Goal: Task Accomplishment & Management: Manage account settings

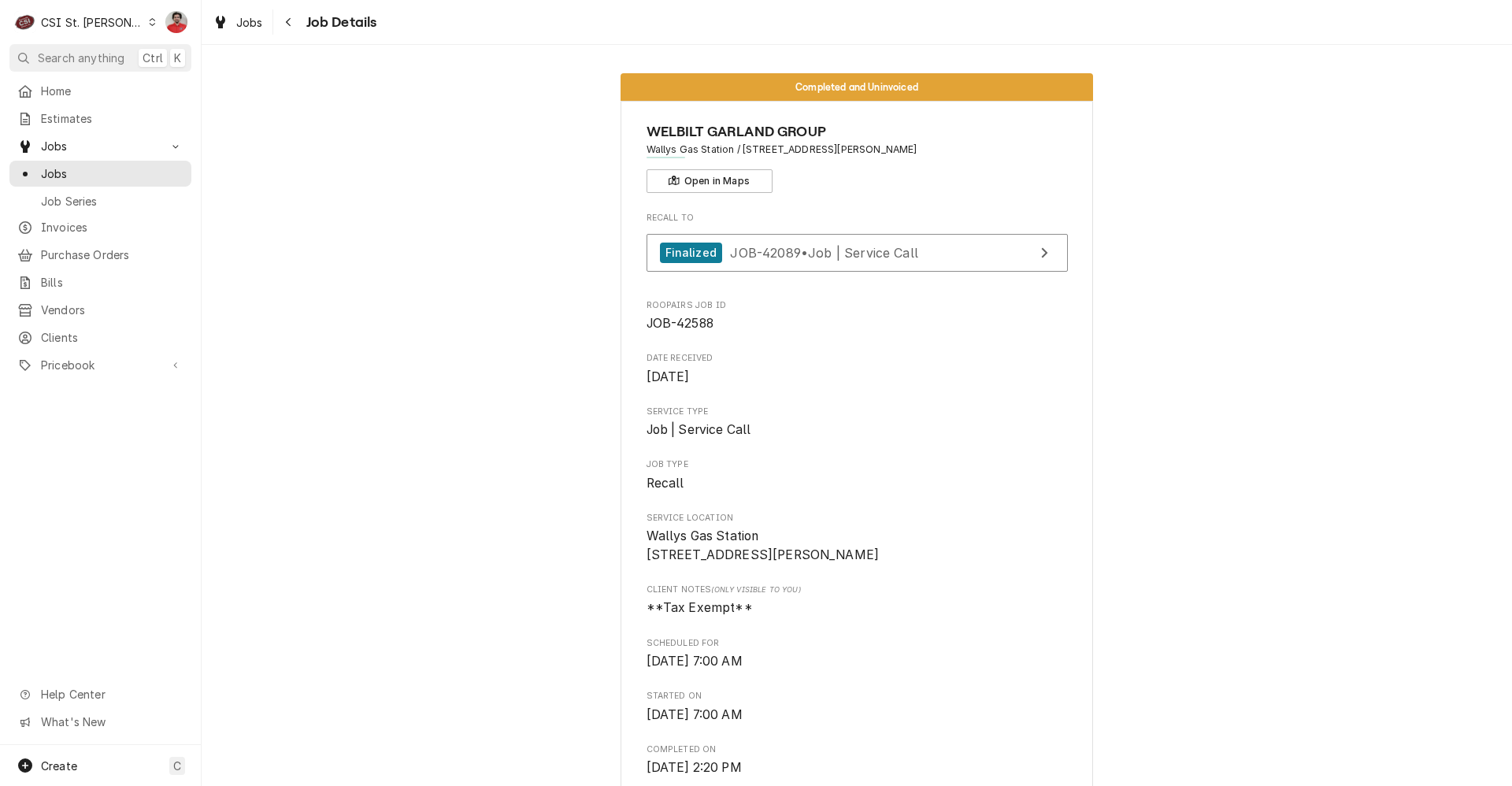
scroll to position [3809, 0]
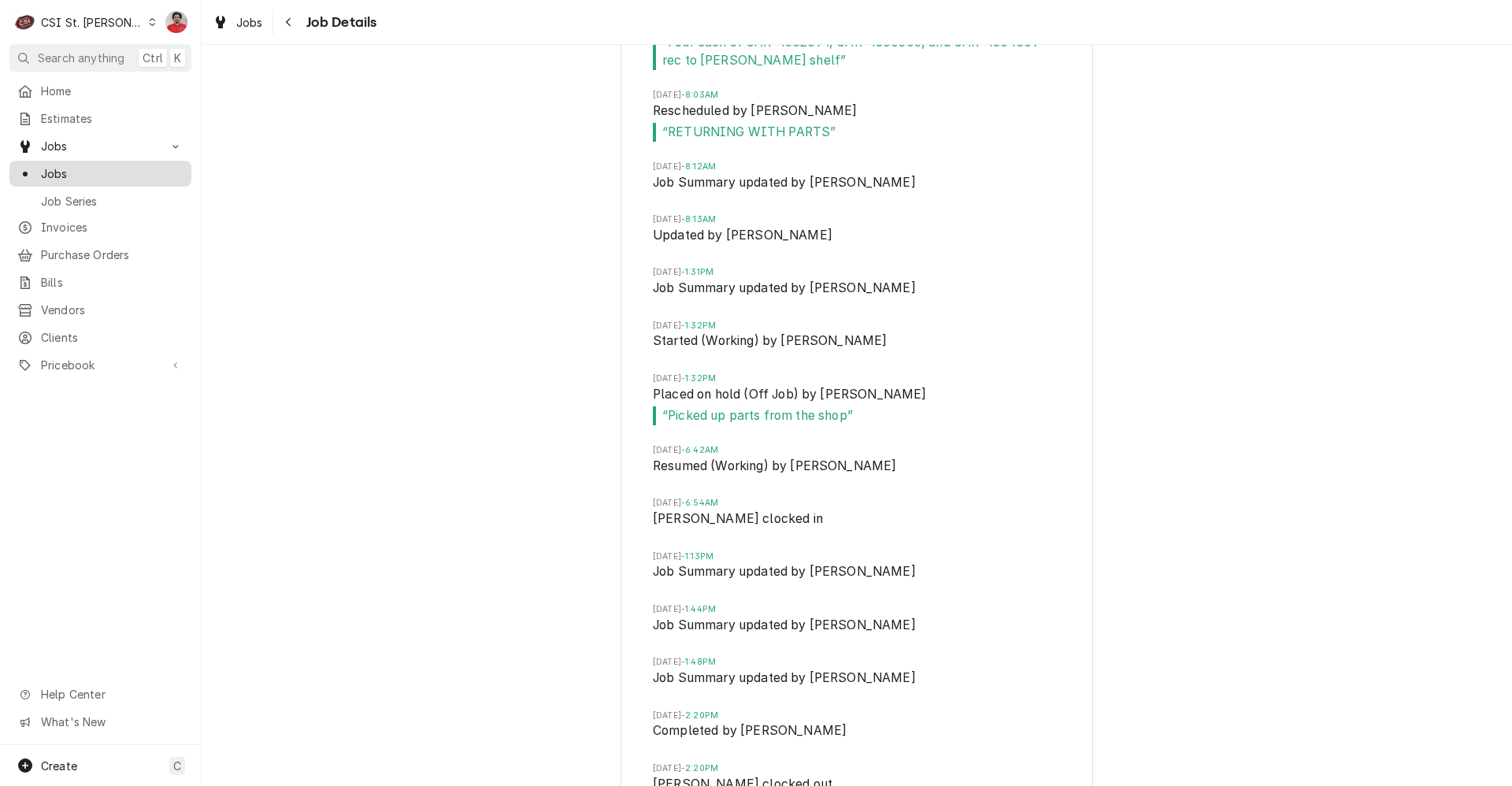
click at [99, 167] on span "Jobs" at bounding box center [112, 174] width 143 height 16
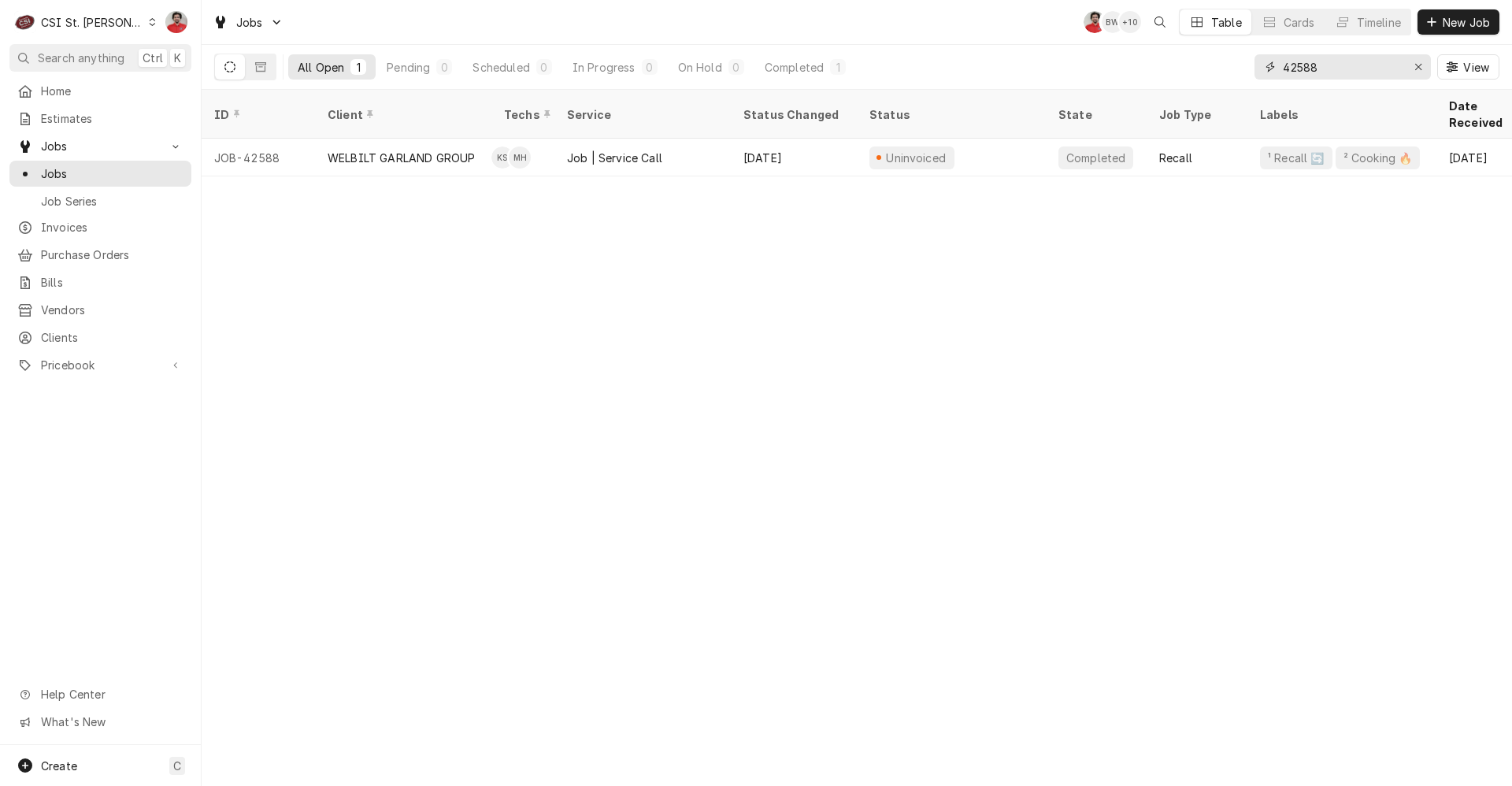
click at [1318, 73] on input "42588" at bounding box center [1342, 67] width 118 height 25
type input "42705"
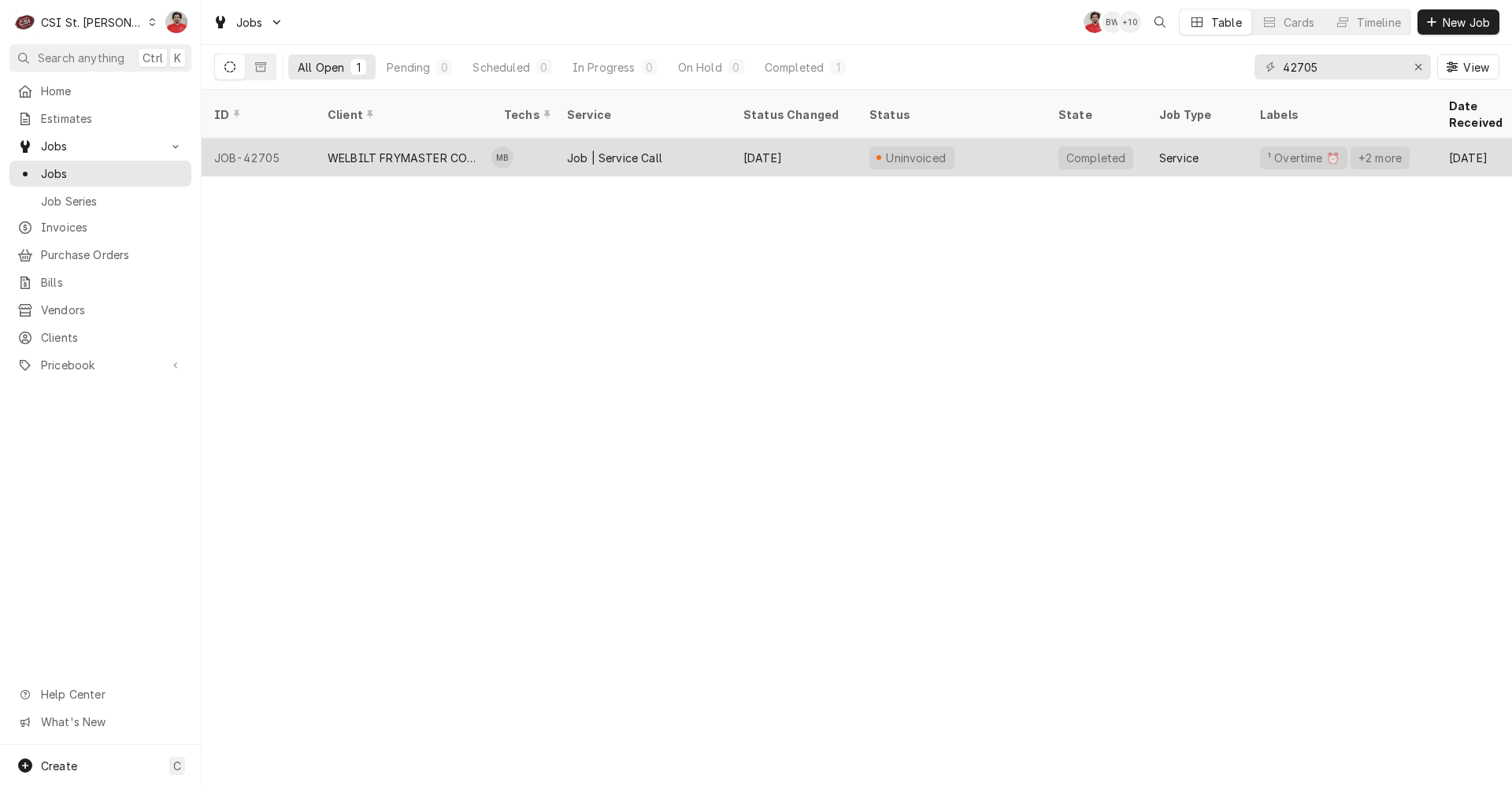
click at [823, 144] on div "Sep 16" at bounding box center [793, 157] width 126 height 38
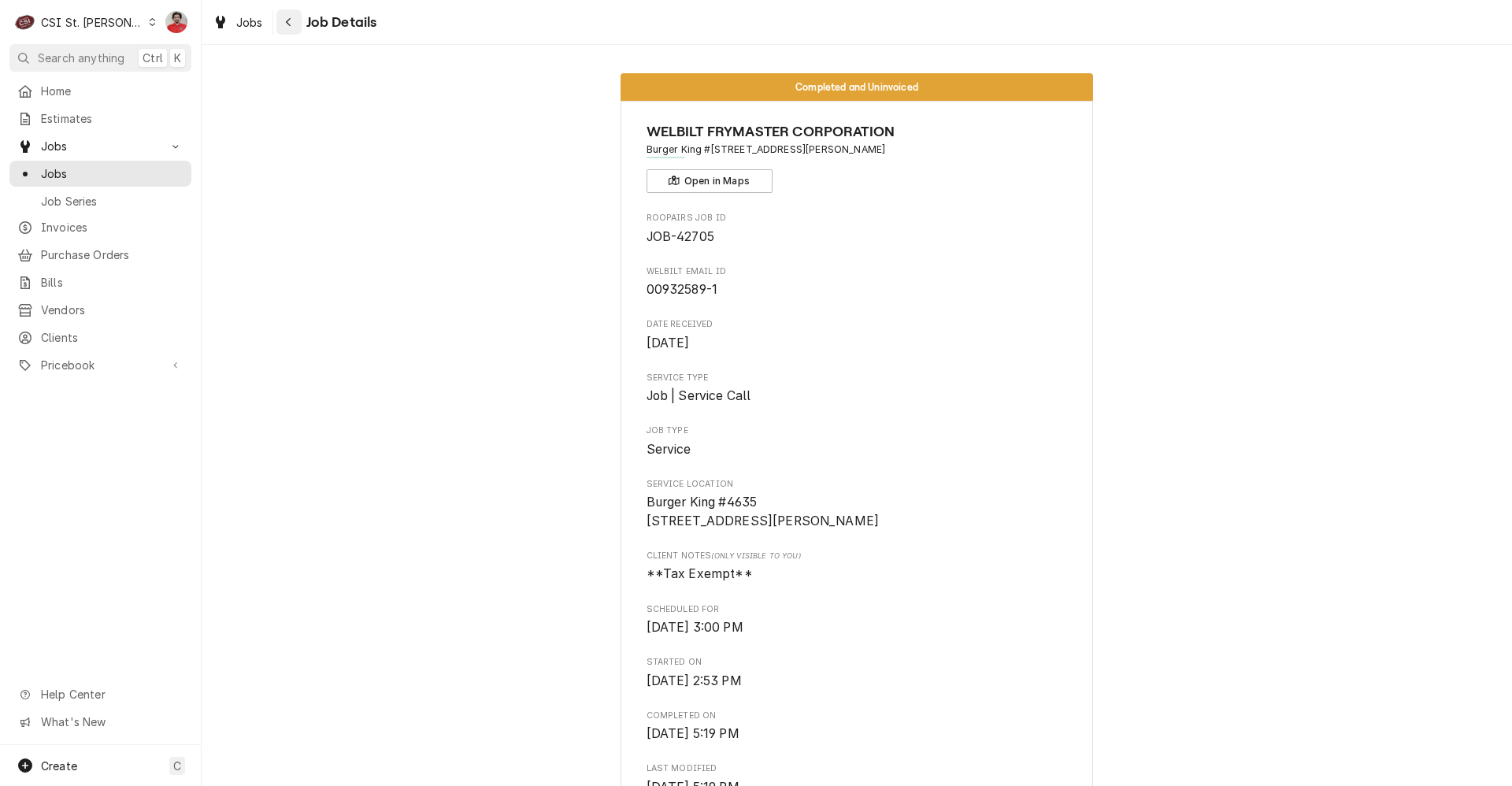
click at [279, 22] on button "Navigate back" at bounding box center [289, 22] width 25 height 25
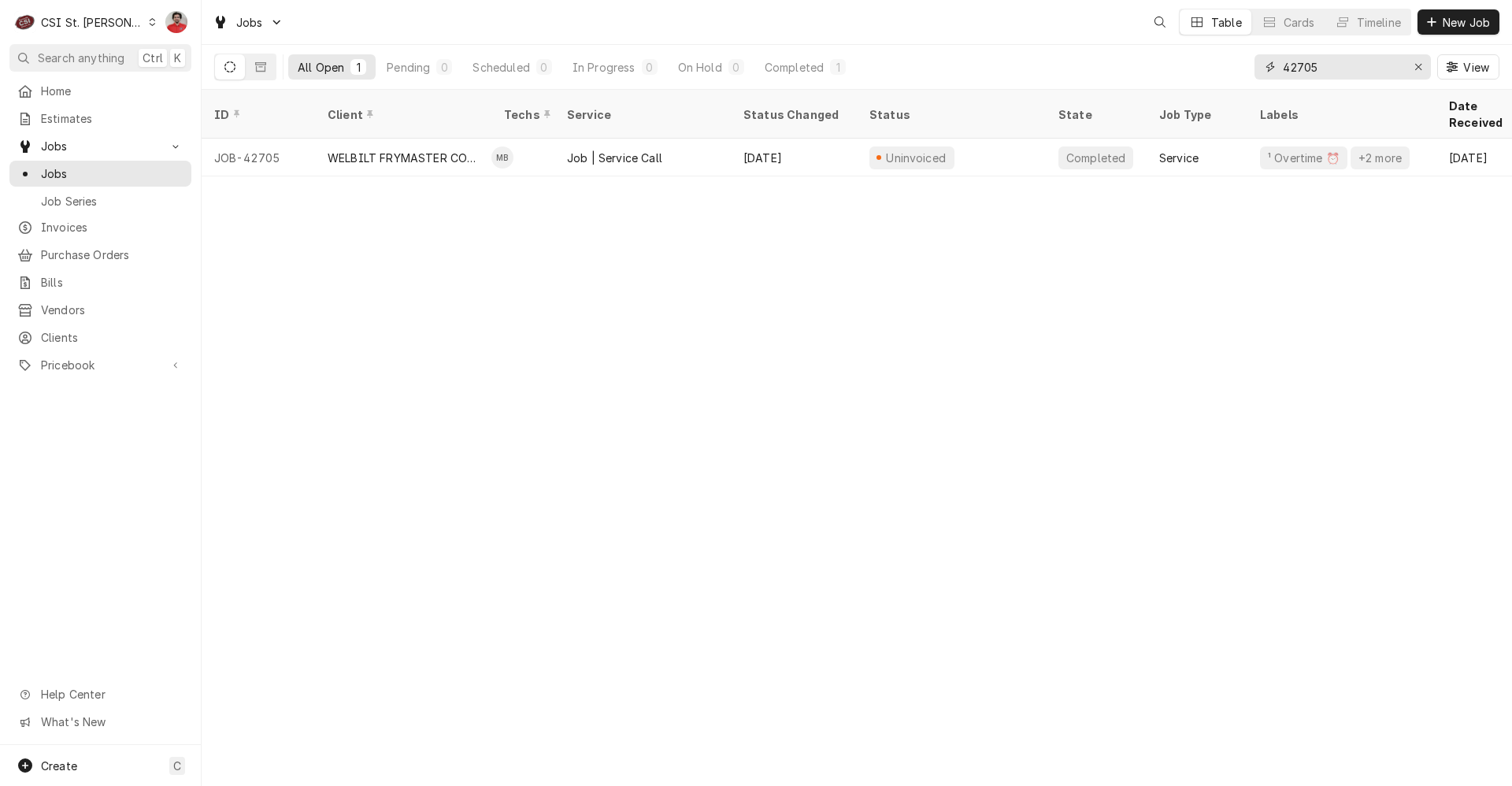
click at [1314, 64] on input "42705" at bounding box center [1342, 67] width 118 height 25
click at [1332, 75] on input "42652" at bounding box center [1342, 67] width 118 height 25
type input "42660"
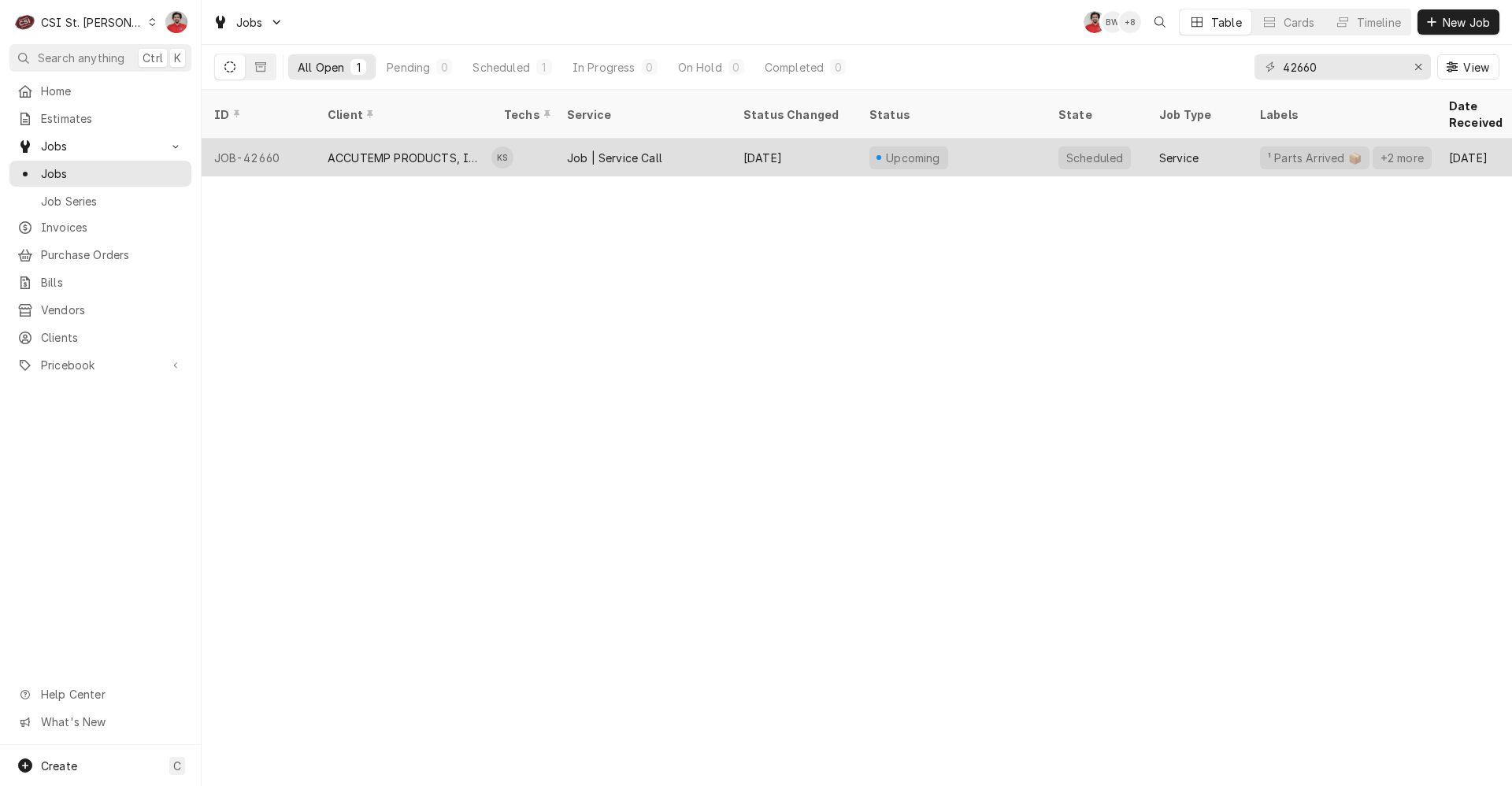
click at [993, 138] on div "Upcoming" at bounding box center [952, 157] width 189 height 38
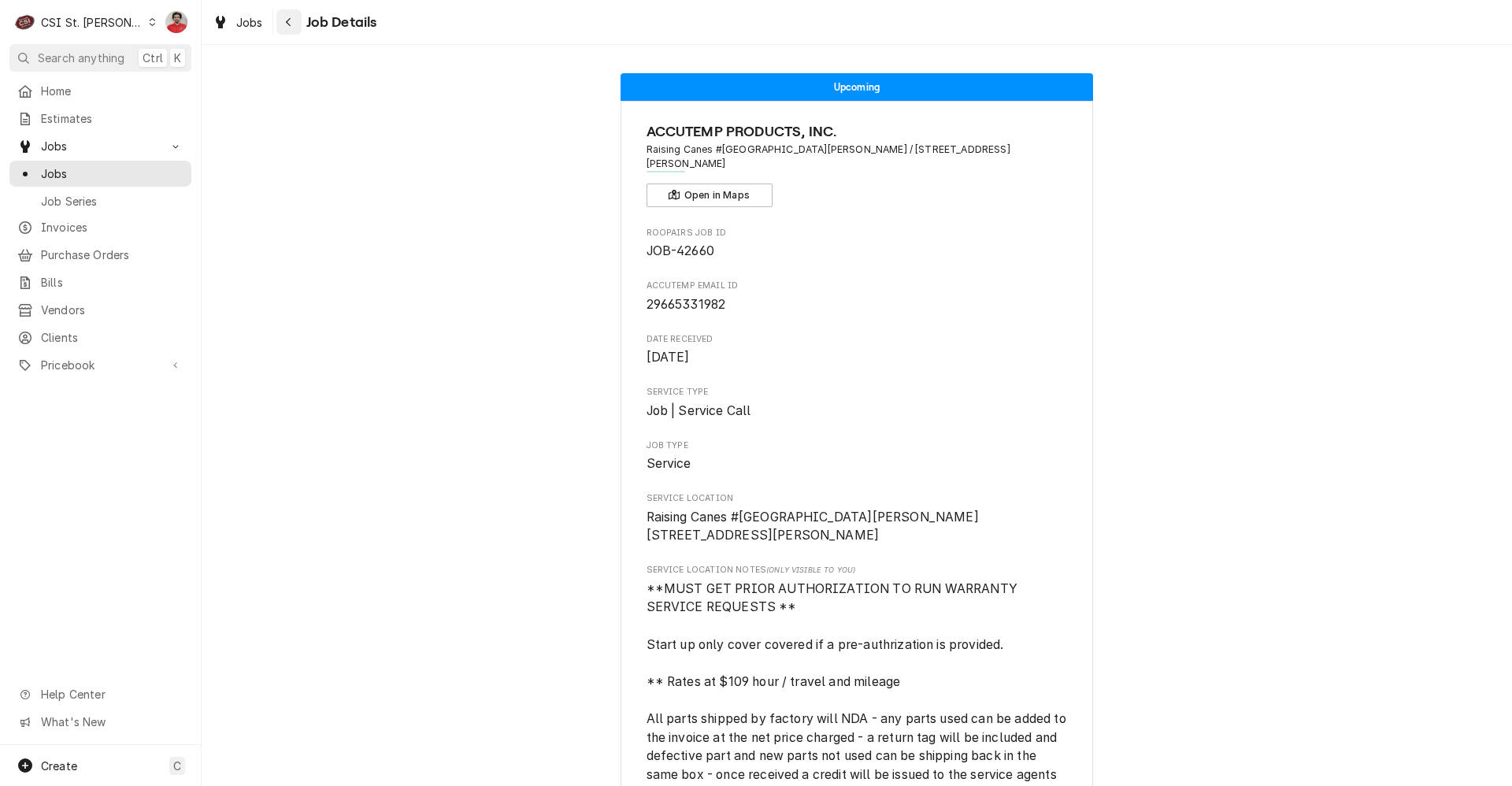
click at [285, 29] on div "Navigate back" at bounding box center [288, 22] width 15 height 15
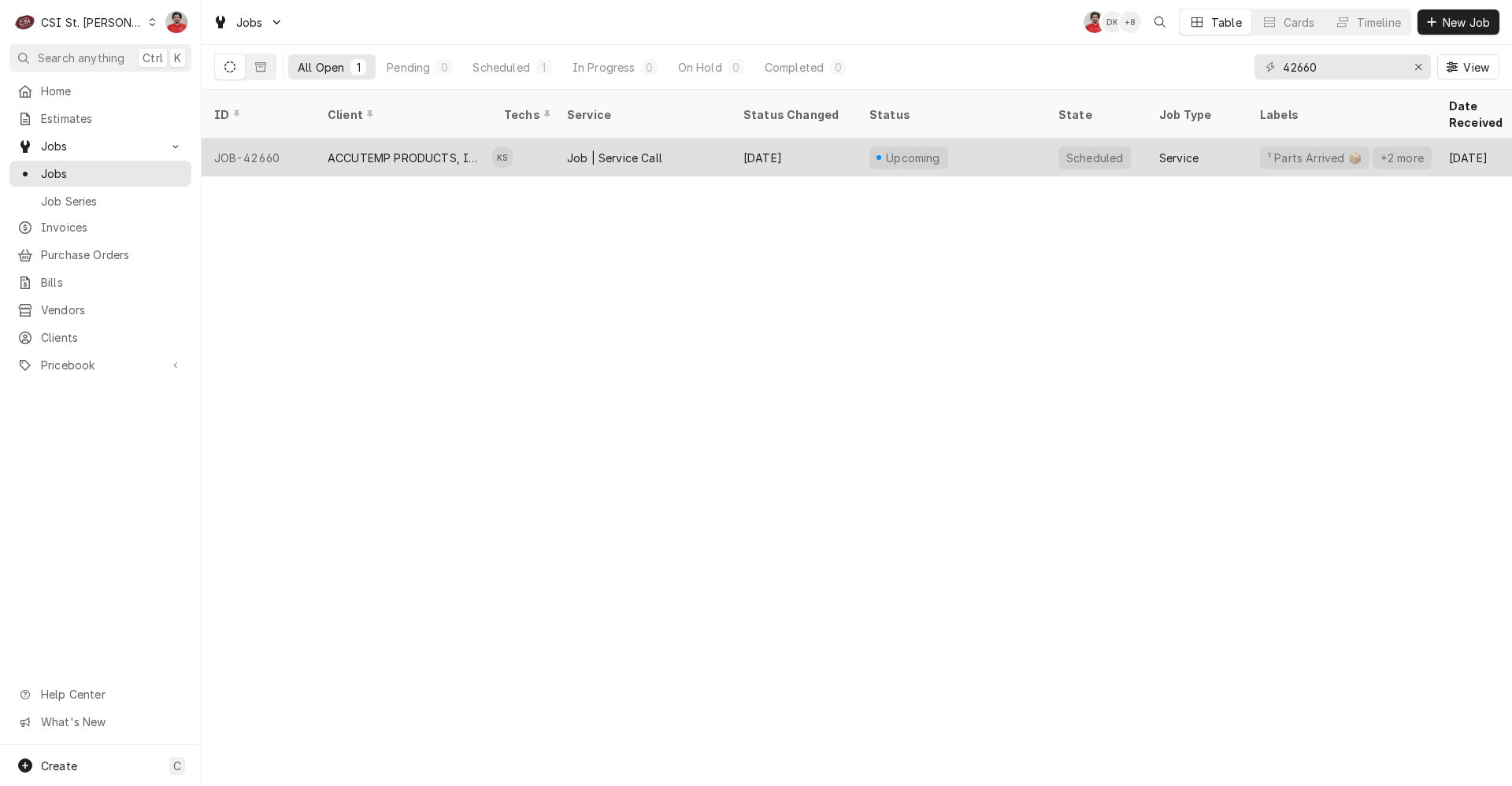
click at [700, 142] on div "Job | Service Call" at bounding box center [642, 157] width 176 height 38
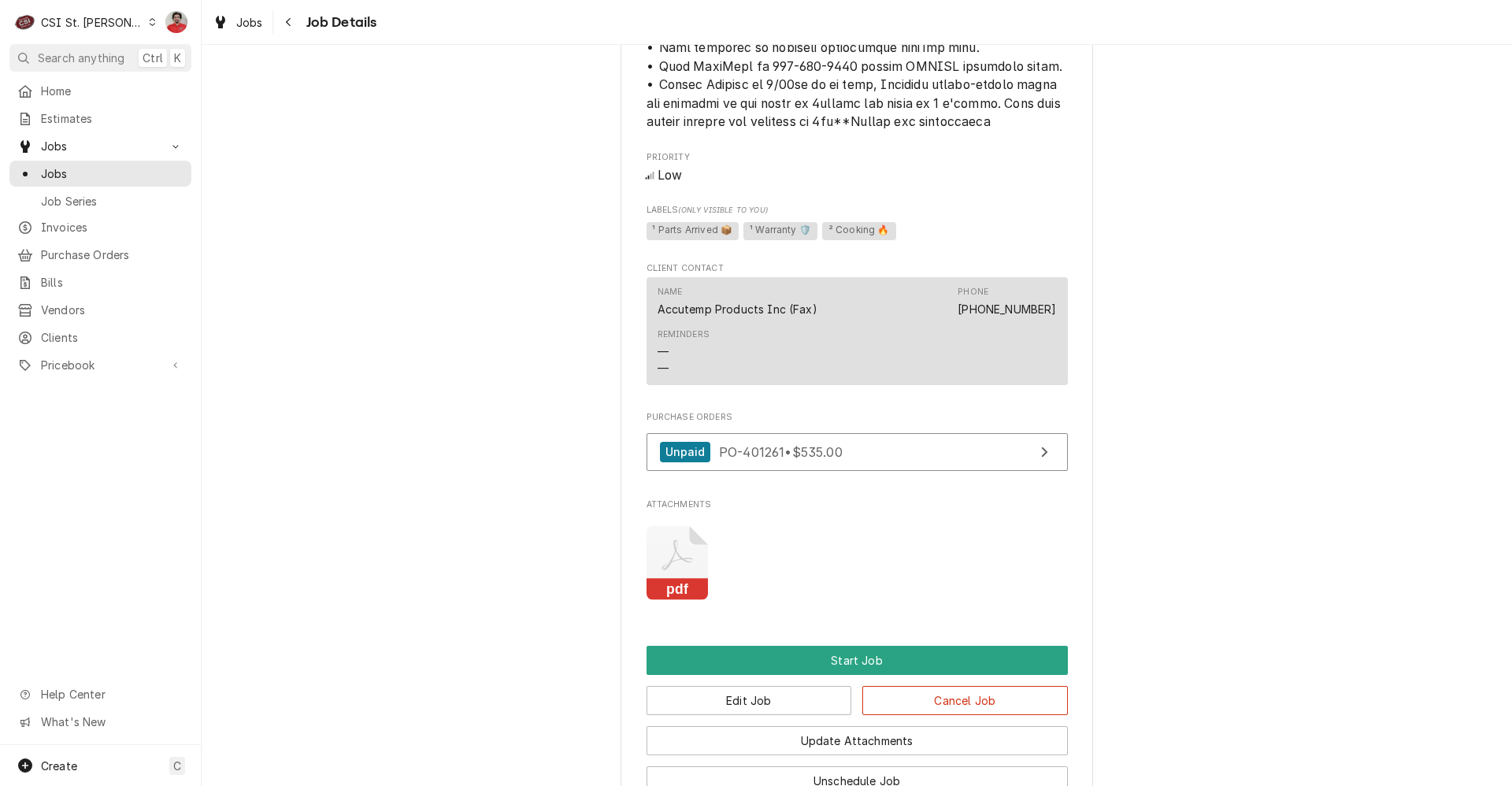
scroll to position [2952, 0]
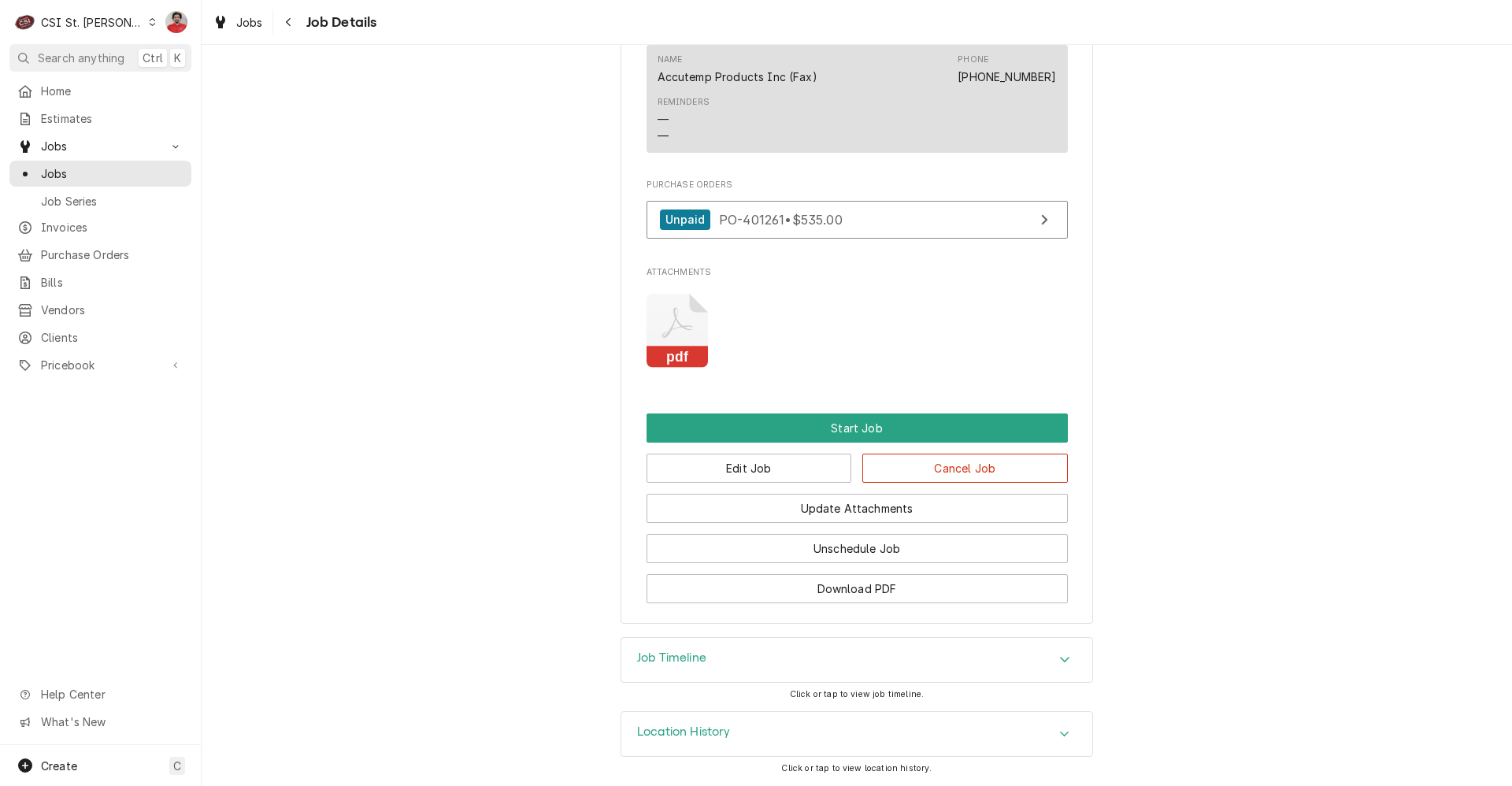
click at [871, 736] on div "Location History" at bounding box center [857, 734] width 471 height 44
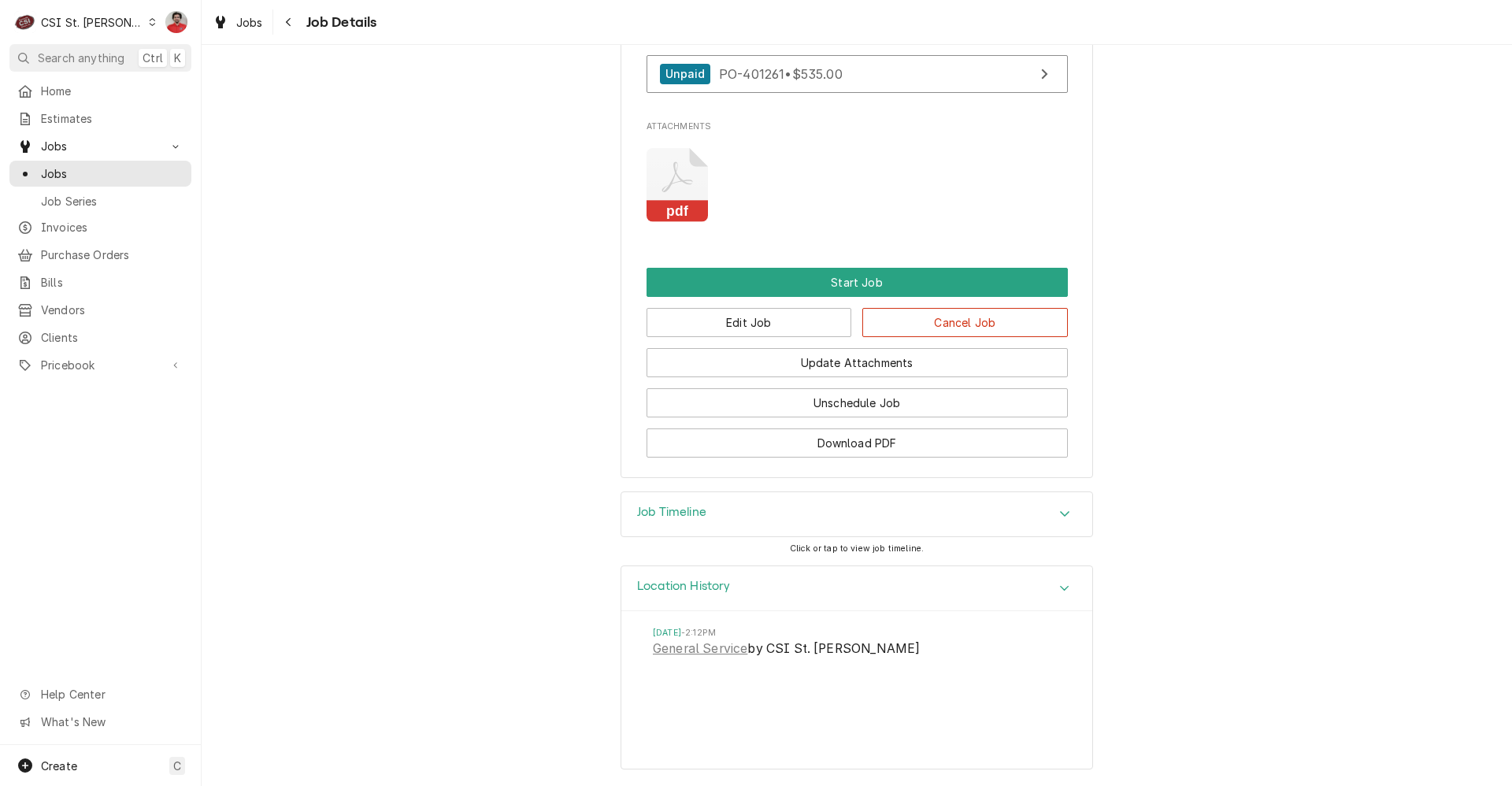
scroll to position [3098, 0]
click at [907, 524] on div "Job Timeline" at bounding box center [857, 514] width 471 height 44
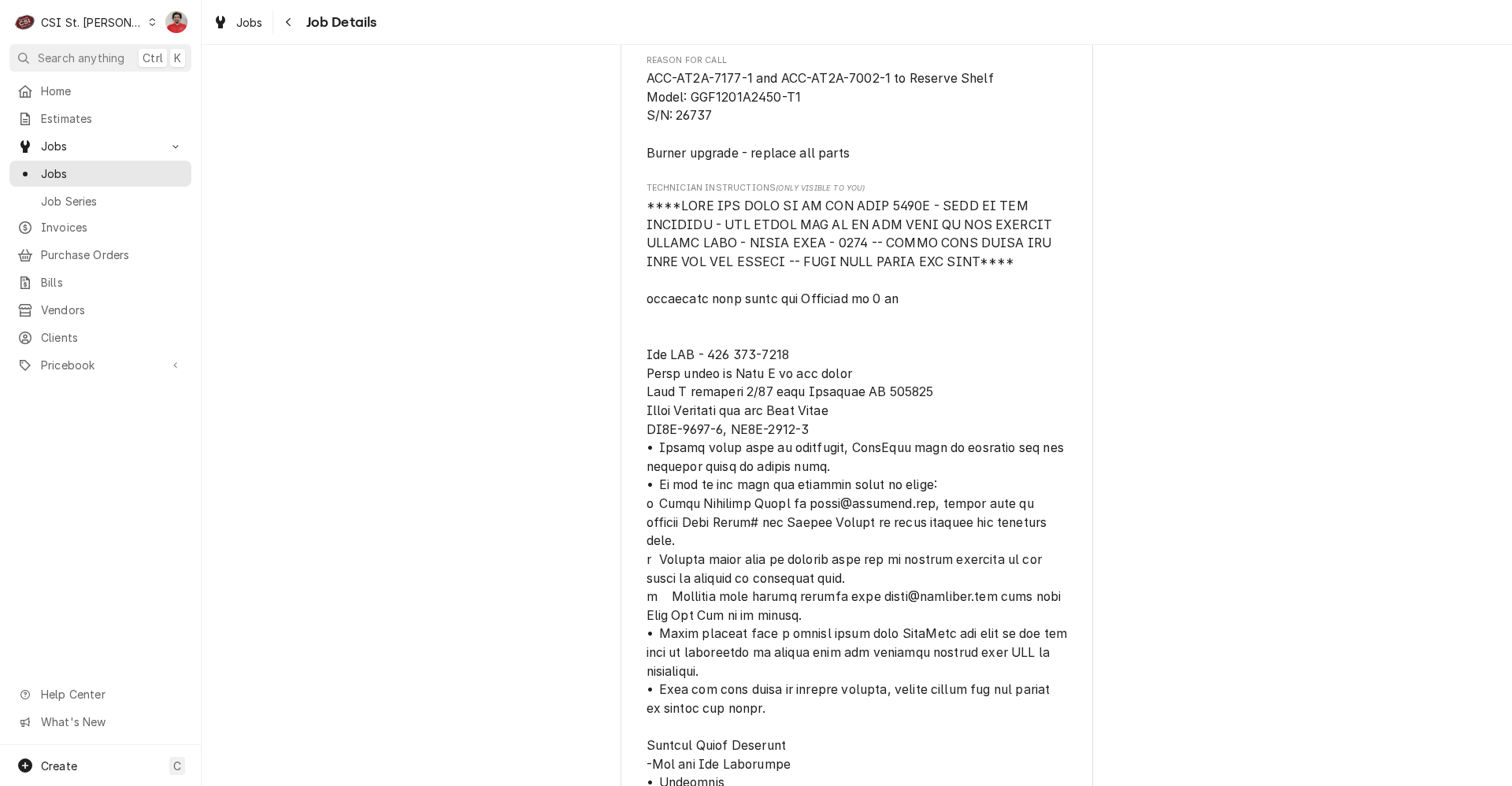
scroll to position [1391, 0]
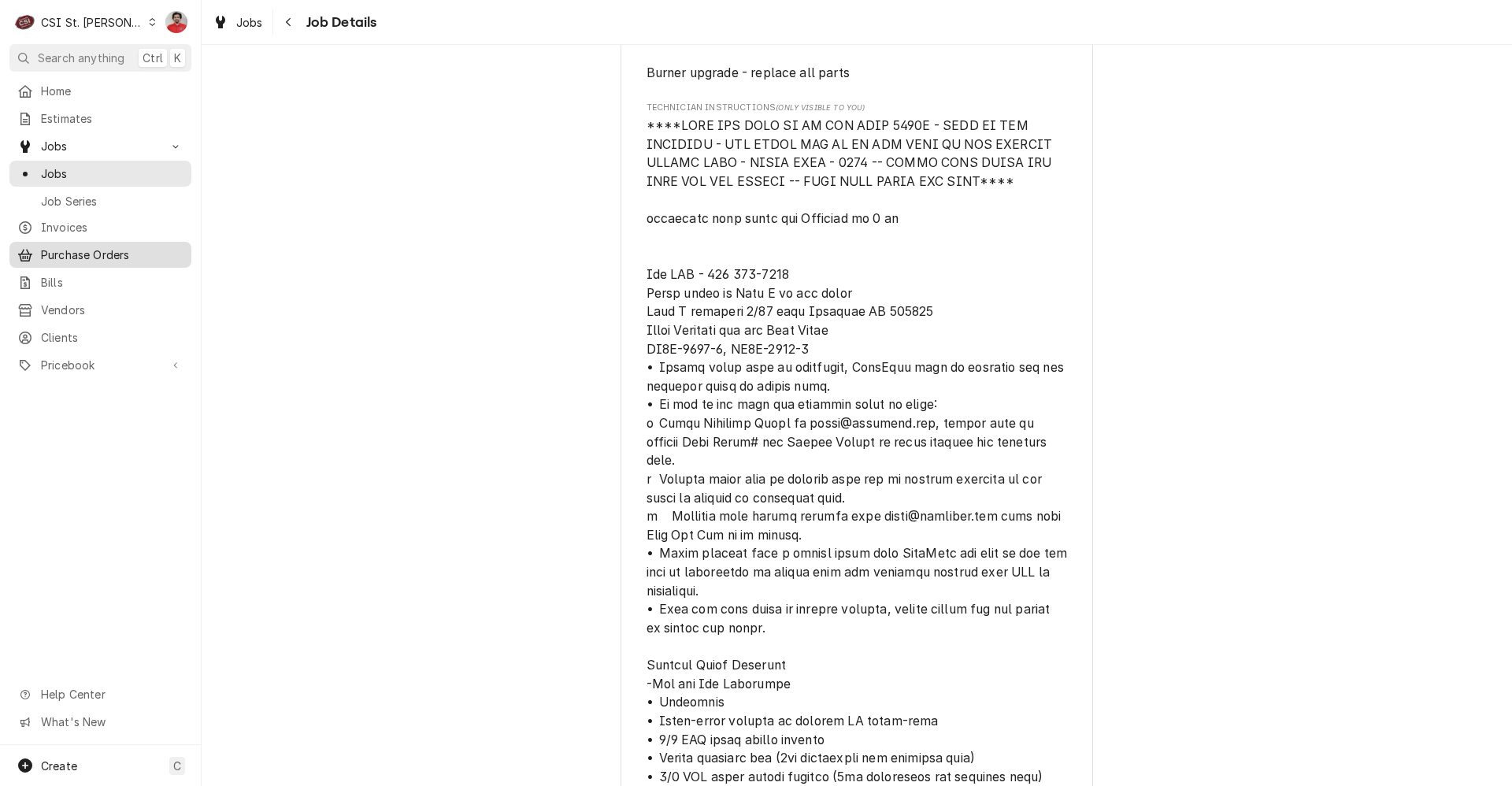
click at [86, 247] on span "Purchase Orders" at bounding box center [112, 255] width 143 height 16
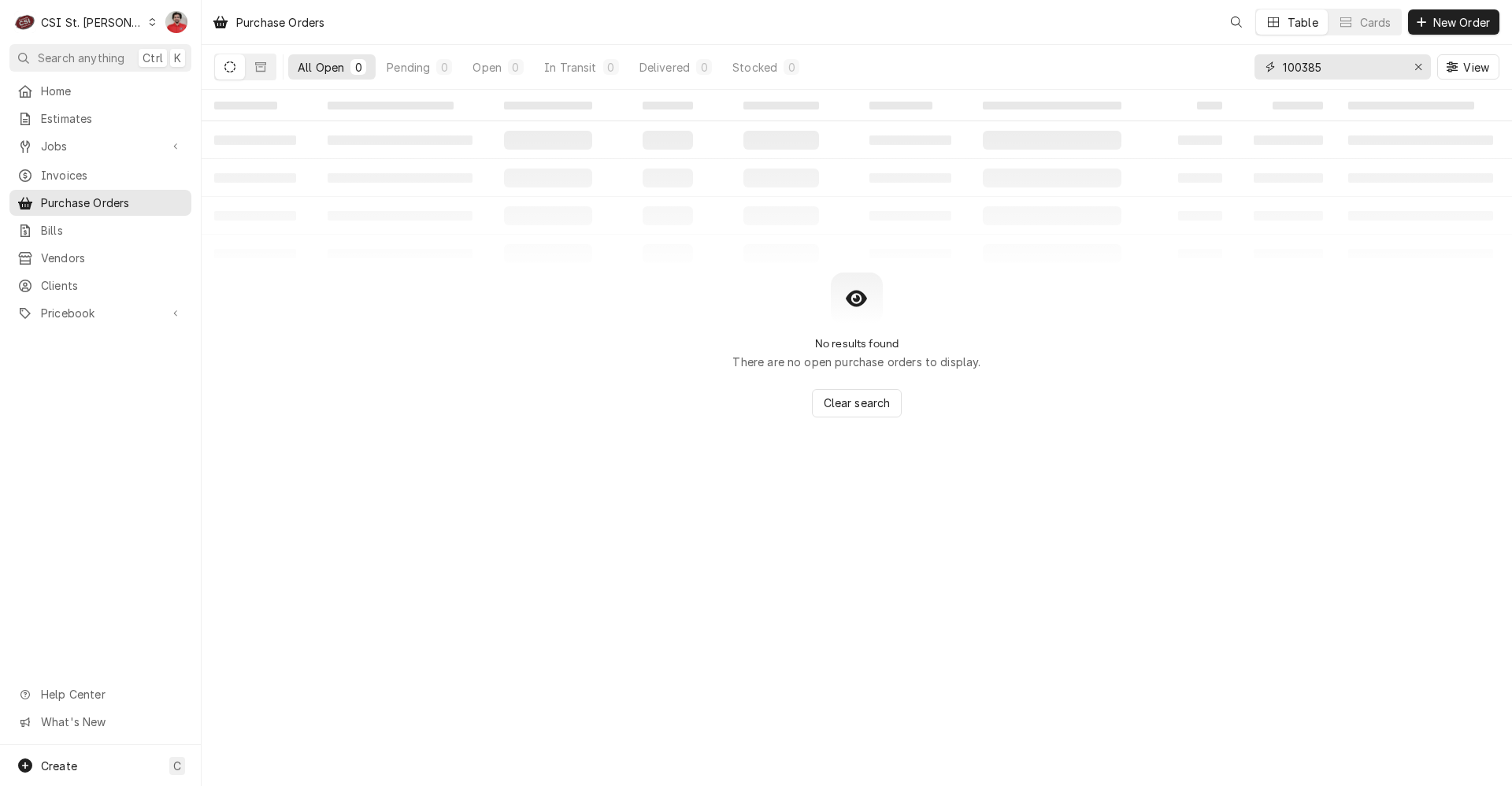
click at [1332, 65] on input "100385" at bounding box center [1342, 67] width 118 height 25
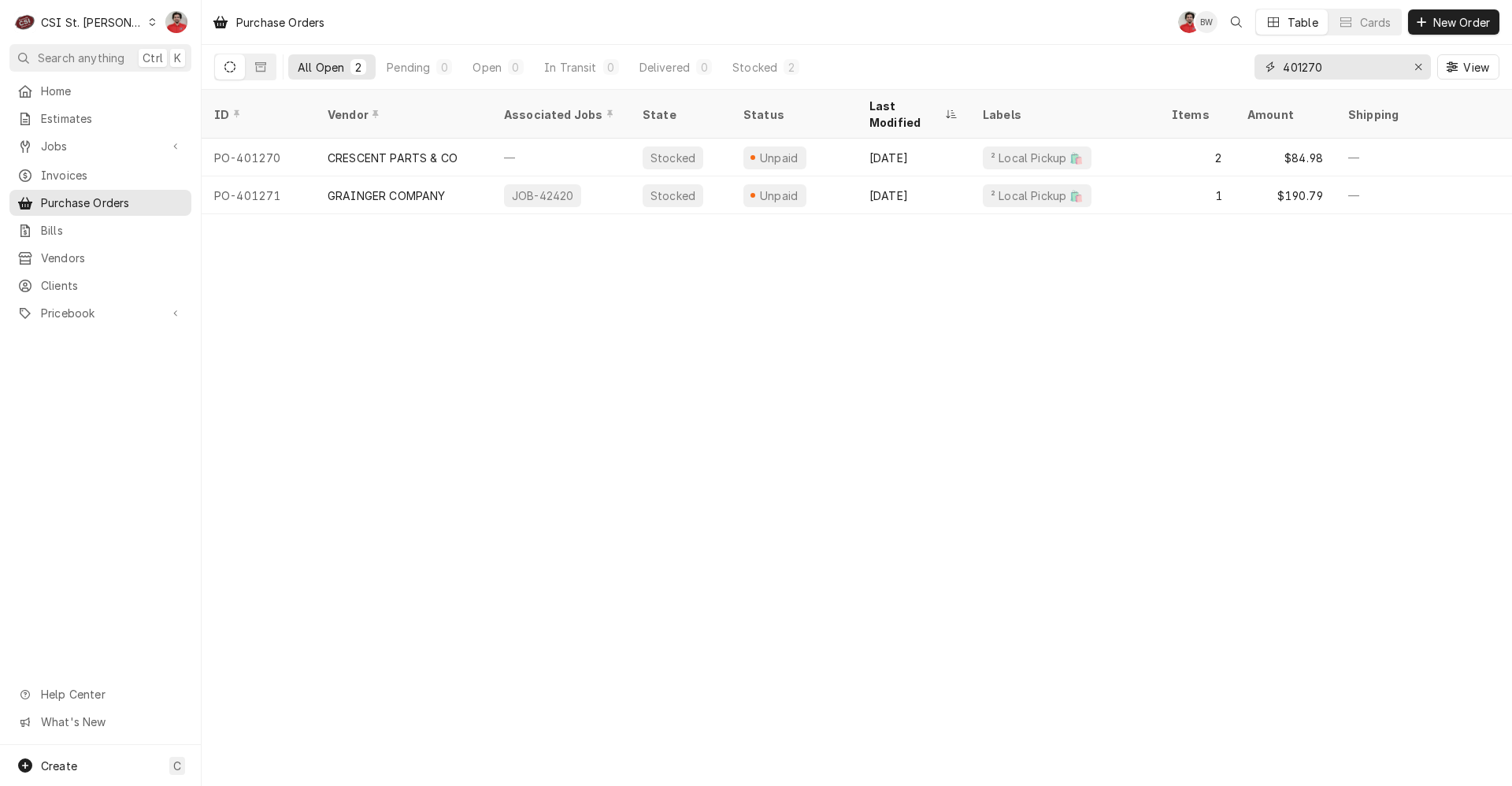
click at [1351, 68] on input "401270" at bounding box center [1342, 67] width 118 height 25
click at [1311, 69] on input "401269" at bounding box center [1342, 67] width 118 height 25
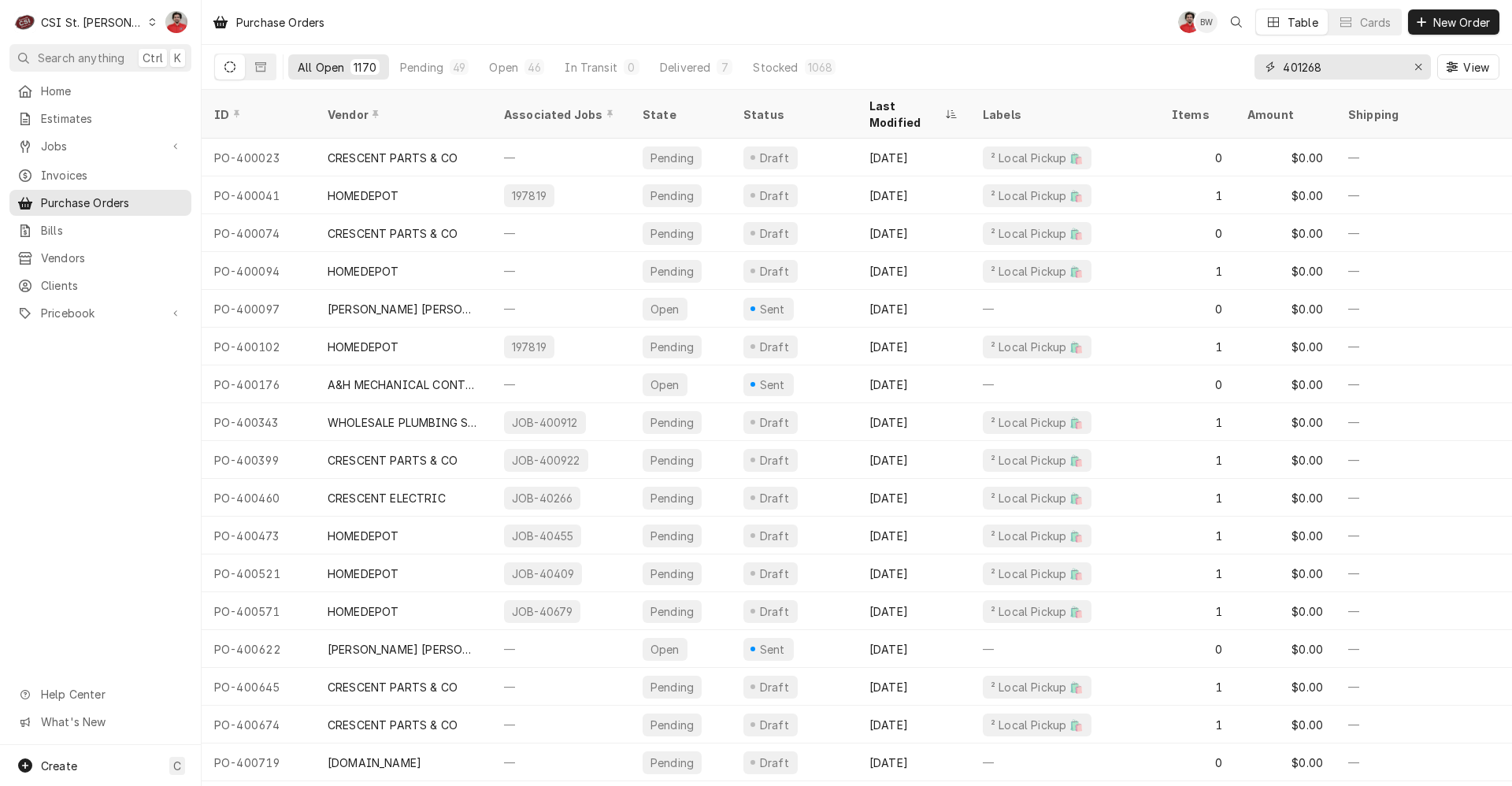
type input "401268"
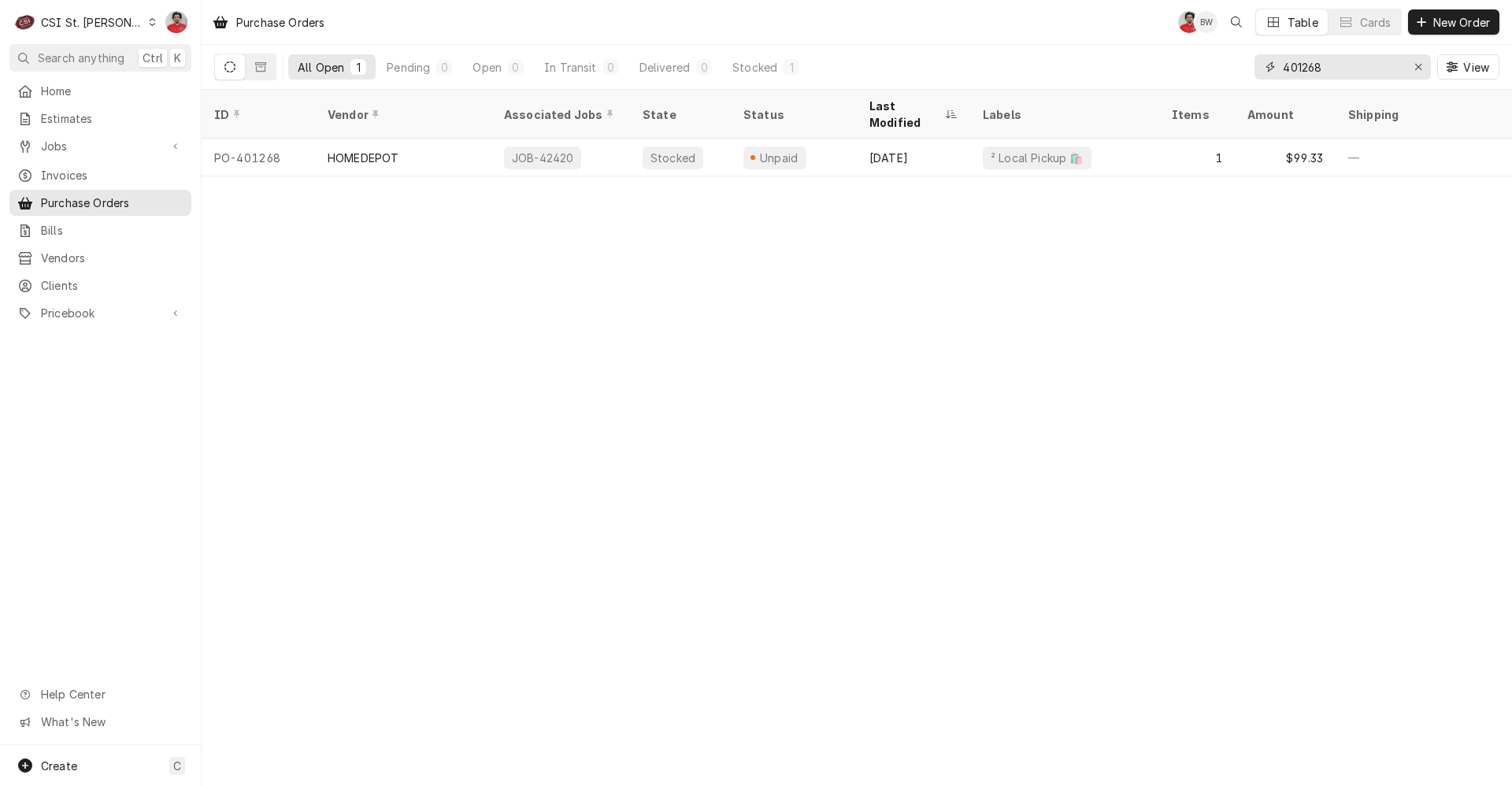
click at [1323, 63] on input "401268" at bounding box center [1342, 67] width 118 height 25
click at [141, 137] on span "Jobs" at bounding box center [100, 146] width 119 height 16
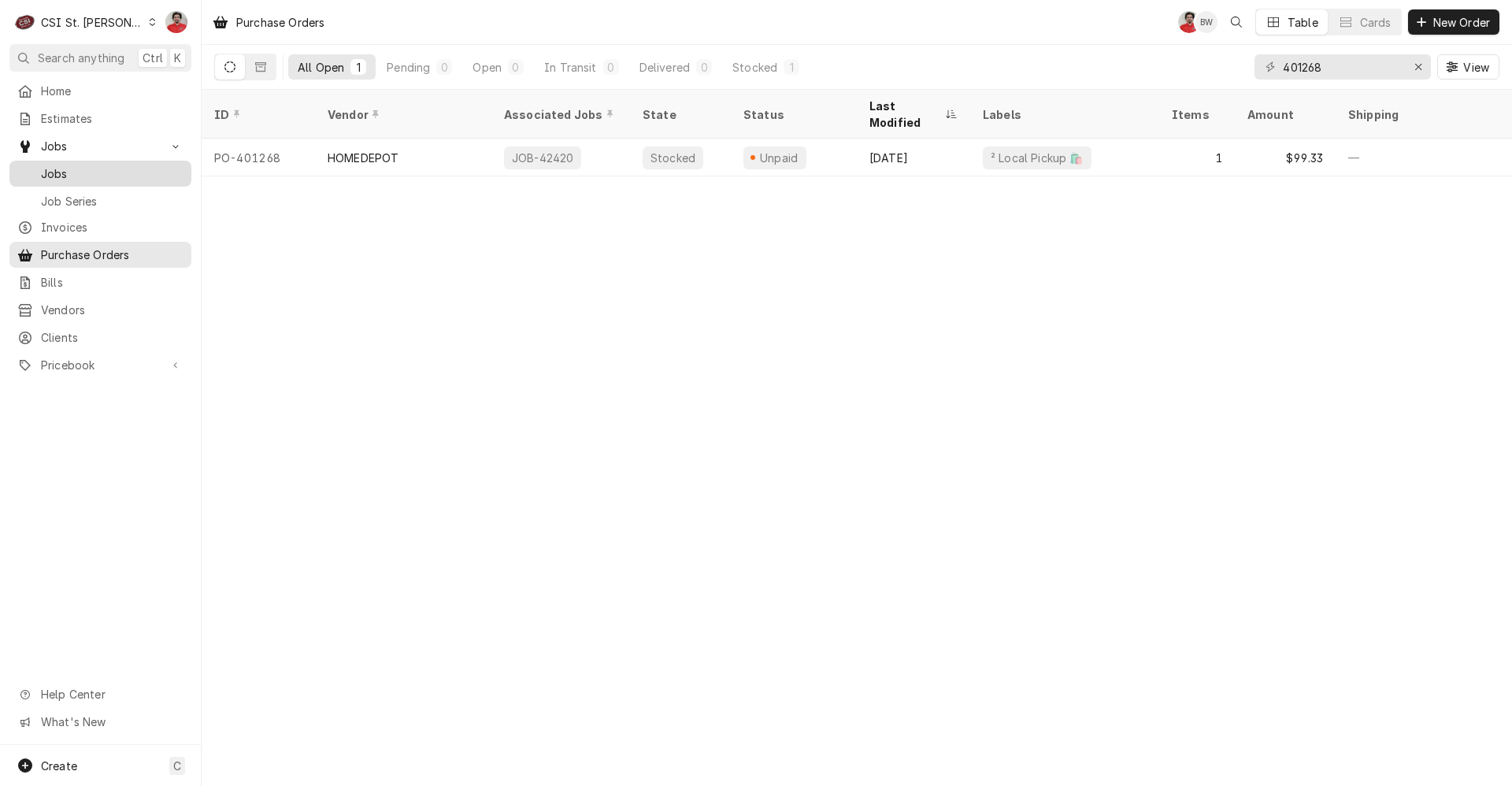
click at [143, 166] on span "Jobs" at bounding box center [112, 174] width 143 height 16
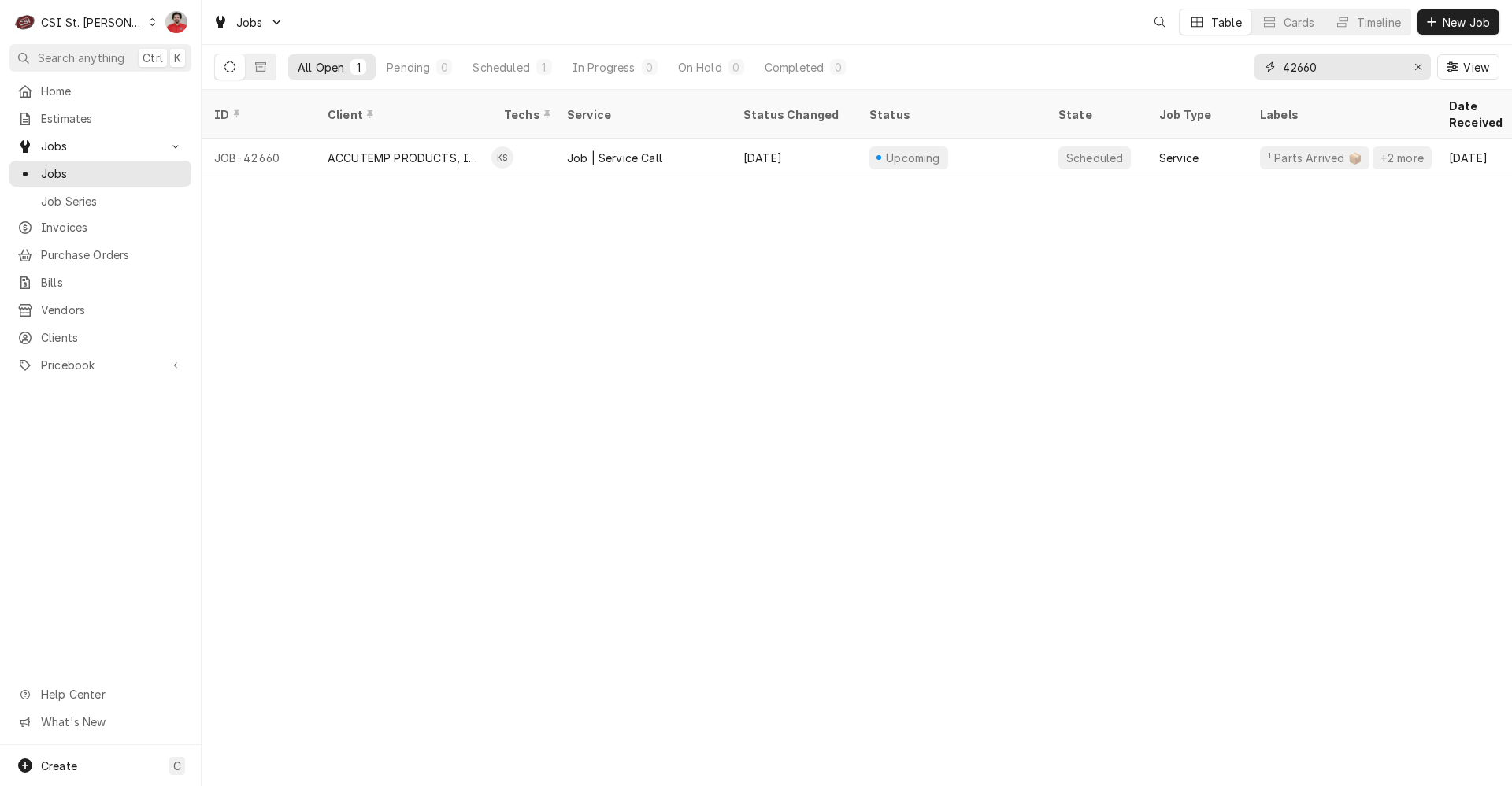
click at [1342, 68] on input "42660" at bounding box center [1342, 67] width 118 height 25
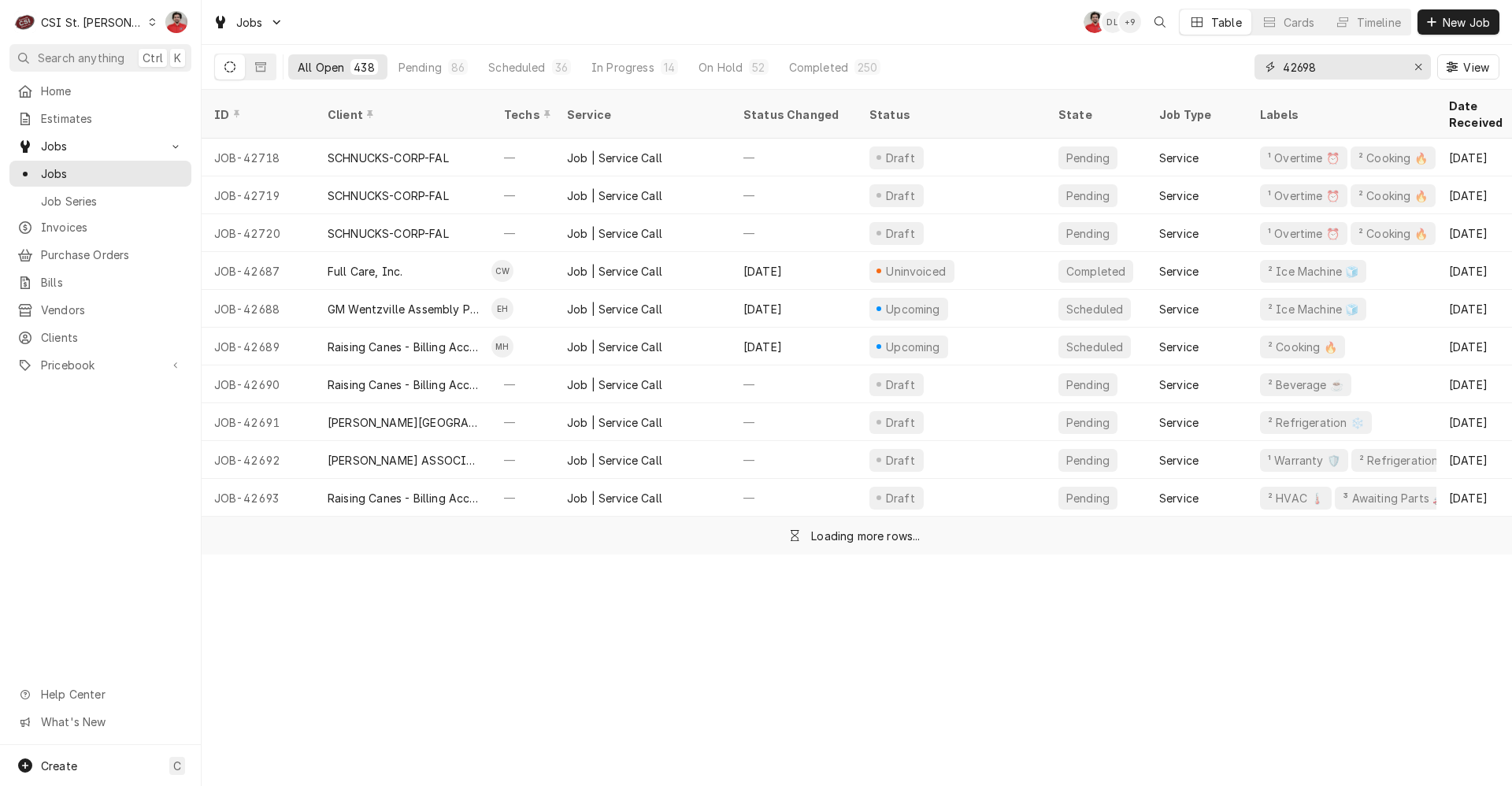
type input "42698"
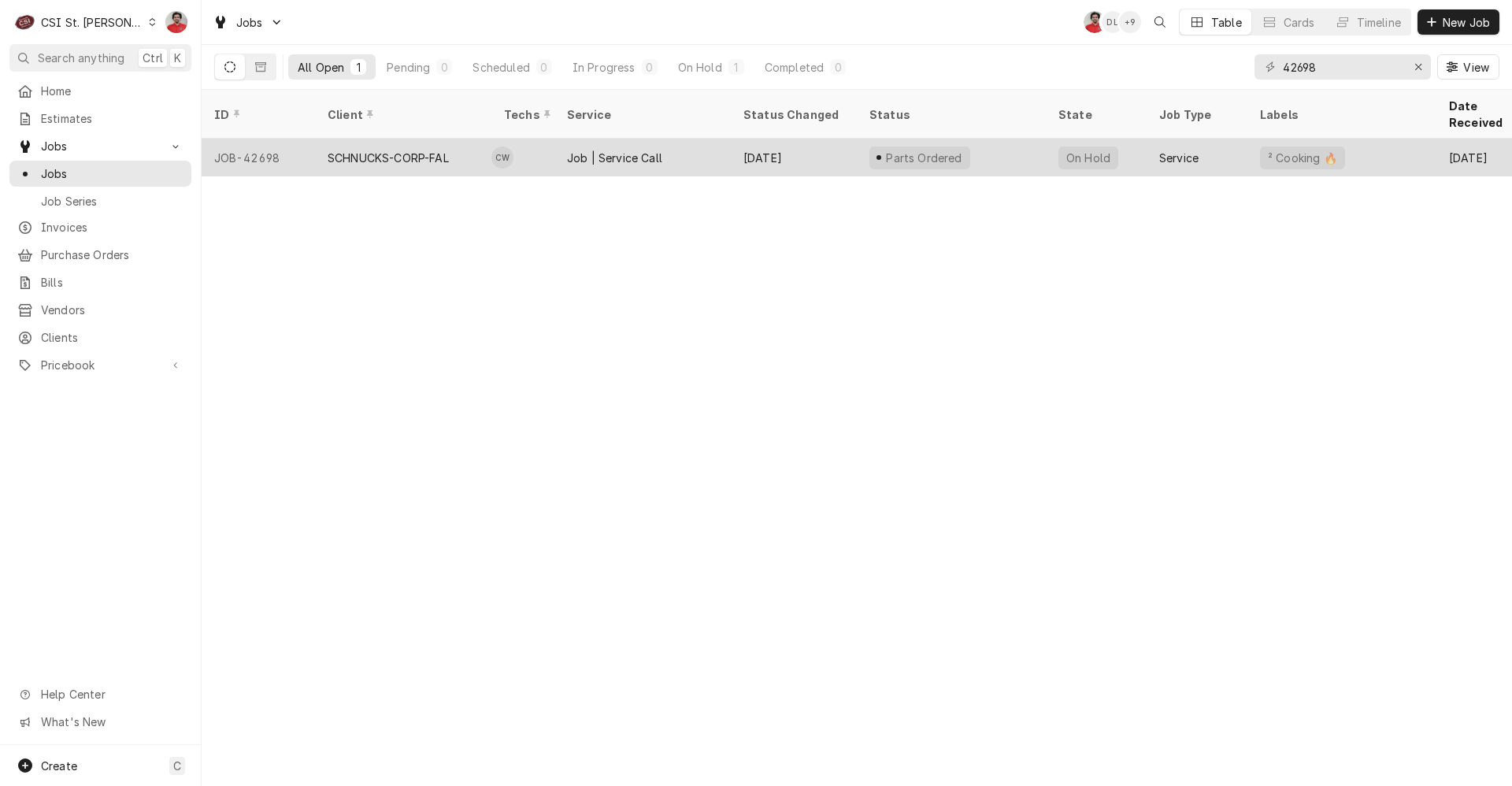
click at [1035, 144] on div "Parts Ordered" at bounding box center [952, 157] width 189 height 38
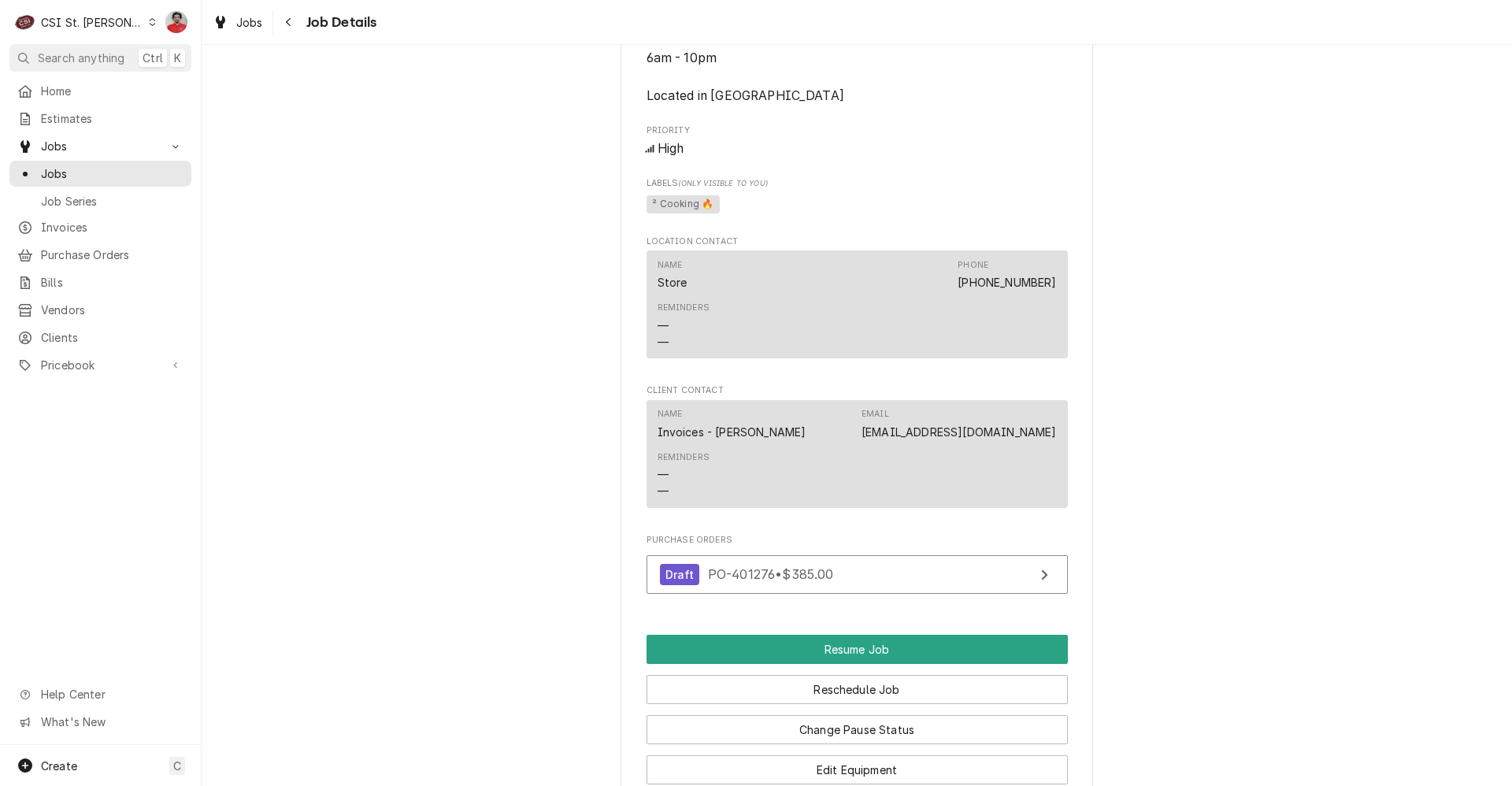
scroll to position [2045, 0]
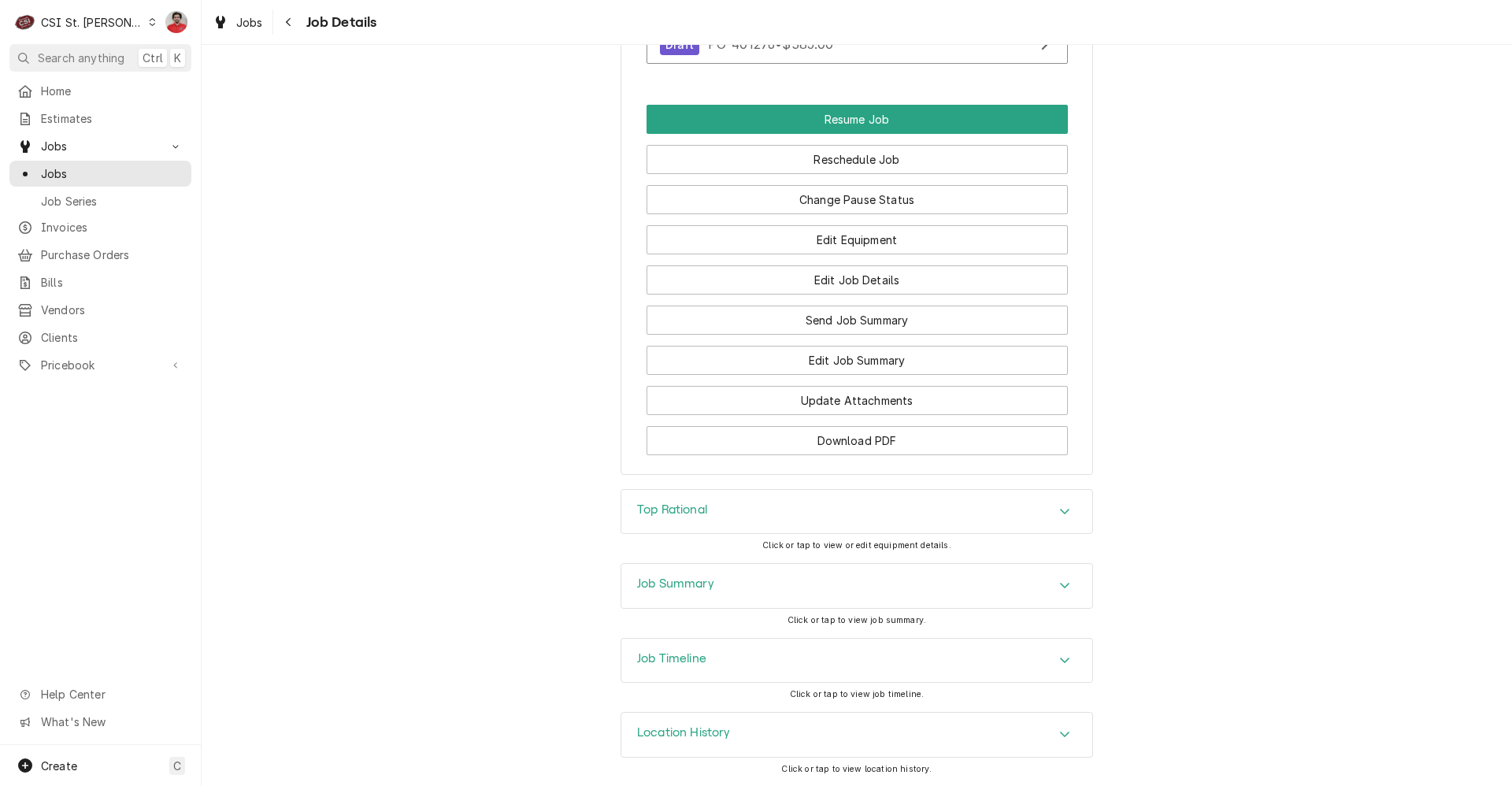
click at [848, 665] on div "Job Timeline" at bounding box center [857, 660] width 471 height 44
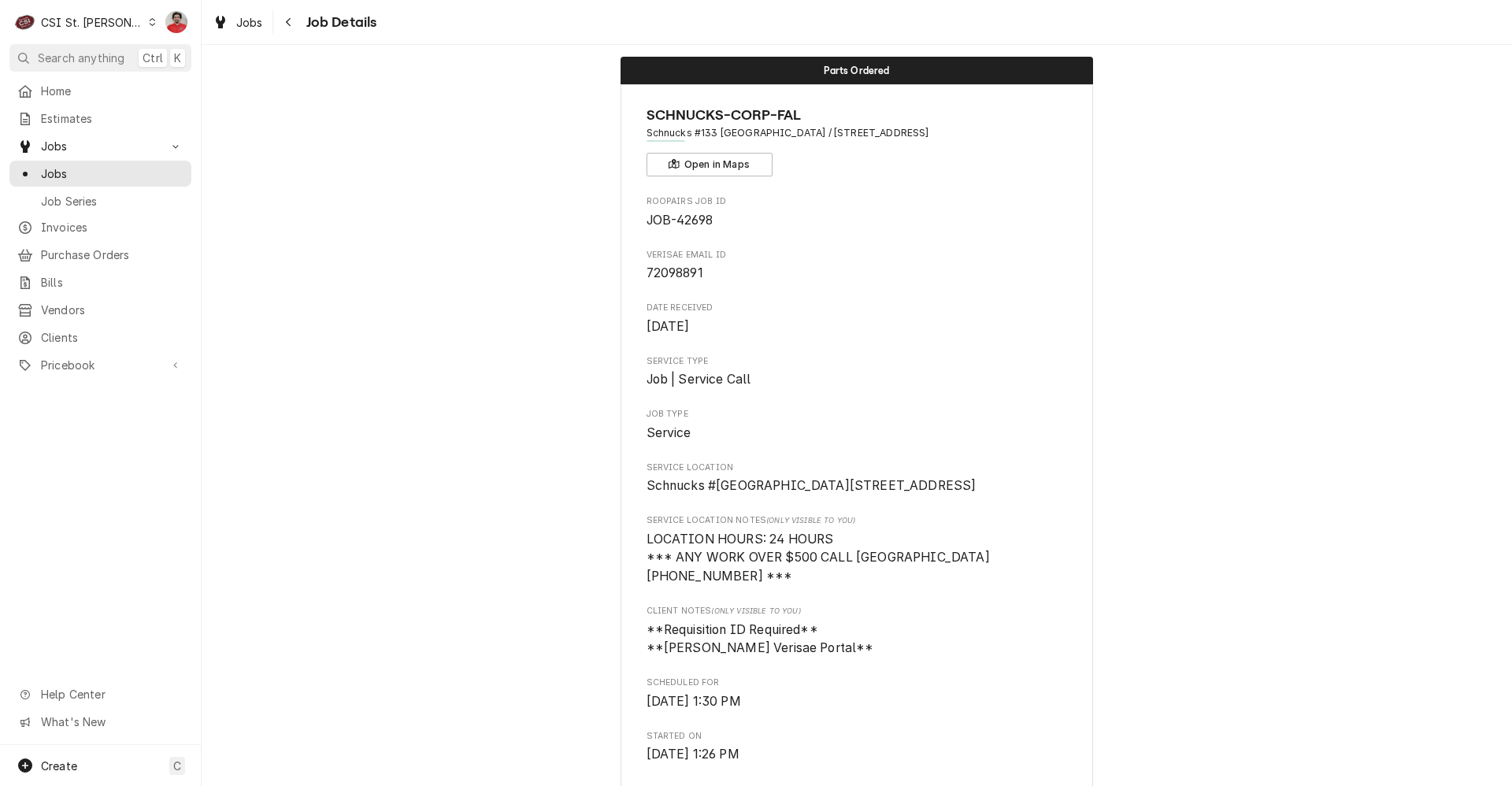
scroll to position [0, 0]
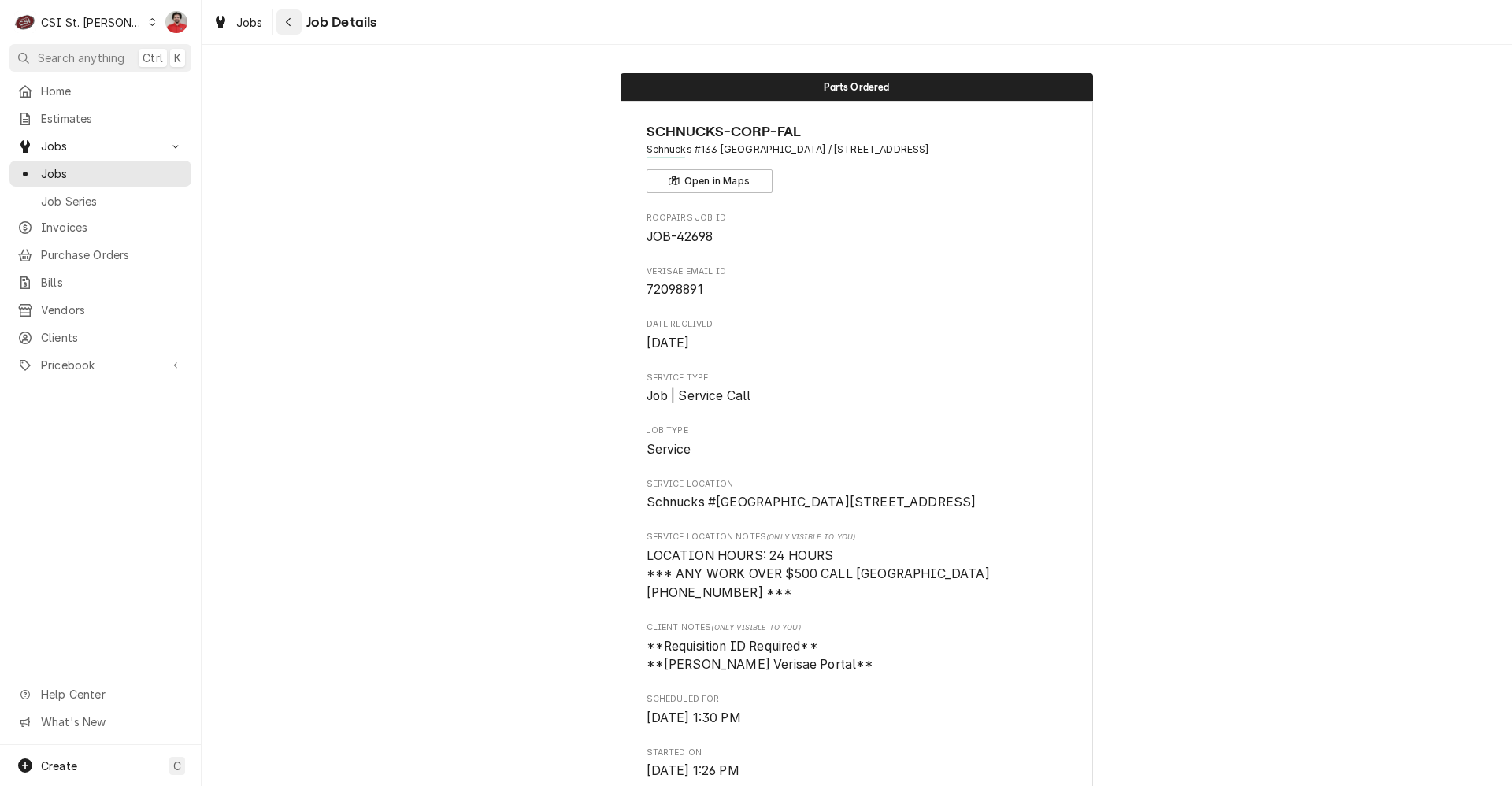
click at [279, 28] on button "Navigate back" at bounding box center [289, 22] width 25 height 25
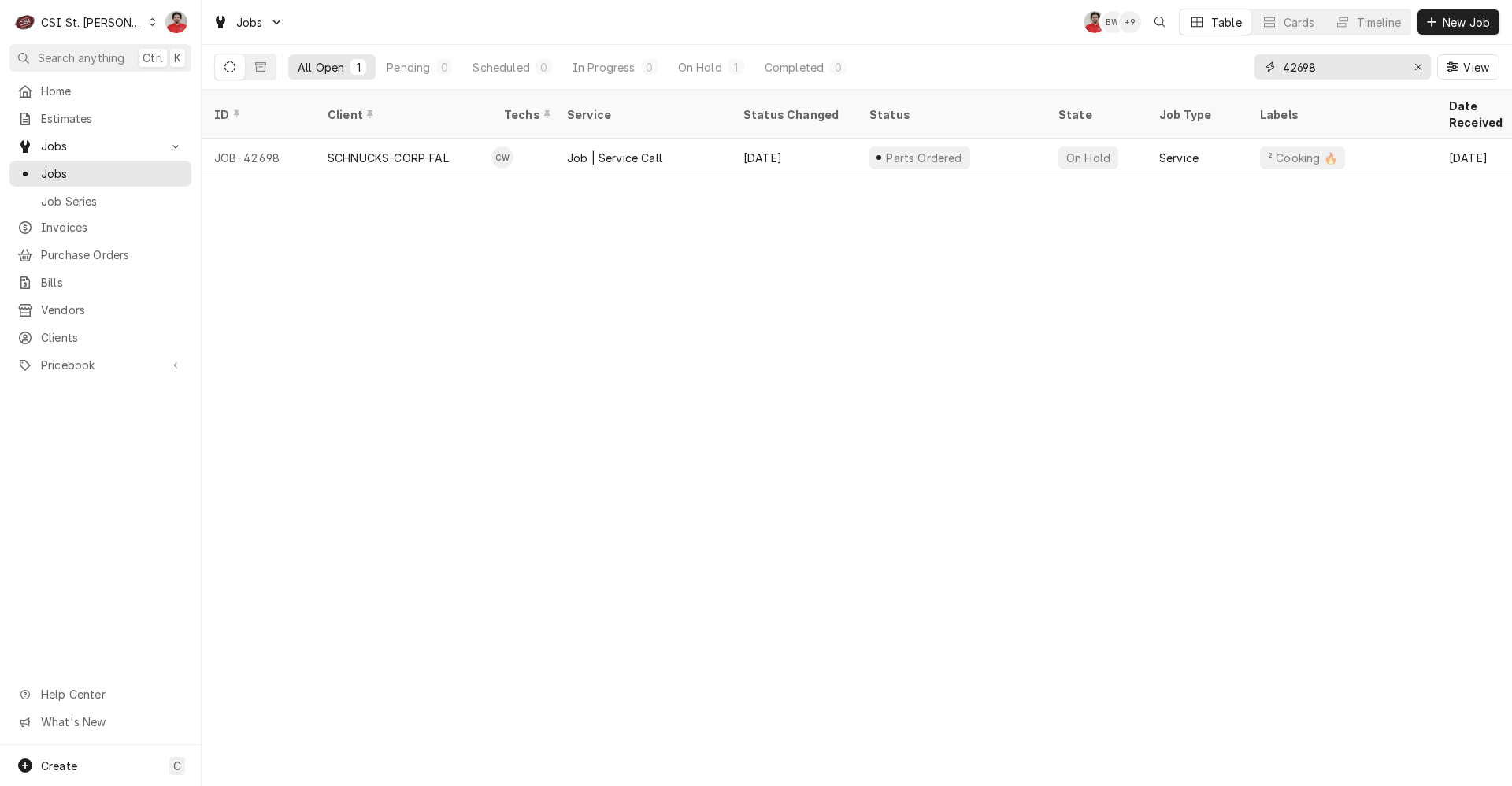
click at [1371, 72] on input "42698" at bounding box center [1342, 67] width 118 height 25
click at [95, 257] on div "Purchase Orders" at bounding box center [100, 255] width 176 height 20
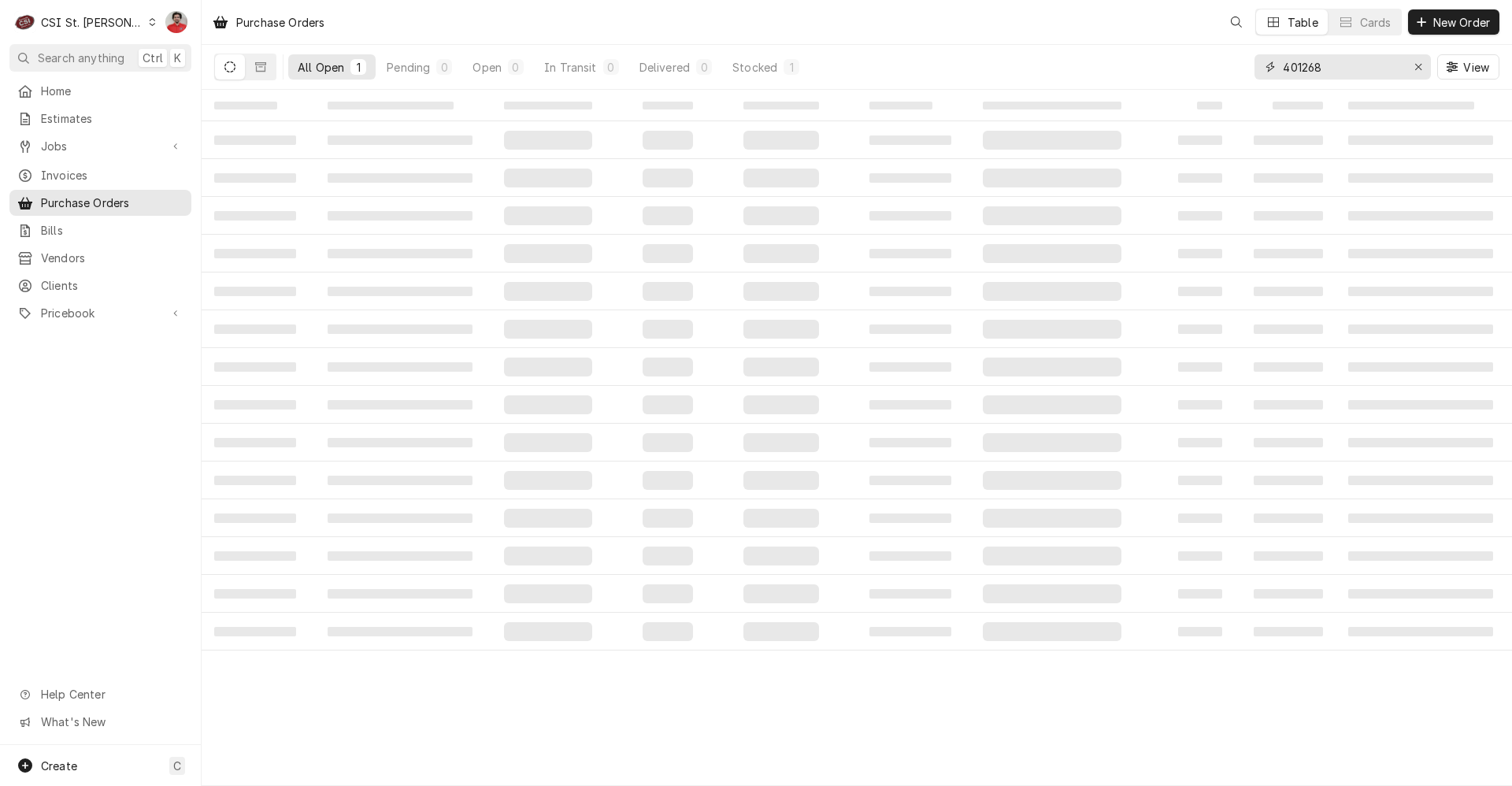
click at [1350, 65] on input "401268" at bounding box center [1342, 67] width 118 height 25
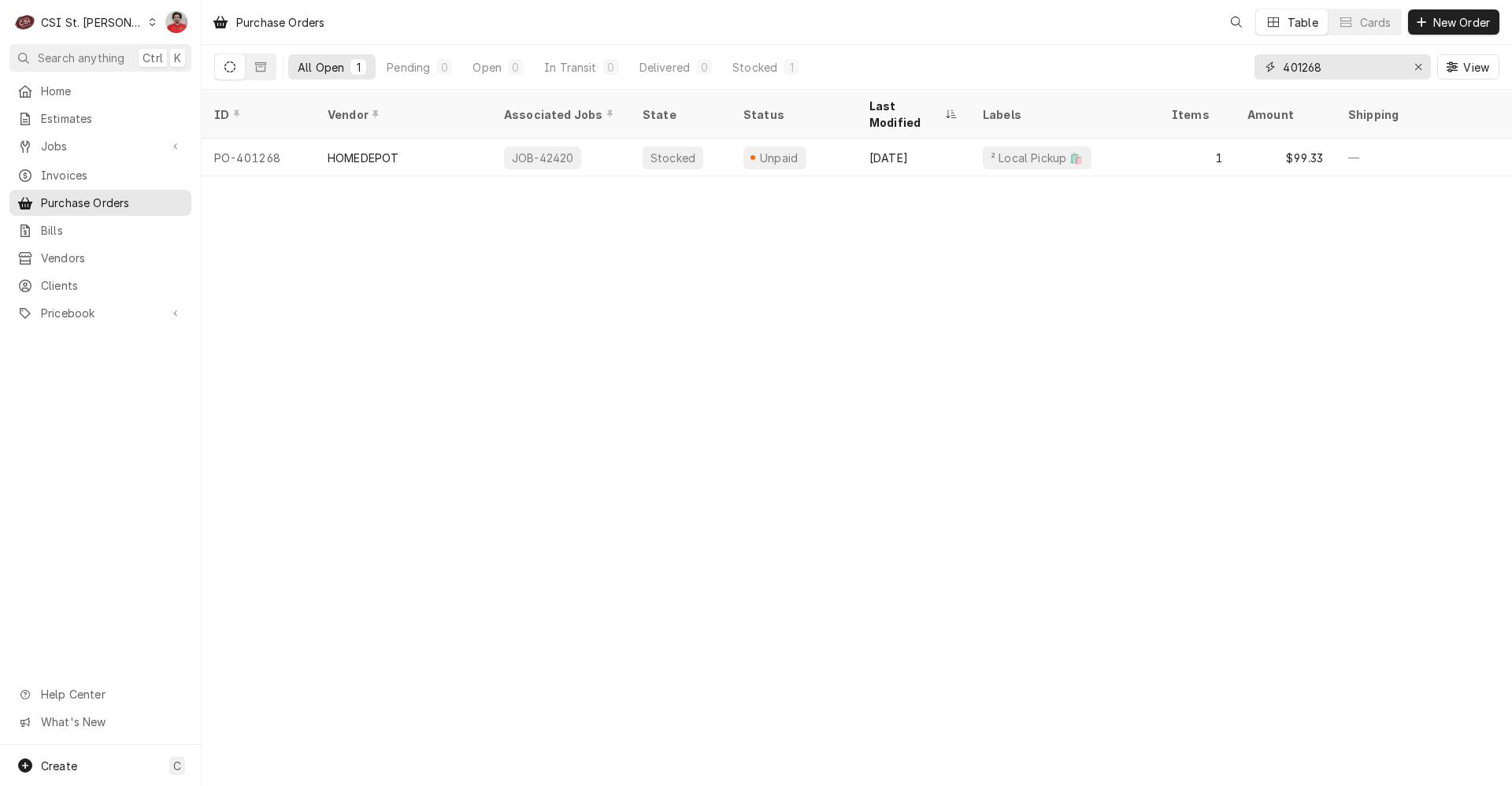
click at [1350, 65] on input "401268" at bounding box center [1342, 67] width 118 height 25
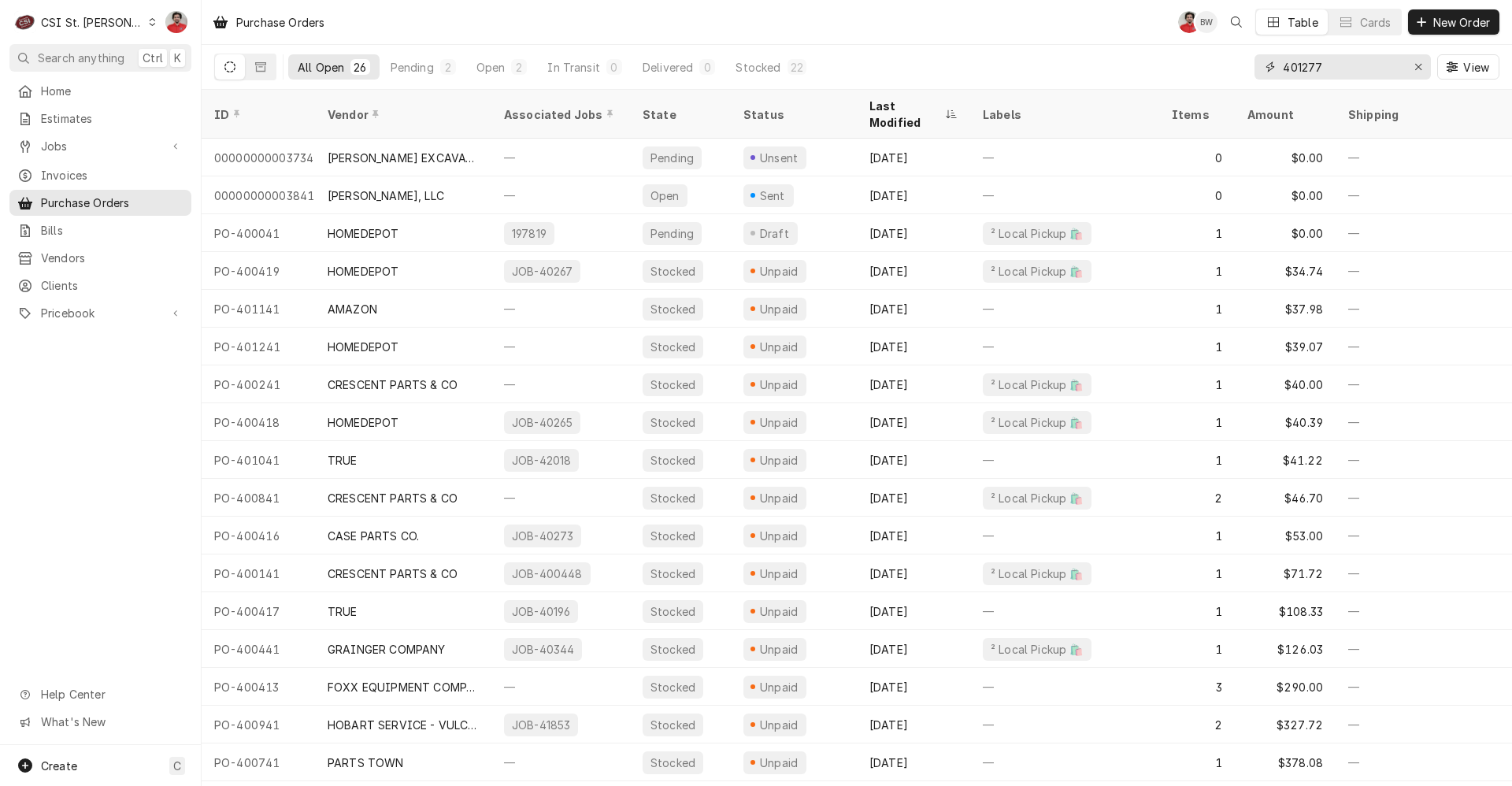
type input "401277"
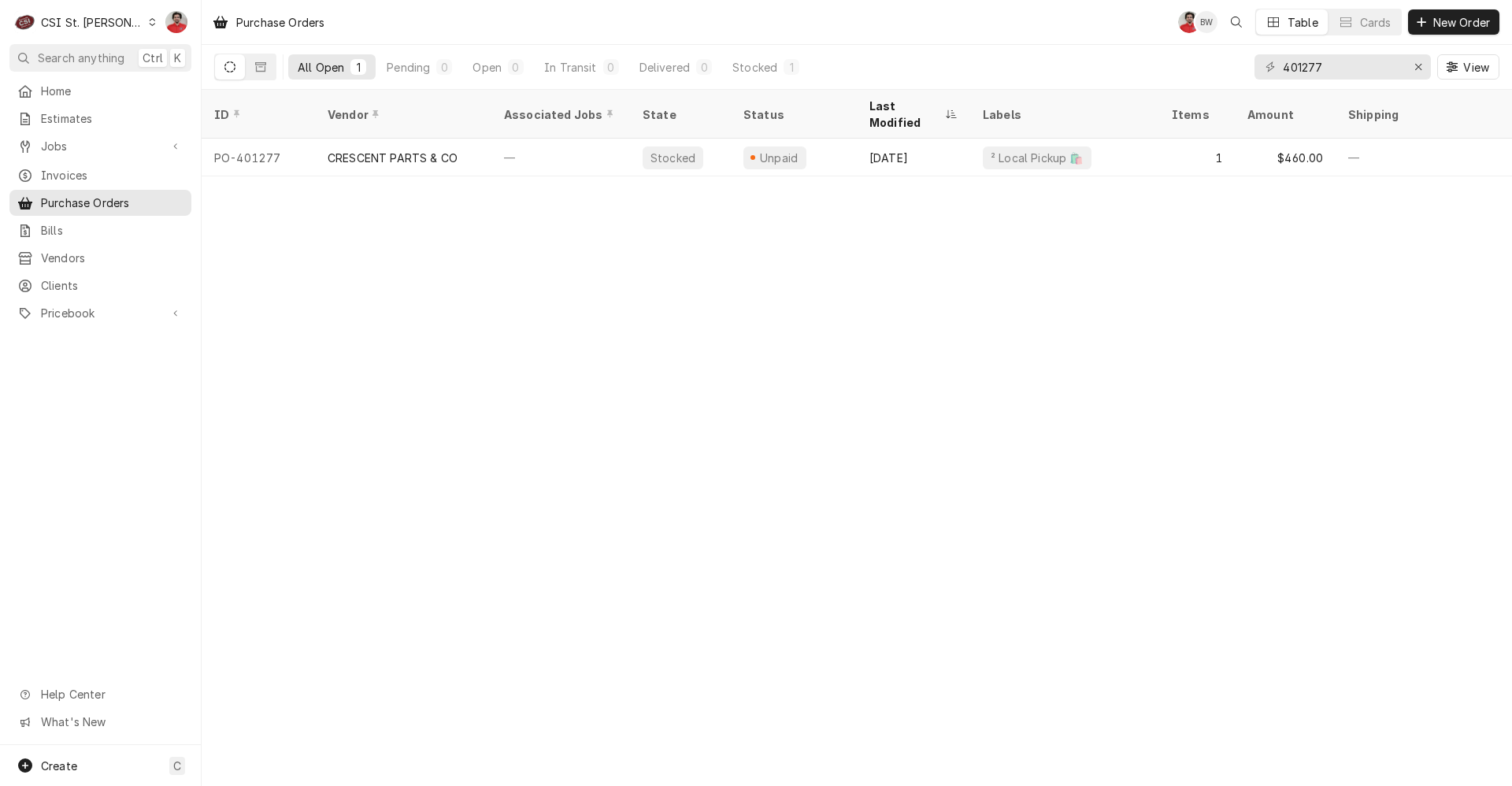
click at [81, 26] on div "CSI St. Louis" at bounding box center [92, 23] width 103 height 16
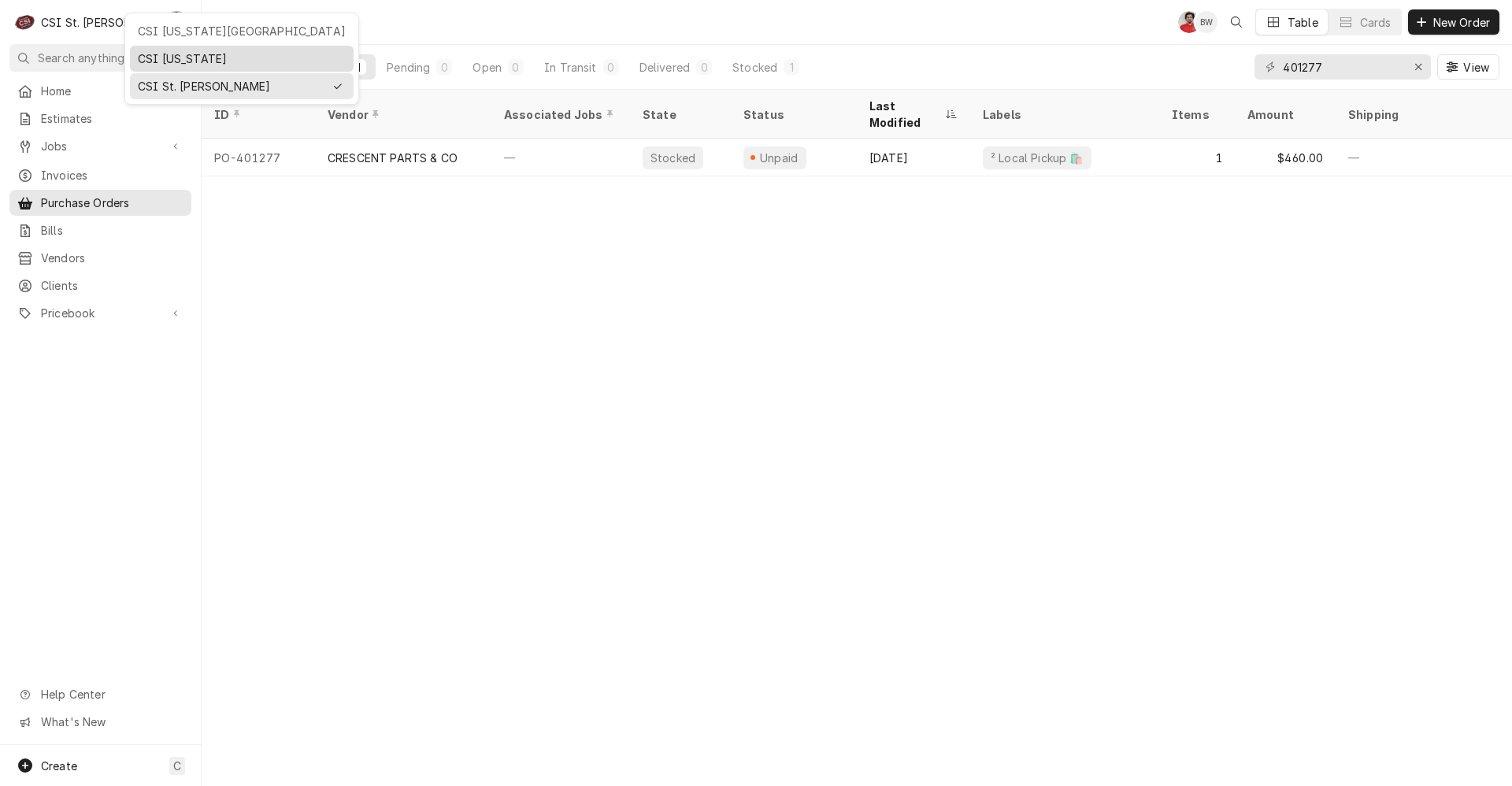
click at [144, 50] on div "CSI [US_STATE]" at bounding box center [241, 58] width 208 height 16
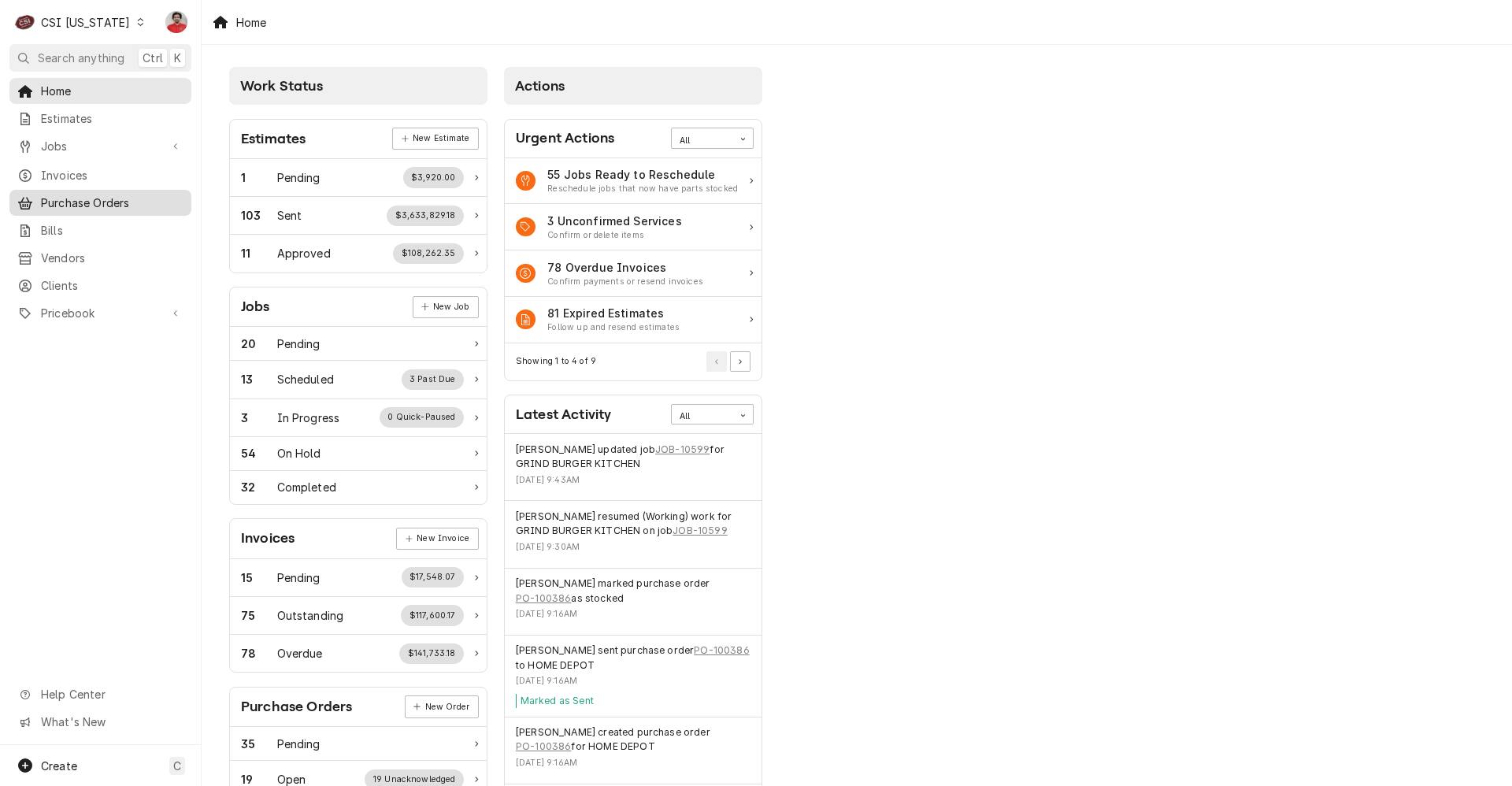
click at [86, 190] on link "Purchase Orders" at bounding box center [100, 203] width 182 height 26
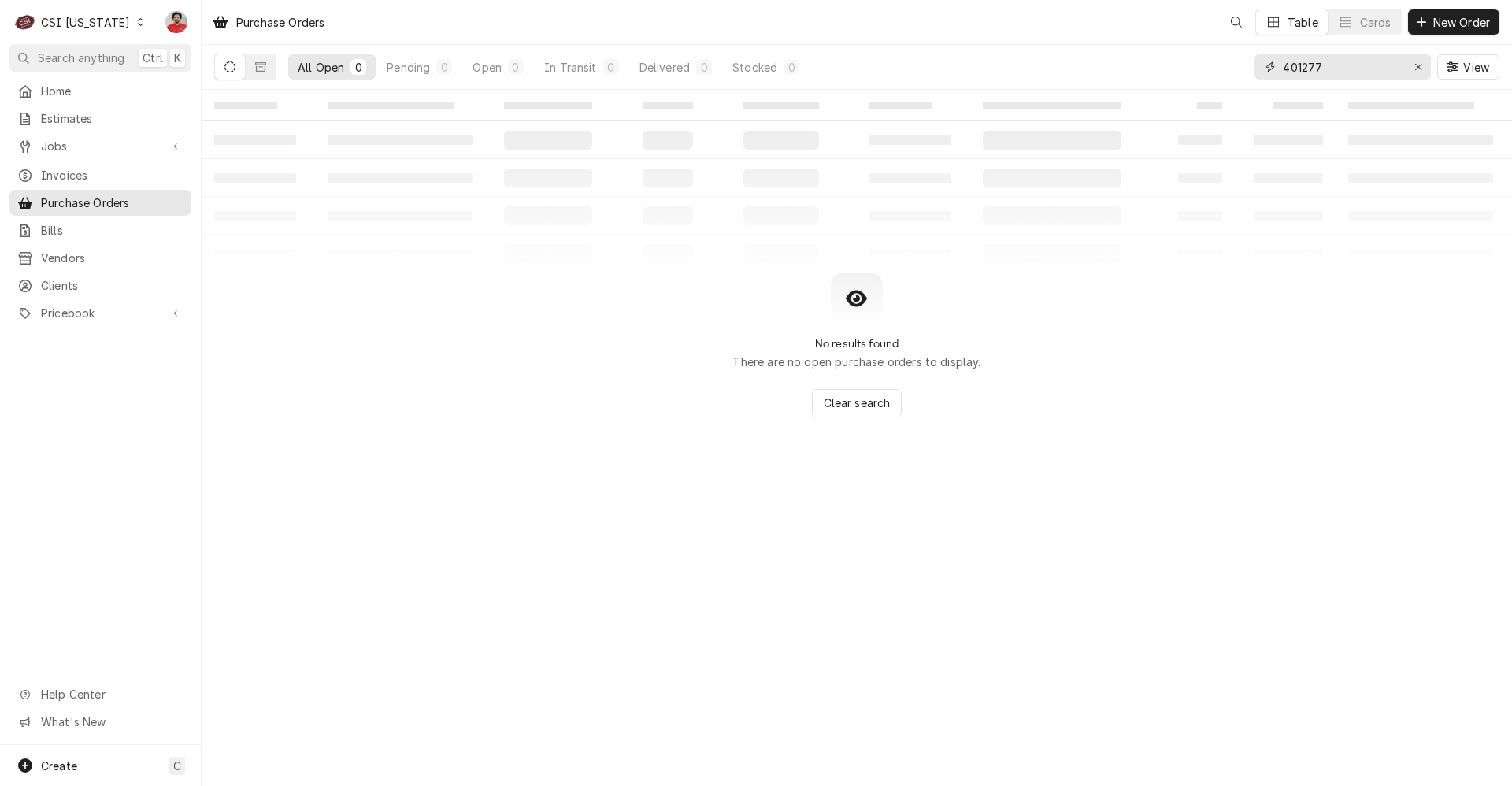
click at [1289, 60] on input "401277" at bounding box center [1342, 67] width 118 height 25
type input "100386"
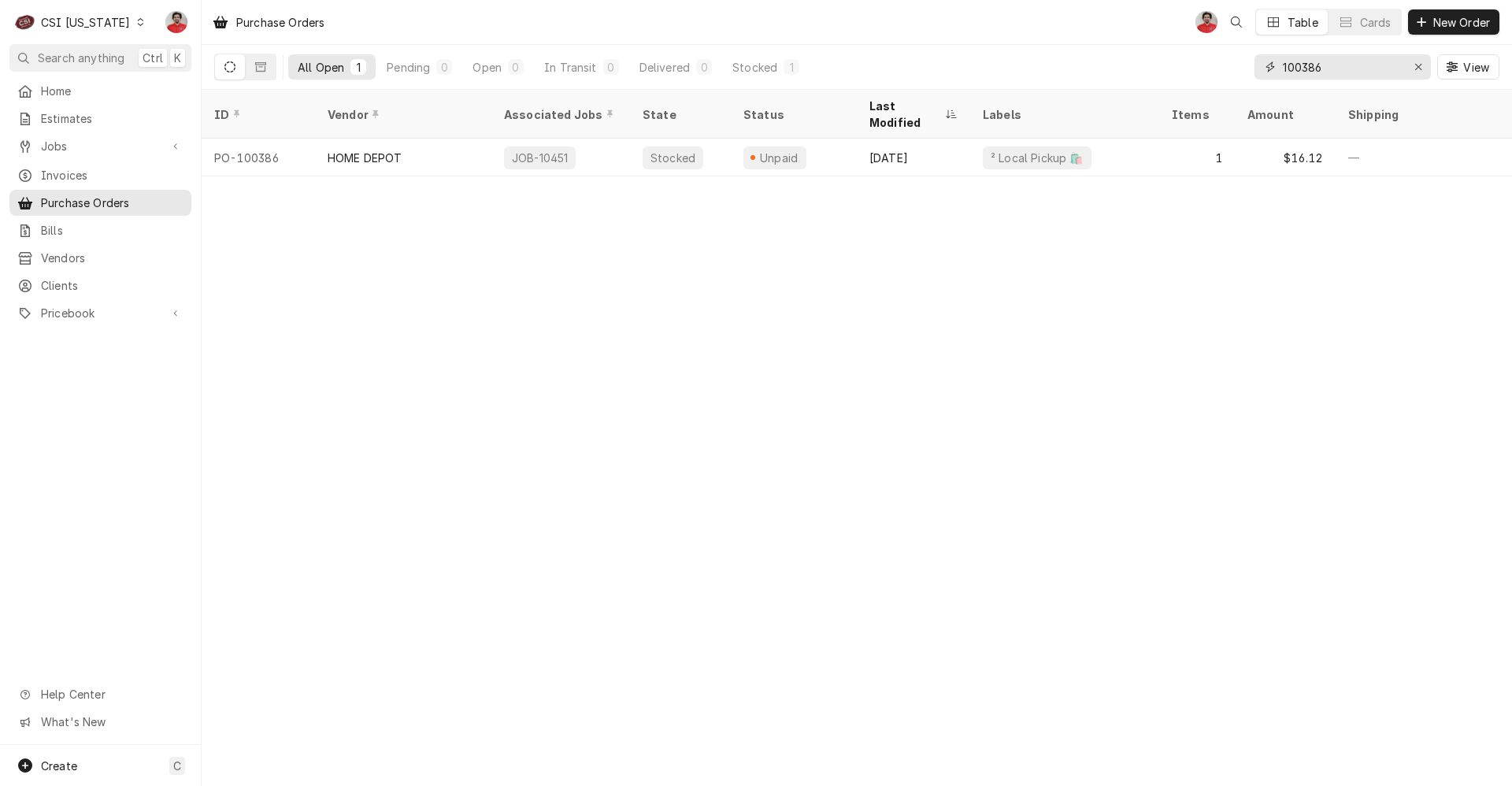
click at [1308, 67] on input "100386" at bounding box center [1342, 67] width 118 height 25
click at [115, 23] on div "C CSI Kentucky" at bounding box center [79, 22] width 141 height 32
click at [170, 31] on div "CSI Kansas City" at bounding box center [246, 31] width 208 height 16
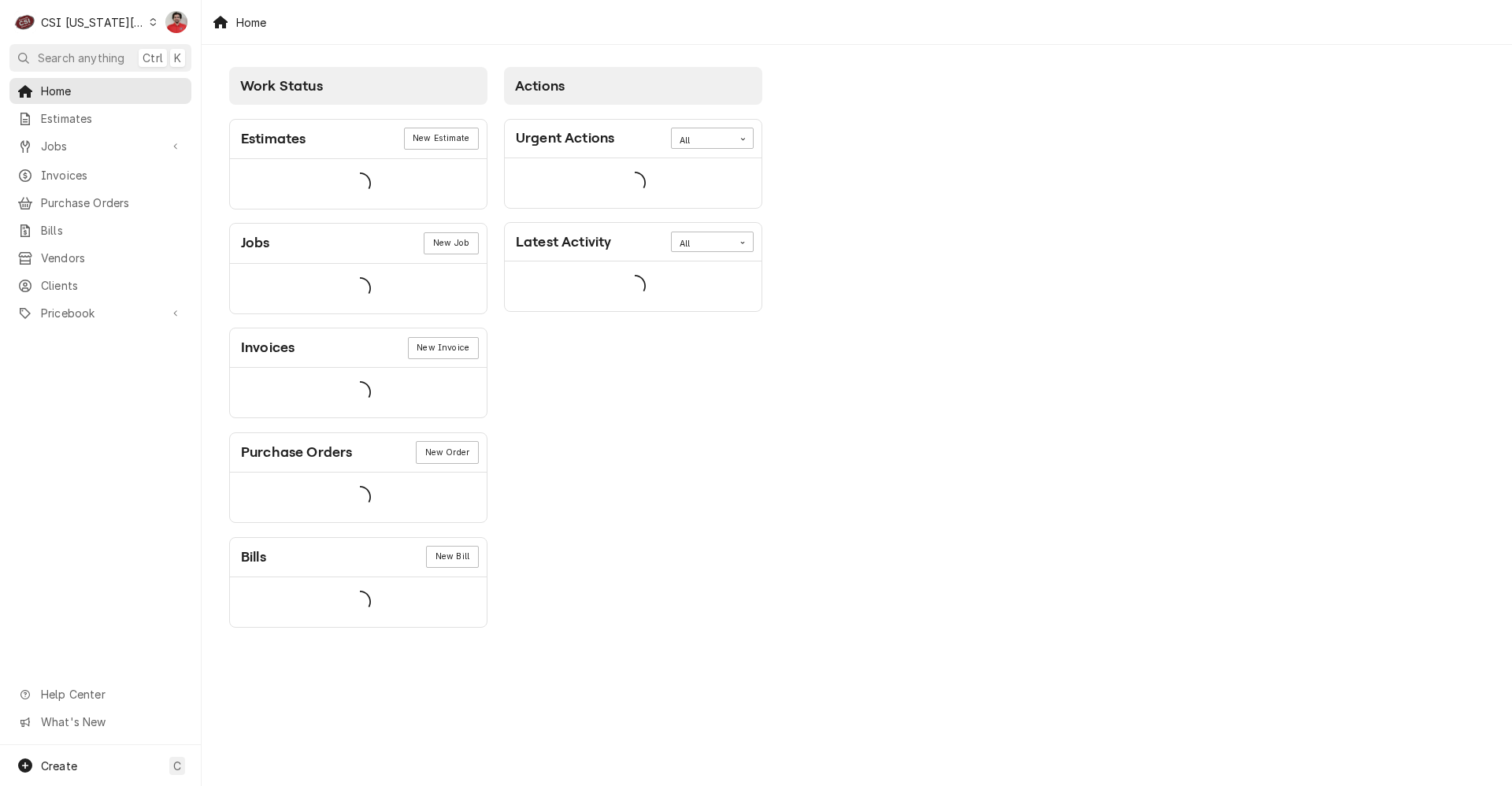
click at [118, 24] on div "CSI [US_STATE][GEOGRAPHIC_DATA]" at bounding box center [93, 23] width 104 height 16
click at [166, 86] on div "CSI St. [PERSON_NAME]" at bounding box center [270, 86] width 230 height 16
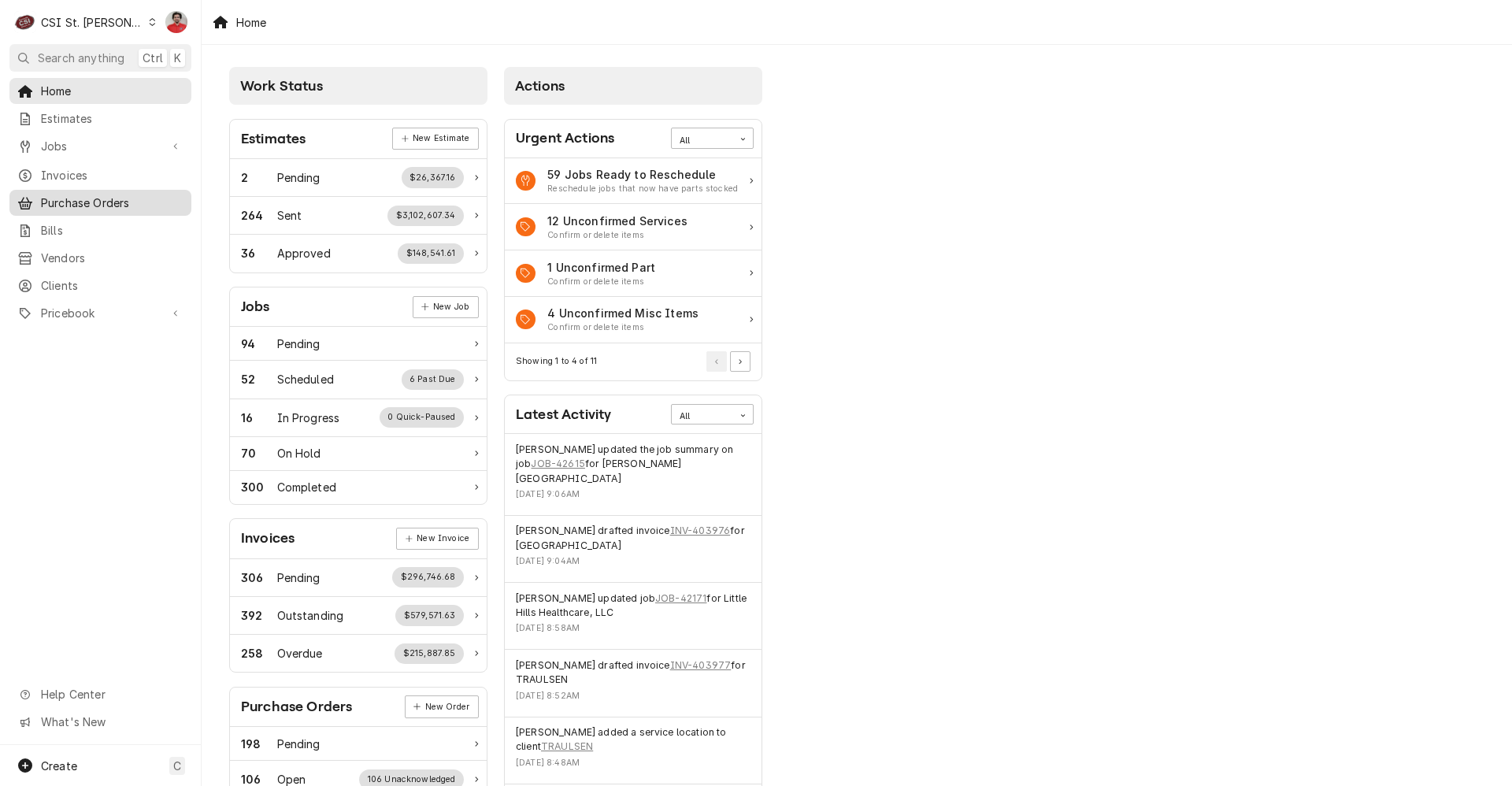
click at [102, 200] on span "Purchase Orders" at bounding box center [112, 203] width 143 height 16
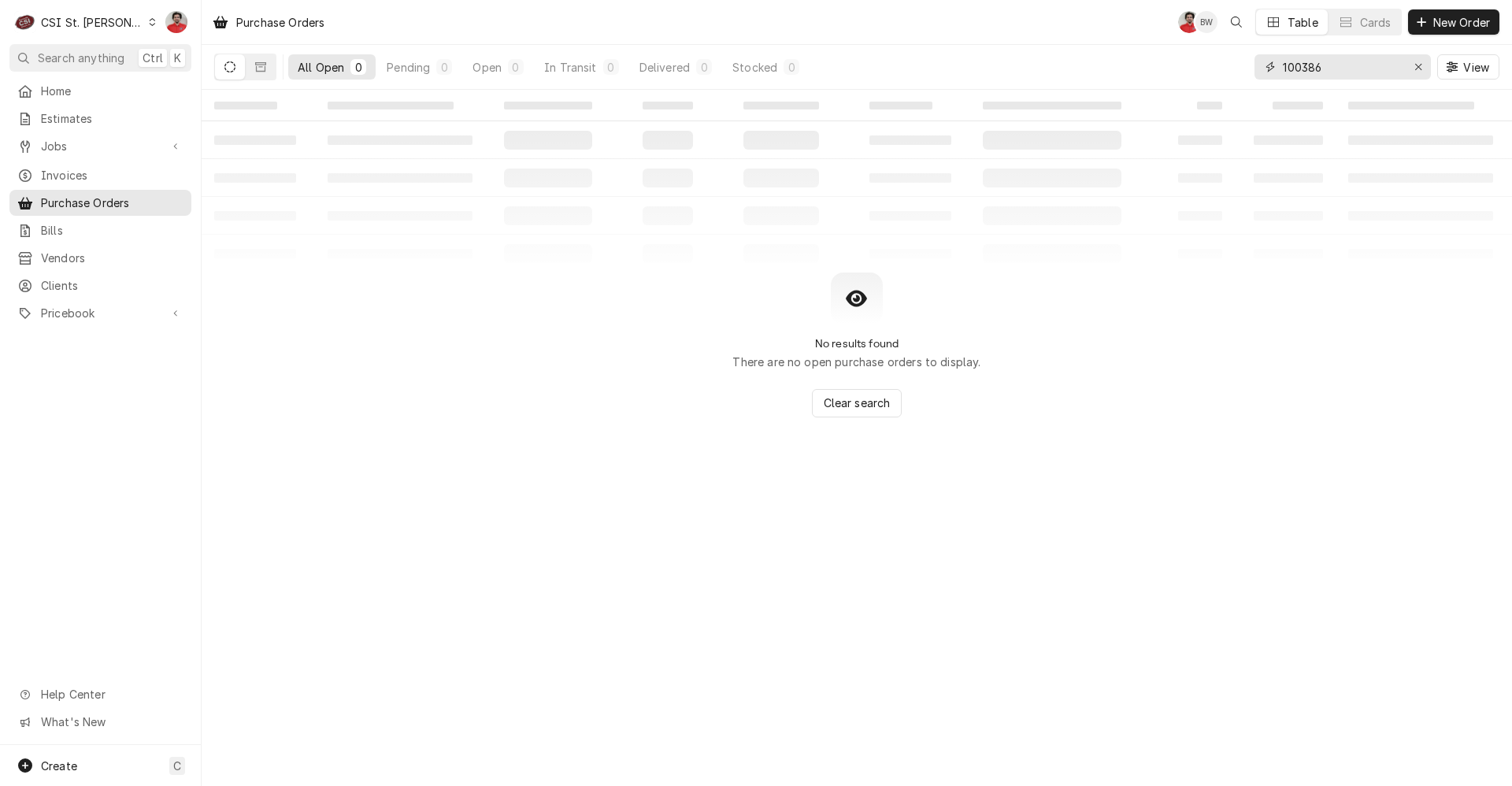
click at [1330, 73] on input "100386" at bounding box center [1342, 67] width 118 height 25
type input "401210"
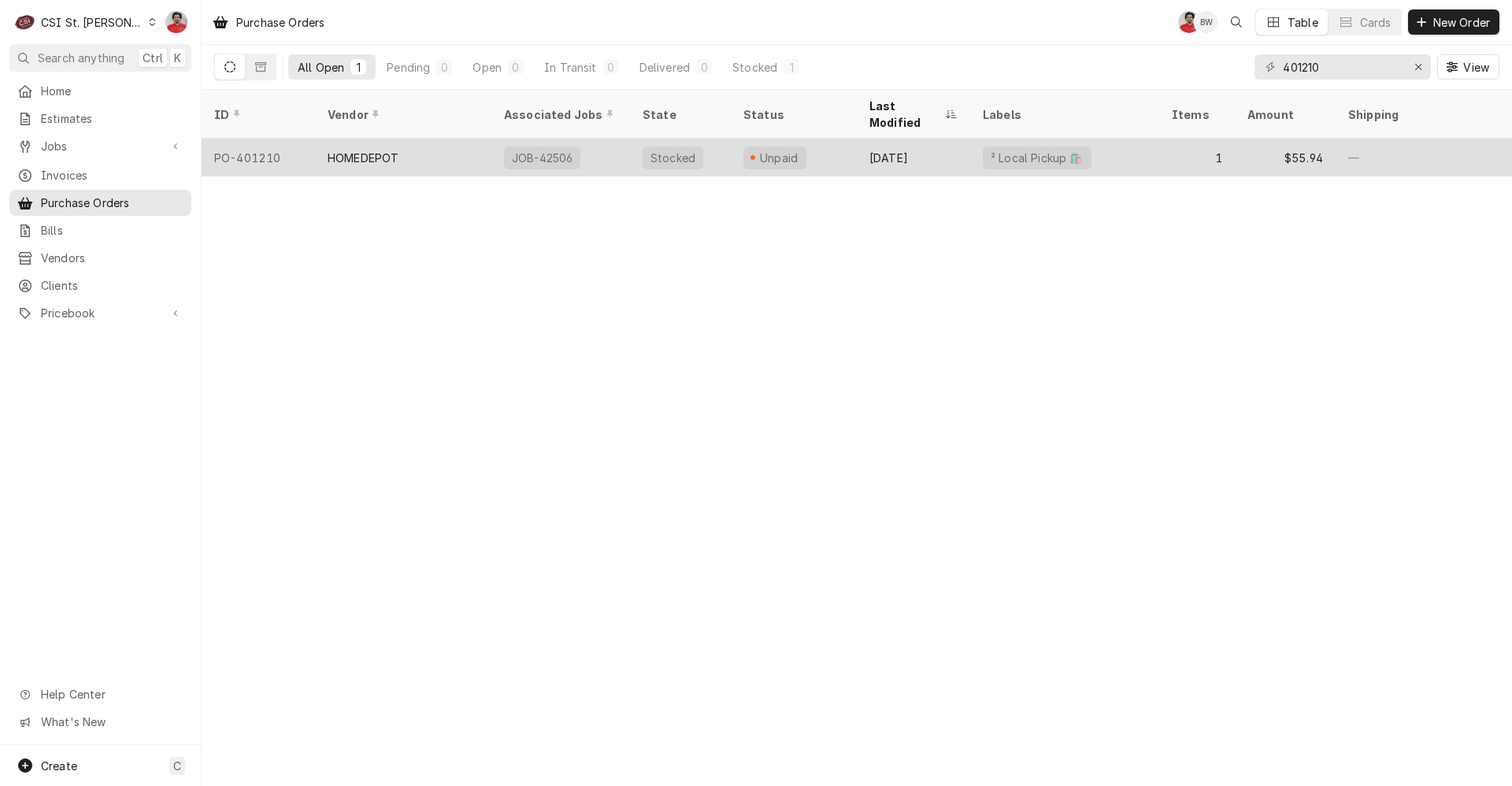
click at [1153, 144] on div "² Local Pickup 🛍️" at bounding box center [1065, 157] width 189 height 38
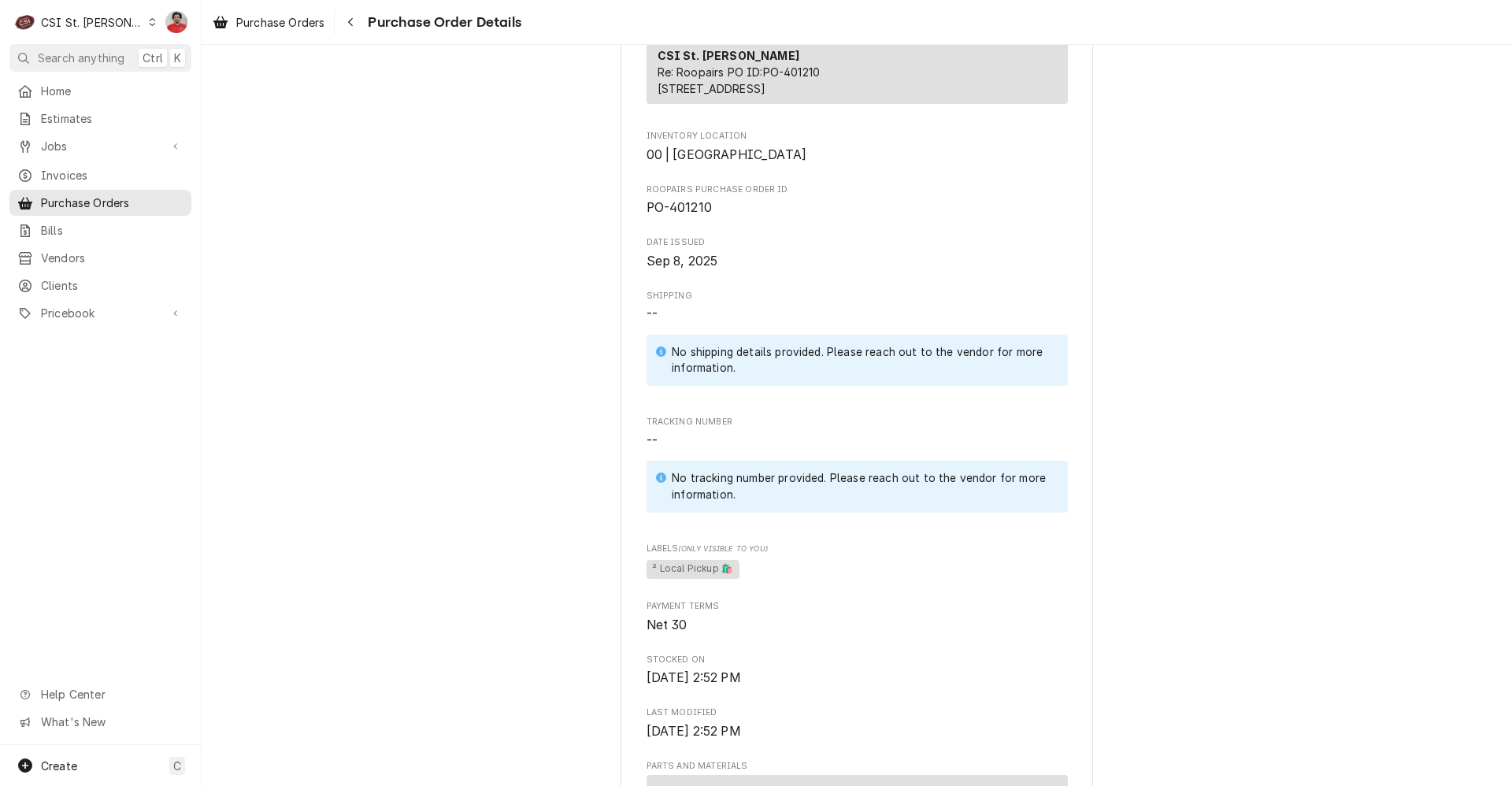
scroll to position [945, 0]
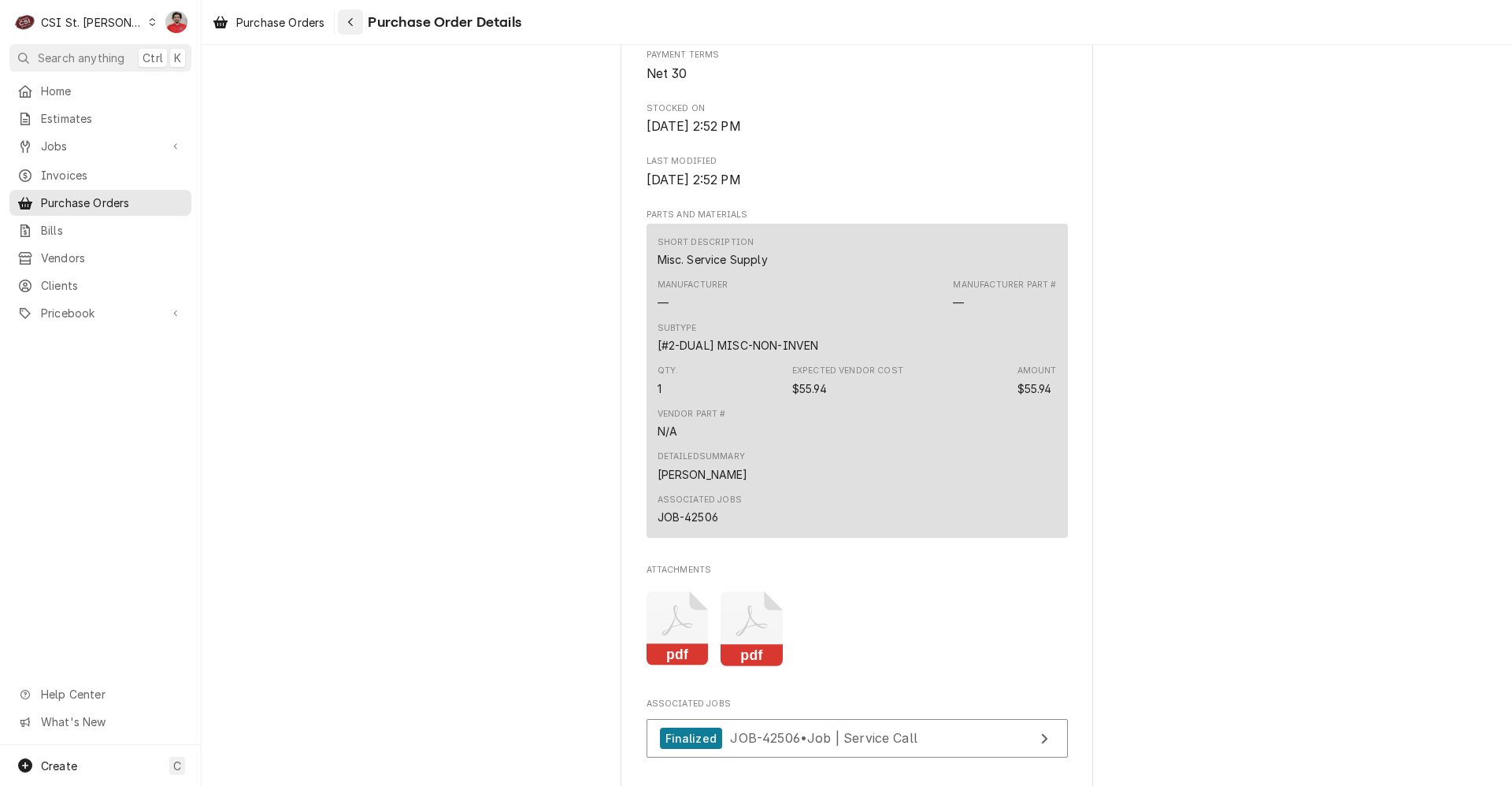
click at [349, 25] on icon "Navigate back" at bounding box center [351, 22] width 7 height 11
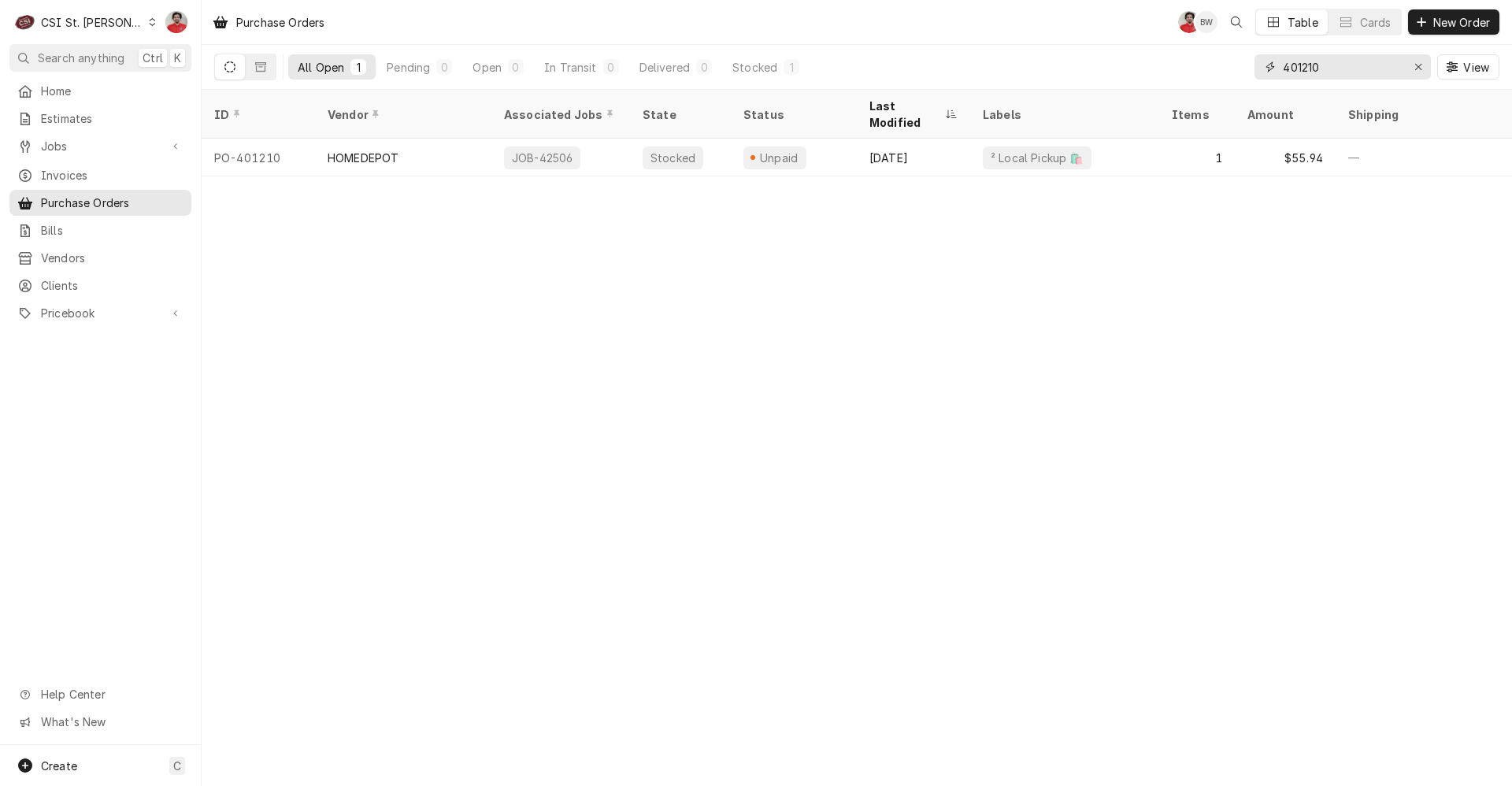
click at [1367, 72] on input "401210" at bounding box center [1342, 67] width 118 height 25
type input "401279"
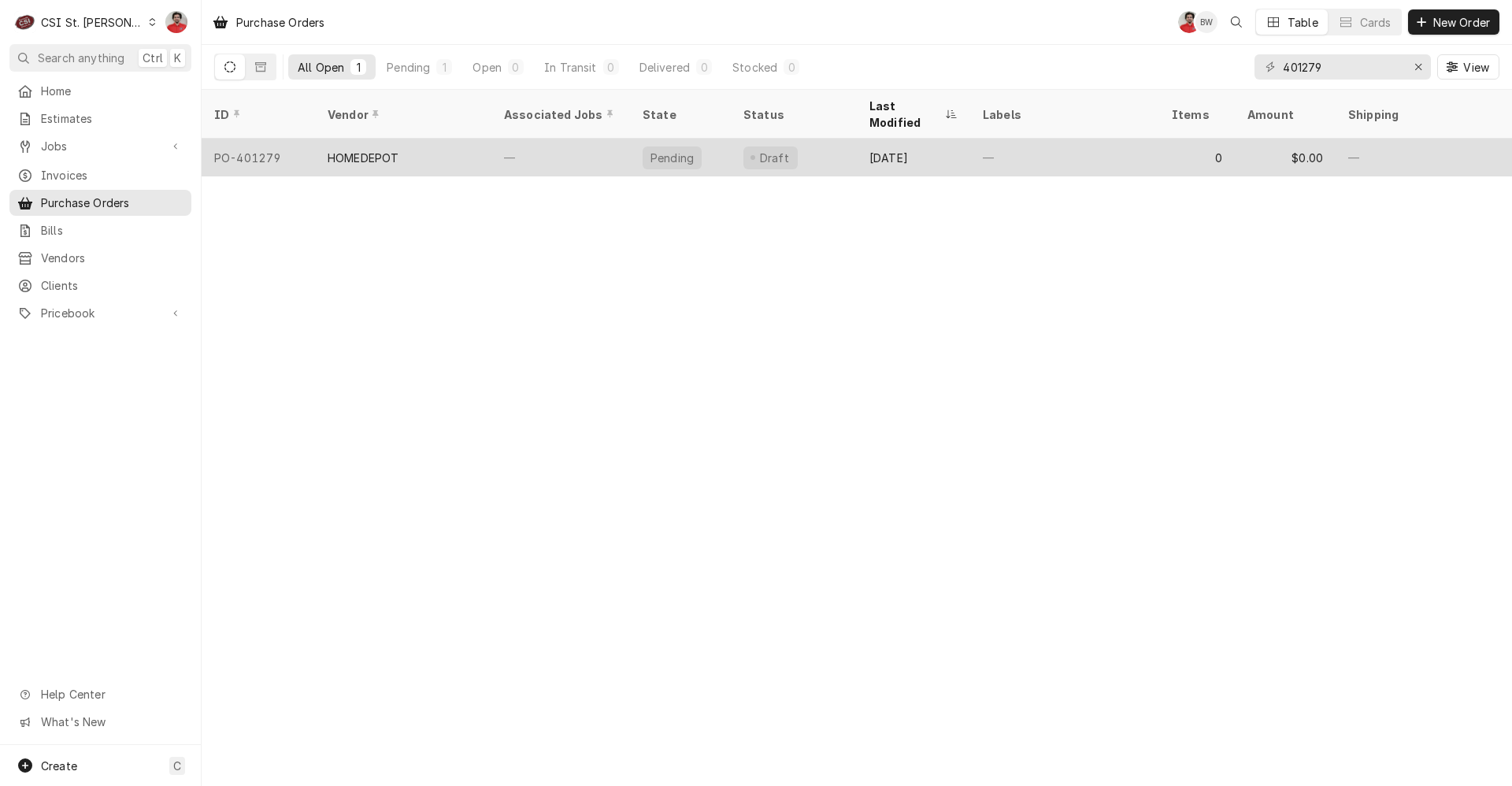
click at [472, 146] on div "HOMEDEPOT" at bounding box center [403, 157] width 176 height 38
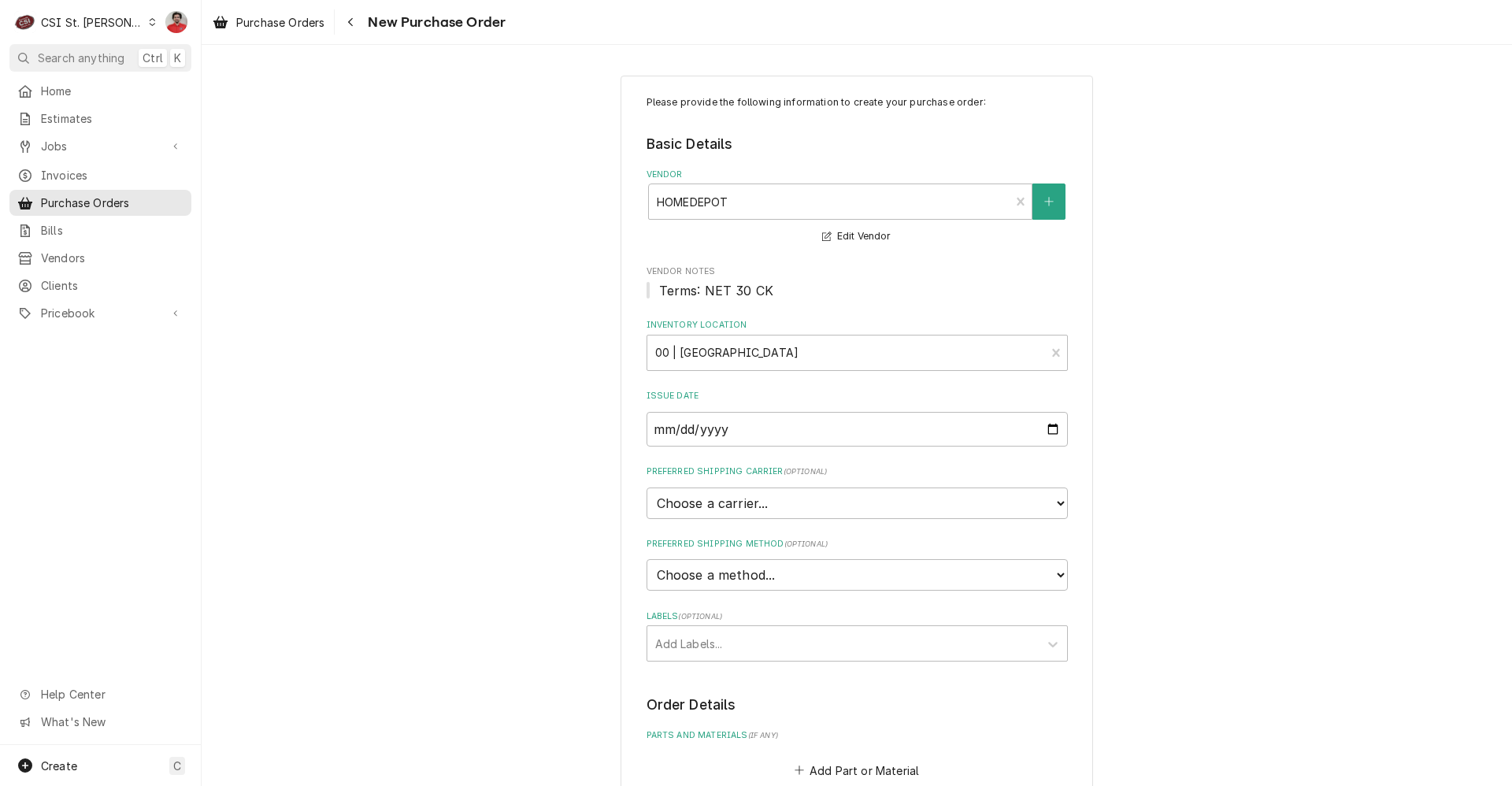
scroll to position [513, 0]
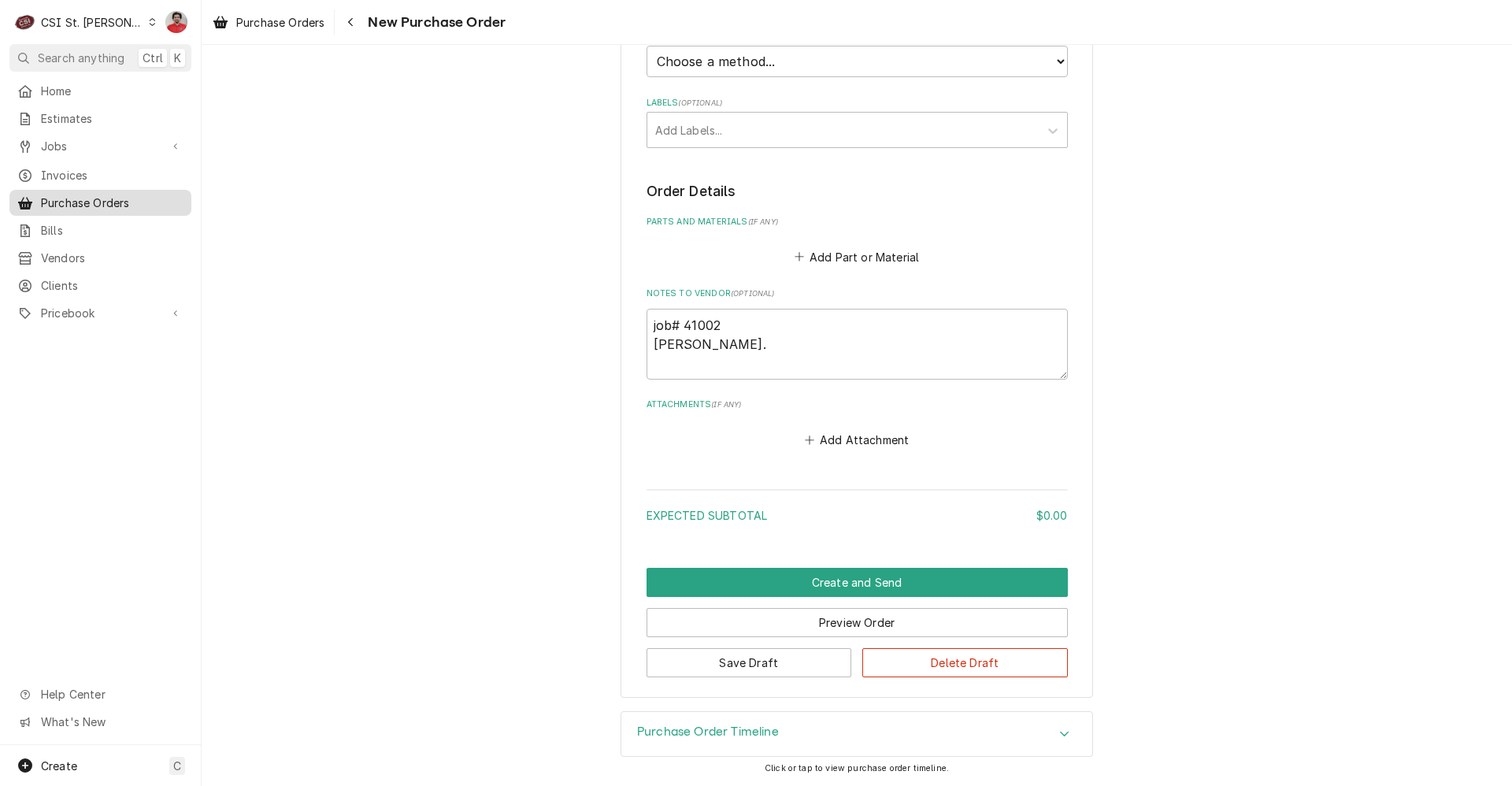
click at [95, 200] on span "Purchase Orders" at bounding box center [112, 203] width 143 height 16
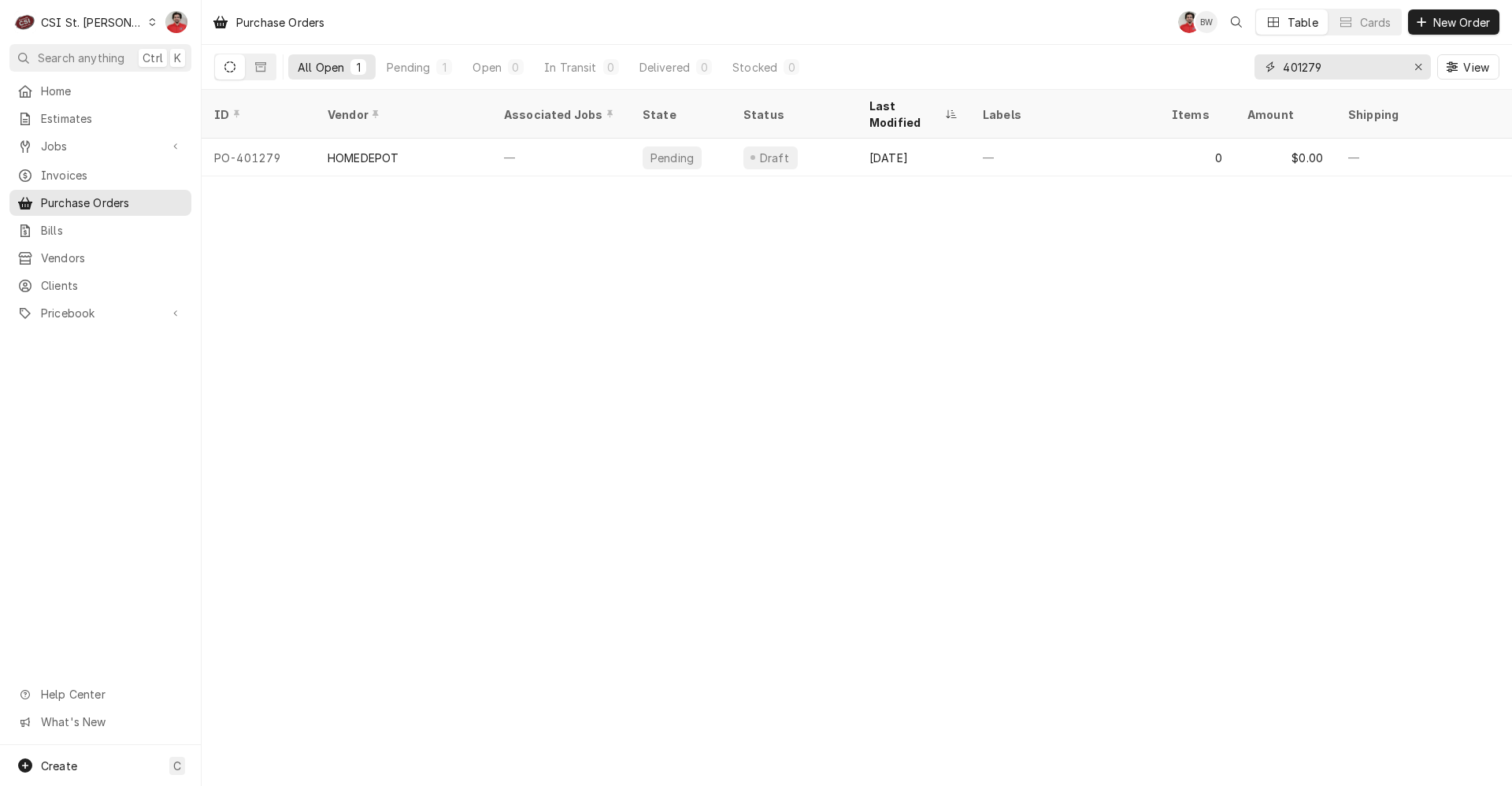
click at [1363, 66] on input "401279" at bounding box center [1342, 67] width 118 height 25
type input "403968"
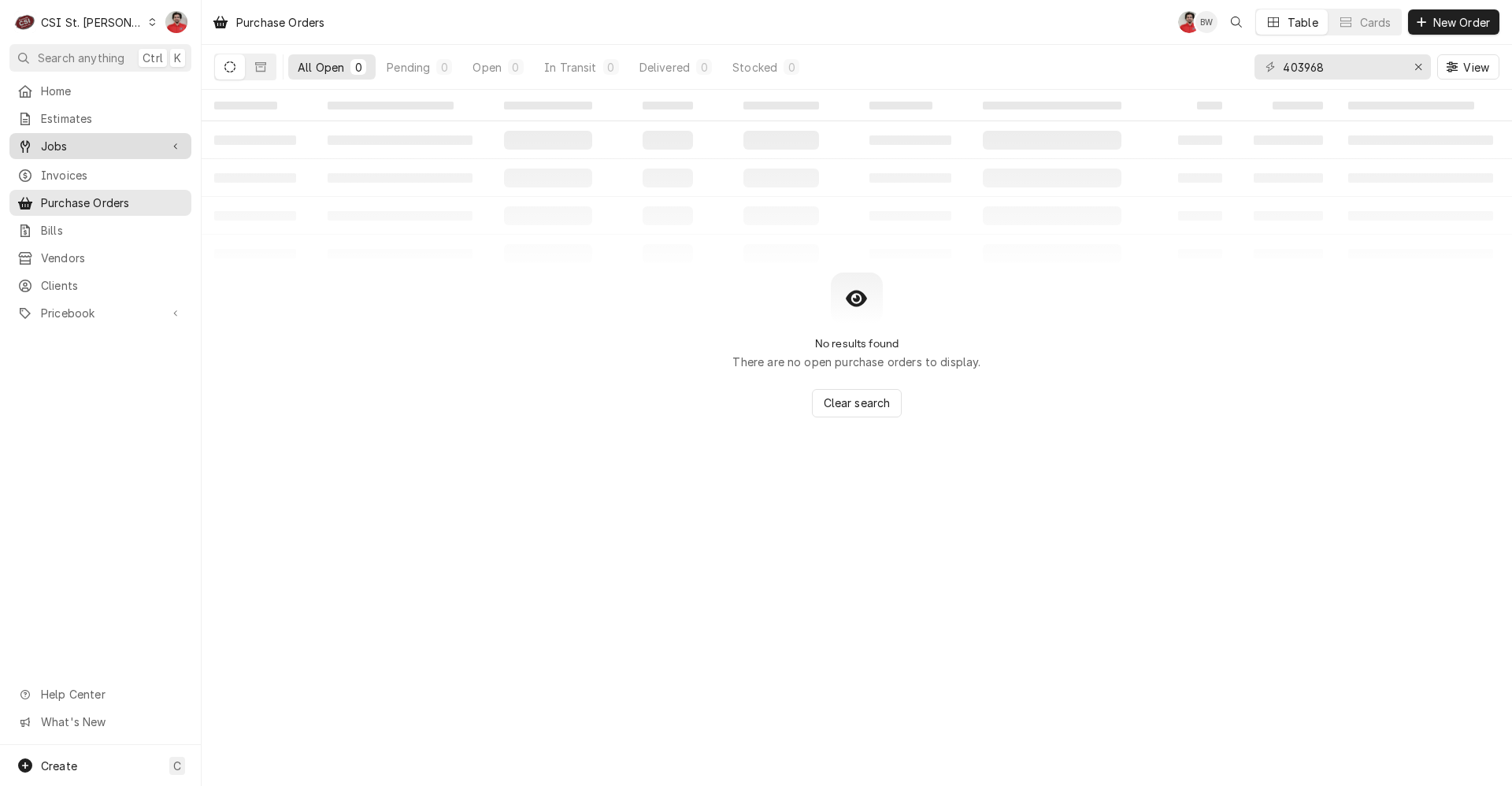
click at [76, 144] on span "Jobs" at bounding box center [100, 146] width 119 height 16
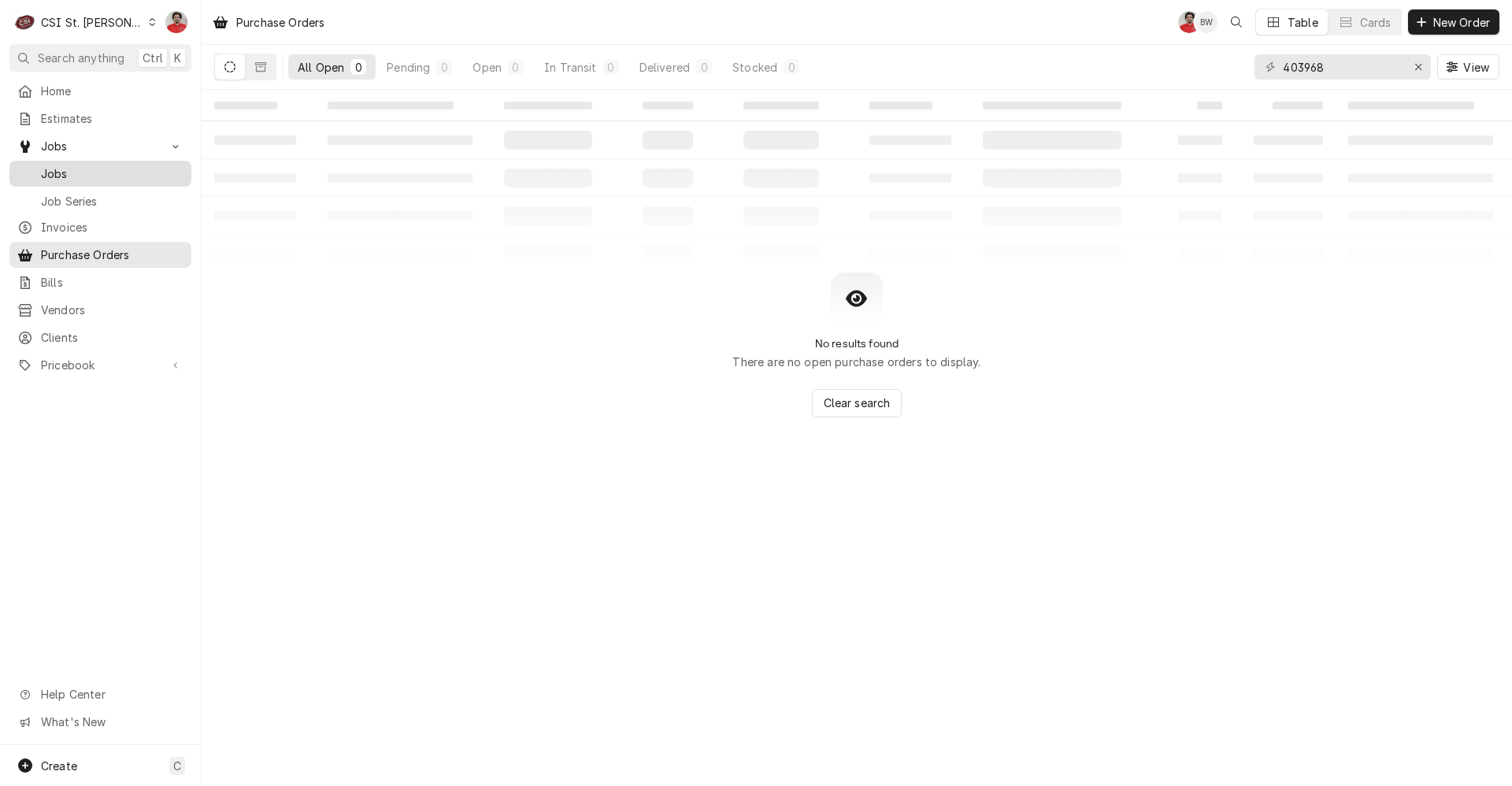
click at [79, 167] on span "Jobs" at bounding box center [112, 174] width 143 height 16
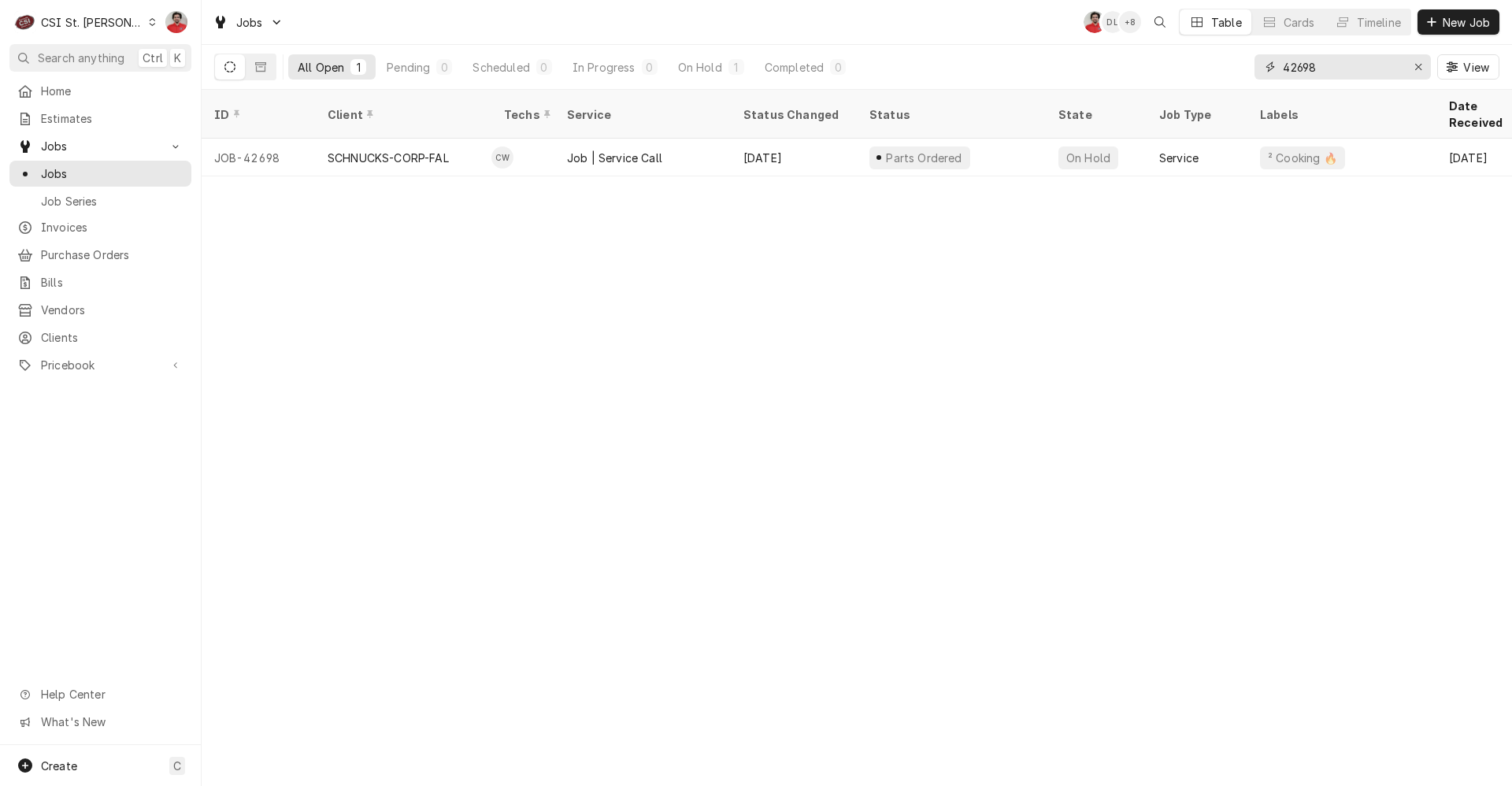
click at [1303, 57] on input "42698" at bounding box center [1342, 67] width 118 height 25
type input "42487"
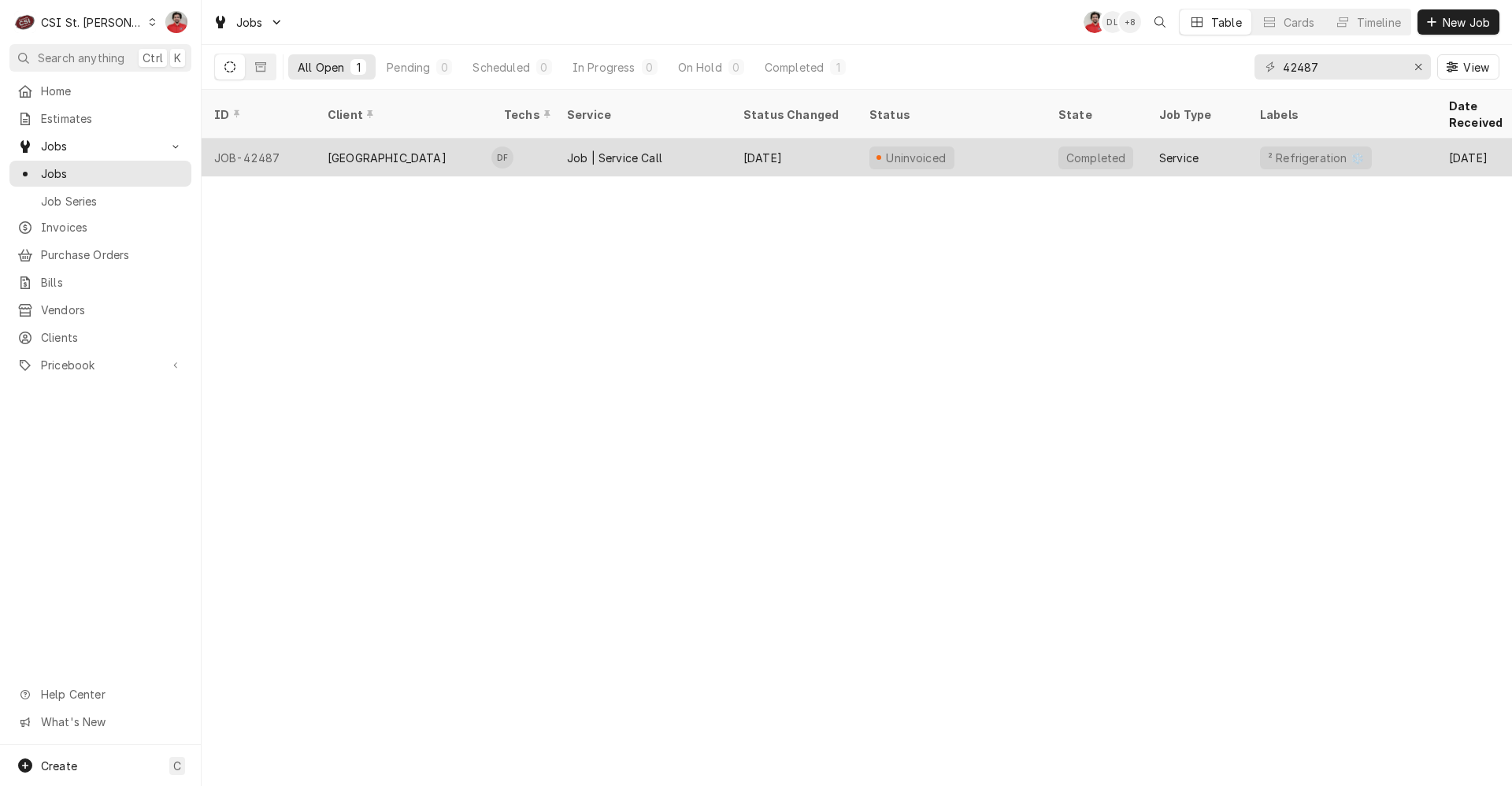
click at [1016, 151] on div "Uninvoiced" at bounding box center [952, 157] width 189 height 38
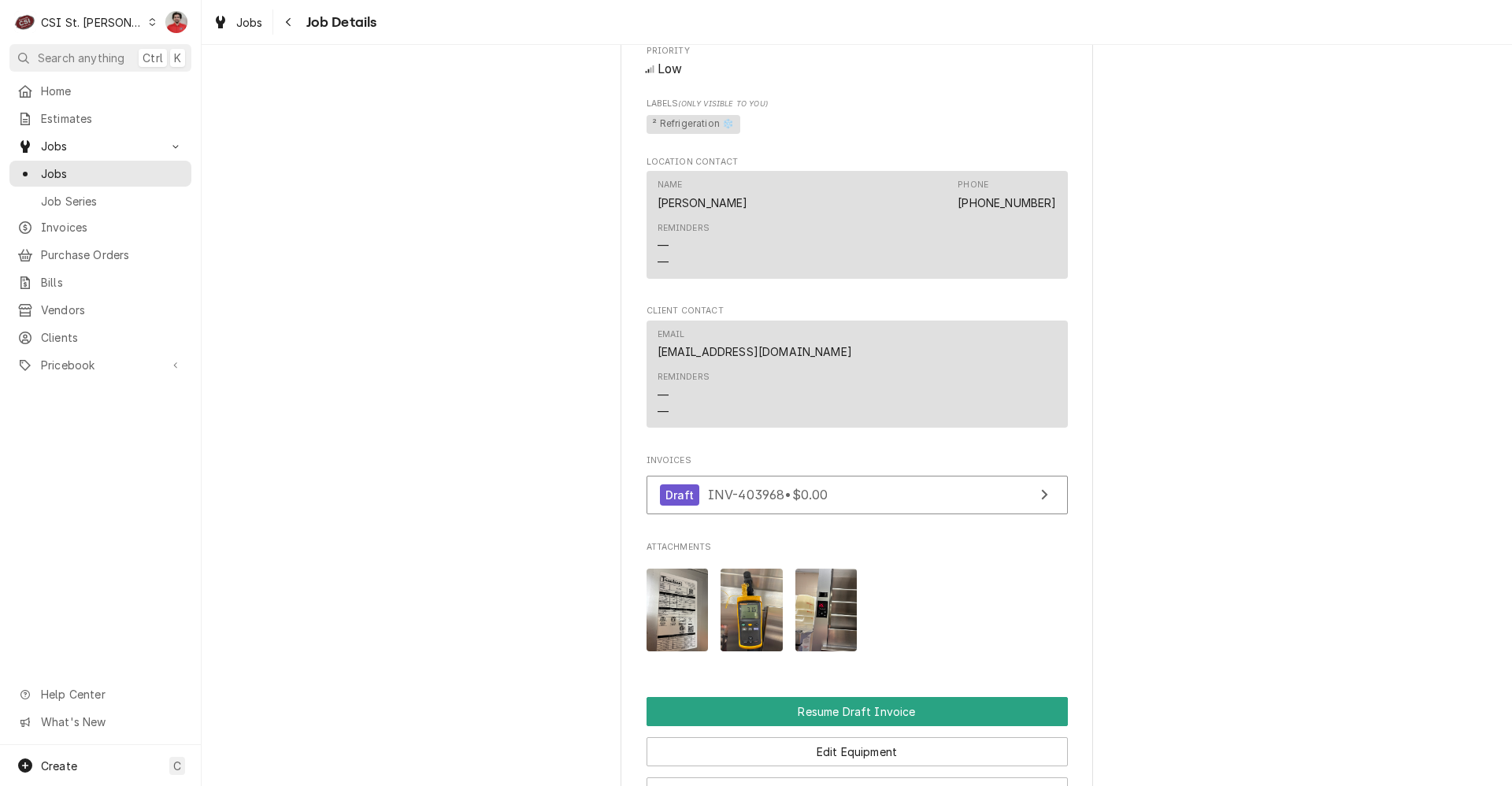
scroll to position [1614, 0]
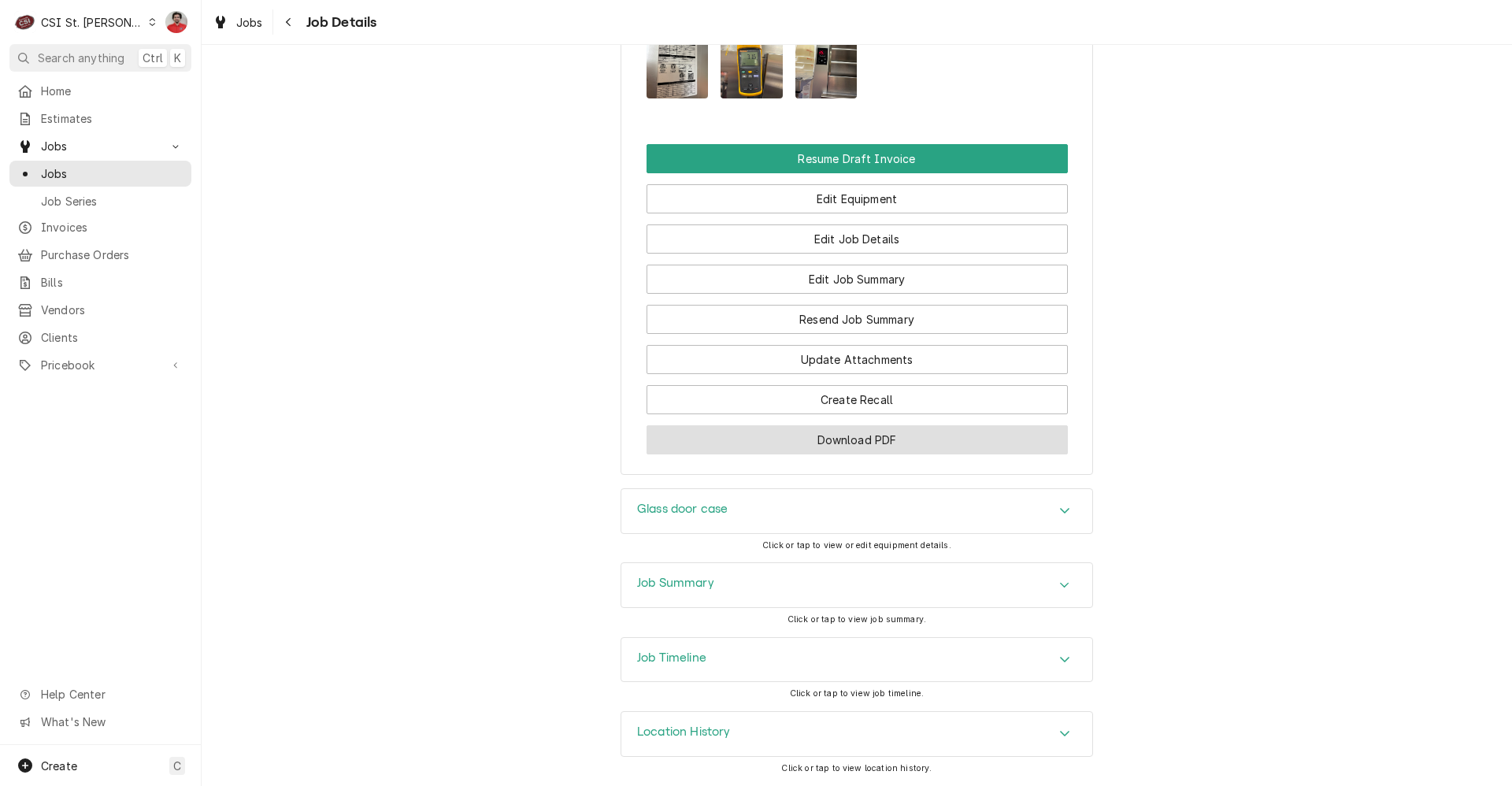
click at [888, 449] on button "Download PDF" at bounding box center [857, 439] width 421 height 29
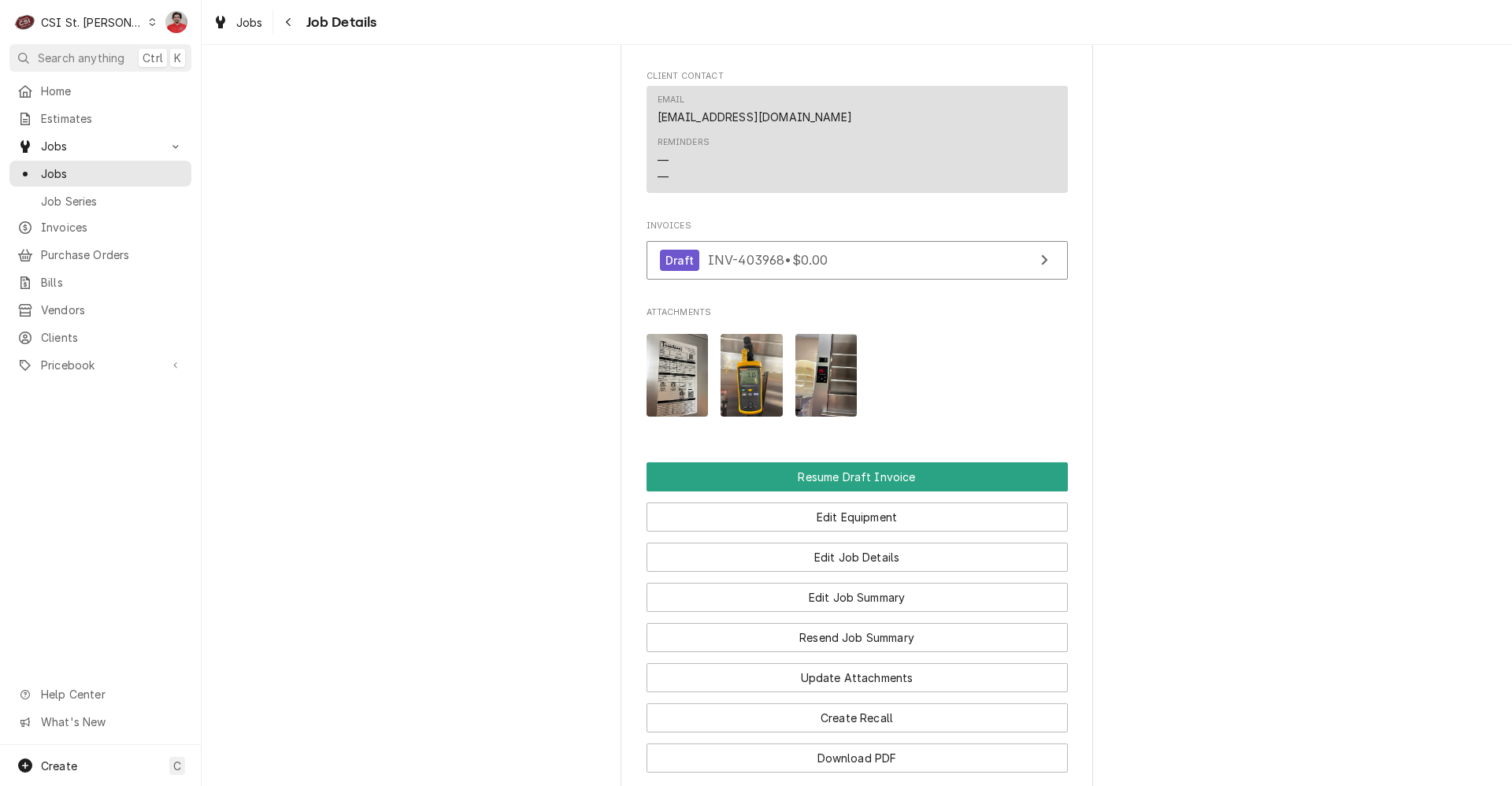
scroll to position [1141, 0]
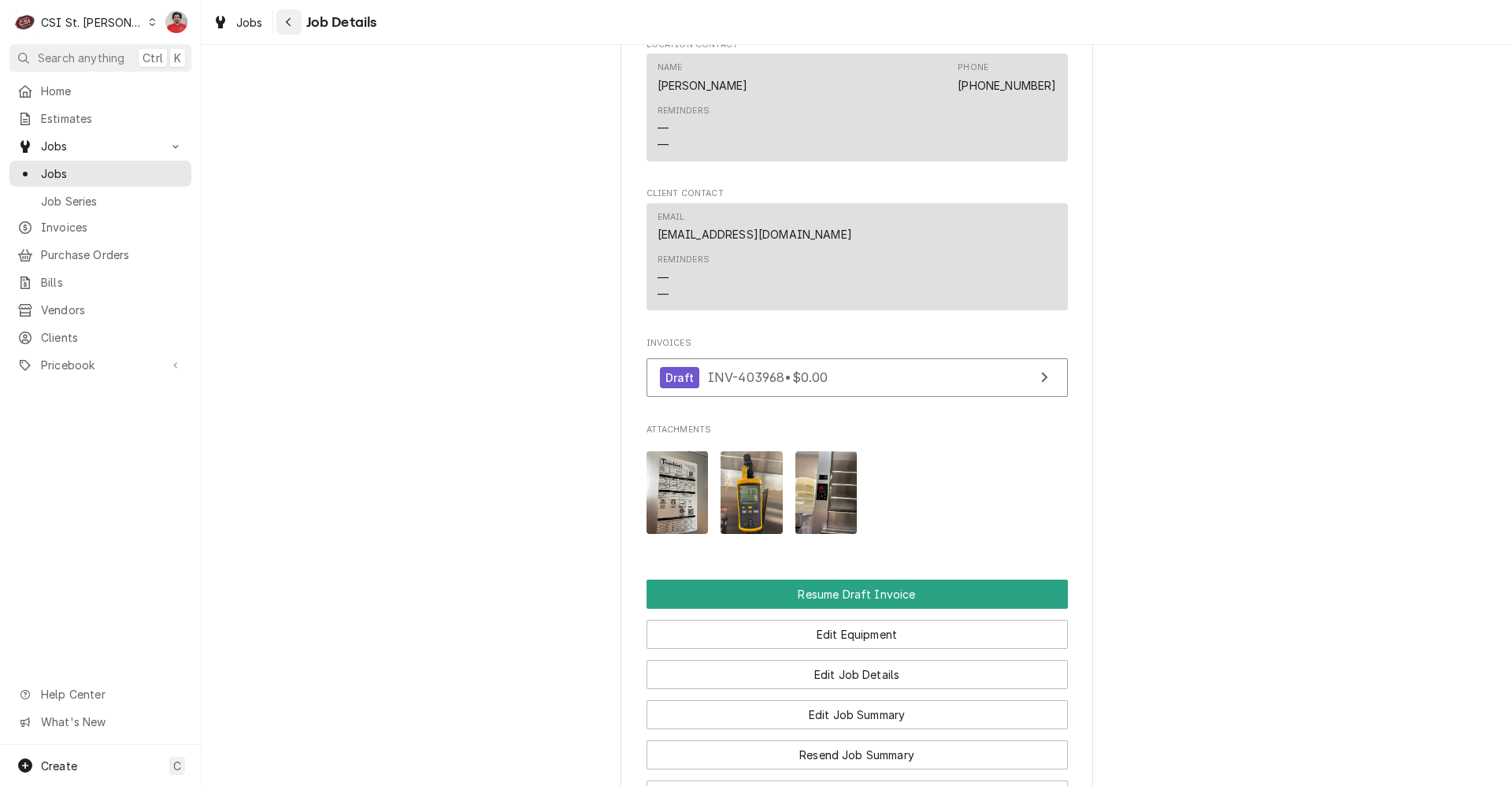
click at [285, 24] on icon "Navigate back" at bounding box center [288, 22] width 7 height 11
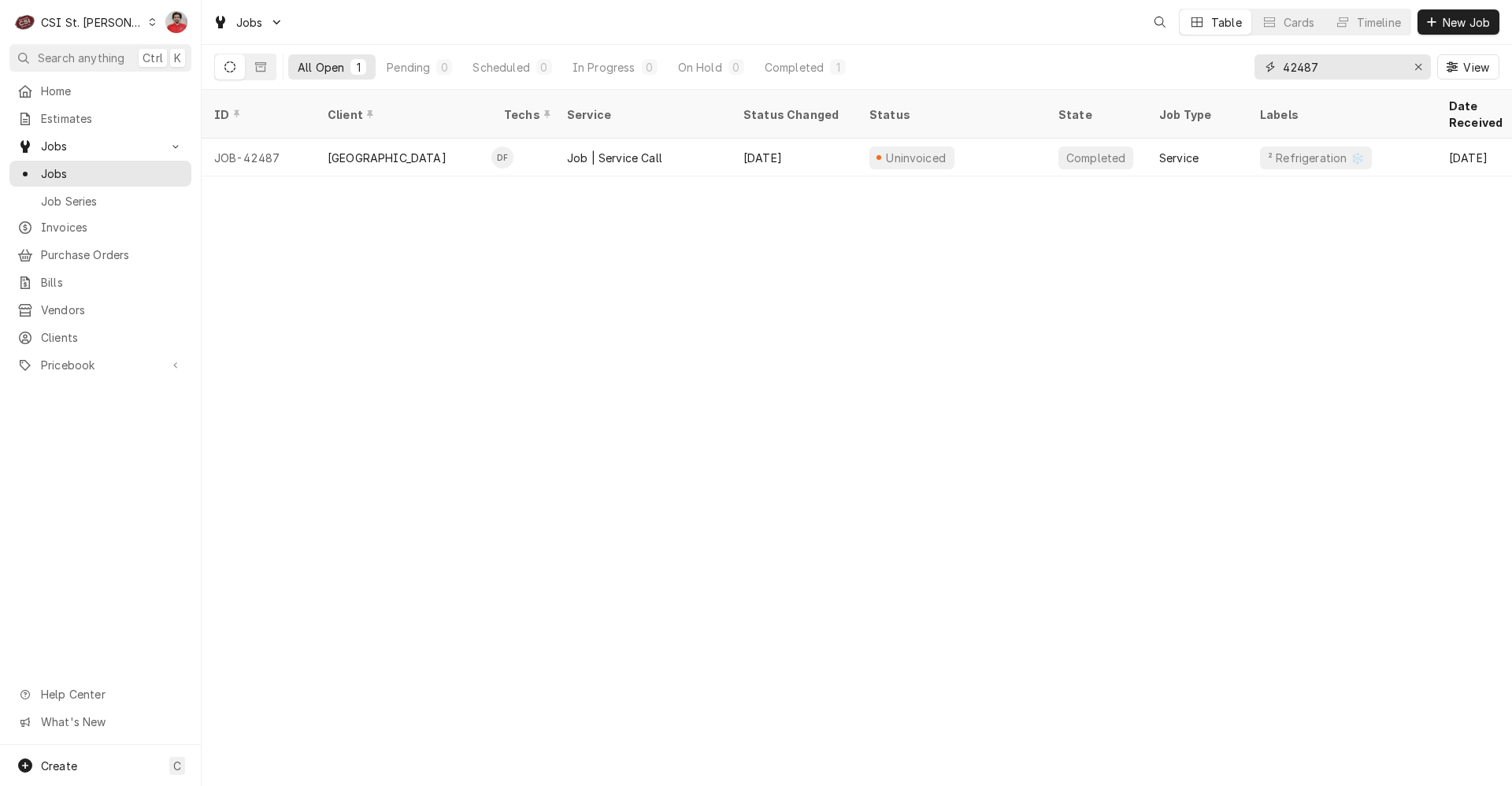
click at [1337, 68] on input "42487" at bounding box center [1342, 67] width 118 height 25
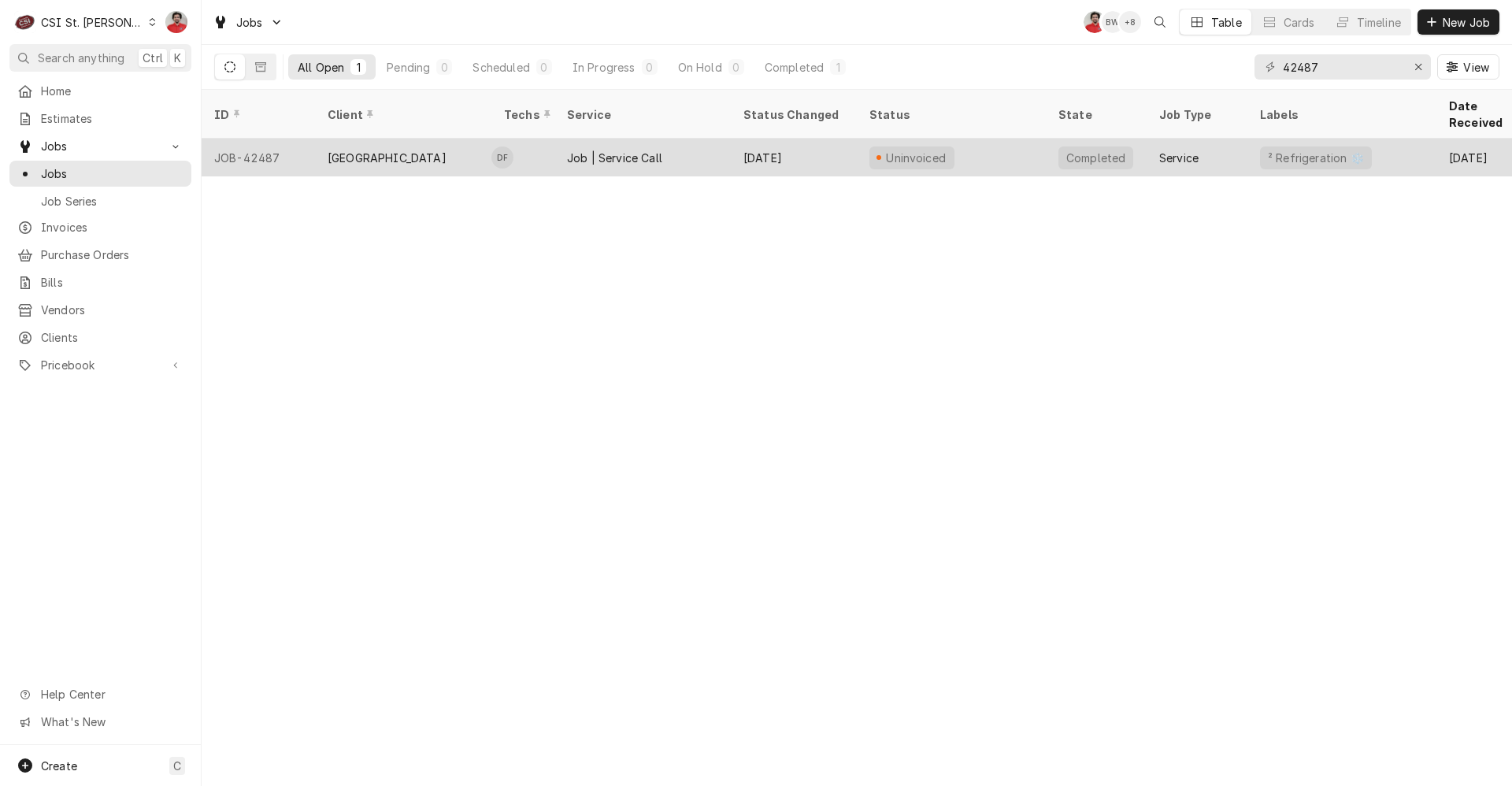
click at [790, 138] on div "Sep 16" at bounding box center [793, 157] width 126 height 38
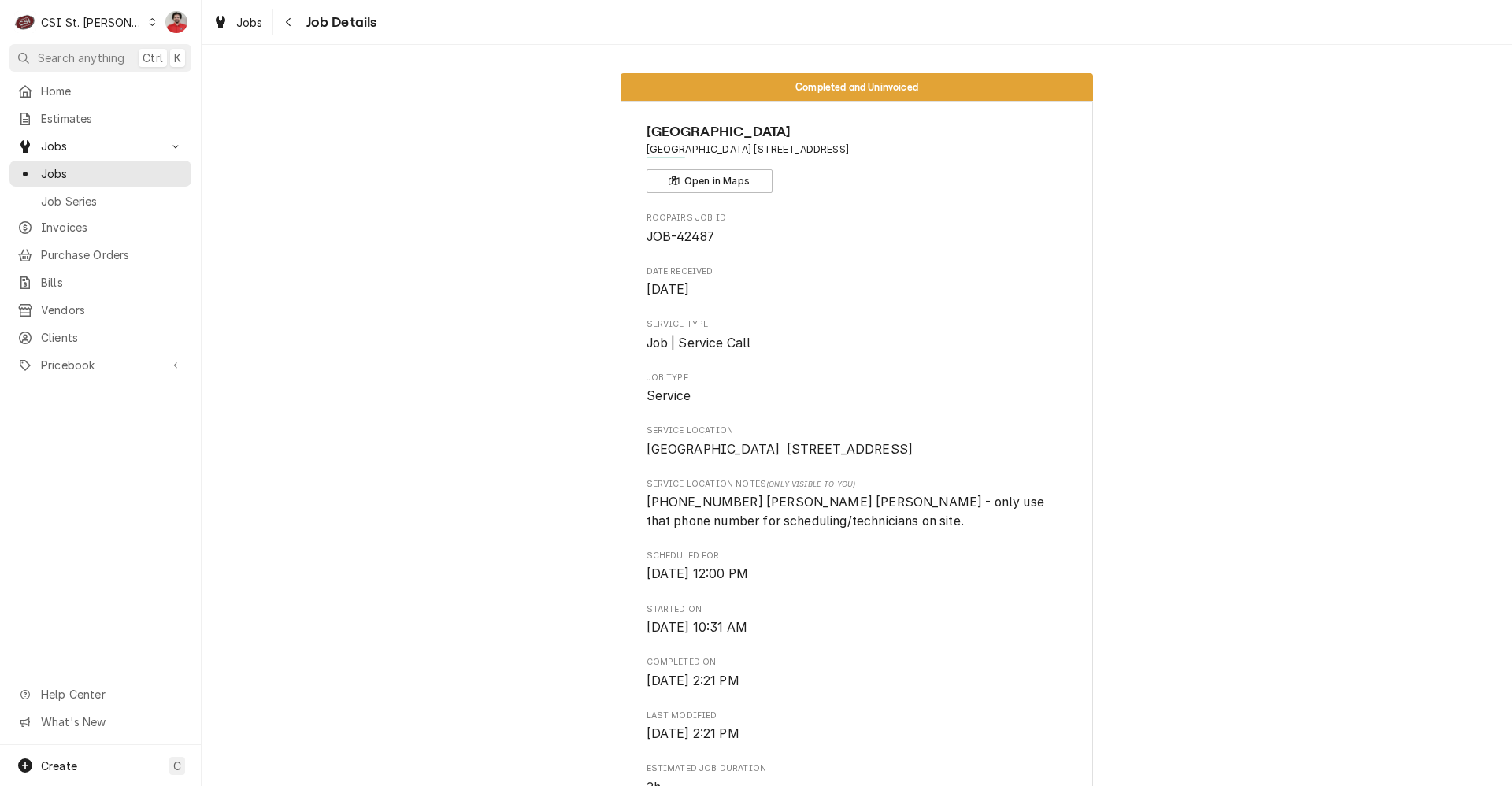
scroll to position [472, 0]
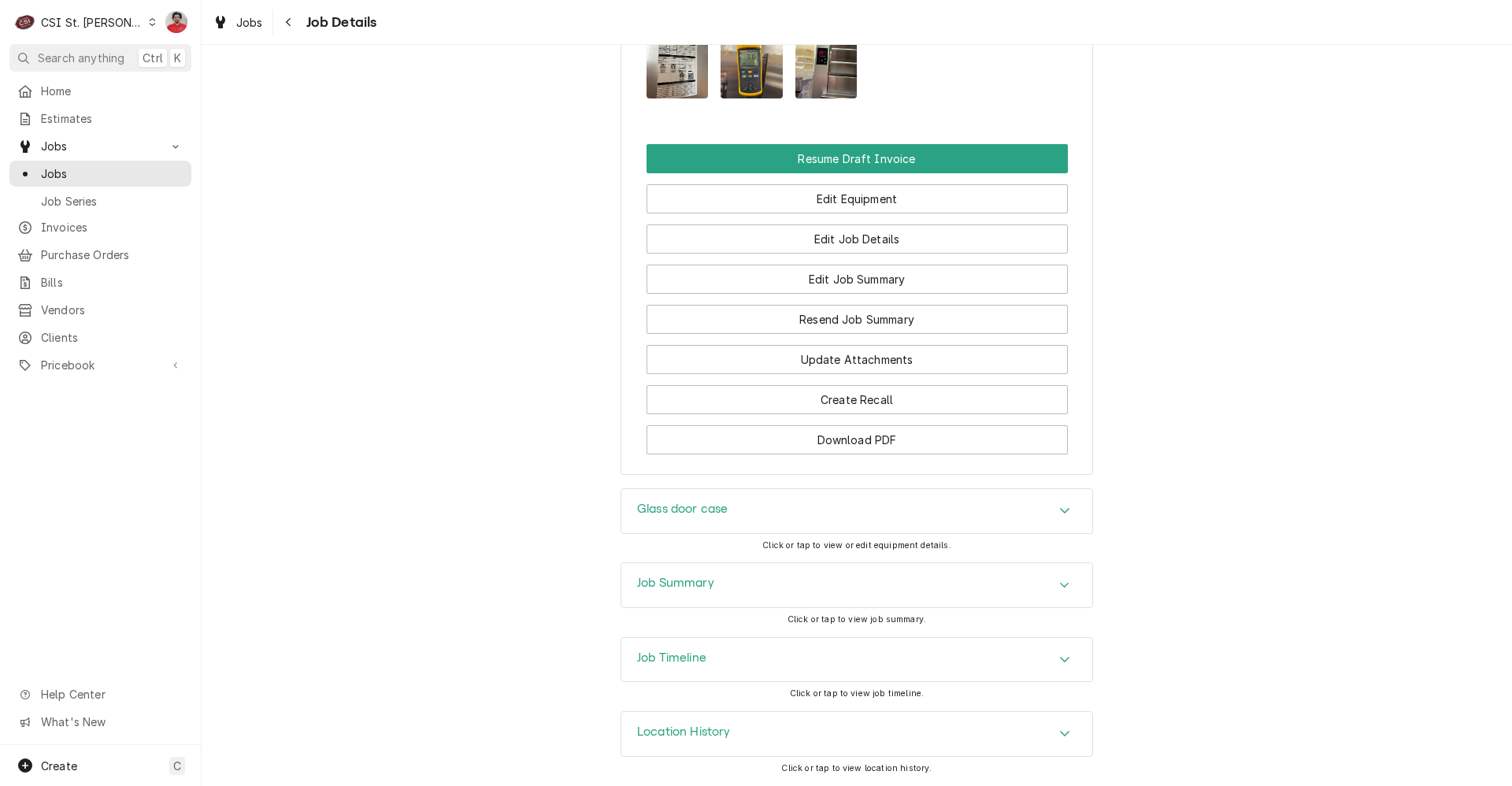
click at [805, 670] on div "Job Timeline" at bounding box center [857, 660] width 471 height 44
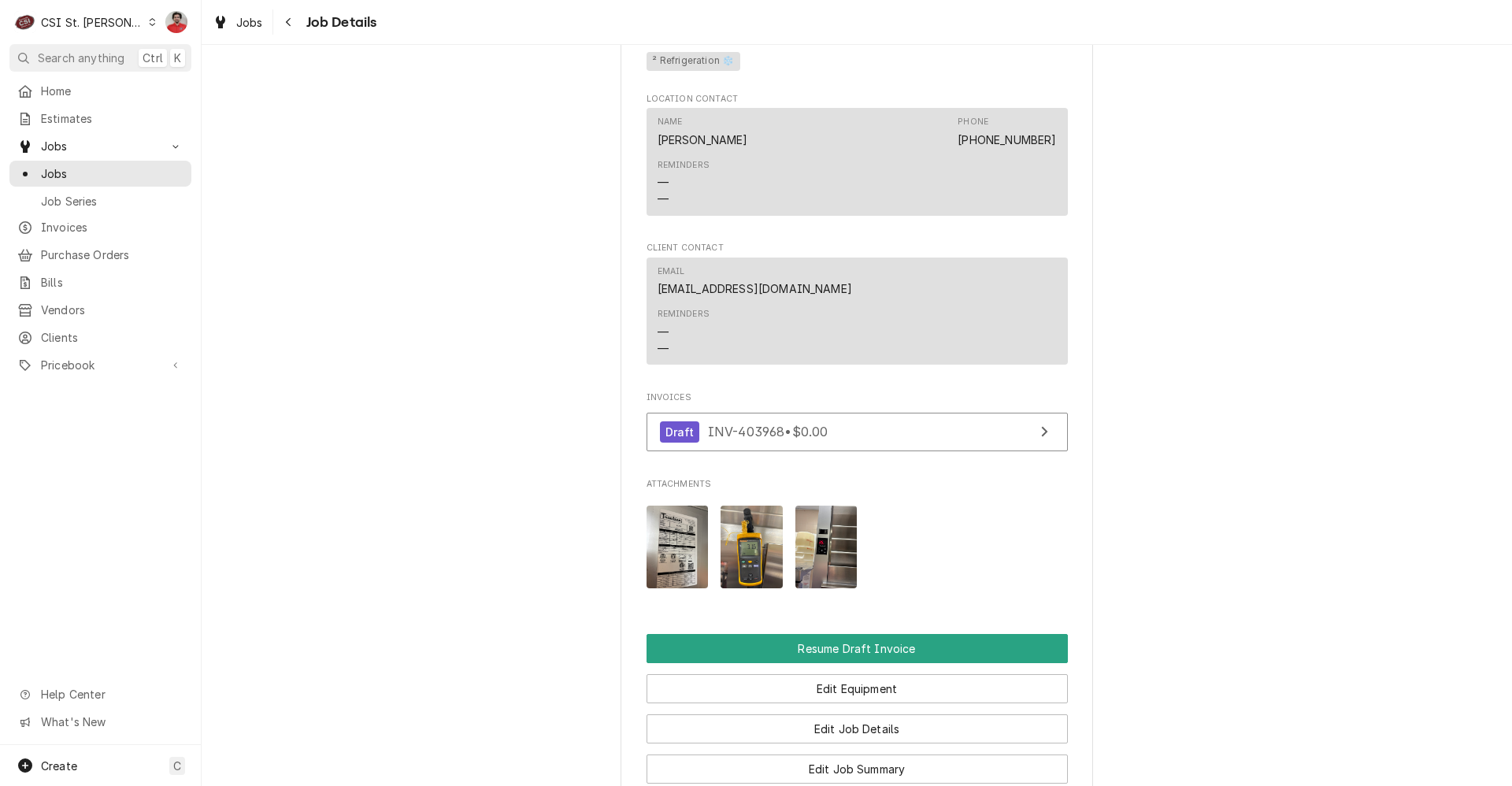
scroll to position [536, 0]
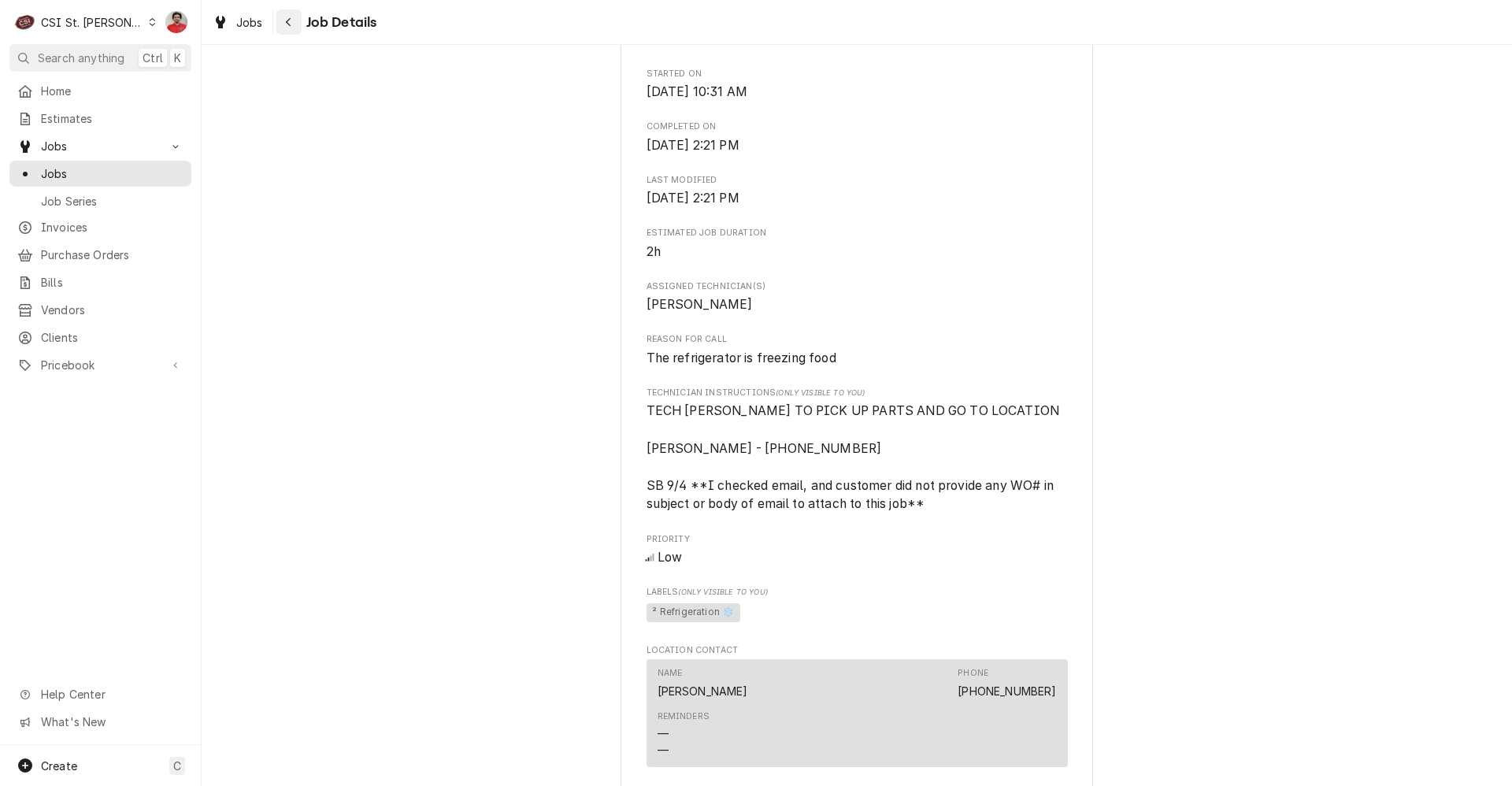
click at [284, 29] on div "Navigate back" at bounding box center [288, 22] width 15 height 15
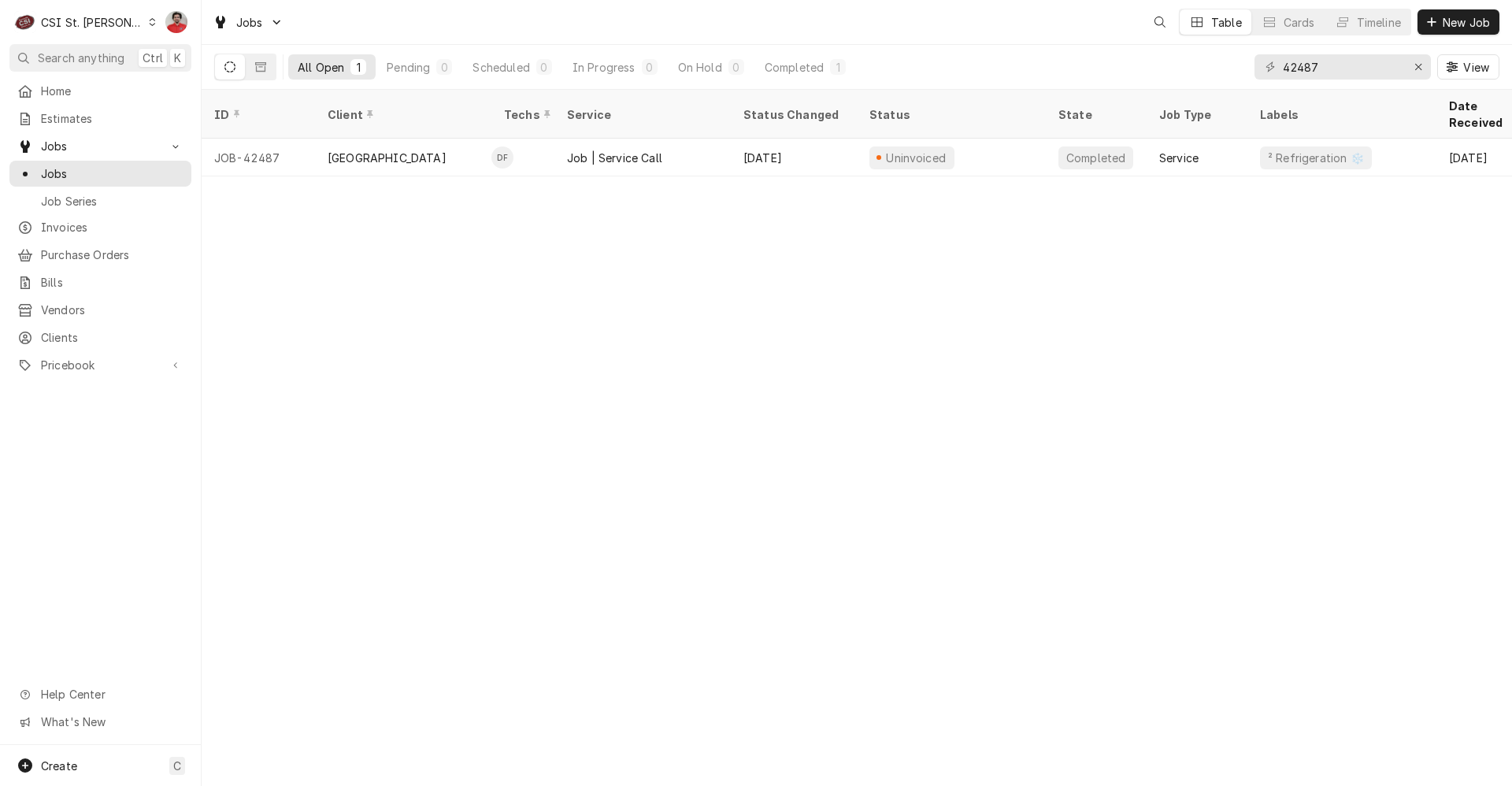
click at [1289, 85] on div "42487 View" at bounding box center [1376, 66] width 245 height 44
click at [1293, 80] on div "42487 View" at bounding box center [1376, 66] width 245 height 44
click at [1293, 73] on input "42487" at bounding box center [1342, 67] width 118 height 25
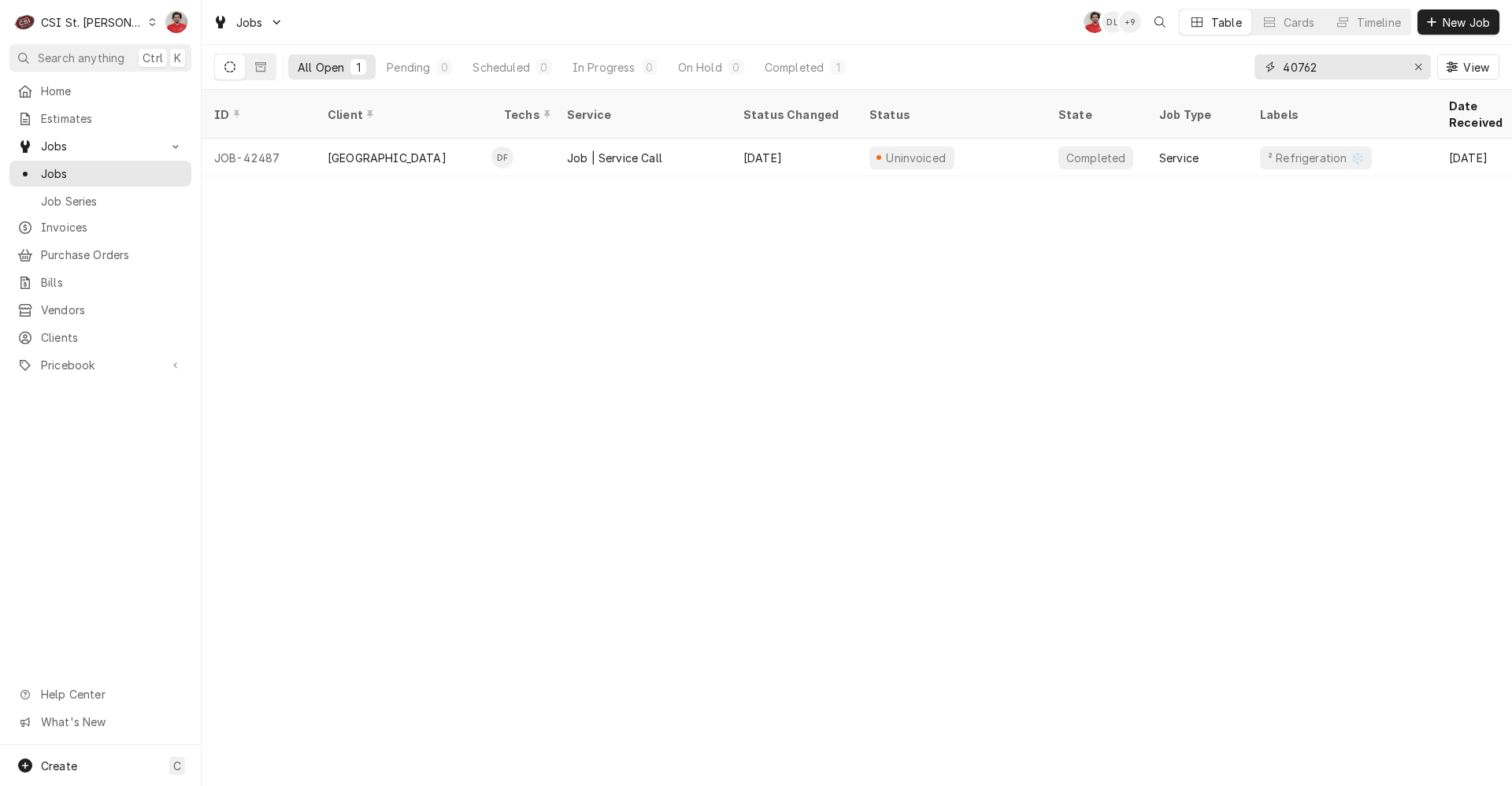
type input "40762"
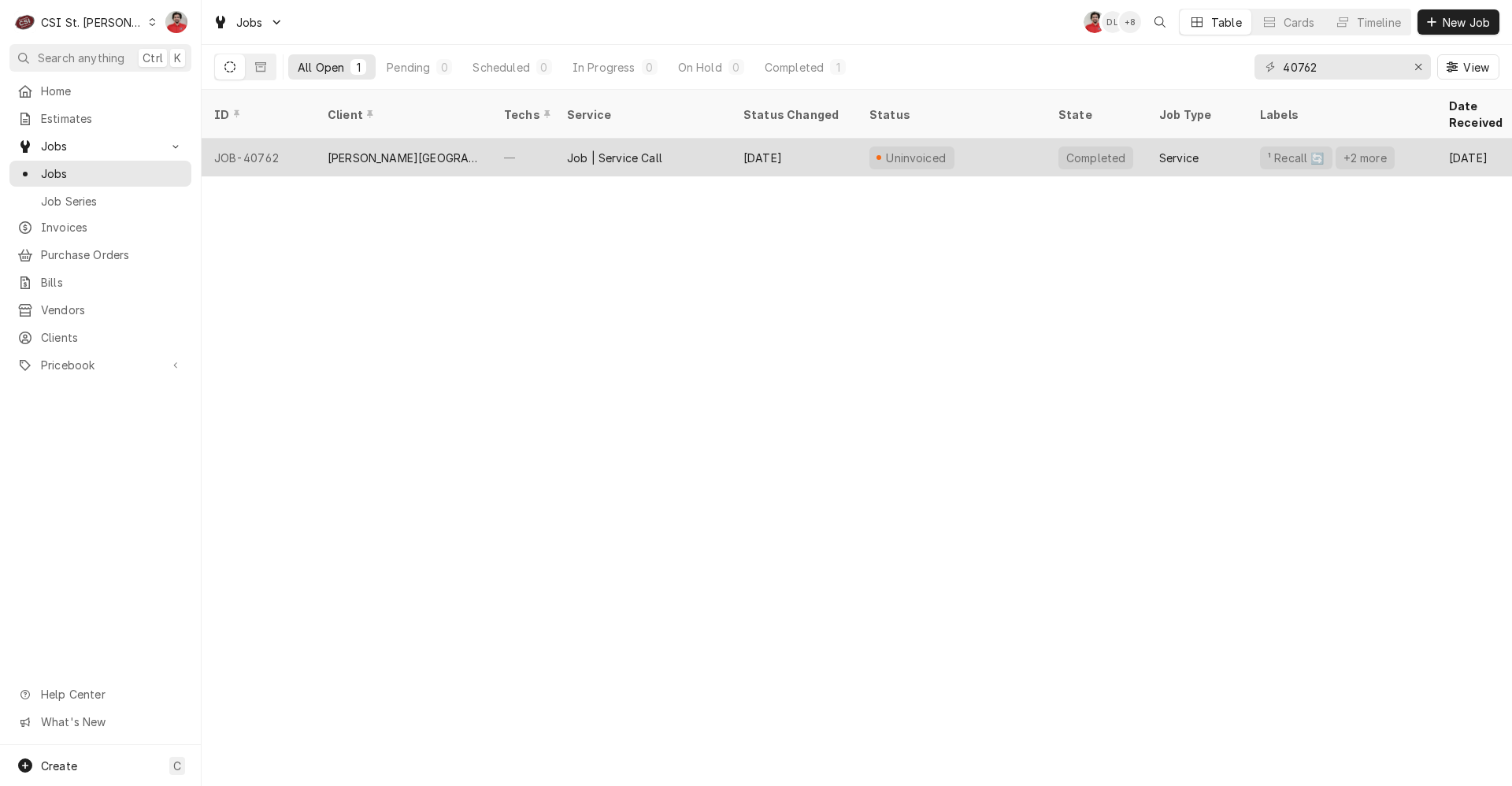
click at [1014, 139] on div "Uninvoiced" at bounding box center [952, 157] width 189 height 38
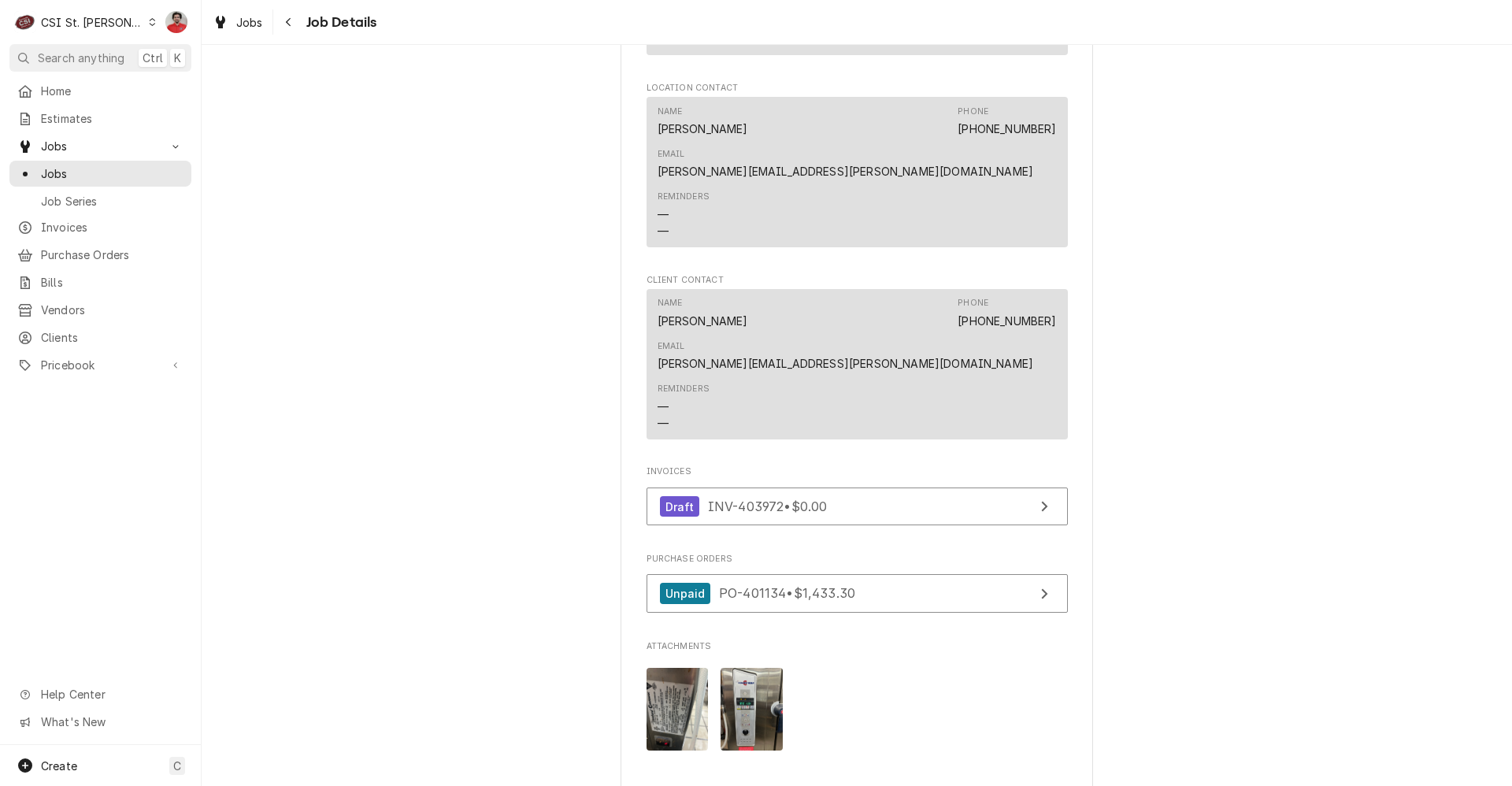
scroll to position [1654, 0]
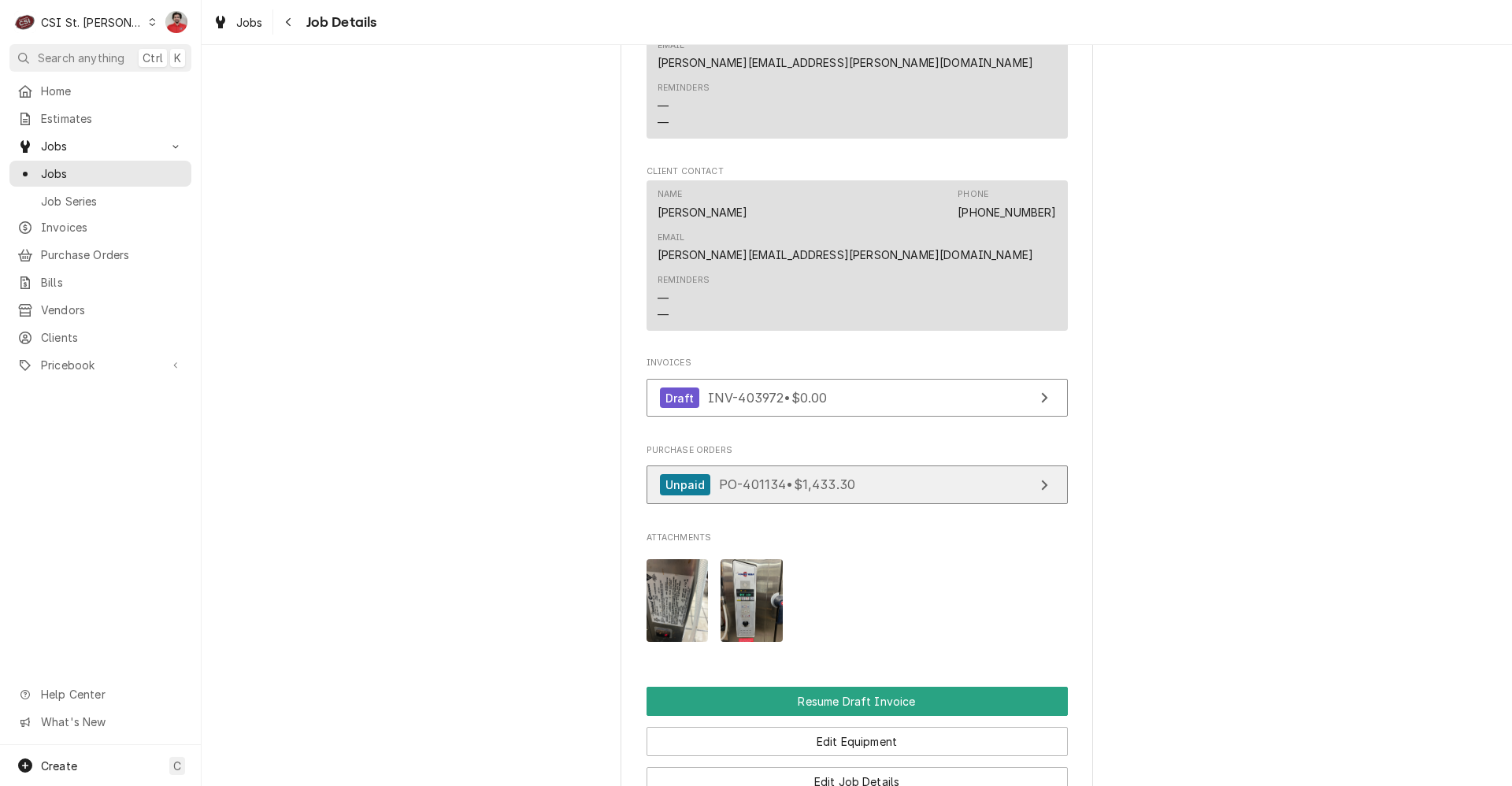
click at [816, 477] on span "PO-401134 • $1,433.30" at bounding box center [787, 484] width 136 height 15
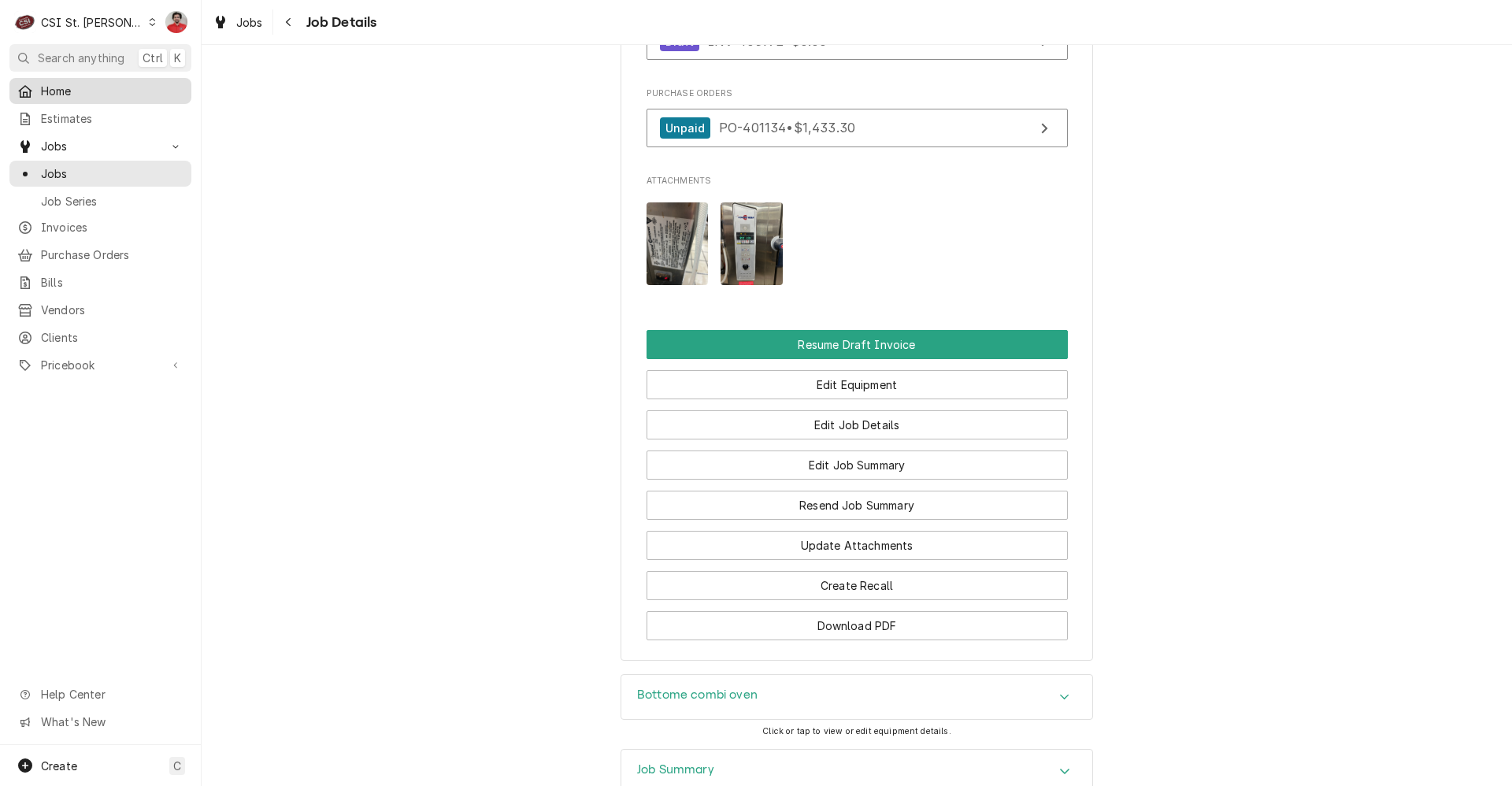
click at [85, 100] on link "Home" at bounding box center [100, 91] width 182 height 26
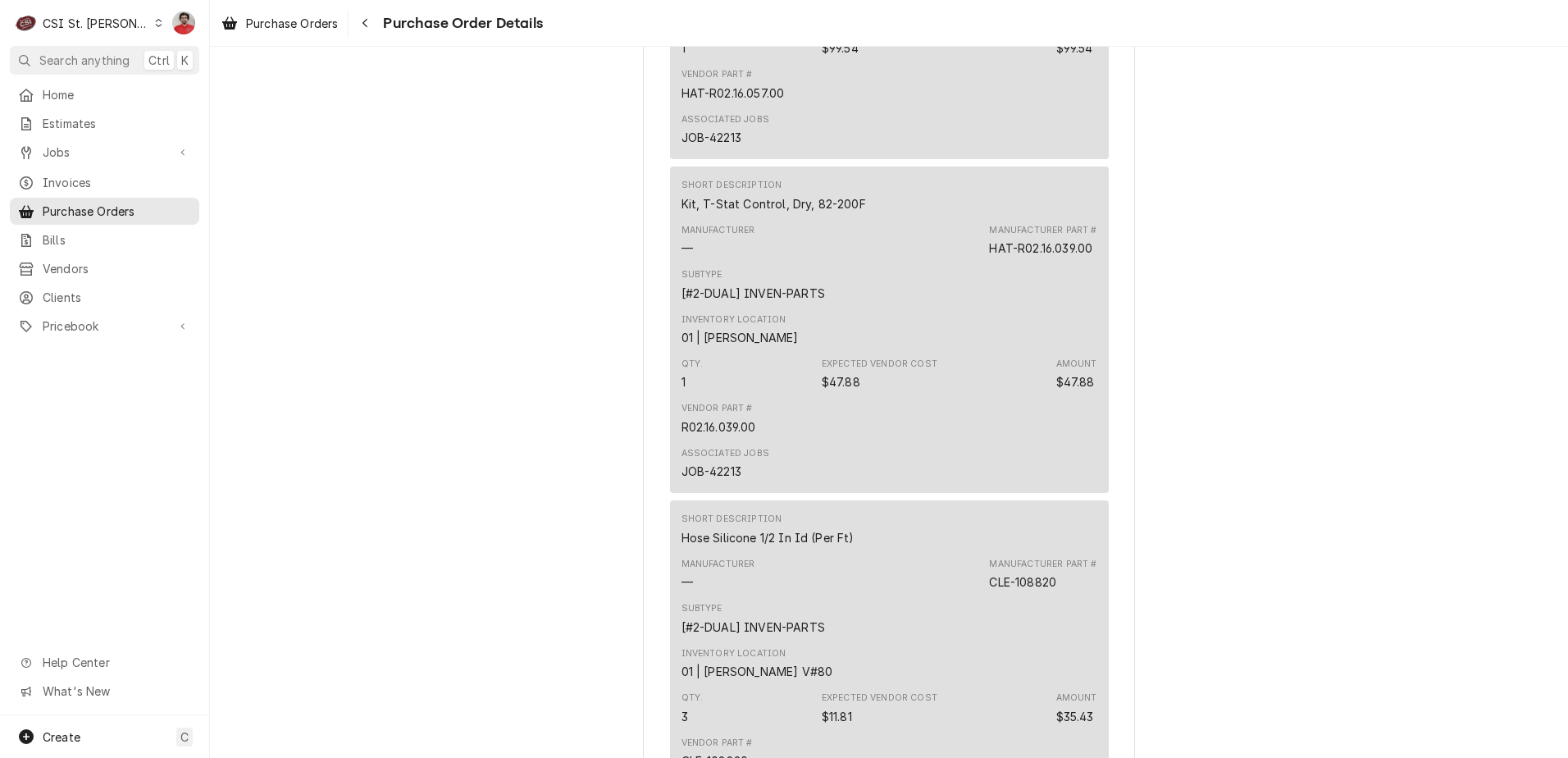
scroll to position [4921, 0]
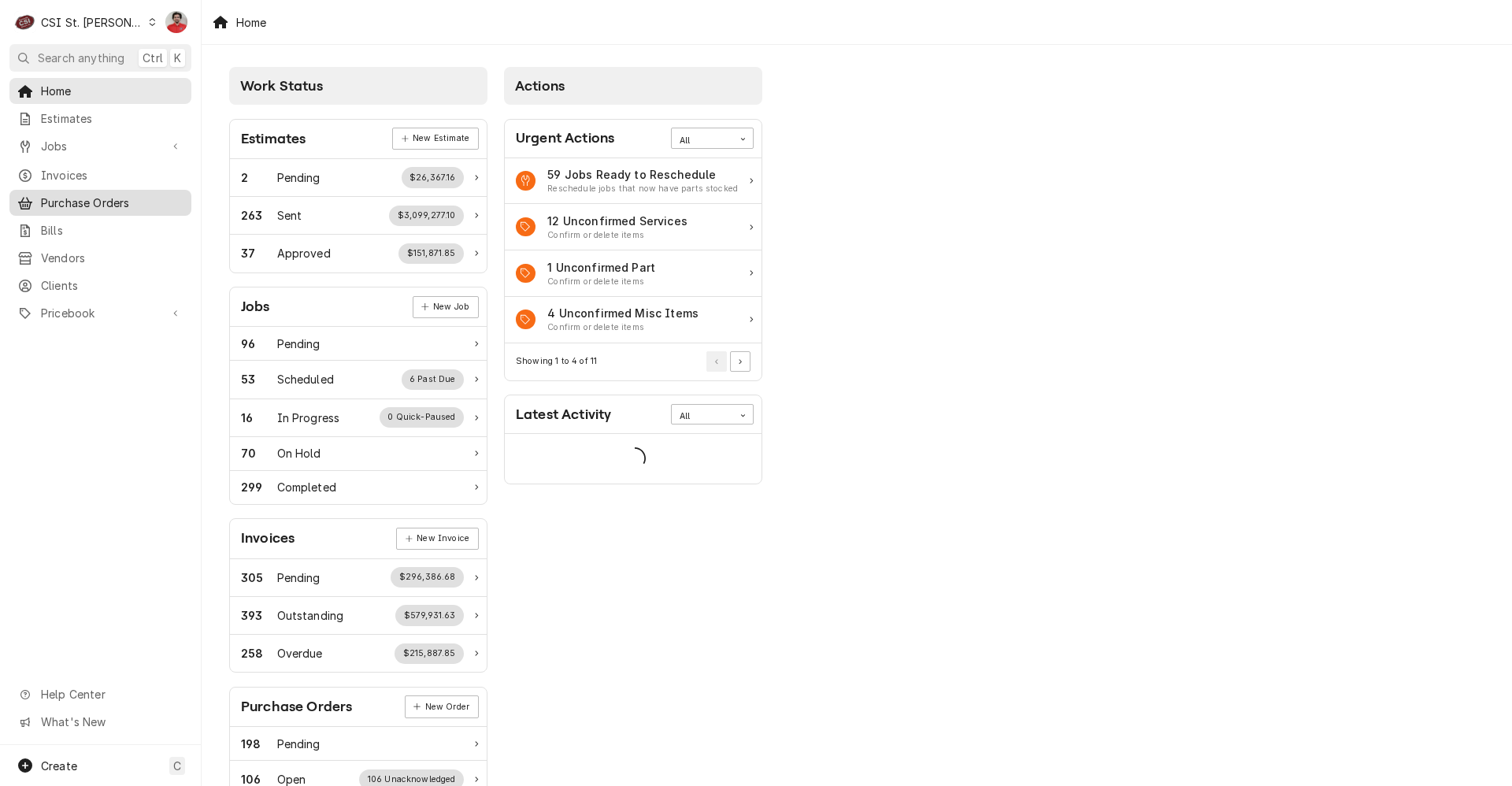
click at [85, 195] on span "Purchase Orders" at bounding box center [112, 203] width 143 height 16
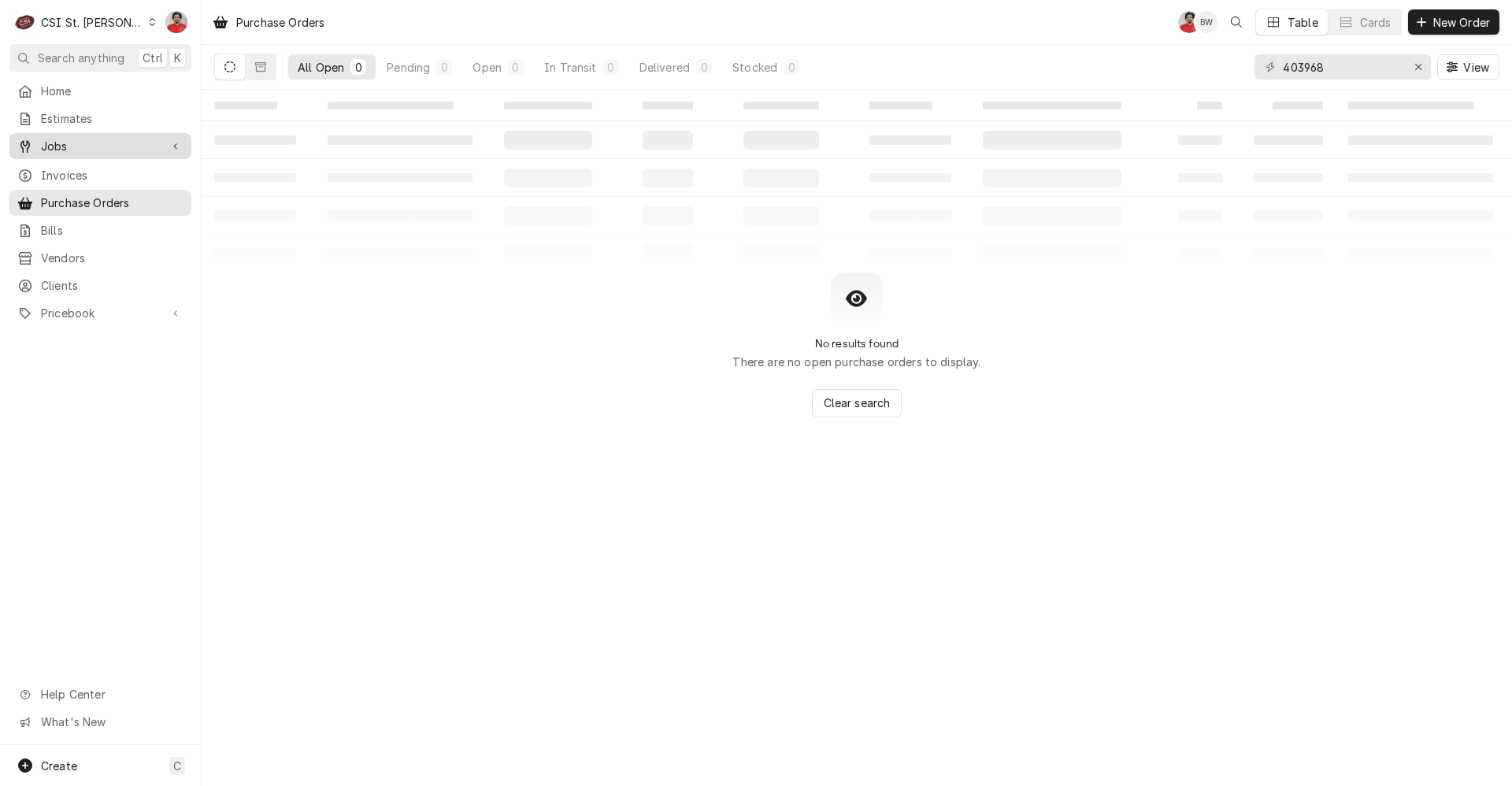
click at [84, 142] on span "Jobs" at bounding box center [100, 146] width 119 height 16
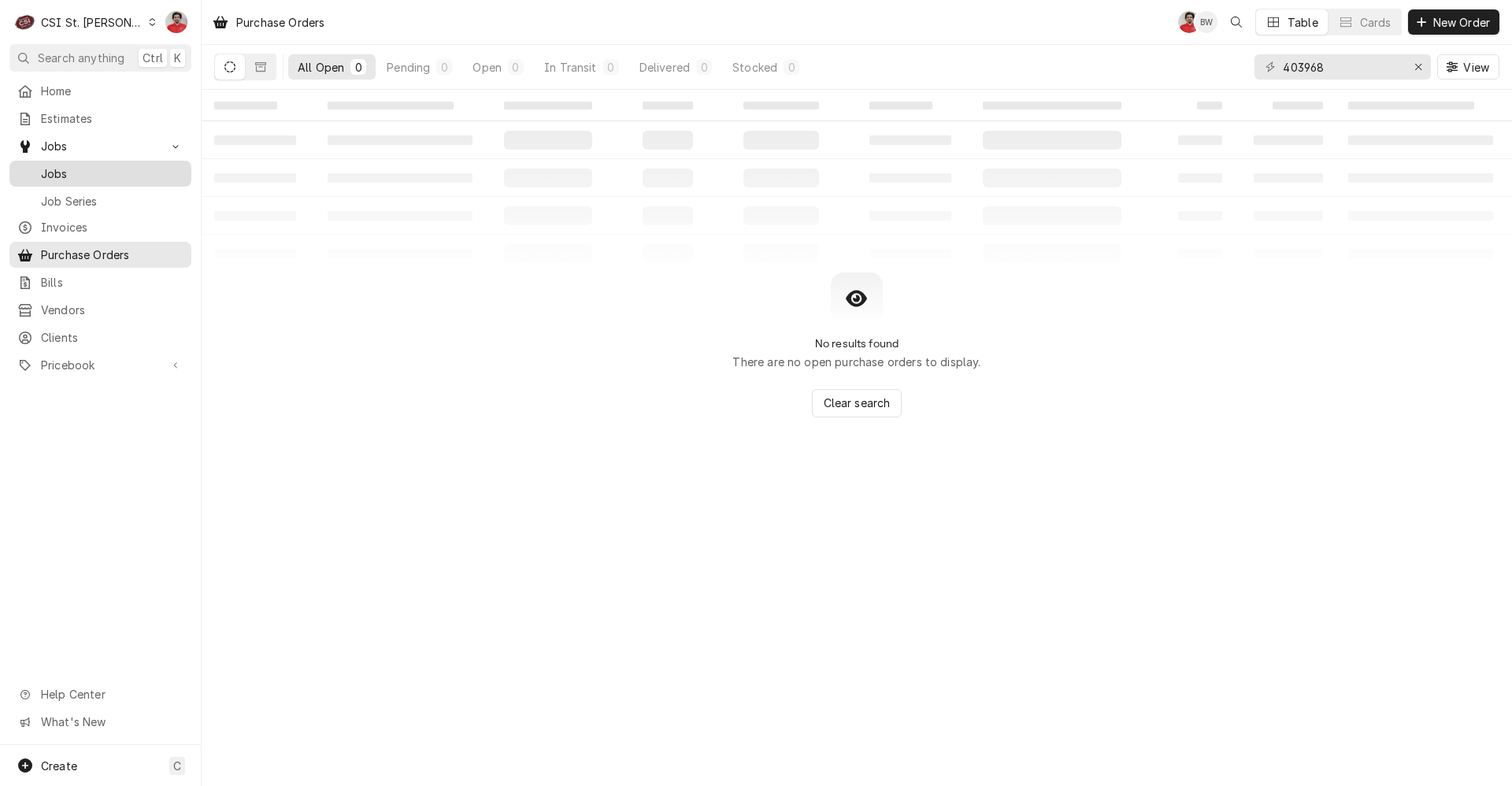
click at [79, 178] on link "Jobs" at bounding box center [100, 174] width 182 height 26
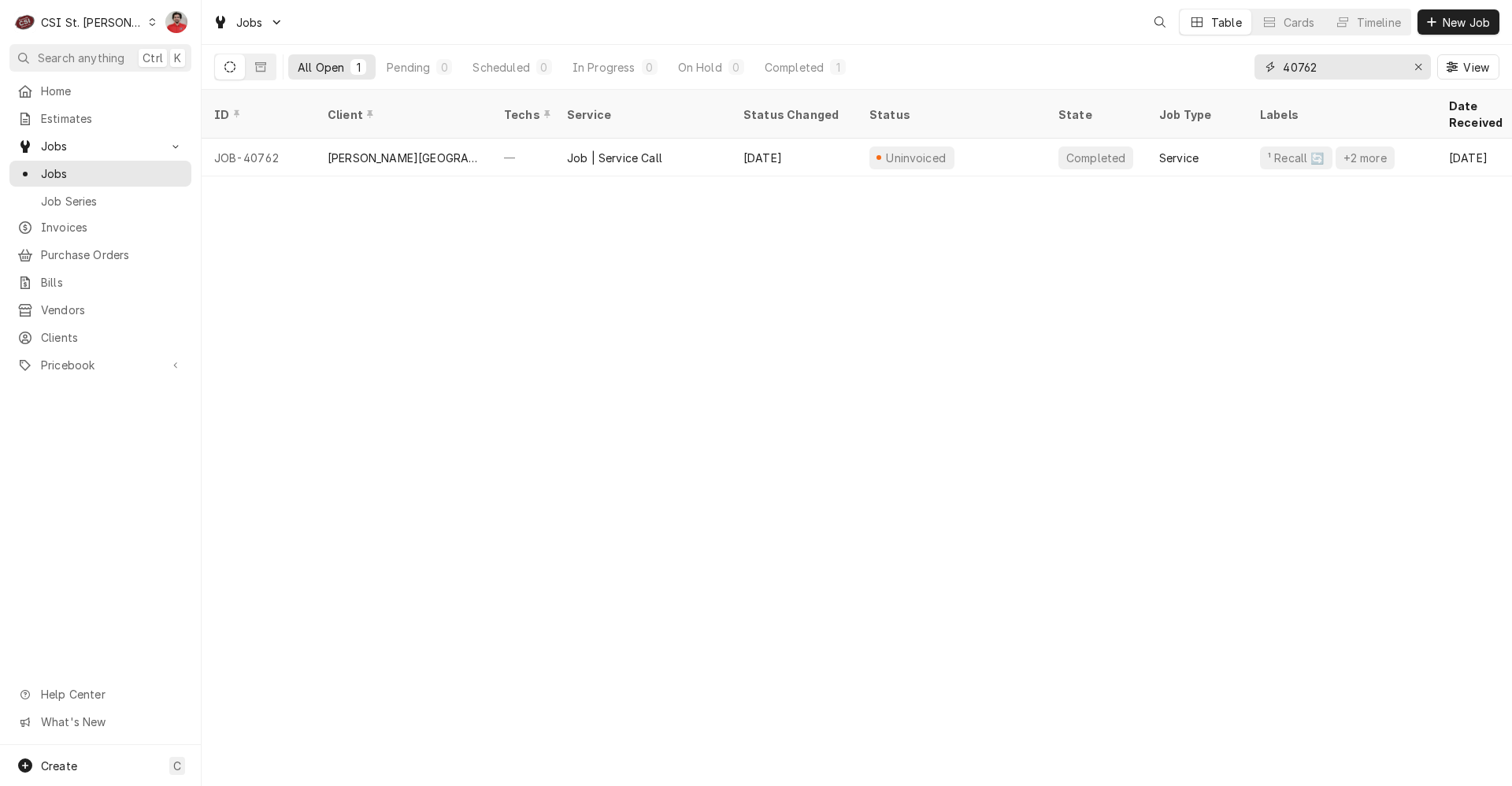
click at [1376, 66] on input "40762" at bounding box center [1342, 67] width 118 height 25
type input "corner"
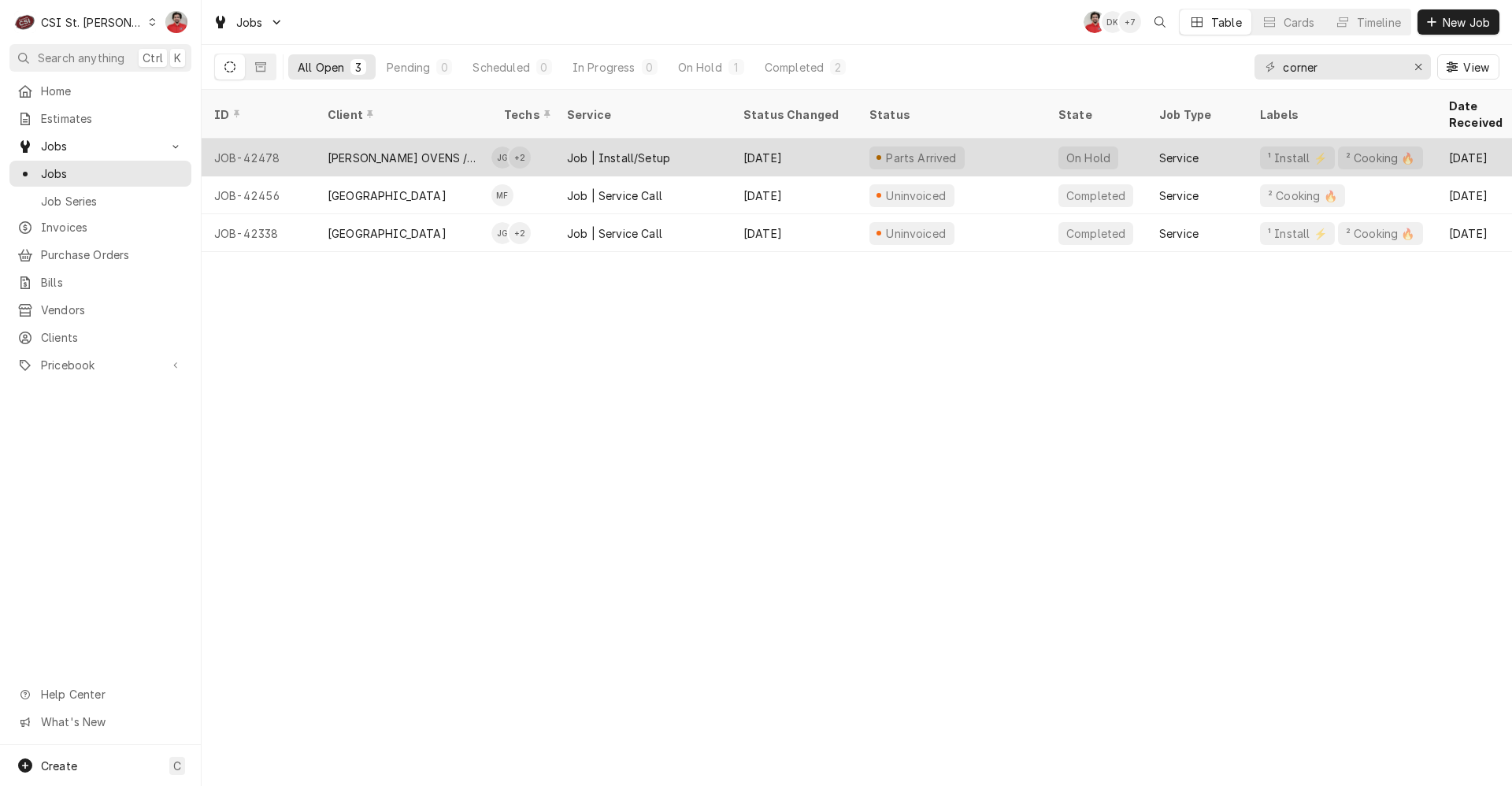
click at [1035, 144] on div "Parts Arrived" at bounding box center [952, 157] width 189 height 38
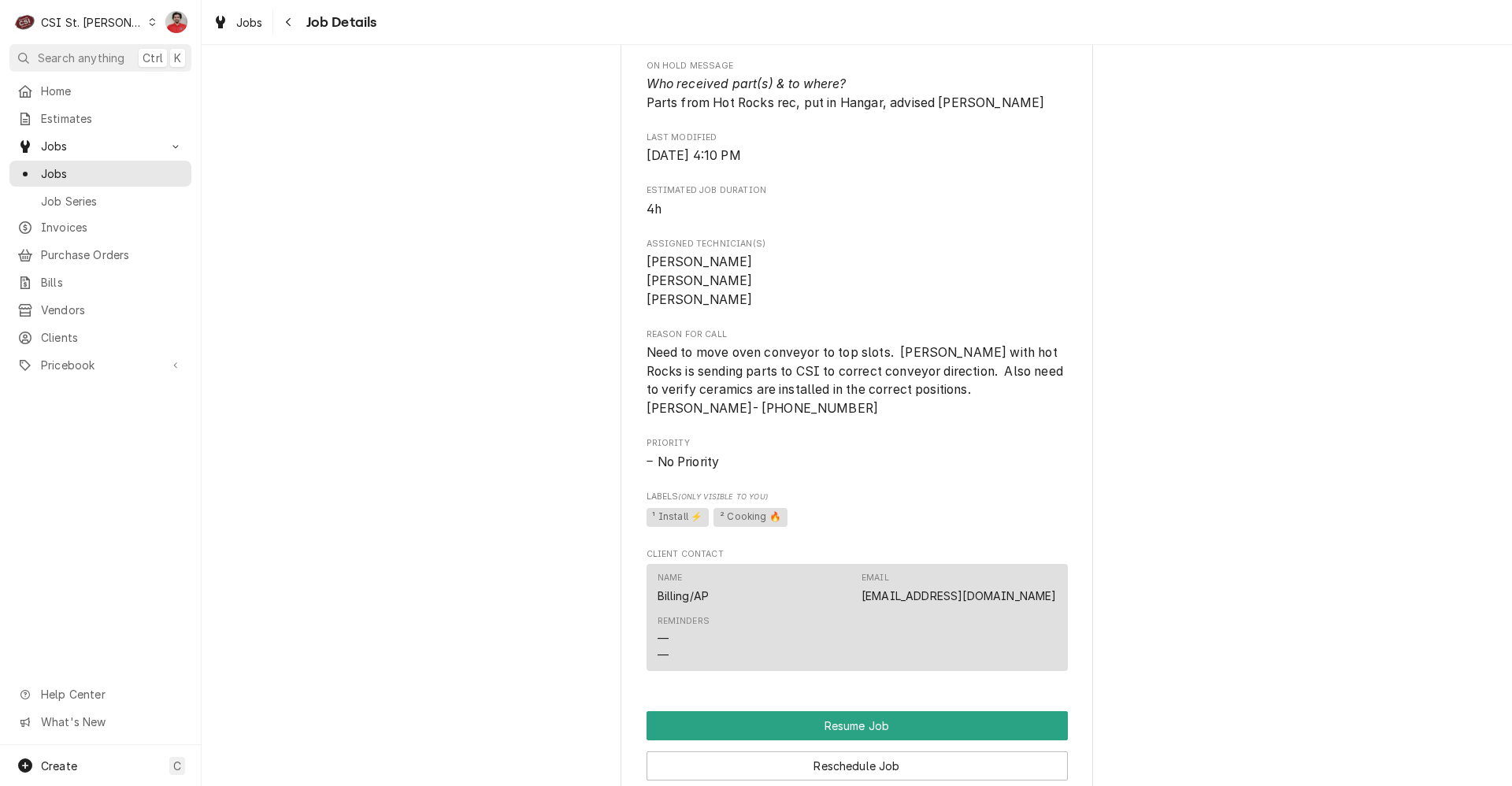
scroll to position [1392, 0]
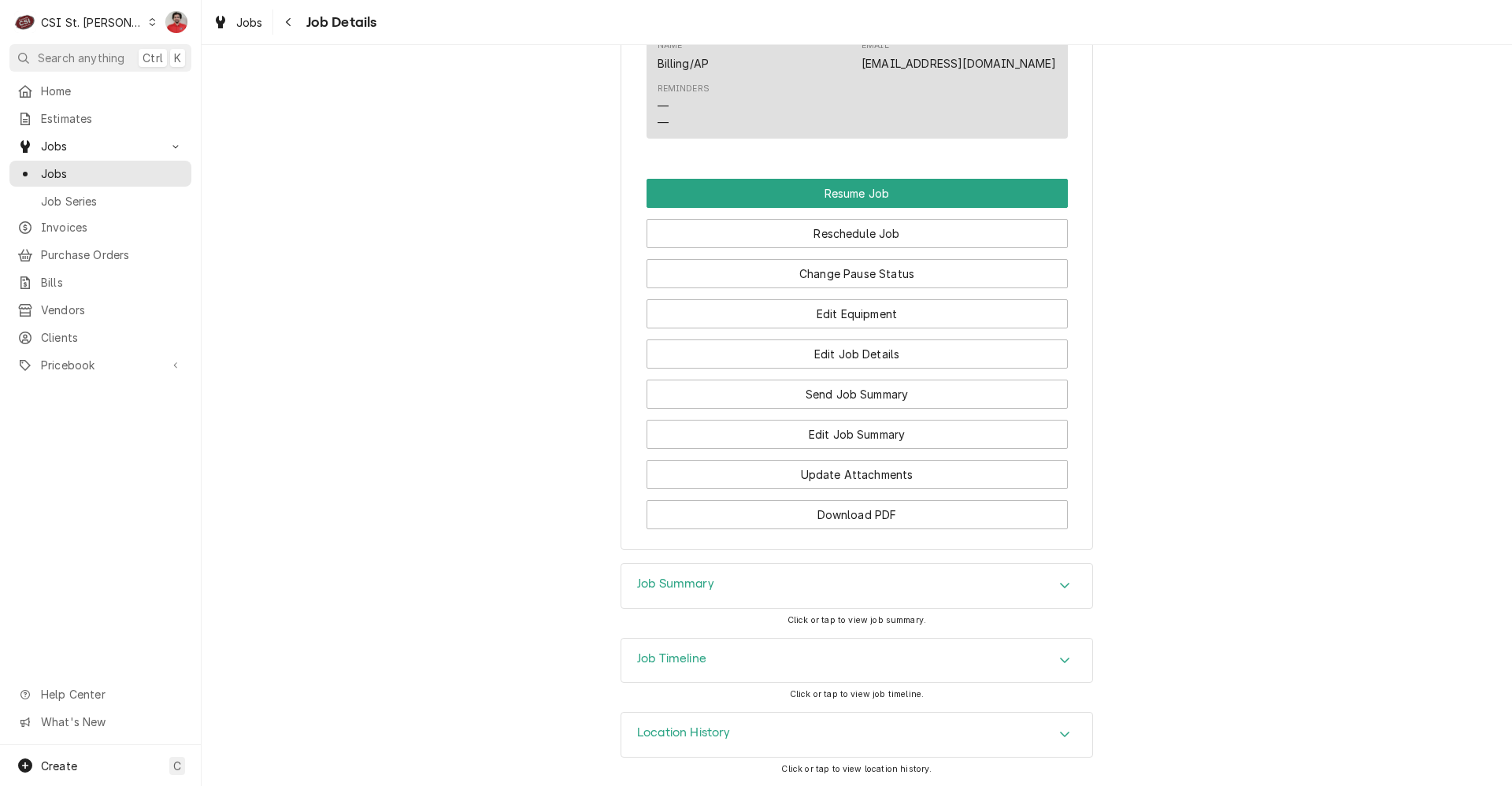
click at [810, 747] on div "Location History" at bounding box center [857, 734] width 471 height 44
click at [820, 680] on div "Job Timeline" at bounding box center [857, 660] width 471 height 44
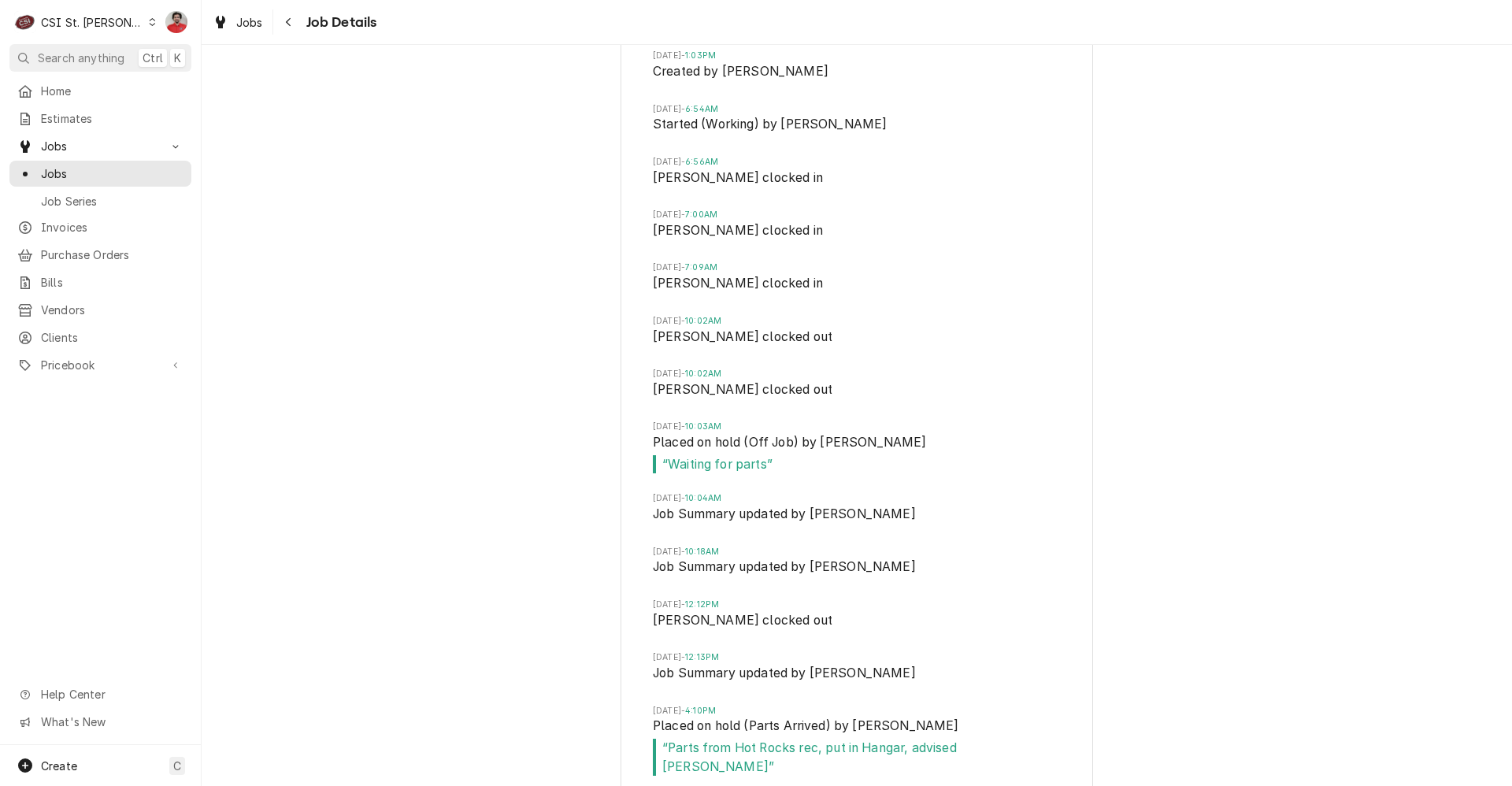
scroll to position [2158, 0]
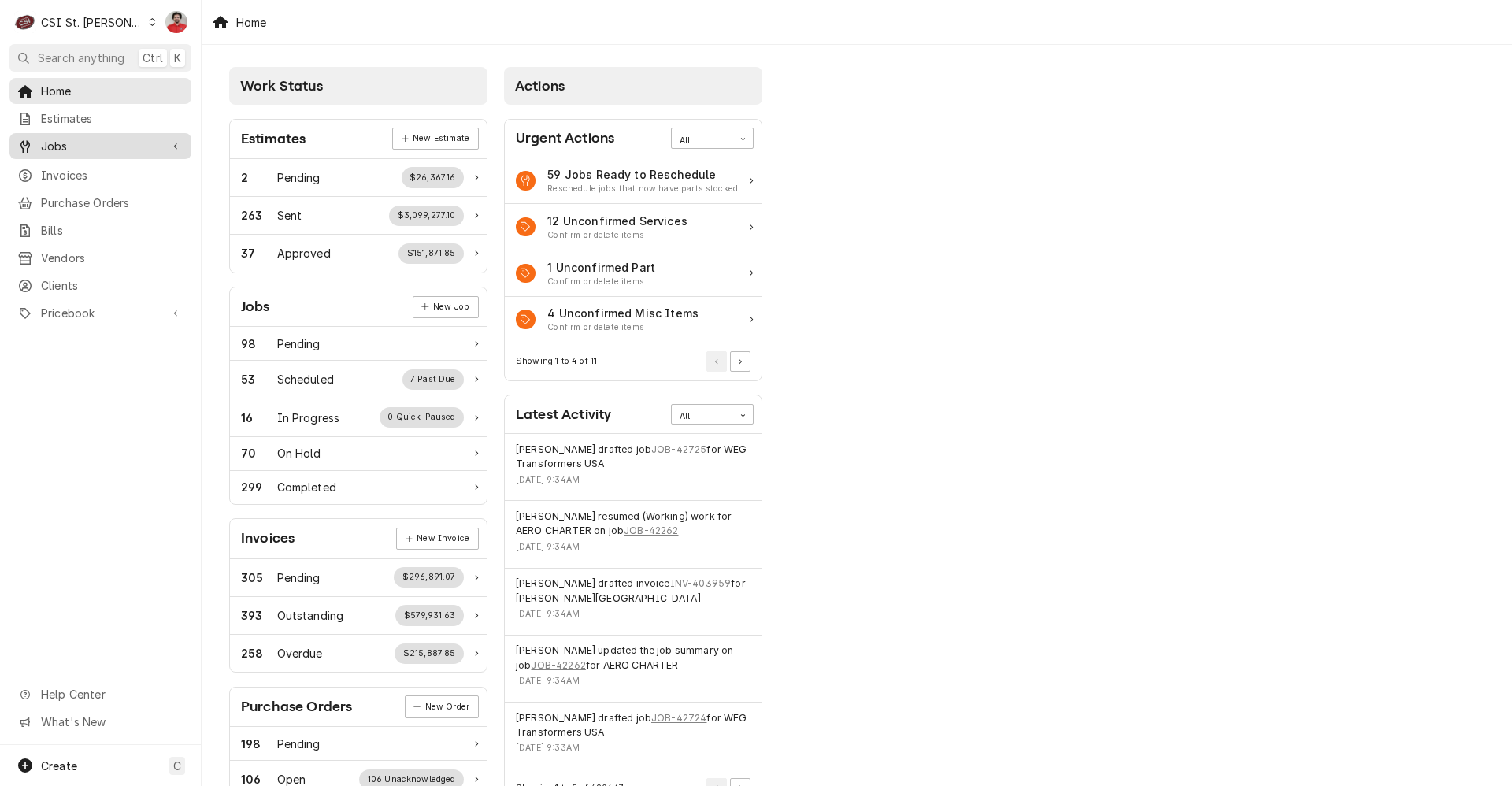
click at [91, 144] on span "Jobs" at bounding box center [100, 146] width 119 height 16
click at [76, 172] on span "Jobs" at bounding box center [112, 174] width 143 height 16
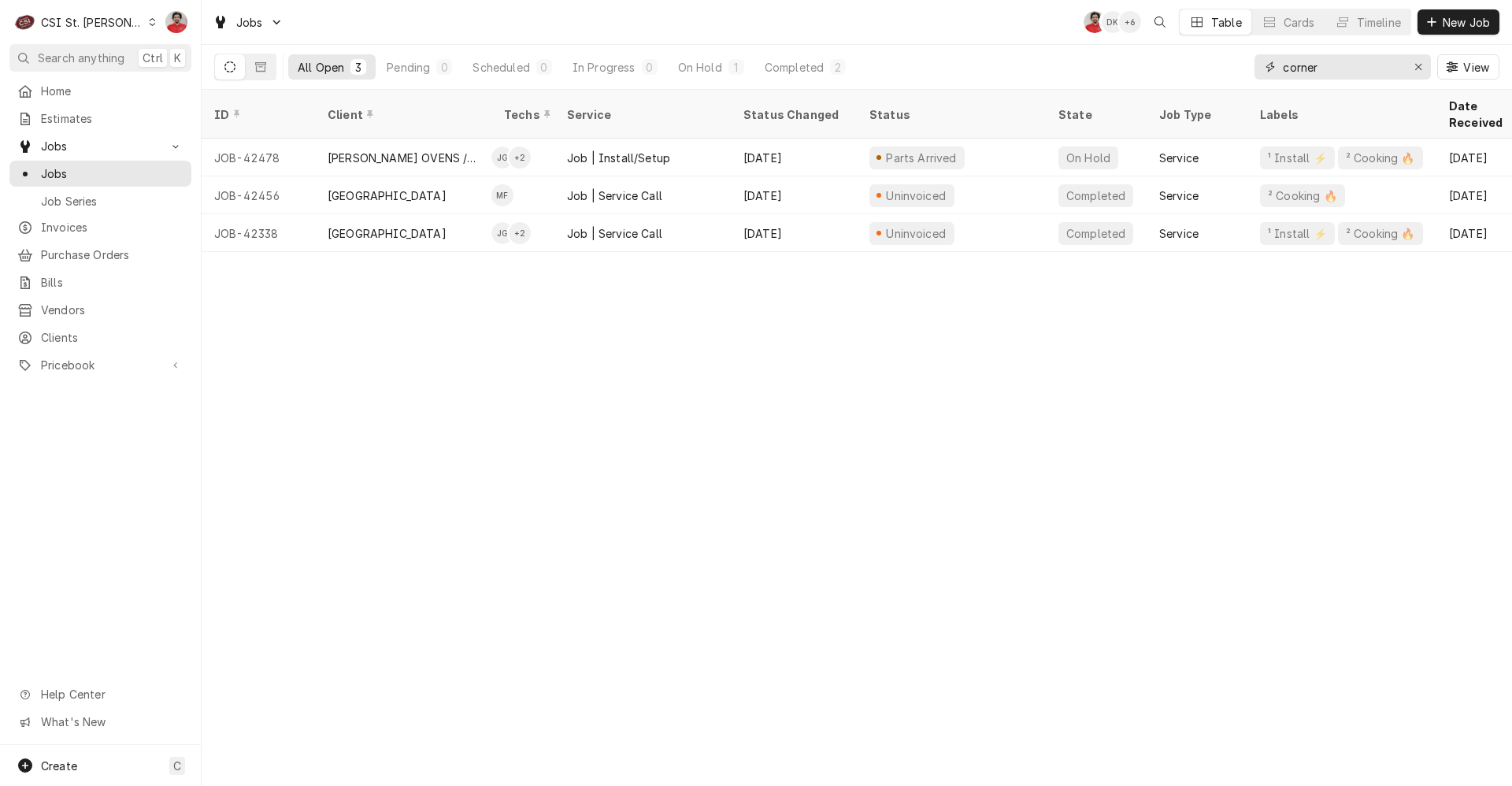
click at [1313, 66] on input "corner" at bounding box center [1342, 67] width 118 height 25
click at [55, 217] on div "Invoices" at bounding box center [100, 227] width 176 height 20
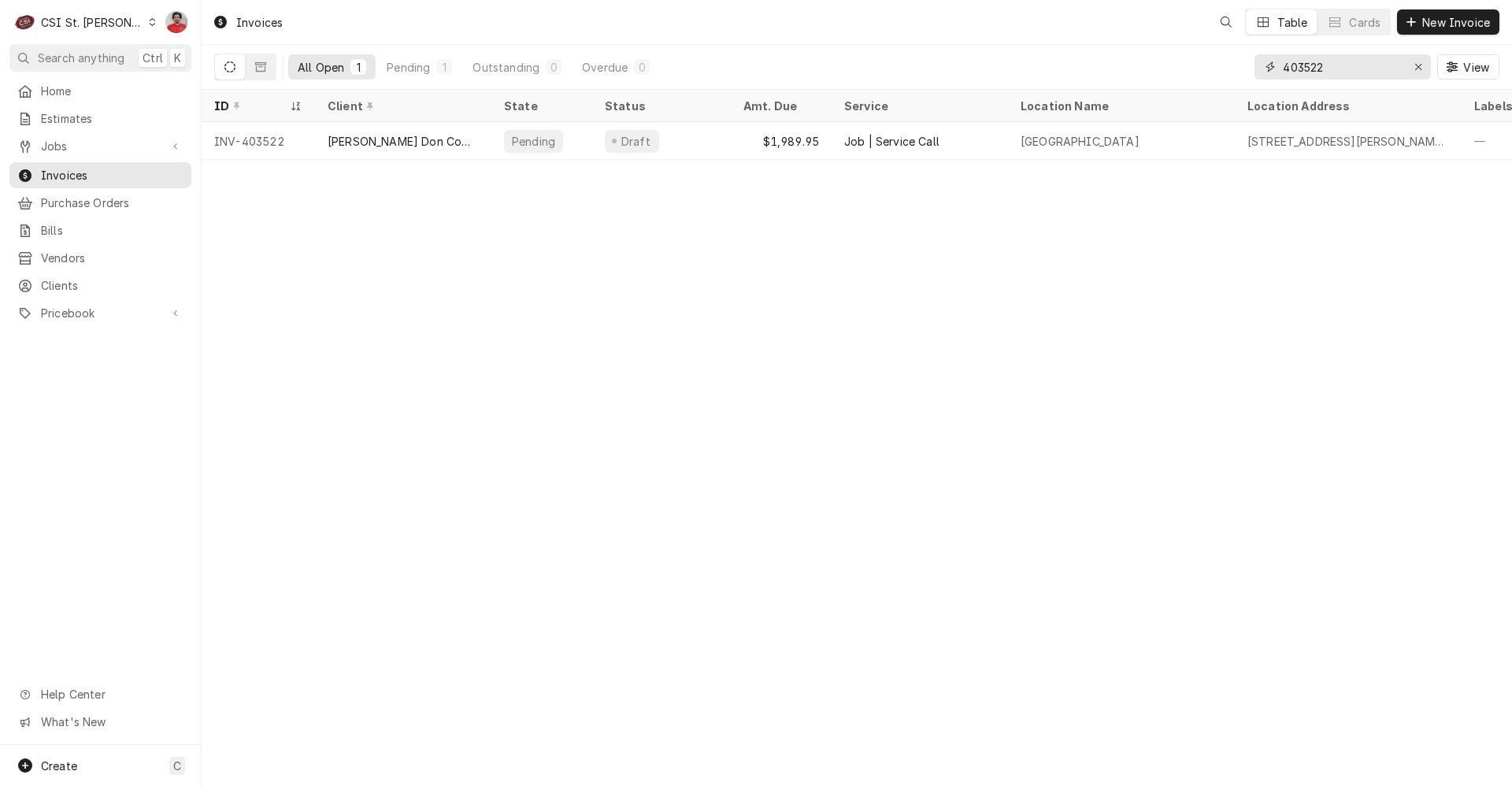
click at [1314, 70] on input "403522" at bounding box center [1342, 67] width 118 height 25
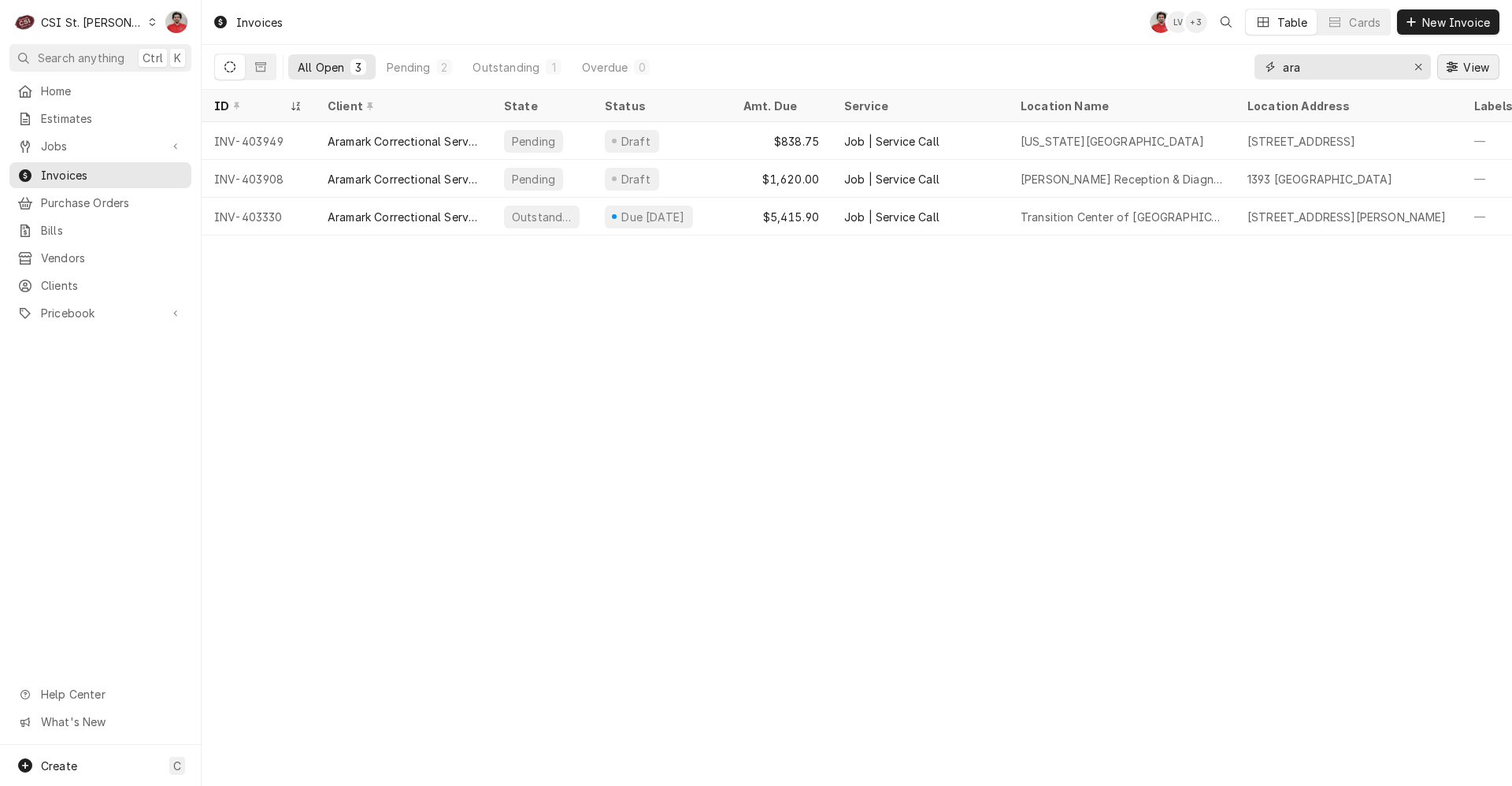
type input "ara"
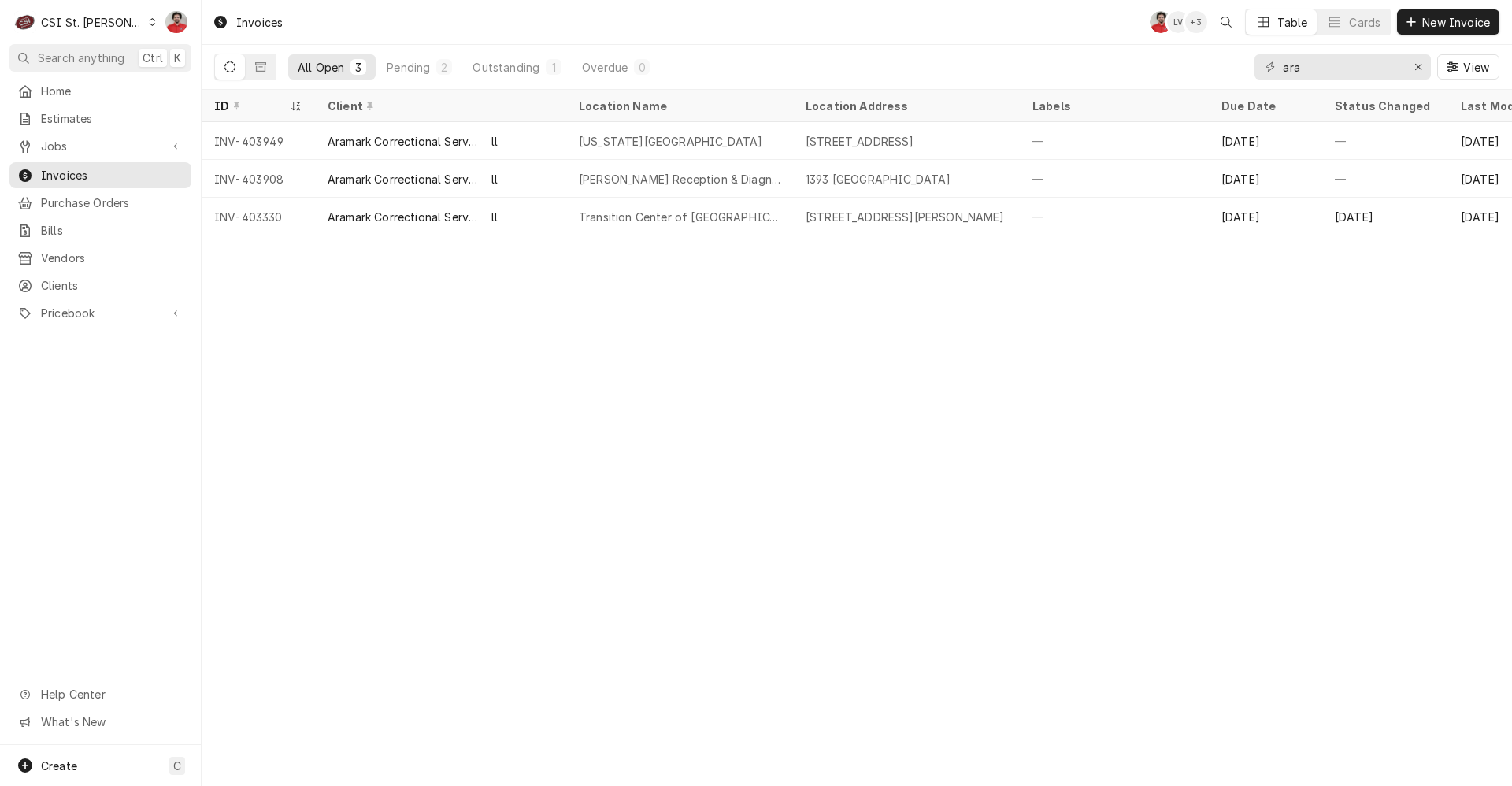
scroll to position [0, 605]
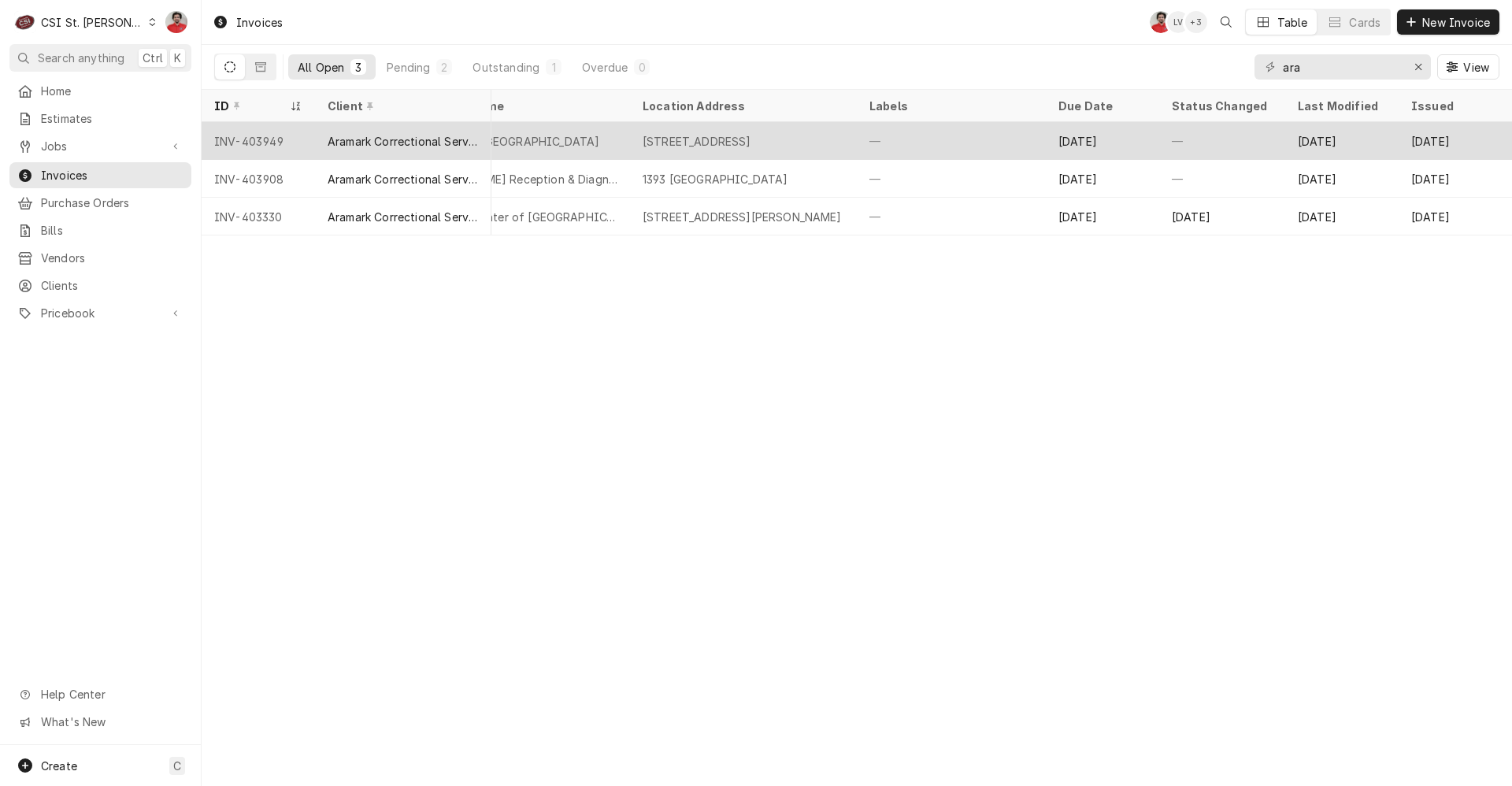
click at [1036, 137] on div "—" at bounding box center [952, 141] width 189 height 38
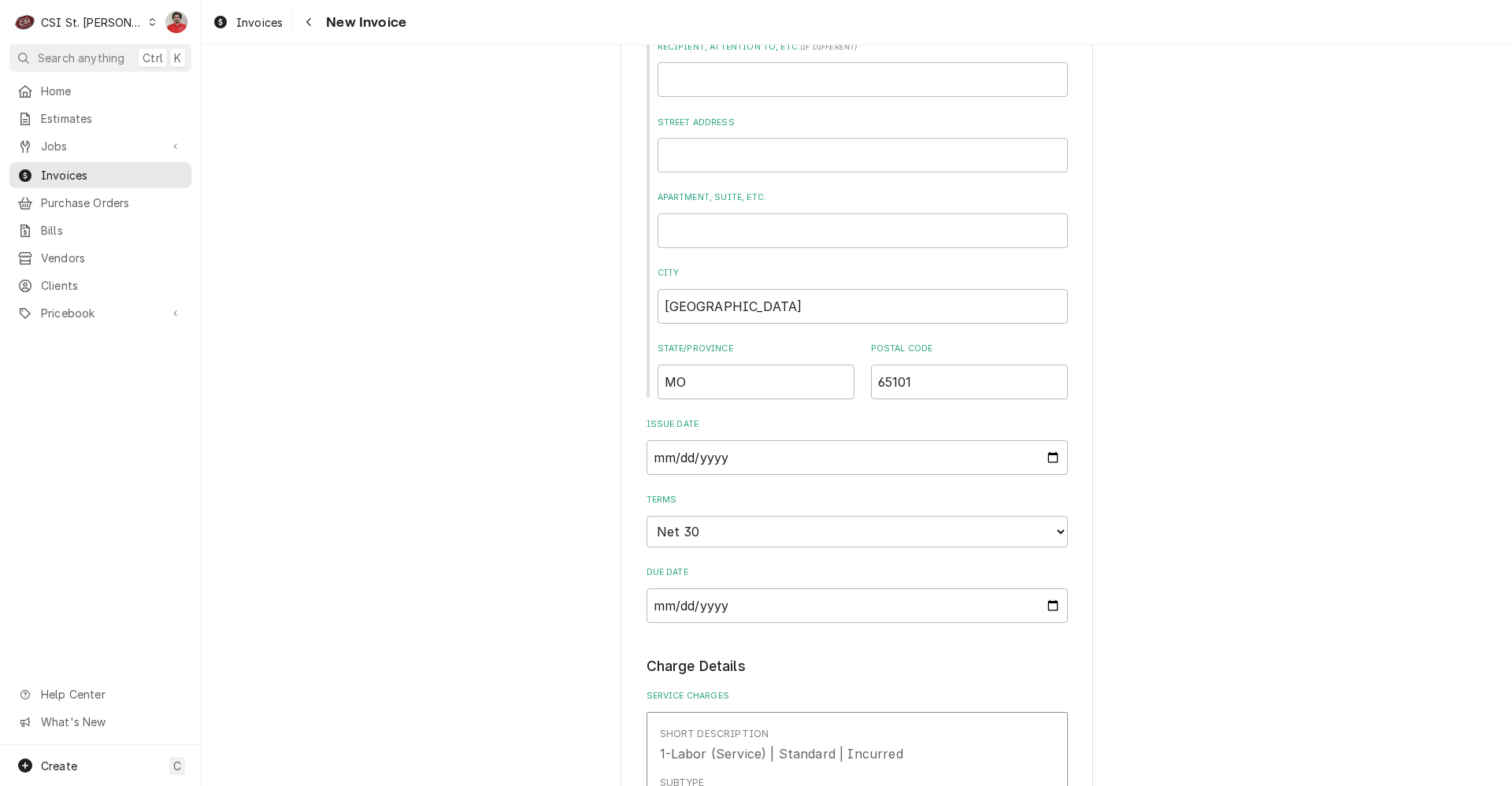
scroll to position [394, 0]
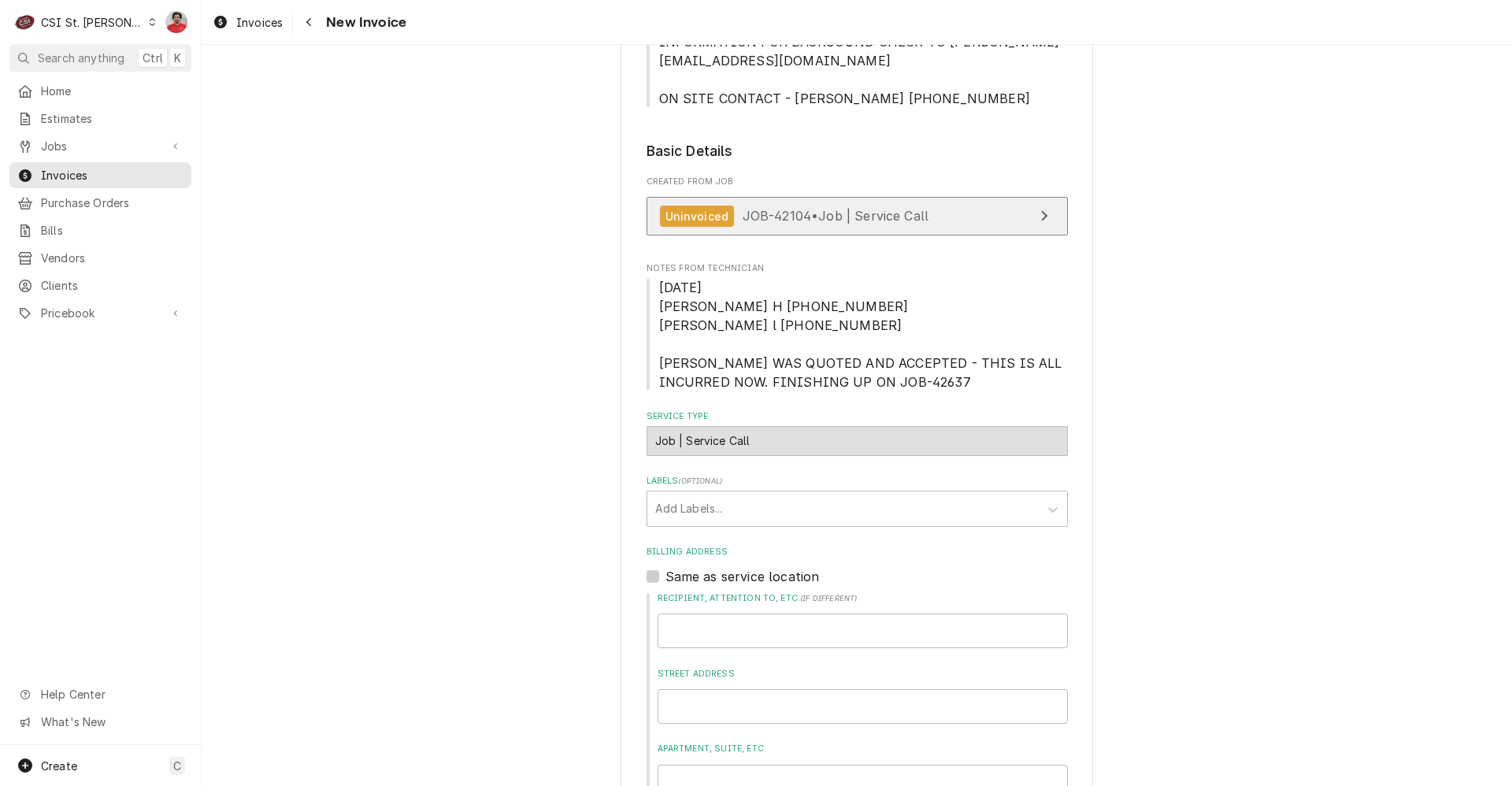
click at [847, 208] on span "JOB-42104 • Job | Service Call" at bounding box center [835, 216] width 186 height 15
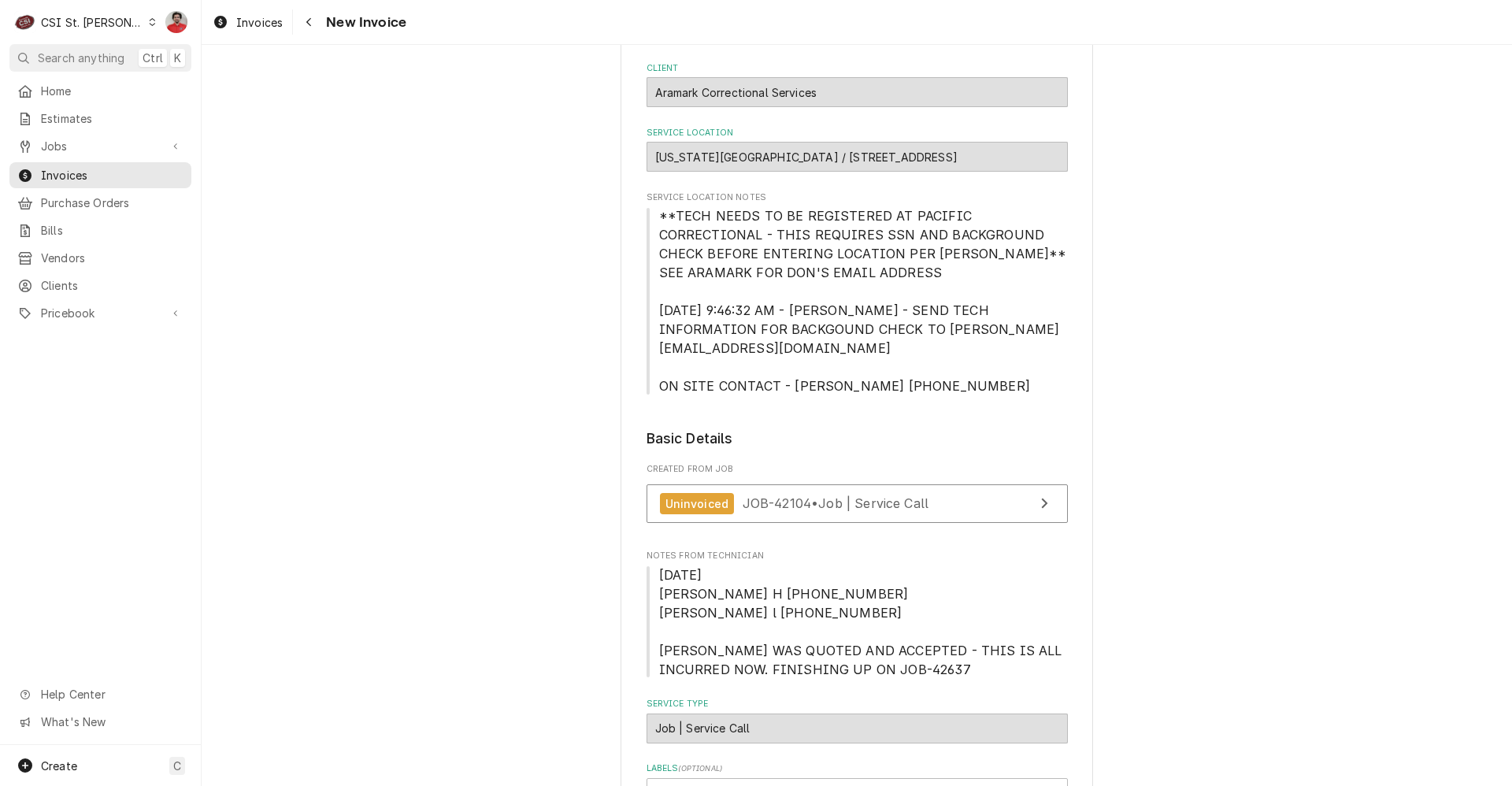
scroll to position [0, 0]
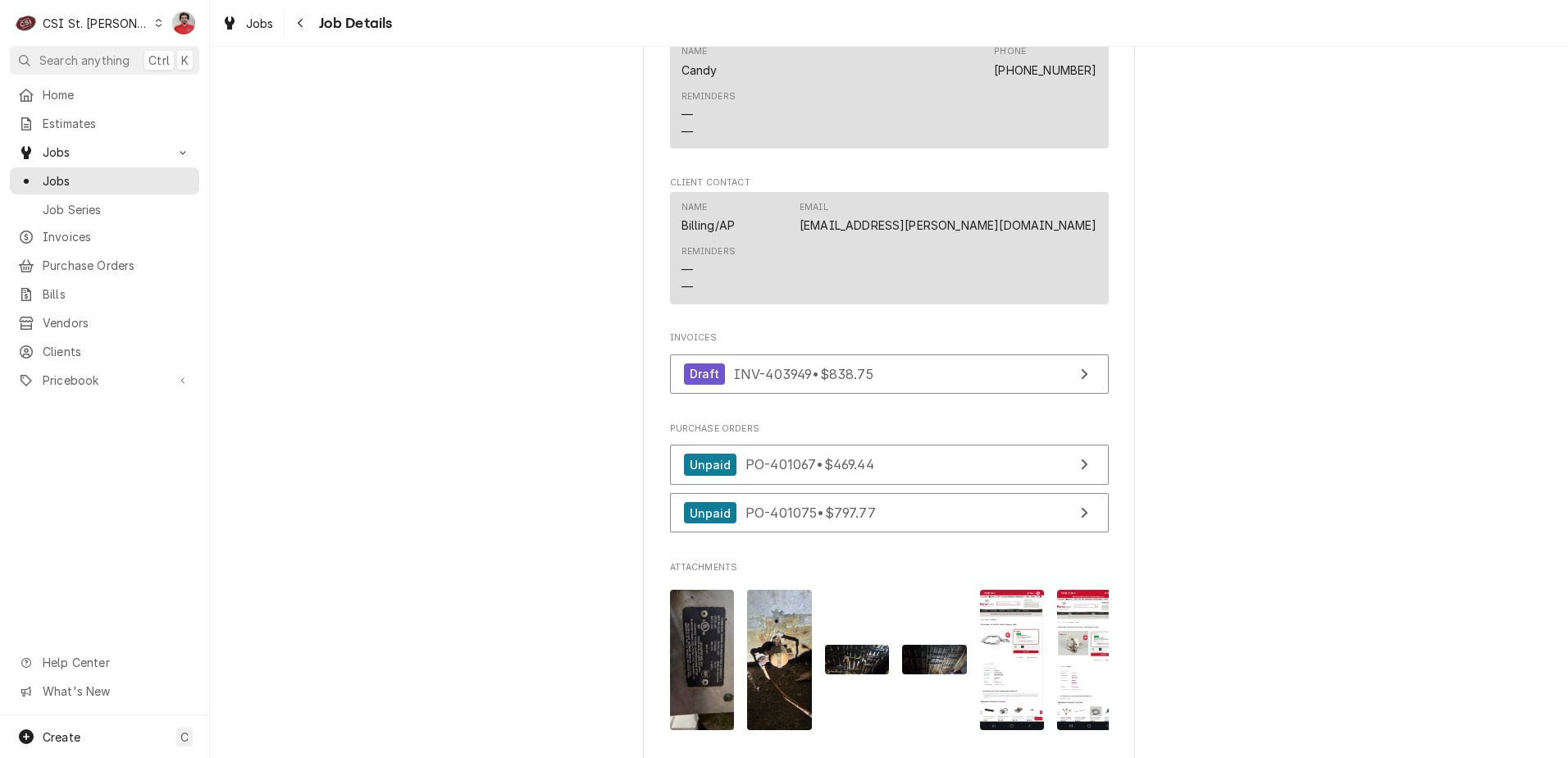
scroll to position [1723, 0]
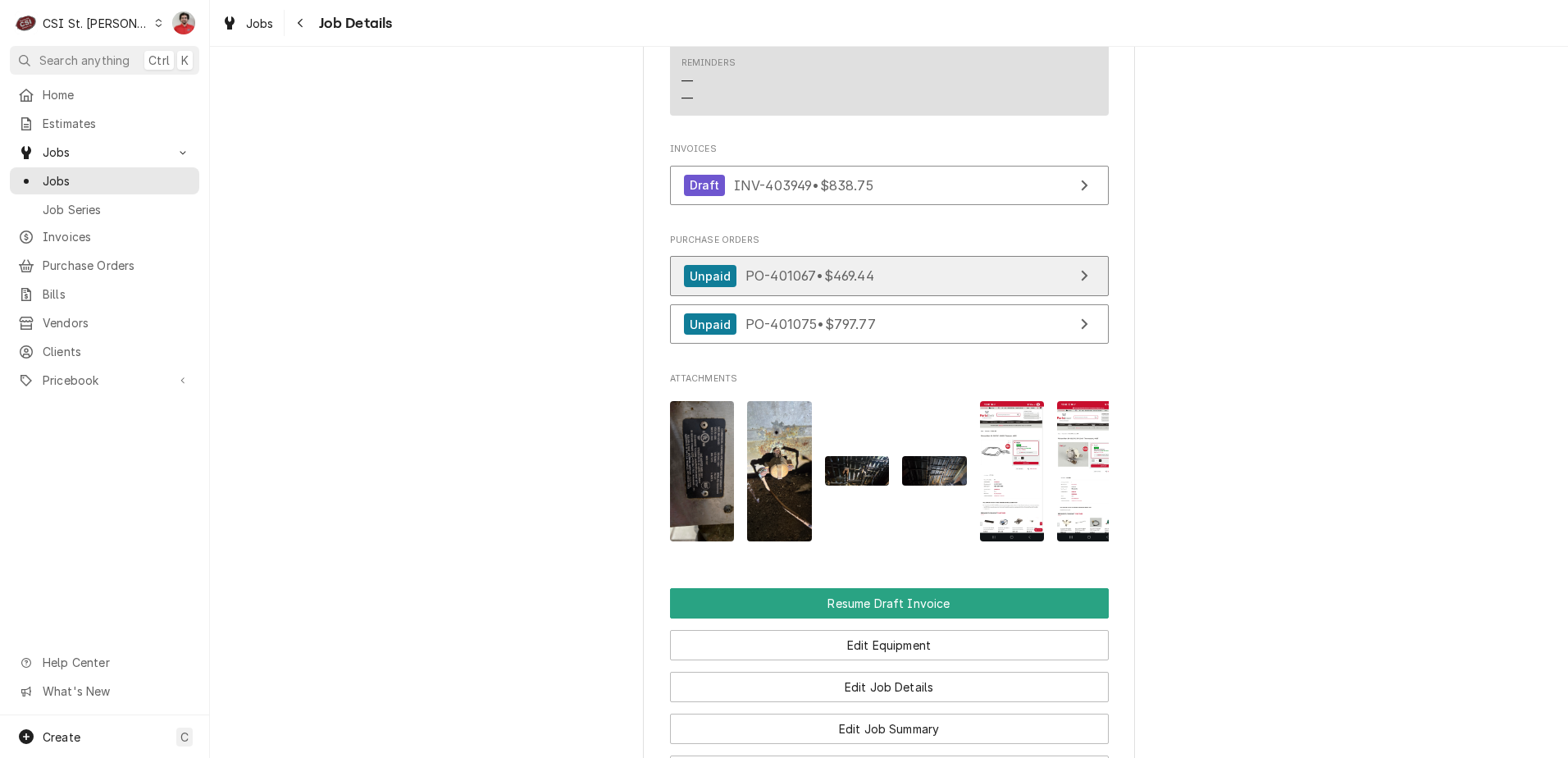
click at [830, 297] on link "Unpaid PO-401067 • $469.44" at bounding box center [889, 276] width 439 height 40
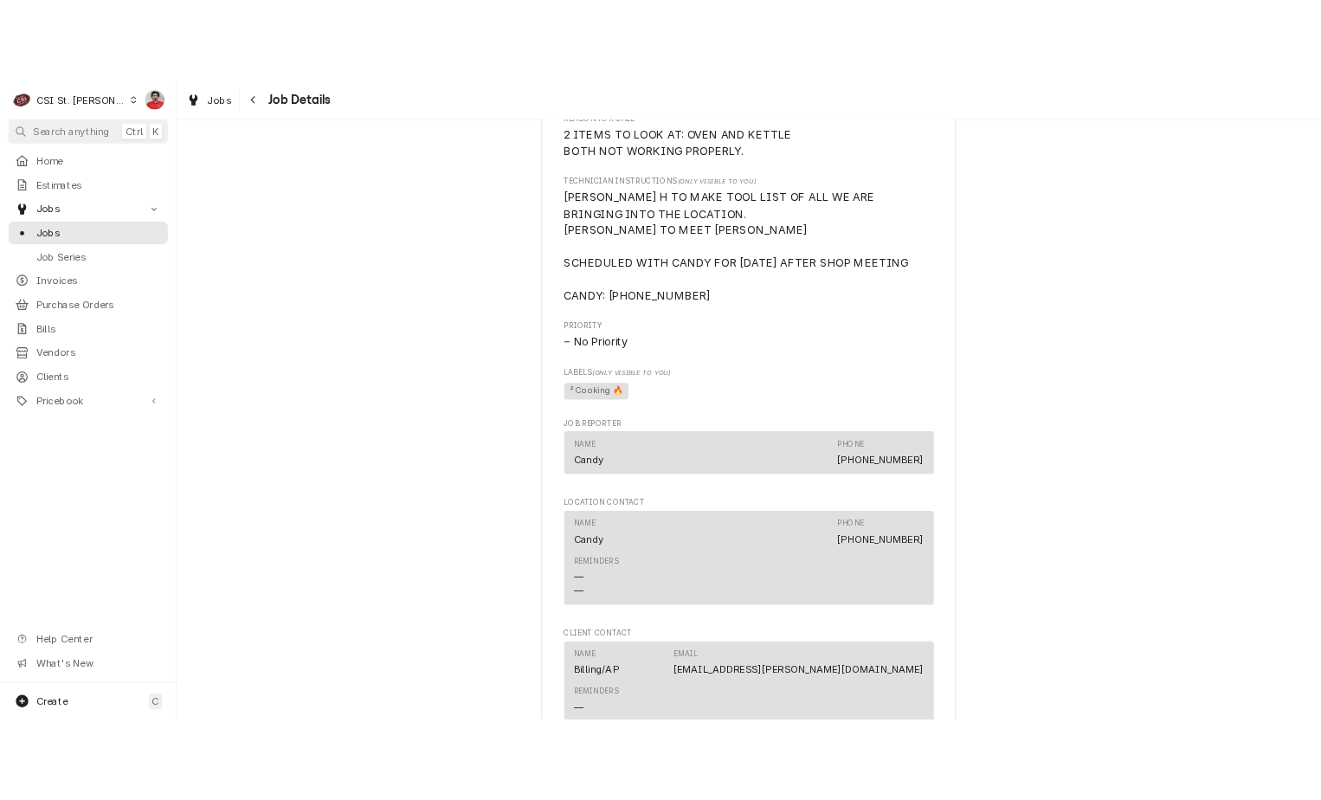
scroll to position [1212, 0]
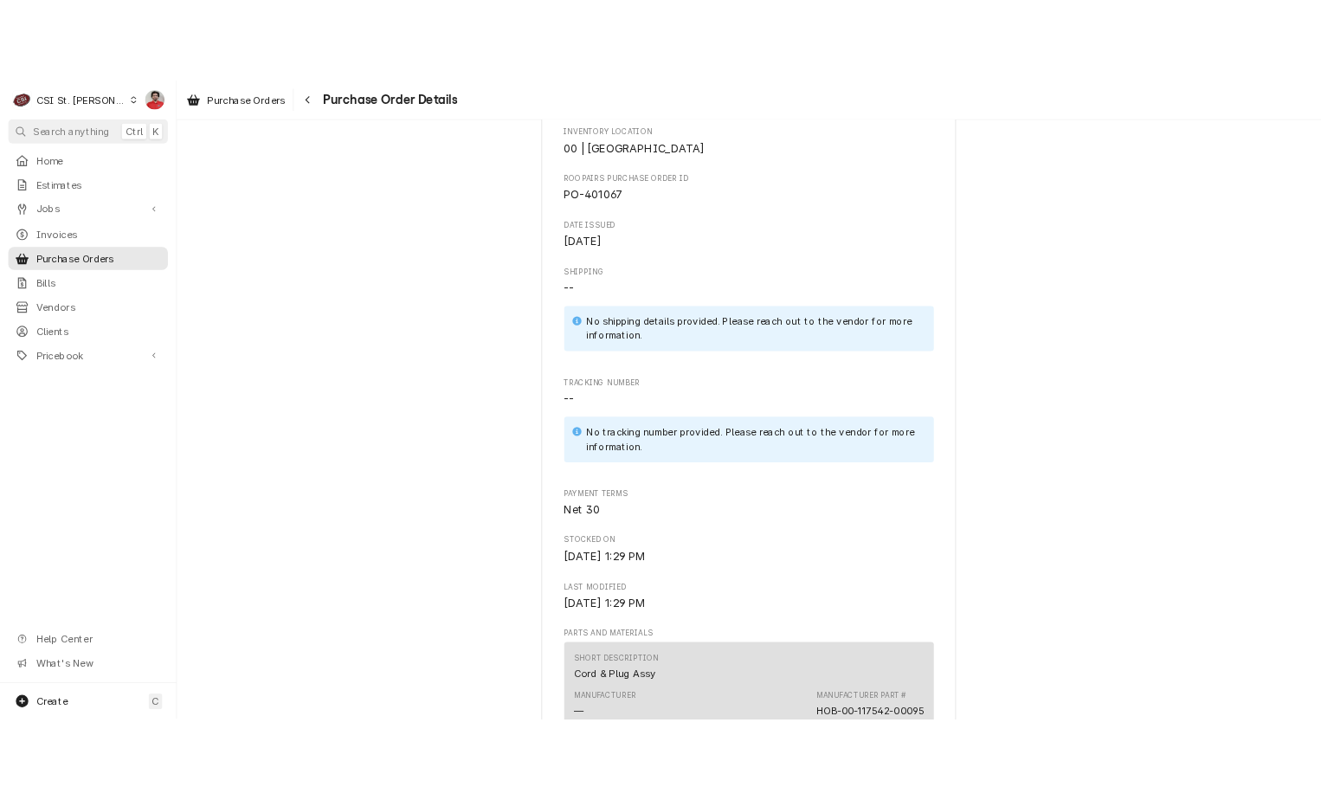
scroll to position [693, 0]
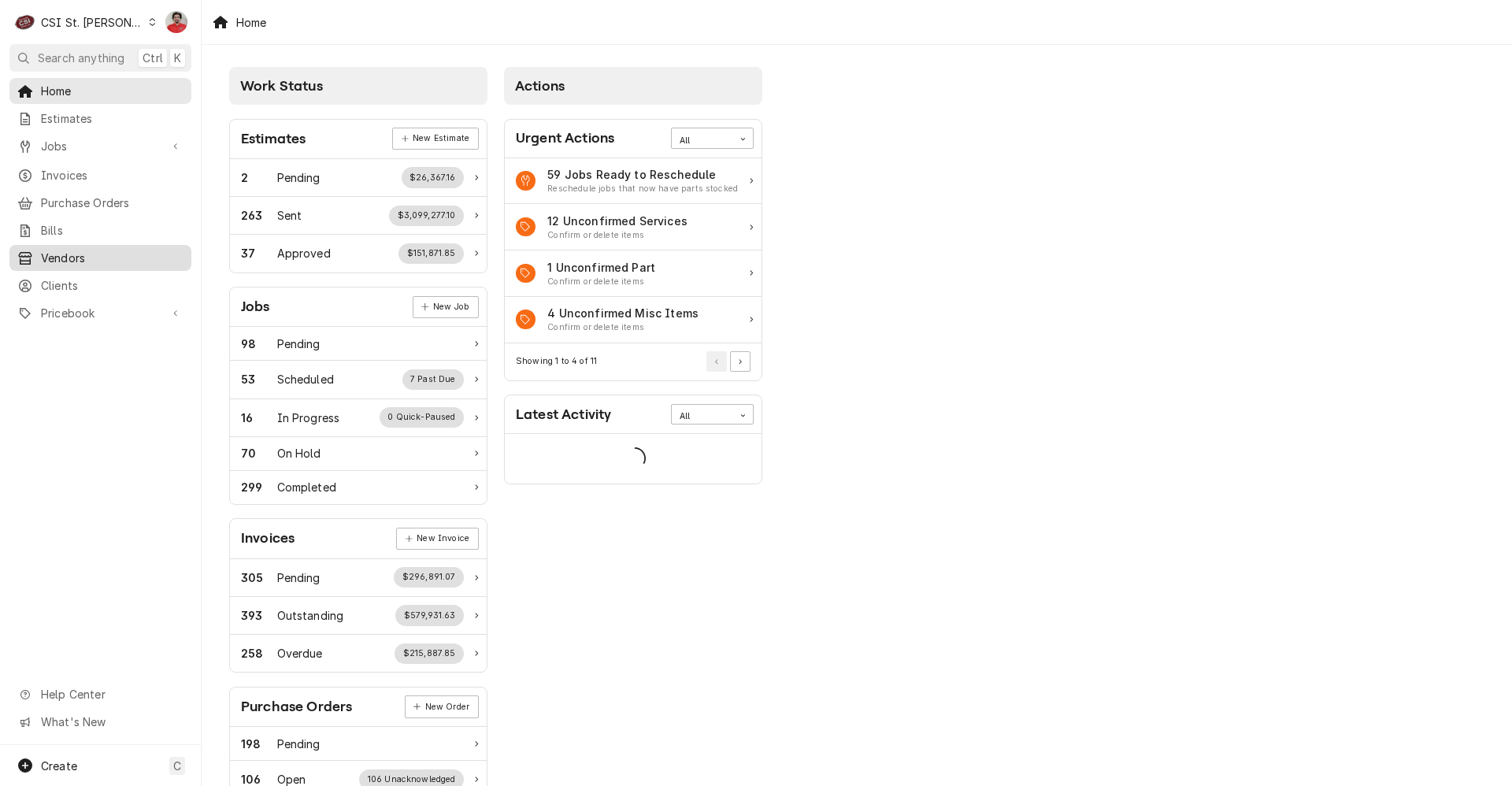
click at [78, 262] on link "Vendors" at bounding box center [100, 257] width 182 height 26
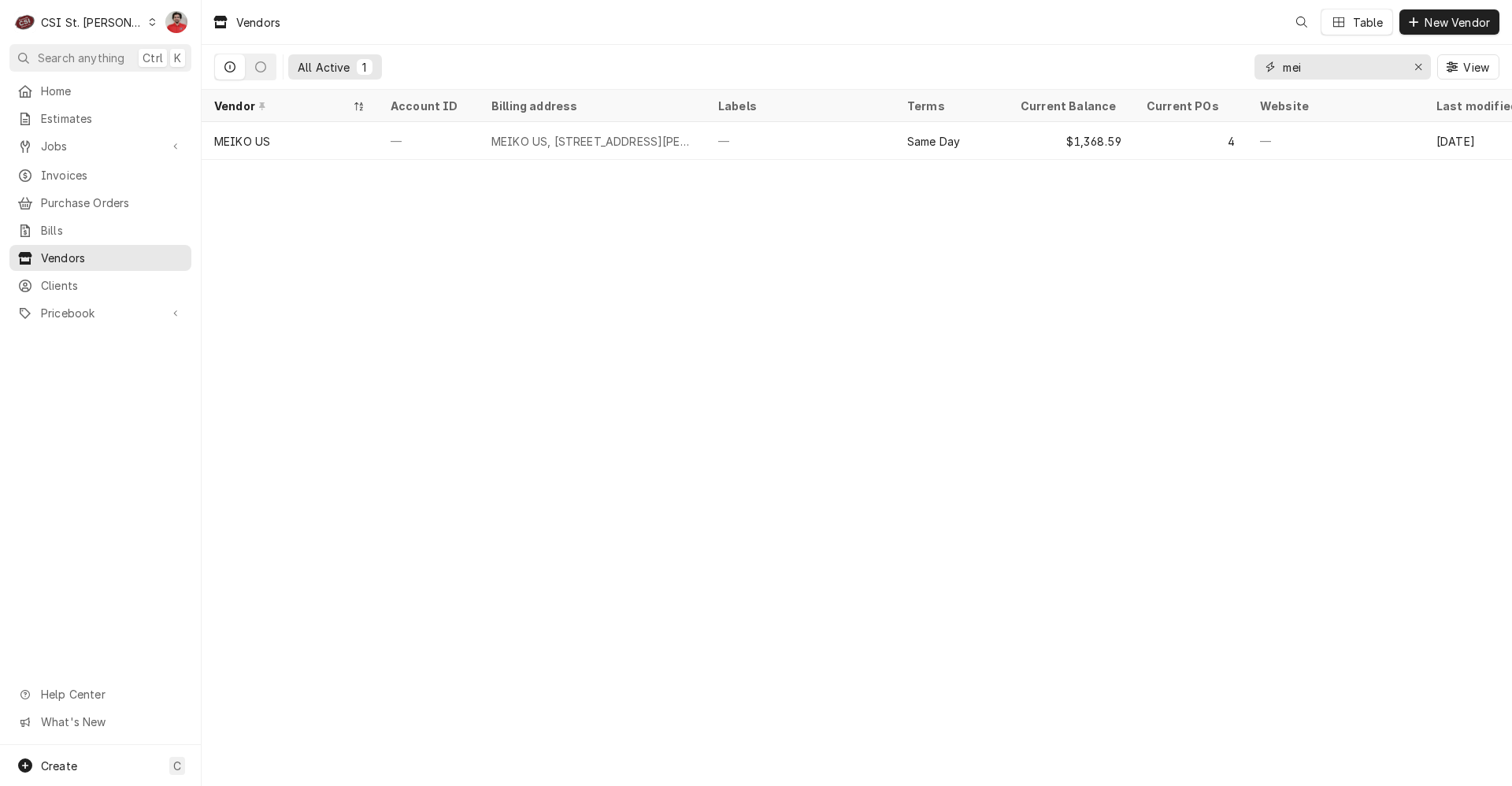
click at [1323, 58] on input "mei" at bounding box center [1342, 67] width 118 height 25
type input "krowne"
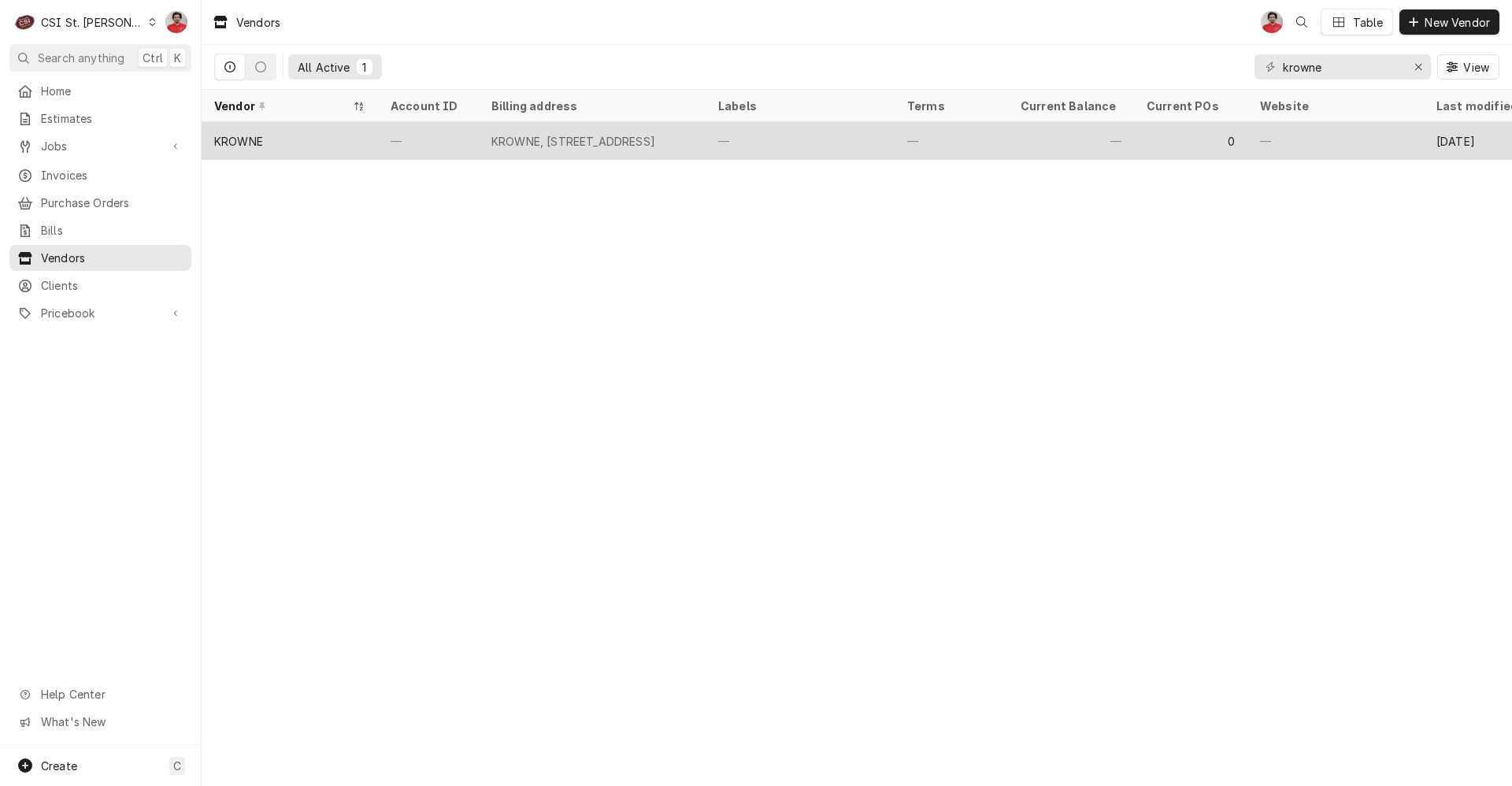
click at [976, 140] on div "—" at bounding box center [951, 141] width 114 height 38
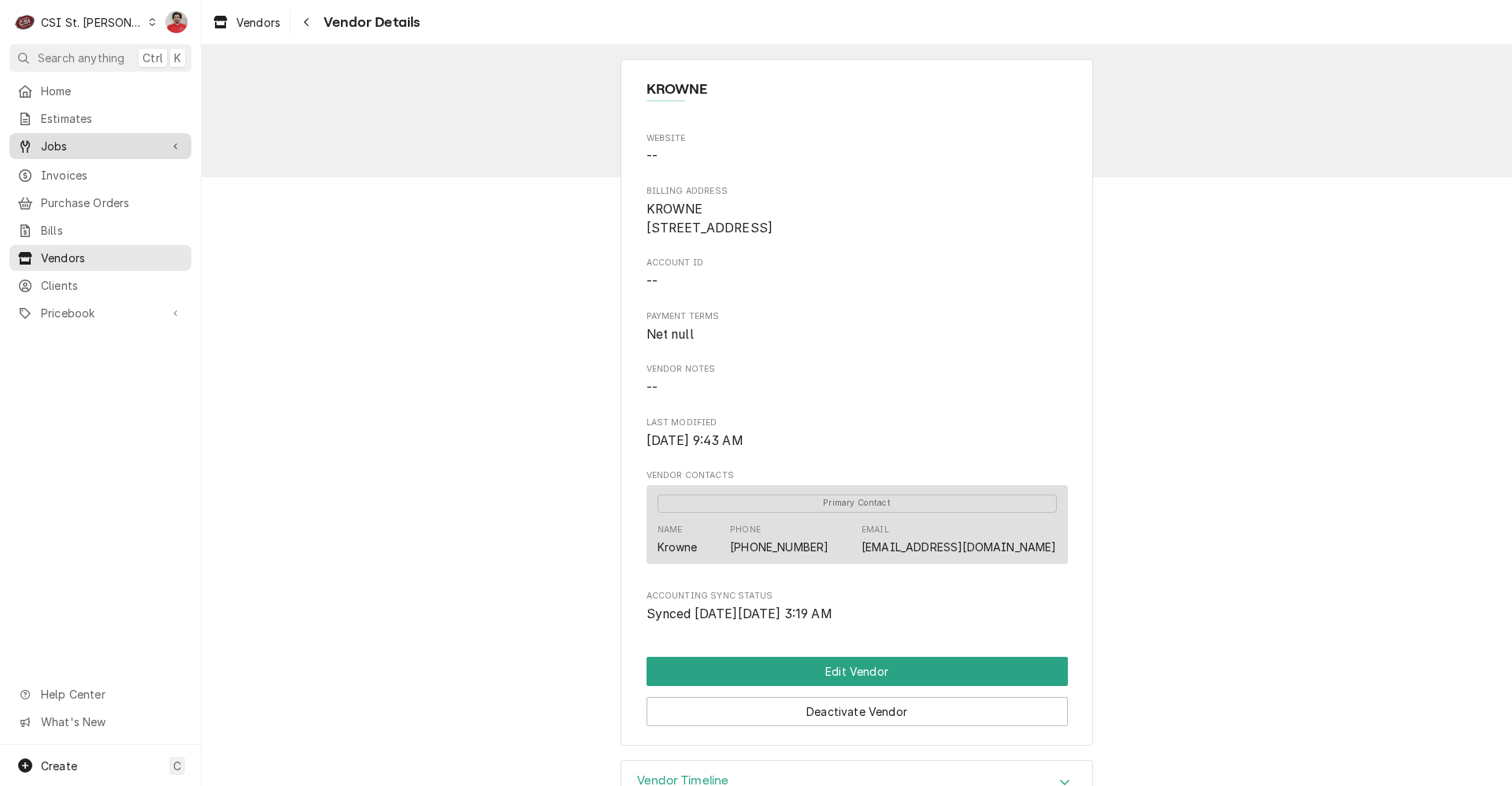
click at [57, 142] on span "Jobs" at bounding box center [100, 146] width 119 height 16
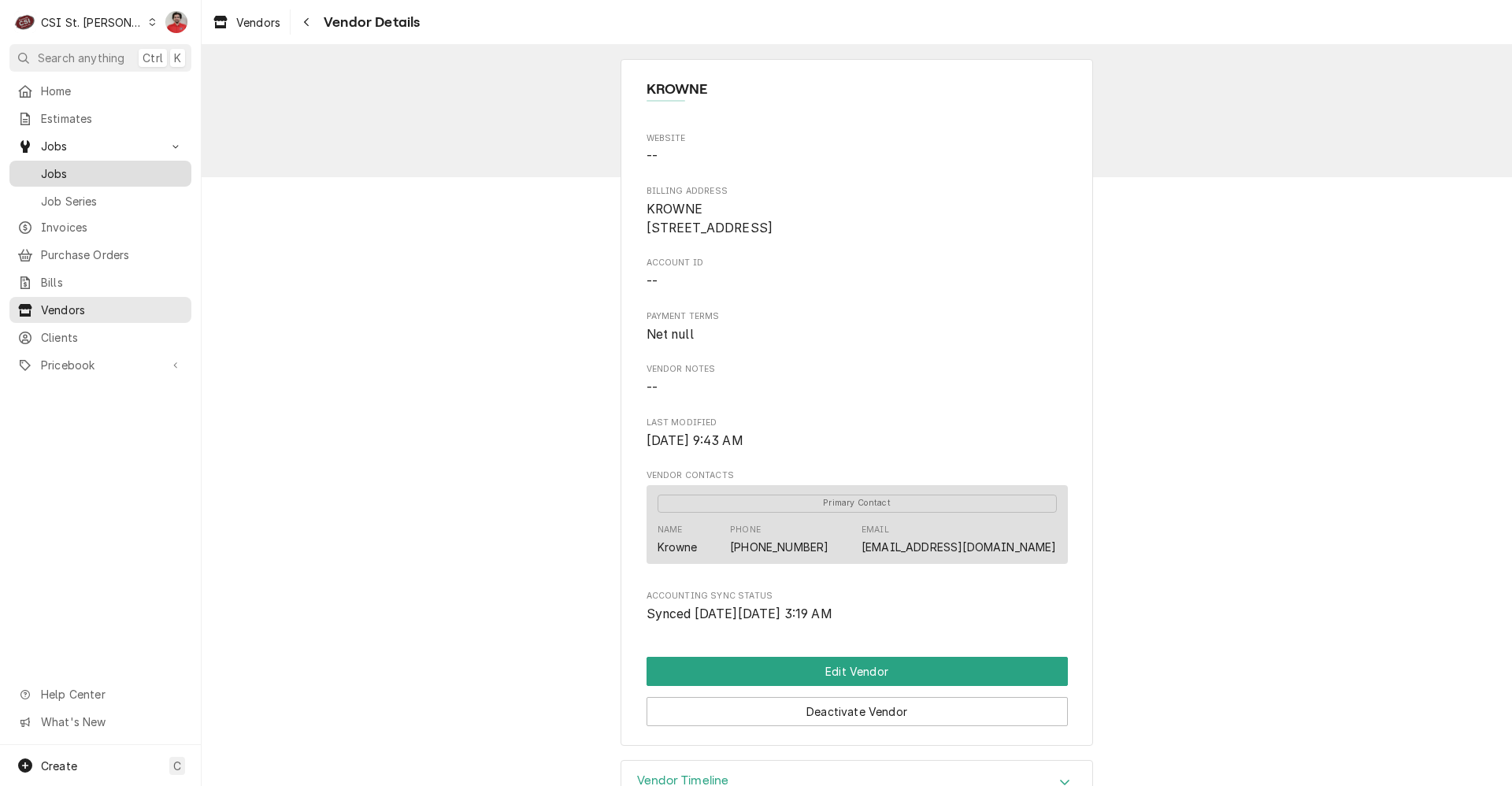
click at [67, 170] on span "Jobs" at bounding box center [112, 174] width 143 height 16
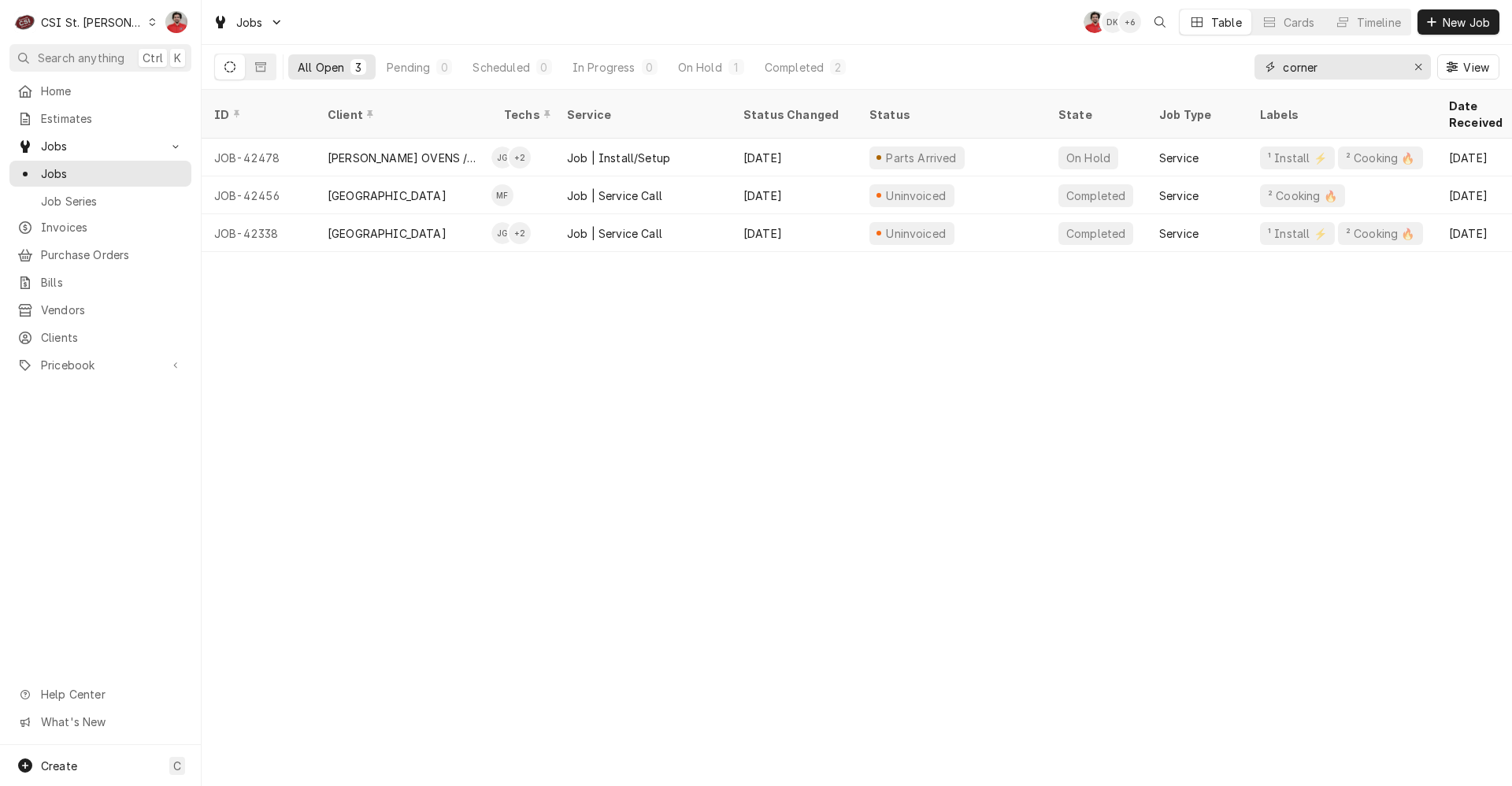
click at [1368, 70] on input "corner" at bounding box center [1342, 67] width 118 height 25
type input "401259"
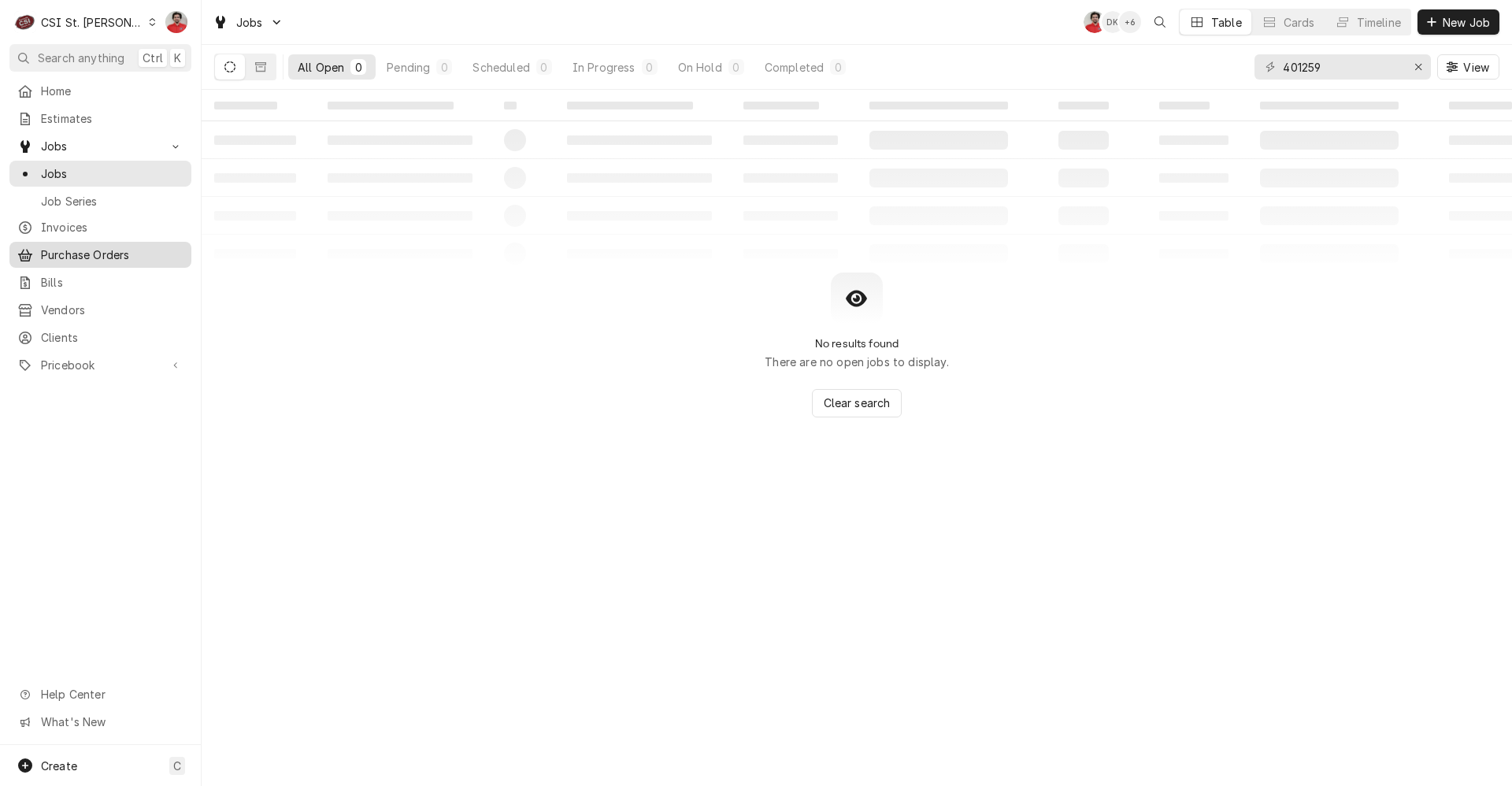
click at [57, 249] on span "Purchase Orders" at bounding box center [112, 255] width 143 height 16
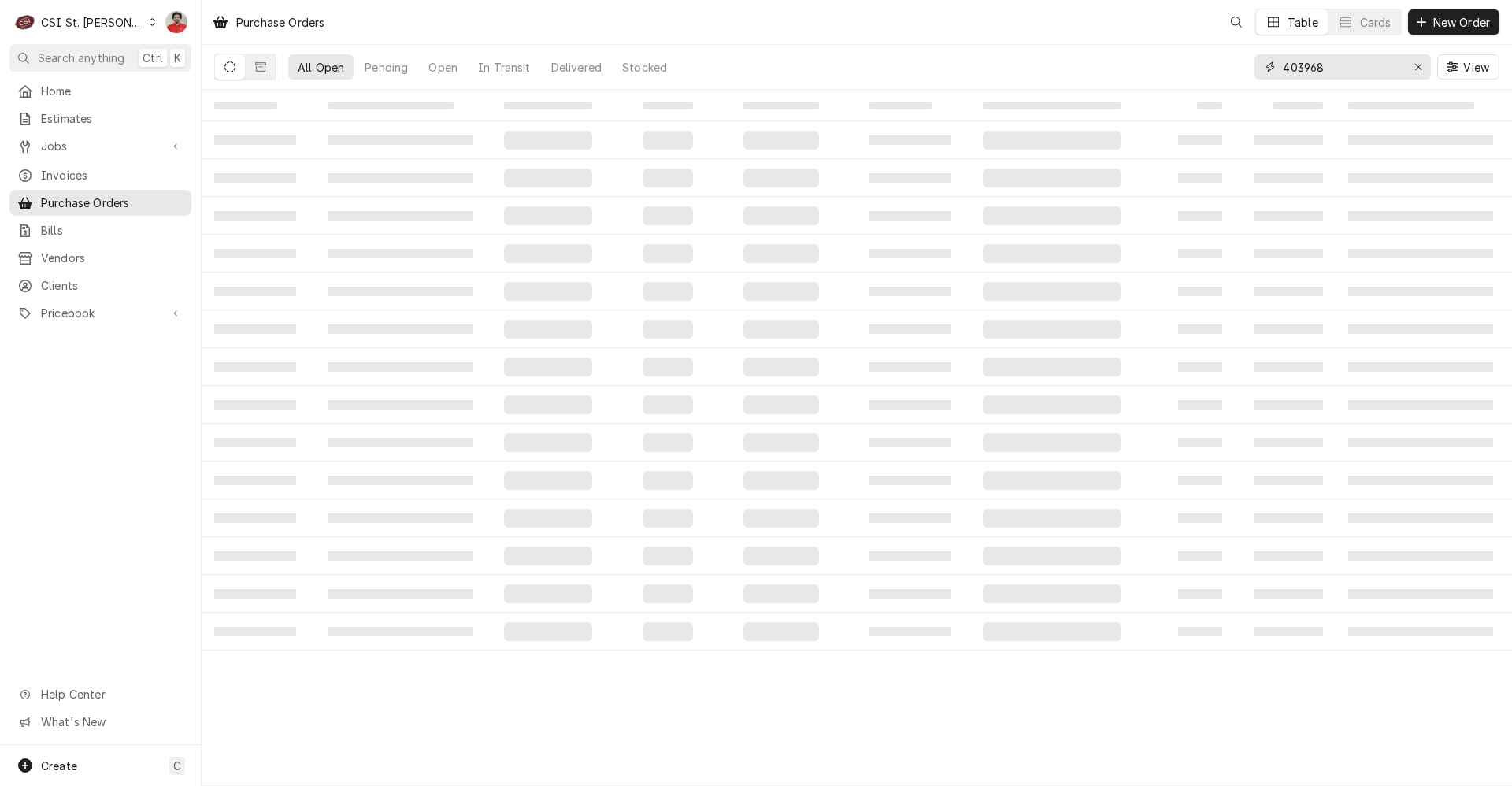
click at [1316, 70] on input "403968" at bounding box center [1342, 67] width 118 height 25
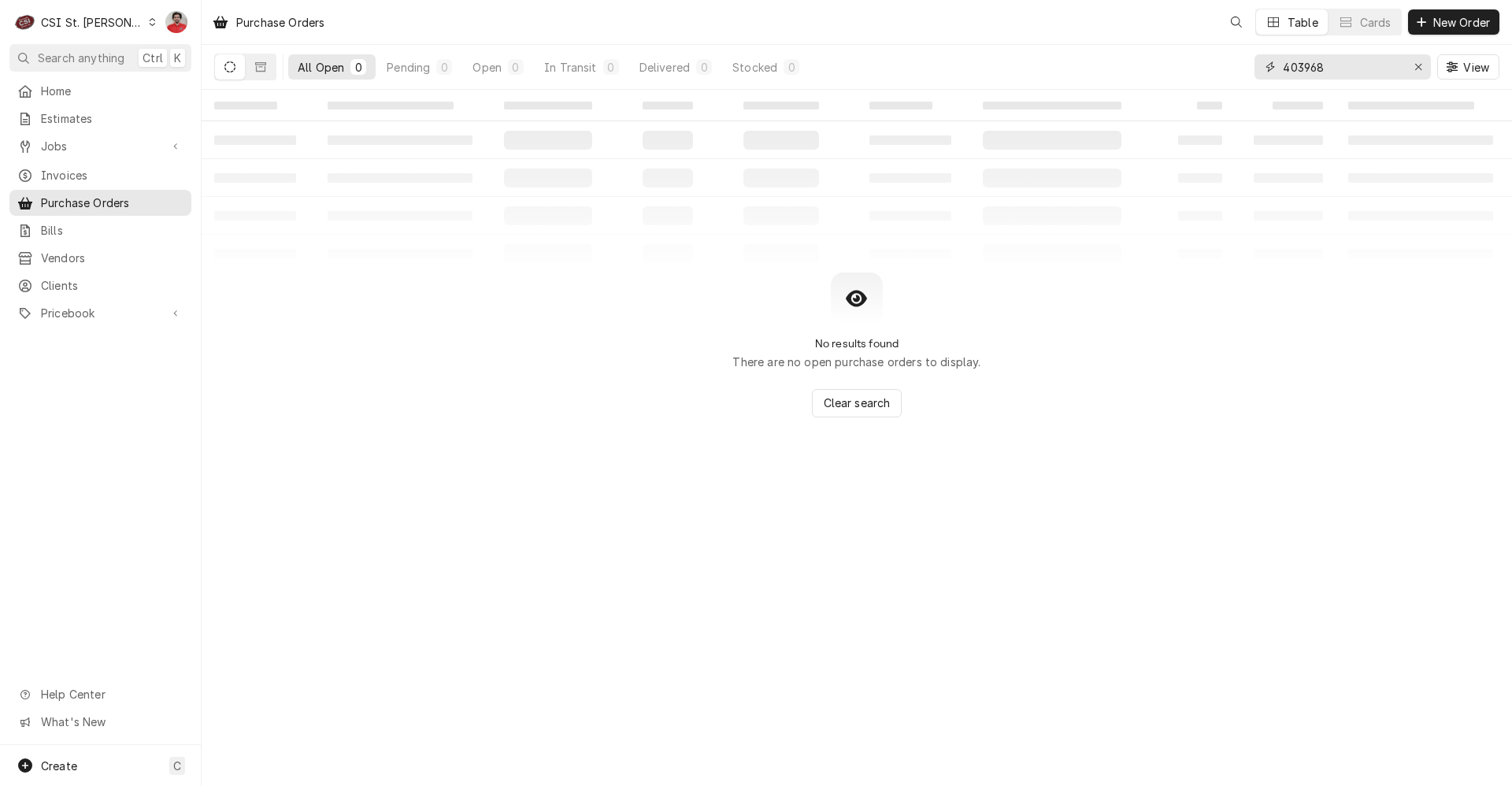
click at [1316, 70] on input "403968" at bounding box center [1342, 67] width 118 height 25
type input "401259"
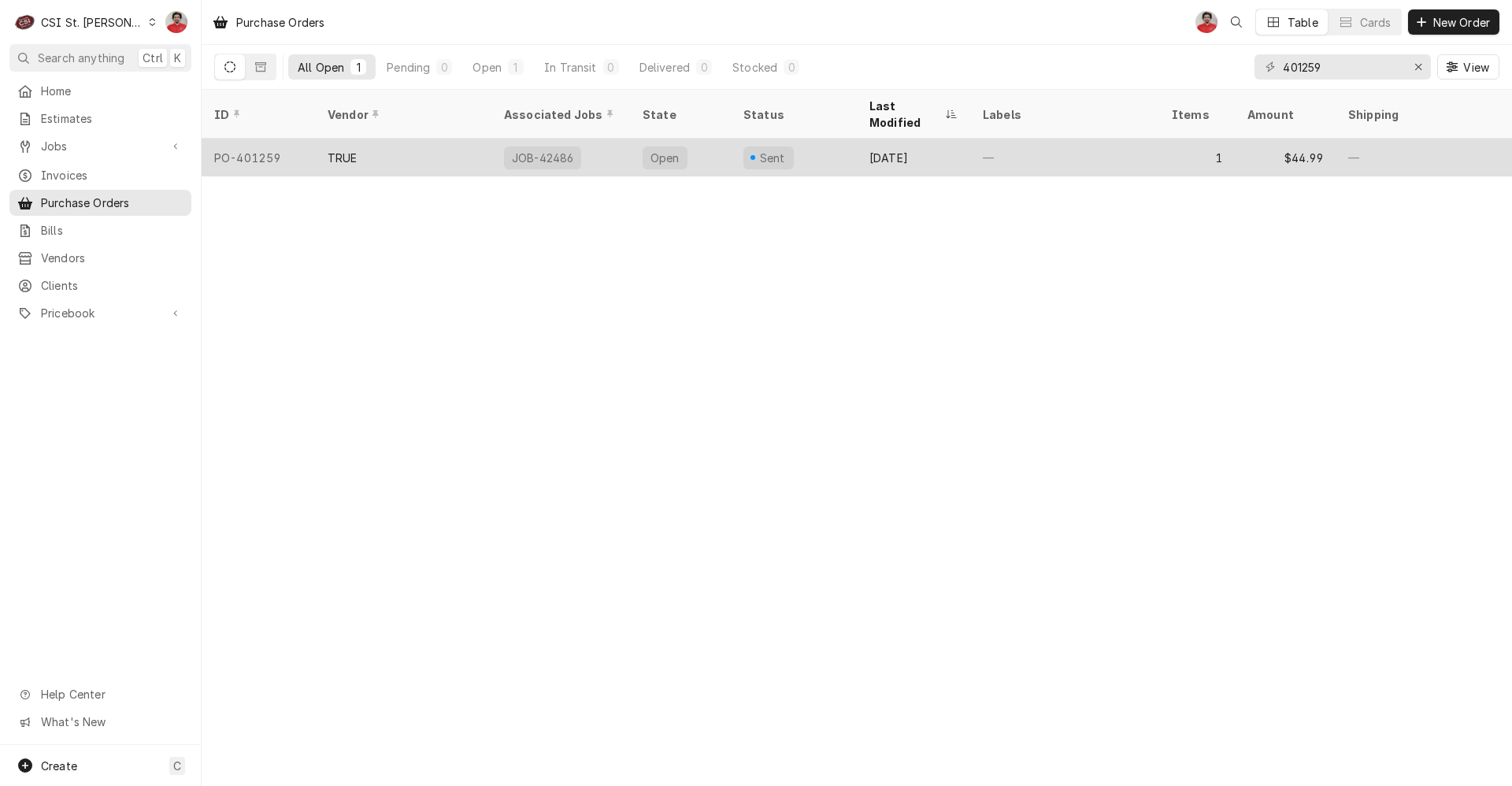
click at [1082, 149] on div "—" at bounding box center [1065, 157] width 189 height 38
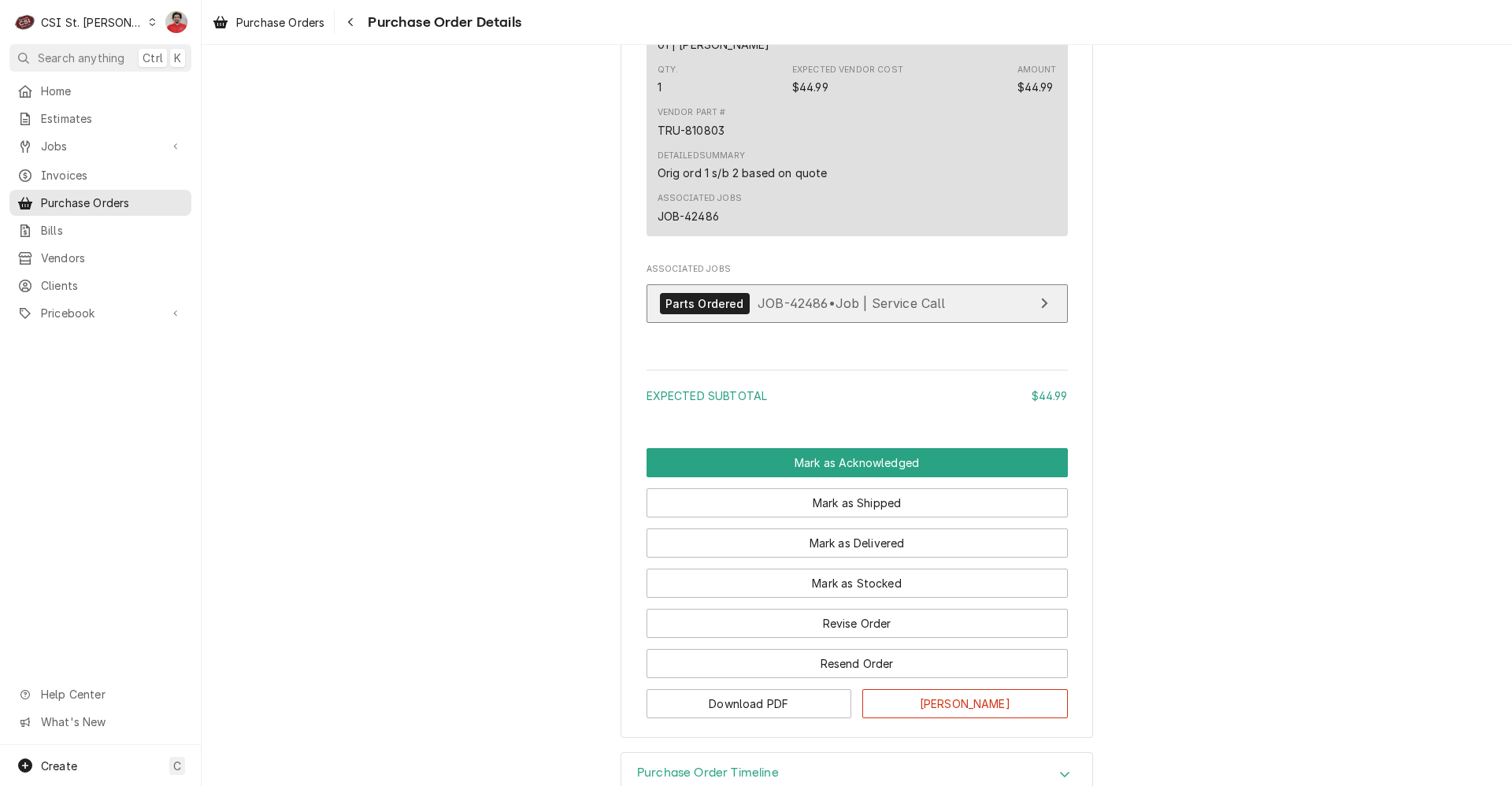
scroll to position [1138, 0]
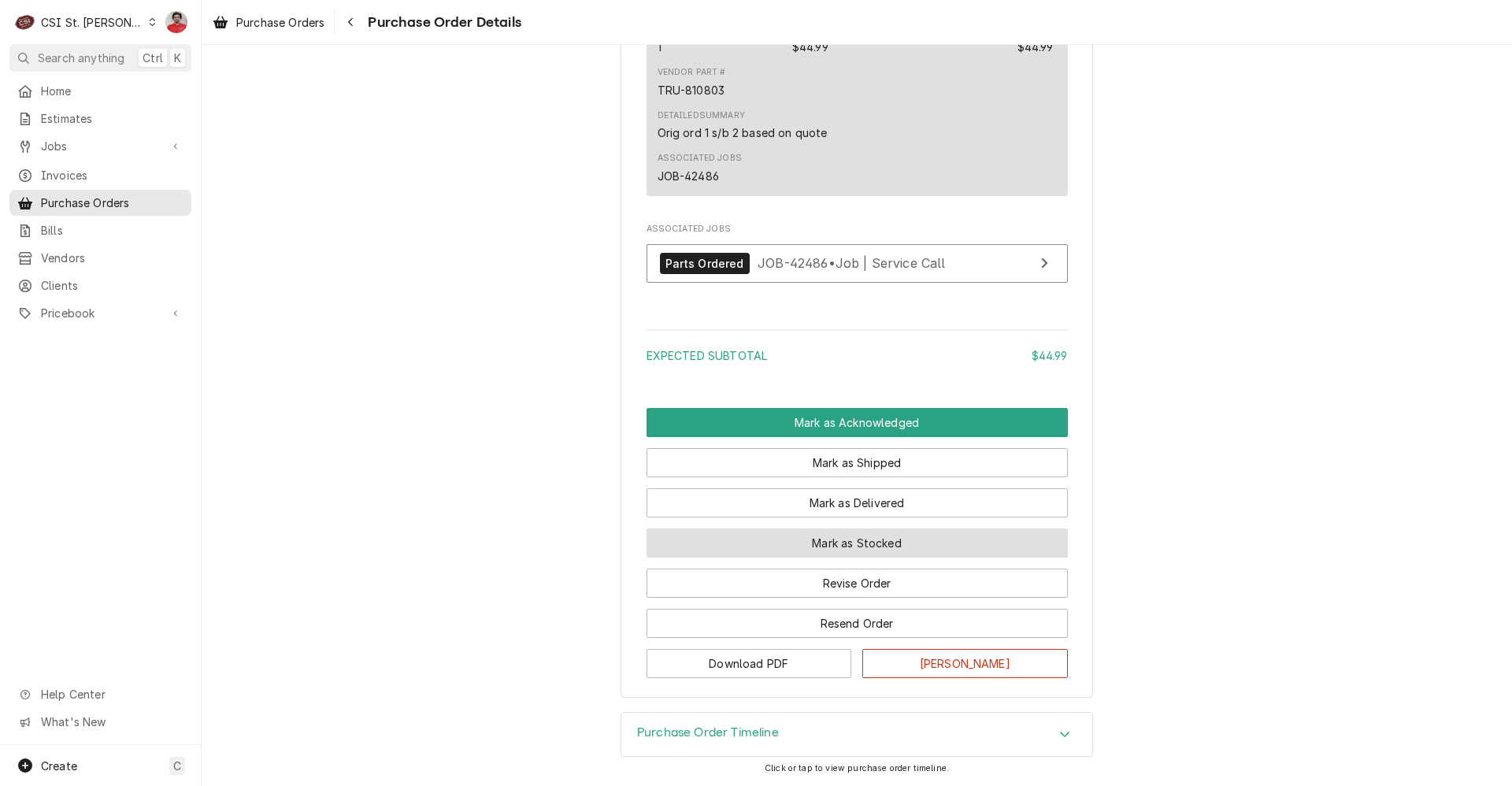
click at [812, 543] on button "Mark as Stocked" at bounding box center [857, 543] width 421 height 29
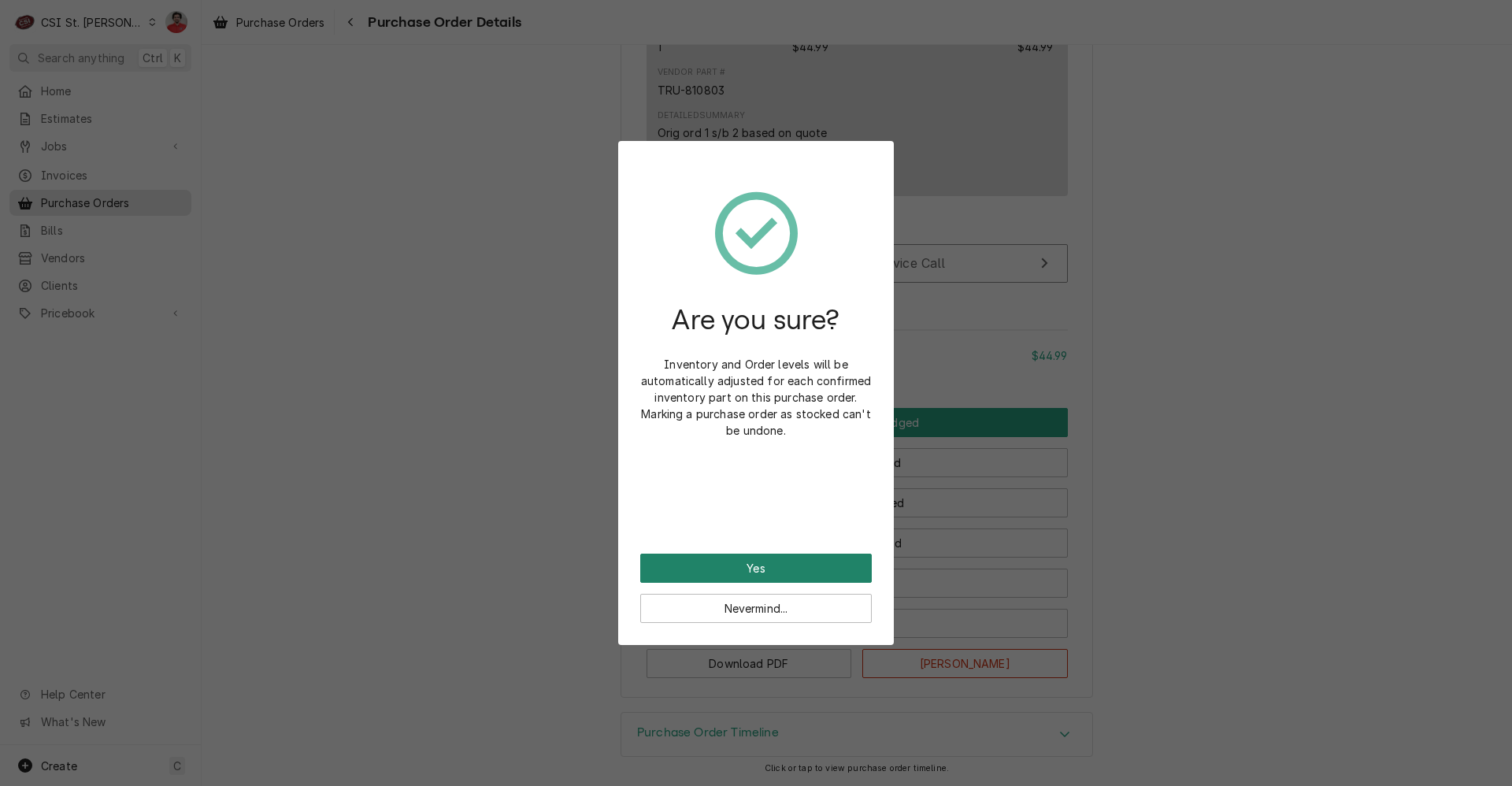
click at [810, 558] on button "Yes" at bounding box center [756, 569] width 232 height 29
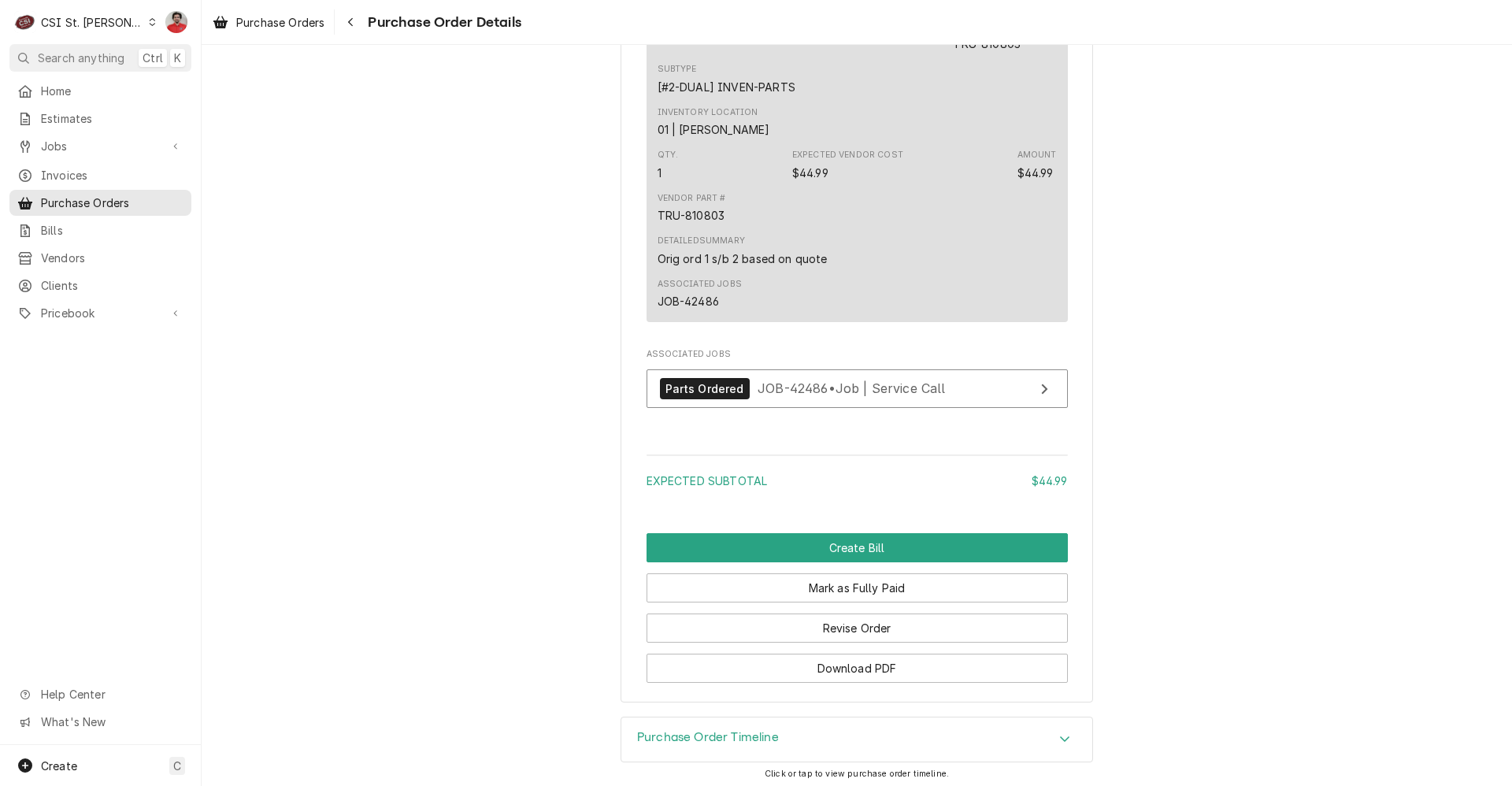
scroll to position [1216, 0]
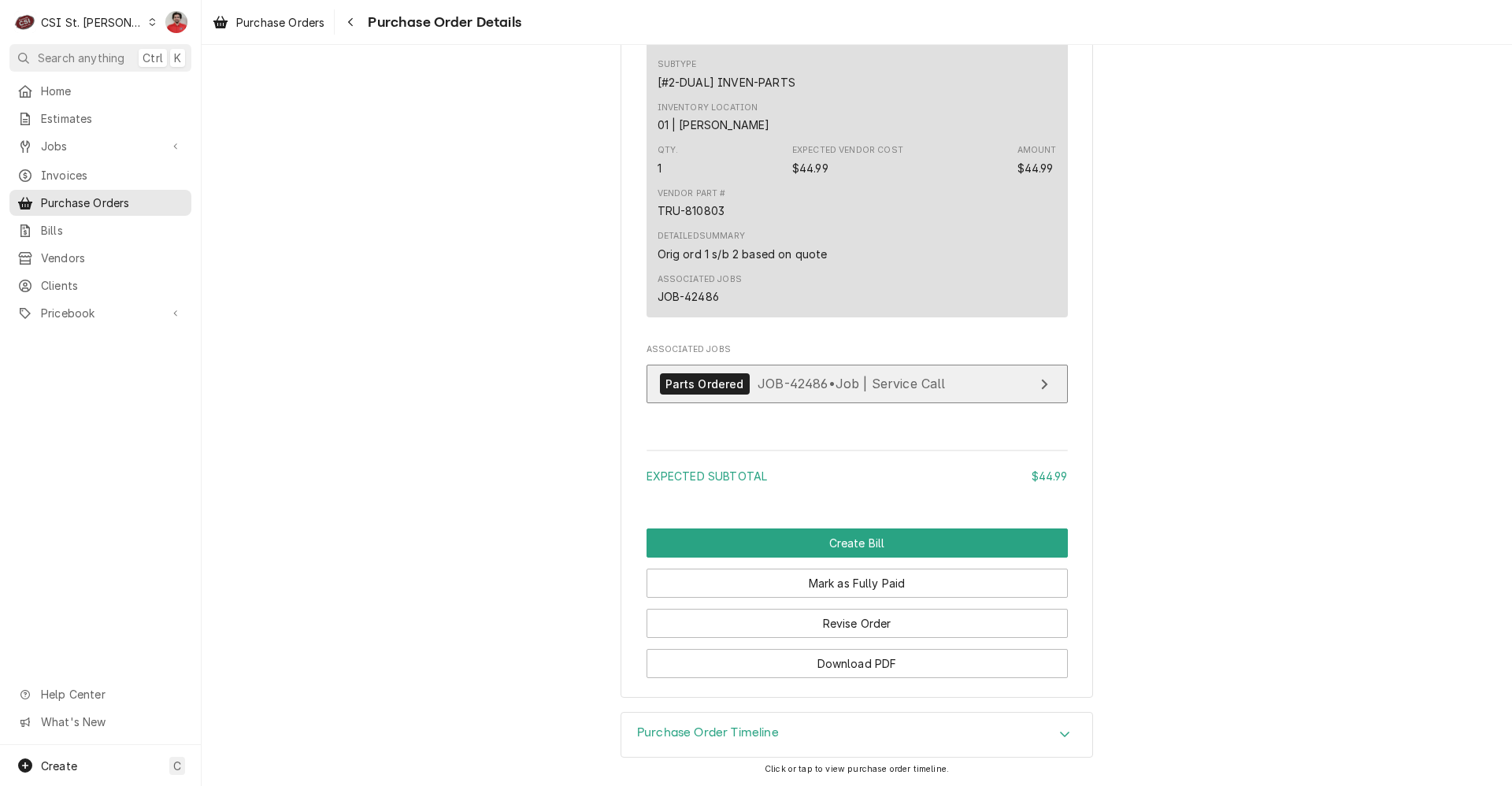
click at [827, 388] on span "JOB-42486 • Job | Service Call" at bounding box center [852, 383] width 188 height 15
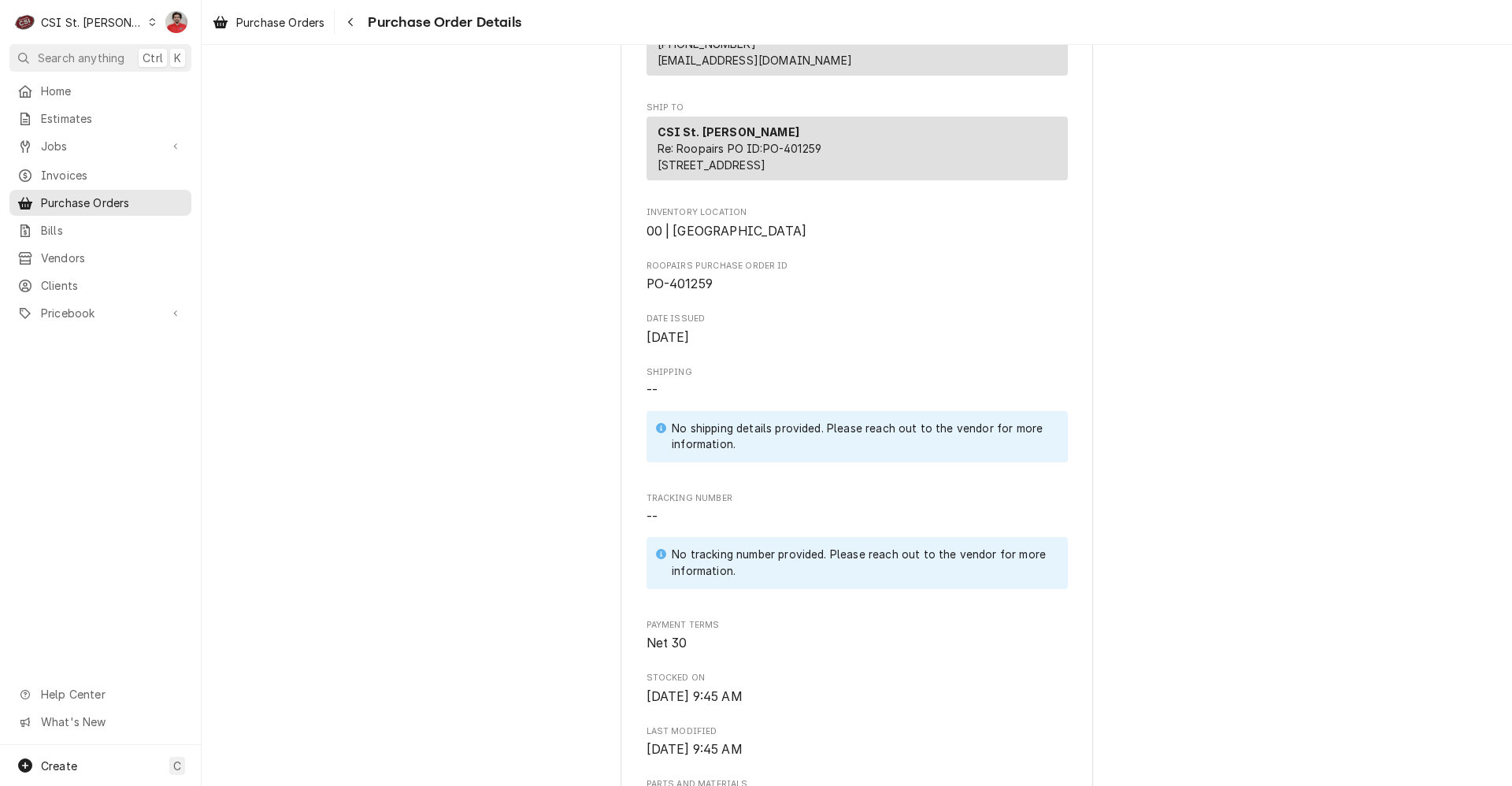
scroll to position [0, 0]
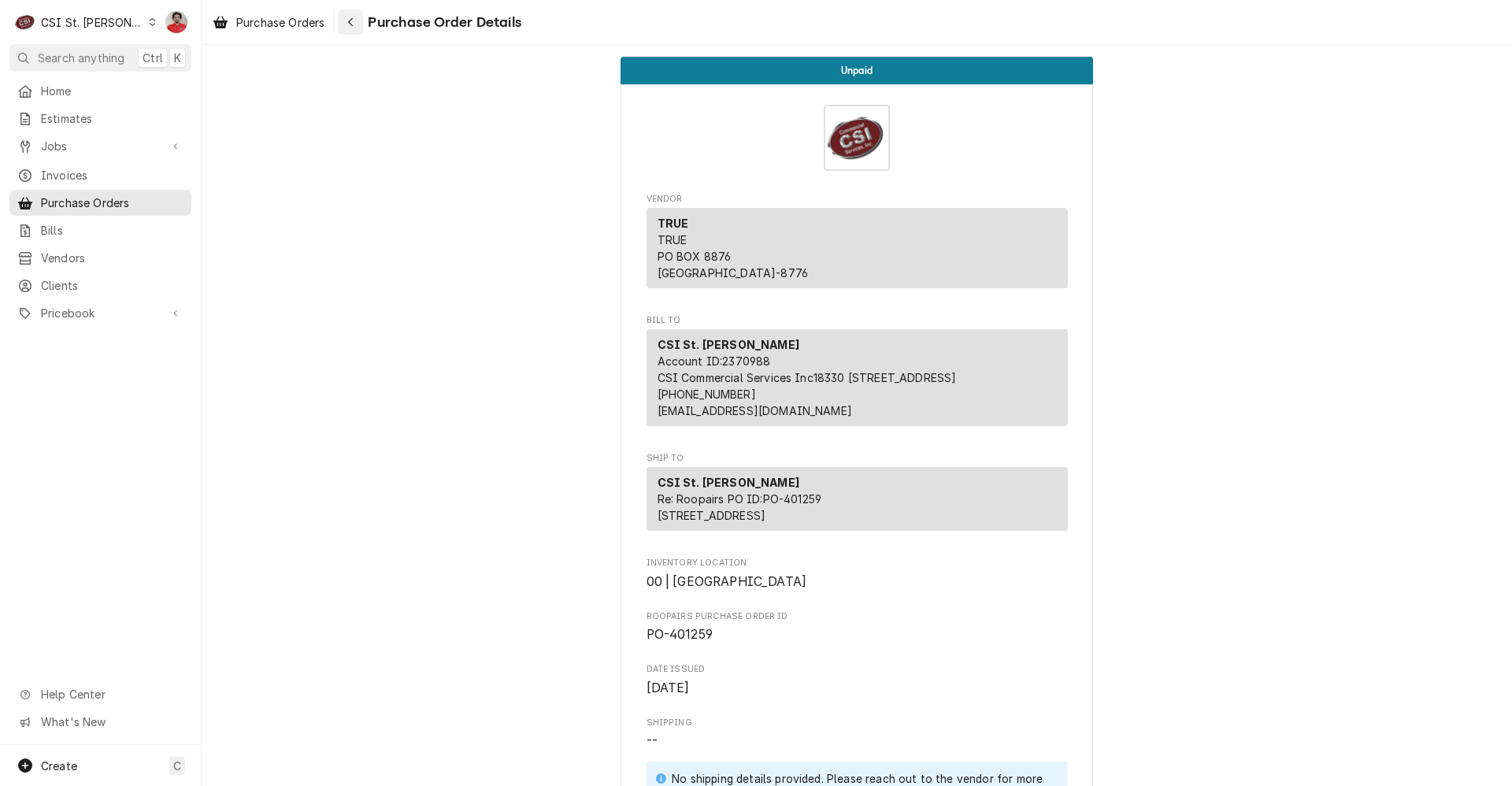
click at [360, 24] on button "Navigate back" at bounding box center [350, 22] width 25 height 25
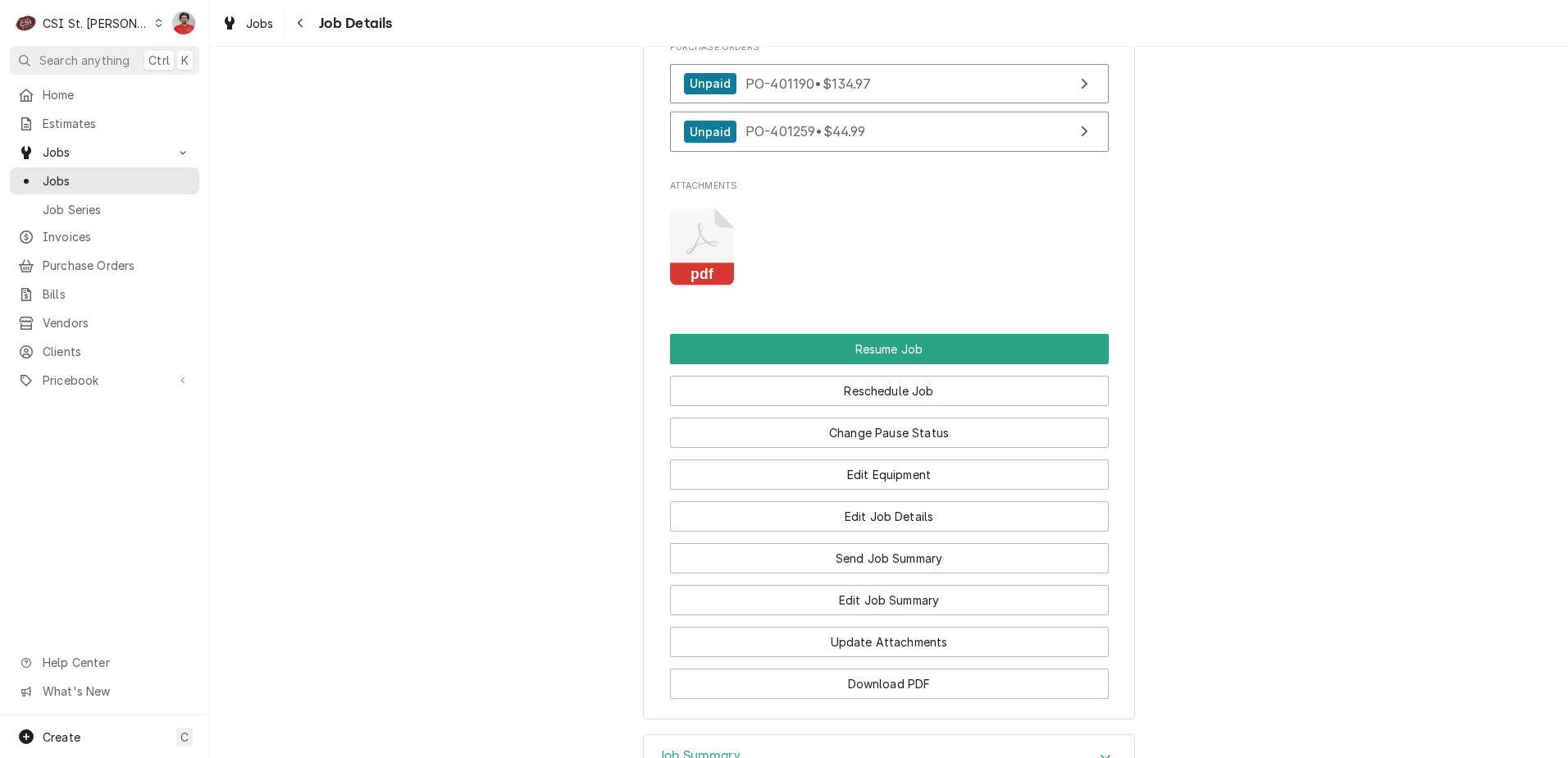
scroll to position [2871, 0]
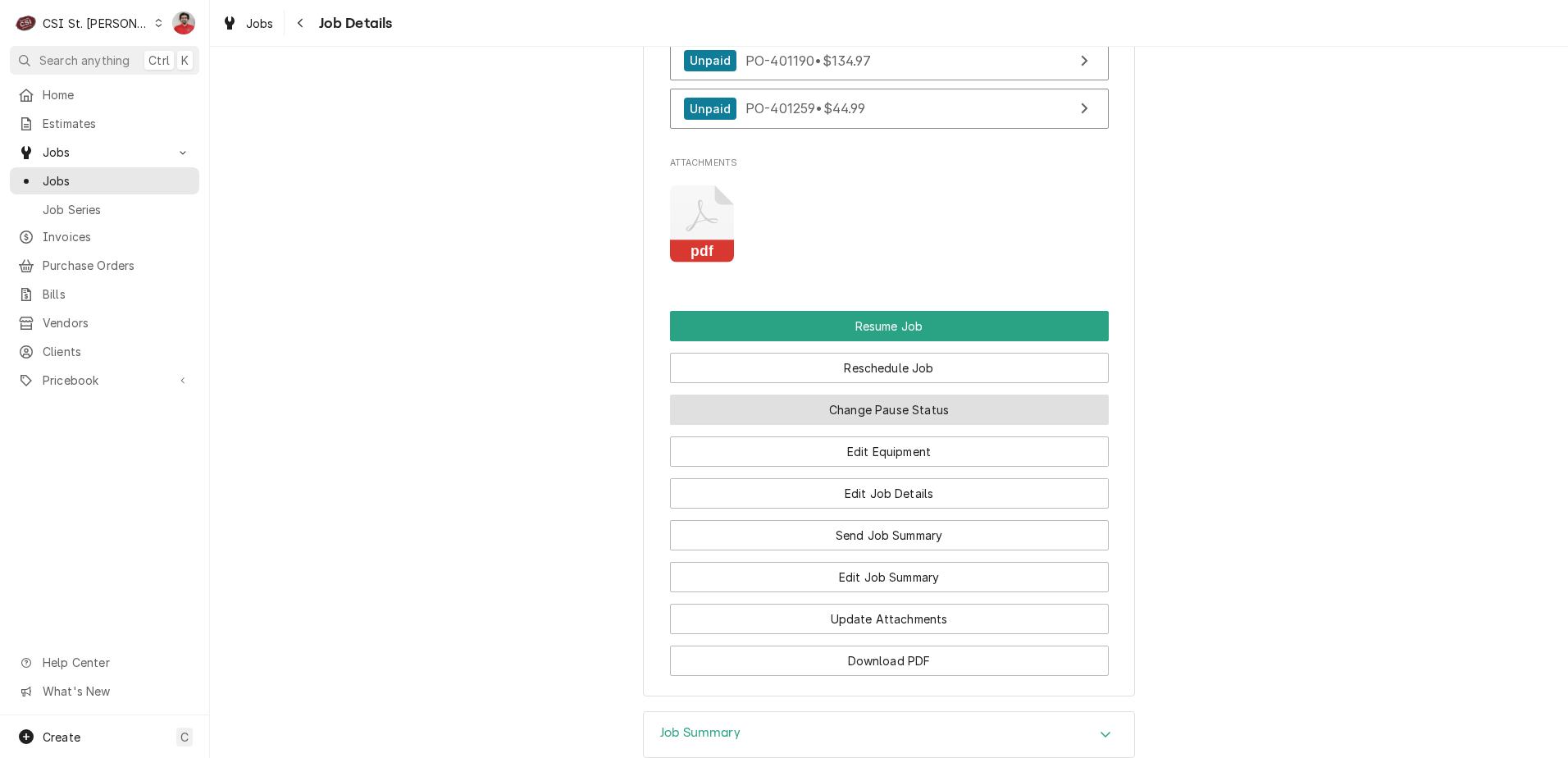
click at [1036, 424] on button "Change Pause Status" at bounding box center [889, 409] width 439 height 30
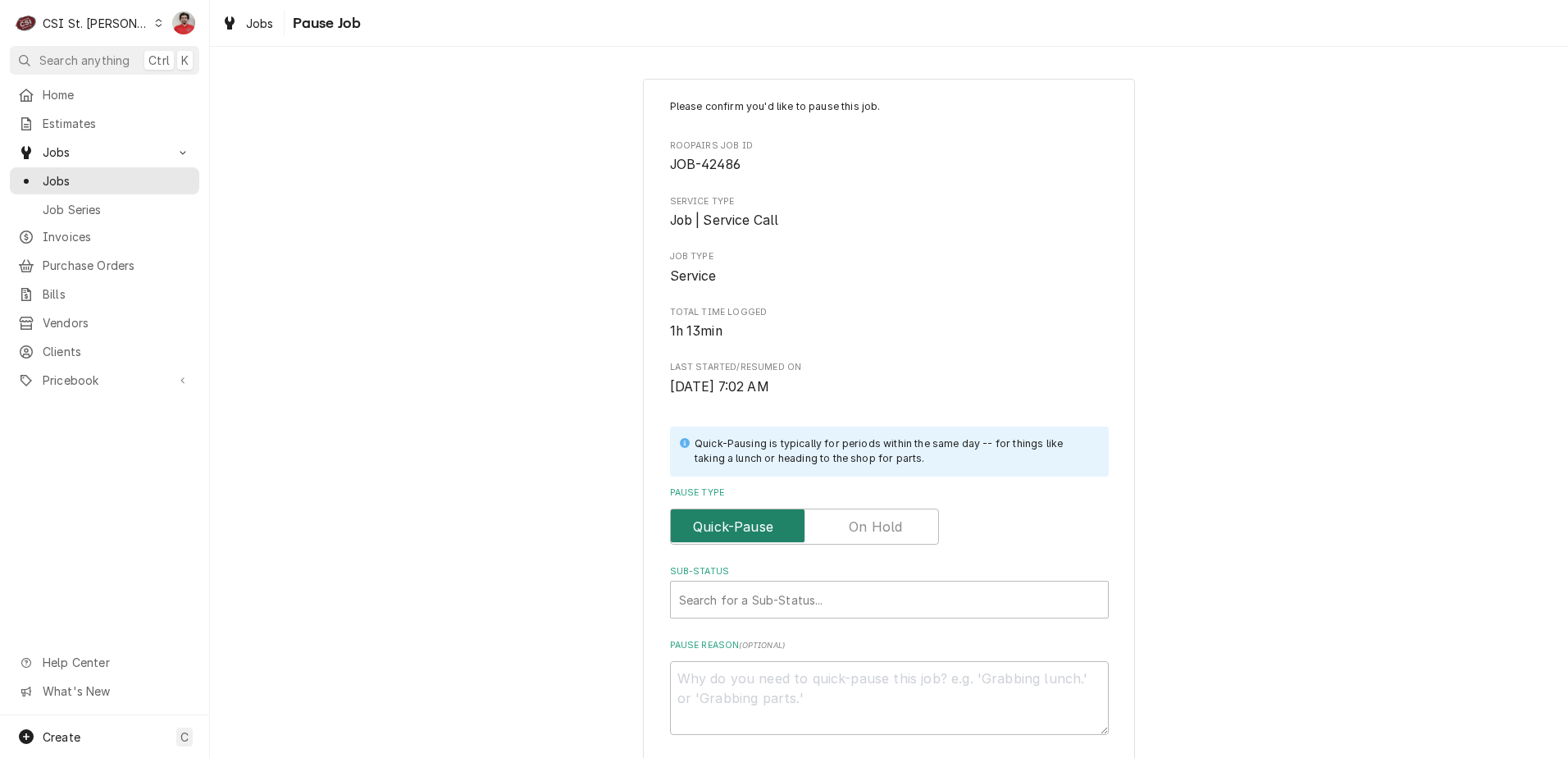
click at [844, 533] on input "Pause Type" at bounding box center [804, 527] width 254 height 36
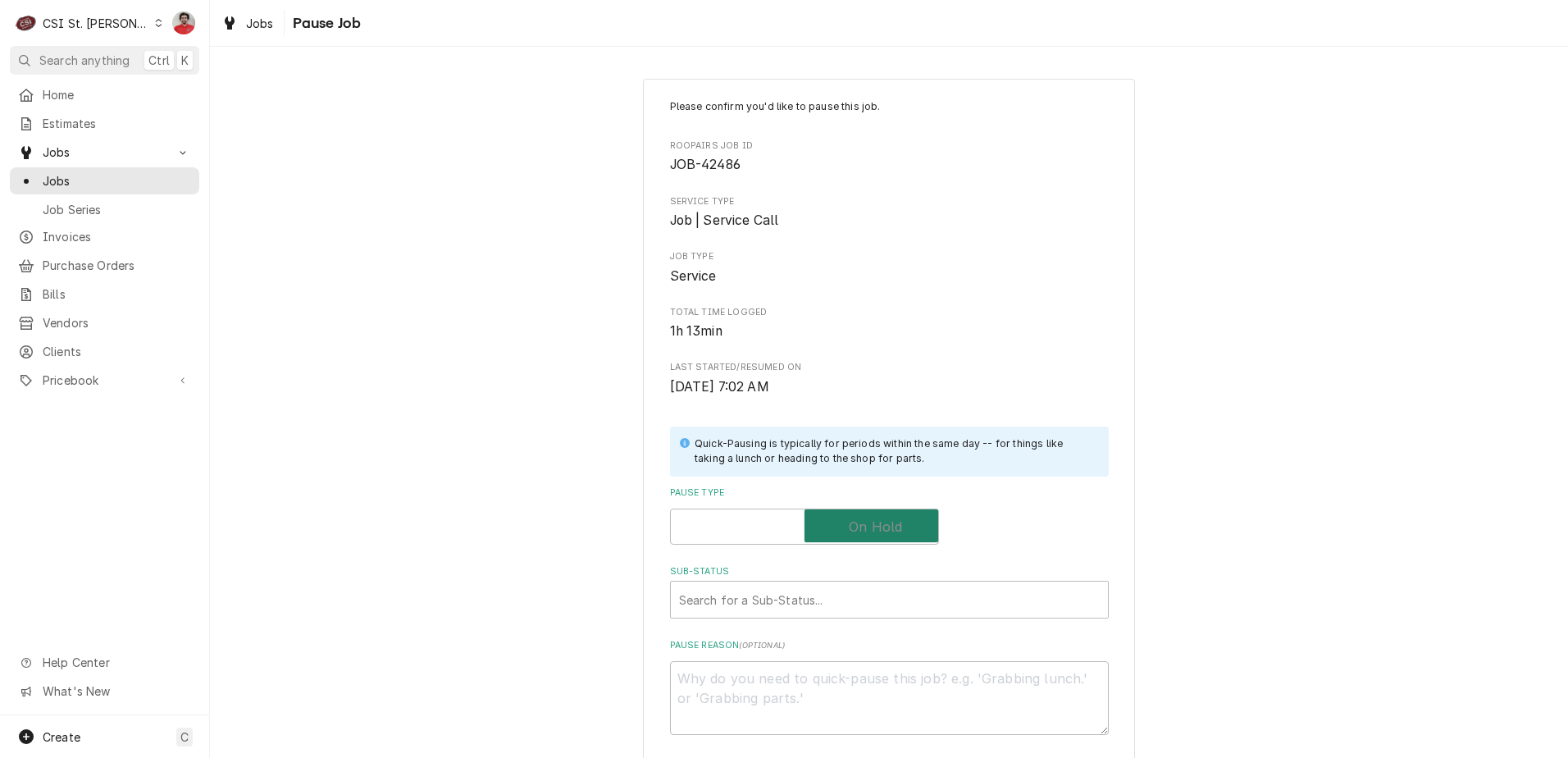
checkbox input "true"
click at [839, 587] on div "Sub-Status" at bounding box center [890, 599] width 421 height 29
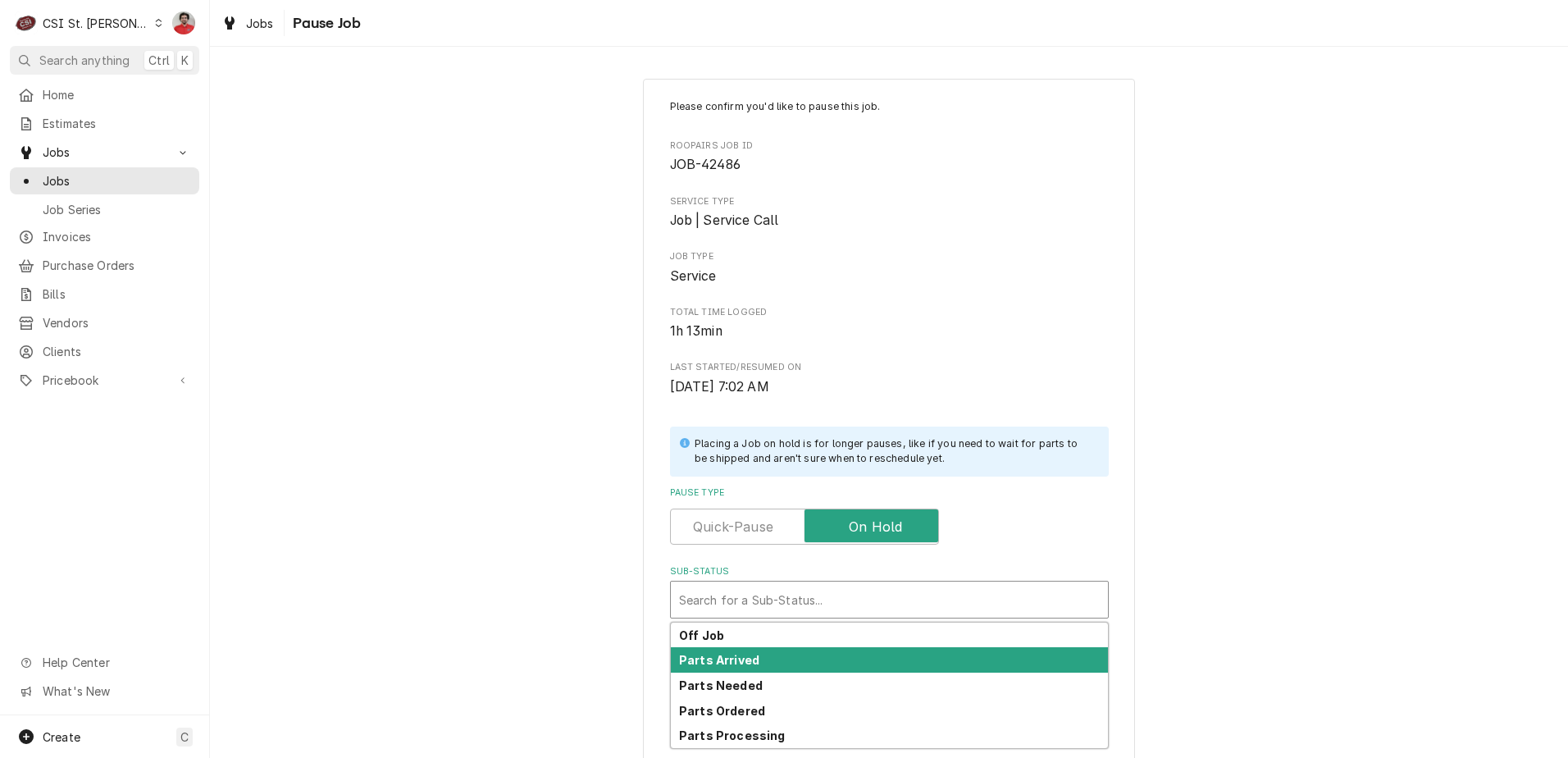
click at [834, 663] on div "Parts Arrived" at bounding box center [889, 659] width 437 height 26
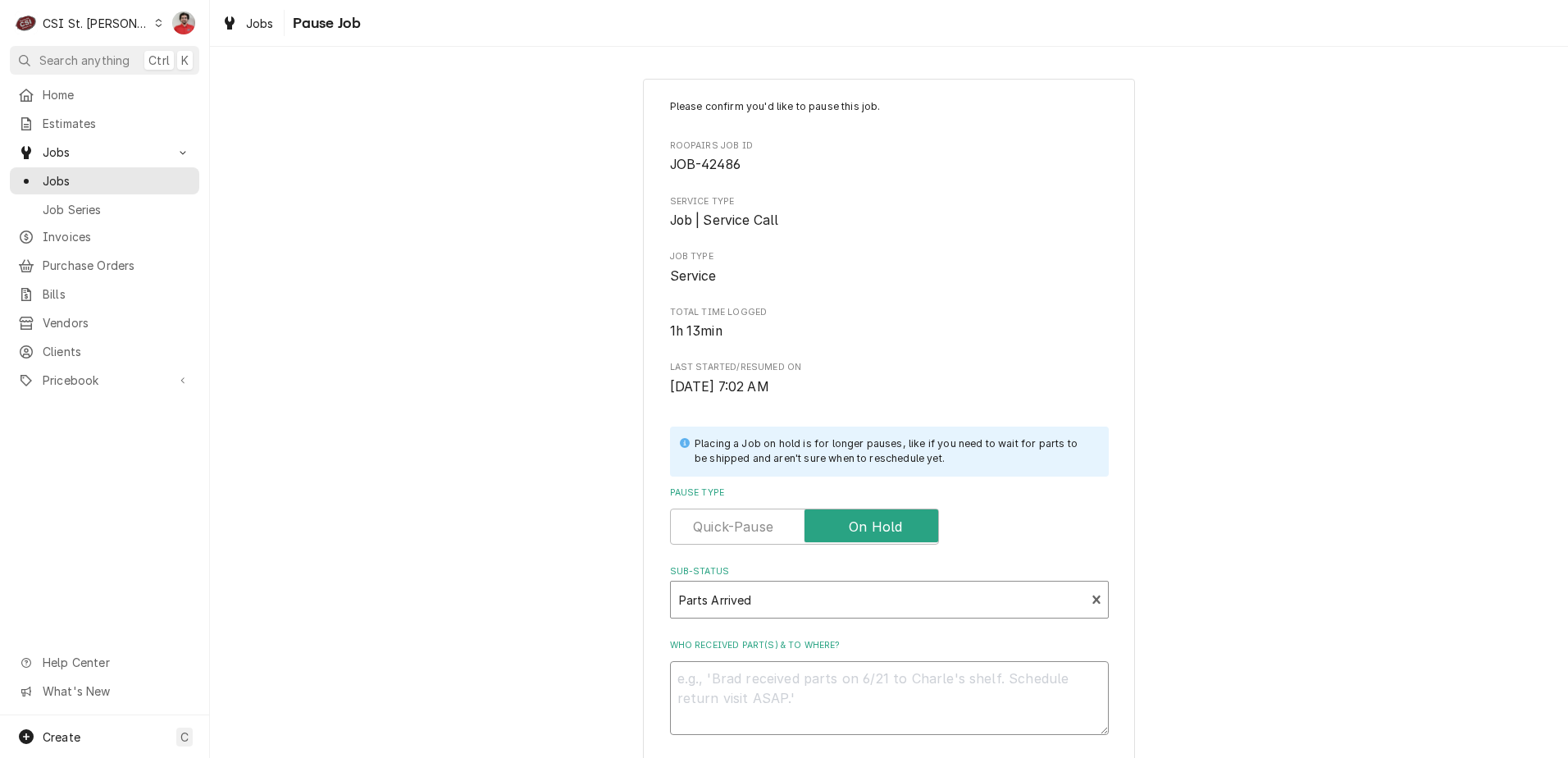
click at [839, 690] on textarea "Who received part(s) & to where?" at bounding box center [889, 698] width 439 height 74
type textarea "x"
type textarea "R"
type textarea "x"
type textarea "RE"
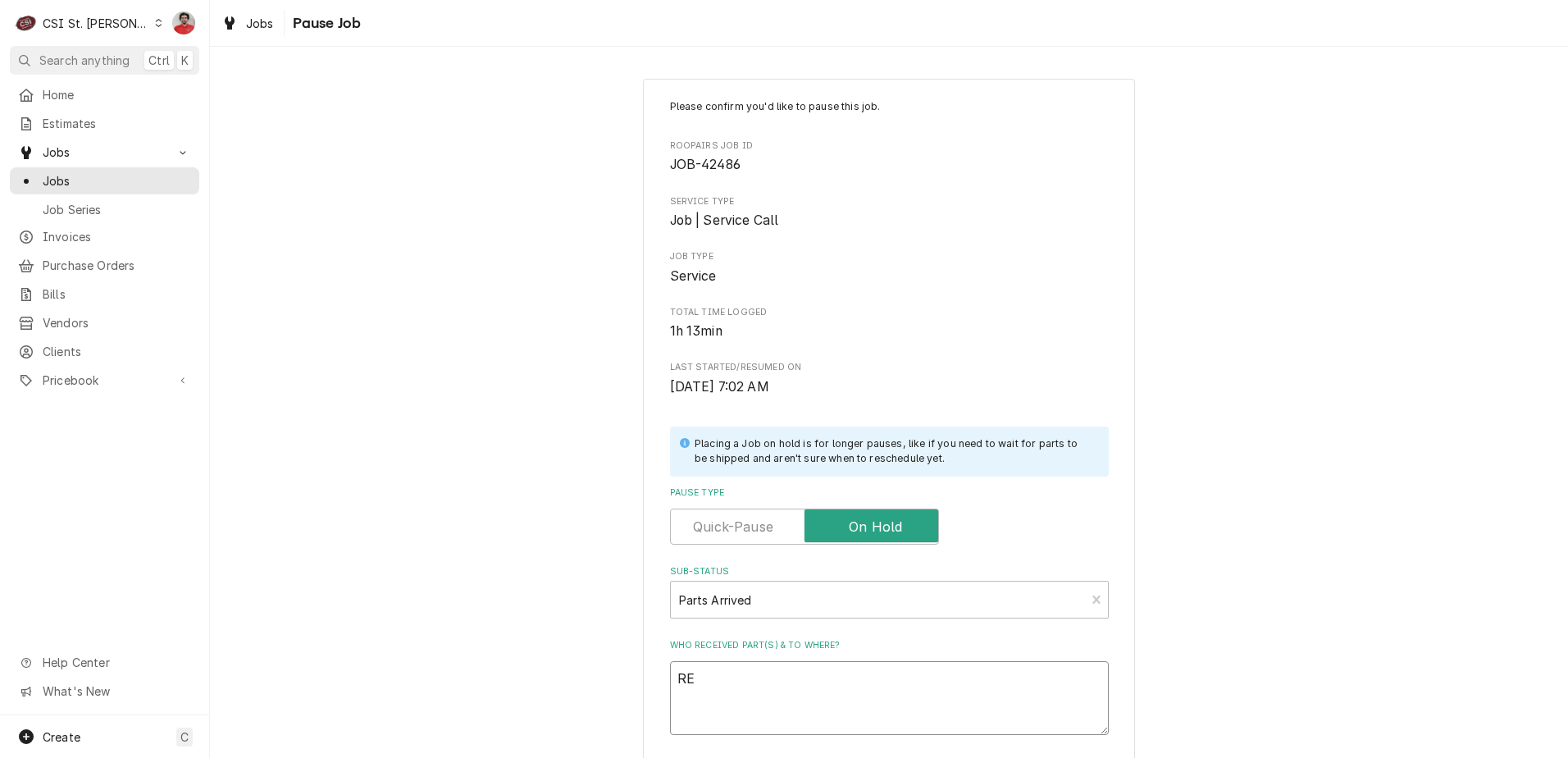
type textarea "x"
type textarea "REc"
type textarea "x"
type textarea "REc"
type textarea "x"
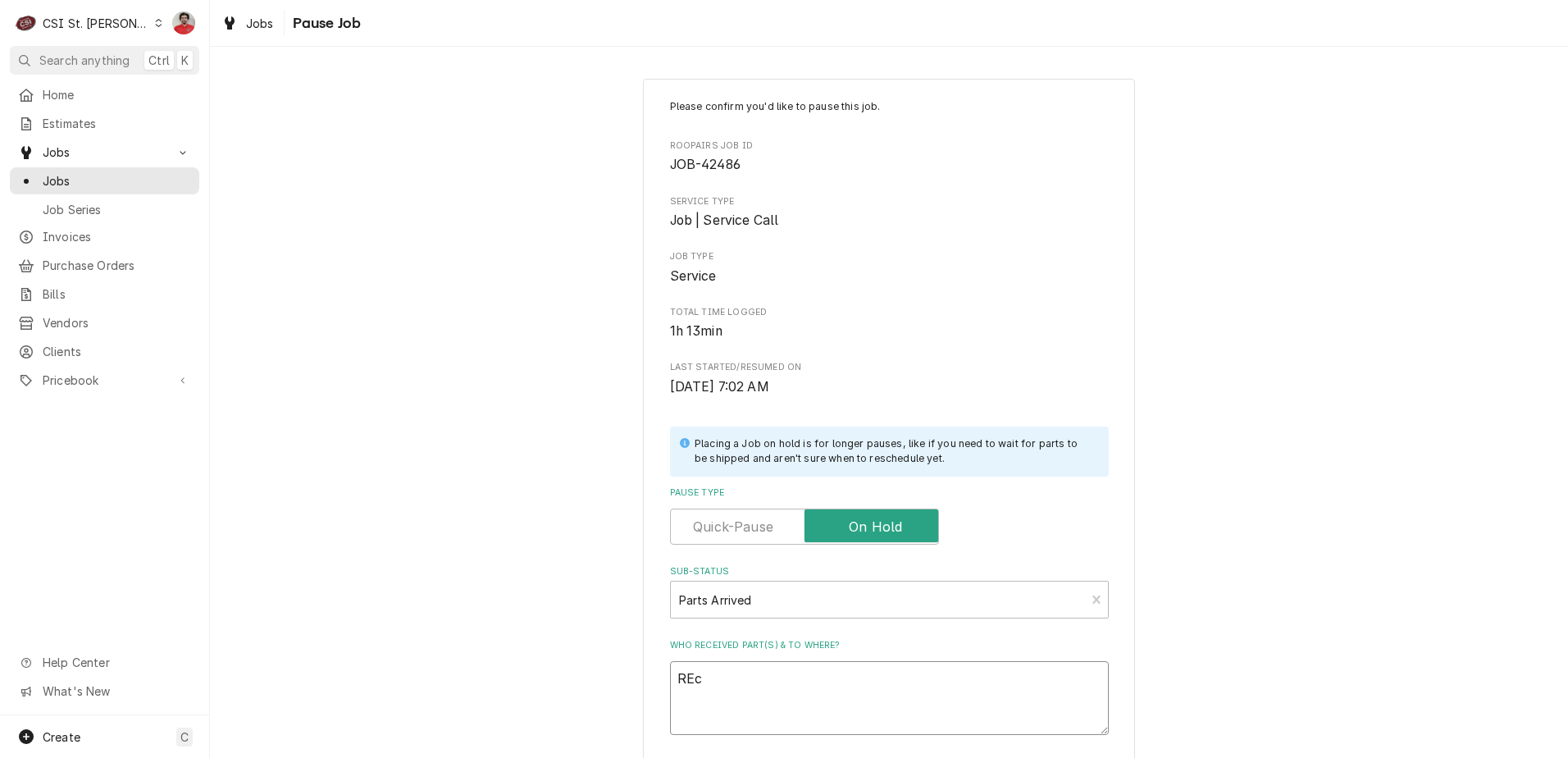
type textarea "REc"
type textarea "x"
type textarea "RE"
type textarea "x"
type textarea "R"
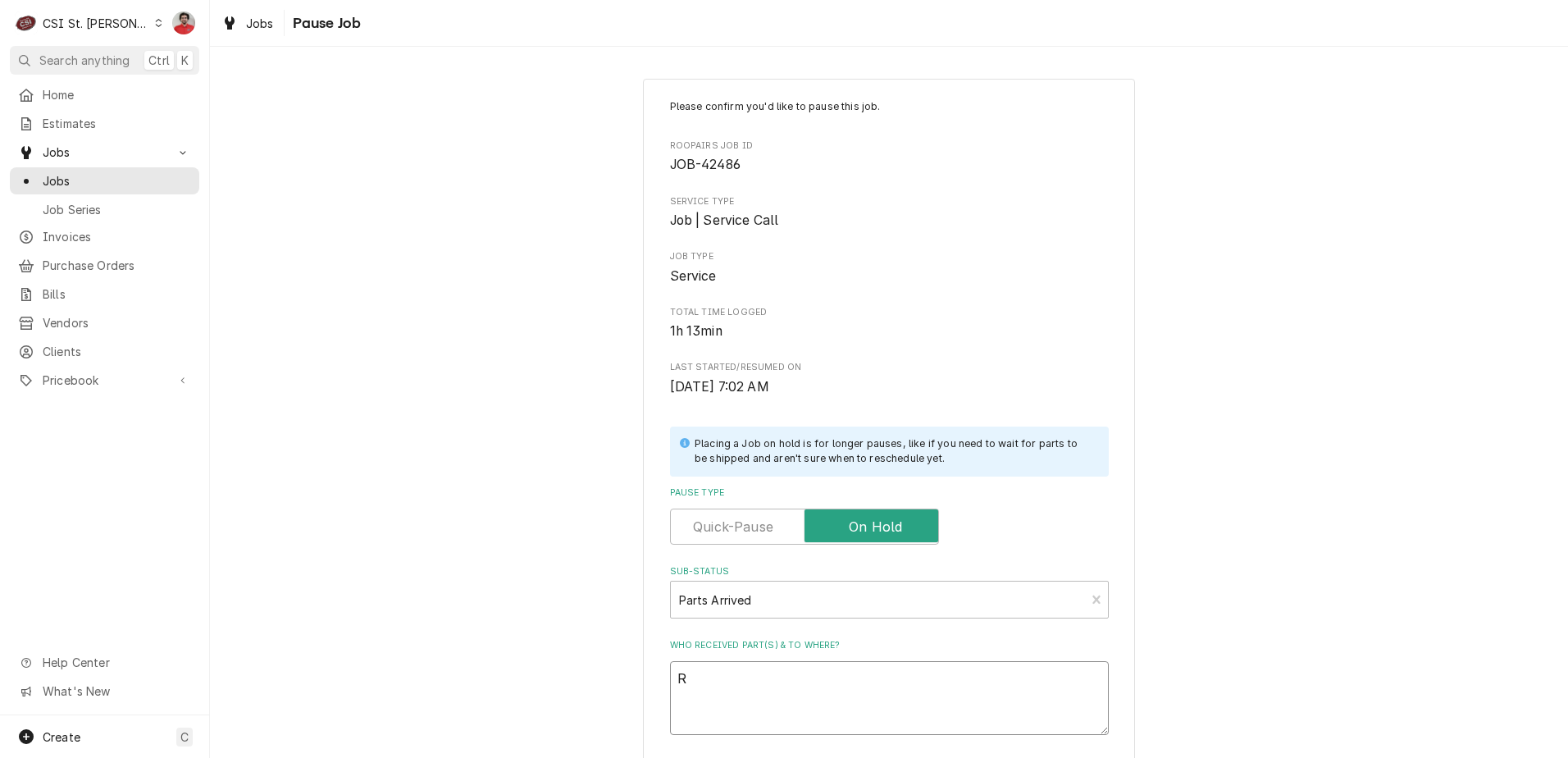
type textarea "x"
type textarea "Re"
type textarea "x"
type textarea "Rec"
type textarea "x"
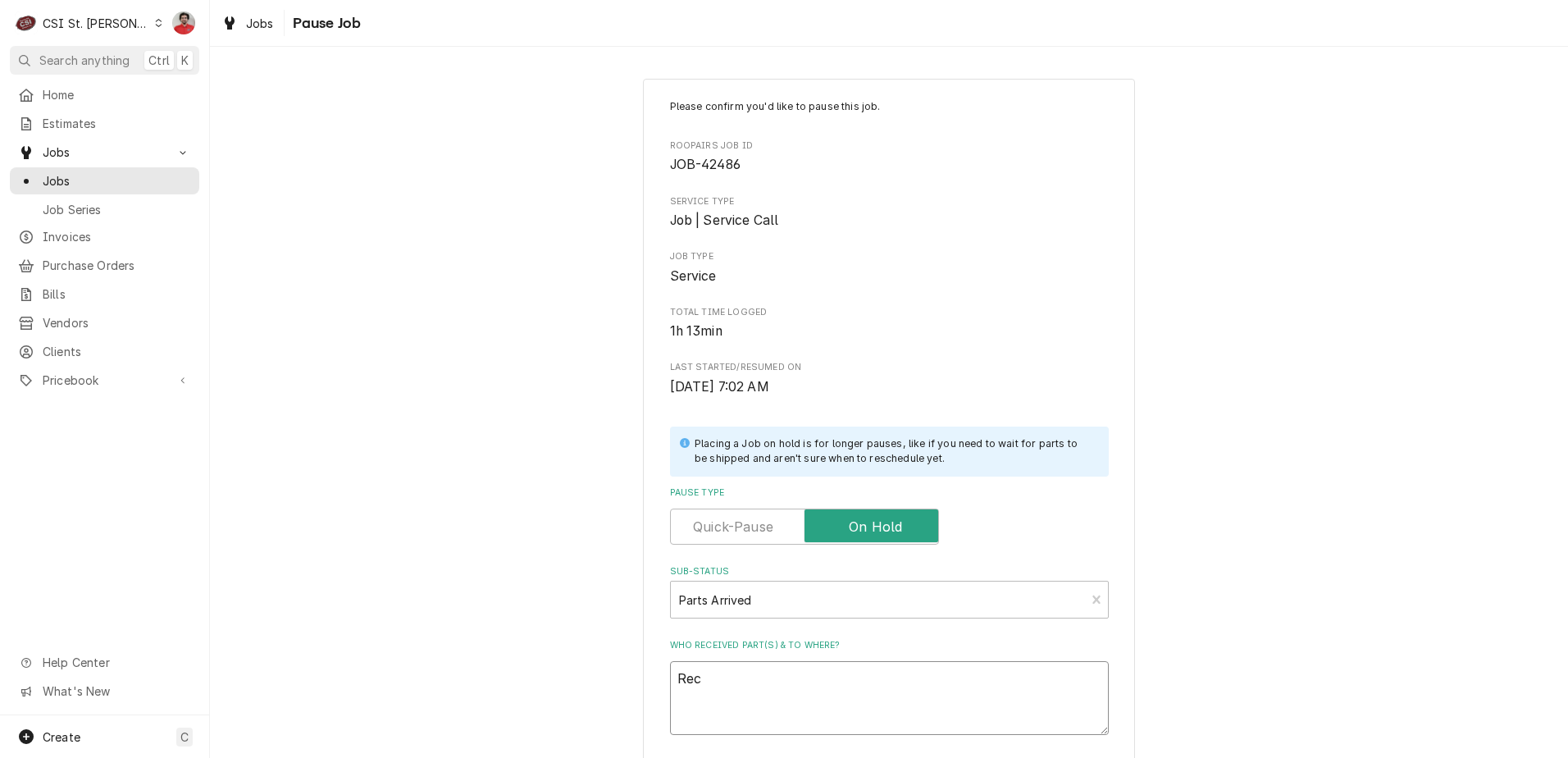
type textarea "Rec"
type textarea "x"
type textarea "Rec T"
type textarea "x"
type textarea "Rec TR"
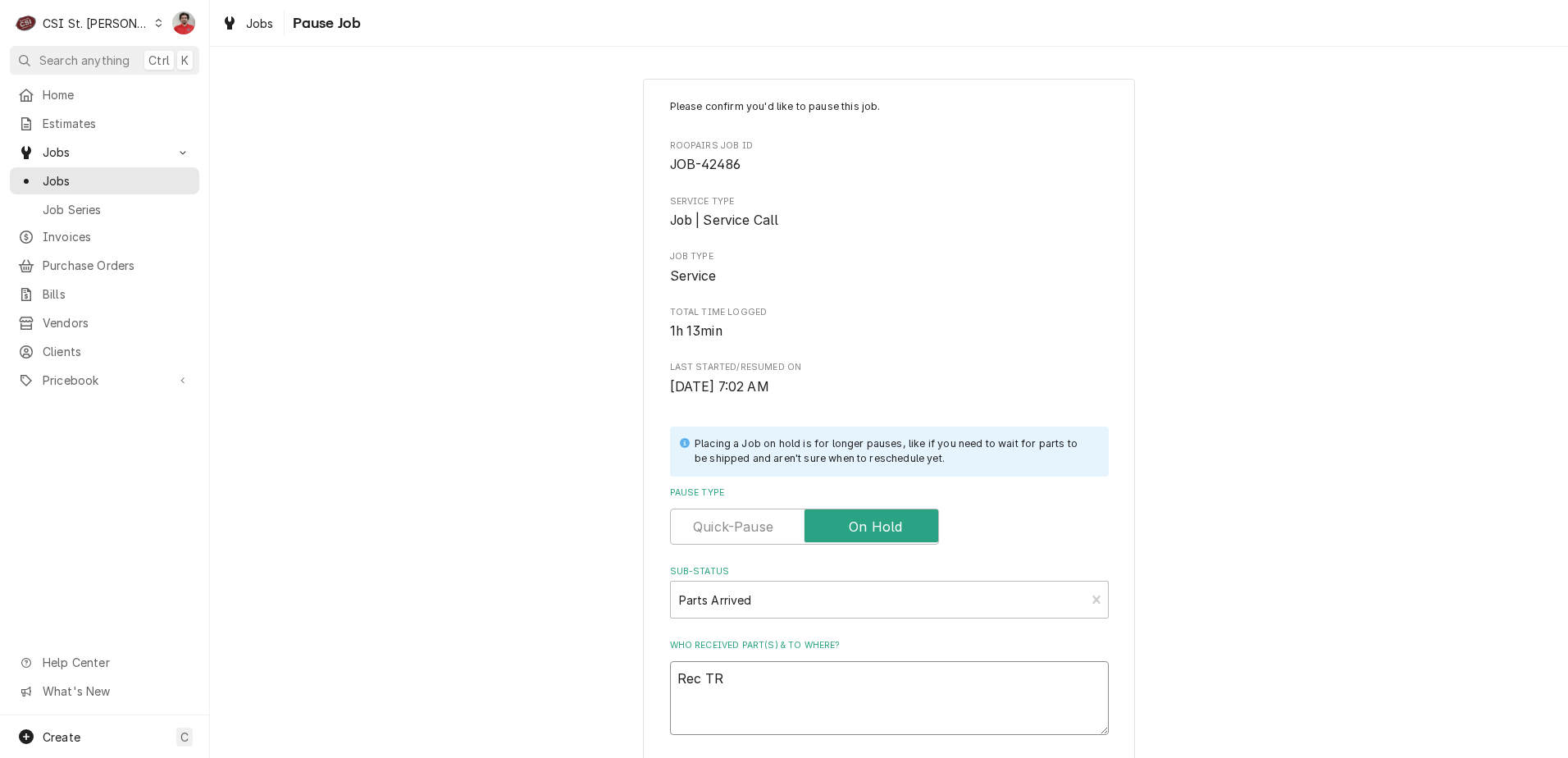
type textarea "x"
type textarea "Rec TRU"
type textarea "x"
type textarea "Rec TRU-"
type textarea "x"
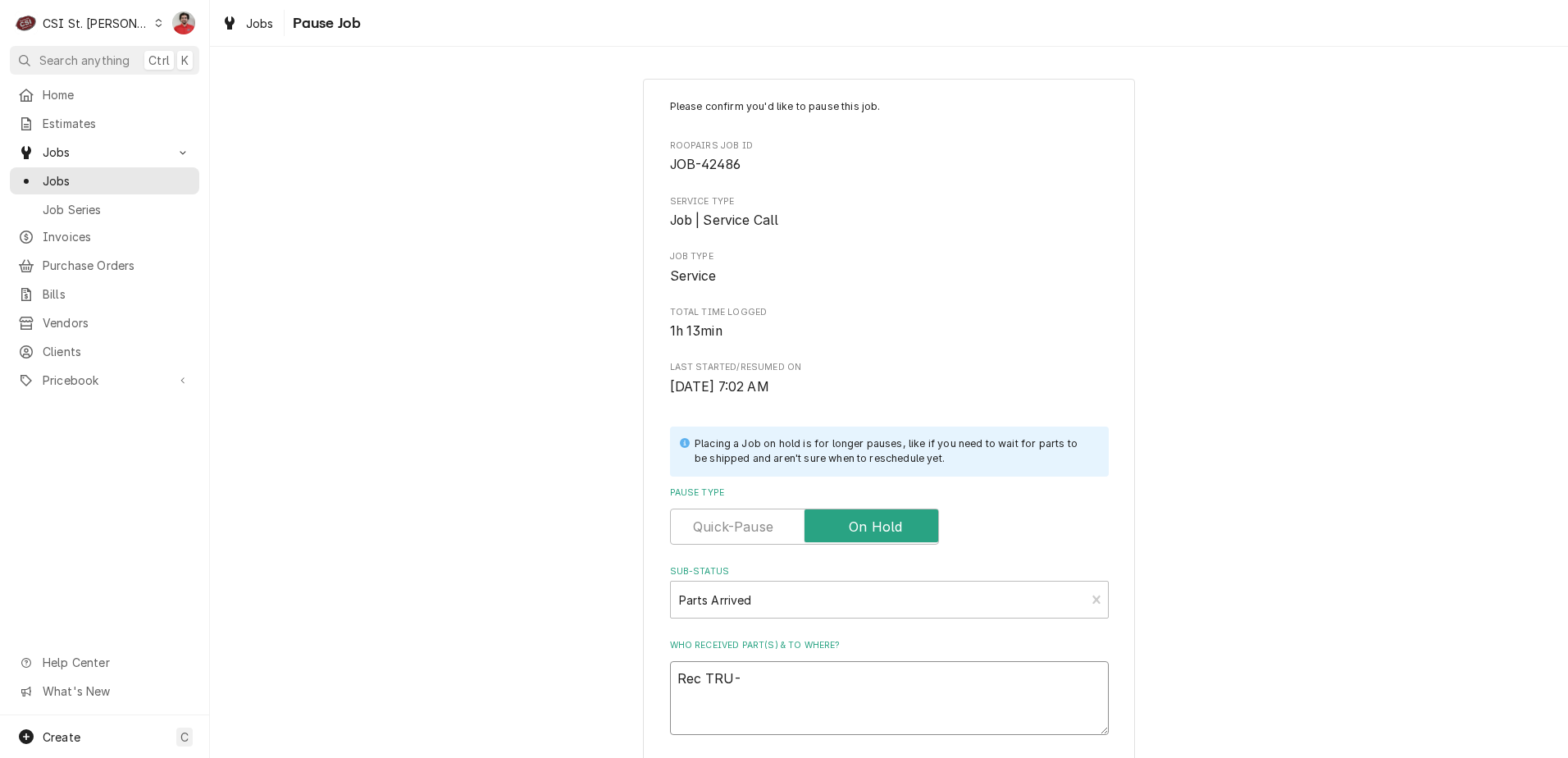
type textarea "Rec TRU-8"
type textarea "x"
type textarea "Rec TRU-81"
type textarea "x"
type textarea "Rec TRU-810"
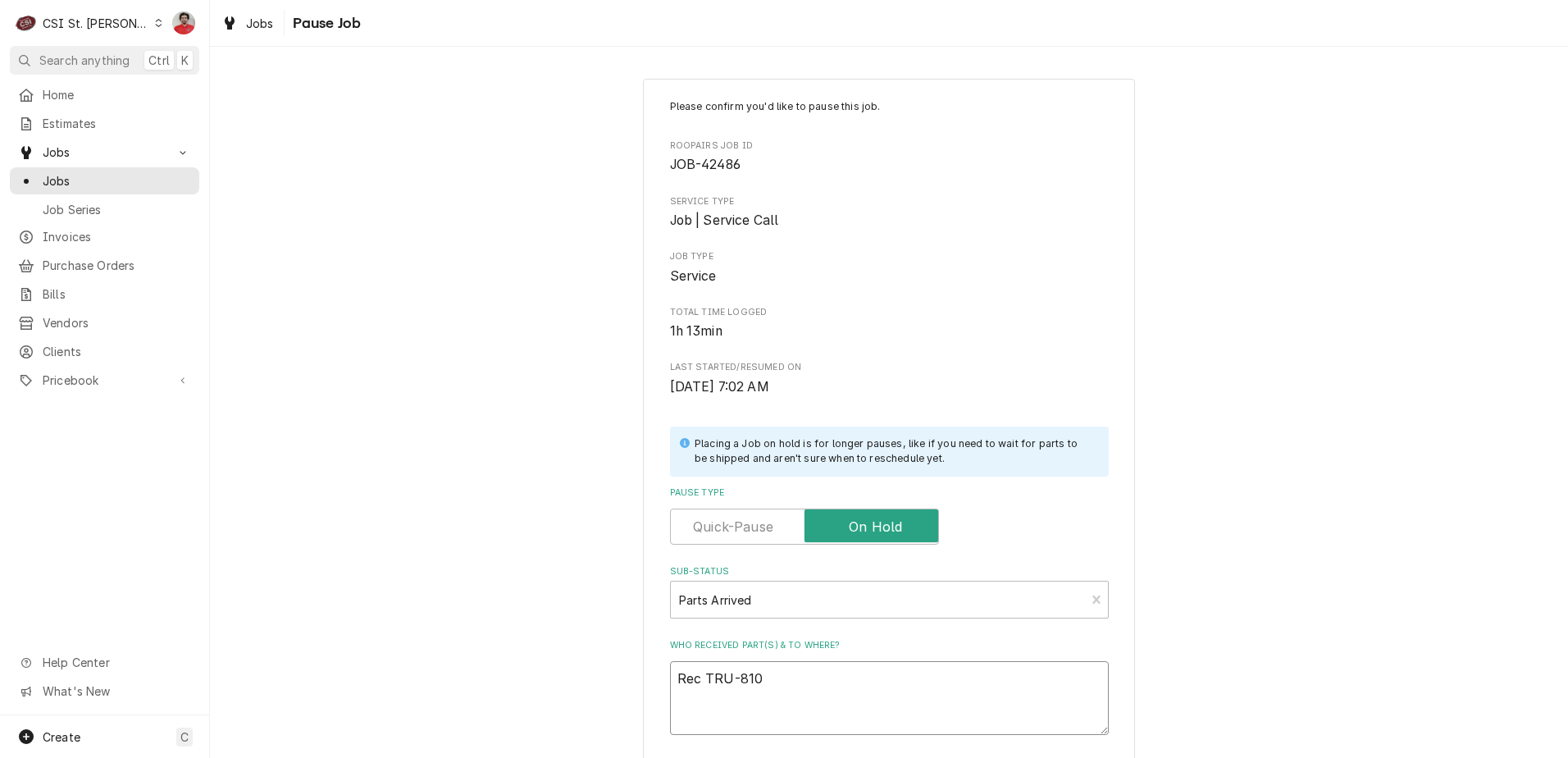
type textarea "x"
type textarea "Rec TRU-8108"
type textarea "x"
type textarea "Rec TRU-81080"
type textarea "x"
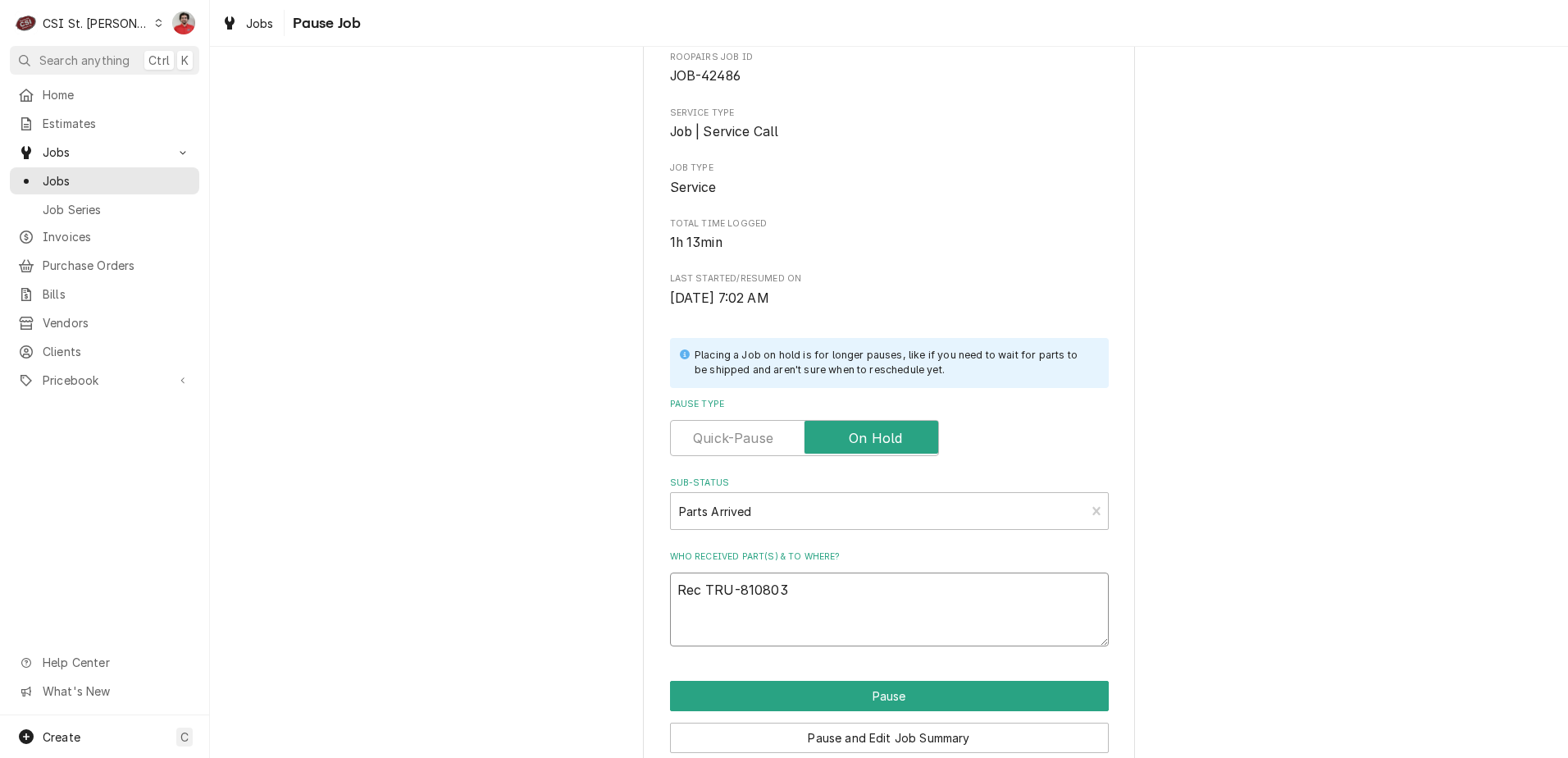
scroll to position [161, 0]
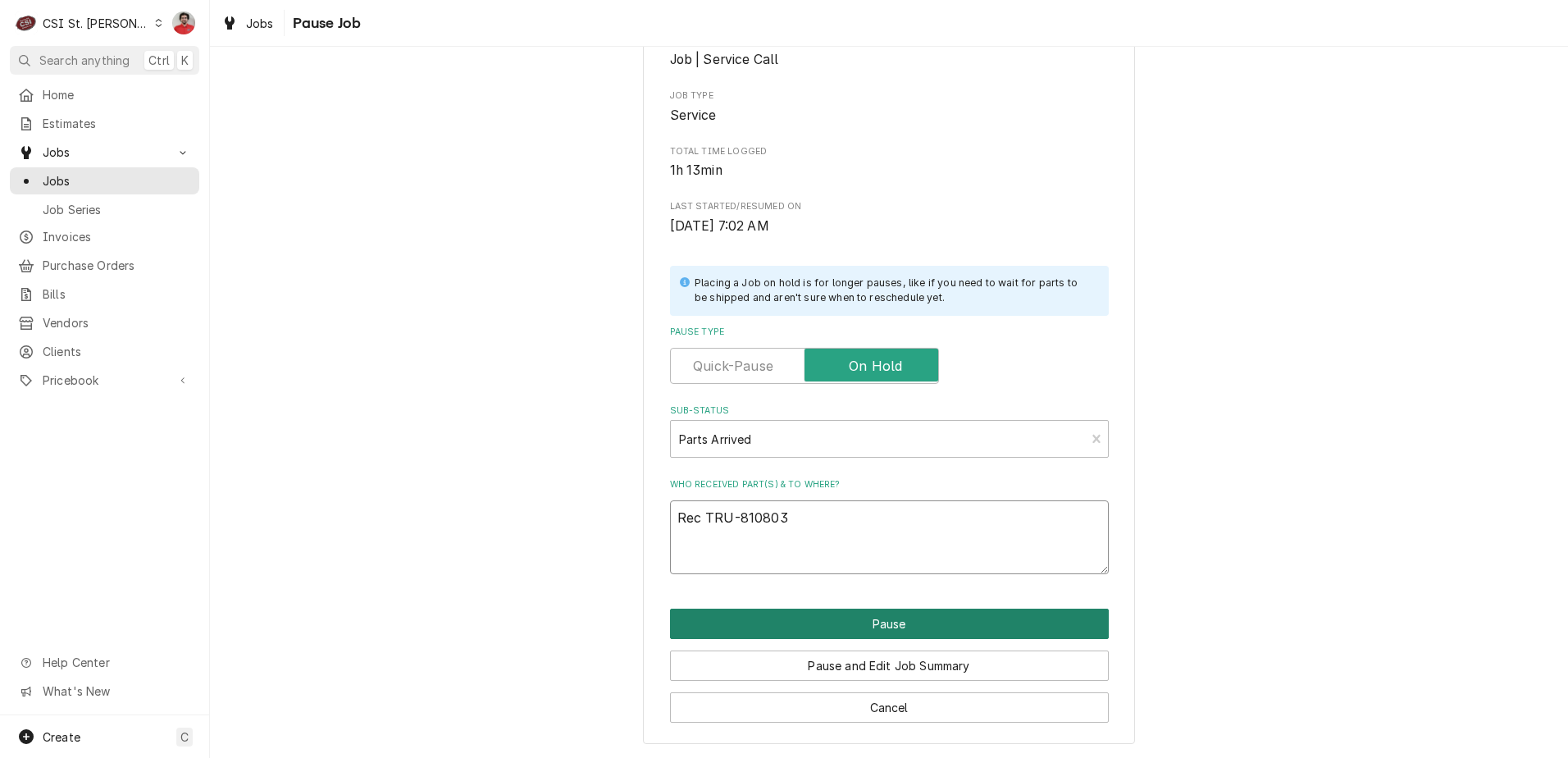
type textarea "Rec TRU-810803"
click at [955, 620] on button "Pause" at bounding box center [889, 623] width 439 height 30
type textarea "x"
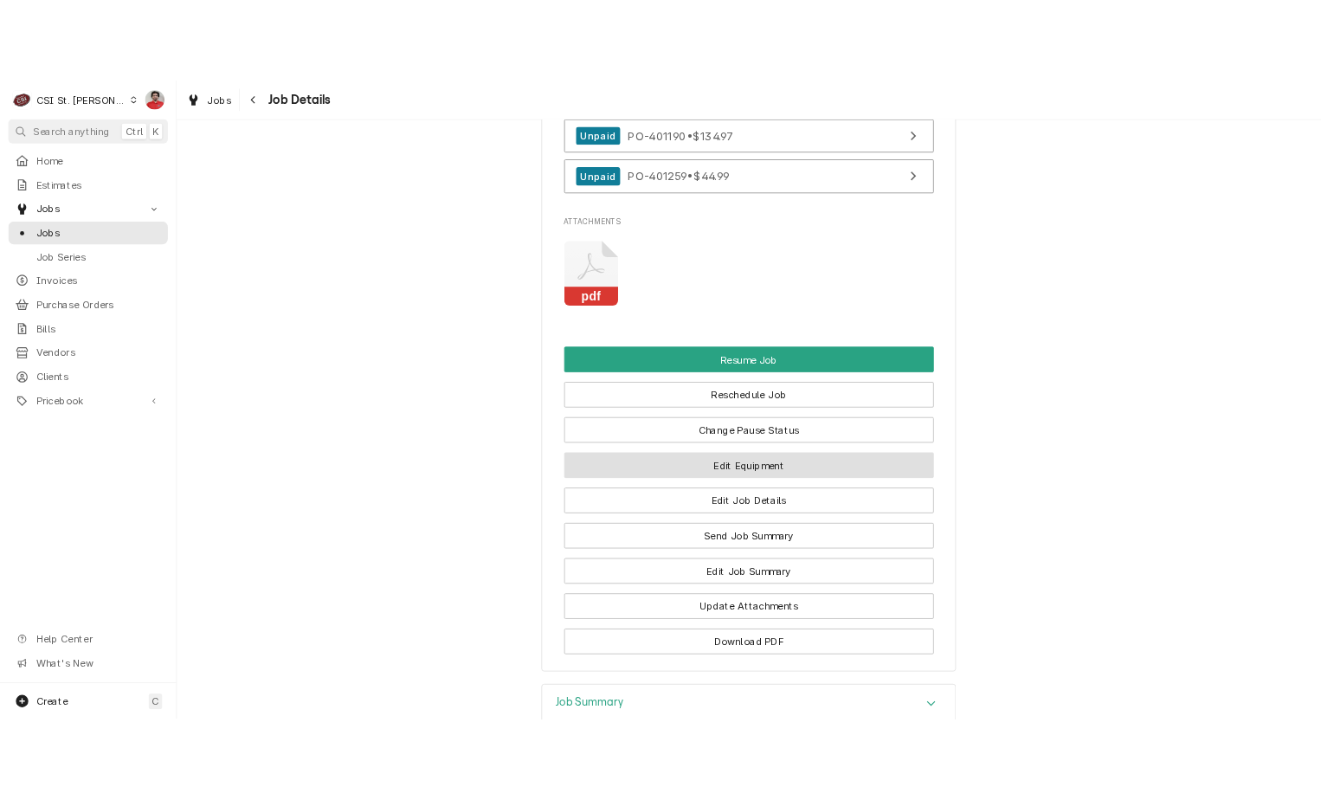
scroll to position [3203, 0]
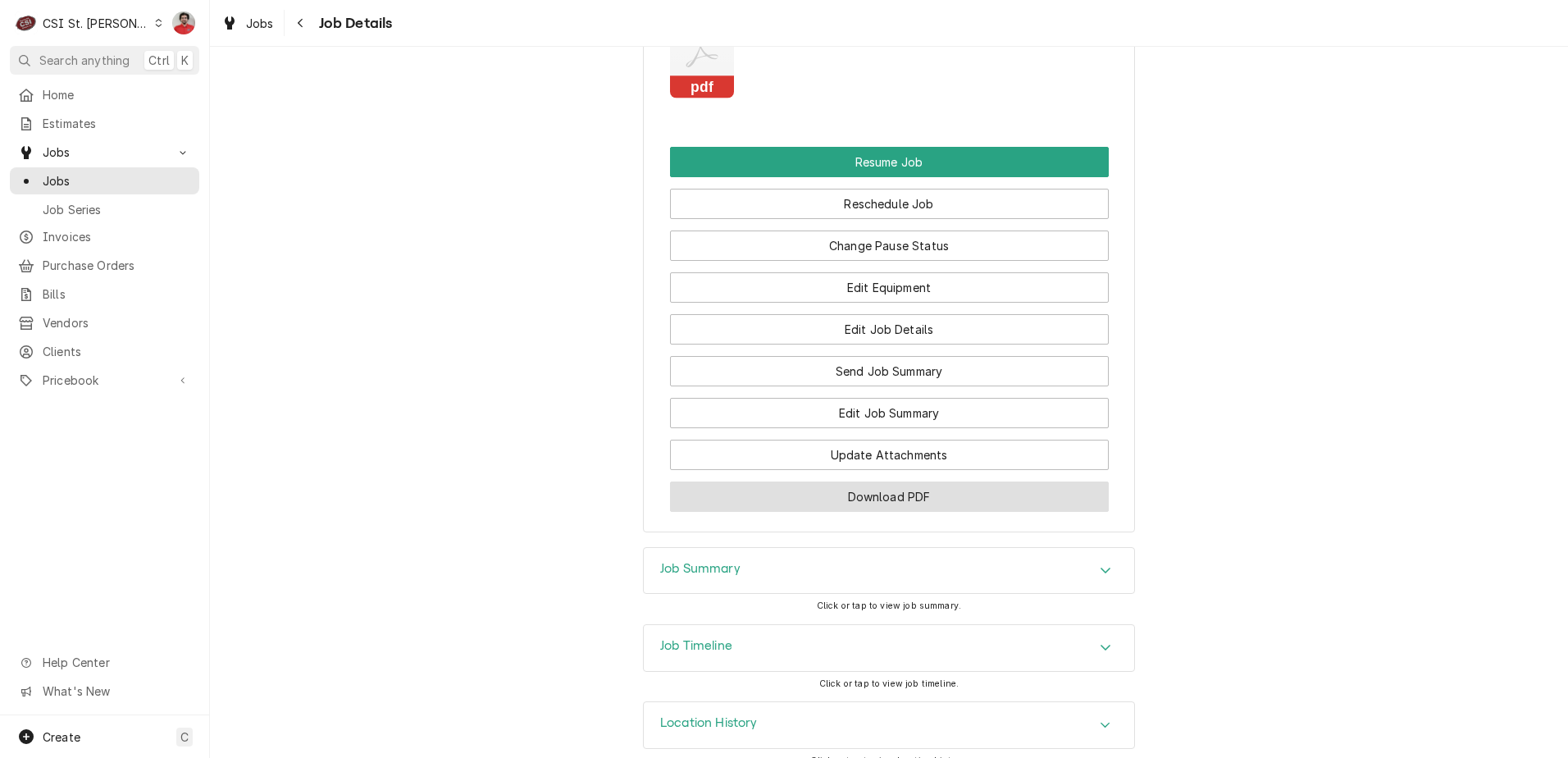
click at [913, 512] on button "Download PDF" at bounding box center [889, 496] width 439 height 30
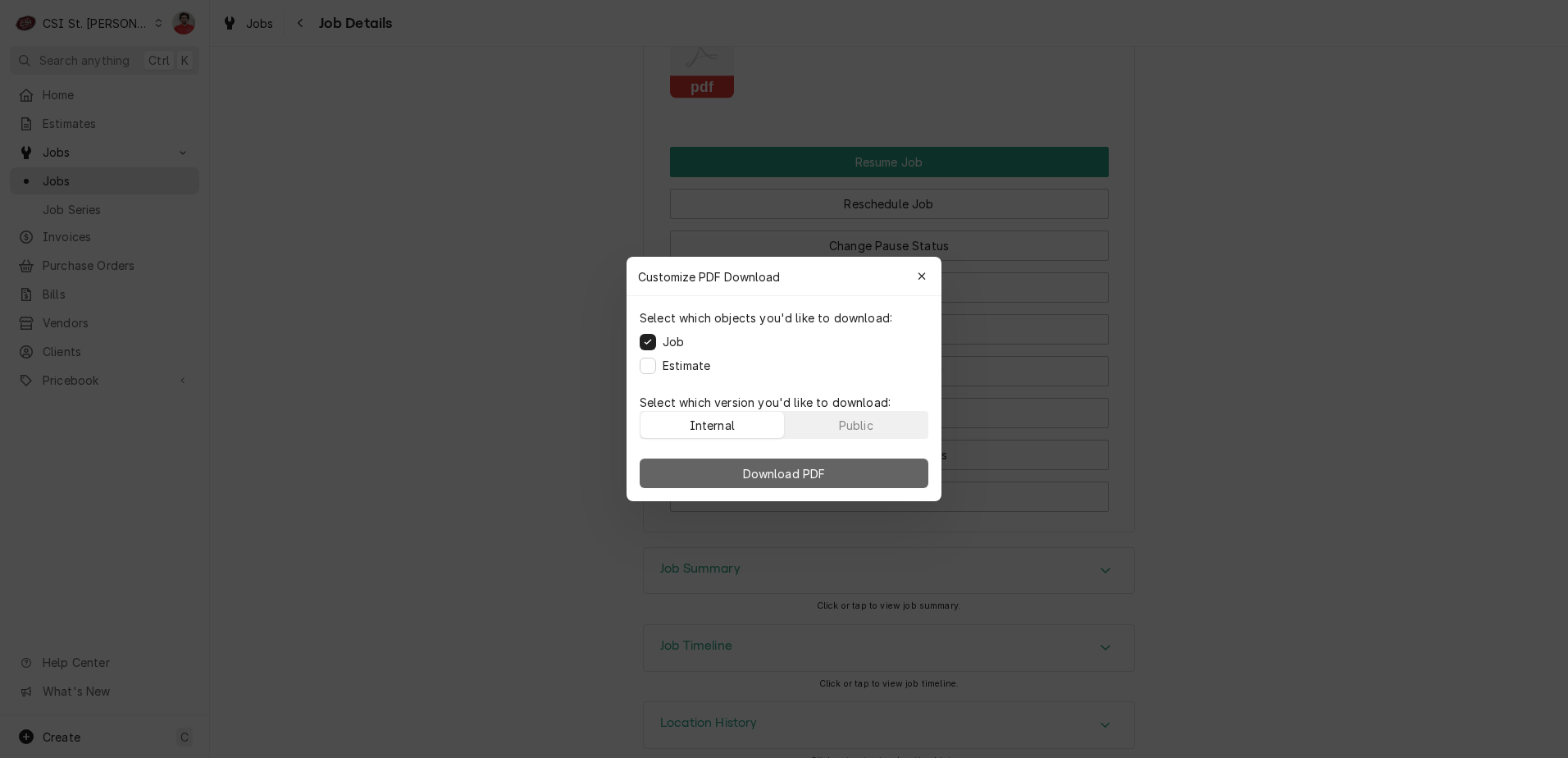
click at [845, 473] on button "Download PDF" at bounding box center [784, 473] width 289 height 29
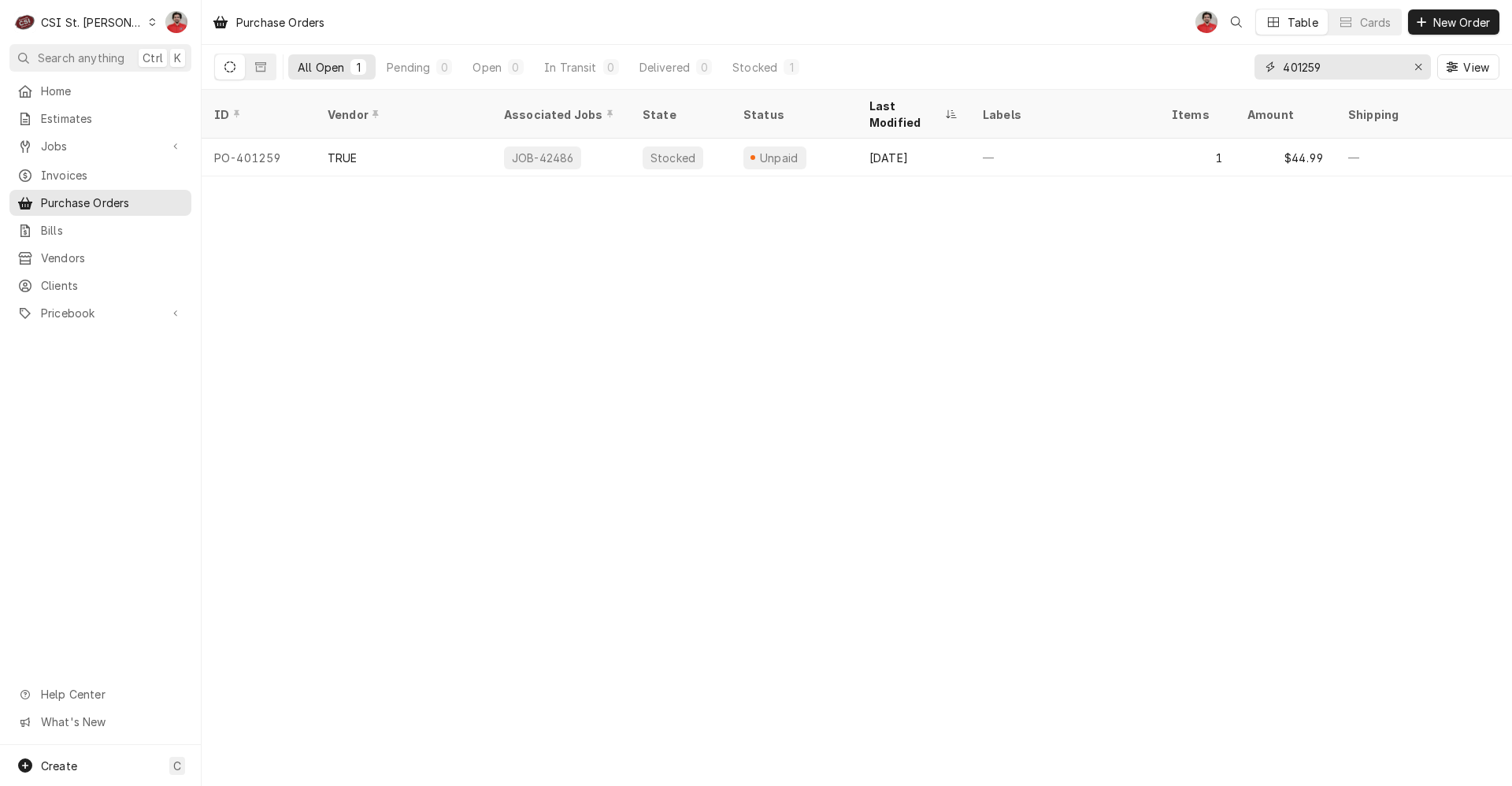
click at [1348, 60] on input "401259" at bounding box center [1342, 67] width 118 height 25
click at [84, 137] on span "Jobs" at bounding box center [100, 146] width 119 height 16
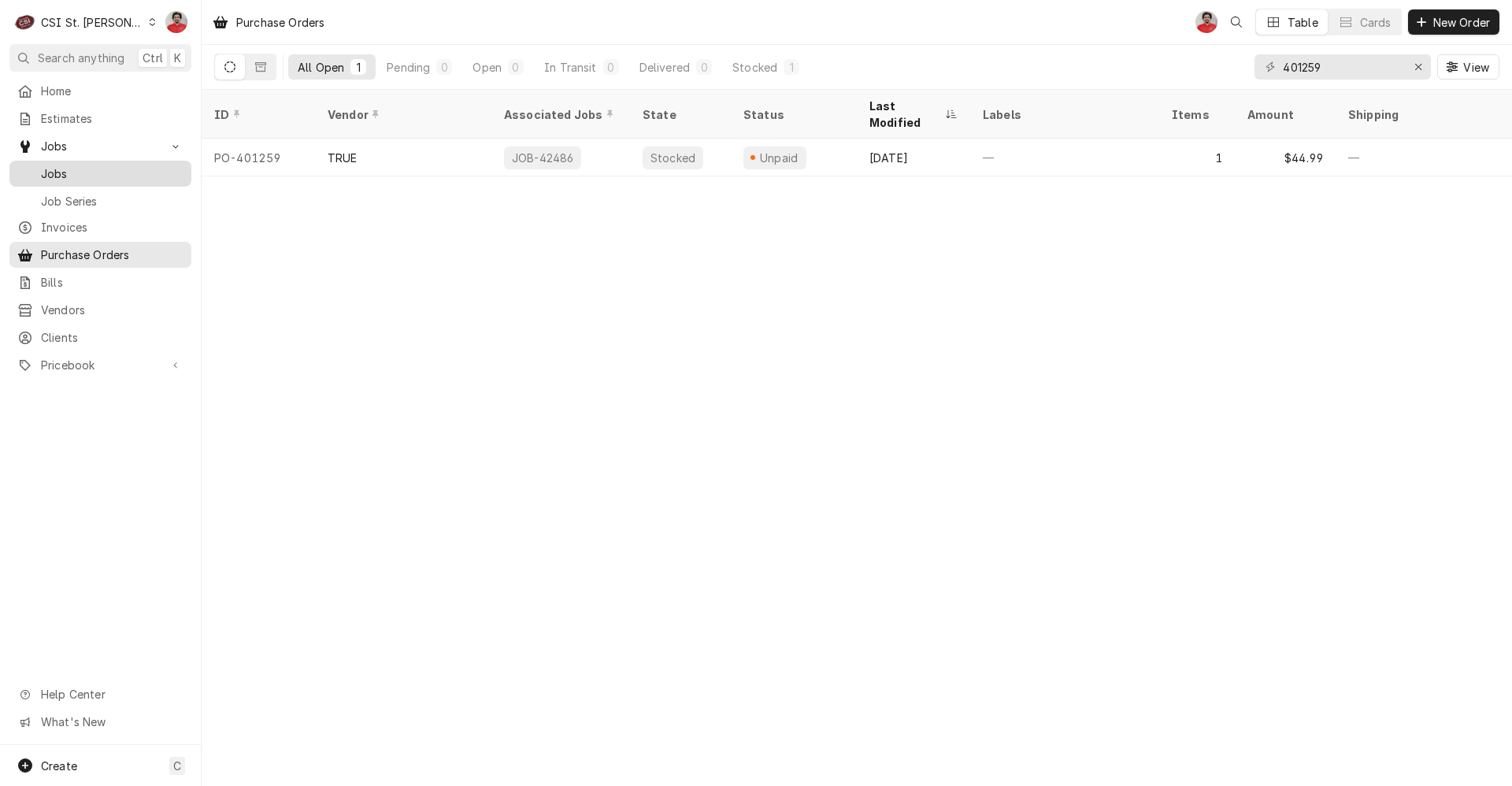
click at [95, 169] on span "Jobs" at bounding box center [112, 174] width 143 height 16
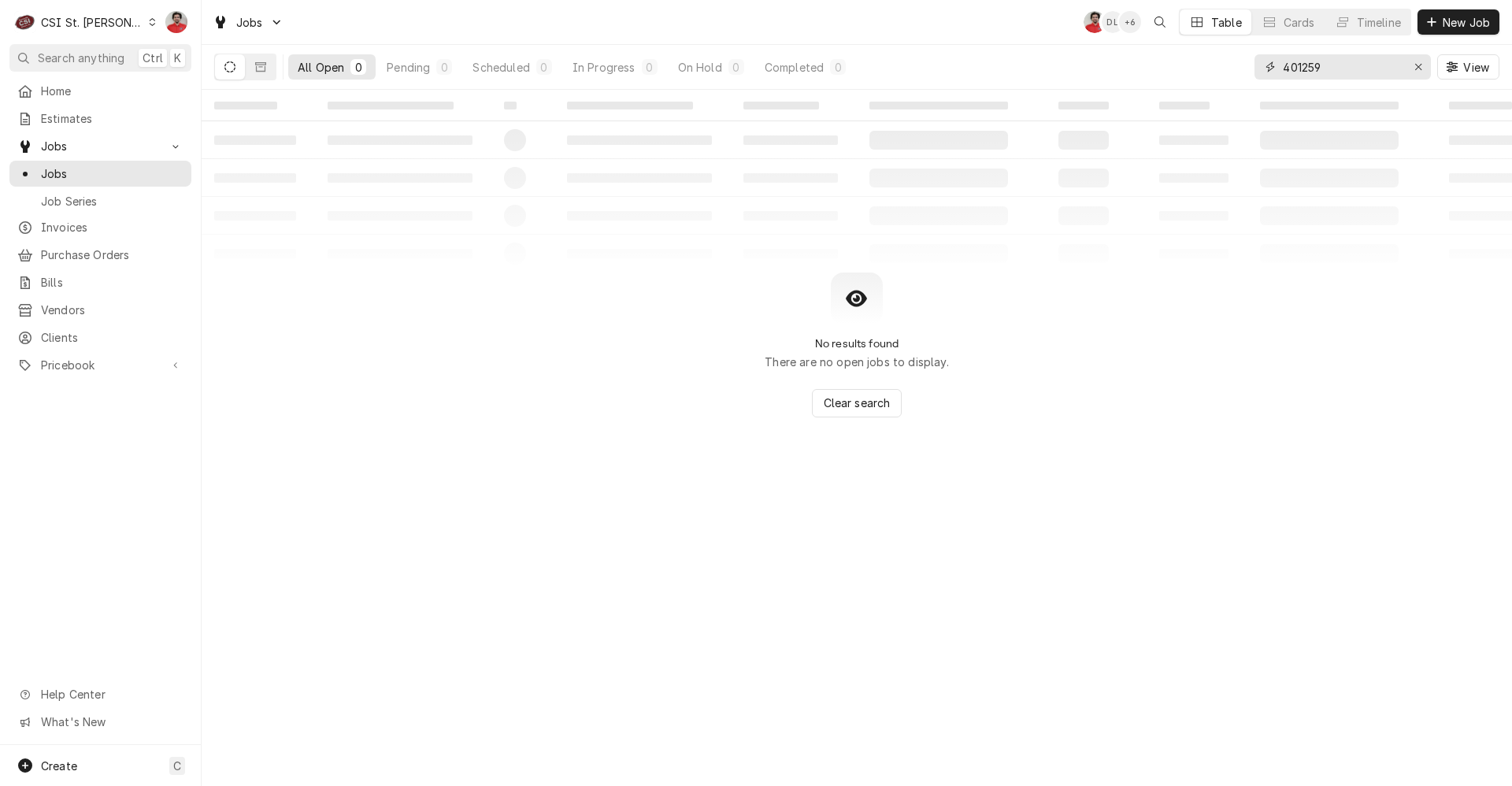
click at [1346, 74] on input "401259" at bounding box center [1342, 67] width 118 height 25
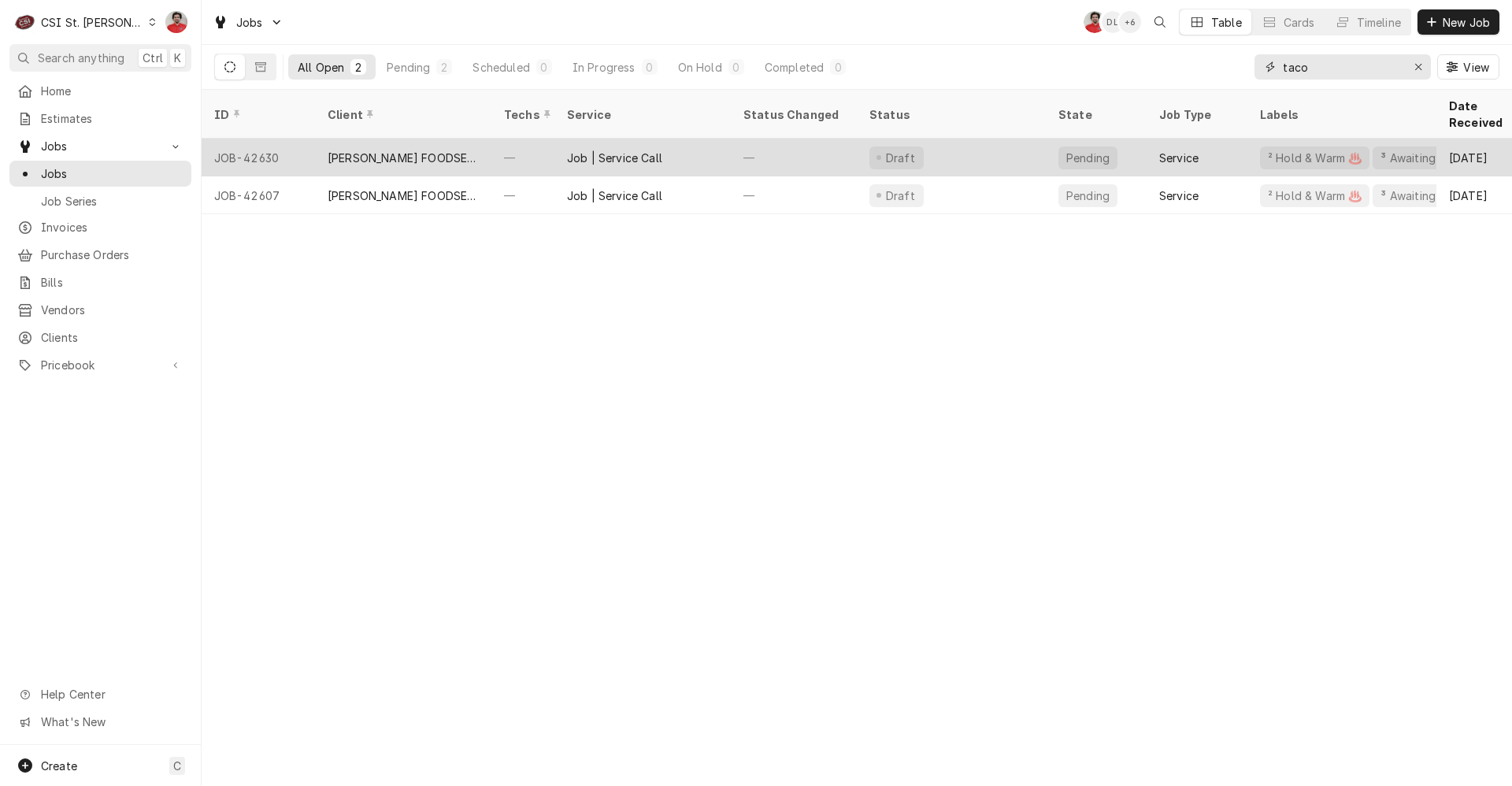
type input "taco"
click at [709, 138] on div "Job | Service Call" at bounding box center [642, 157] width 176 height 38
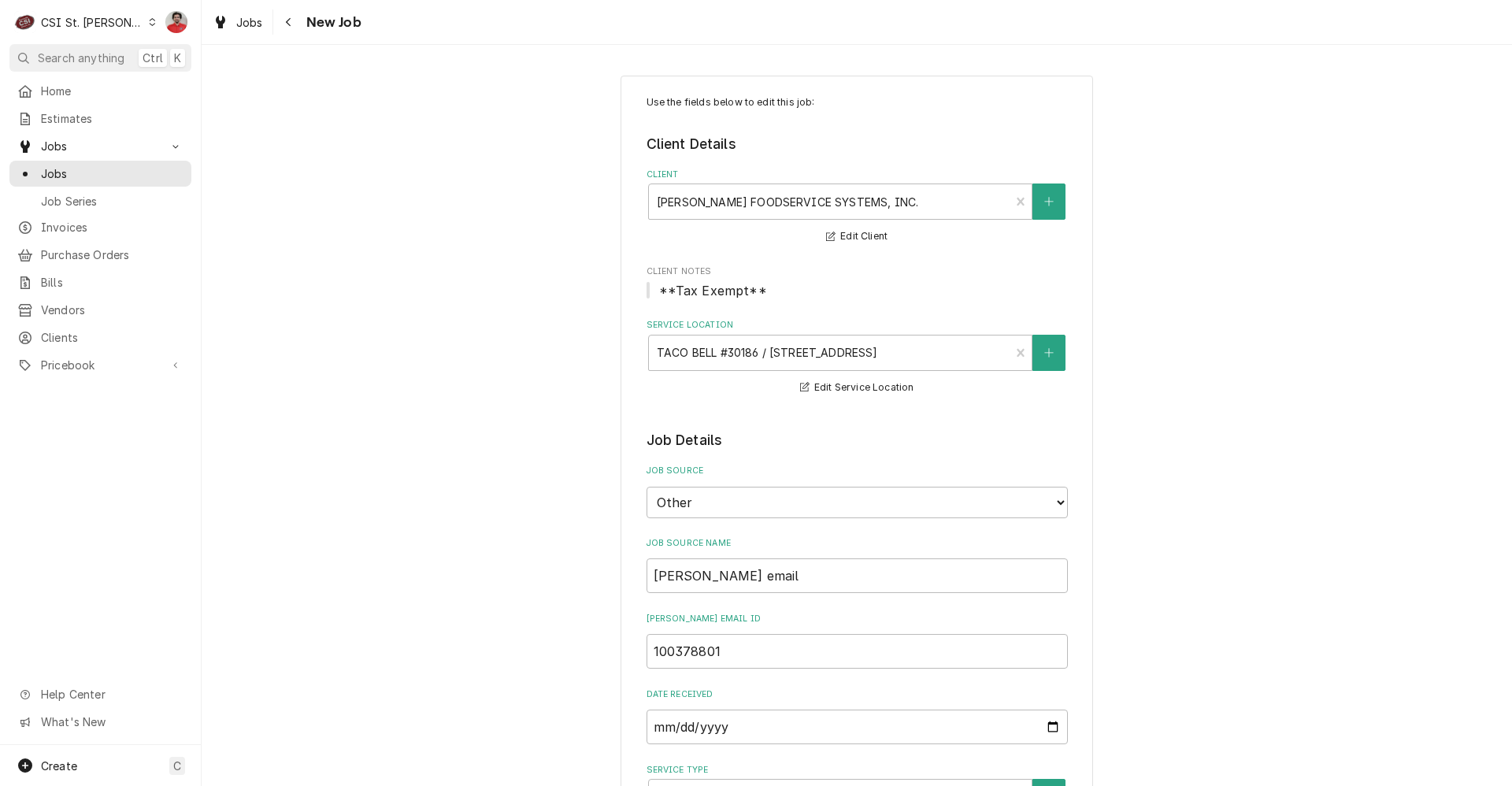
type textarea "x"
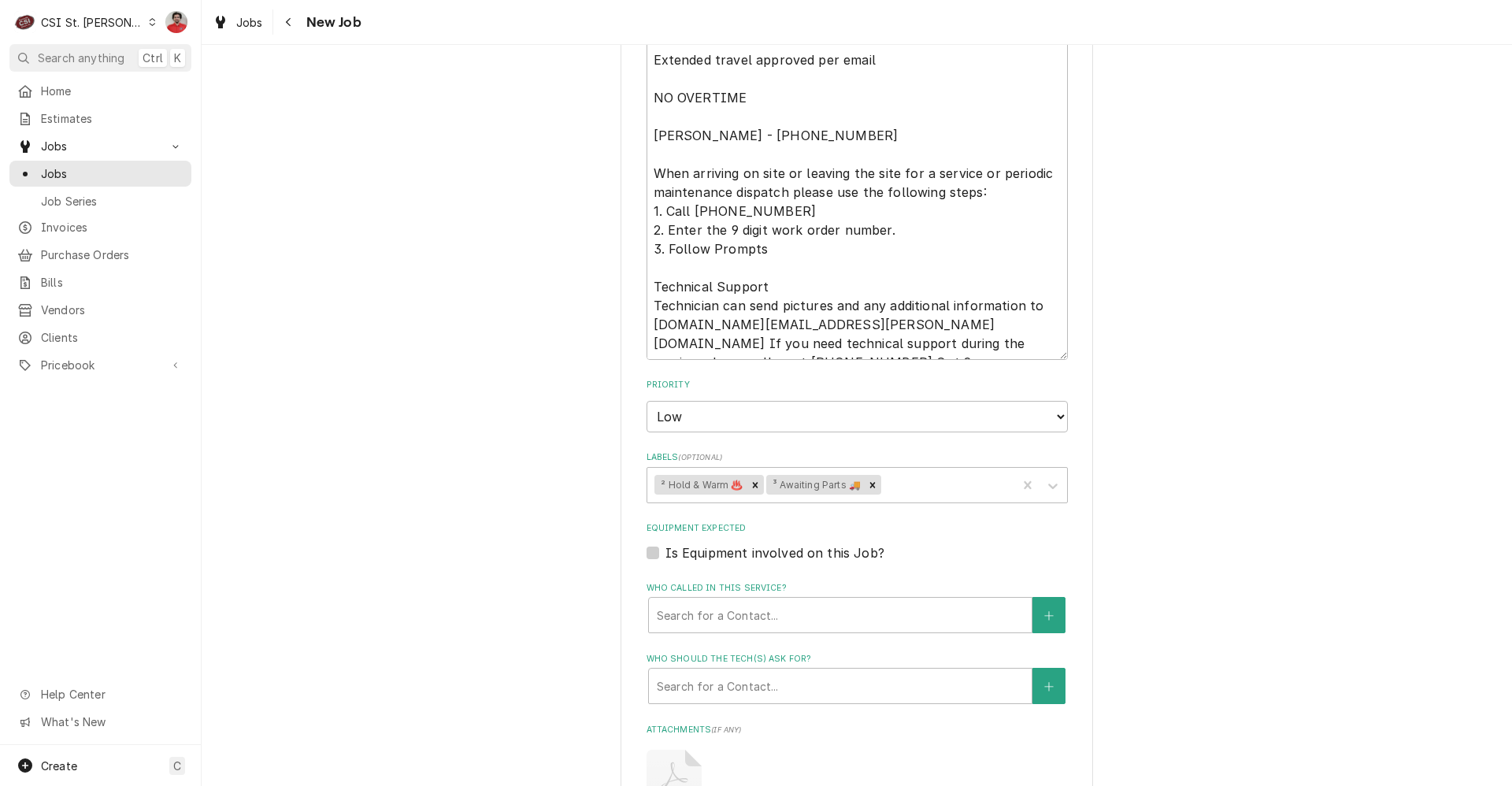
scroll to position [1496, 0]
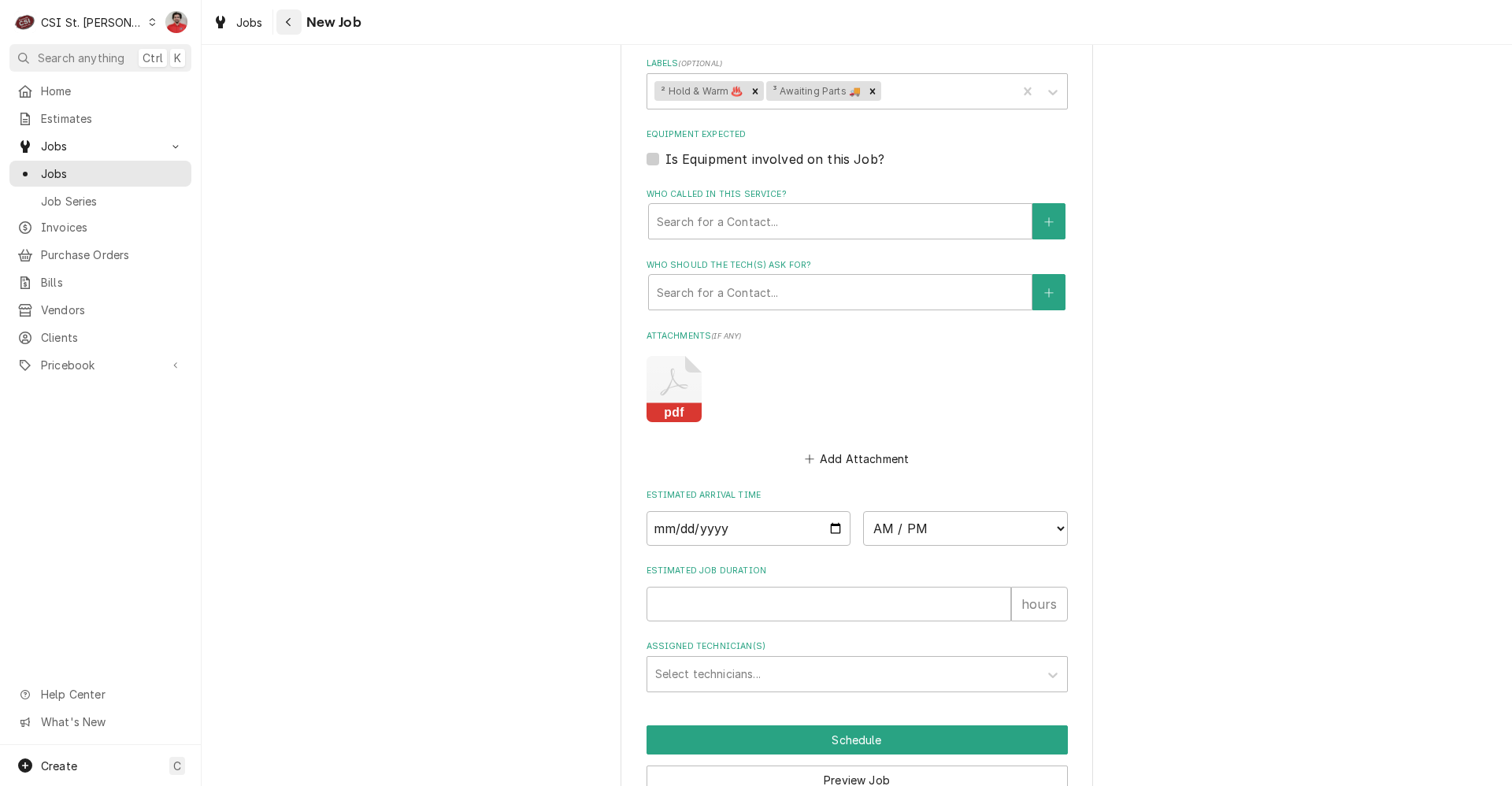
click at [293, 21] on div "Navigate back" at bounding box center [288, 22] width 15 height 15
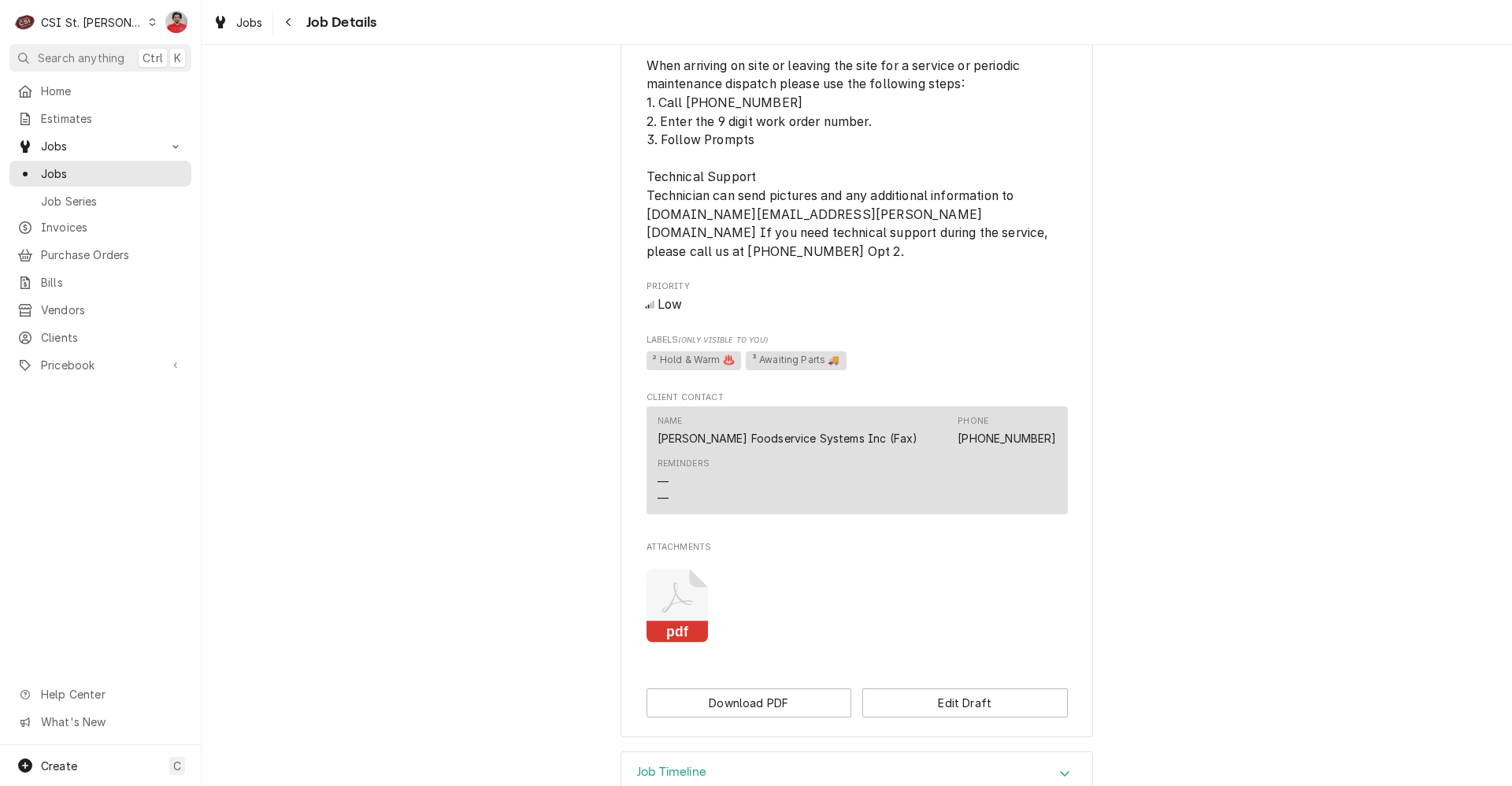
scroll to position [1020, 0]
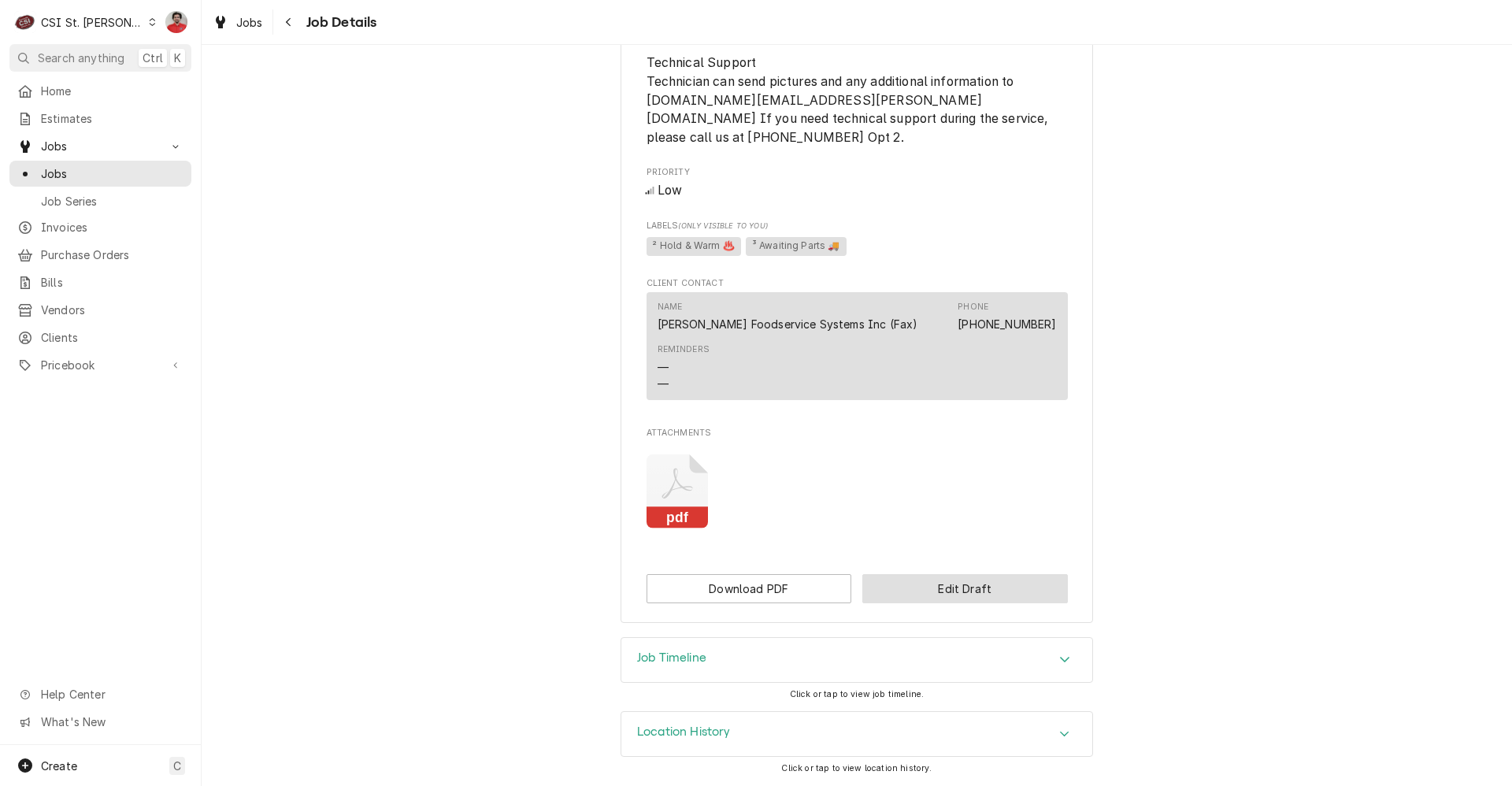
click at [932, 584] on button "Edit Draft" at bounding box center [965, 589] width 206 height 29
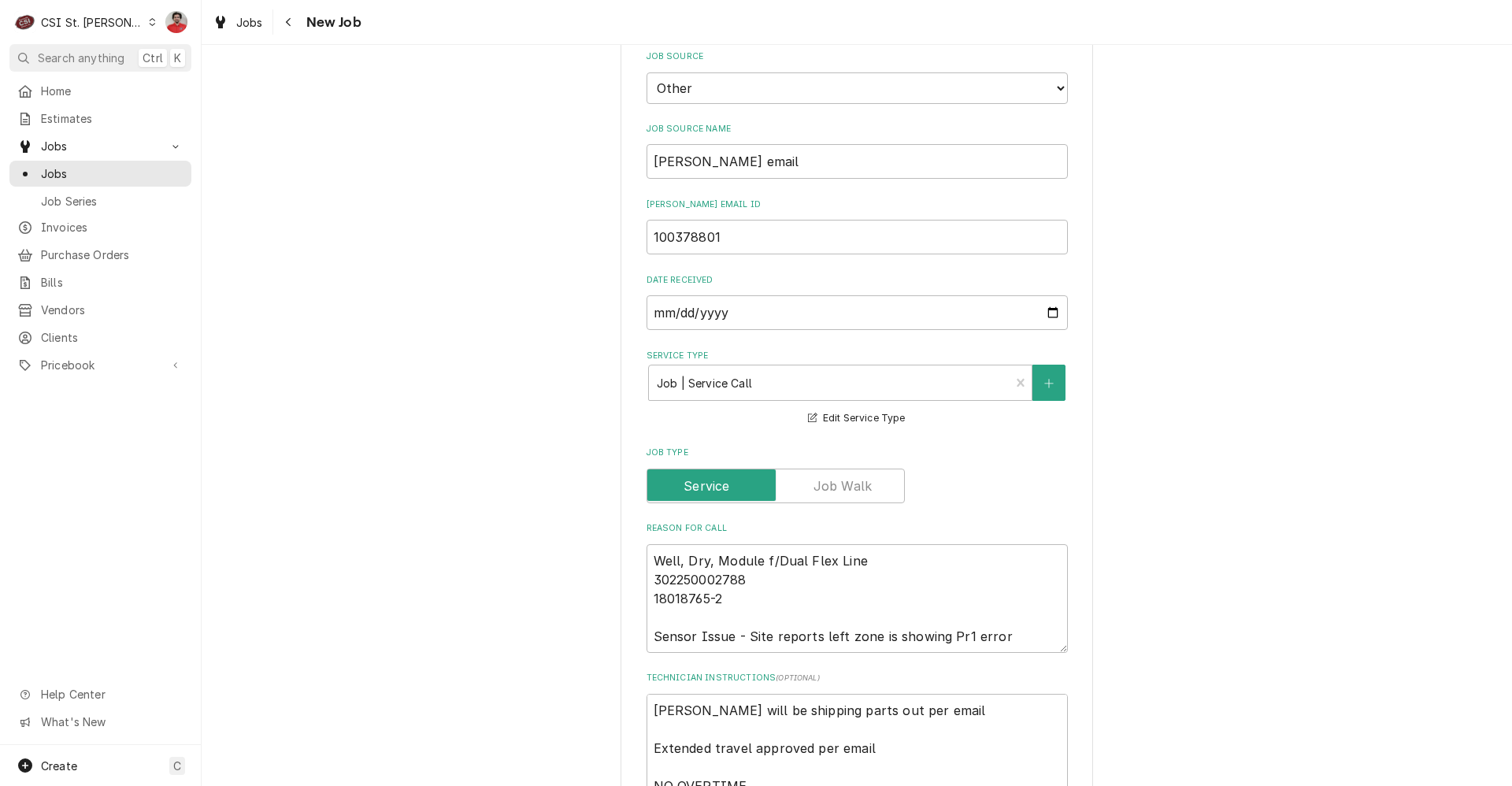
scroll to position [551, 0]
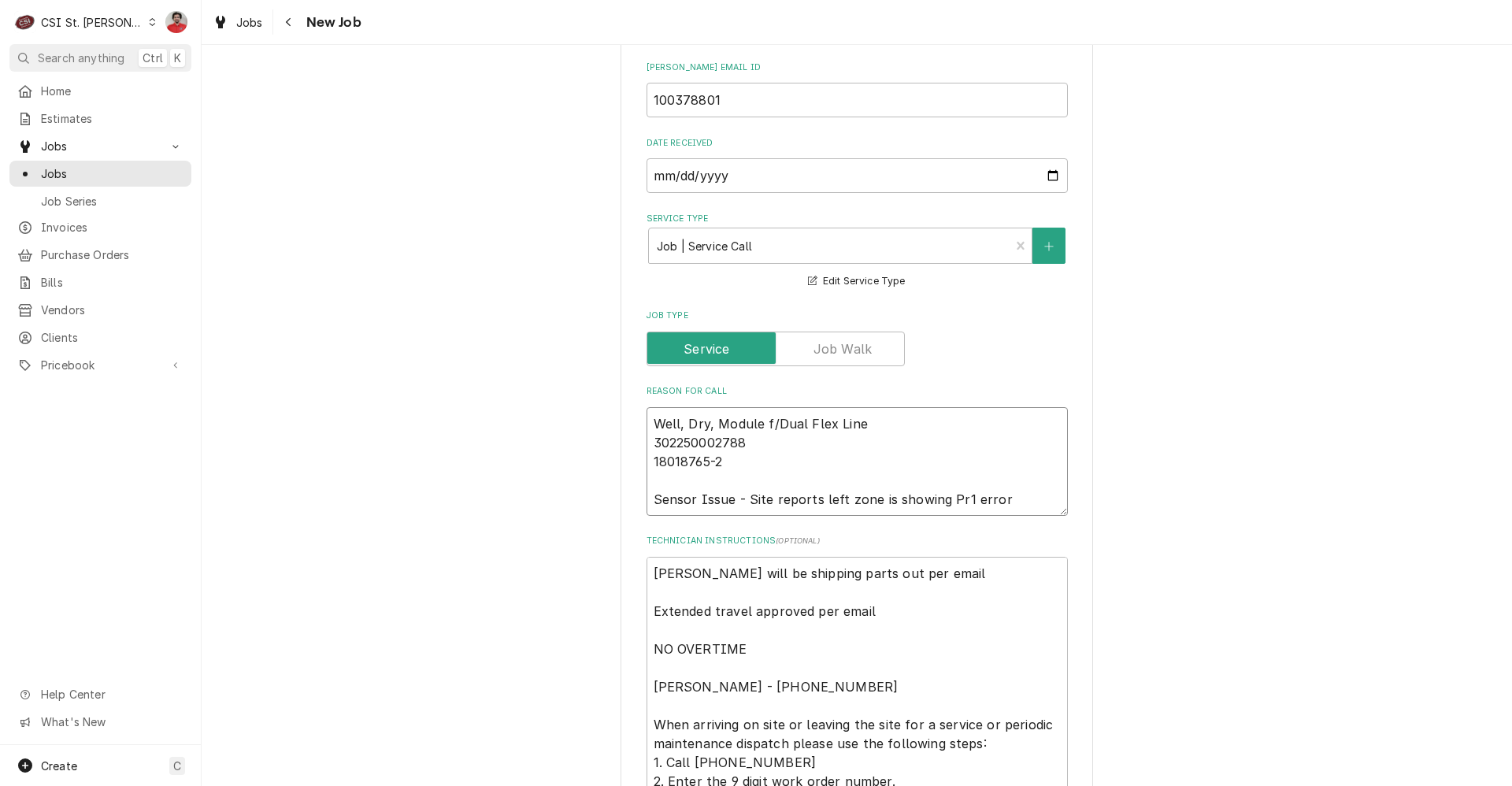
click at [861, 411] on textarea "Well, Dry, Module f/Dual Flex Line 302250002788 18018765-2 Sensor Issue - Site …" at bounding box center [857, 461] width 421 height 108
type textarea "x"
type textarea "Well, Dry, Module f/Dual Flex Line 302250002788 18018765-2 Sensor Issue - Site …"
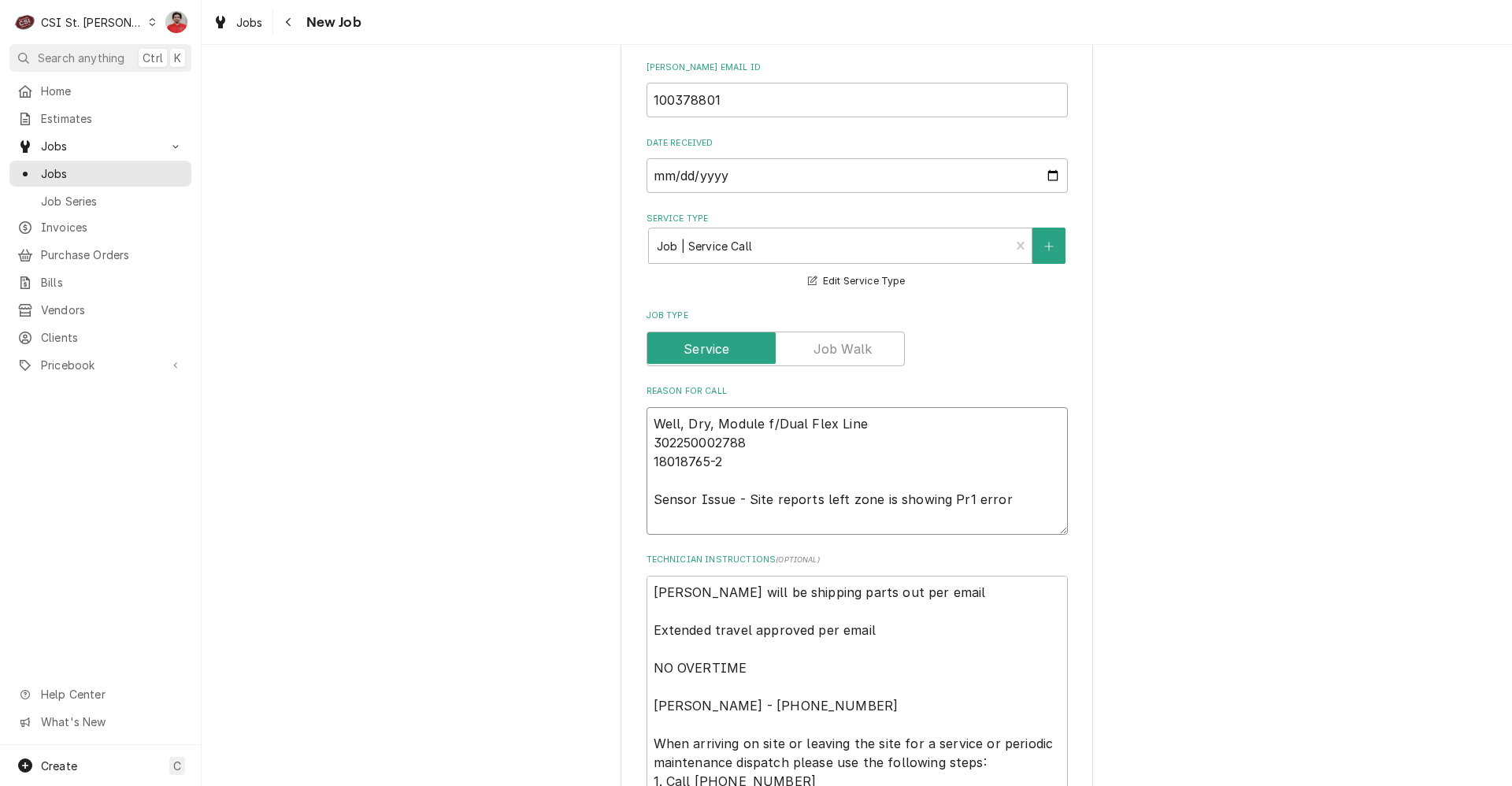
type textarea "x"
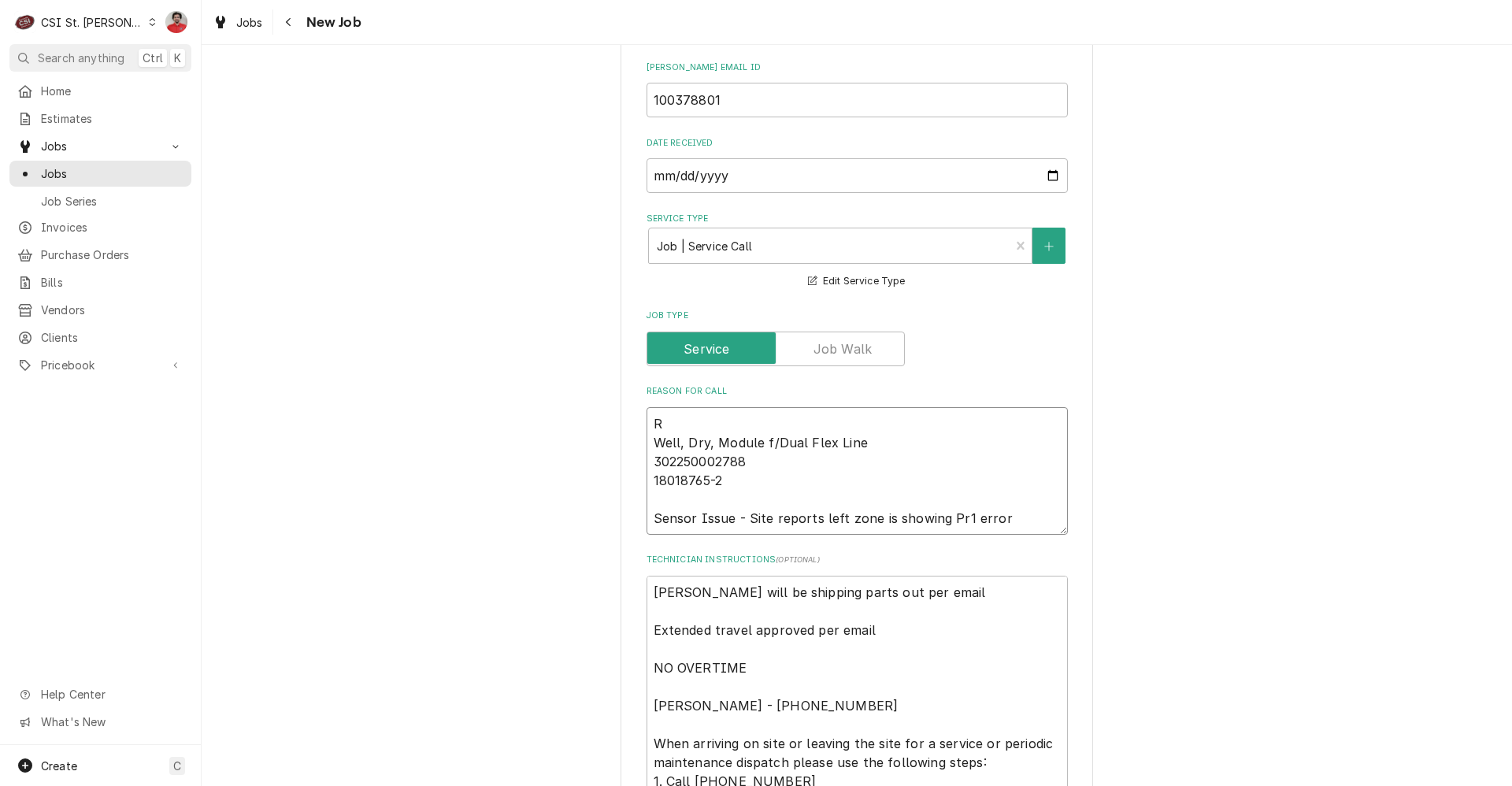
type textarea "Re Well, Dry, Module f/Dual Flex Line 302250002788 18018765-2 Sensor Issue - Si…"
type textarea "x"
type textarea "Rec Well, Dry, Module f/Dual Flex Line 302250002788 18018765-2 Sensor Issue - S…"
type textarea "x"
type textarea "Rec Well, Dry, Module f/Dual Flex Line 302250002788 18018765-2 Sensor Issue - S…"
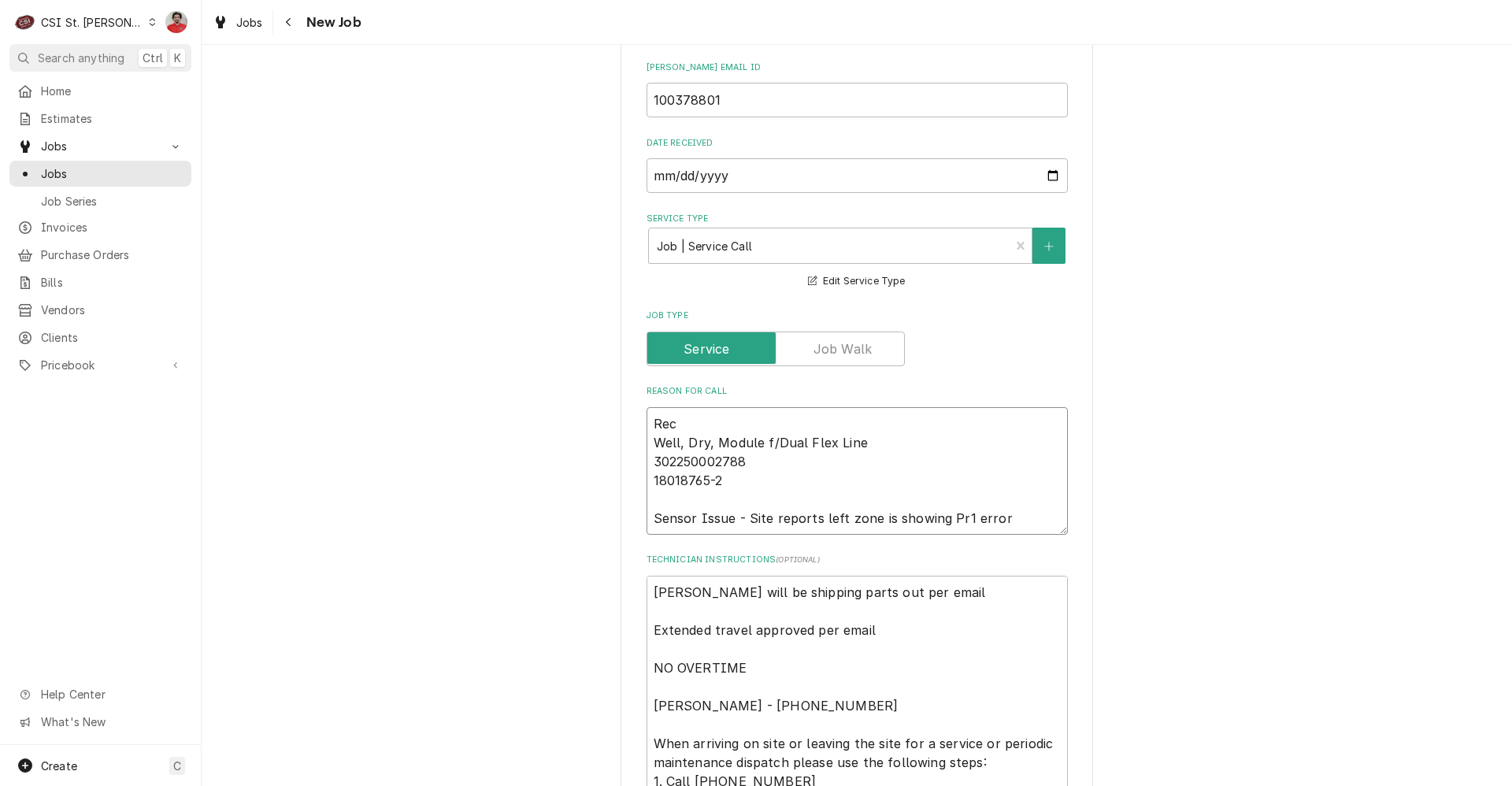
type textarea "x"
type textarea "Rec 1 Well, Dry, Module f/Dual Flex Line 302250002788 18018765-2 Sensor Issue -…"
type textarea "x"
type textarea "Rec 18 Well, Dry, Module f/Dual Flex Line 302250002788 18018765-2 Sensor Issue …"
type textarea "x"
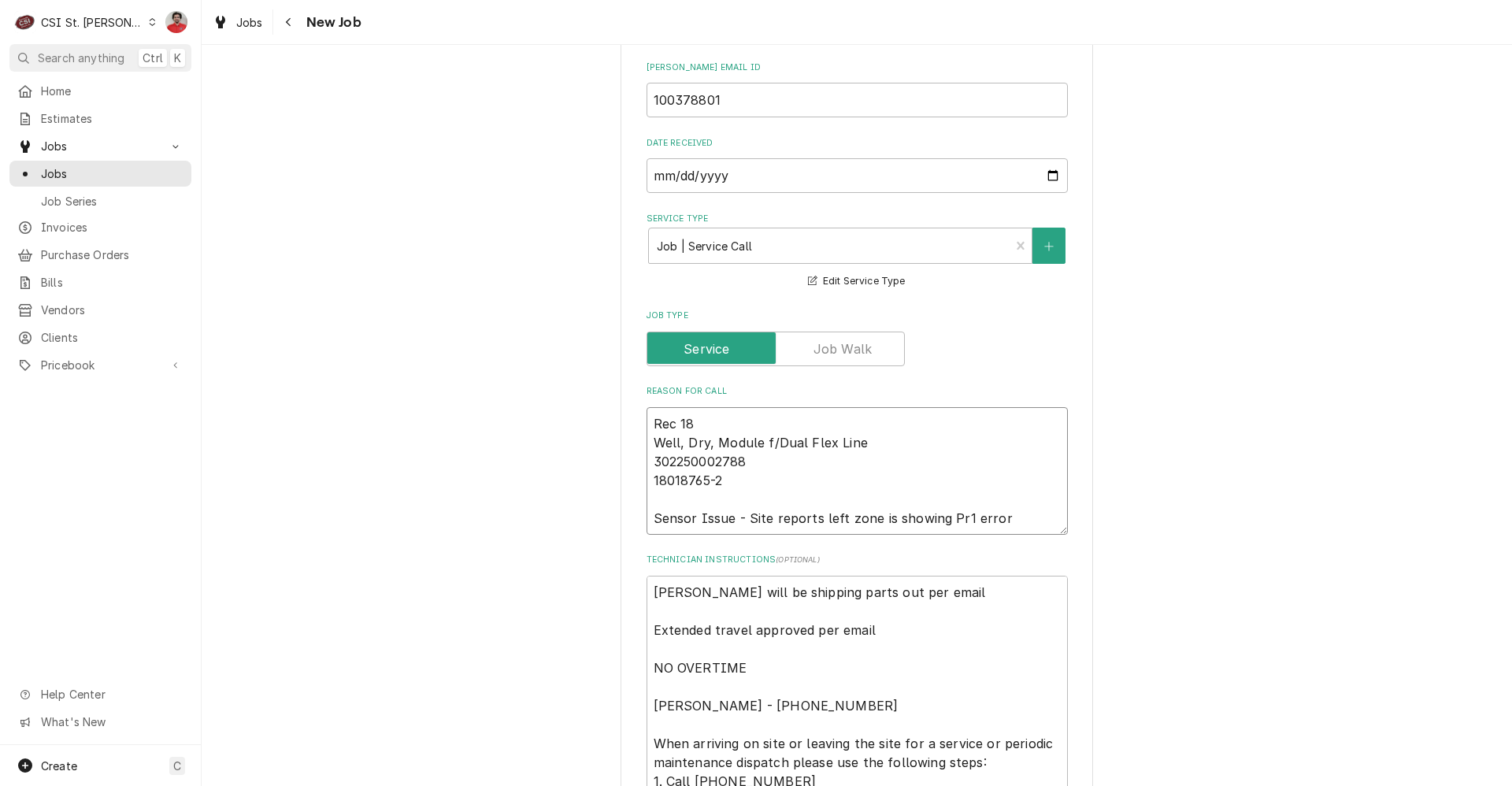
type textarea "Rec 180 Well, Dry, Module f/Dual Flex Line 302250002788 18018765-2 Sensor Issue…"
type textarea "x"
type textarea "Rec 1803 Well, Dry, Module f/Dual Flex Line 302250002788 18018765-2 Sensor Issu…"
type textarea "x"
type textarea "Rec 18034 Well, Dry, Module f/Dual Flex Line 302250002788 18018765-2 Sensor Iss…"
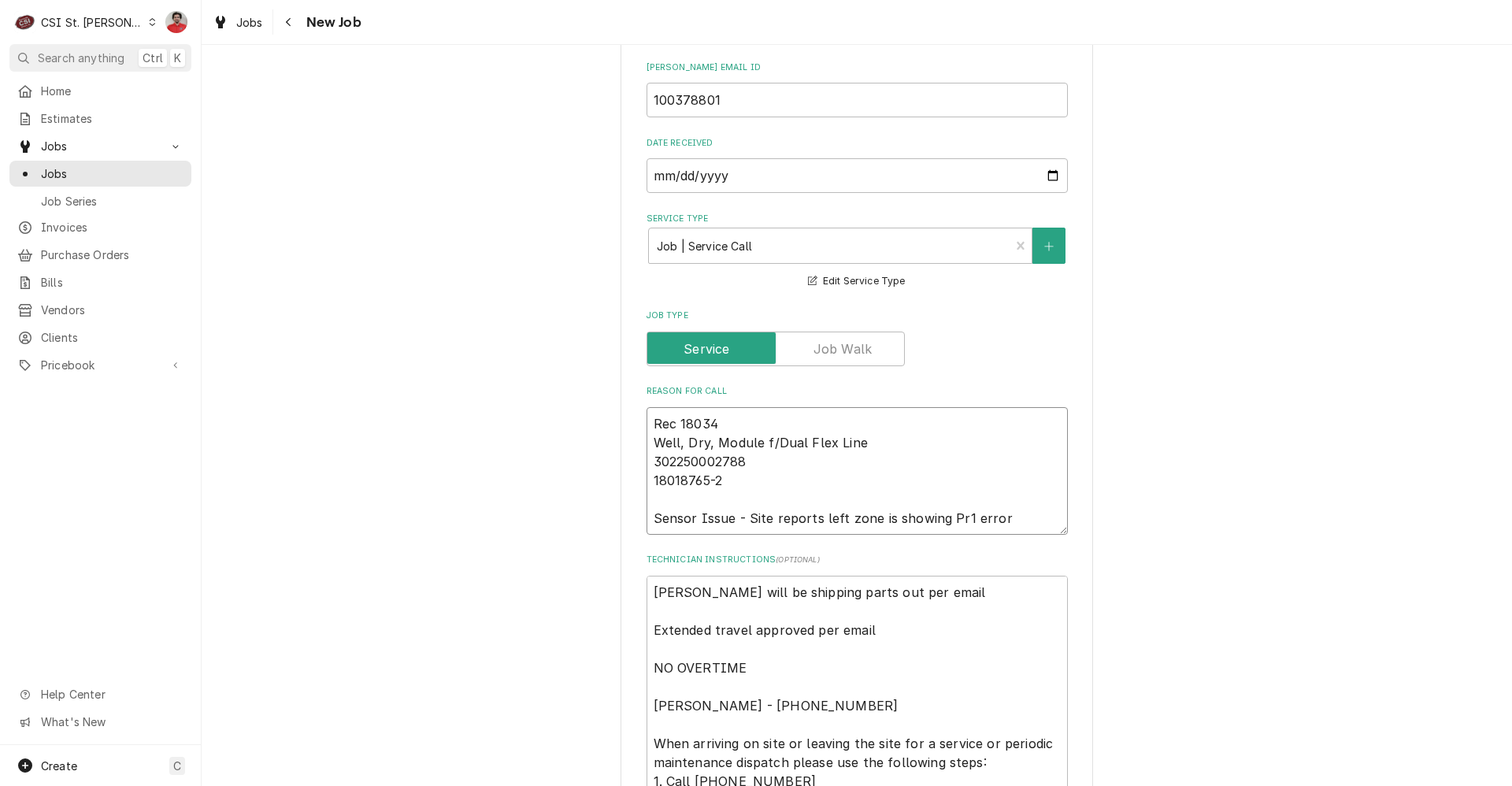
type textarea "x"
type textarea "Rec 180344 Well, Dry, Module f/Dual Flex Line 302250002788 18018765-2 Sensor Is…"
type textarea "x"
type textarea "Rec 1803442 Well, Dry, Module f/Dual Flex Line 302250002788 18018765-2 Sensor I…"
type textarea "x"
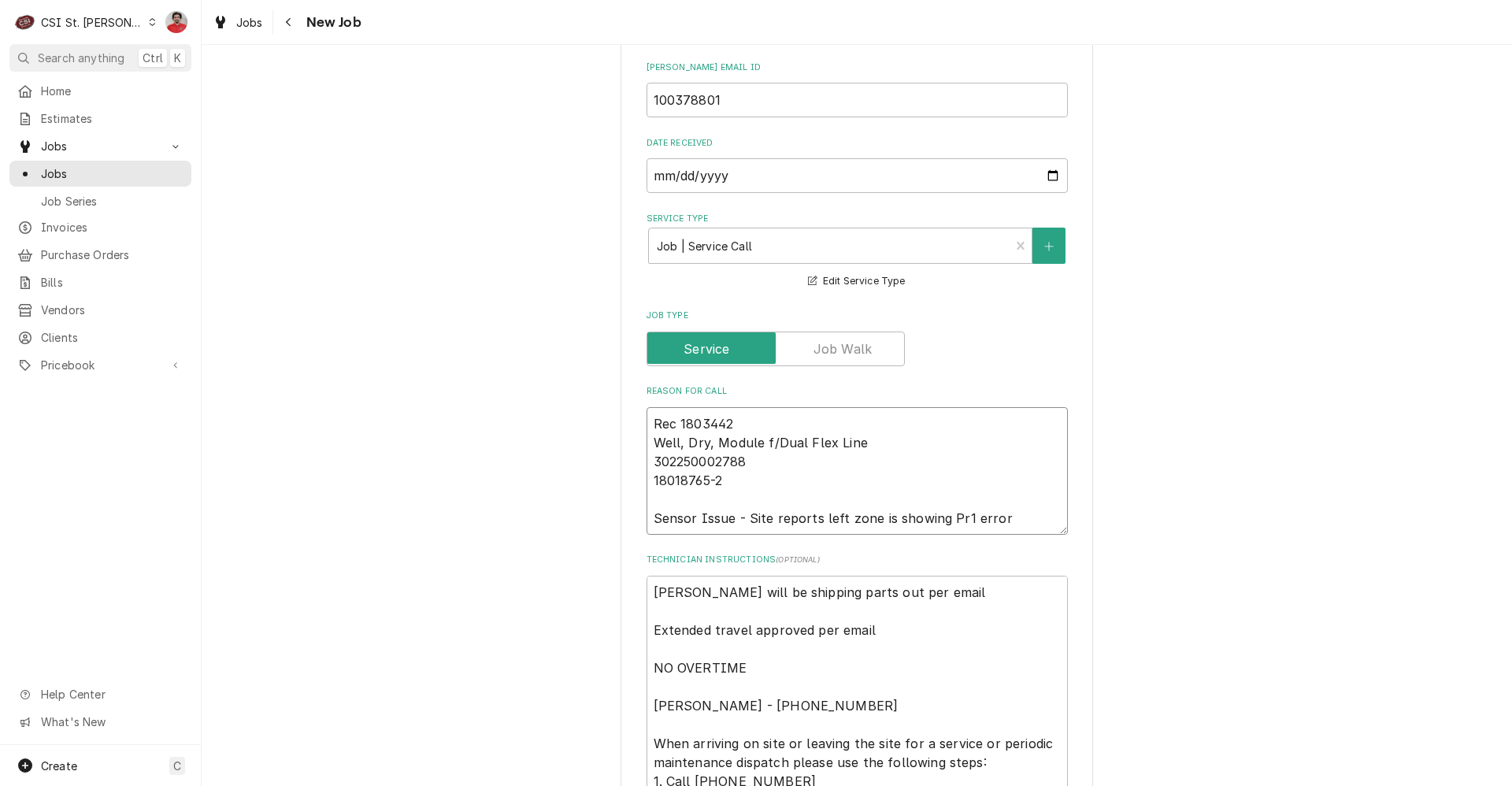
type textarea "Rec 18034427 Well, Dry, Module f/Dual Flex Line 302250002788 18018765-2 Sensor …"
type textarea "x"
type textarea "Rec 18034427 Well, Dry, Module f/Dual Flex Line 302250002788 18018765-2 Sensor …"
type textarea "x"
type textarea "Rec 18034427 t Well, Dry, Module f/Dual Flex Line 302250002788 18018765-2 Senso…"
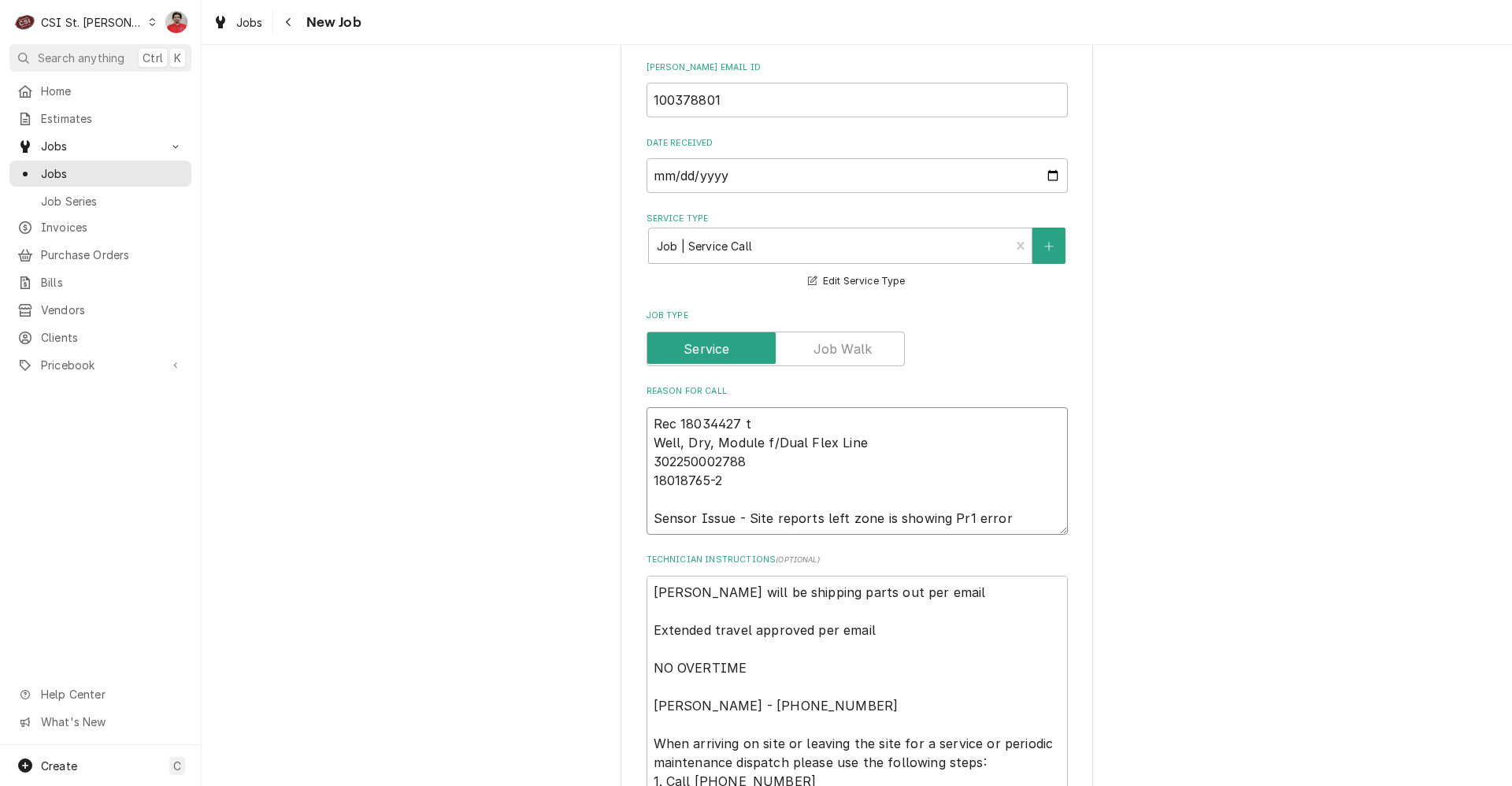
type textarea "x"
type textarea "Rec 18034427 to Well, Dry, Module f/Dual Flex Line 302250002788 18018765-2 Sens…"
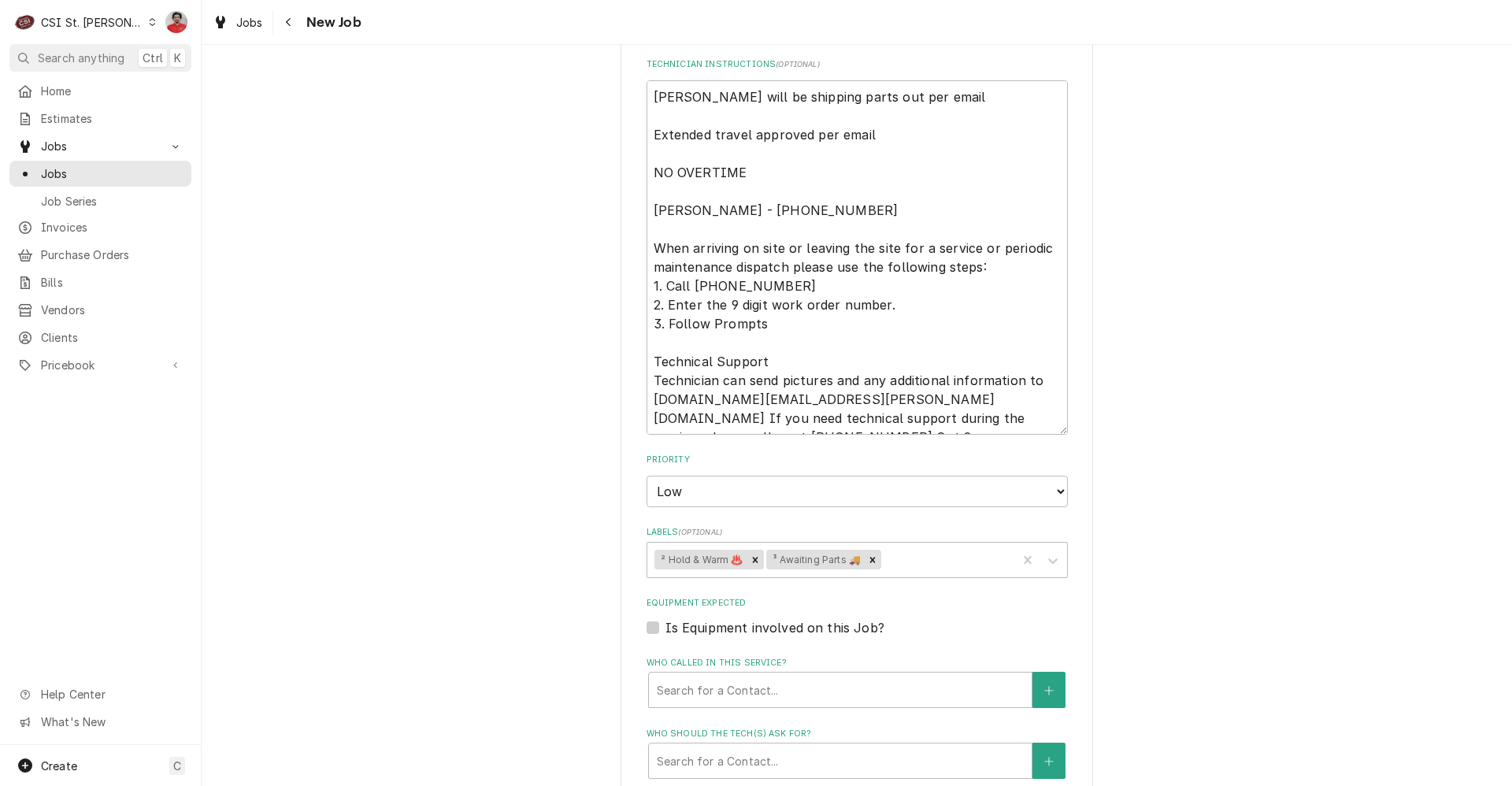
scroll to position [731, 0]
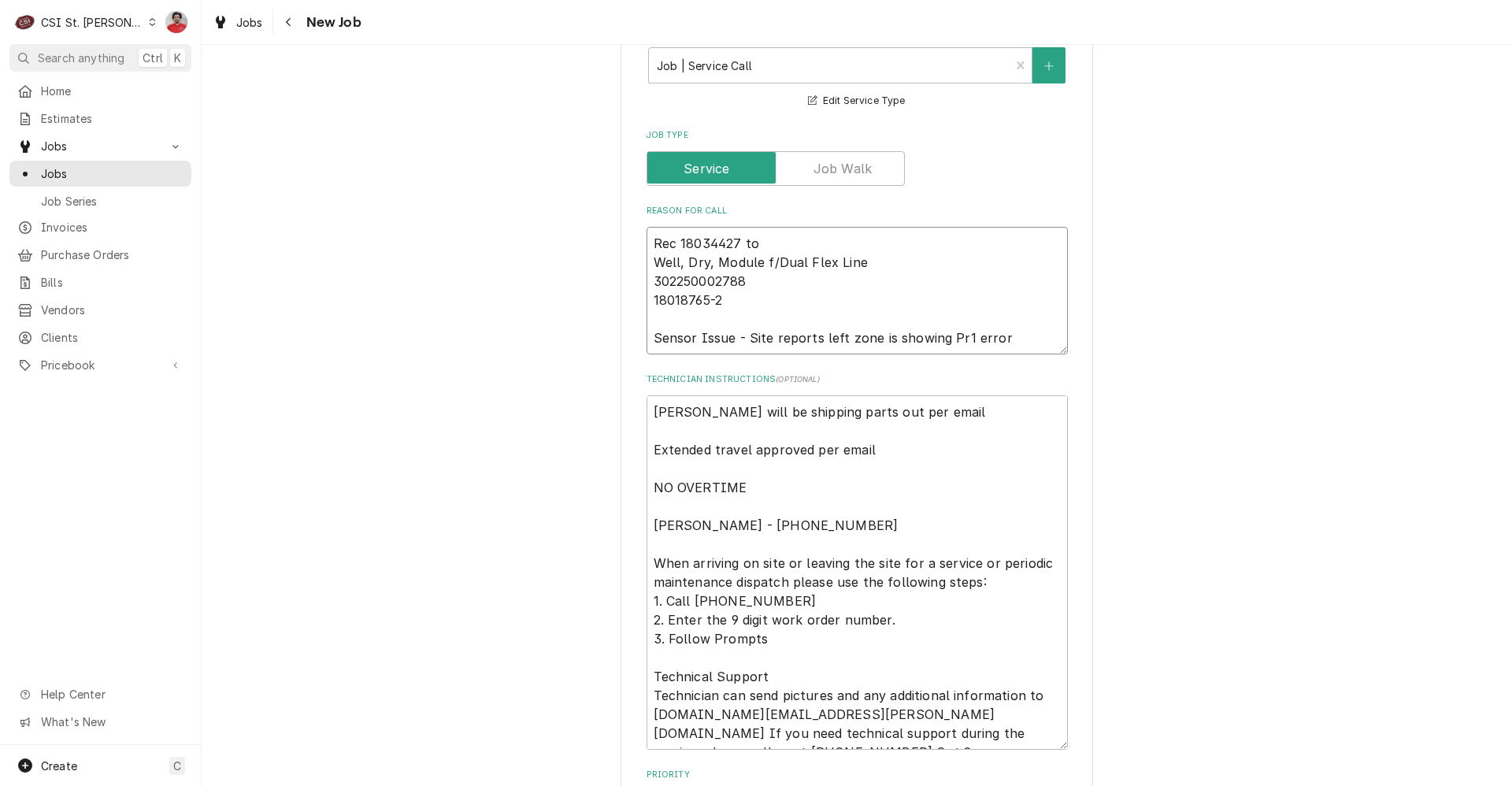
type textarea "x"
type textarea "Rec 18034427 to r Well, Dry, Module f/Dual Flex Line 302250002788 18018765-2 Se…"
type textarea "x"
type textarea "Rec 18034427 to res Well, Dry, Module f/Dual Flex Line 302250002788 18018765-2 …"
type textarea "x"
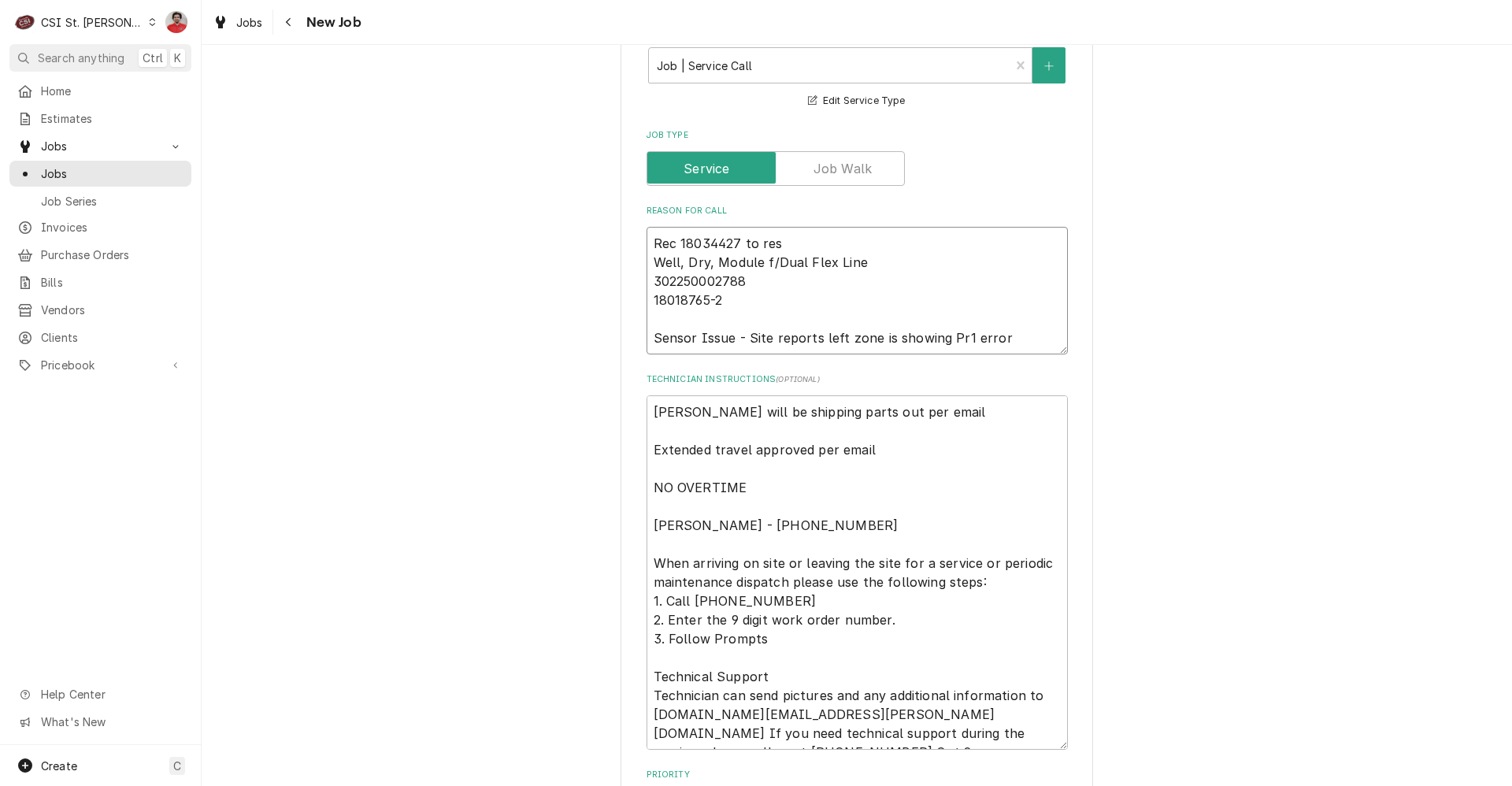
type textarea "Rec 18034427 to rese Well, Dry, Module f/Dual Flex Line 302250002788 18018765-2…"
type textarea "x"
type textarea "Rec 18034427 to reserv Well, Dry, Module f/Dual Flex Line 302250002788 18018765…"
type textarea "x"
type textarea "Rec 18034427 to reserve Well, Dry, Module f/Dual Flex Line 302250002788 1801876…"
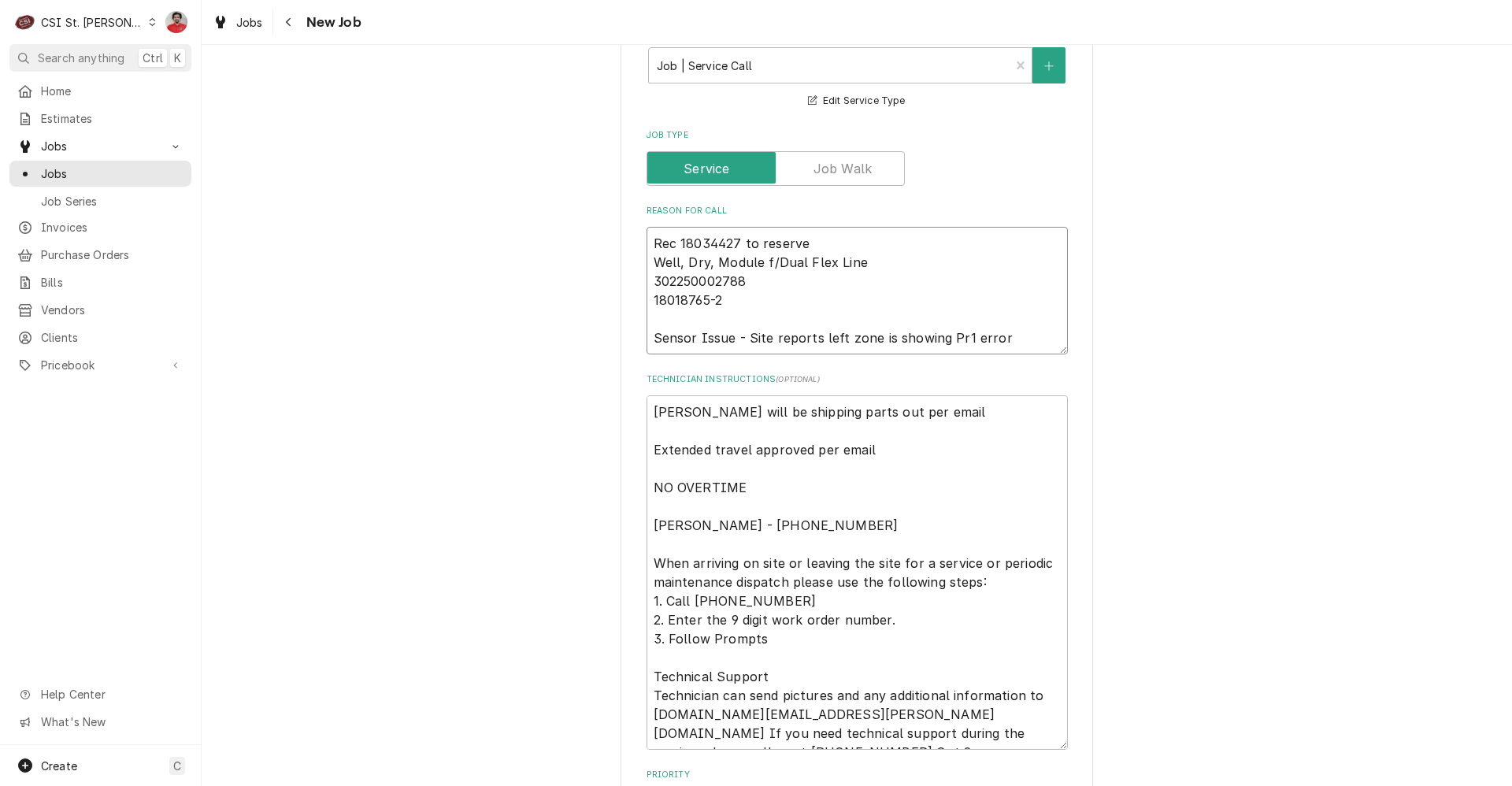
type textarea "x"
type textarea "Rec 18034427 to reserve Well, Dry, Module f/Dual Flex Line 302250002788 1801876…"
type textarea "x"
type textarea "Rec 18034427 to reserve s Well, Dry, Module f/Dual Flex Line 302250002788 18018…"
type textarea "x"
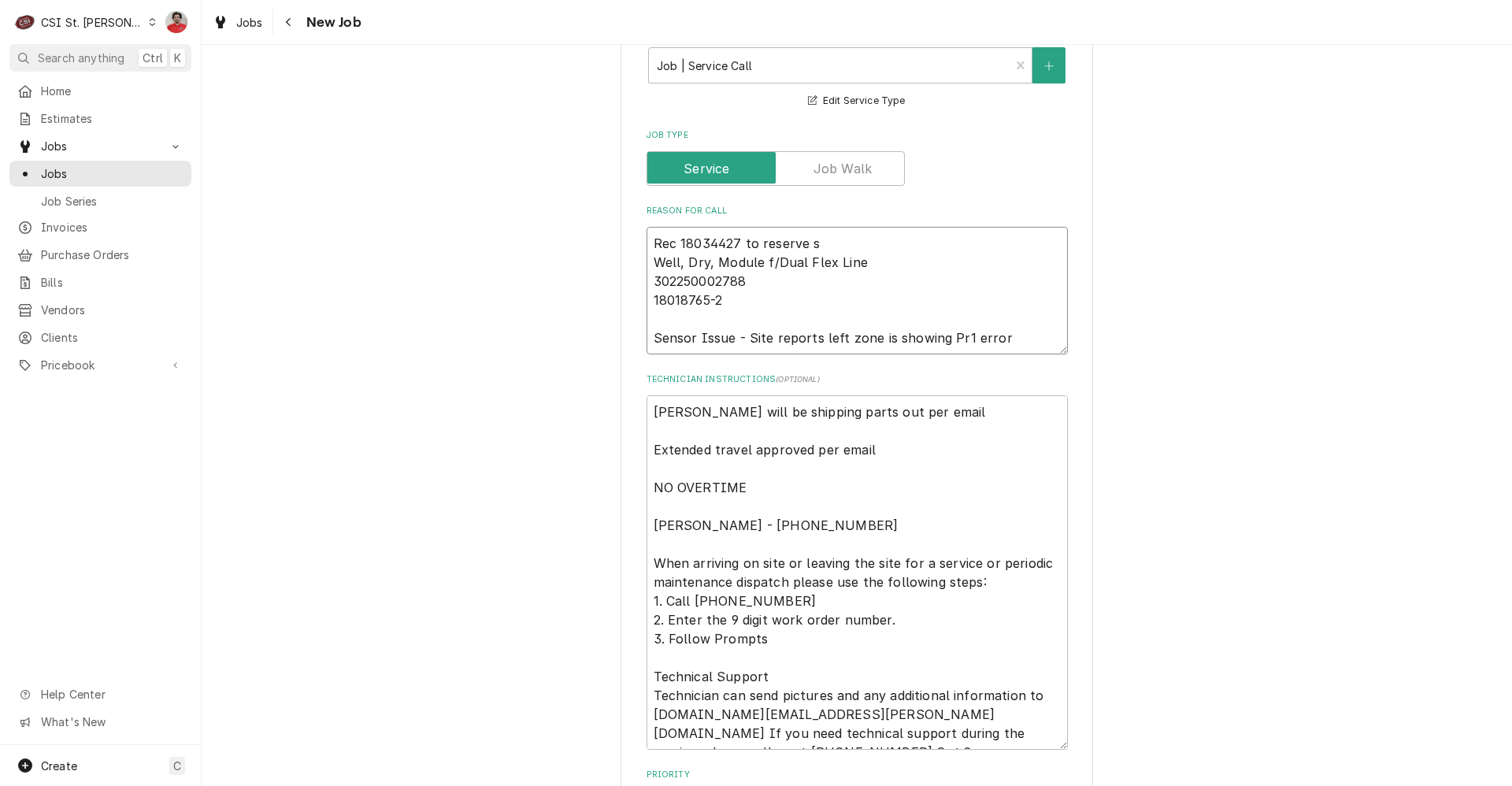
type textarea "Rec 18034427 to reserve sh Well, Dry, Module f/Dual Flex Line 302250002788 1801…"
type textarea "x"
type textarea "Rec 18034427 to reserve she Well, Dry, Module f/Dual Flex Line 302250002788 180…"
type textarea "x"
type textarea "Rec 18034427 to reserve shel Well, Dry, Module f/Dual Flex Line 302250002788 18…"
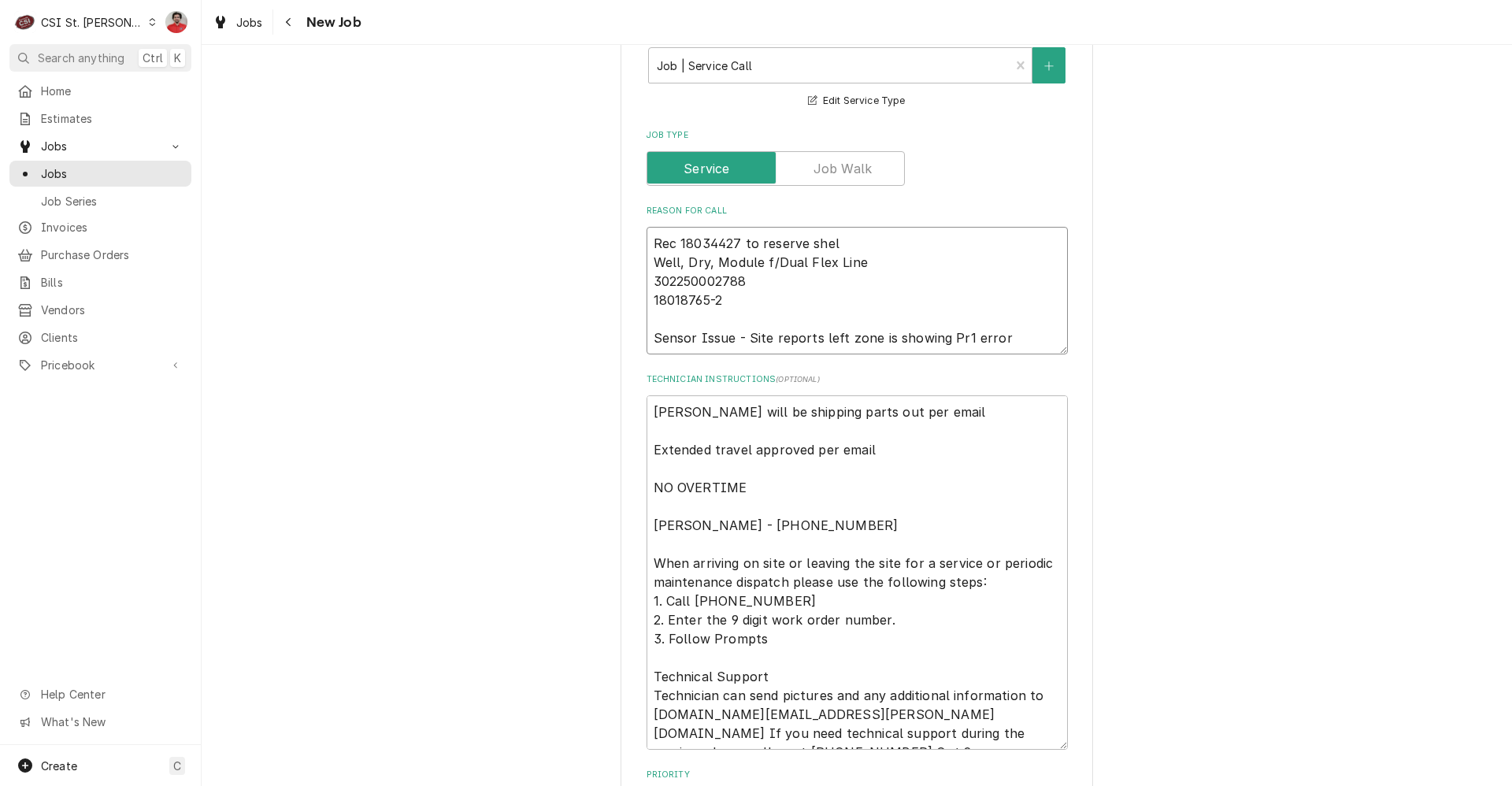
type textarea "x"
type textarea "Rec 18034427 to reserve shelf Well, Dry, Module f/Dual Flex Line 302250002788 1…"
type textarea "x"
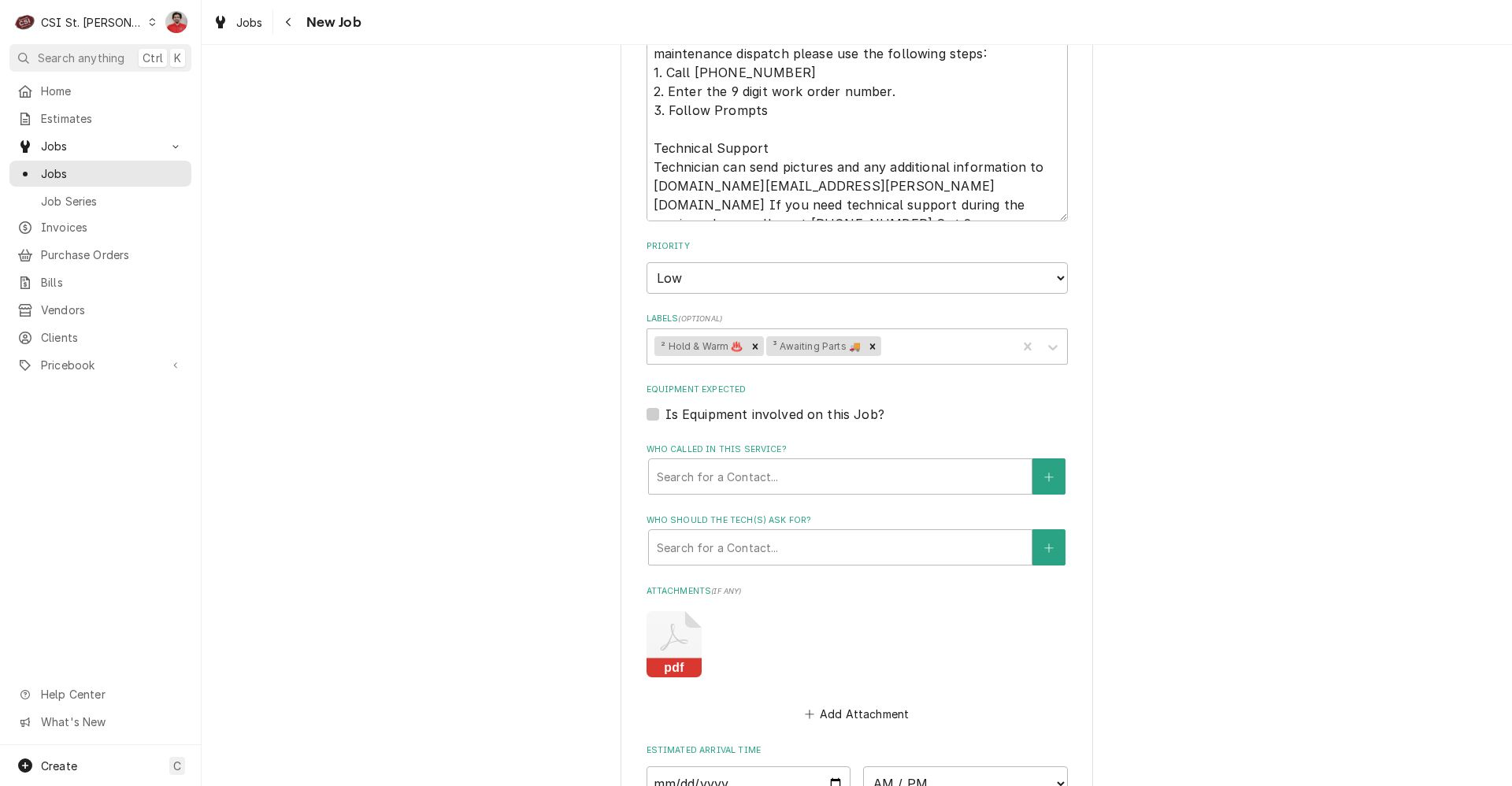
scroll to position [1046, 0]
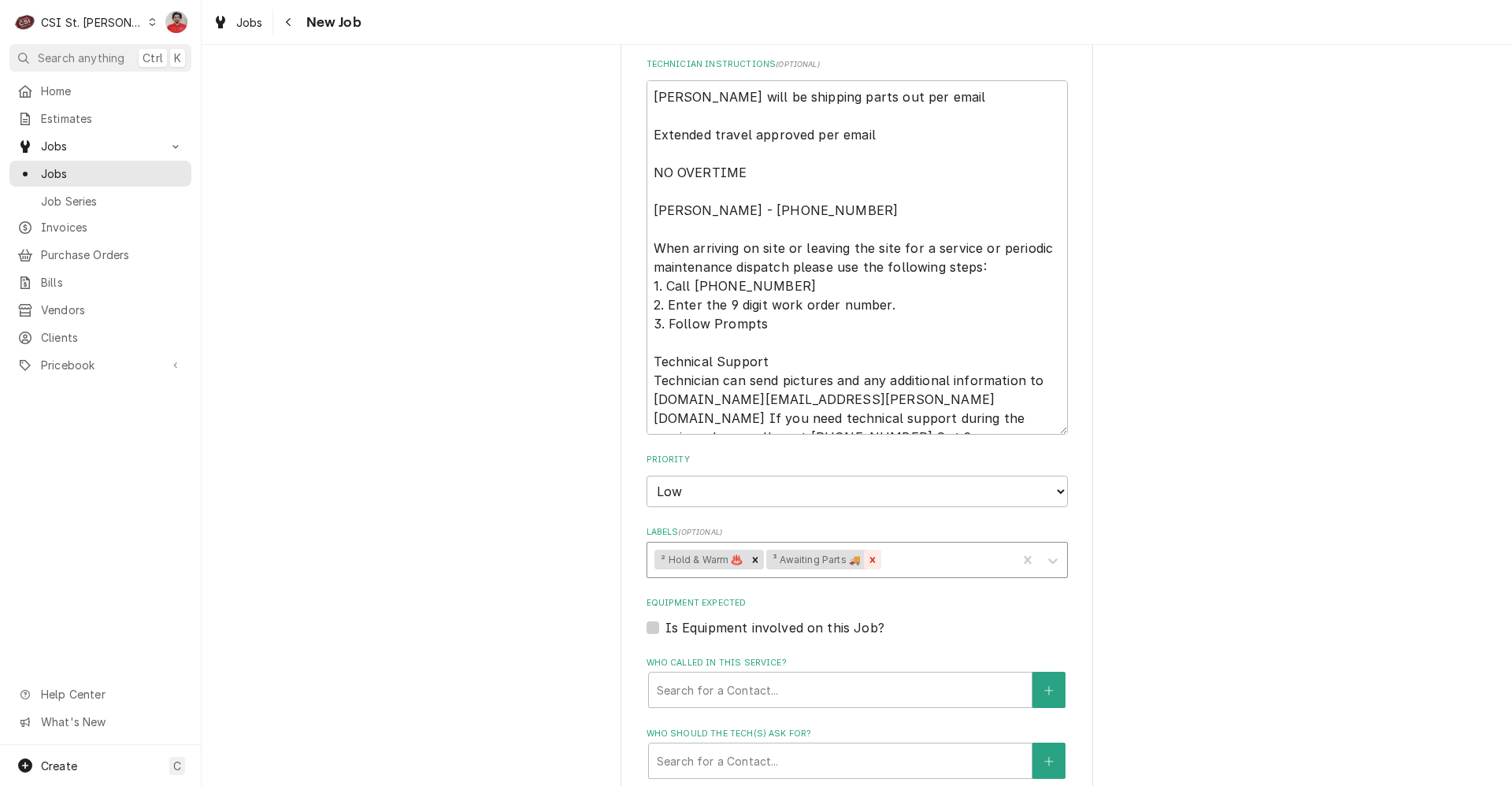
click at [867, 554] on icon "Remove ³ Awaiting Parts 🚚" at bounding box center [872, 559] width 11 height 11
type textarea "Rec 18034427 to reserve shelf Well, Dry, Module f/Dual Flex Line 302250002788 1…"
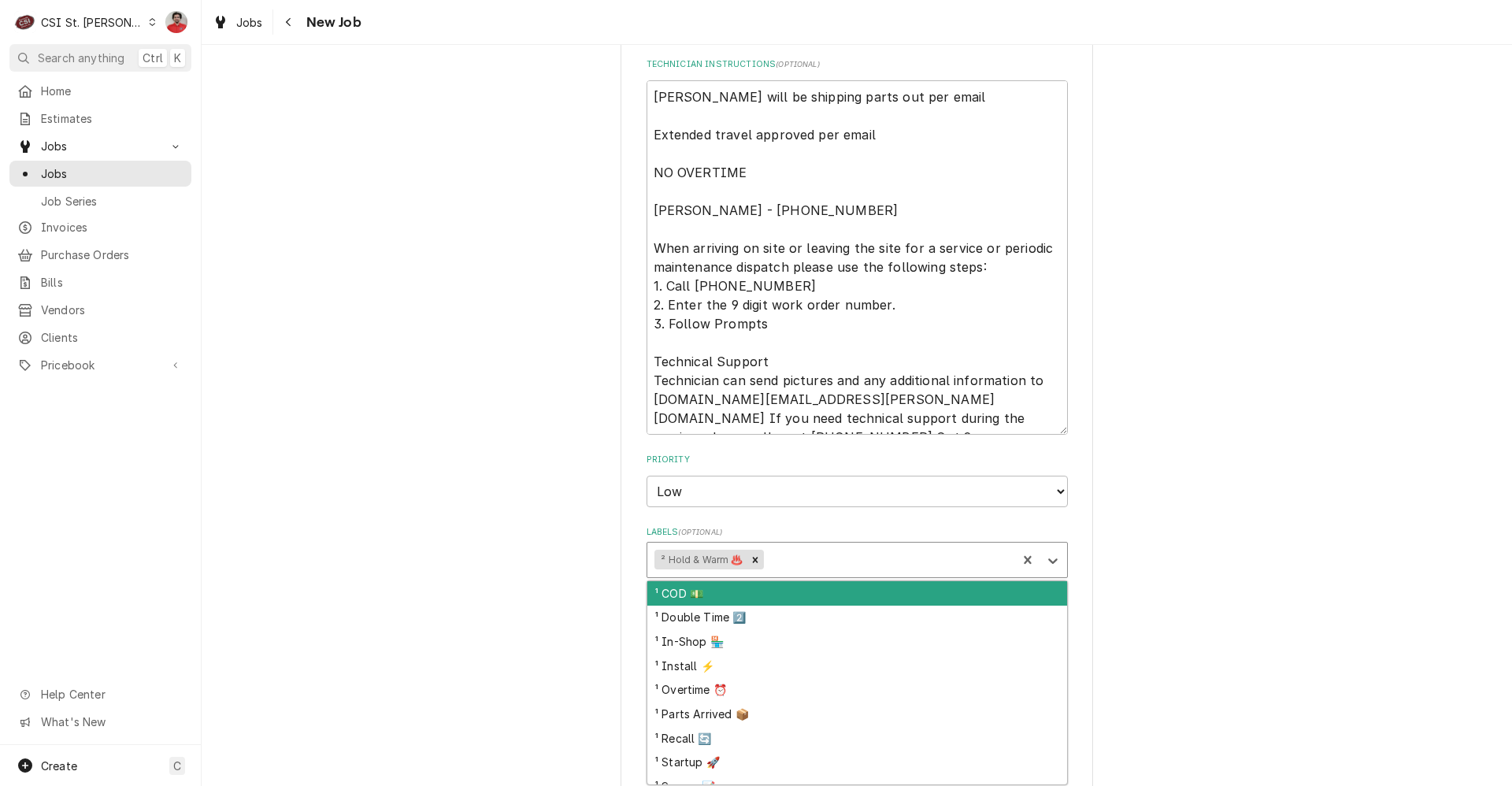
click at [865, 560] on div "Labels" at bounding box center [887, 559] width 243 height 28
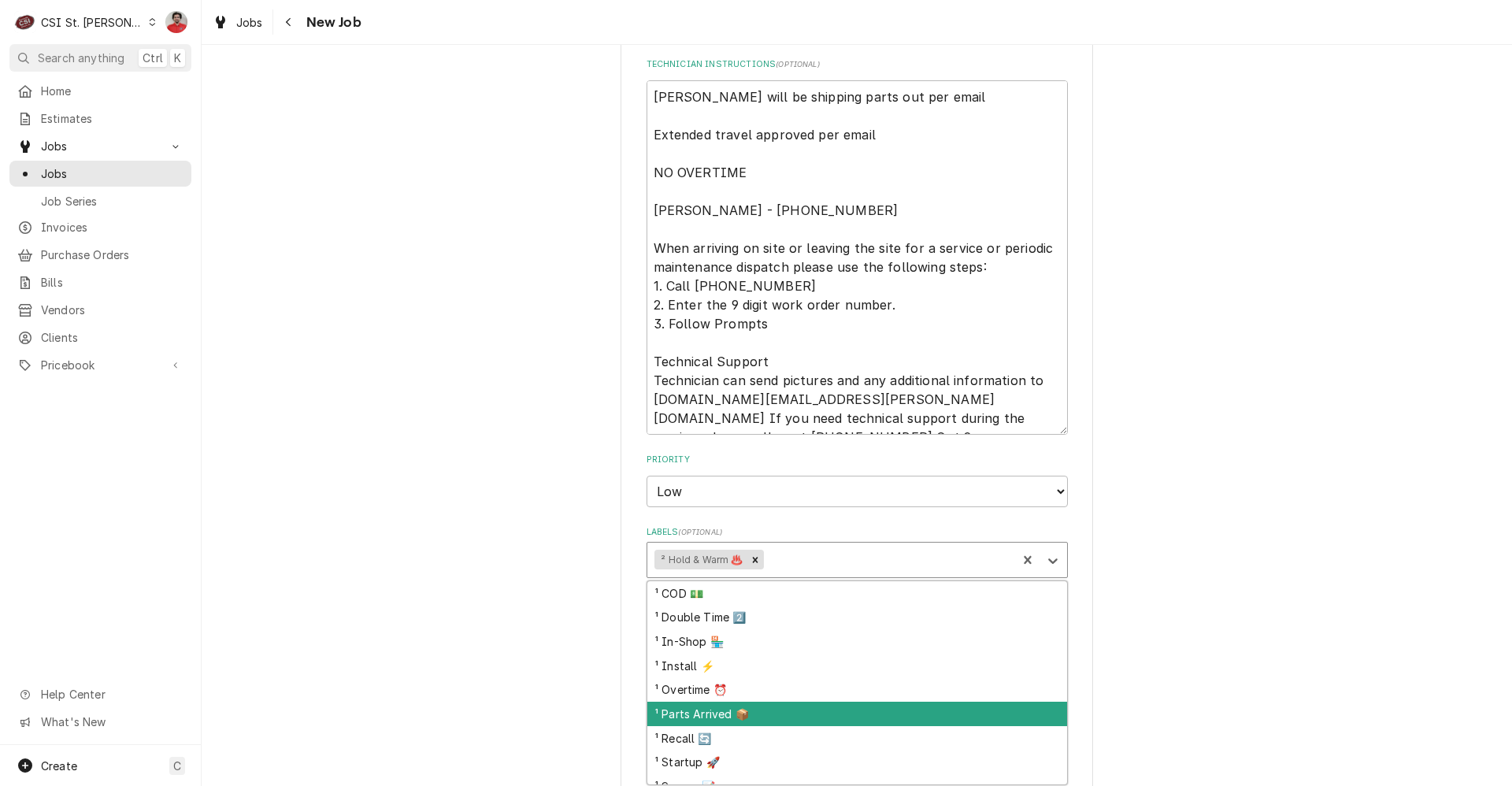
click at [784, 710] on div "¹ Parts Arrived 📦" at bounding box center [857, 713] width 419 height 25
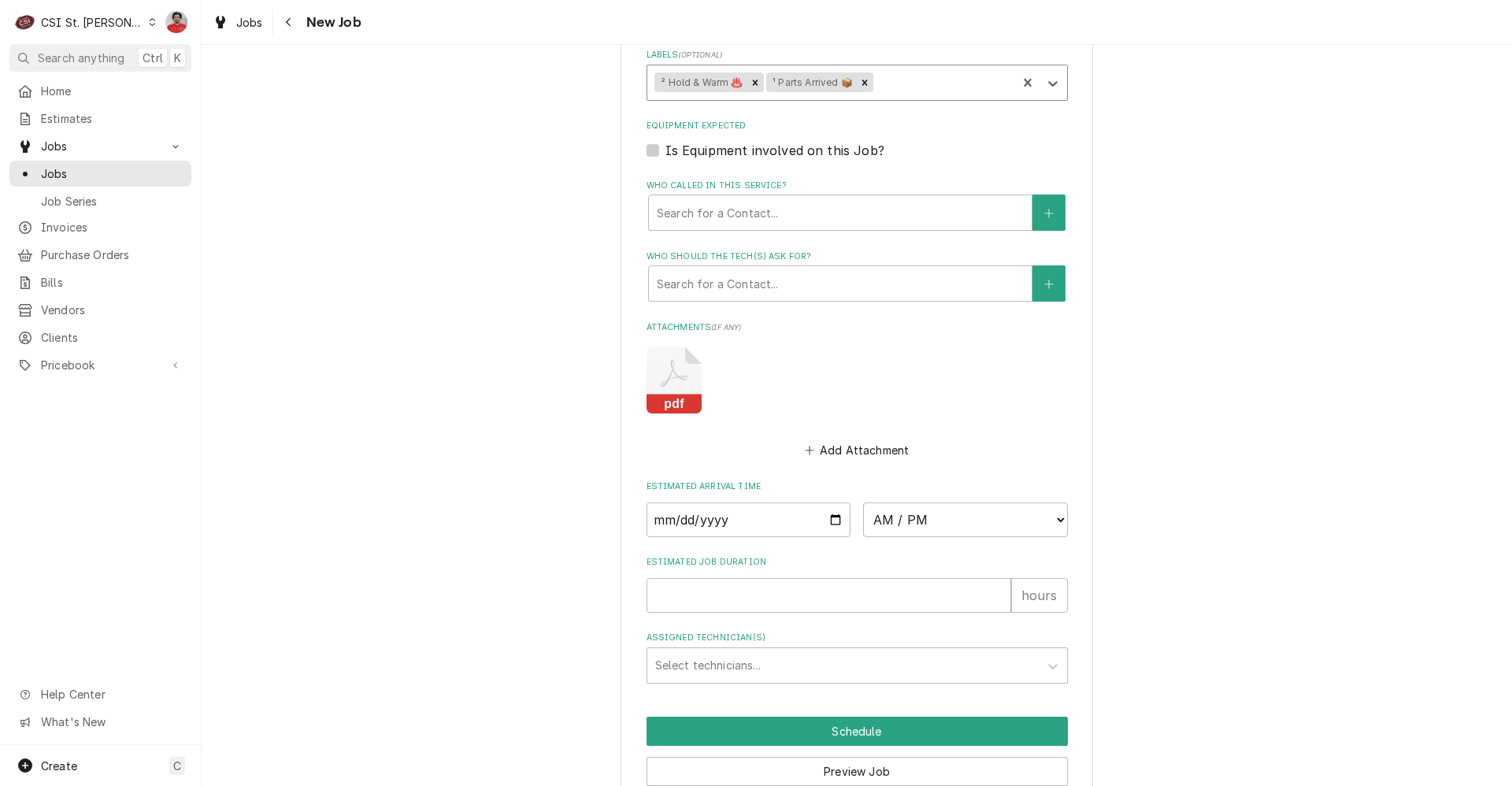
scroll to position [1597, 0]
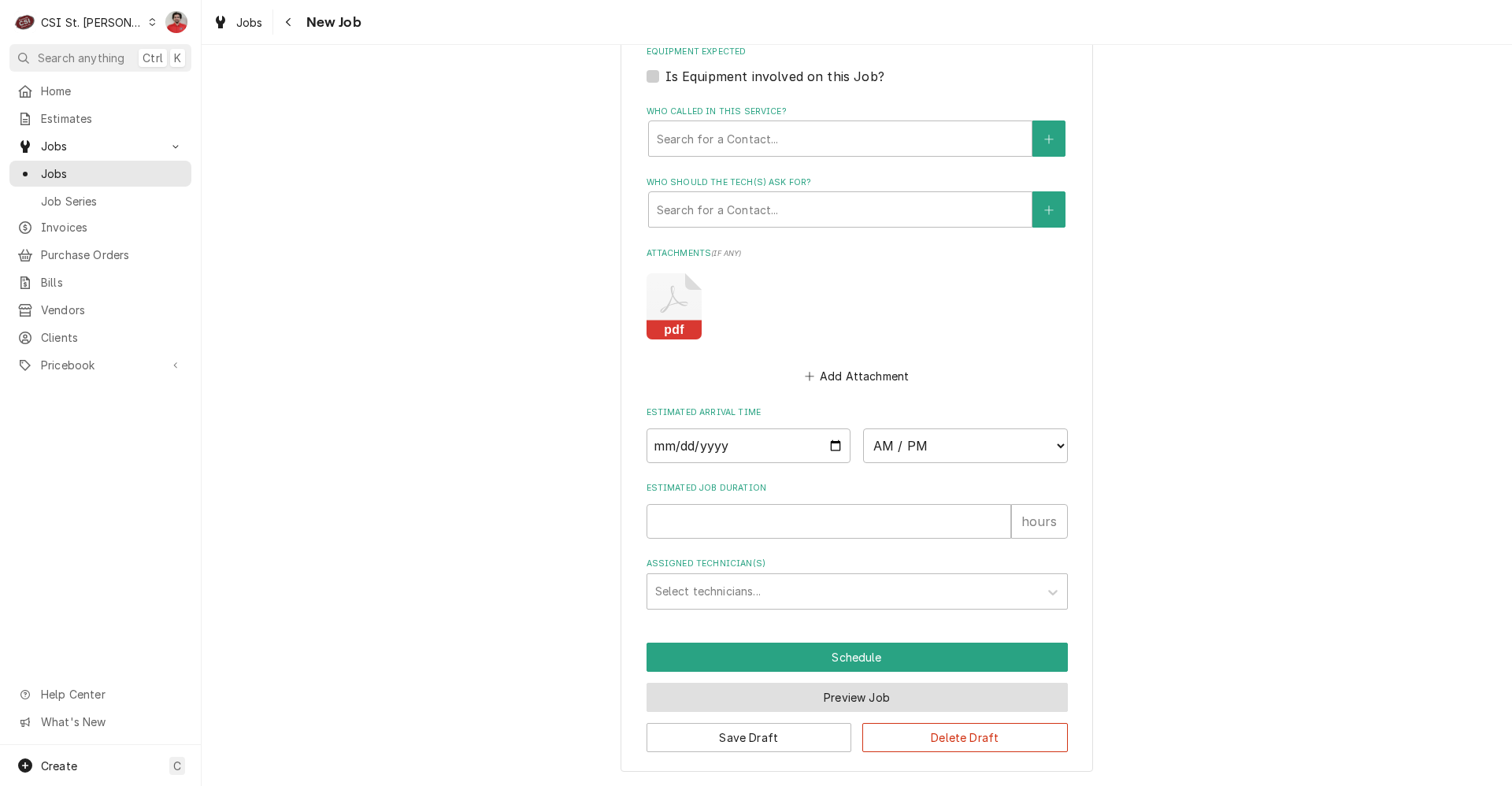
click at [859, 705] on button "Preview Job" at bounding box center [857, 698] width 421 height 29
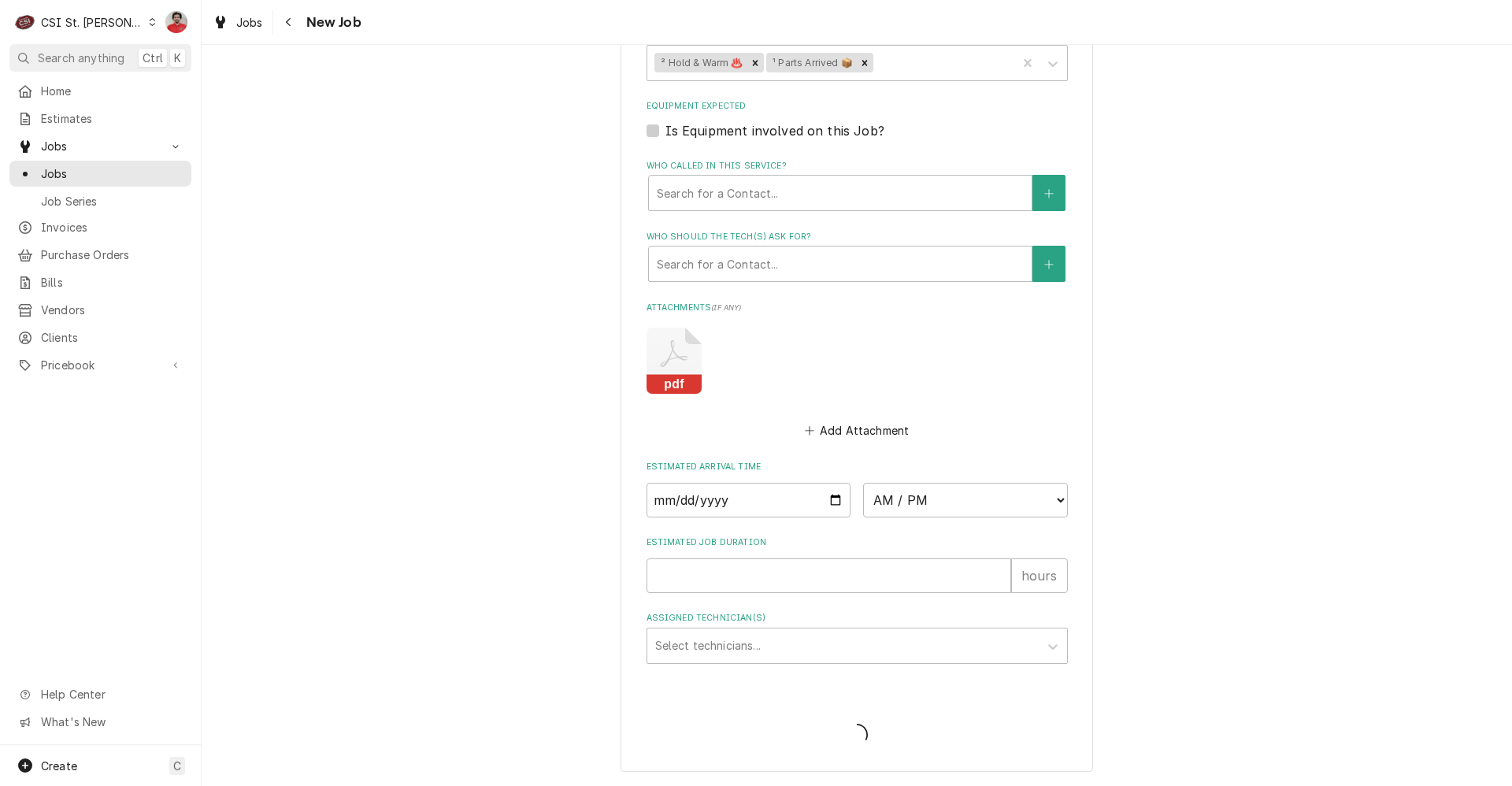
scroll to position [1544, 0]
type textarea "x"
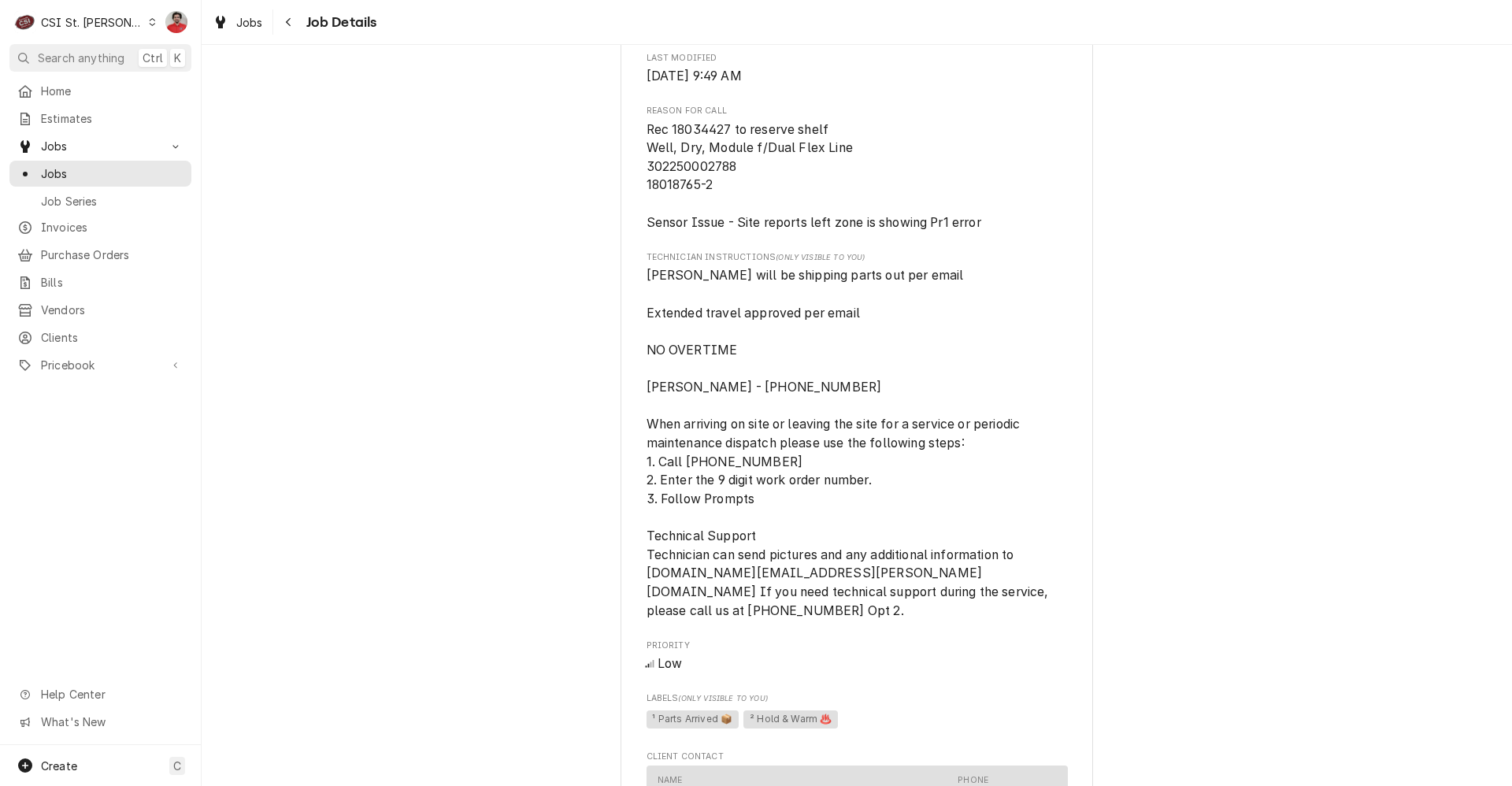
scroll to position [1039, 0]
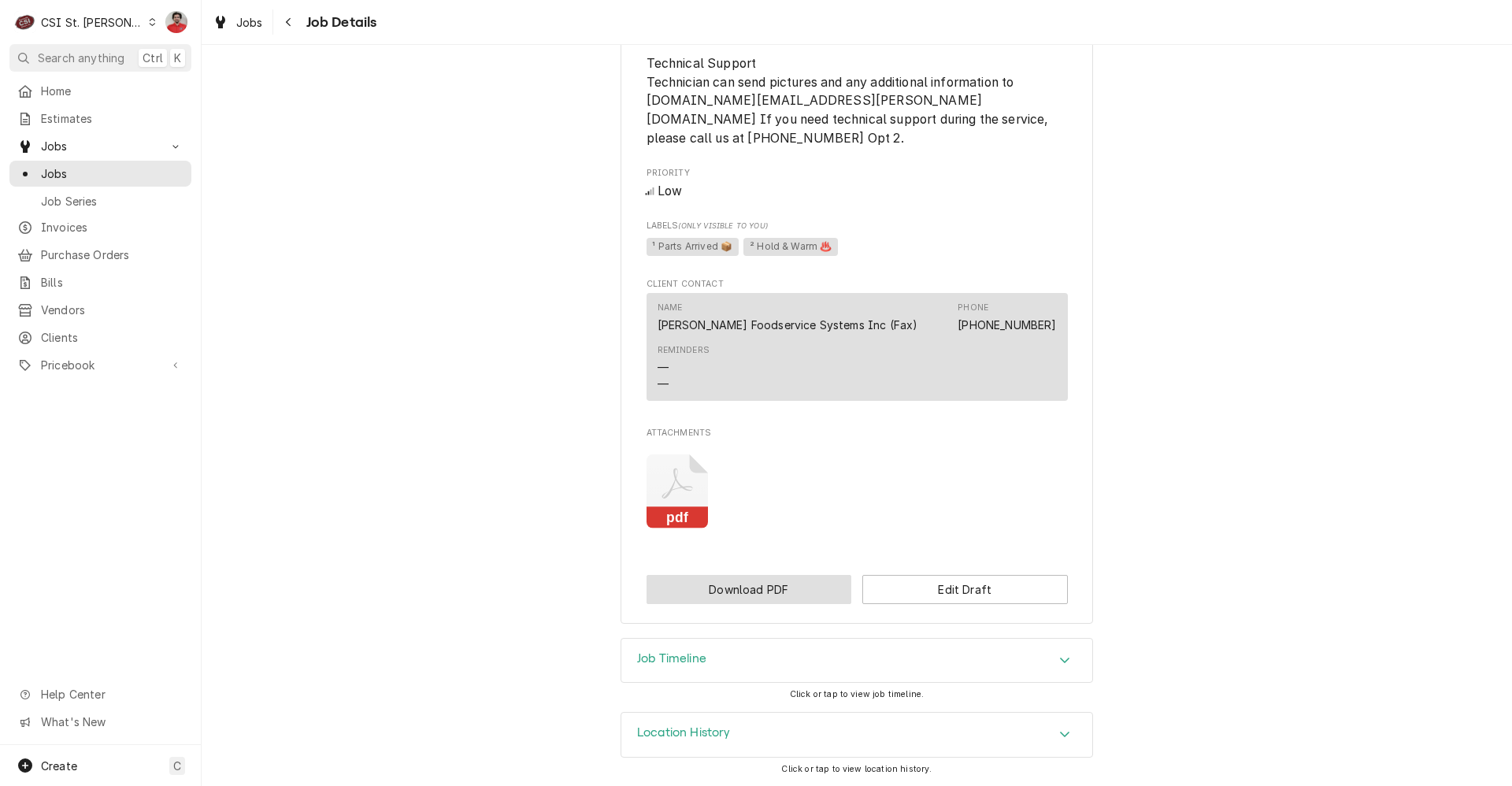
click at [737, 586] on button "Download PDF" at bounding box center [750, 590] width 206 height 29
click at [285, 22] on icon "Navigate back" at bounding box center [288, 22] width 7 height 11
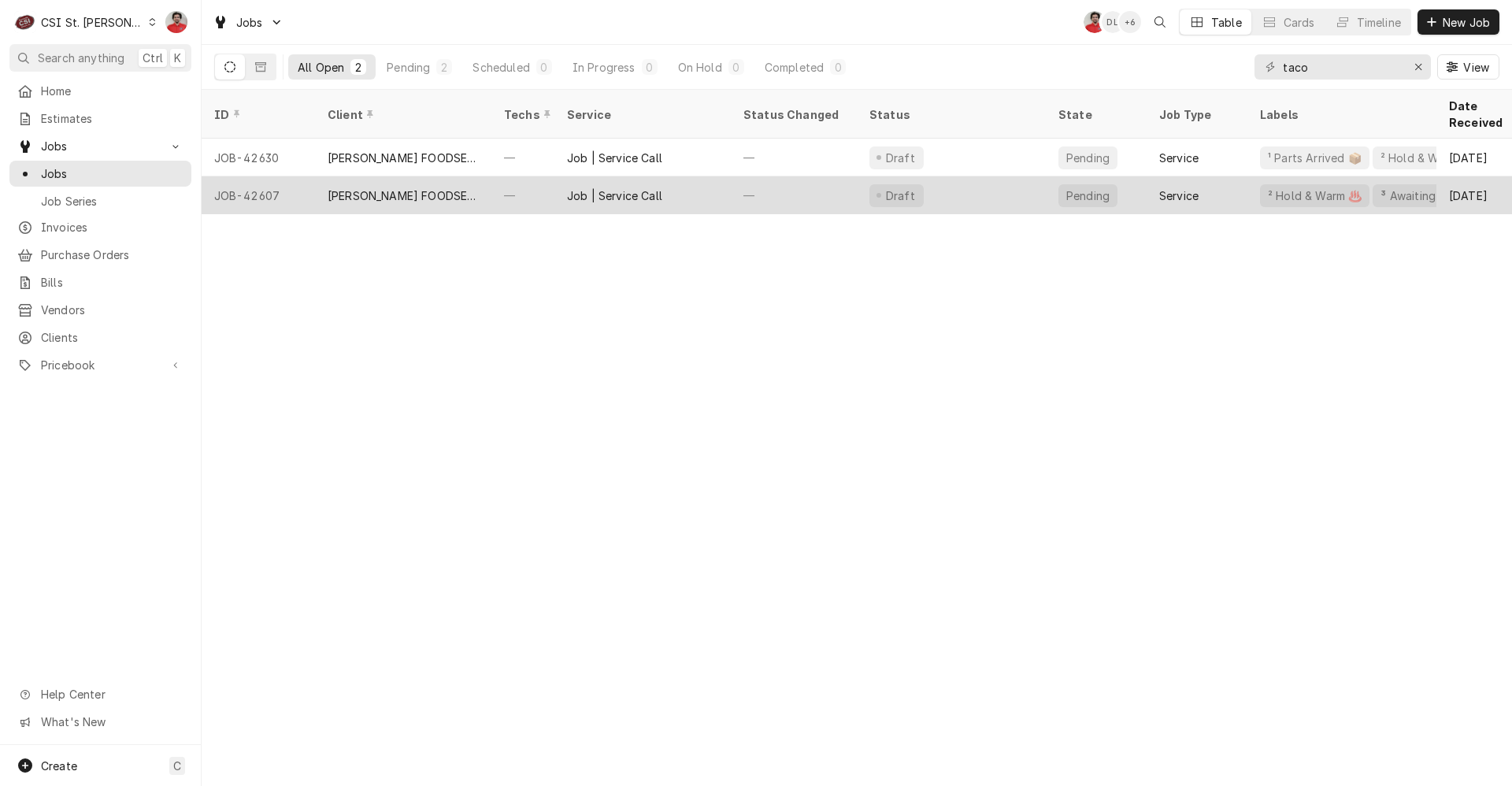
click at [469, 187] on div "[PERSON_NAME] FOODSERVICE SYSTEMS, INC." at bounding box center [403, 196] width 151 height 16
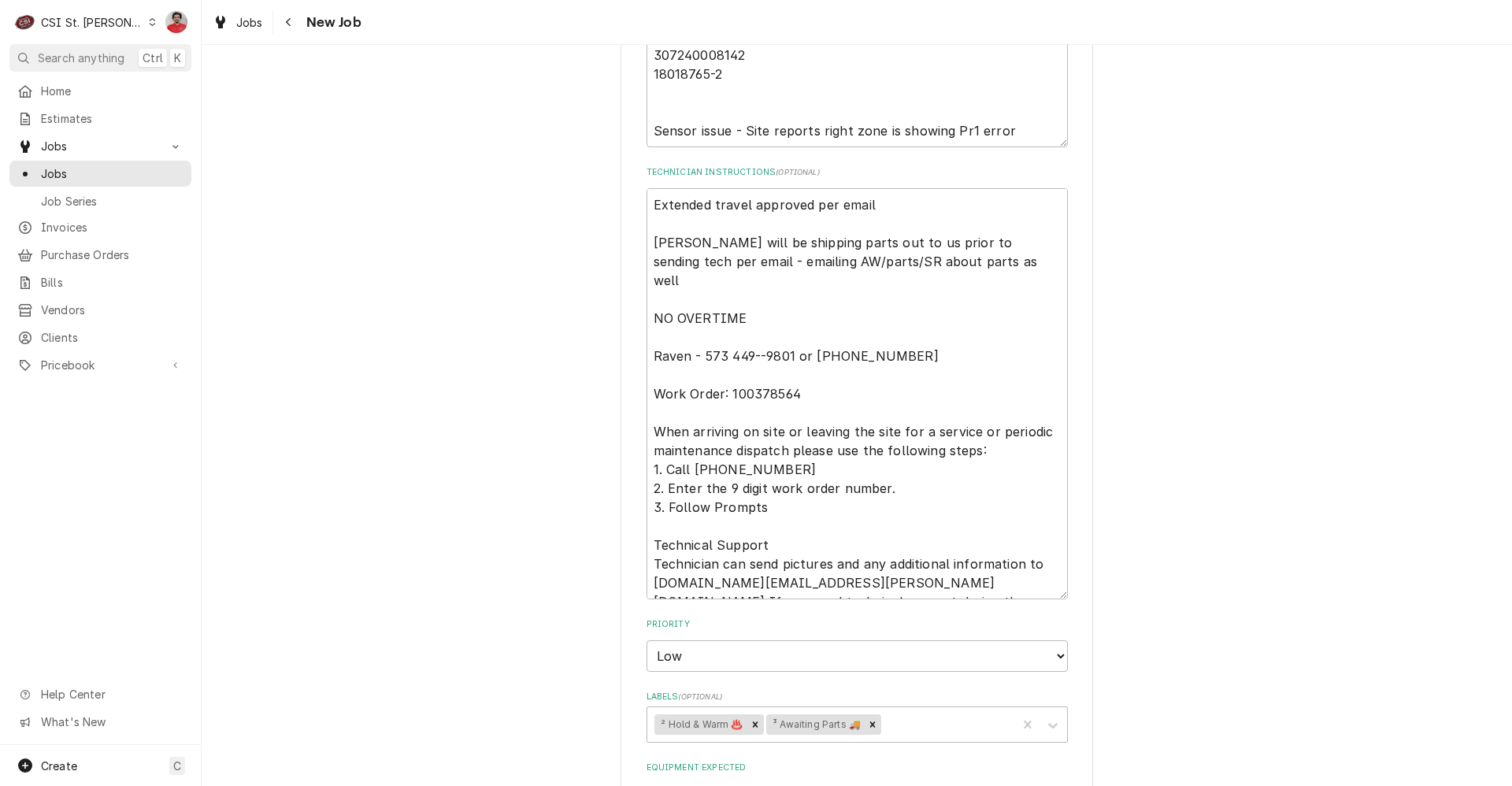
scroll to position [315, 0]
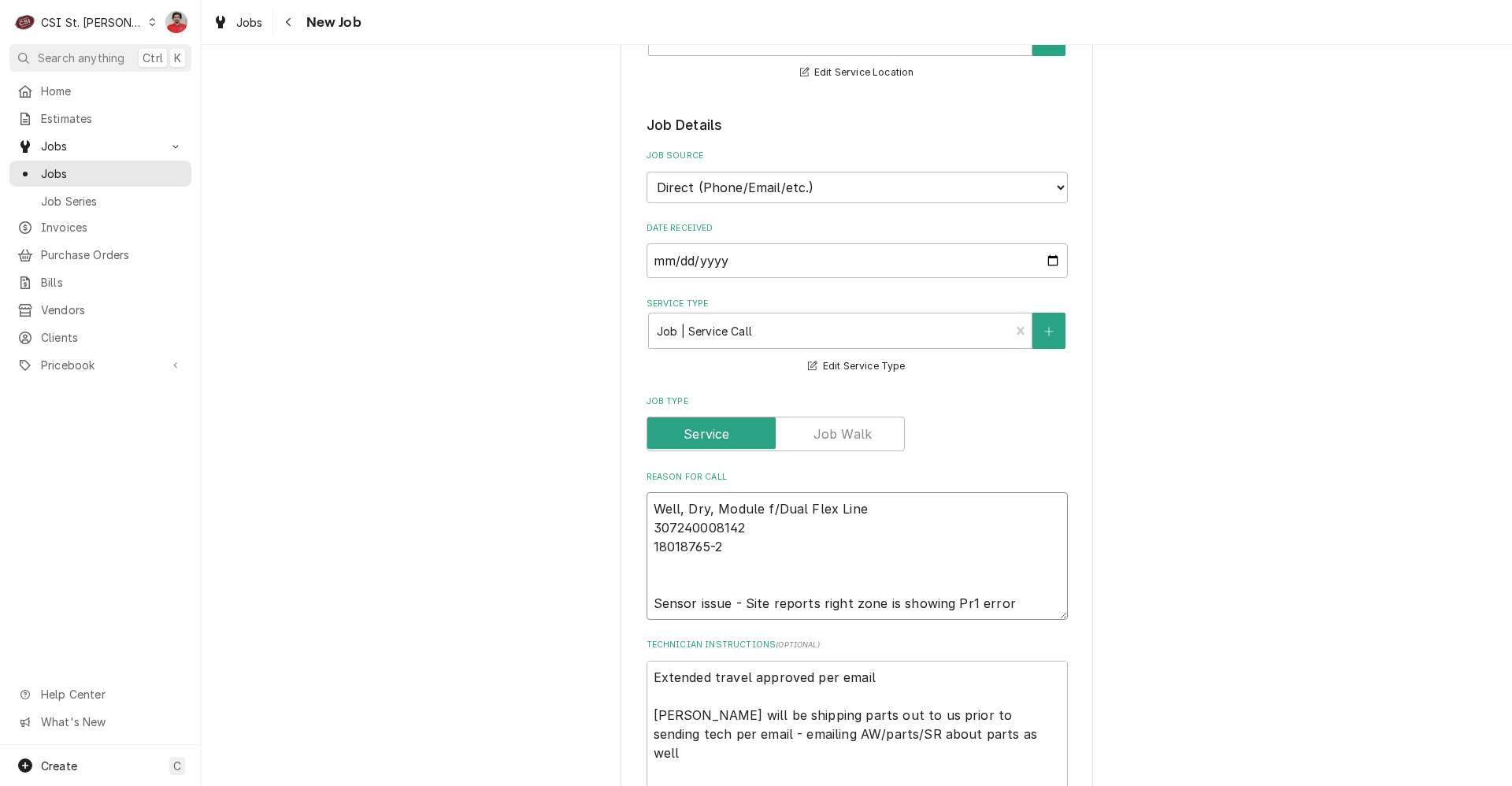
click at [903, 501] on textarea "Well, Dry, Module f/Dual Flex Line 307240008142 18018765-2 Sensor issue - Site …" at bounding box center [857, 556] width 421 height 127
type textarea "x"
type textarea "Well, Dry, Module f/Dual Flex Line 307240008142 18018765-2 Sensor issue - Site …"
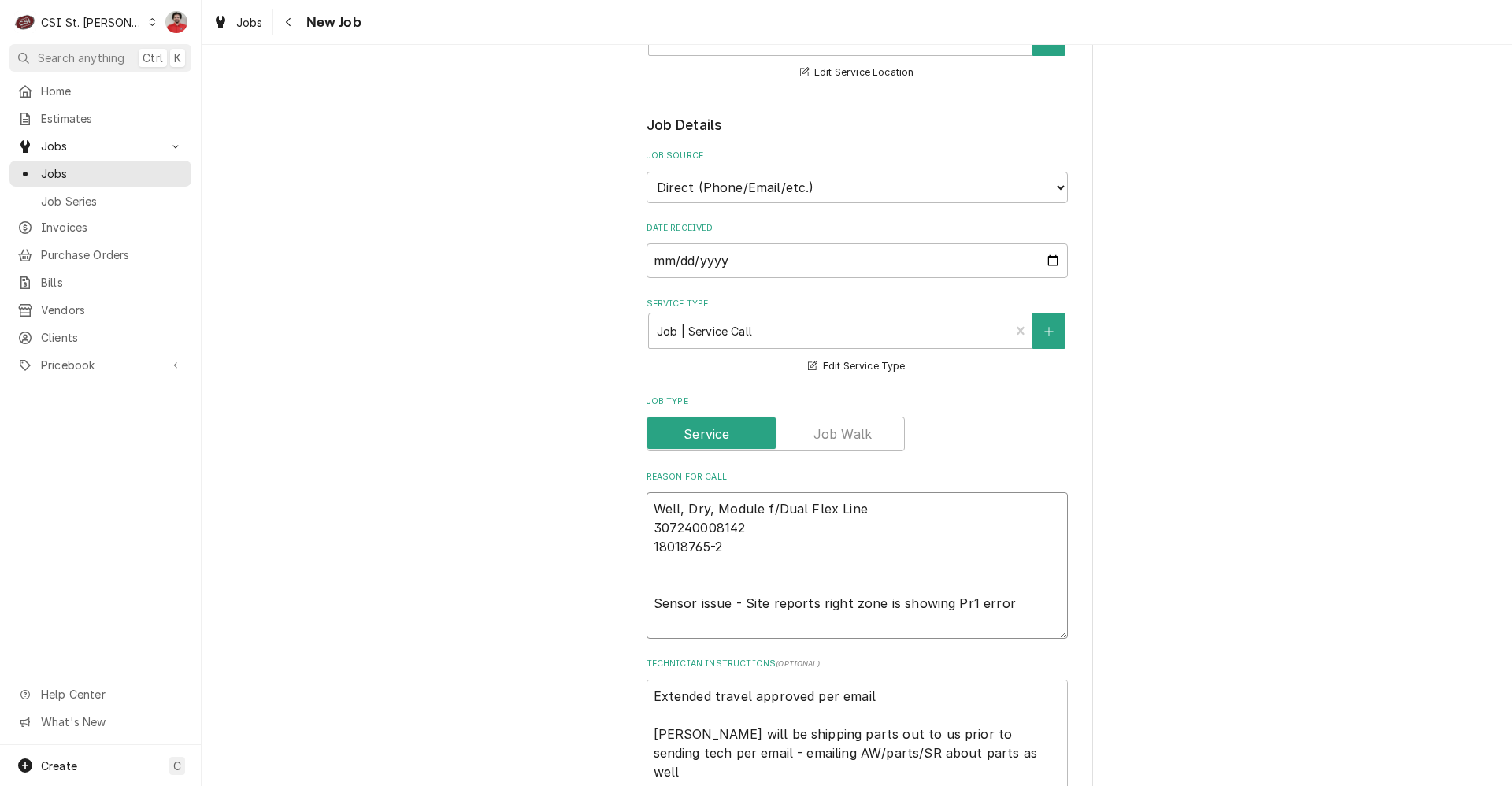
type textarea "x"
type textarea "R Well, Dry, Module f/Dual Flex Line 307240008142 18018765-2 Sensor issue - Sit…"
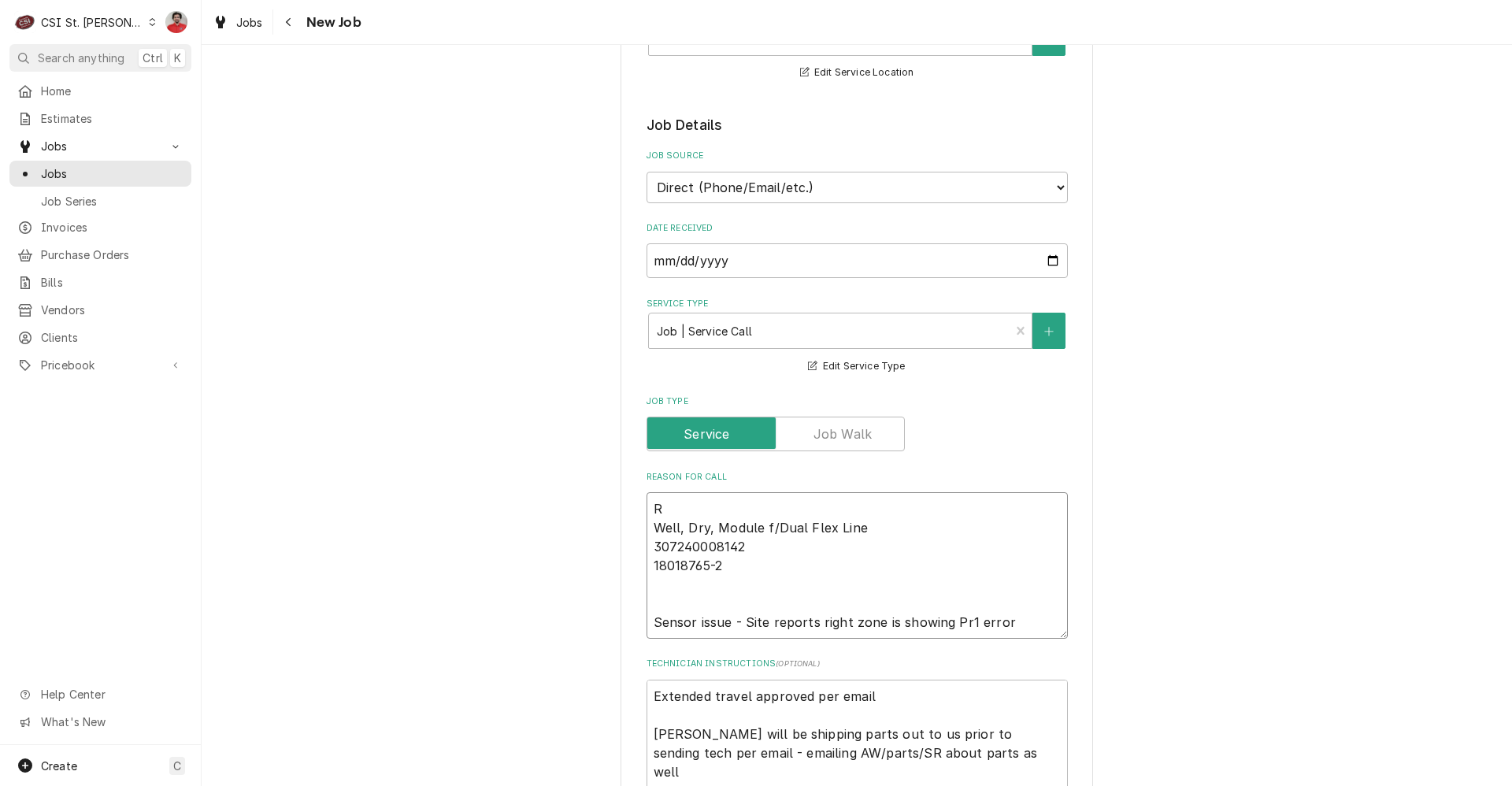
type textarea "x"
type textarea "Re Well, Dry, Module f/Dual Flex Line 307240008142 18018765-2 Sensor issue - Si…"
type textarea "x"
type textarea "Rec Well, Dry, Module f/Dual Flex Line 307240008142 18018765-2 Sensor issue - S…"
type textarea "x"
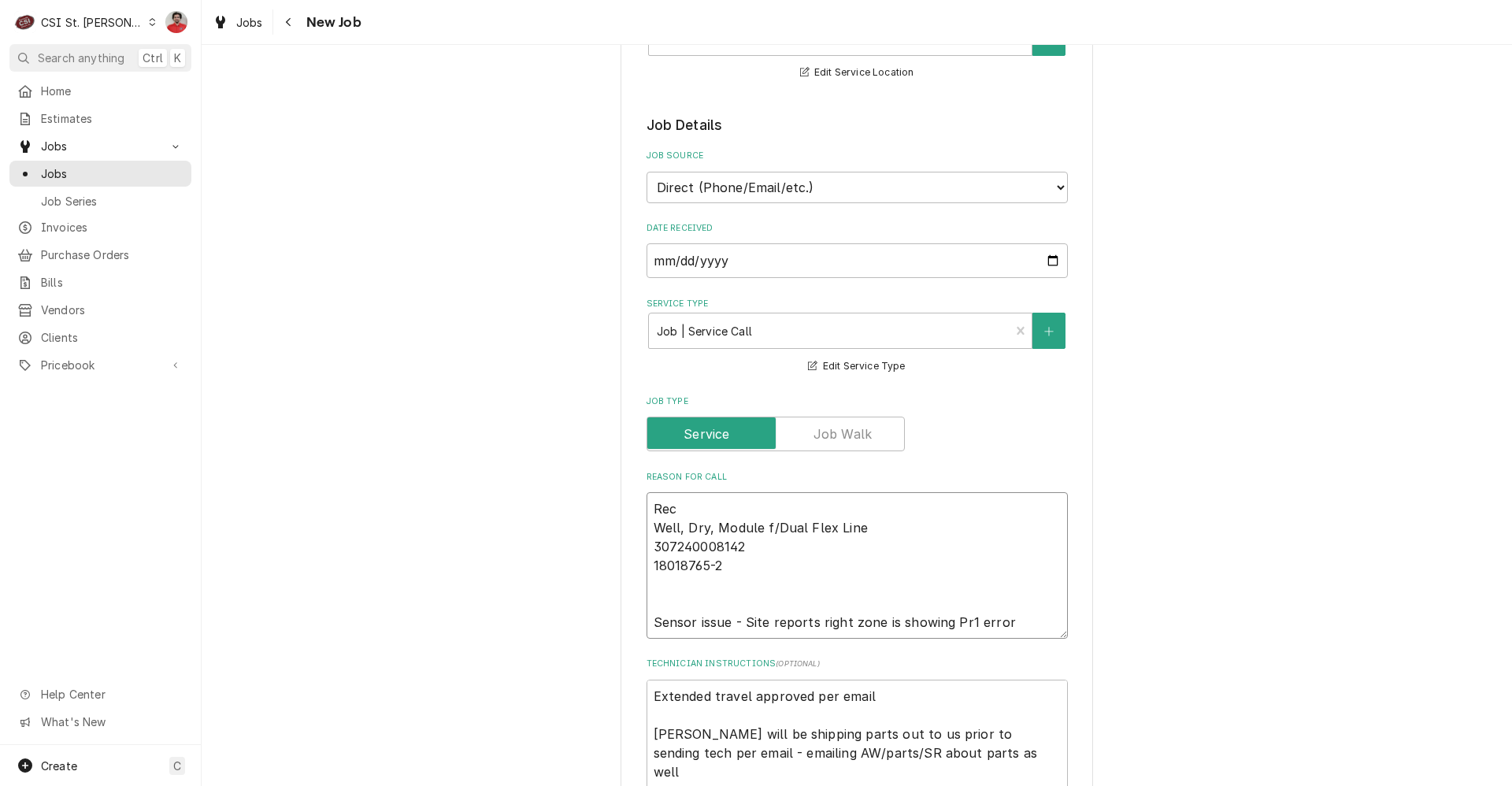
type textarea "Rec Well, Dry, Module f/Dual Flex Line 307240008142 18018765-2 Sensor issue - S…"
type textarea "x"
type textarea "Rec 1 Well, Dry, Module f/Dual Flex Line 307240008142 18018765-2 Sensor issue -…"
type textarea "x"
type textarea "Rec 18 Well, Dry, Module f/Dual Flex Line 307240008142 18018765-2 Sensor issue …"
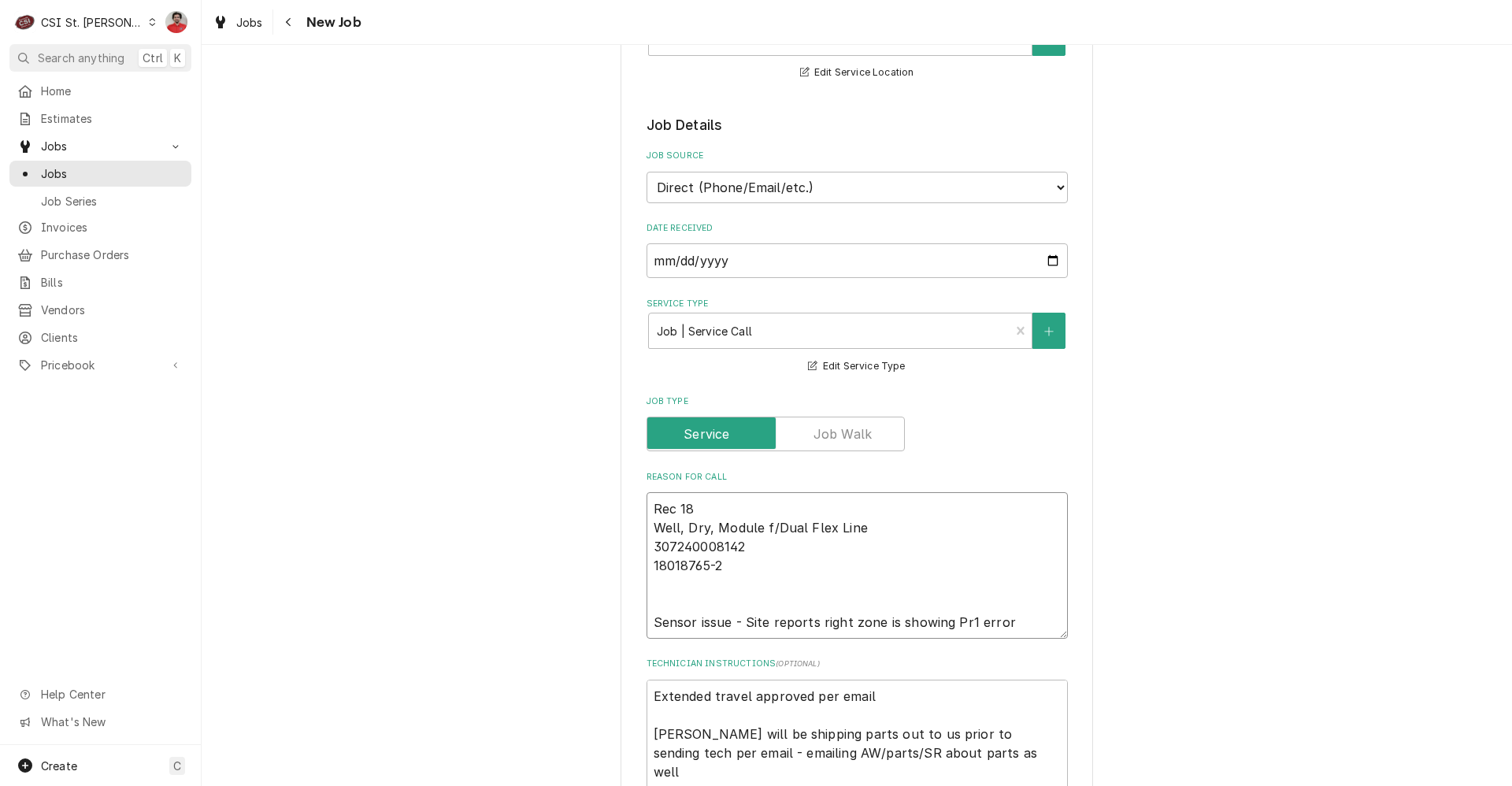
type textarea "x"
type textarea "Rec 180 Well, Dry, Module f/Dual Flex Line 307240008142 18018765-2 Sensor issue…"
type textarea "x"
type textarea "Rec 1803 Well, Dry, Module f/Dual Flex Line 307240008142 18018765-2 Sensor issu…"
type textarea "x"
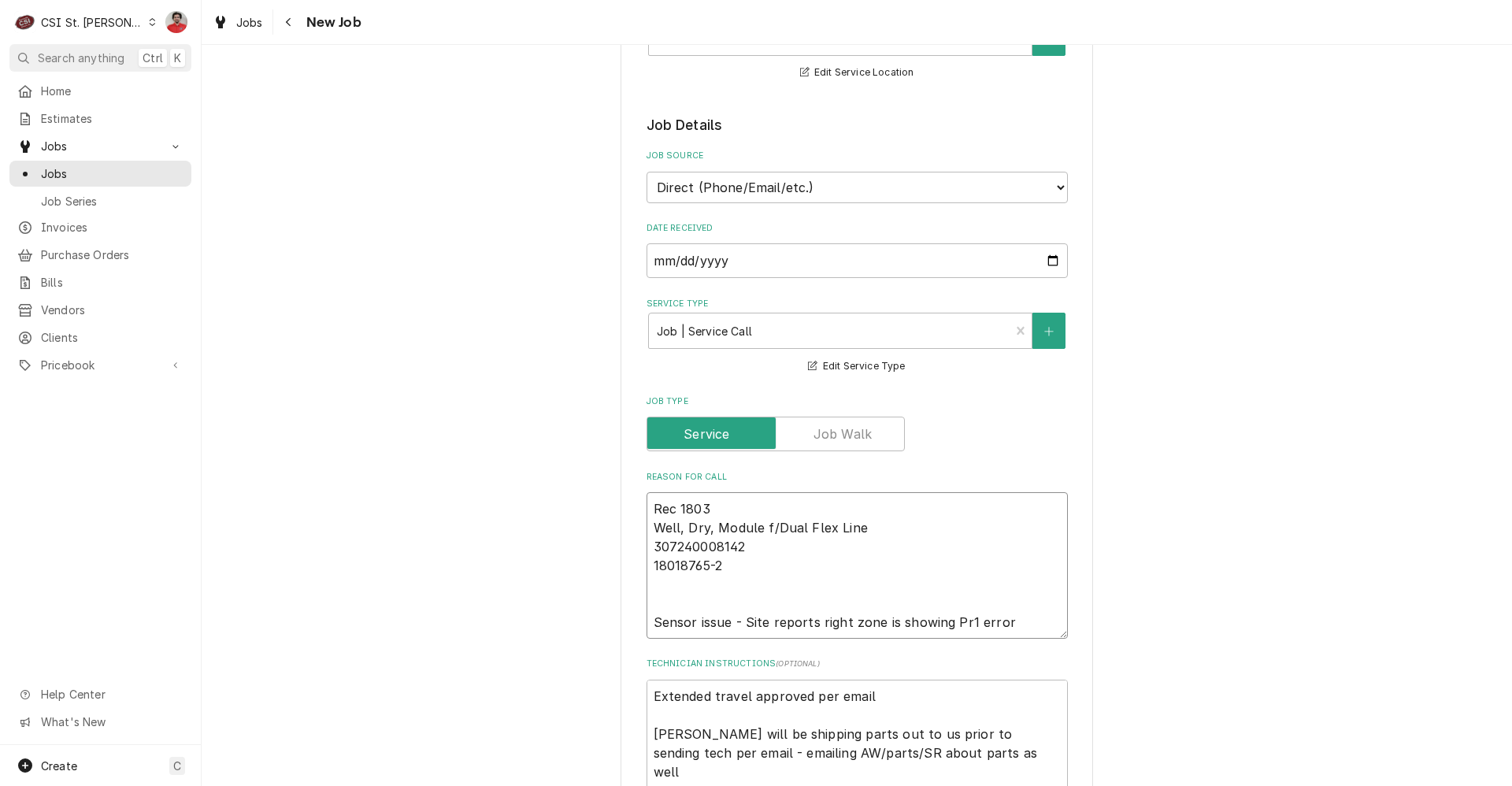
type textarea "Rec 18034 Well, Dry, Module f/Dual Flex Line 307240008142 18018765-2 Sensor iss…"
type textarea "x"
type textarea "Rec 180344 Well, Dry, Module f/Dual Flex Line 307240008142 18018765-2 Sensor is…"
type textarea "x"
type textarea "Rec 1803442 Well, Dry, Module f/Dual Flex Line 307240008142 18018765-2 Sensor i…"
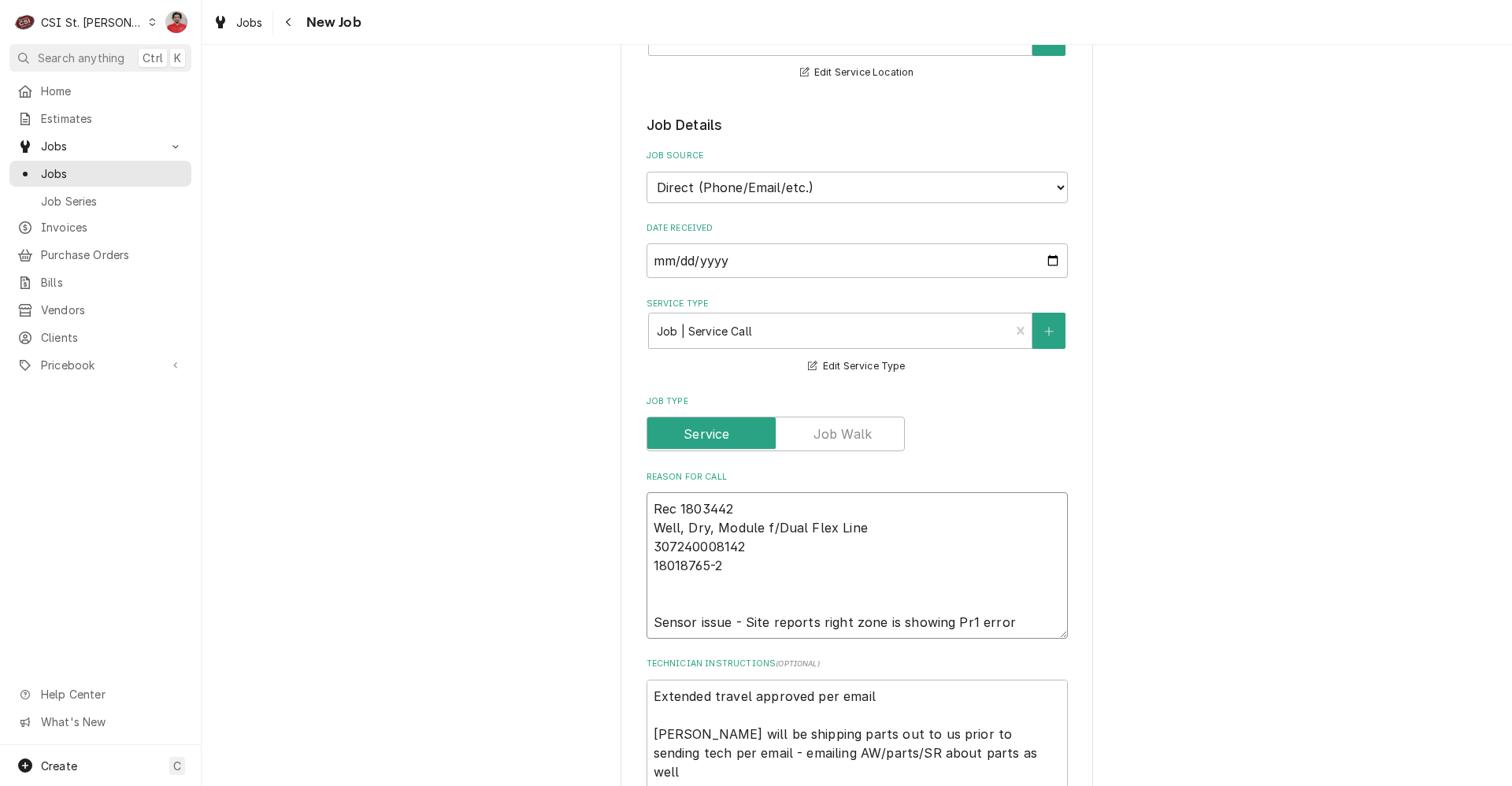
type textarea "x"
type textarea "Rec 18034427 Well, Dry, Module f/Dual Flex Line 307240008142 18018765-2 Sensor …"
type textarea "x"
type textarea "Rec 18034427 Well, Dry, Module f/Dual Flex Line 307240008142 18018765-2 Sensor …"
type textarea "x"
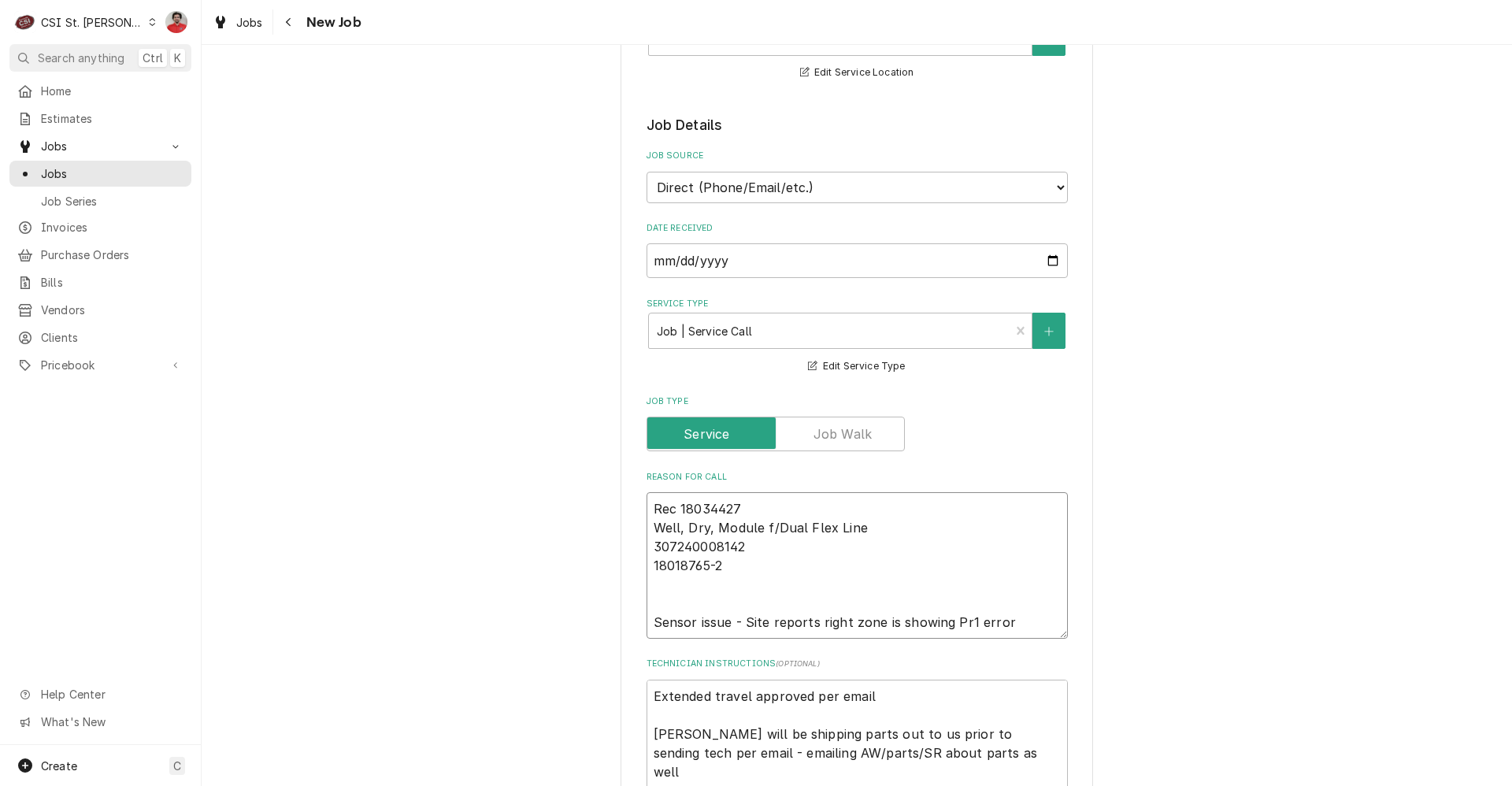
type textarea "Rec 18034427 t Well, Dry, Module f/Dual Flex Line 307240008142 18018765-2 Senso…"
type textarea "x"
type textarea "Rec 18034427 to Well, Dry, Module f/Dual Flex Line 307240008142 18018765-2 Sens…"
type textarea "x"
type textarea "Rec 18034427 to Well, Dry, Module f/Dual Flex Line 307240008142 18018765-2 Sens…"
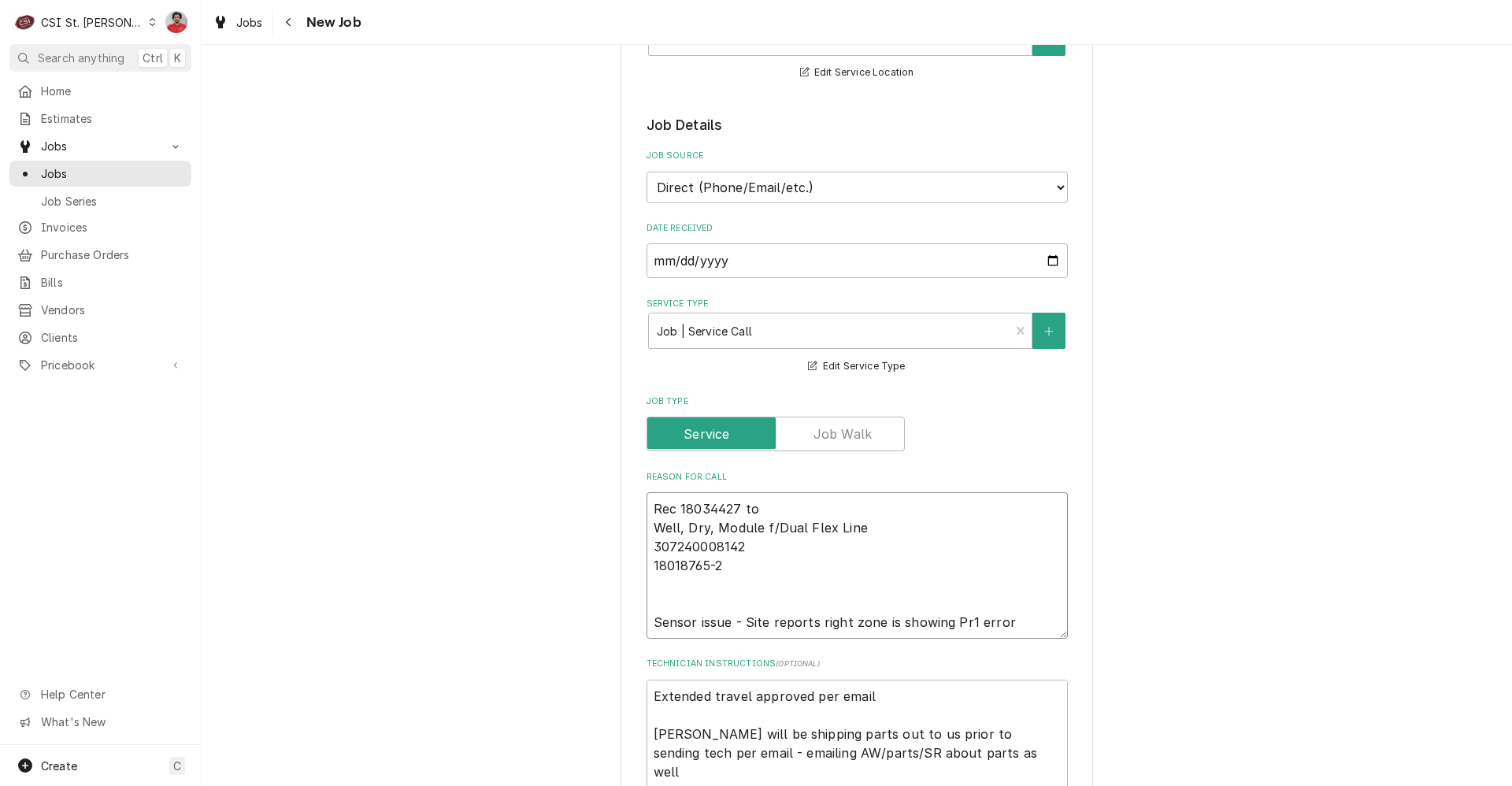
type textarea "x"
type textarea "Rec 18034427 to R Well, Dry, Module f/Dual Flex Line 307240008142 18018765-2 Se…"
type textarea "x"
type textarea "Rec 18034427 to Re Well, Dry, Module f/Dual Flex Line 307240008142 18018765-2 S…"
type textarea "x"
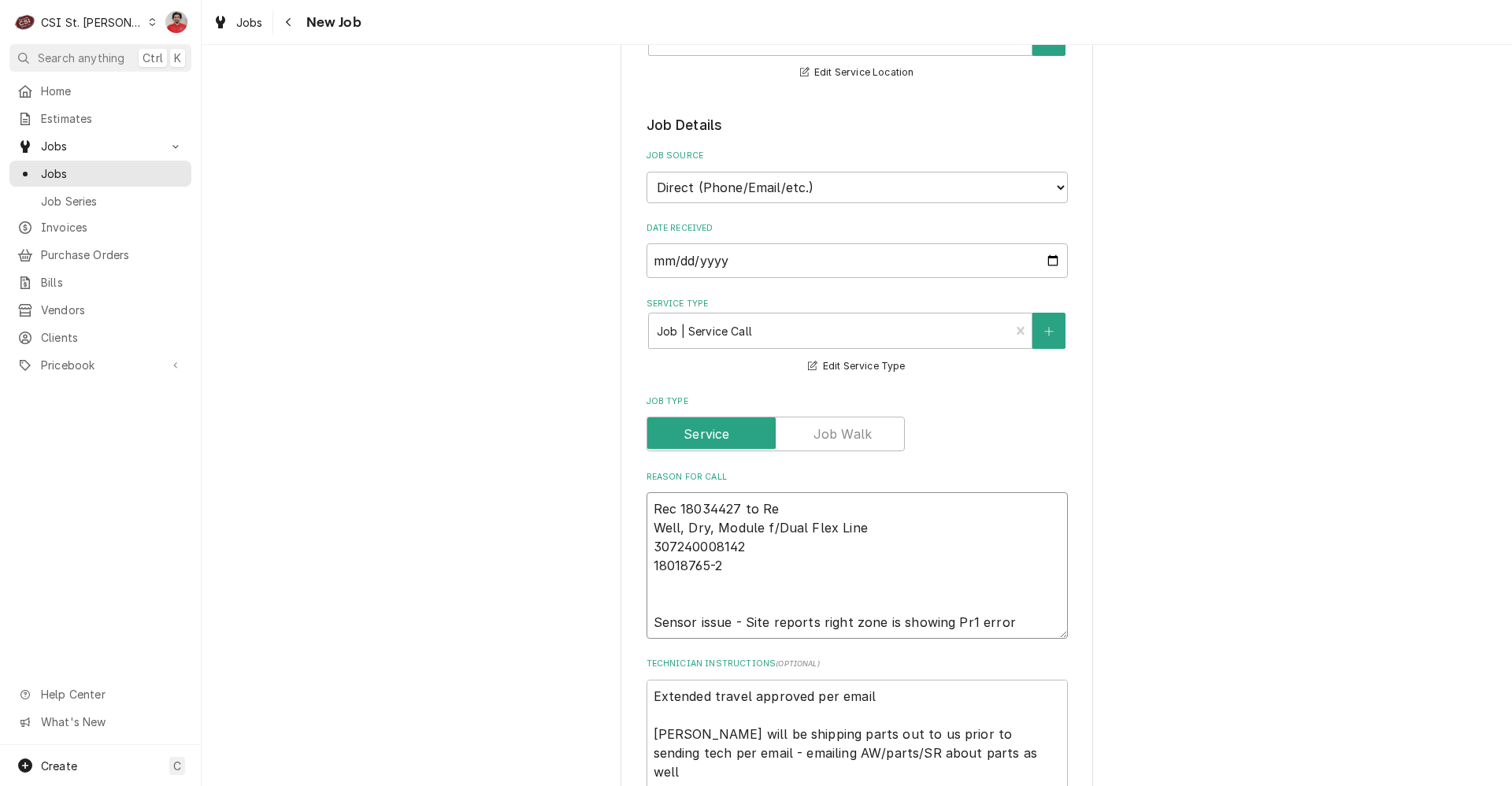
type textarea "Rec 18034427 to Res Well, Dry, Module f/Dual Flex Line 307240008142 18018765-2 …"
type textarea "x"
type textarea "Rec 18034427 to Rese Well, Dry, Module f/Dual Flex Line 307240008142 18018765-2…"
type textarea "x"
type textarea "Rec 18034427 to [PERSON_NAME] Well, Dry, Module f/Dual Flex Line 307240008142 1…"
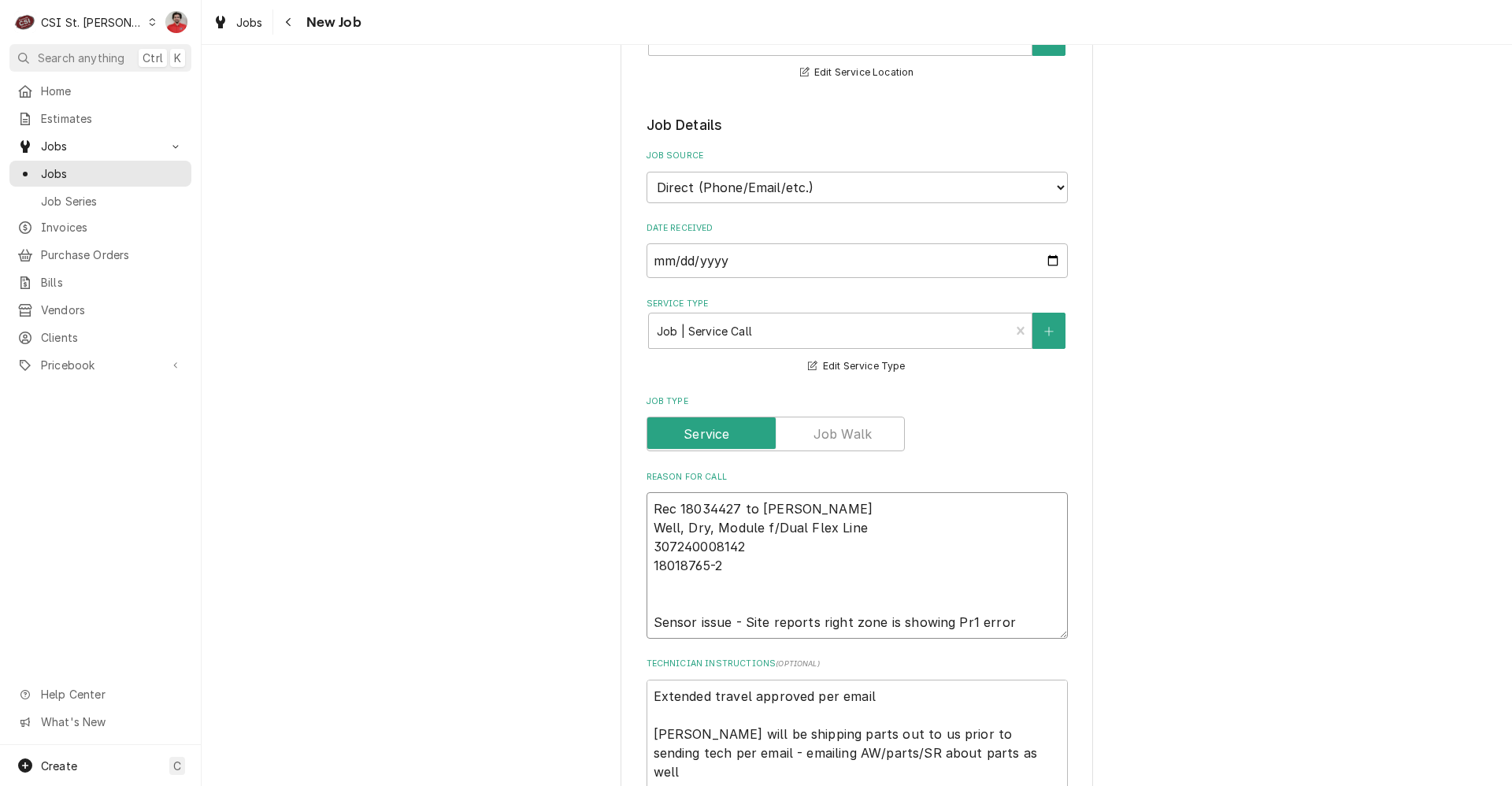
type textarea "x"
type textarea "Rec 18034427 to Reserv Well, Dry, Module f/Dual Flex Line 307240008142 18018765…"
type textarea "x"
type textarea "Rec 18034427 to Reserve Well, Dry, Module f/Dual Flex Line 307240008142 1801876…"
type textarea "x"
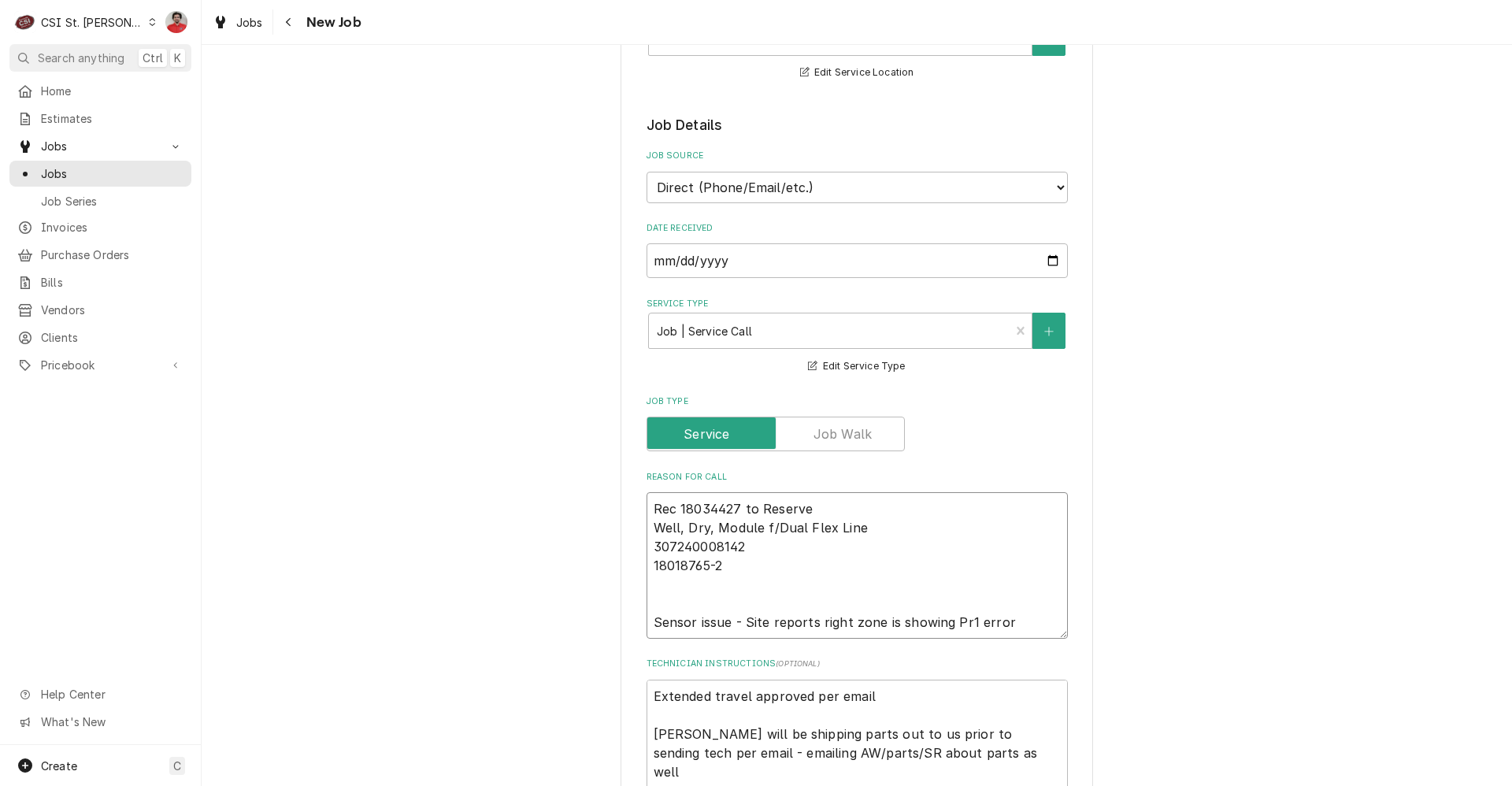
type textarea "Rec 18034427 to Reserve Well, Dry, Module f/Dual Flex Line 307240008142 1801876…"
type textarea "x"
type textarea "Rec 18034427 to Reserve s Well, Dry, Module f/Dual Flex Line 307240008142 18018…"
type textarea "x"
type textarea "Rec 18034427 to Reserve se Well, Dry, Module f/Dual Flex Line 307240008142 1801…"
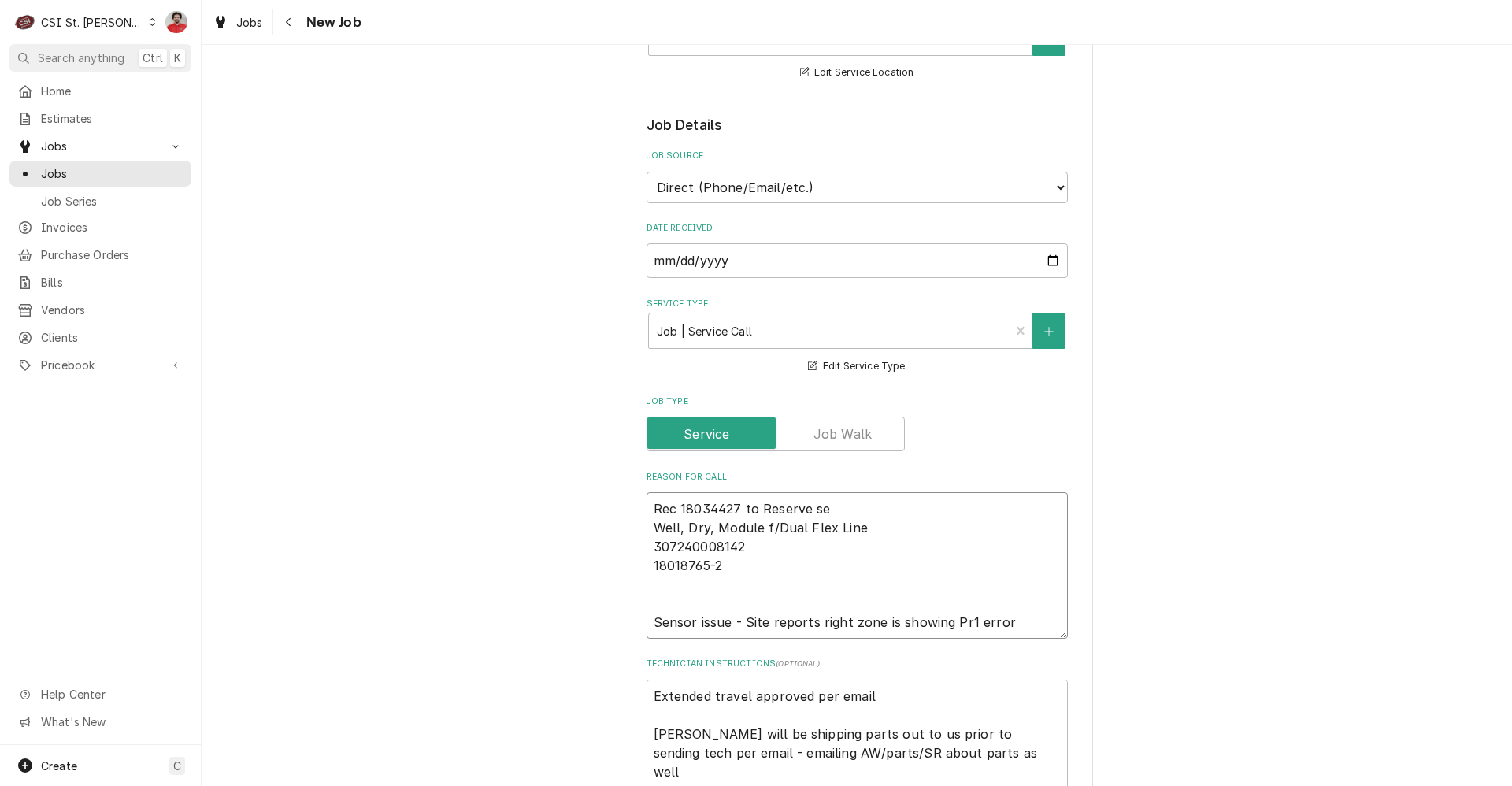
type textarea "x"
type textarea "Rec 18034427 to Reserve s Well, Dry, Module f/Dual Flex Line 307240008142 18018…"
type textarea "x"
type textarea "Rec 18034427 to Reserve Well, Dry, Module f/Dual Flex Line 307240008142 1801876…"
type textarea "x"
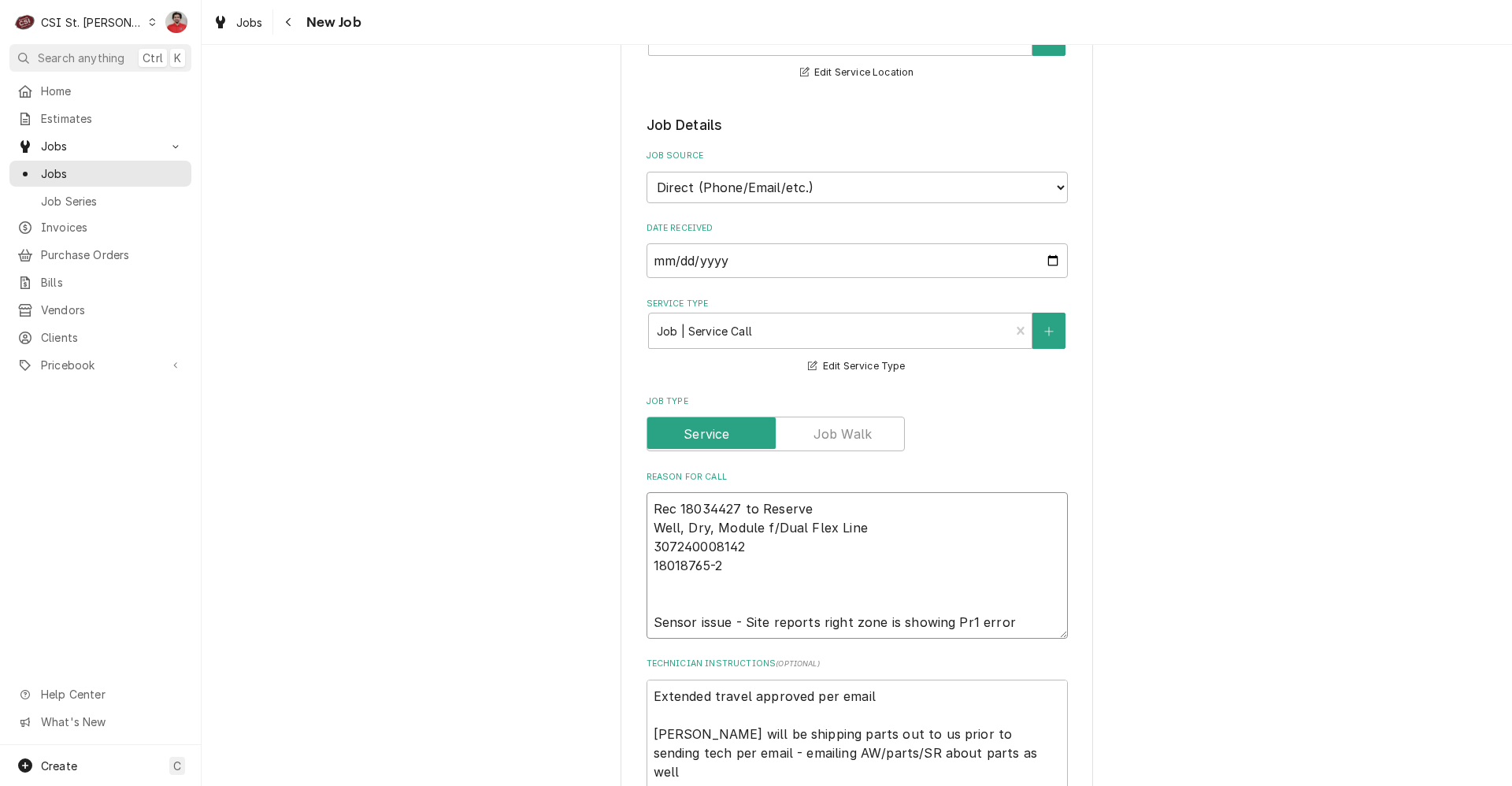
type textarea "Rec 18034427 to Reserve s Well, Dry, Module f/Dual Flex Line 307240008142 18018…"
type textarea "x"
type textarea "Rec 18034427 to Reserve sh Well, Dry, Module f/Dual Flex Line 307240008142 1801…"
type textarea "x"
type textarea "Rec 18034427 to Reserve she Well, Dry, Module f/Dual Flex Line 307240008142 180…"
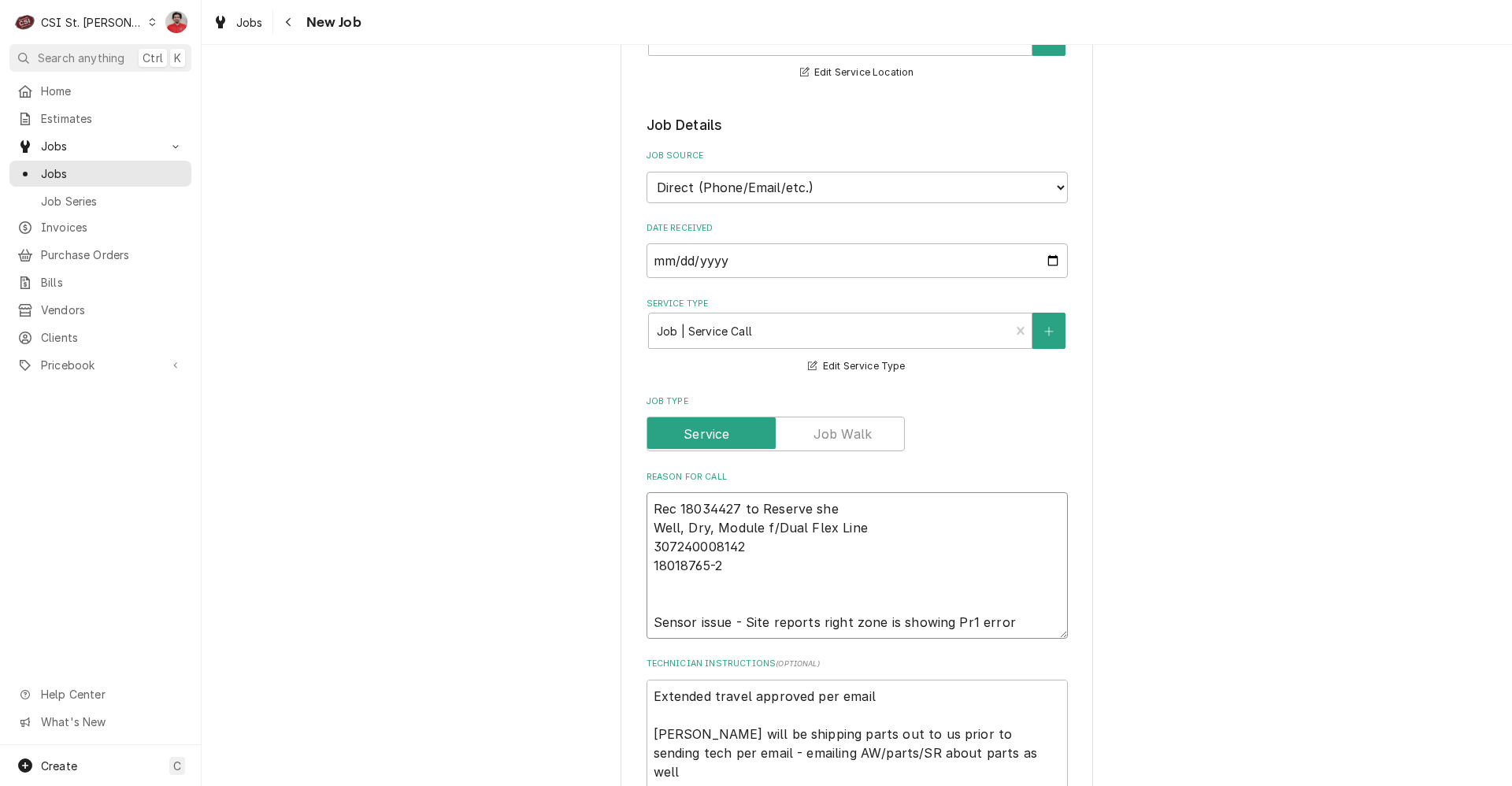
type textarea "x"
type textarea "Rec 18034427 to Reserve shel Well, Dry, Module f/Dual Flex Line 307240008142 18…"
type textarea "x"
type textarea "Rec 18034427 to Reserve shelf Well, Dry, Module f/Dual Flex Line 307240008142 1…"
type textarea "x"
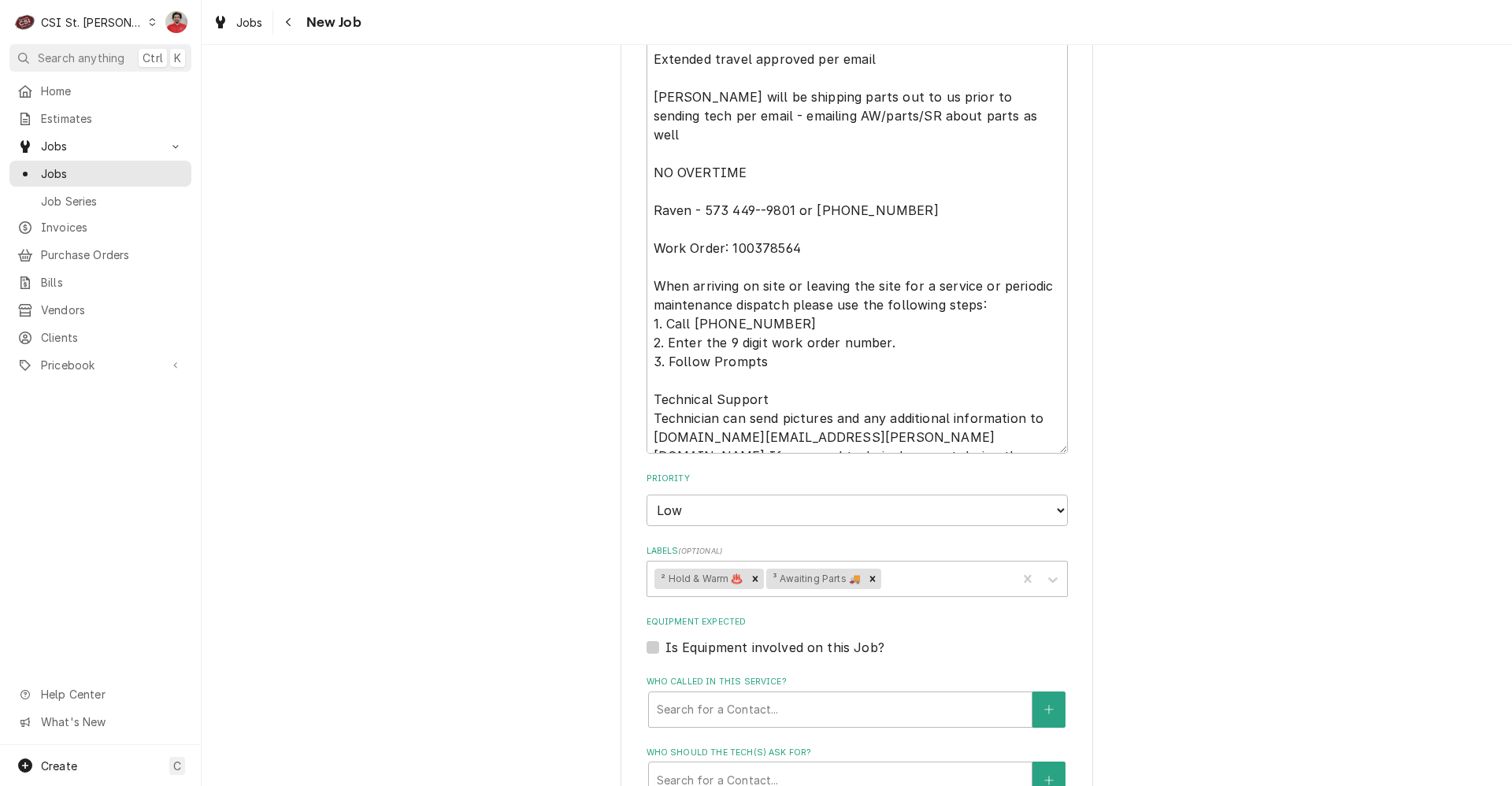
scroll to position [1023, 0]
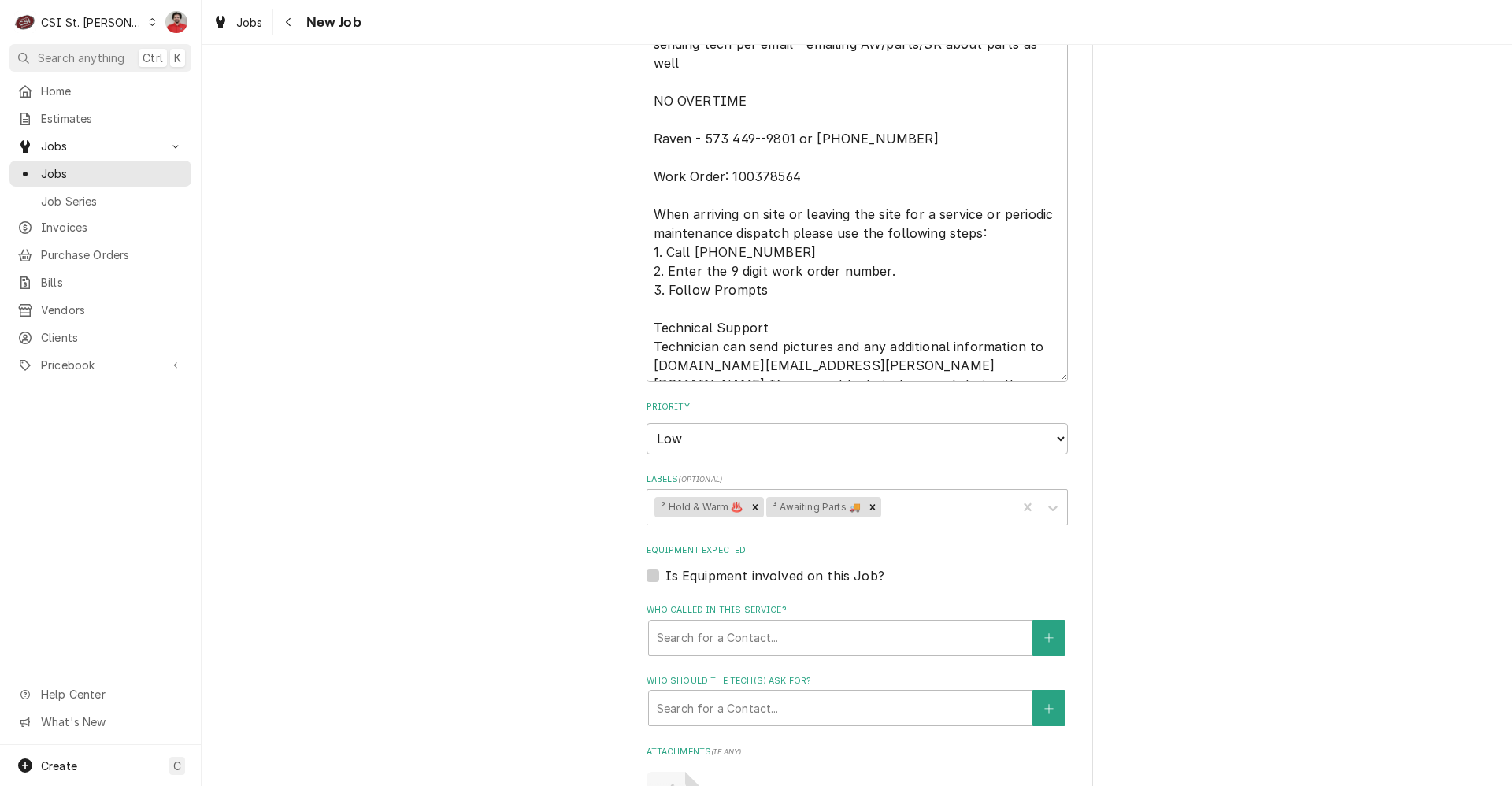
type textarea "Rec 18034427 to Reserve shelf Well, Dry, Module f/Dual Flex Line 307240008142 1…"
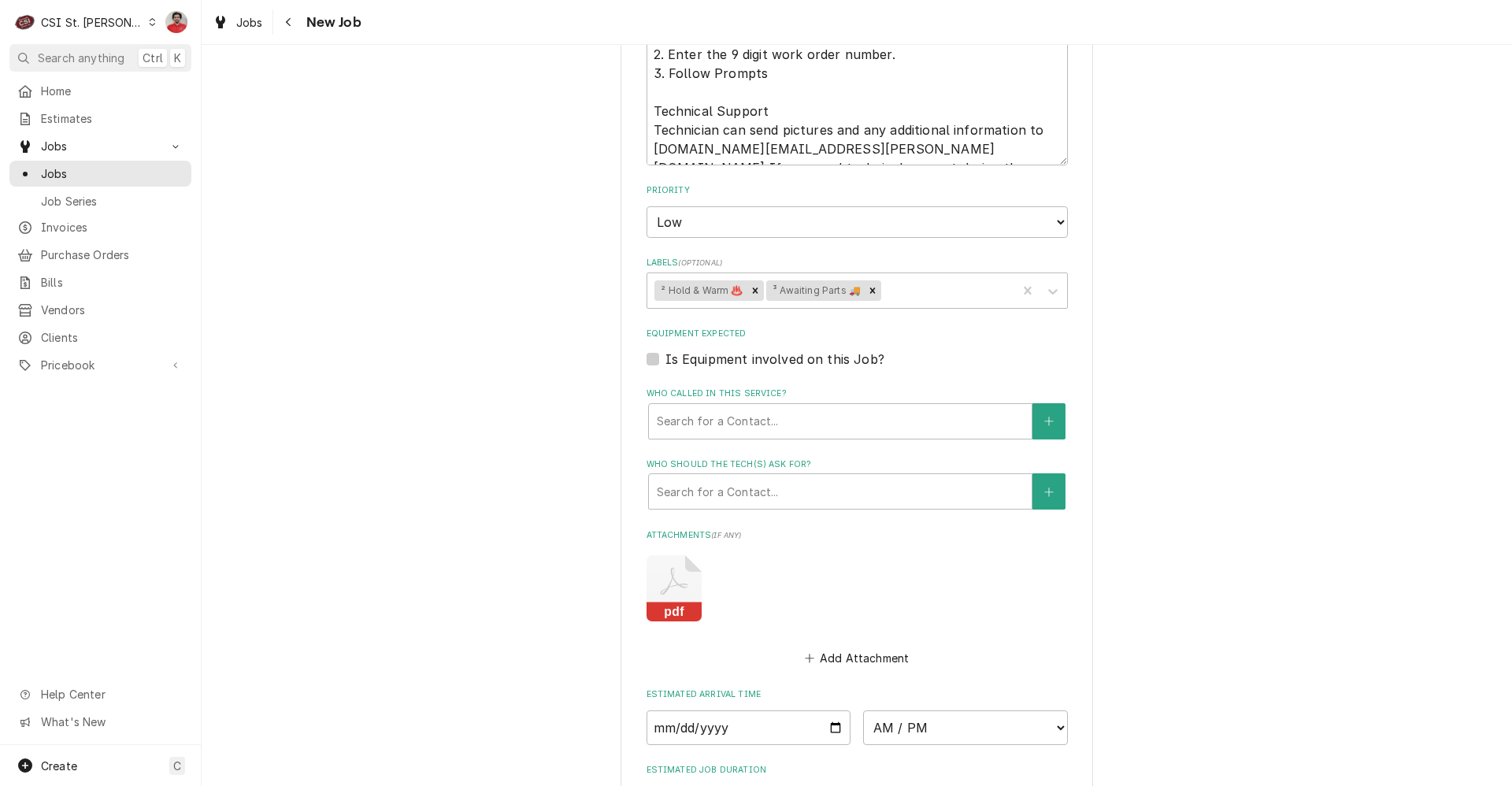
scroll to position [1339, 0]
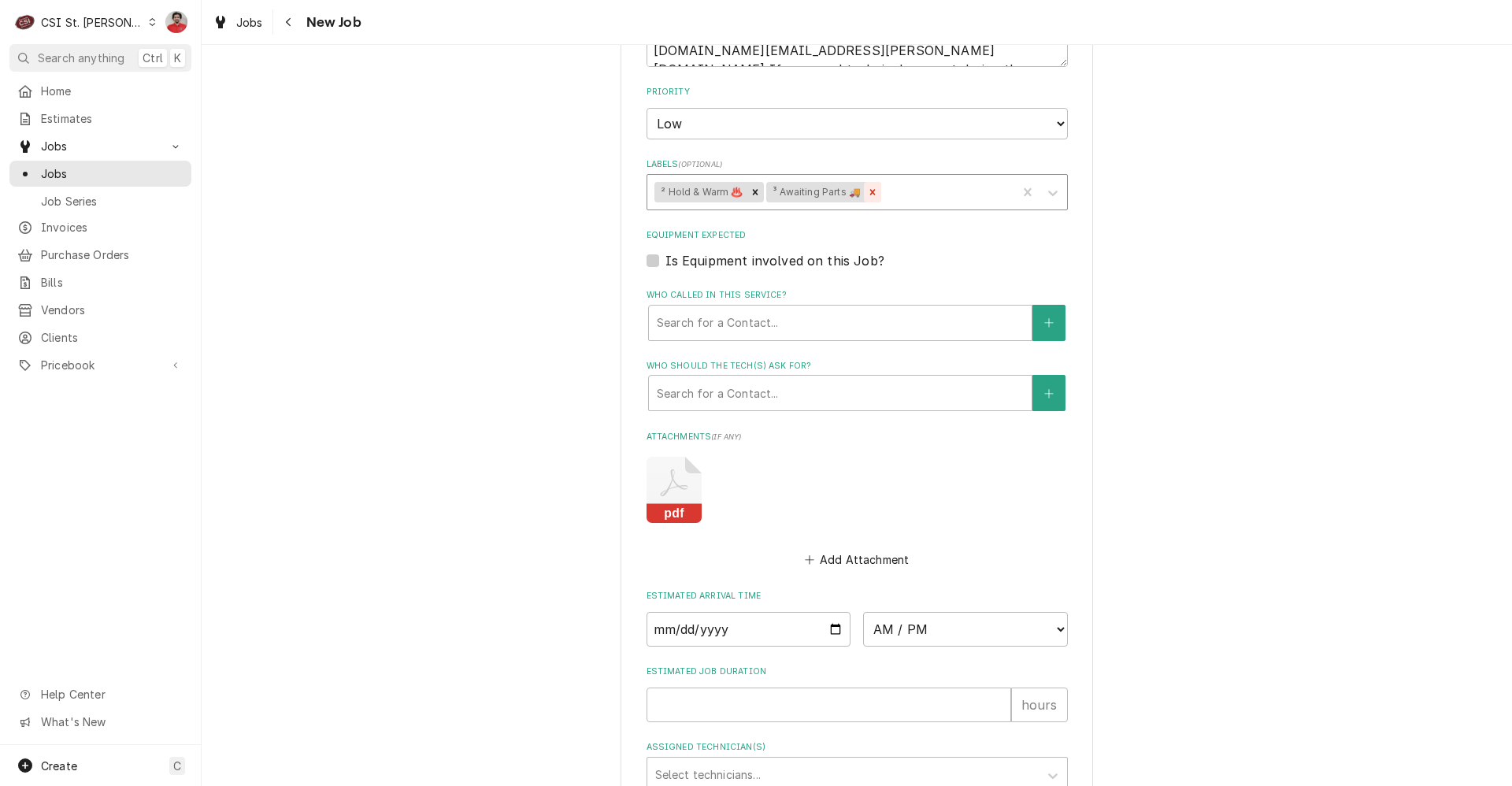
click at [868, 191] on icon "Remove ³ Awaiting Parts 🚚" at bounding box center [872, 192] width 11 height 11
click at [868, 191] on div "Labels" at bounding box center [887, 192] width 243 height 28
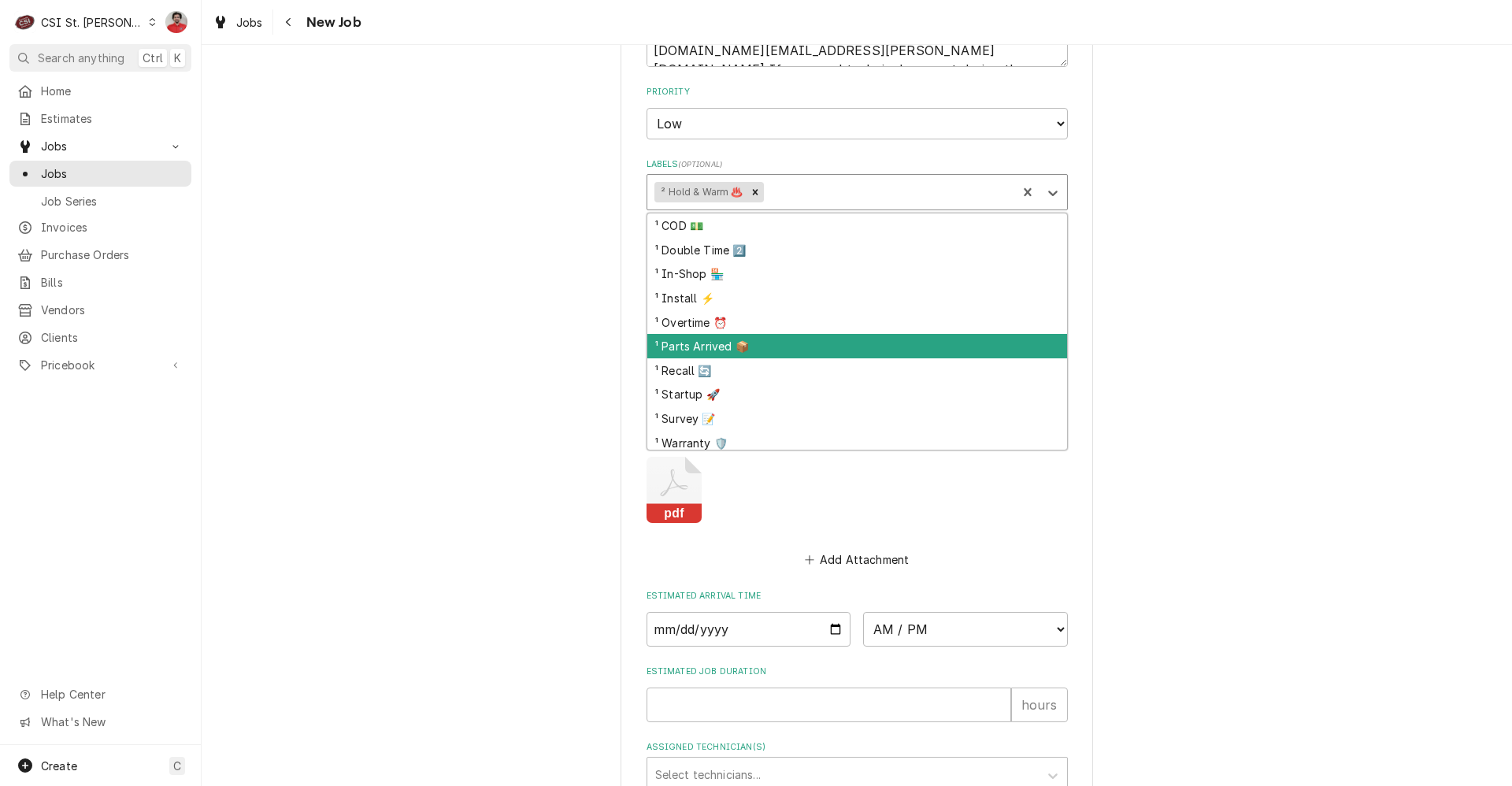
click at [794, 340] on div "¹ Parts Arrived 📦" at bounding box center [857, 346] width 419 height 25
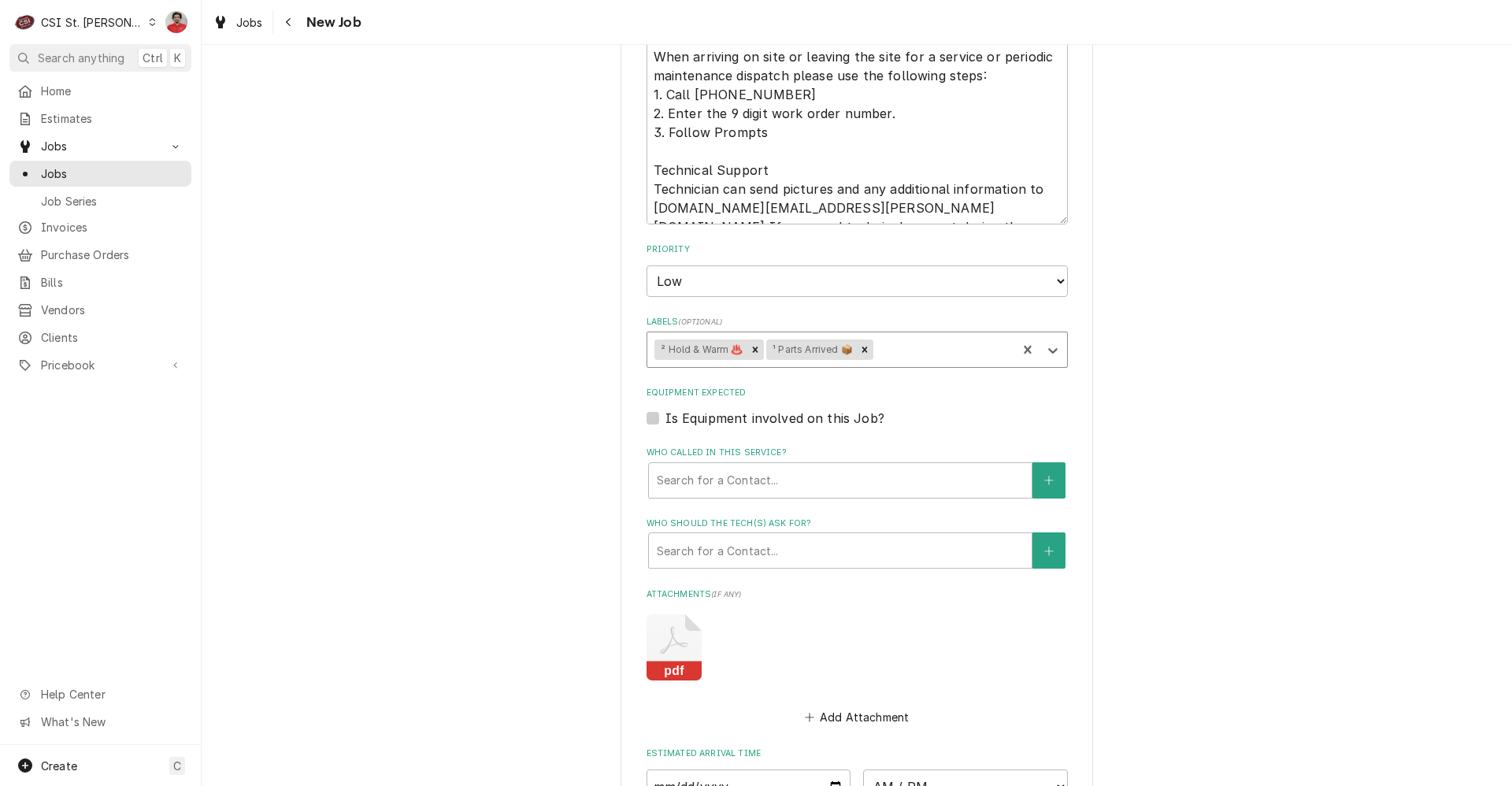
scroll to position [1522, 0]
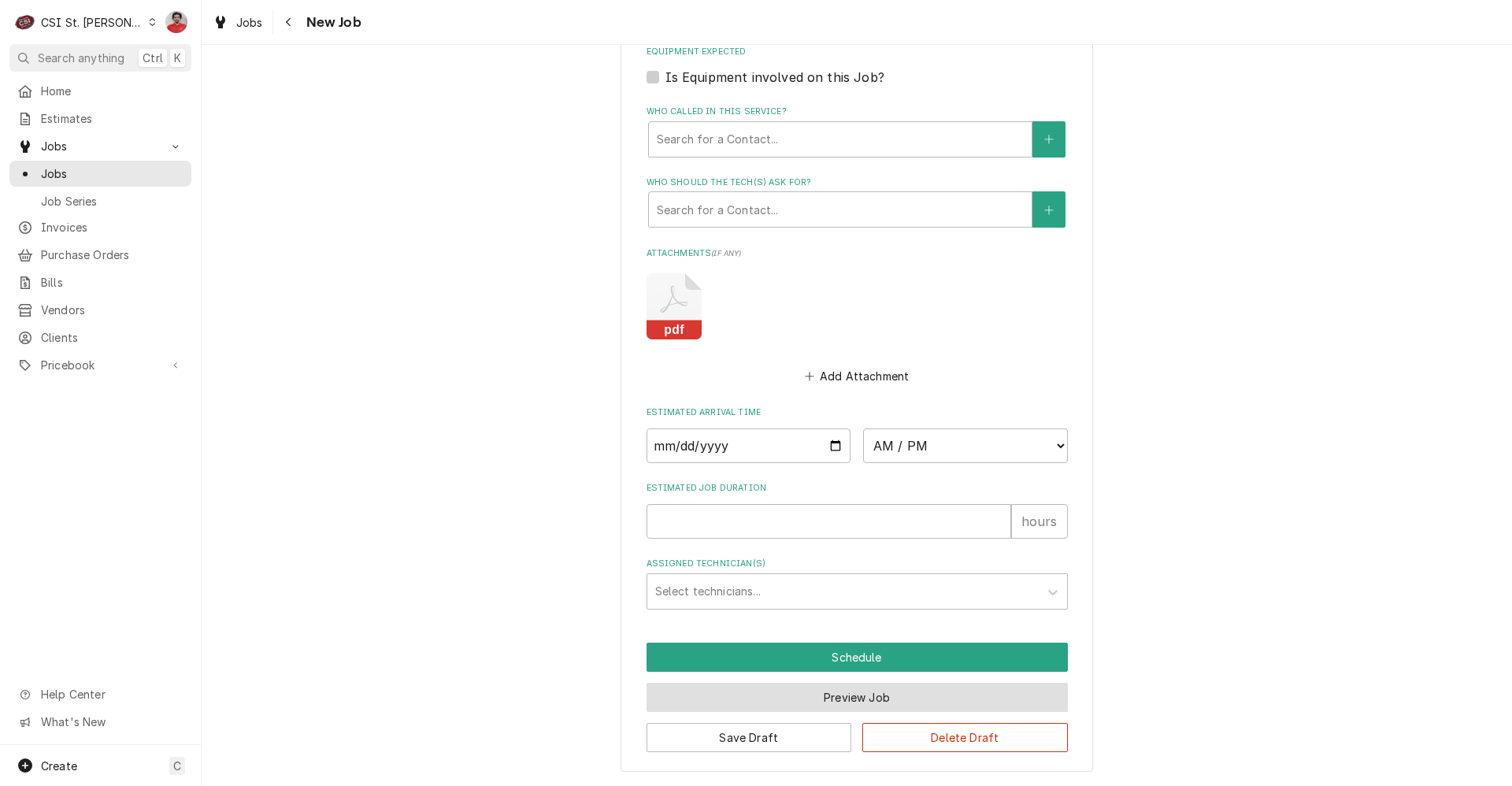
click at [813, 700] on button "Preview Job" at bounding box center [857, 698] width 421 height 29
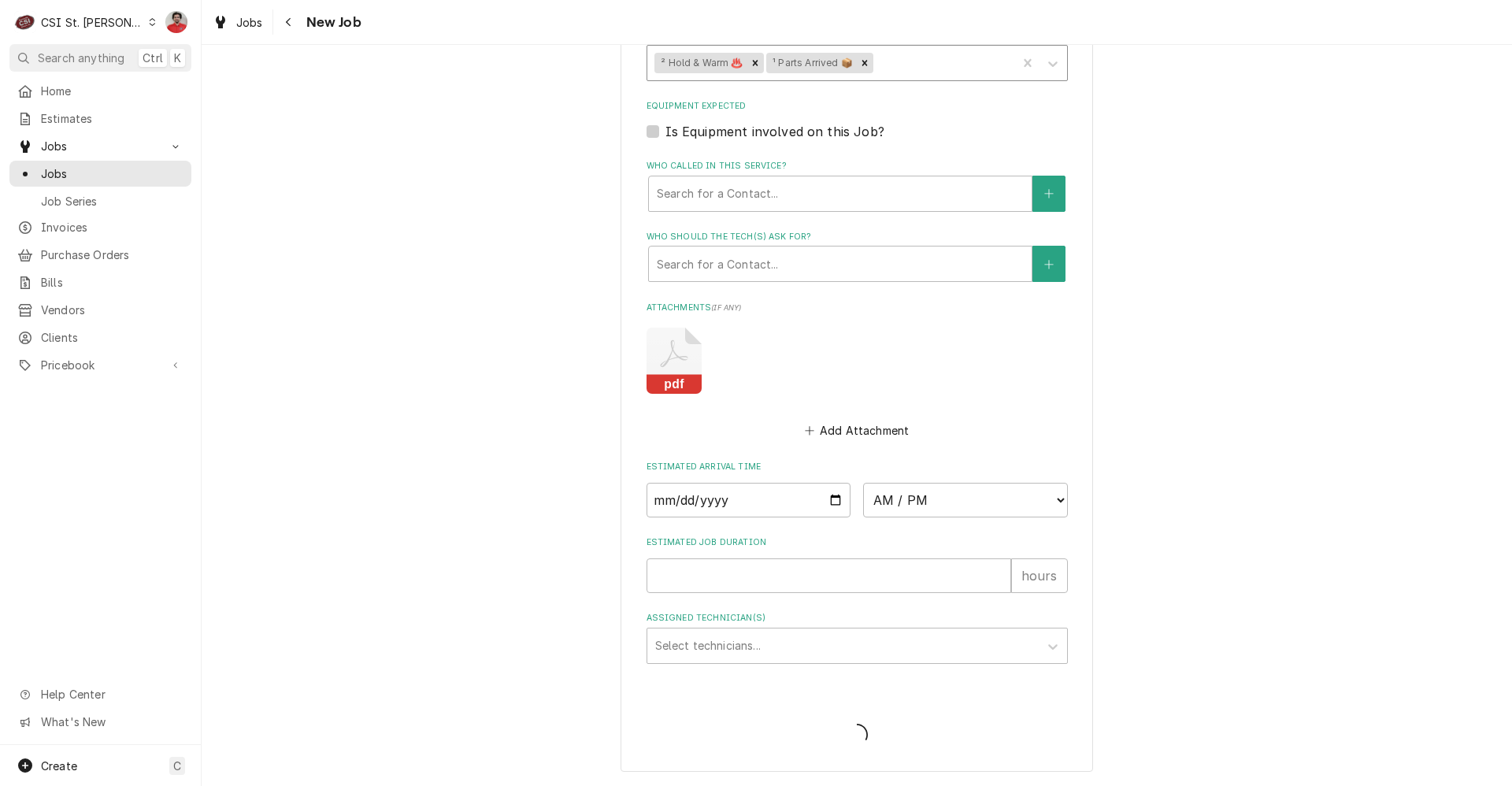
type textarea "x"
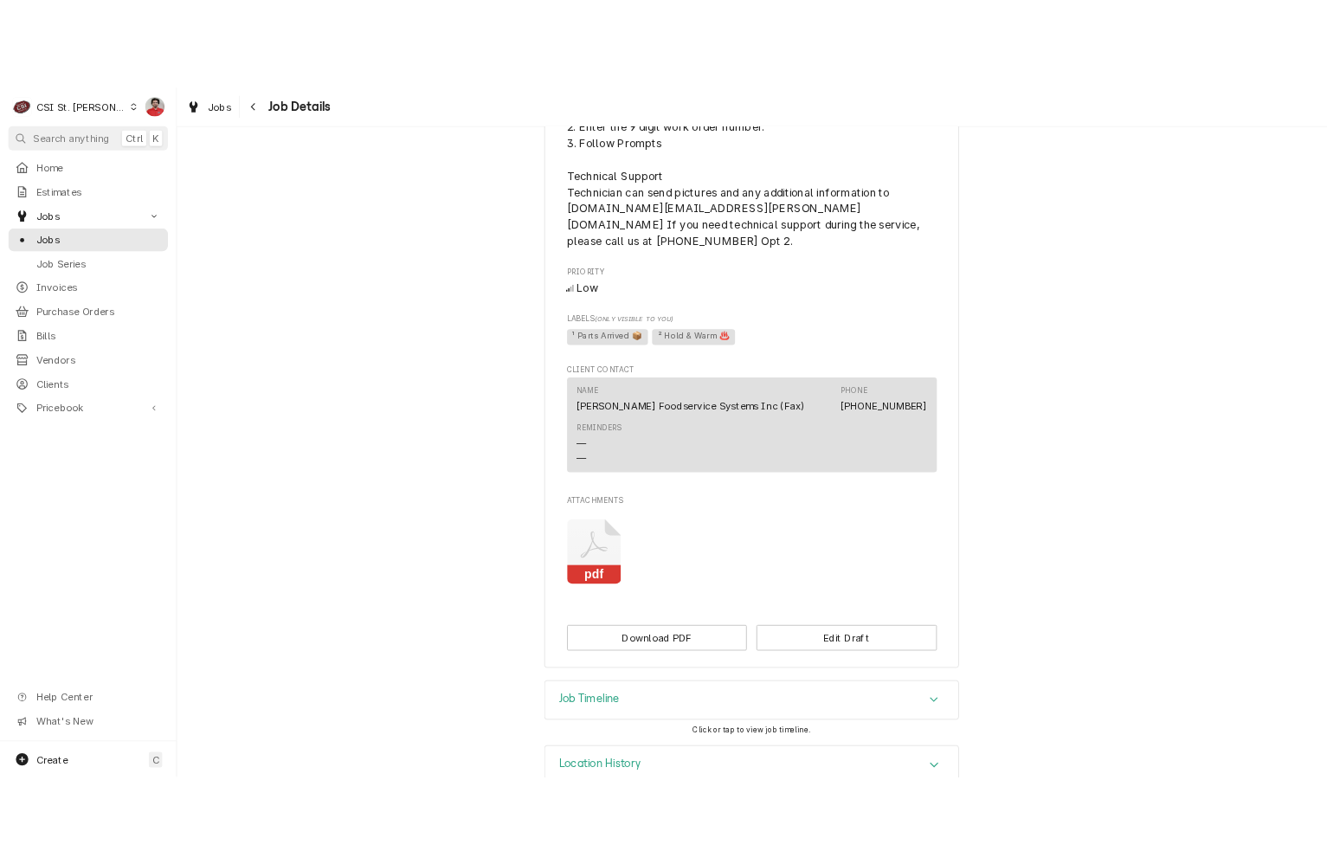
scroll to position [1149, 0]
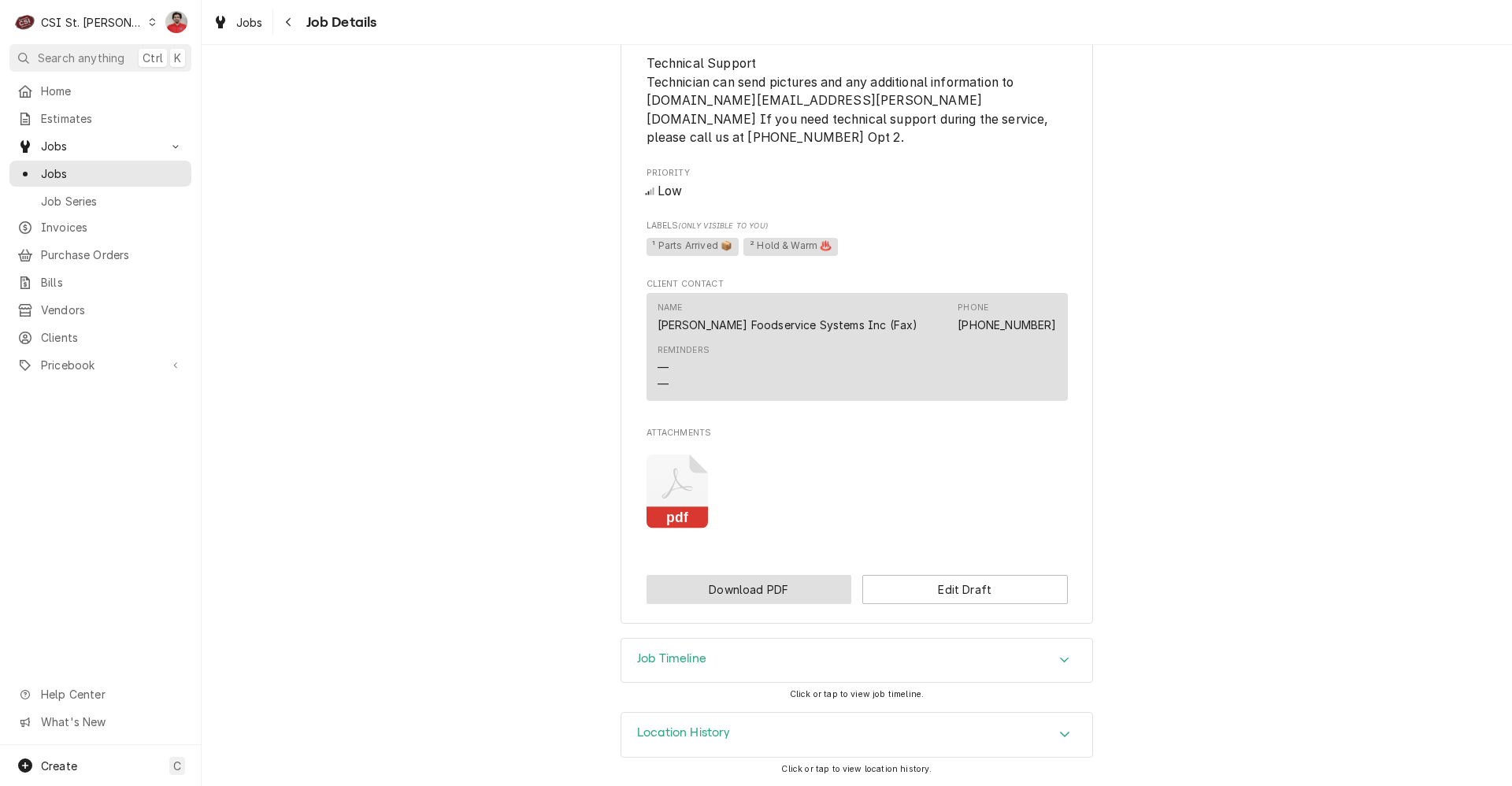
click at [750, 587] on button "Download PDF" at bounding box center [750, 590] width 206 height 29
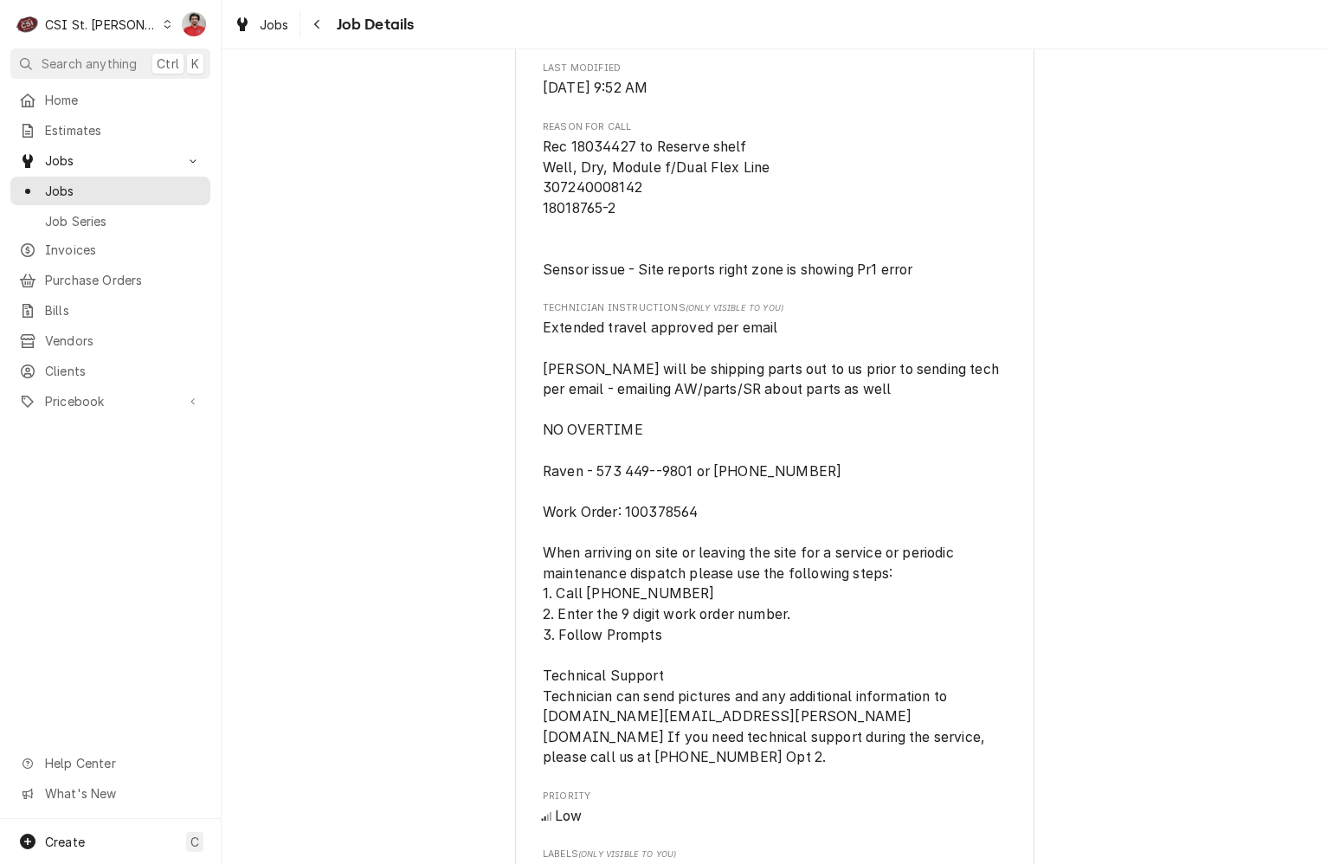
scroll to position [23, 0]
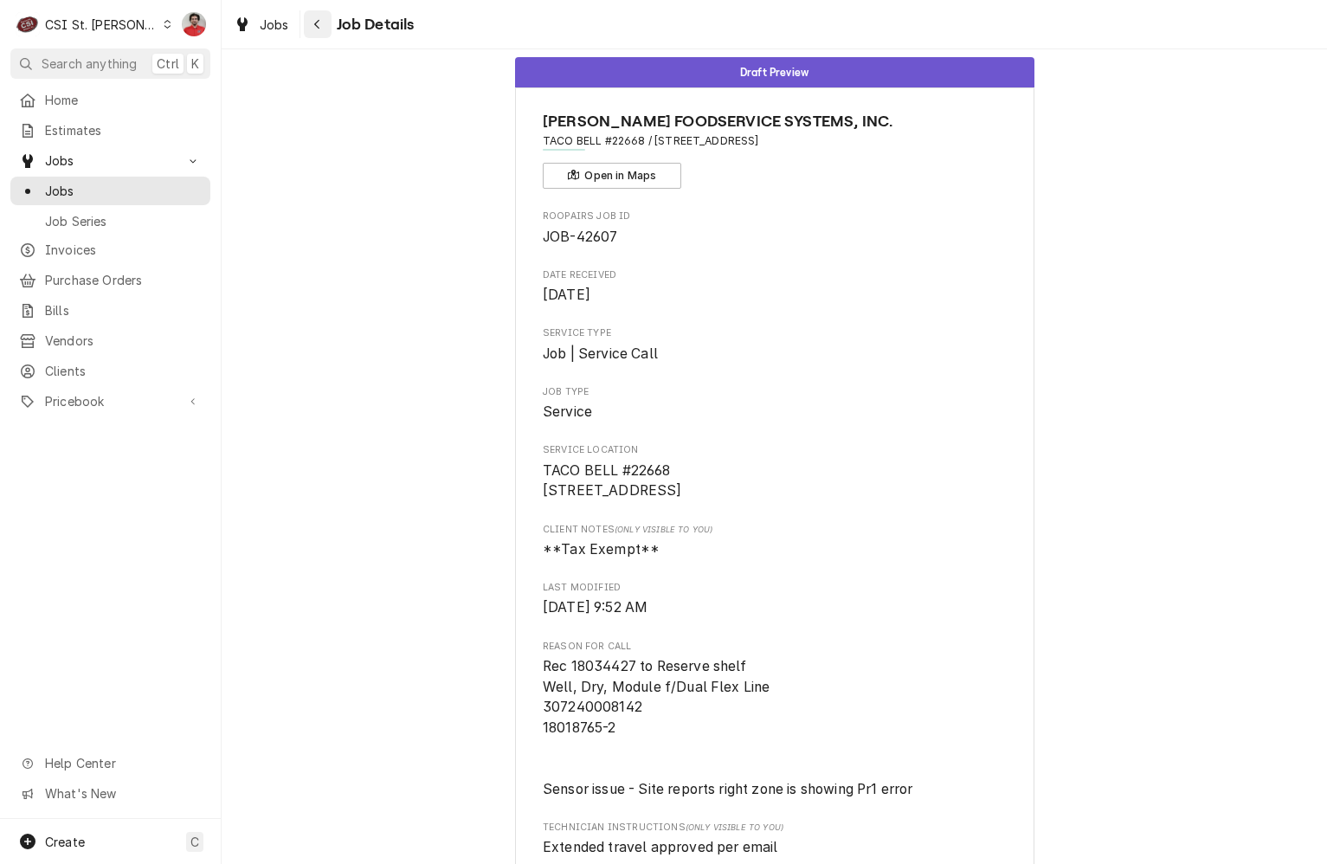
click at [319, 21] on icon "Navigate back" at bounding box center [317, 24] width 8 height 12
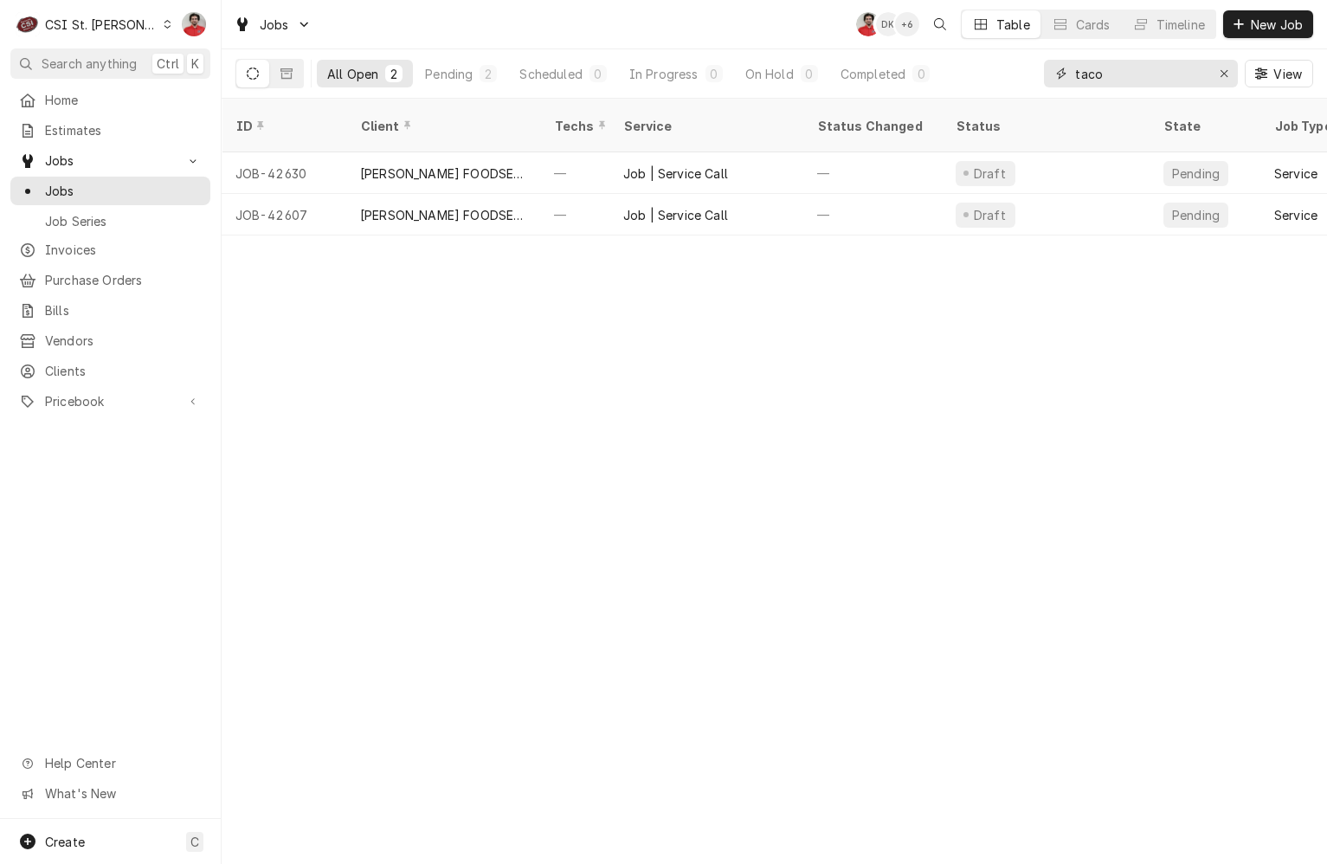
click at [1118, 82] on input "taco" at bounding box center [1140, 74] width 130 height 28
click at [113, 104] on span "Home" at bounding box center [123, 100] width 157 height 18
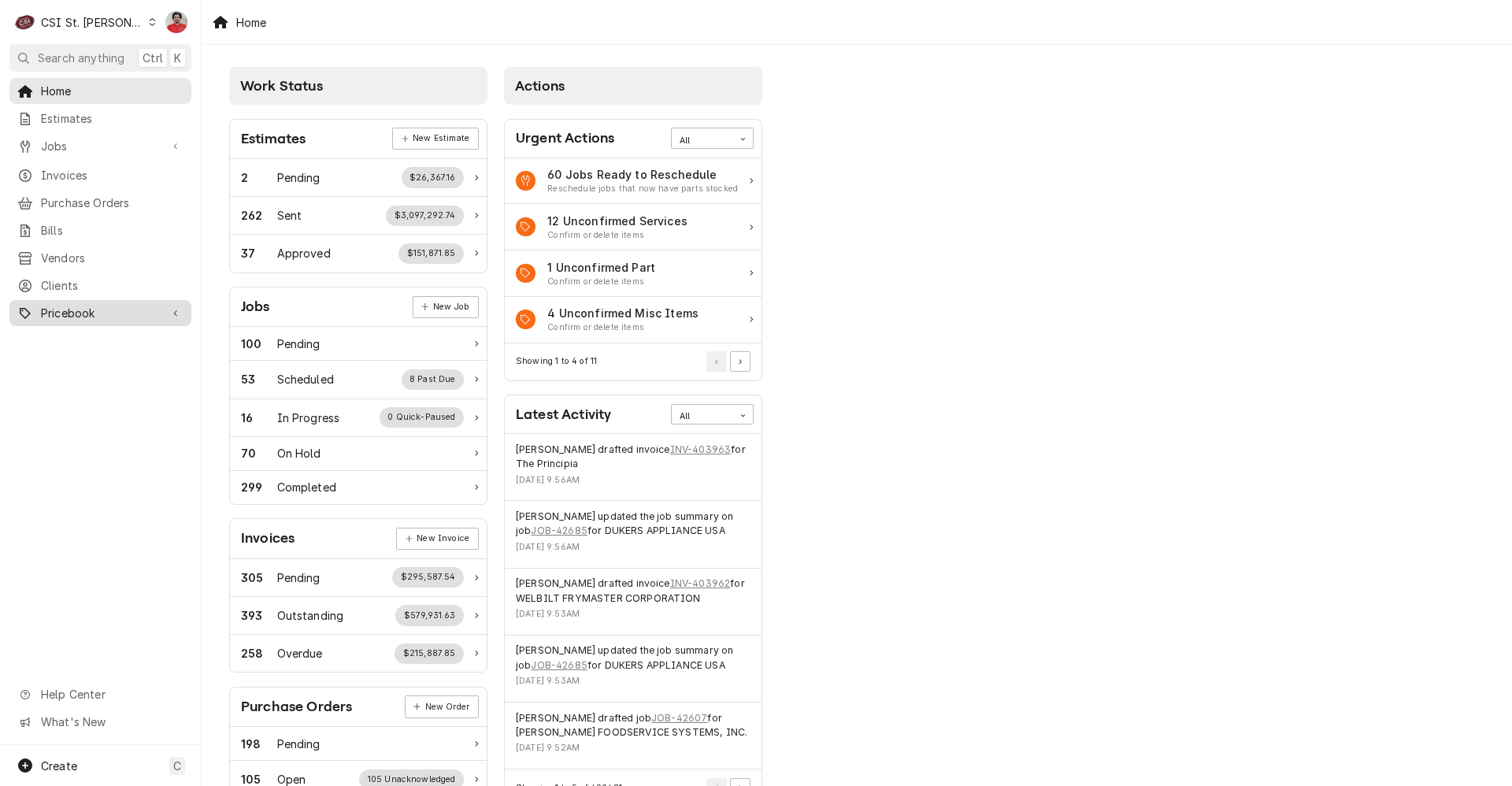
click at [64, 305] on span "Pricebook" at bounding box center [100, 313] width 119 height 16
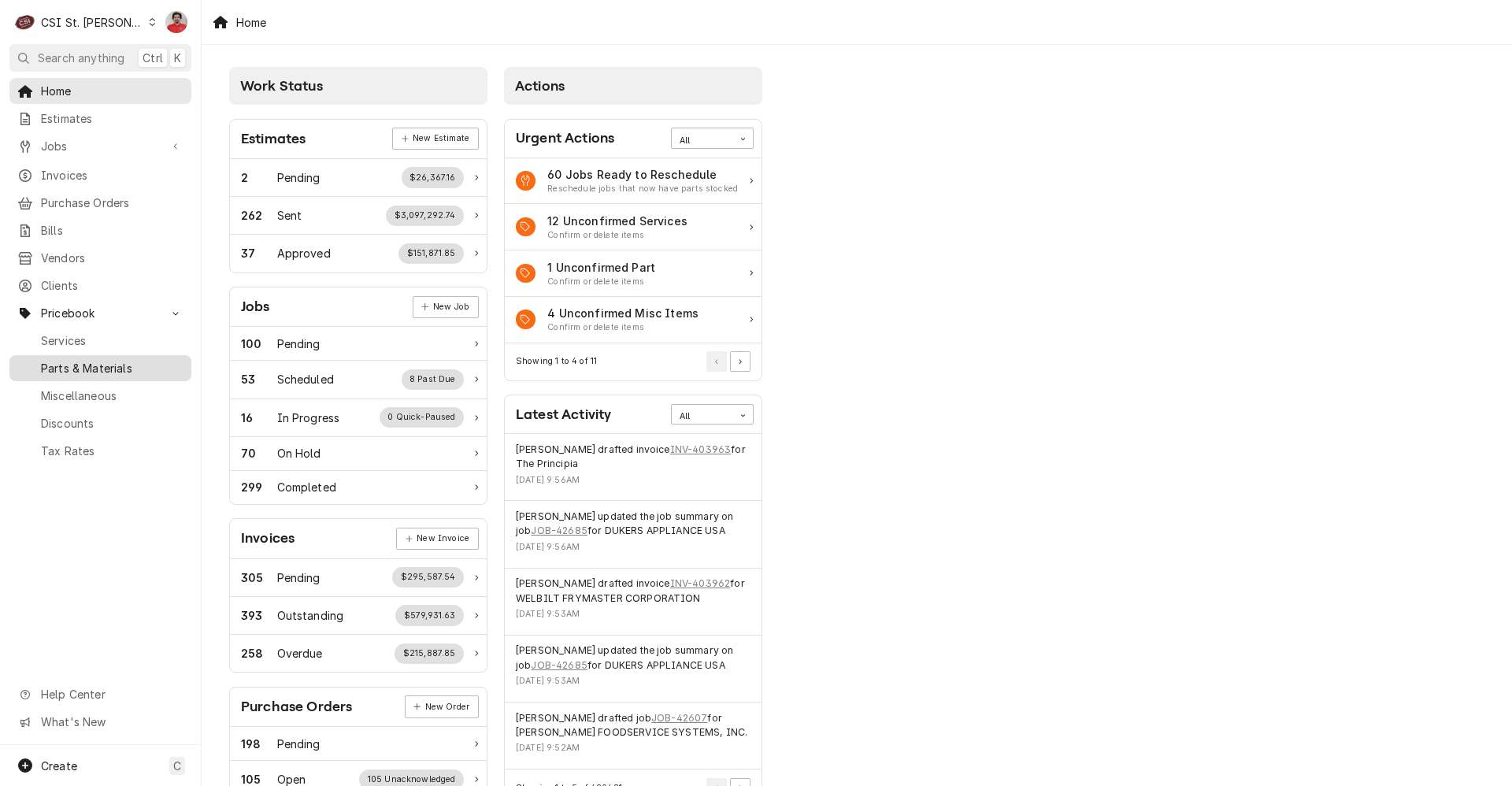
click at [78, 360] on span "Parts & Materials" at bounding box center [112, 368] width 143 height 16
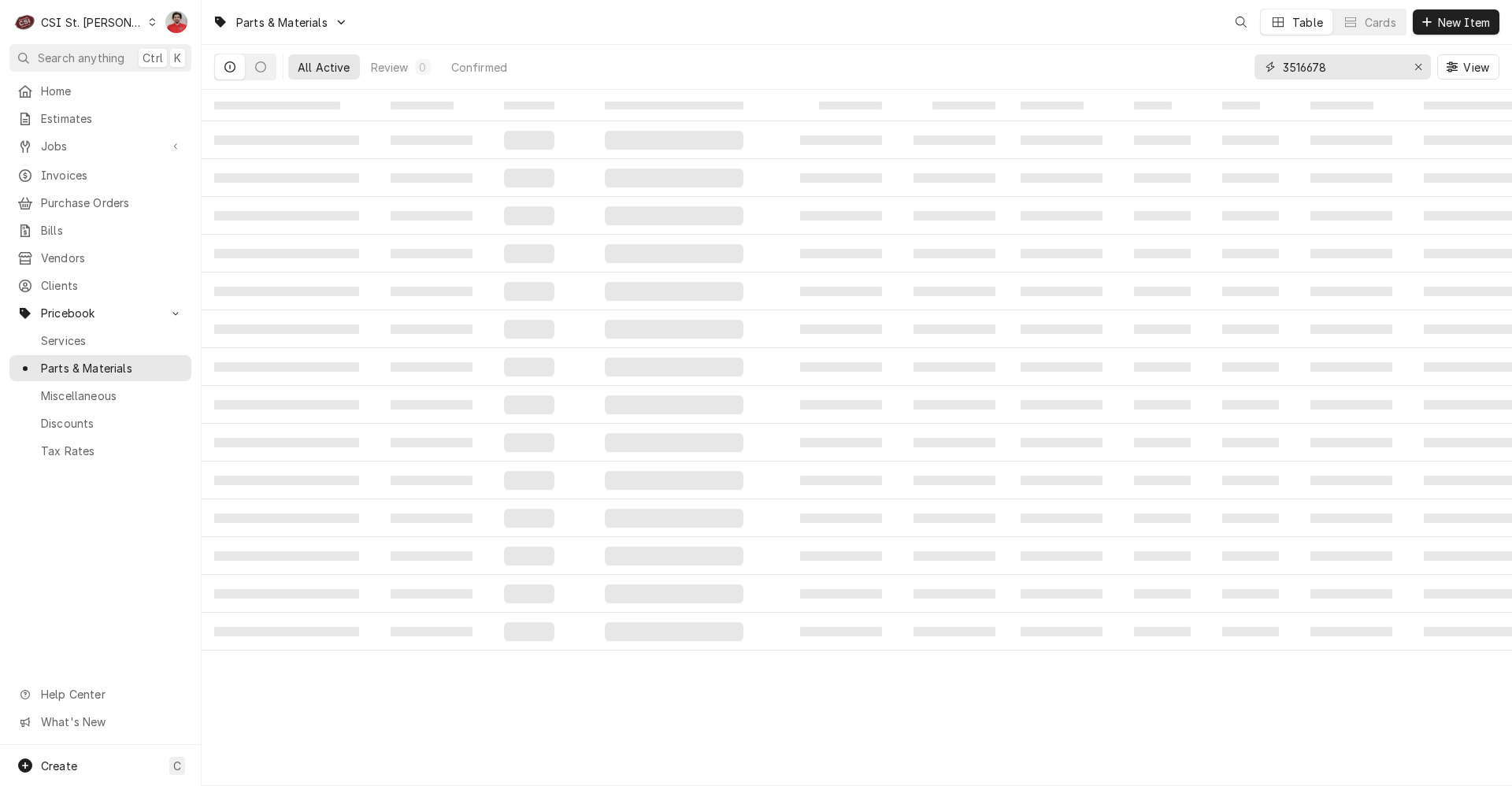
click at [1343, 67] on input "3516678" at bounding box center [1342, 67] width 118 height 25
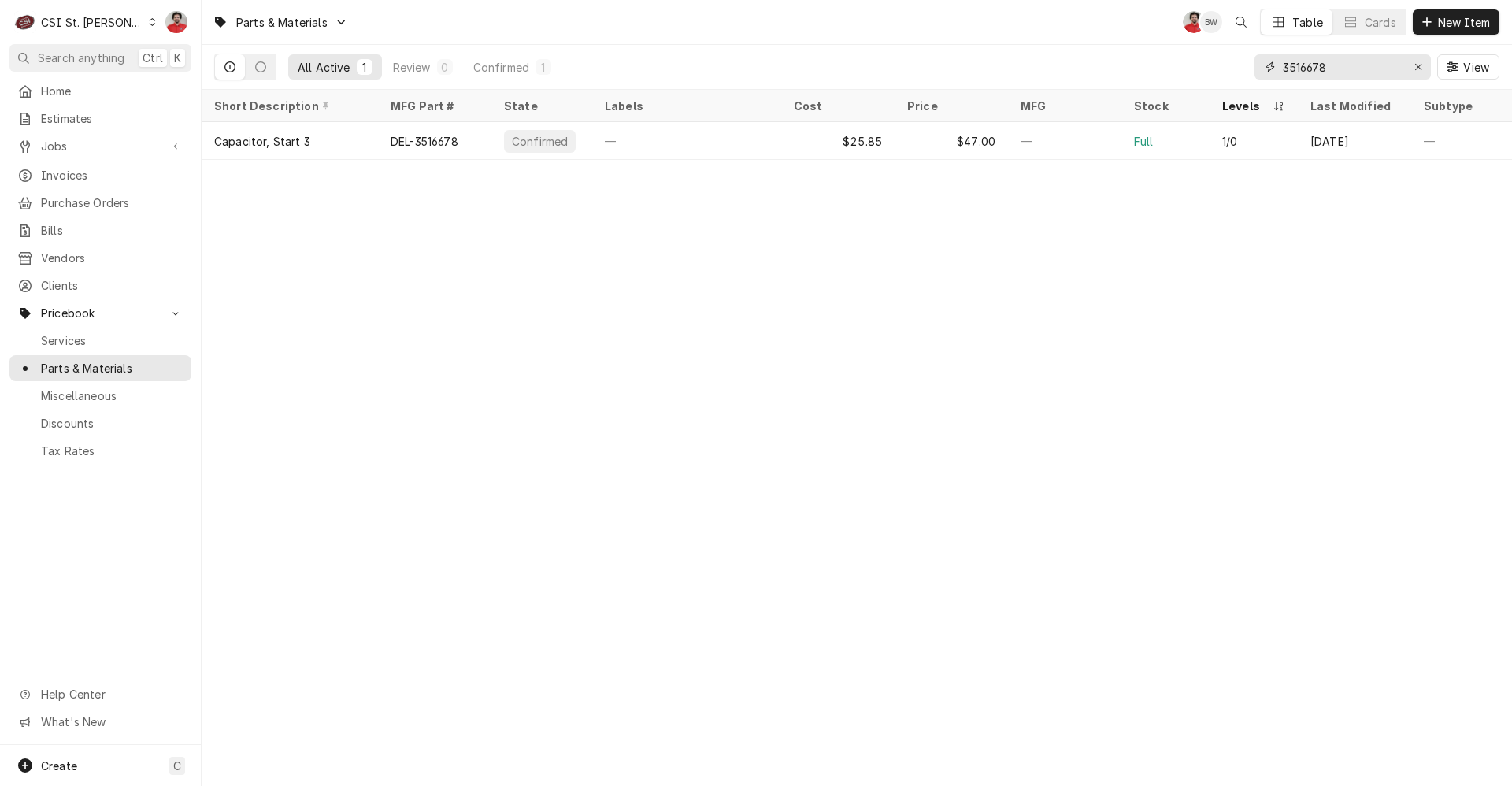
click at [1343, 67] on input "3516678" at bounding box center [1342, 67] width 118 height 25
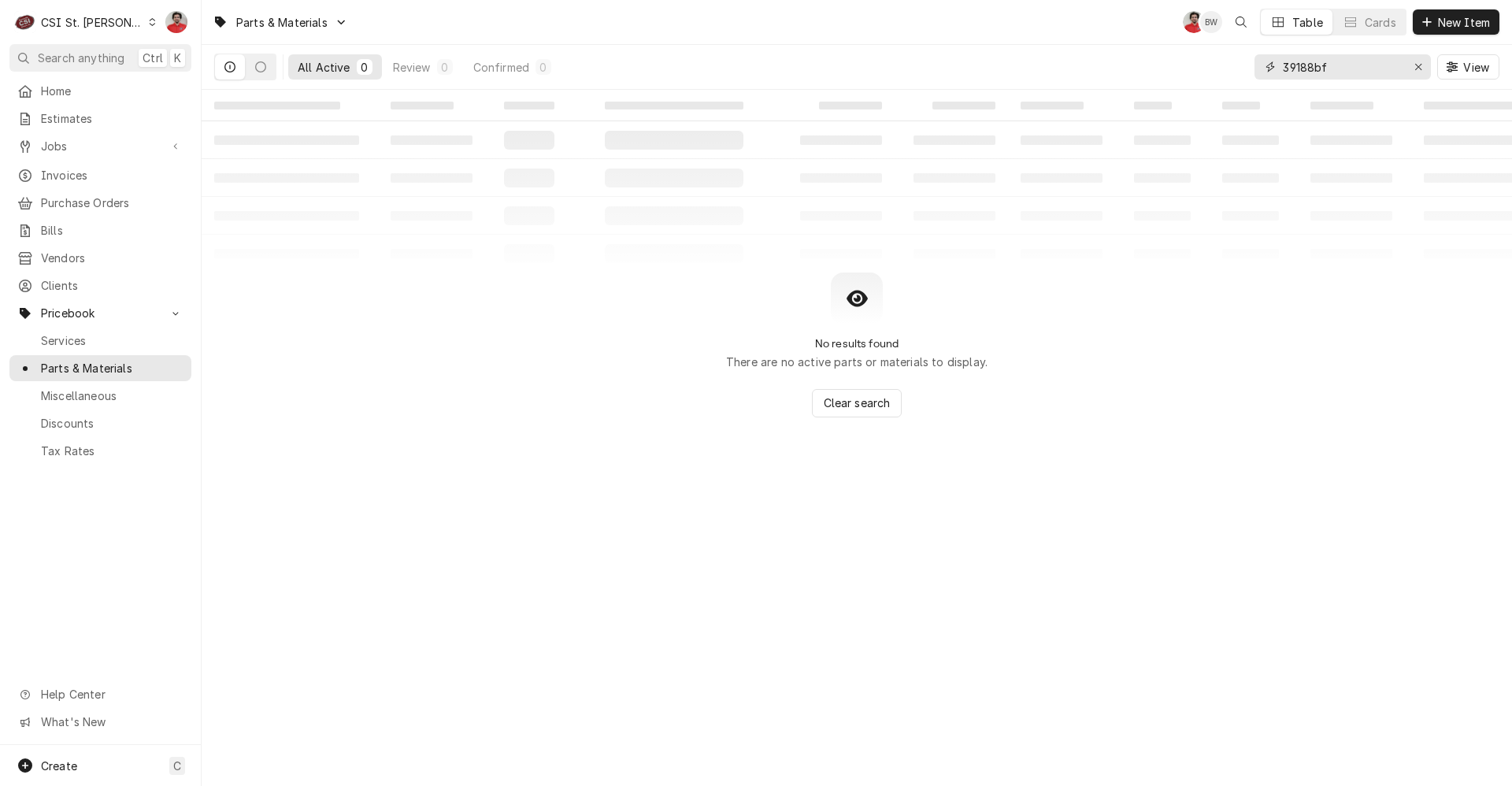
click at [1343, 67] on input "39188bf" at bounding box center [1342, 67] width 118 height 25
type input "39188bf"
click at [1416, 72] on icon "Erase input" at bounding box center [1419, 67] width 9 height 11
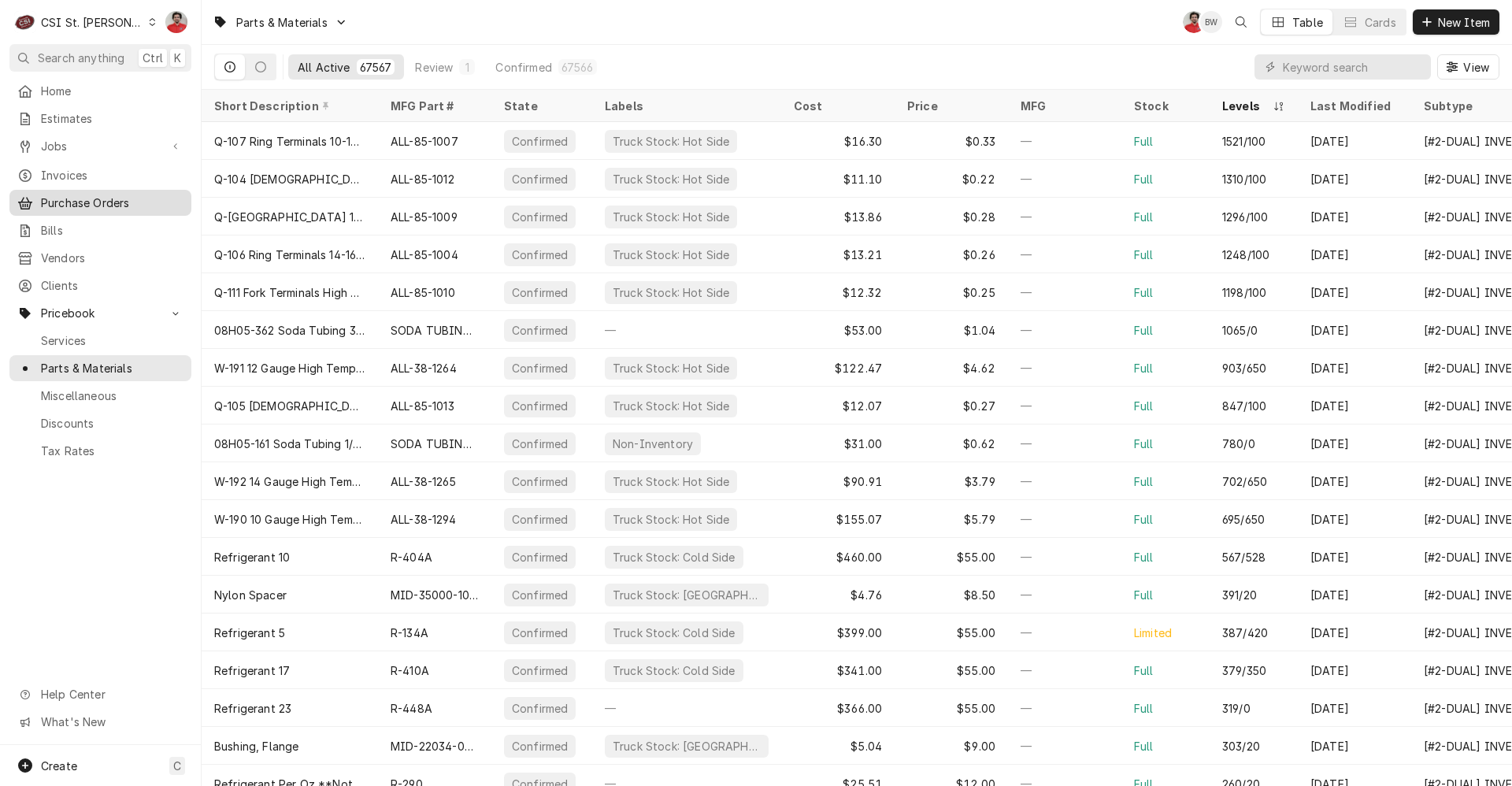
click at [73, 202] on span "Purchase Orders" at bounding box center [112, 203] width 143 height 16
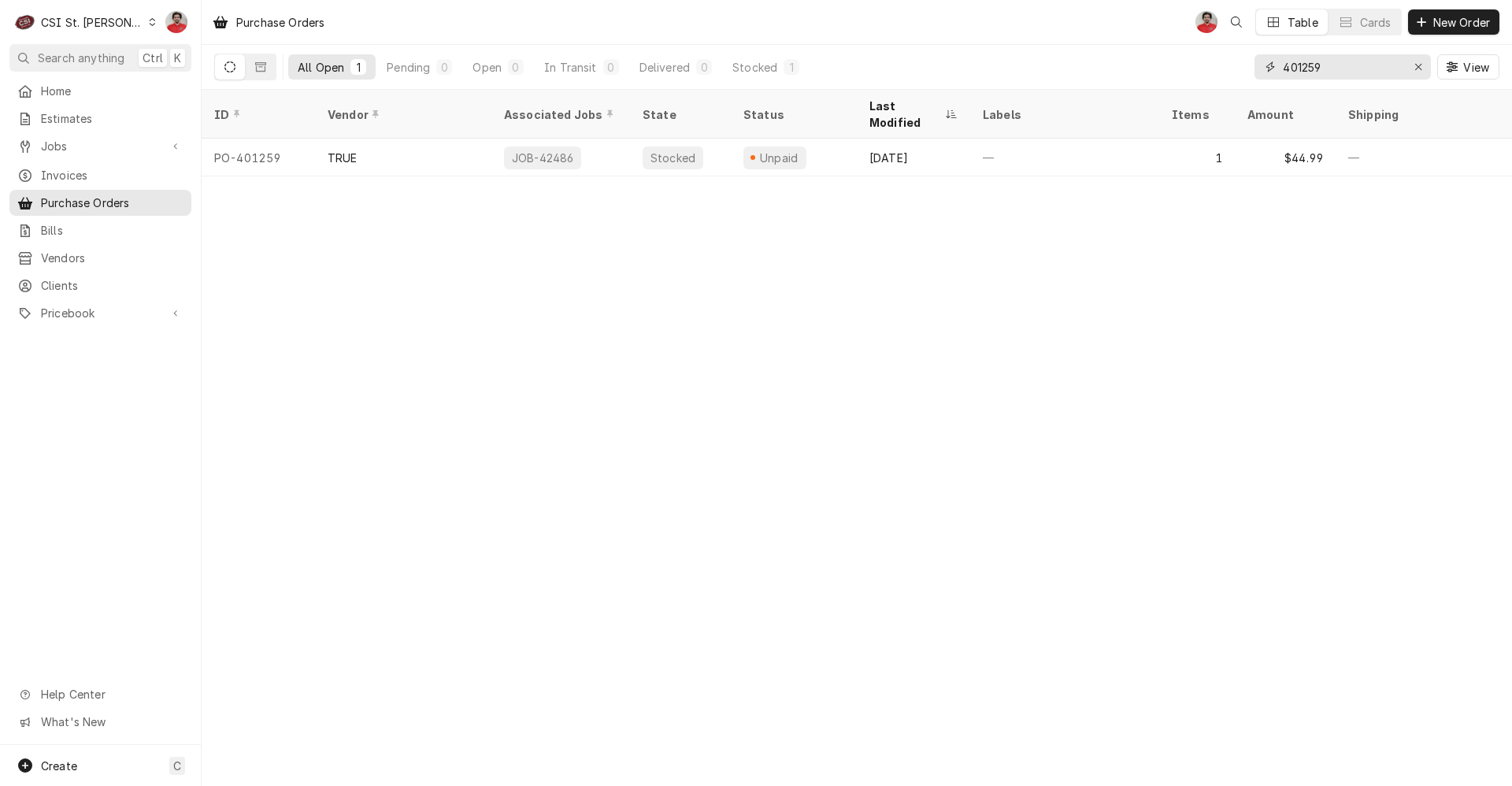
click at [1356, 66] on input "401259" at bounding box center [1342, 67] width 118 height 25
click at [76, 94] on span "Home" at bounding box center [112, 91] width 143 height 16
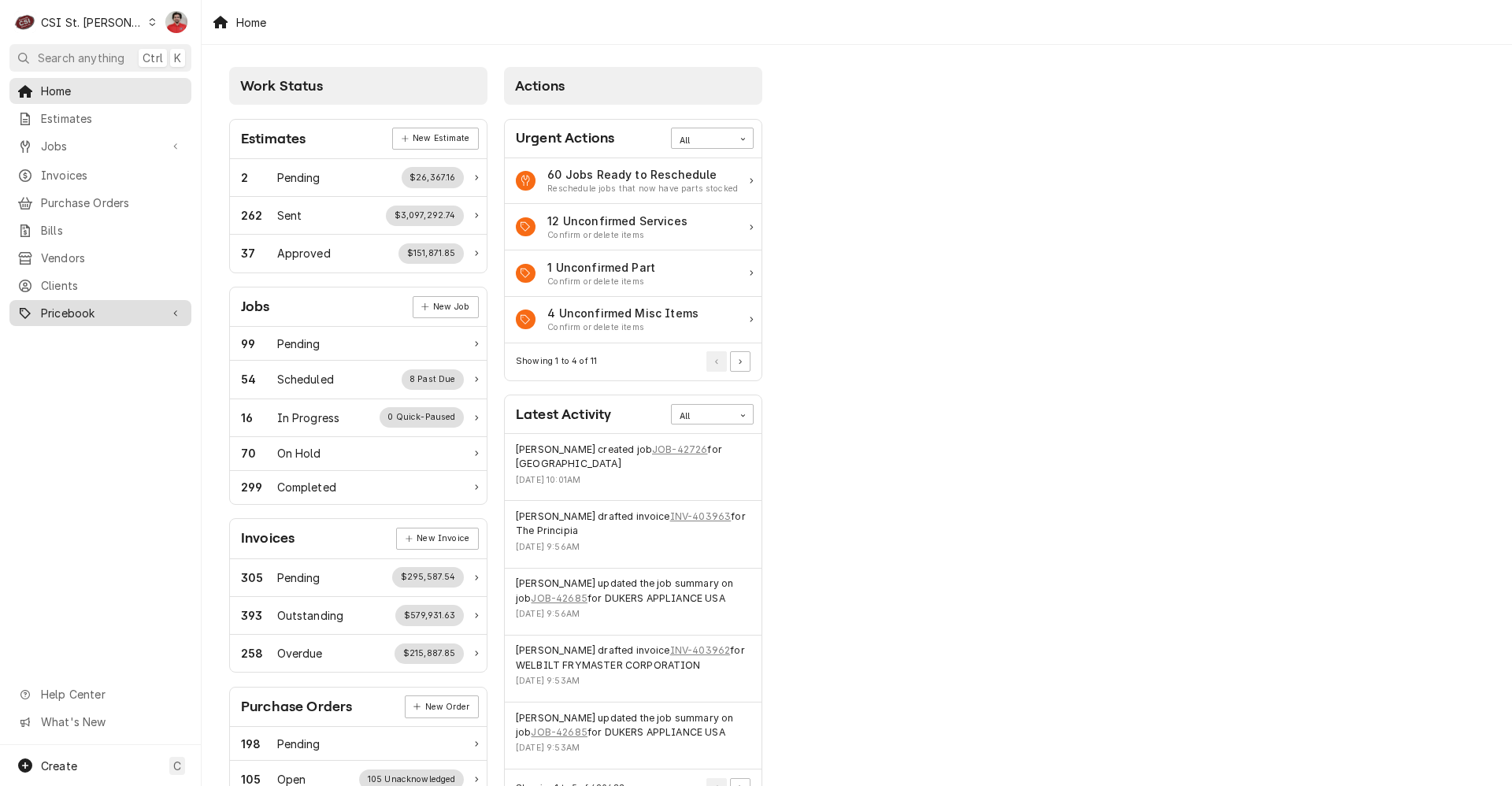
click at [61, 311] on span "Pricebook" at bounding box center [100, 313] width 119 height 16
click at [74, 344] on div "Services Parts & Materials Miscellaneous Discounts Tax Rates" at bounding box center [100, 393] width 182 height 132
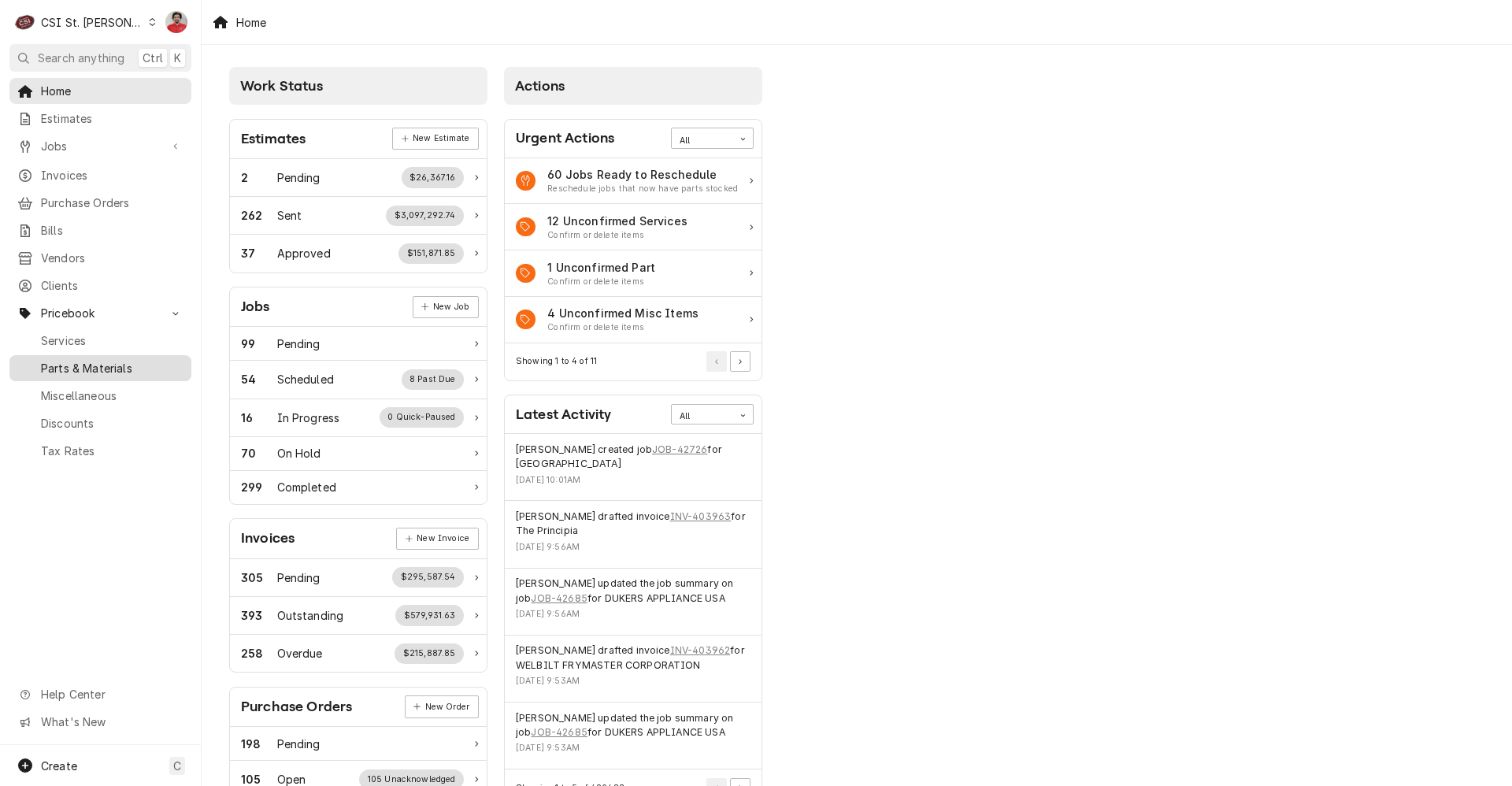
drag, startPoint x: 74, startPoint y: 344, endPoint x: 73, endPoint y: 355, distance: 11.0
click at [73, 360] on span "Parts & Materials" at bounding box center [112, 368] width 143 height 16
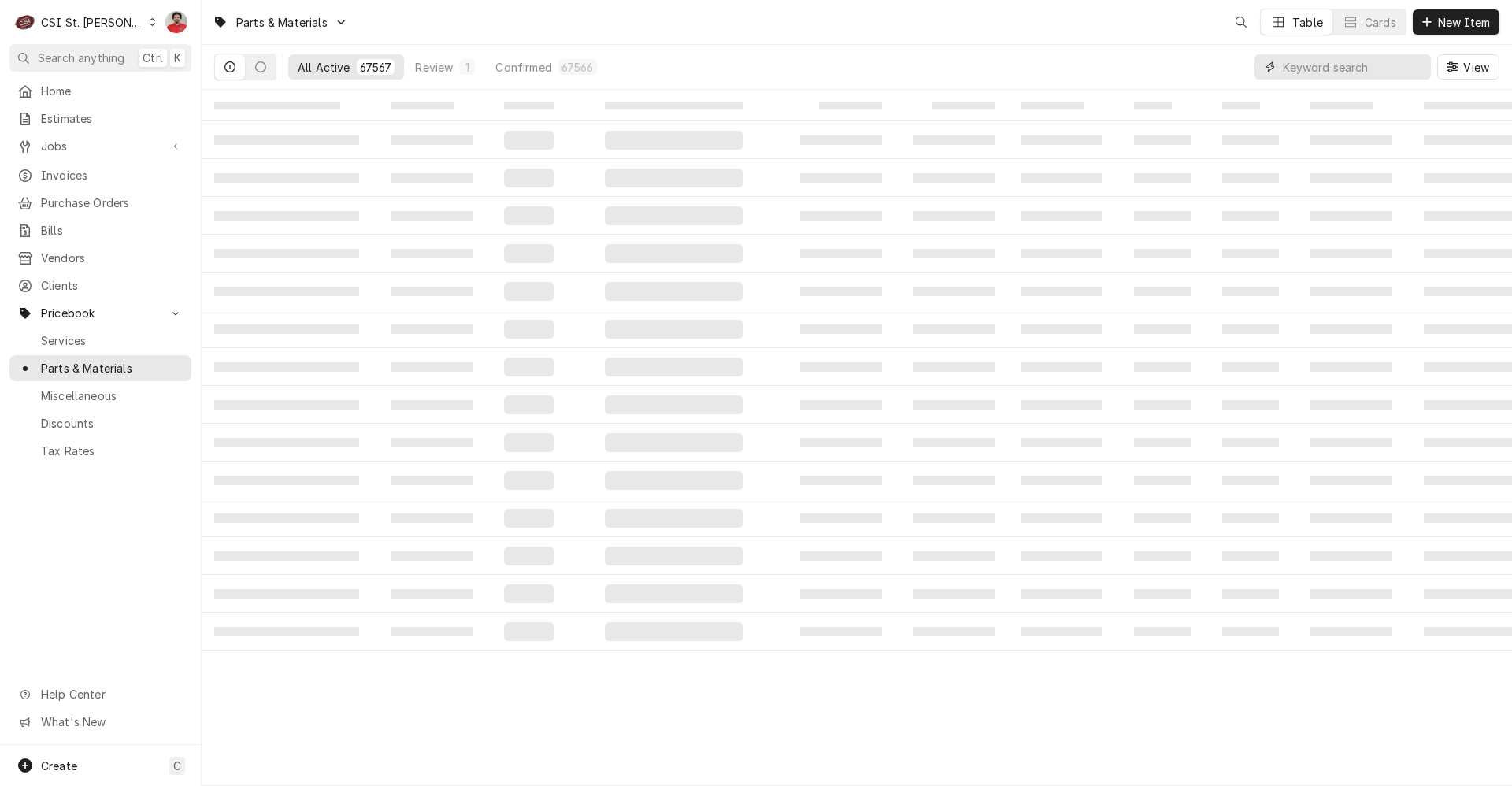
click at [1317, 71] on input "Dynamic Content Wrapper" at bounding box center [1353, 67] width 140 height 25
type input "72014"
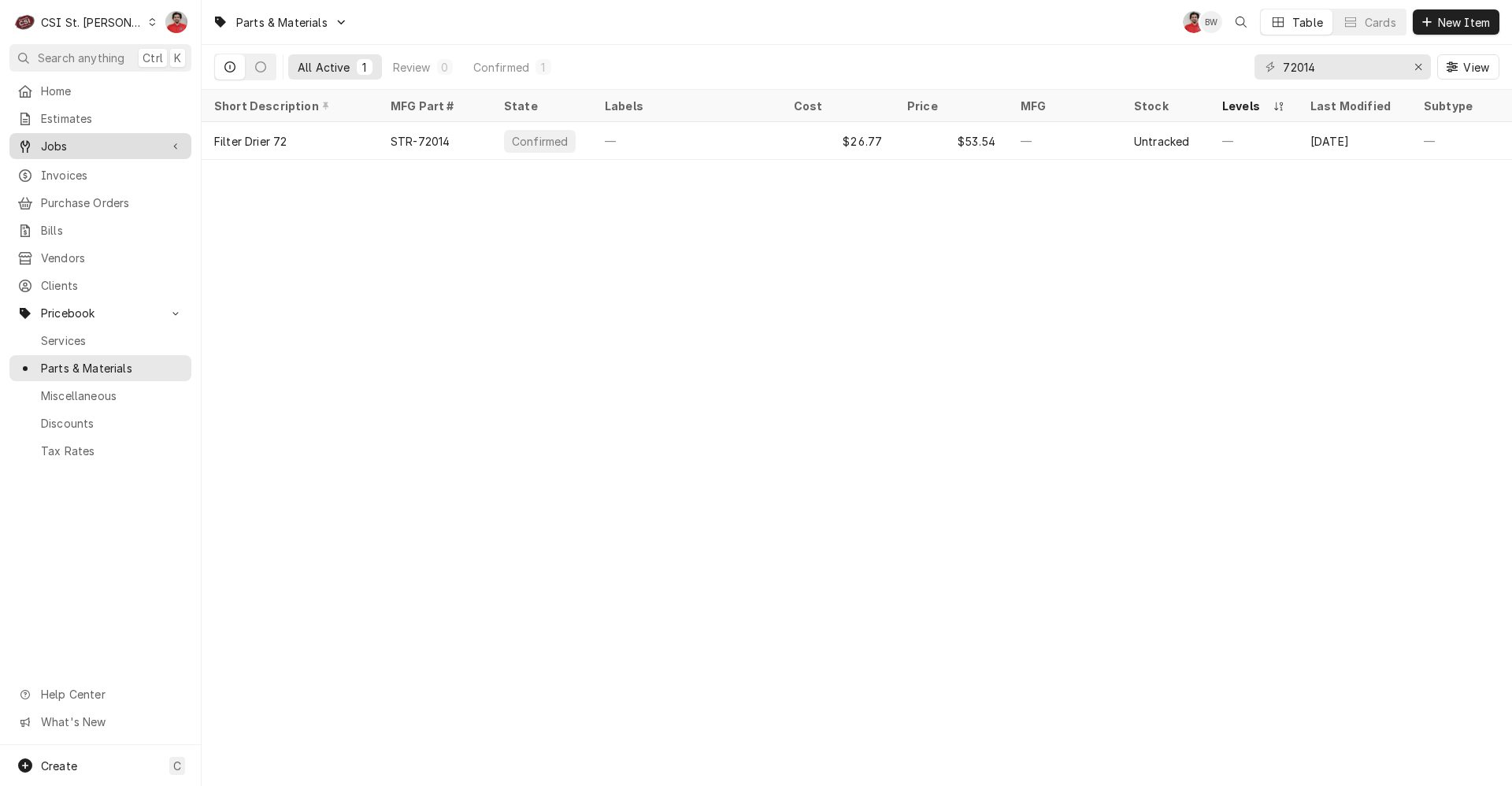
click at [87, 139] on span "Jobs" at bounding box center [100, 146] width 119 height 16
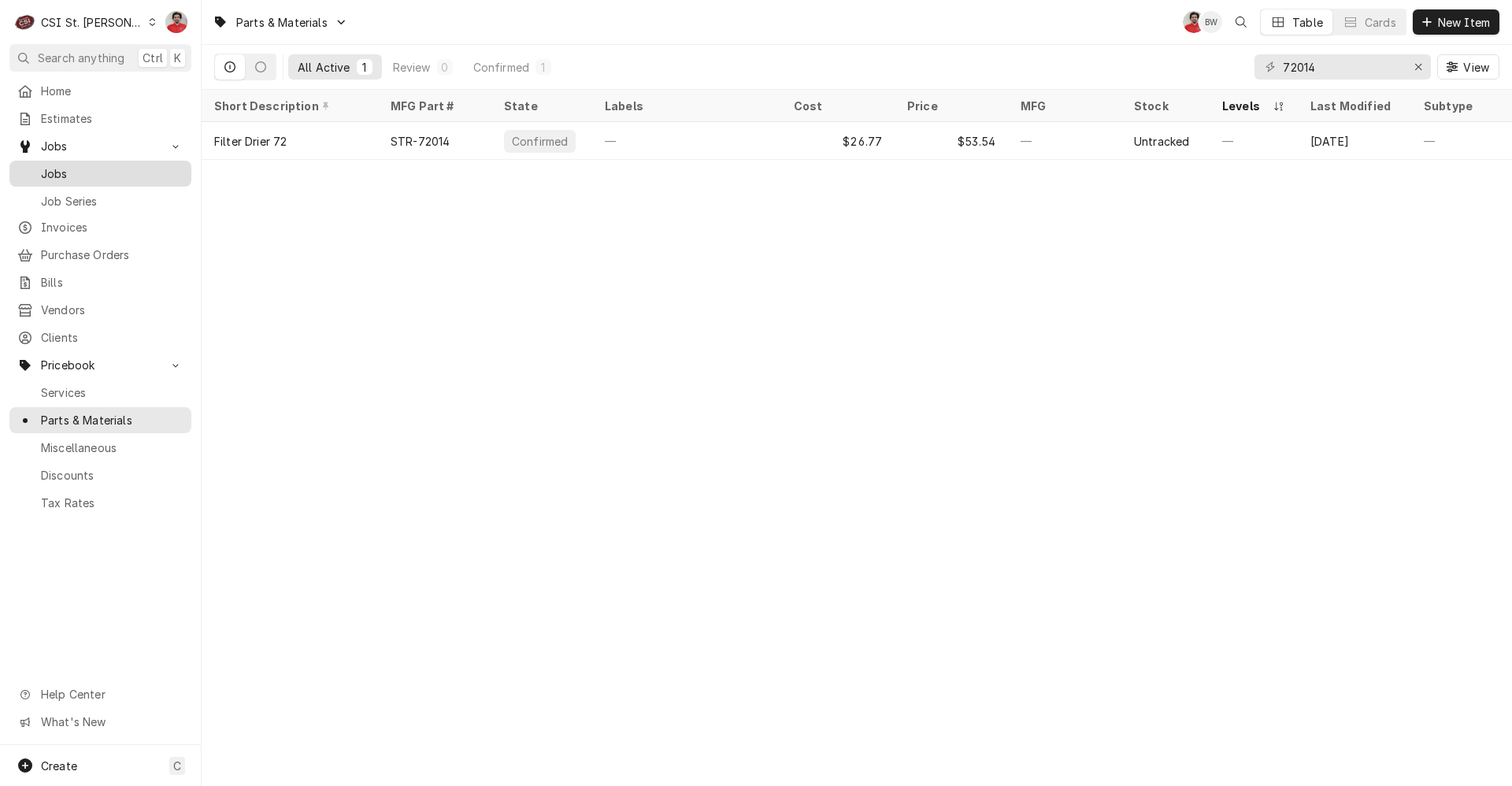
click at [96, 170] on span "Jobs" at bounding box center [112, 174] width 143 height 16
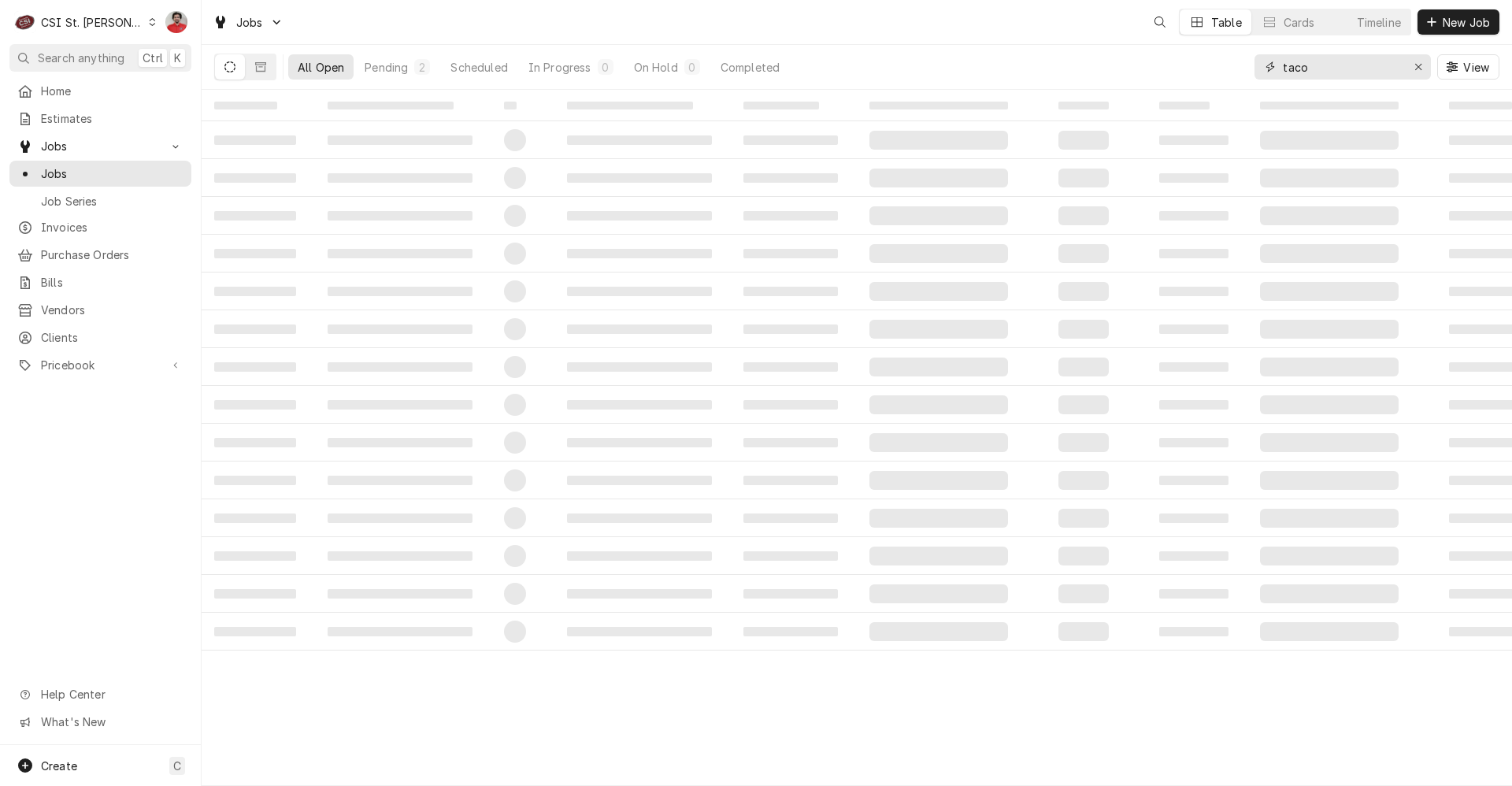
click at [1315, 55] on input "taco" at bounding box center [1342, 67] width 118 height 25
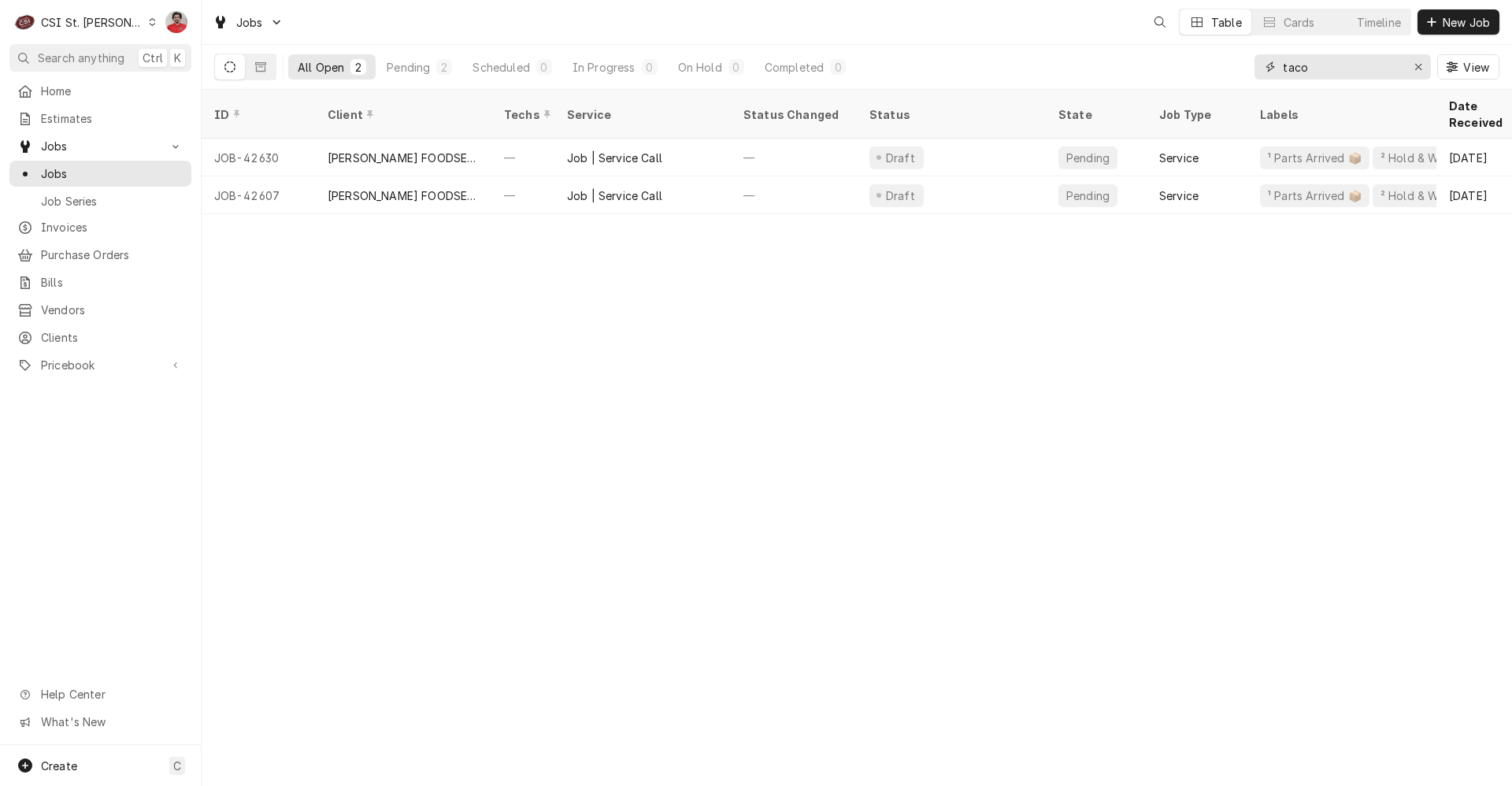
click at [1315, 55] on input "taco" at bounding box center [1342, 67] width 118 height 25
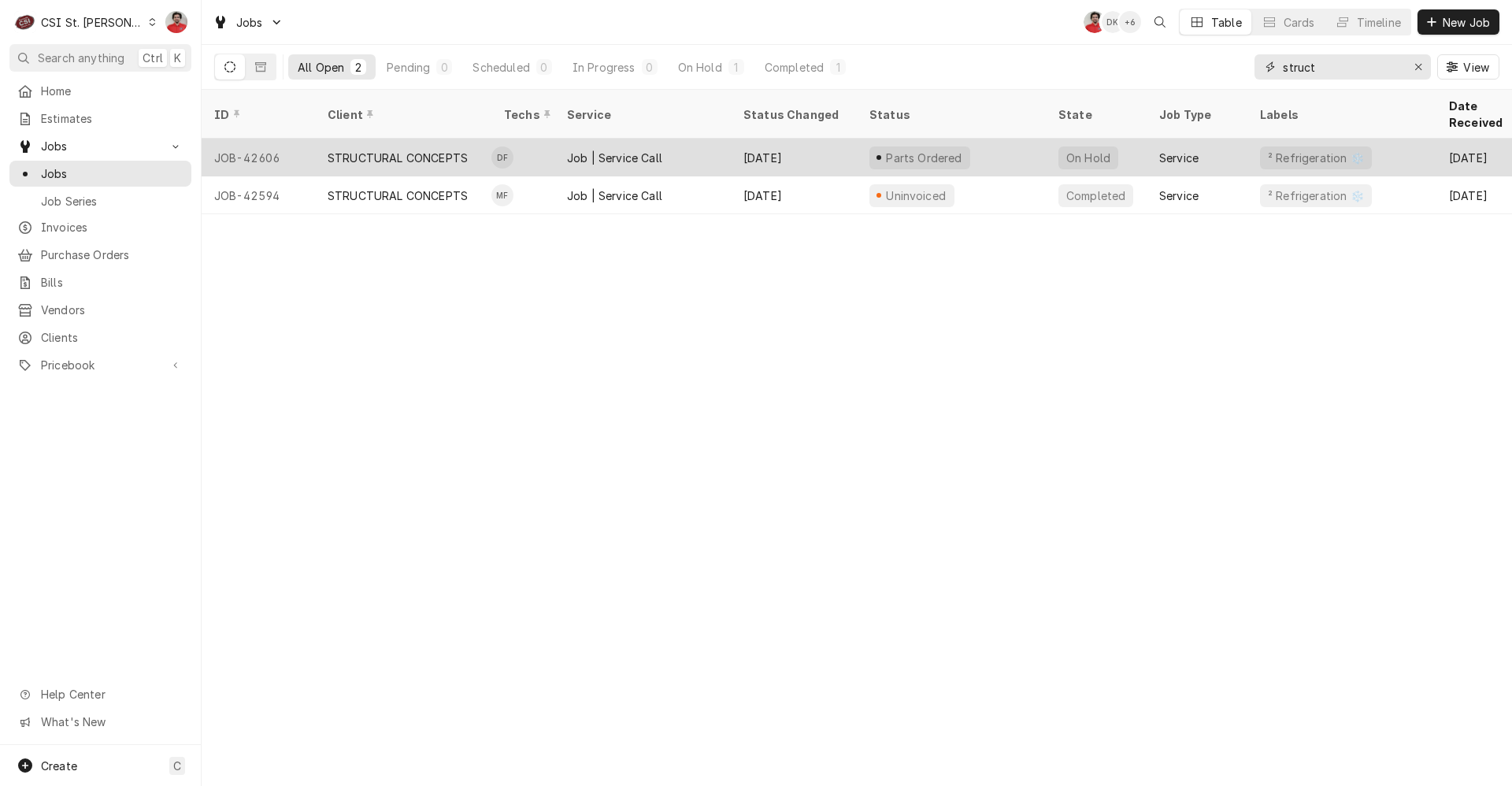
type input "struct"
click at [830, 138] on div "Sep 12" at bounding box center [793, 157] width 126 height 38
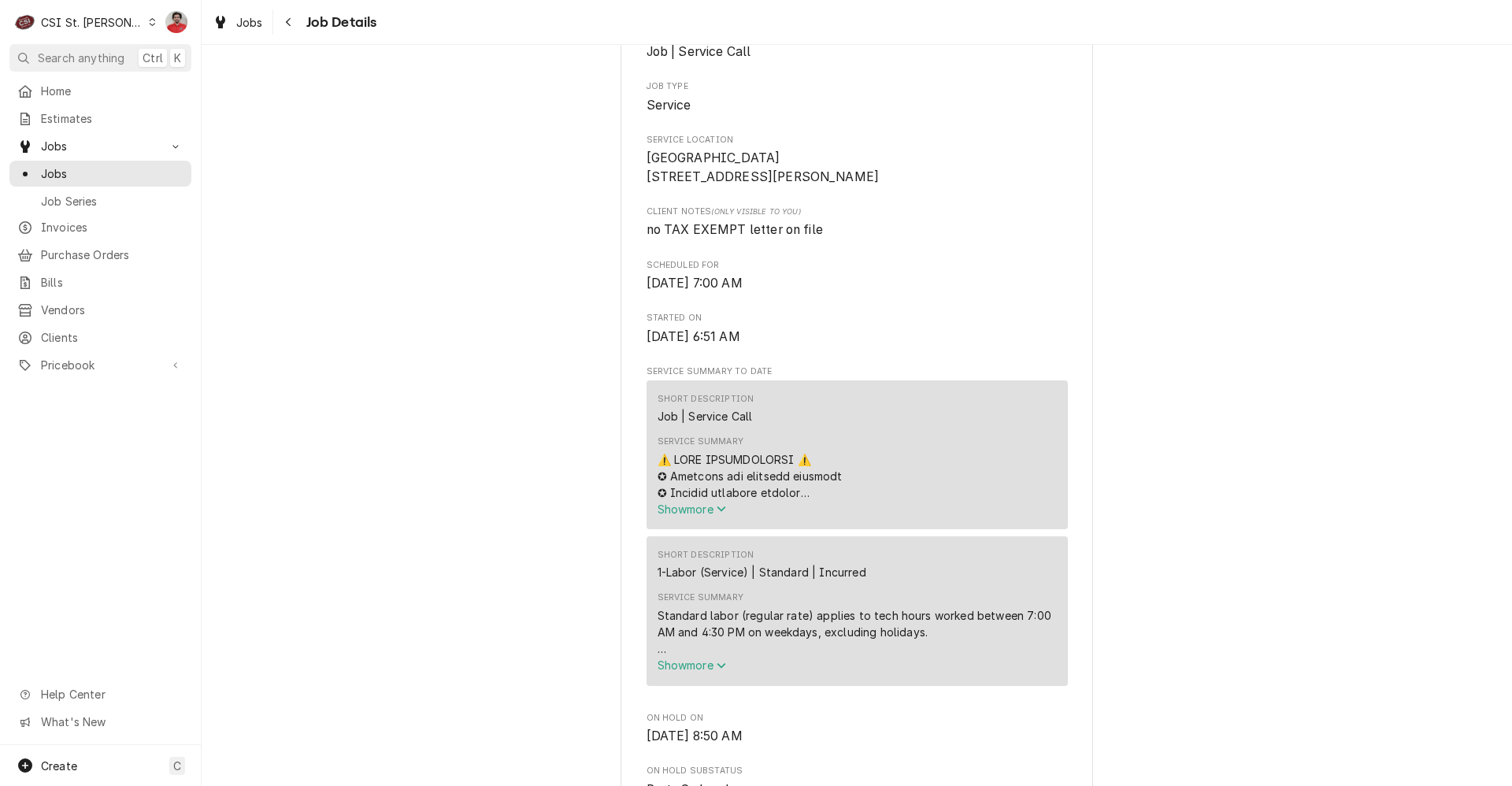
scroll to position [630, 0]
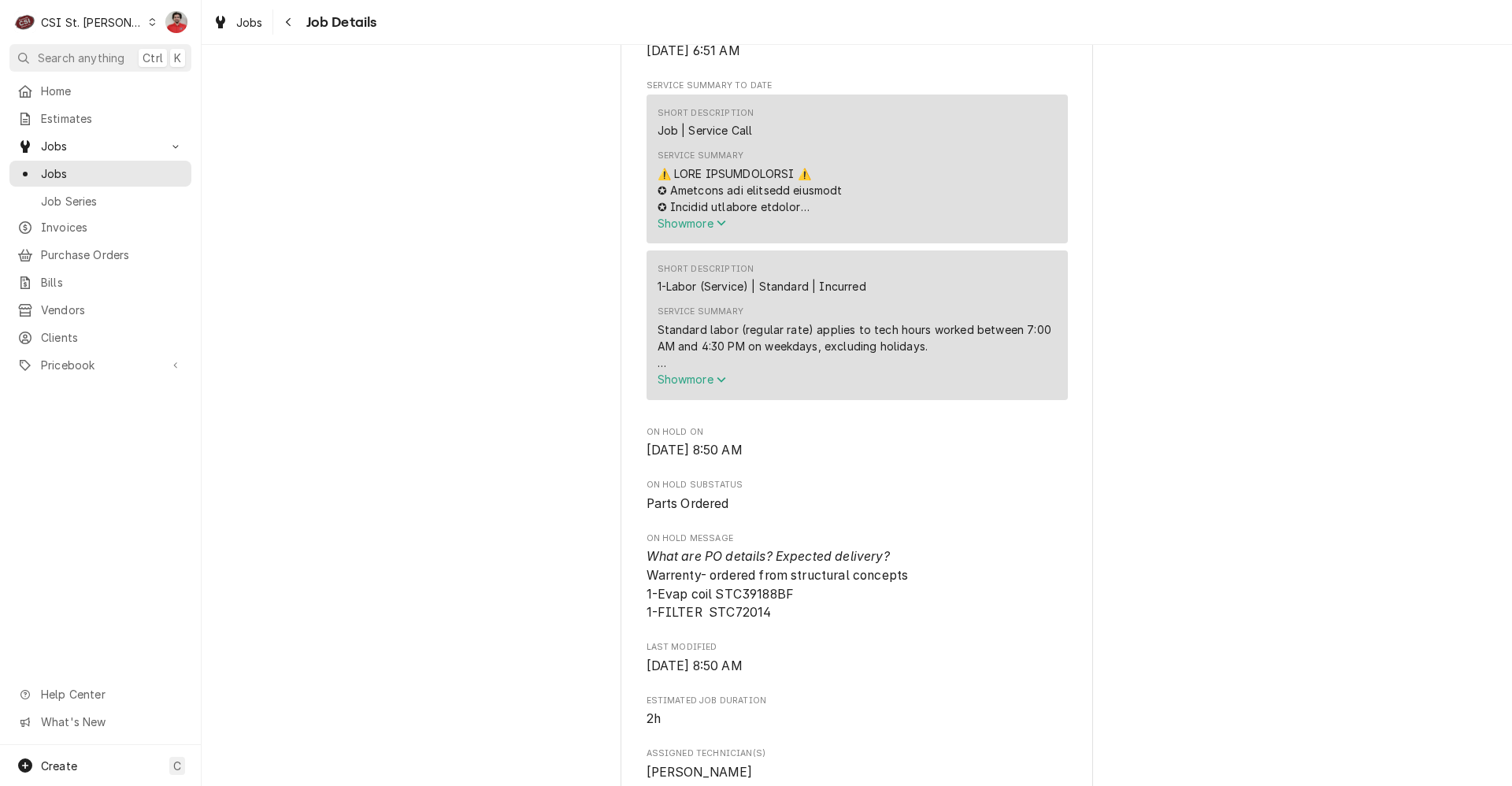
click at [713, 386] on span "Show more" at bounding box center [692, 378] width 69 height 14
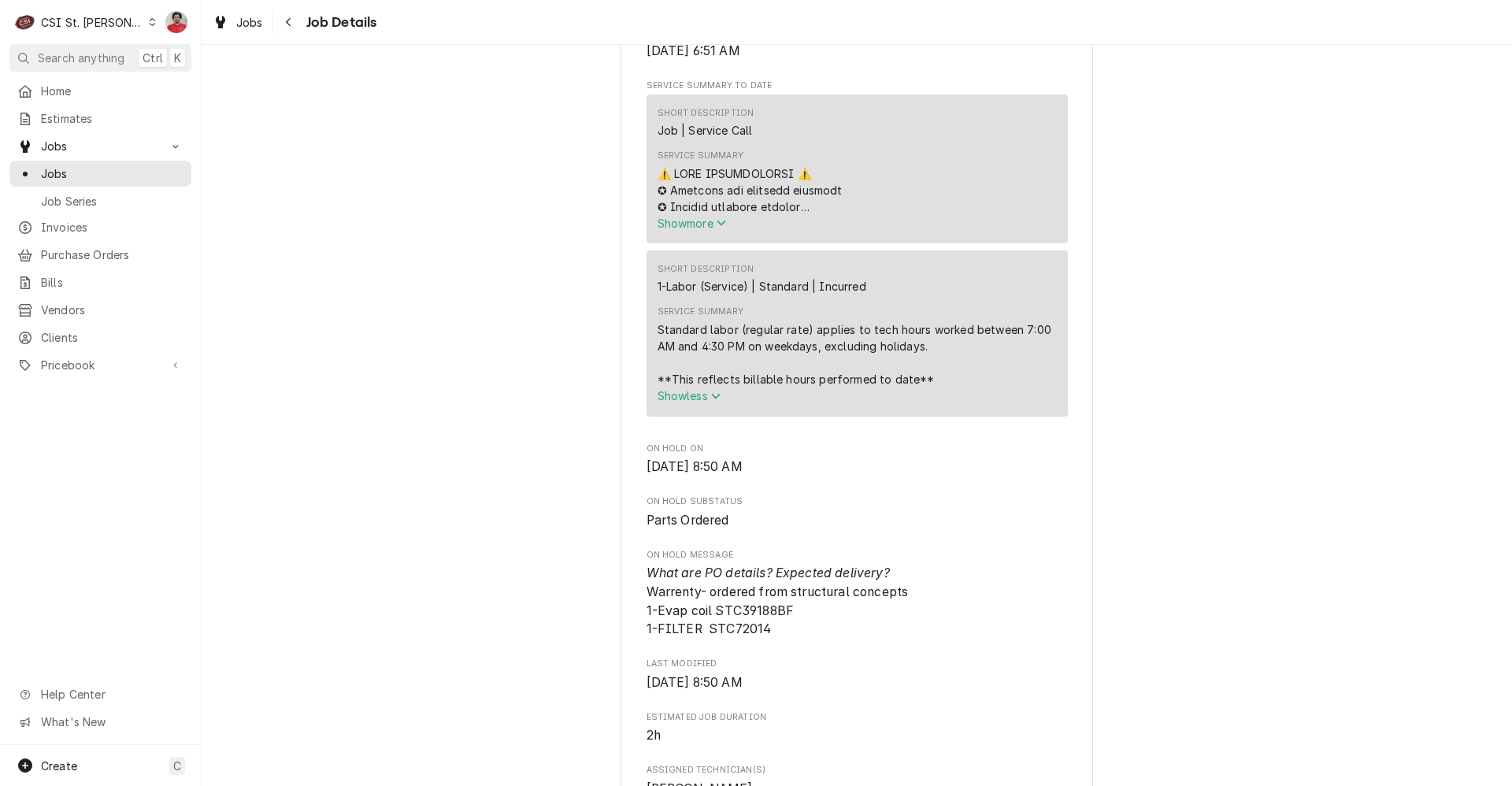
click at [696, 402] on span "Show less" at bounding box center [690, 396] width 64 height 14
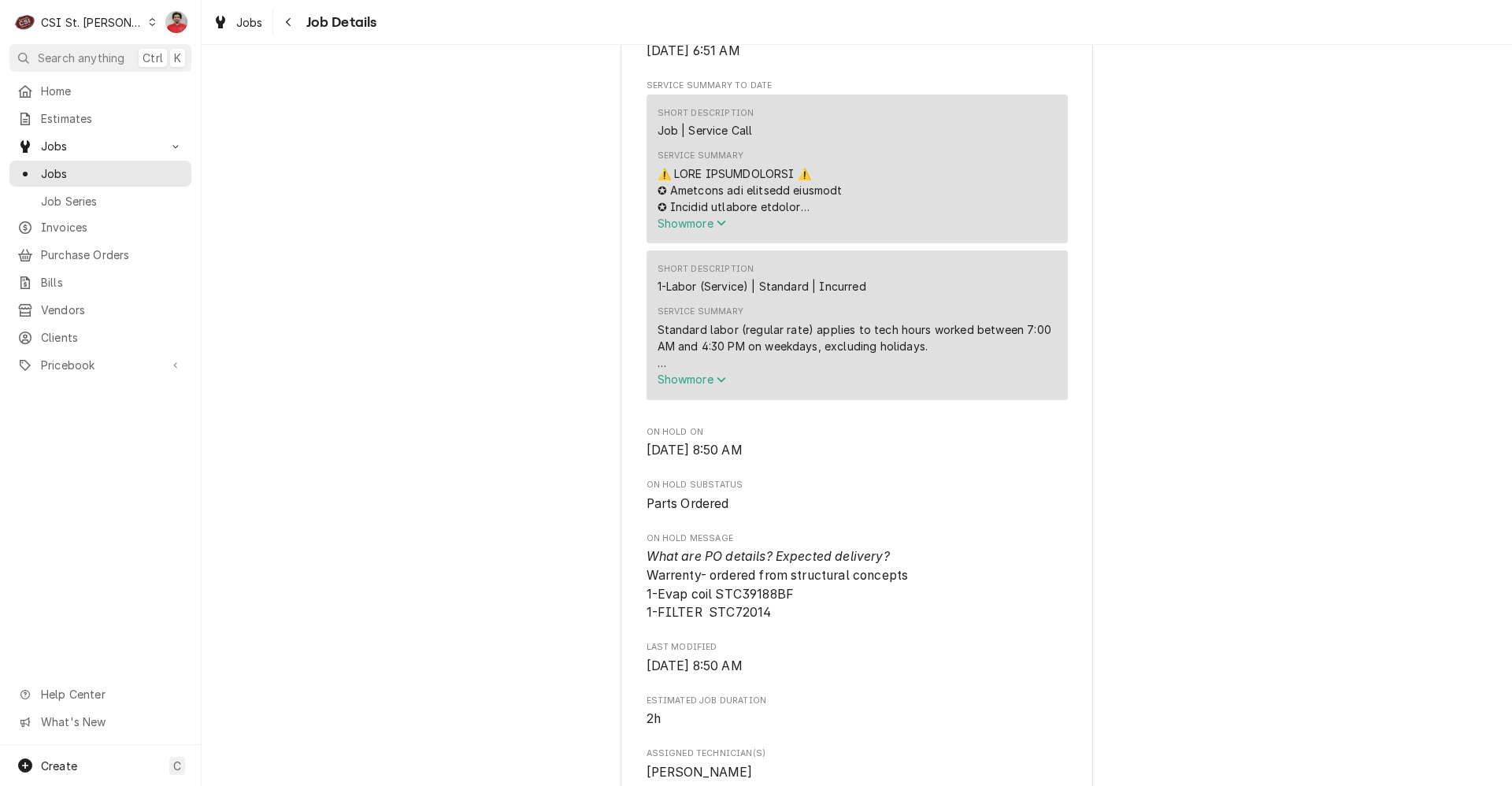
click at [689, 386] on span "Show more" at bounding box center [692, 378] width 69 height 14
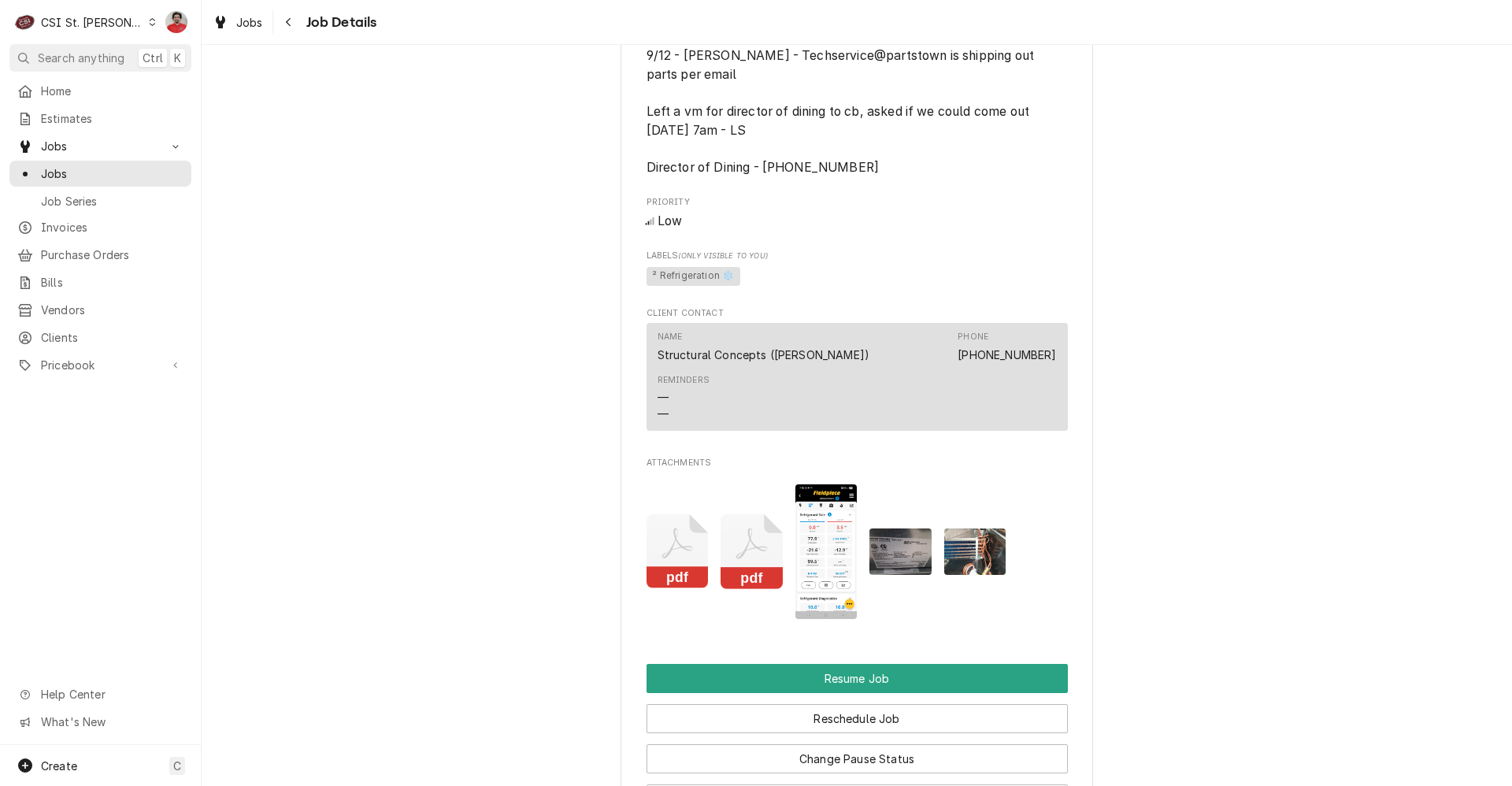
scroll to position [1654, 0]
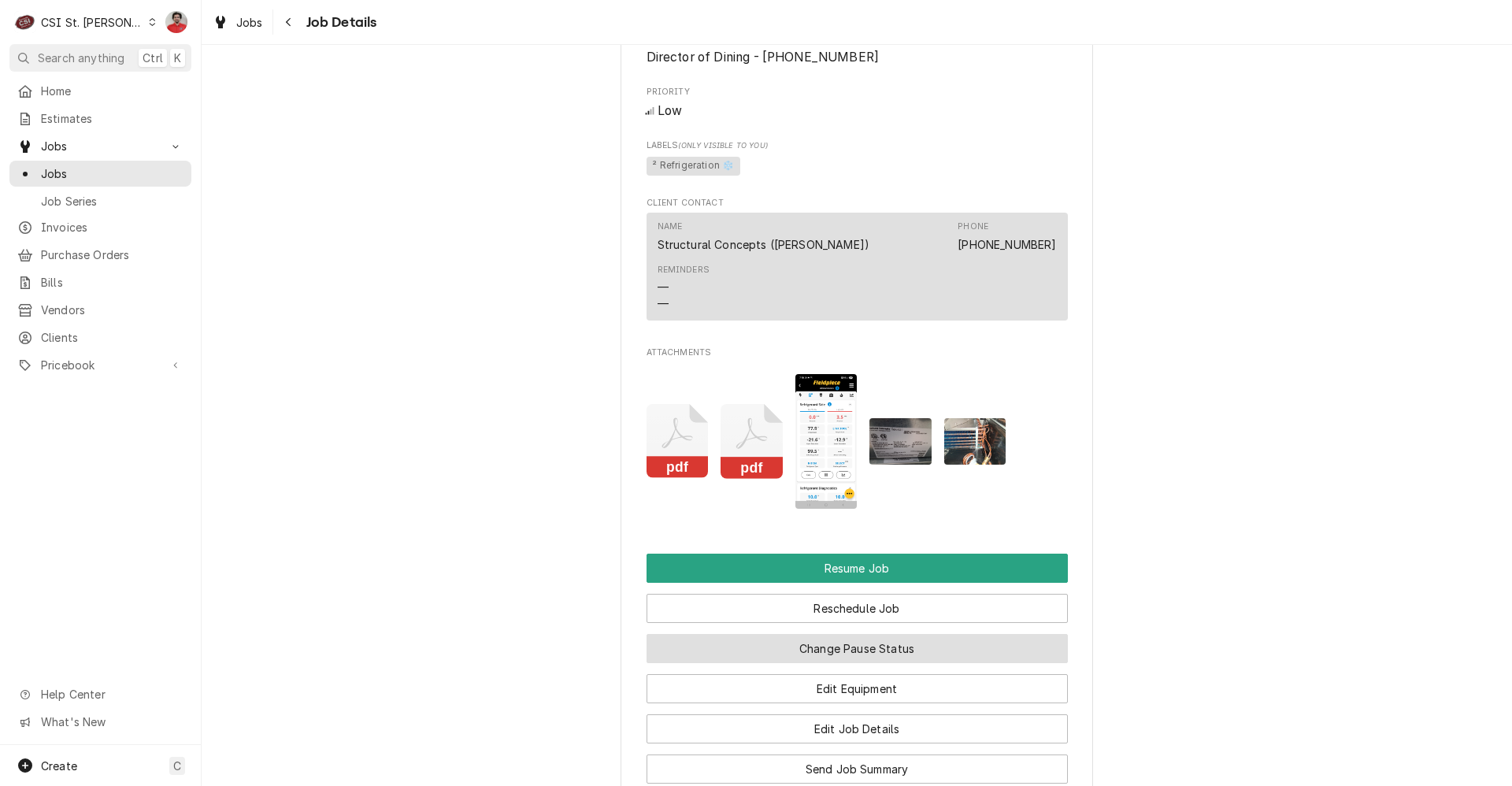
click at [902, 657] on button "Change Pause Status" at bounding box center [857, 649] width 421 height 29
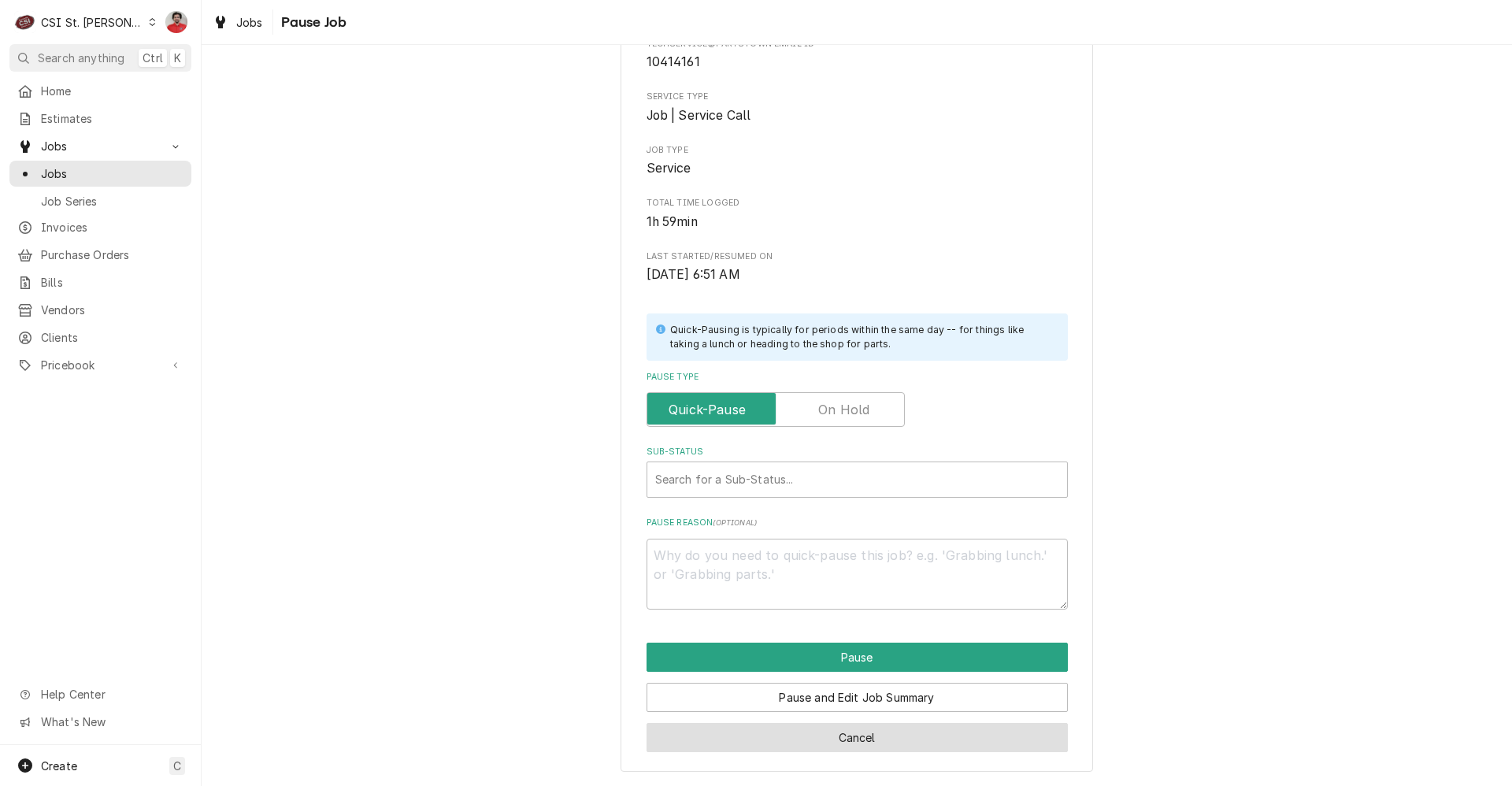
click at [867, 731] on button "Cancel" at bounding box center [857, 738] width 421 height 29
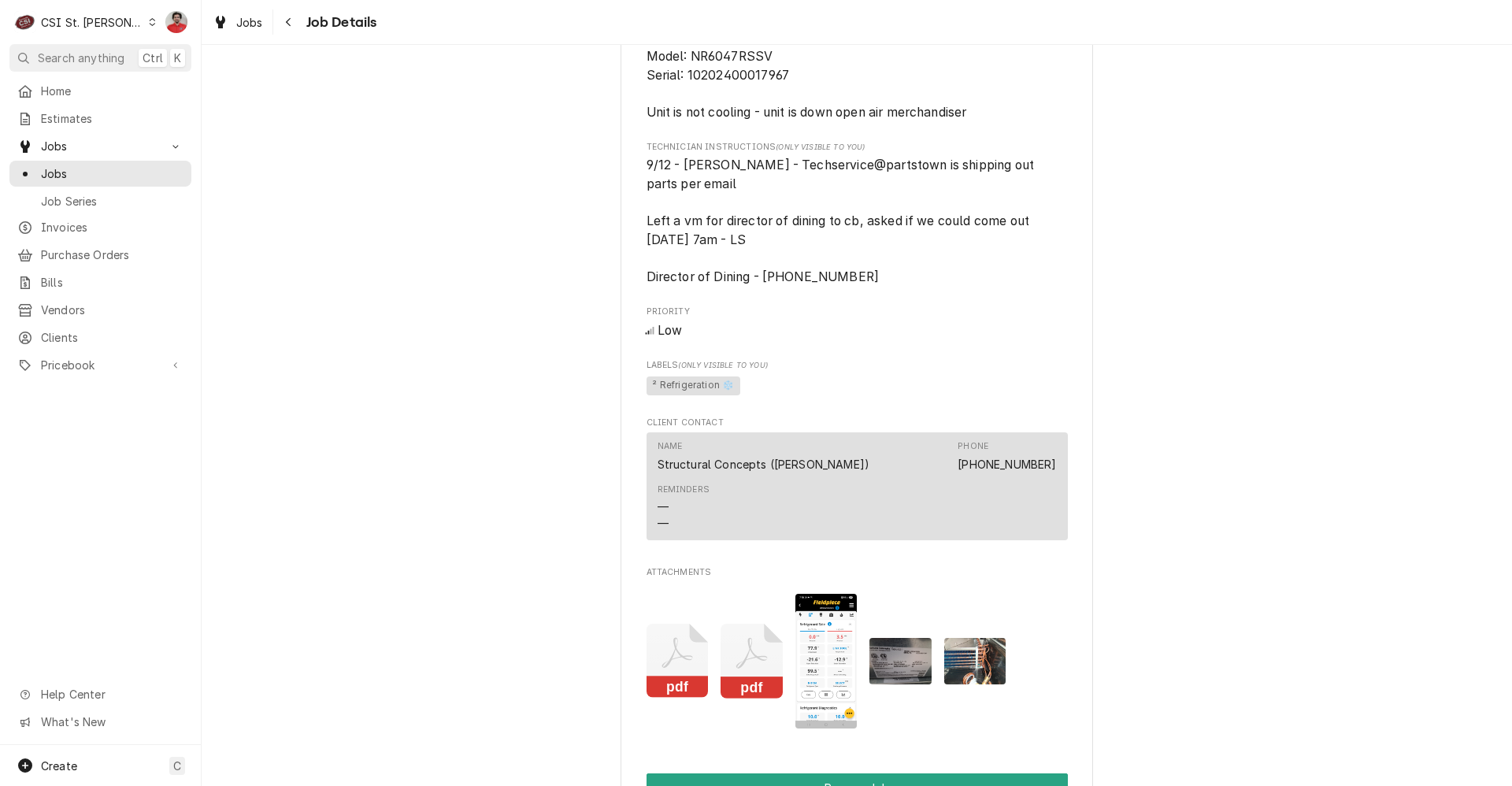
scroll to position [1969, 0]
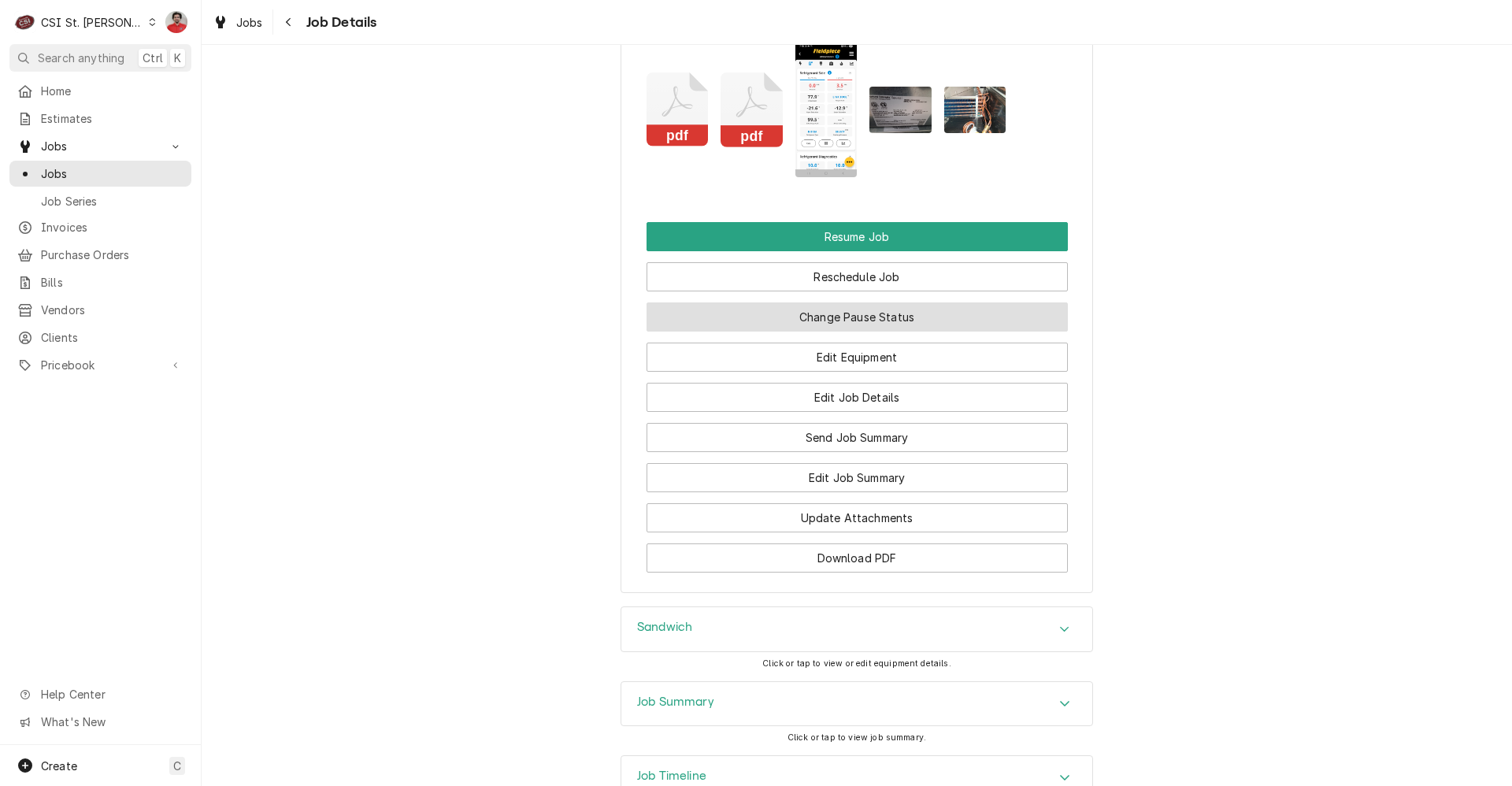
click at [799, 331] on button "Change Pause Status" at bounding box center [857, 317] width 421 height 29
type textarea "x"
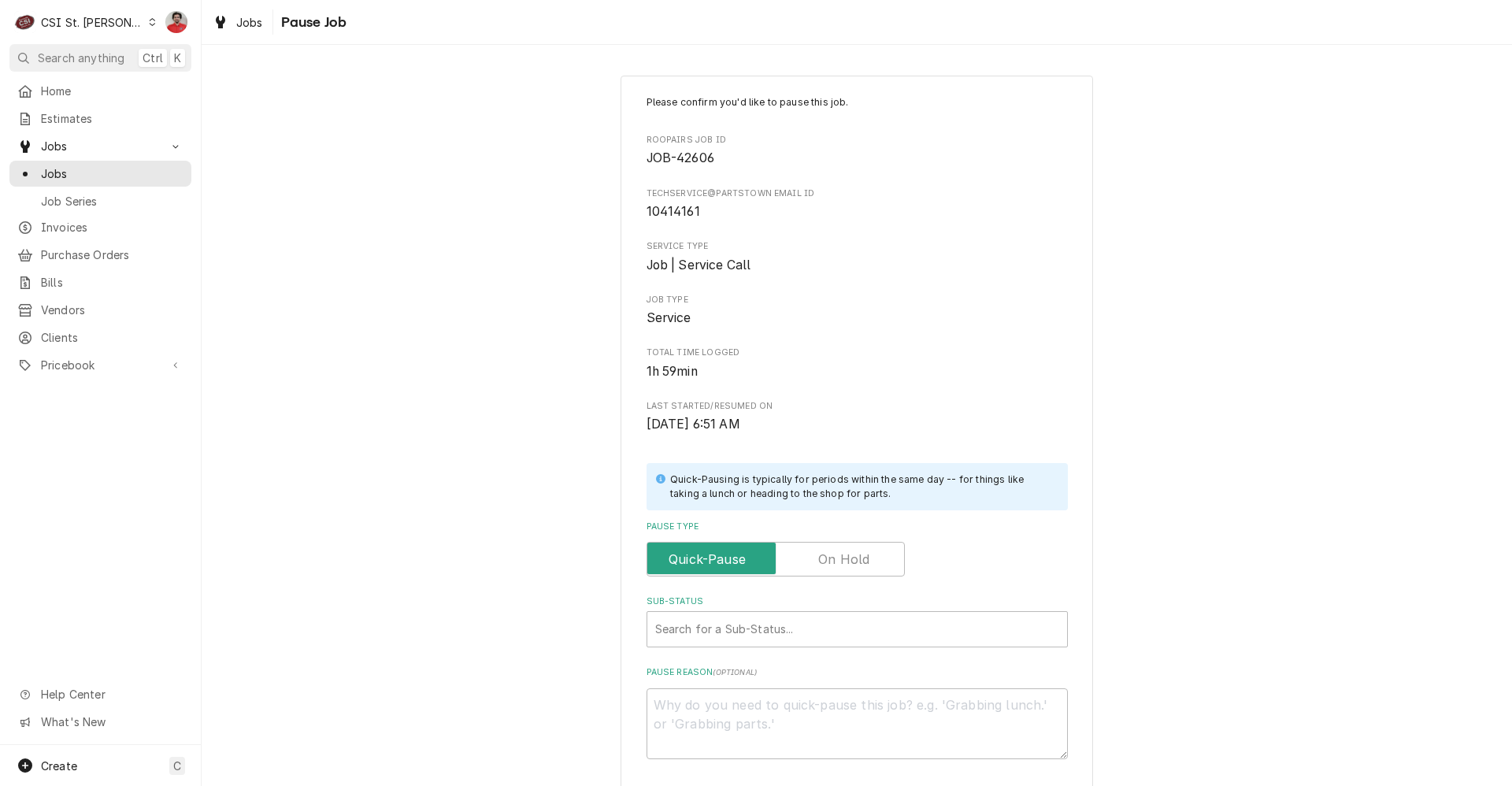
click at [855, 559] on label "Pause Type" at bounding box center [776, 559] width 258 height 35
click at [855, 559] on input "Pause Type" at bounding box center [776, 559] width 244 height 35
checkbox input "true"
click at [839, 620] on div "Sub-Status" at bounding box center [857, 629] width 404 height 28
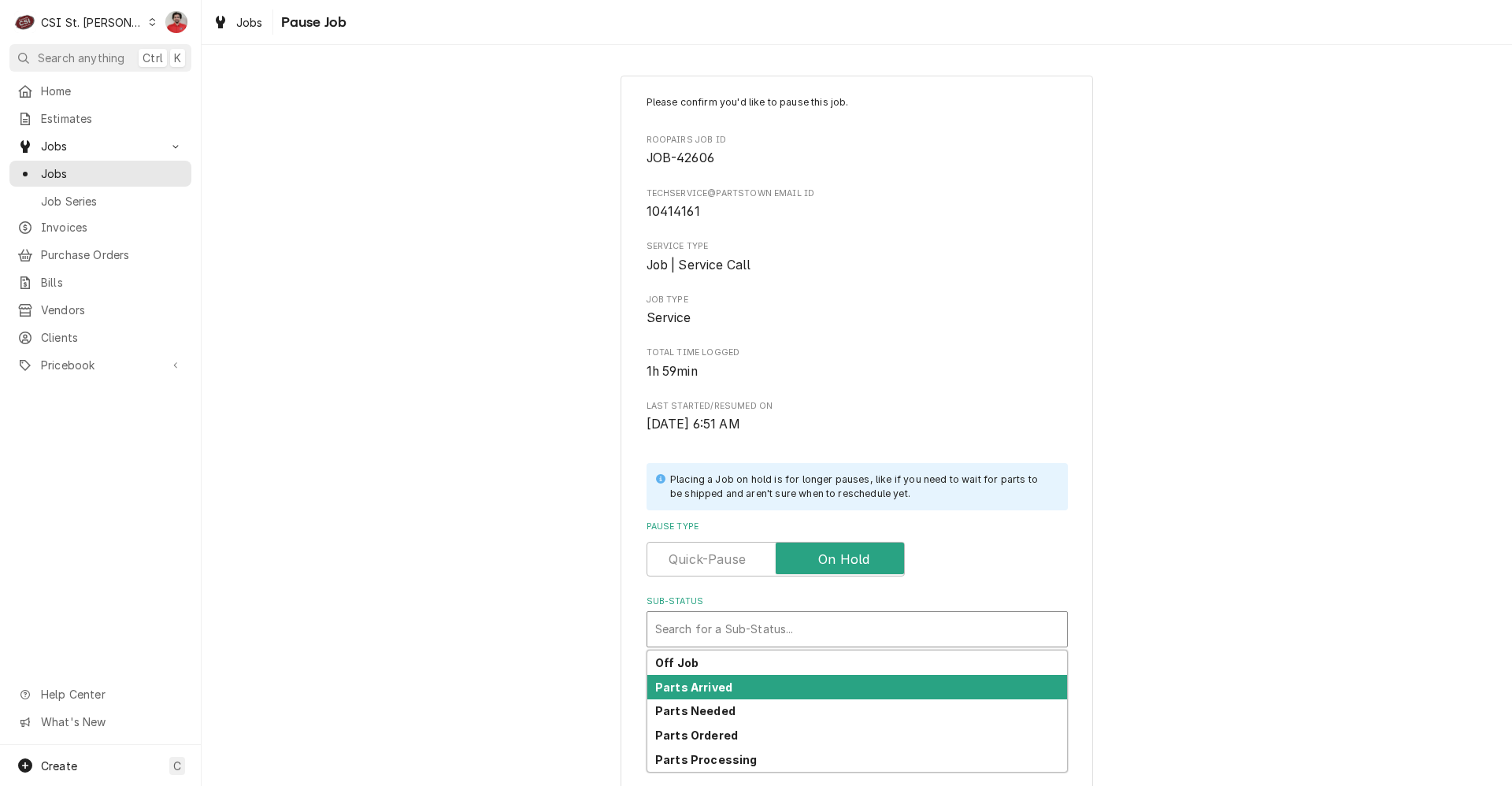
click at [803, 691] on div "Parts Arrived" at bounding box center [857, 687] width 419 height 25
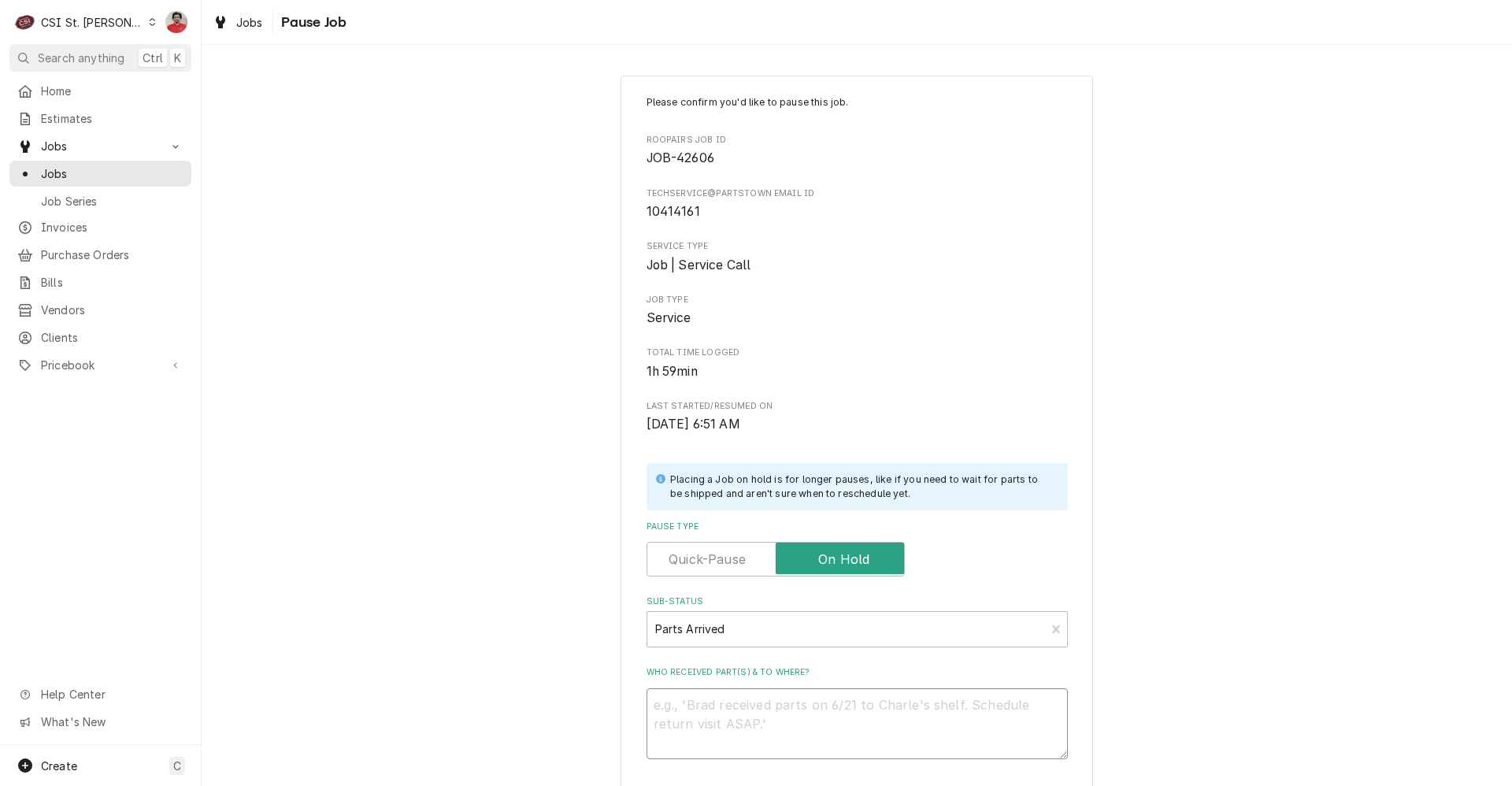
click at [801, 714] on textarea "Who received part(s) & to where?" at bounding box center [857, 724] width 421 height 71
type textarea "x"
type textarea "R"
type textarea "x"
type textarea "Re"
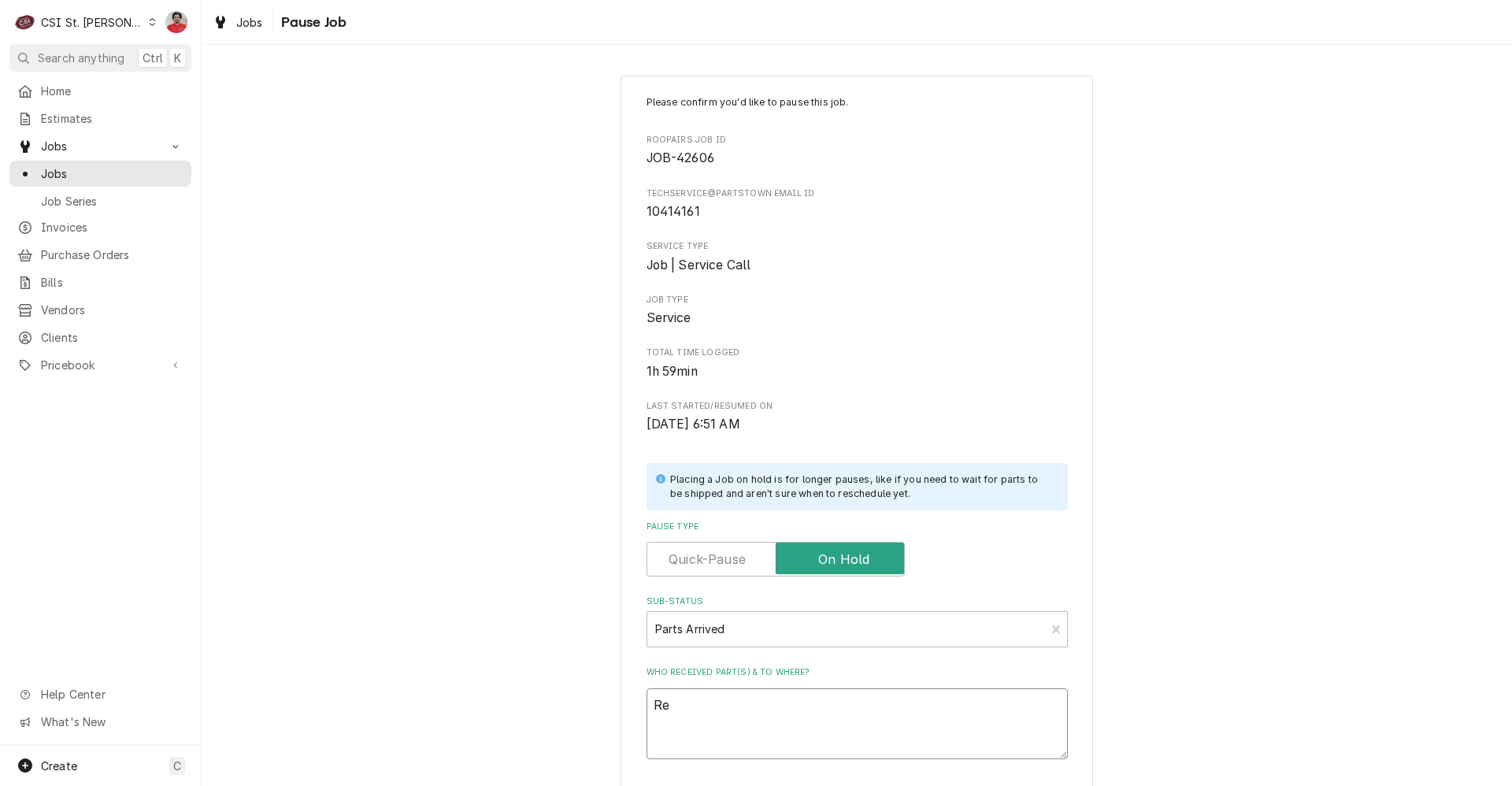
type textarea "x"
type textarea "Rec"
type textarea "x"
type textarea "Reci"
type textarea "x"
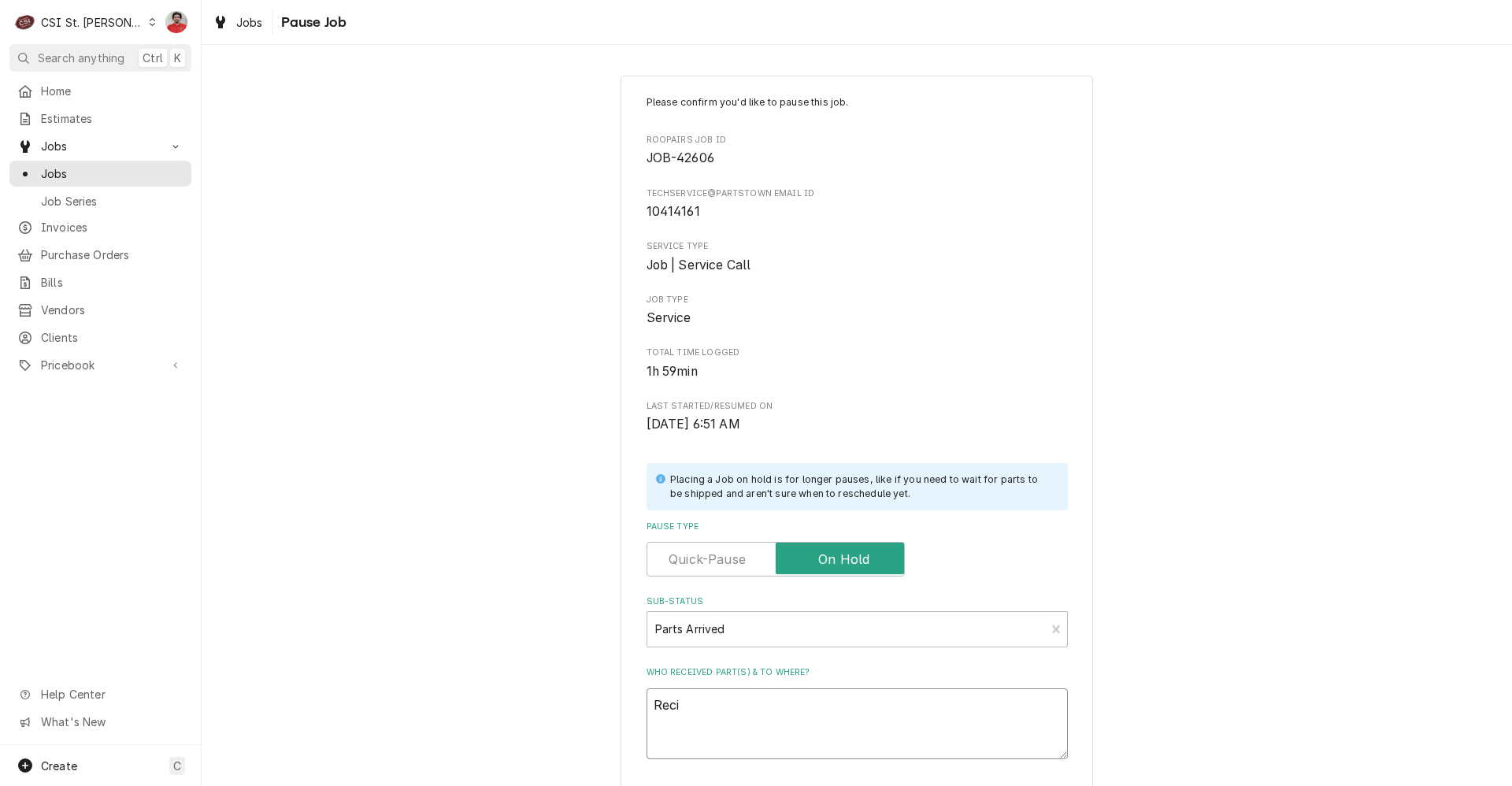
type textarea "Reciv"
type textarea "x"
type textarea "Recive"
type textarea "x"
type textarea "Recived"
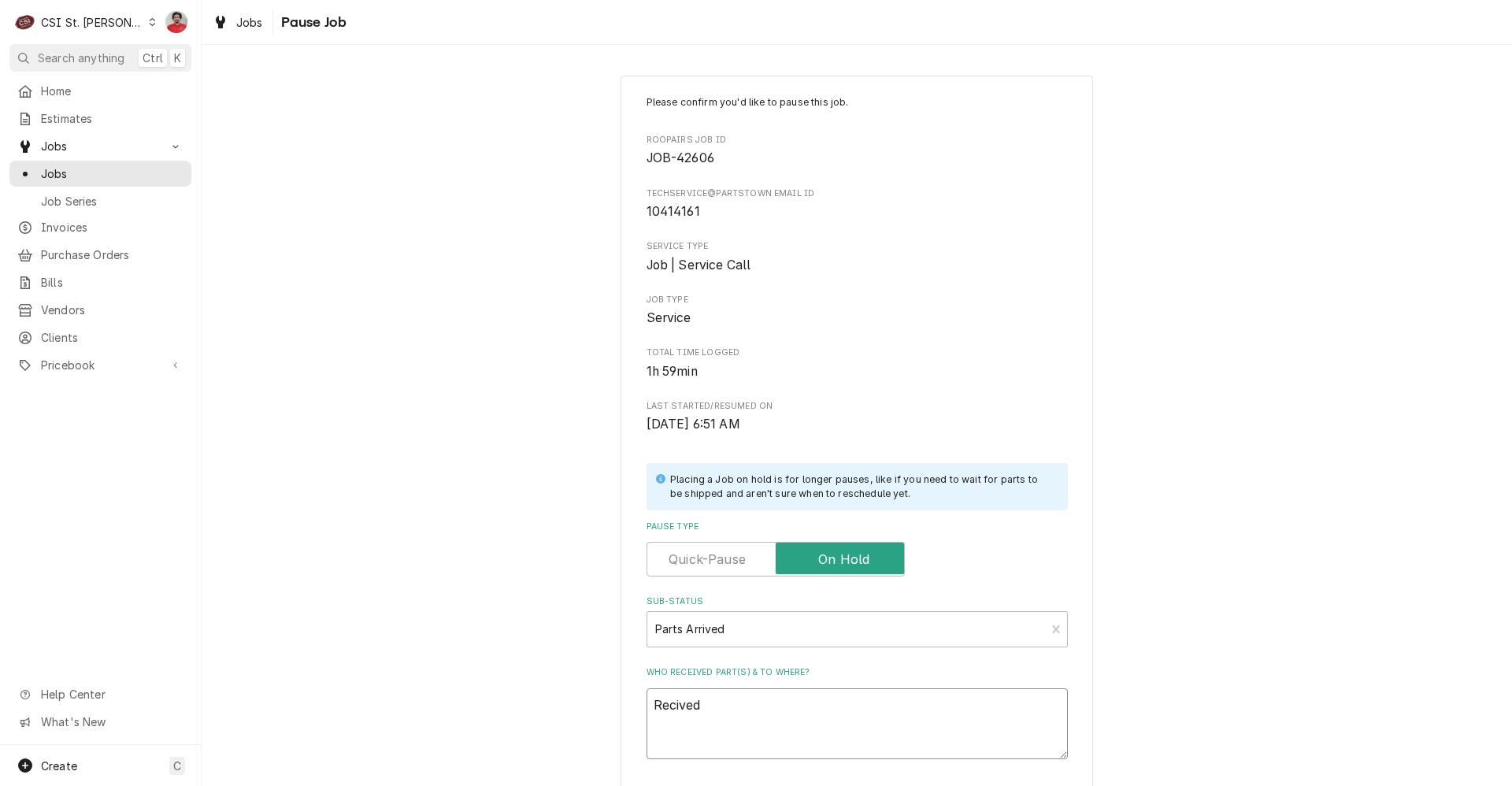
type textarea "x"
type textarea "Recived"
type textarea "x"
type textarea "Recived C"
type textarea "x"
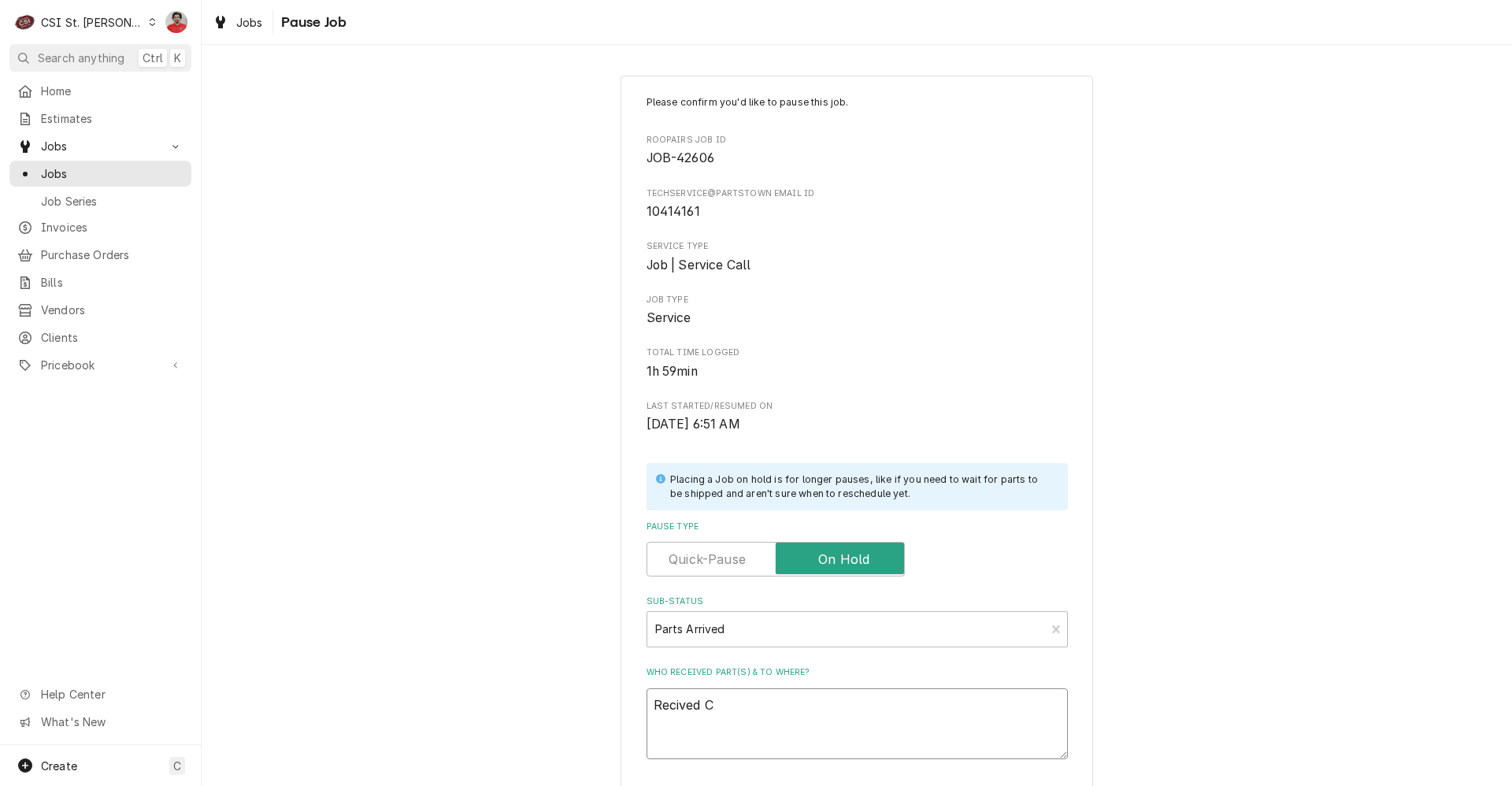
type textarea "Recived Co"
type textarea "x"
type textarea "Recived Coi"
type textarea "x"
type textarea "Recived Coil"
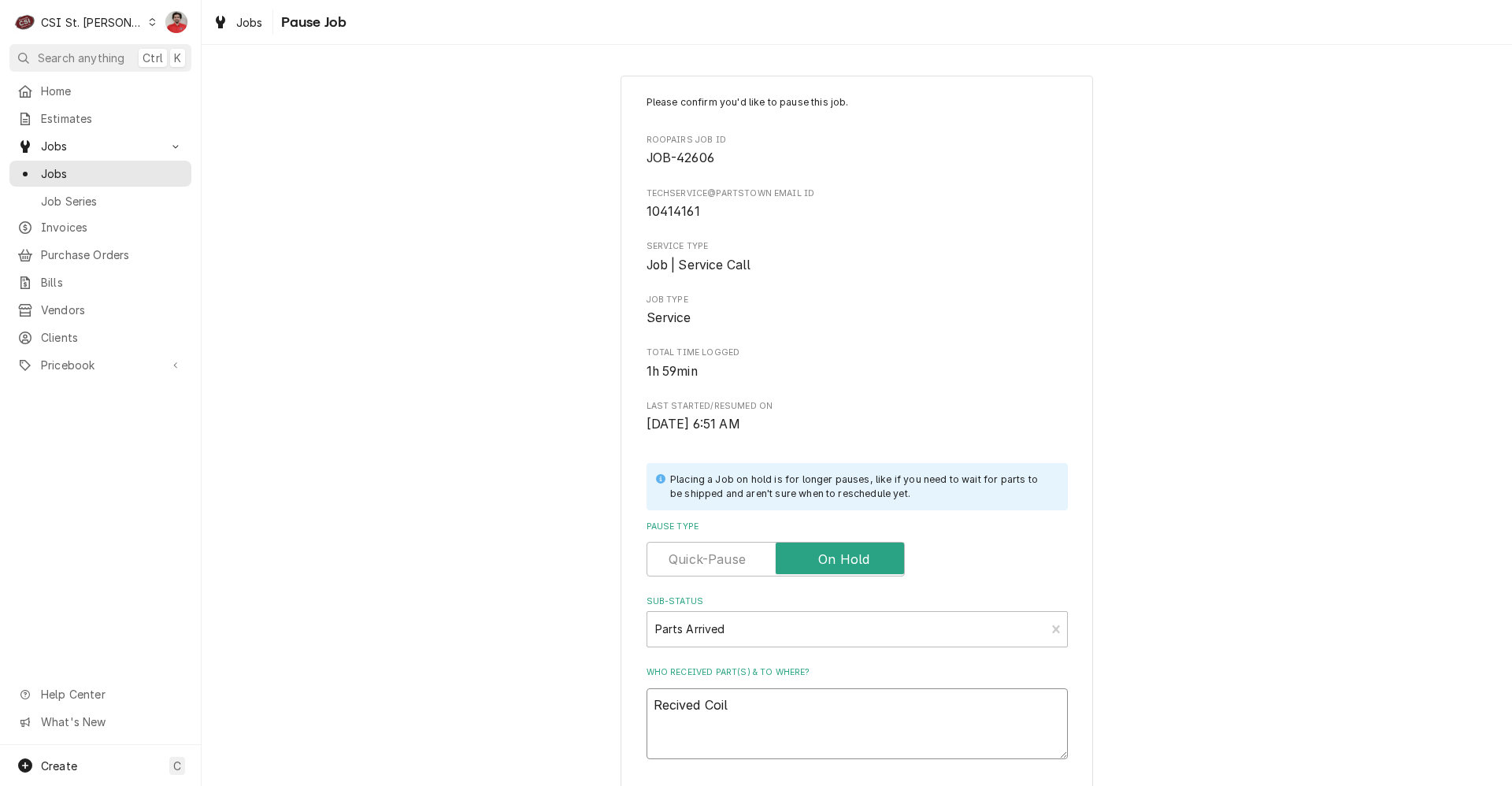
type textarea "x"
type textarea "Recived Coil"
type textarea "x"
type textarea "Recived Coil a"
type textarea "x"
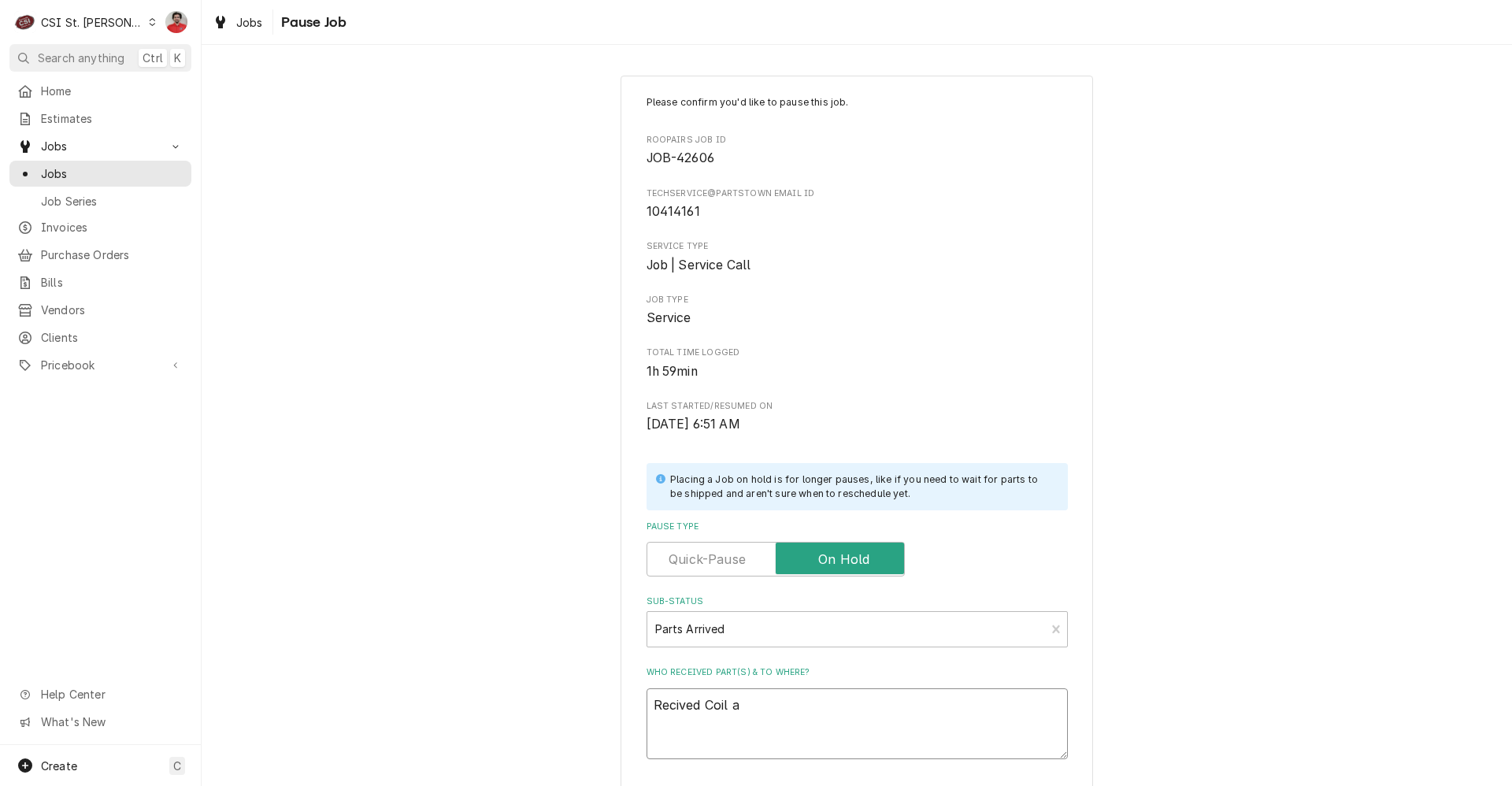
type textarea "Recived Coil an"
type textarea "x"
type textarea "Recived Coil and"
type textarea "x"
type textarea "Recived Coil and"
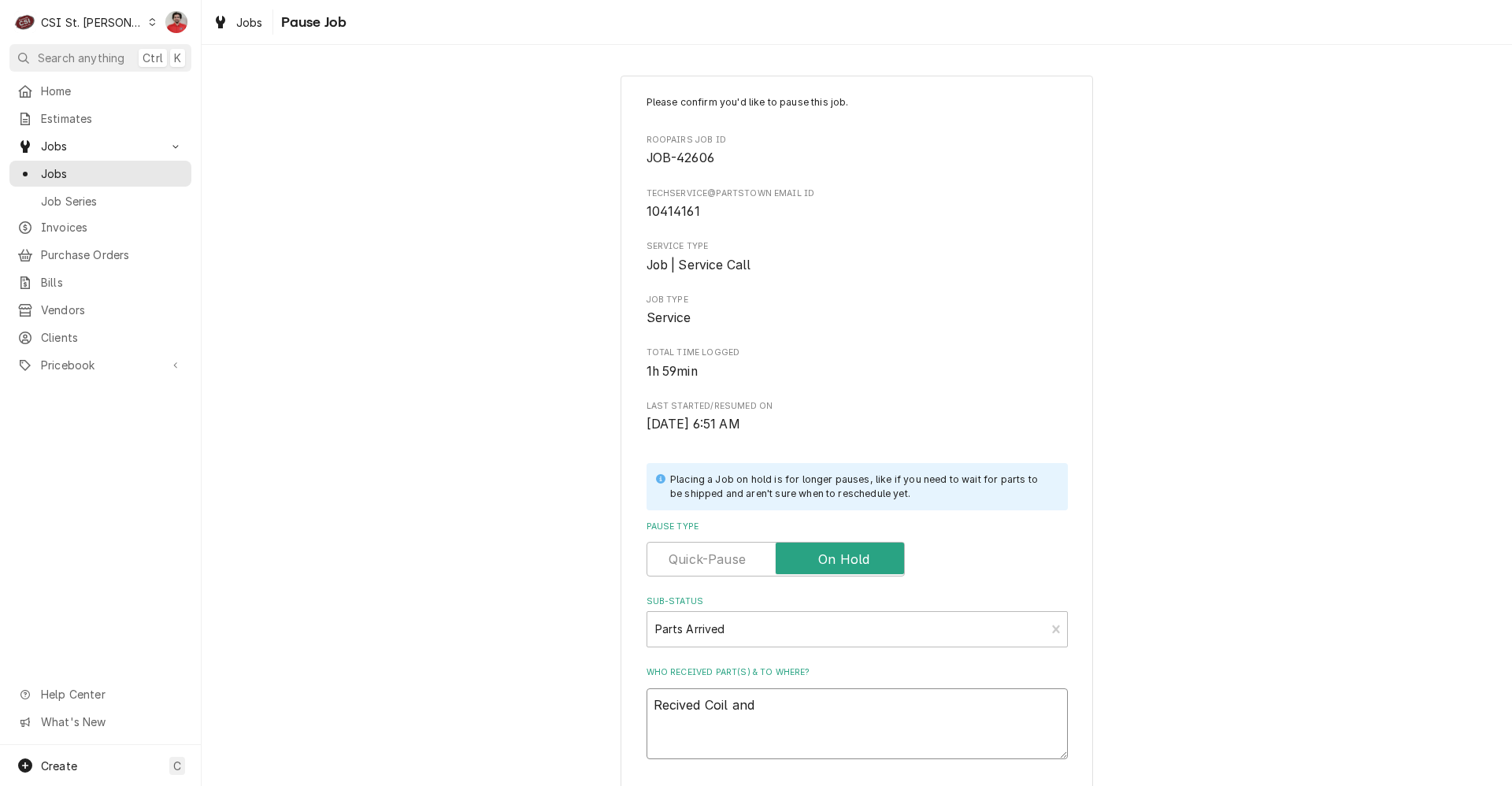
type textarea "x"
type textarea "Recived Coil and F"
type textarea "x"
type textarea "Recived Coil and Fi"
type textarea "x"
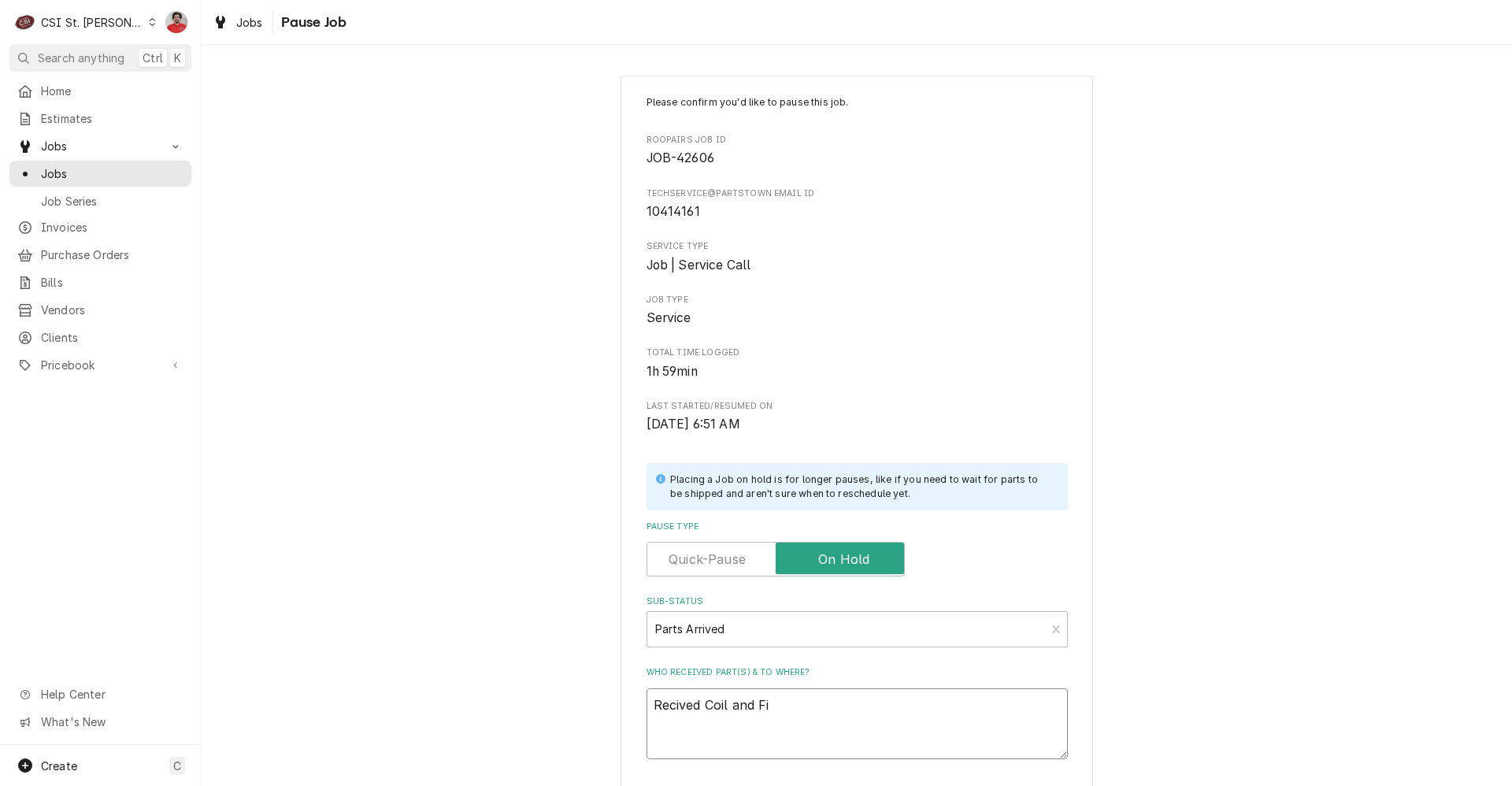
type textarea "Recived Coil and Fil"
type textarea "x"
type textarea "Recived Coil and Filt"
type textarea "x"
type textarea "Recived Coil and Filte"
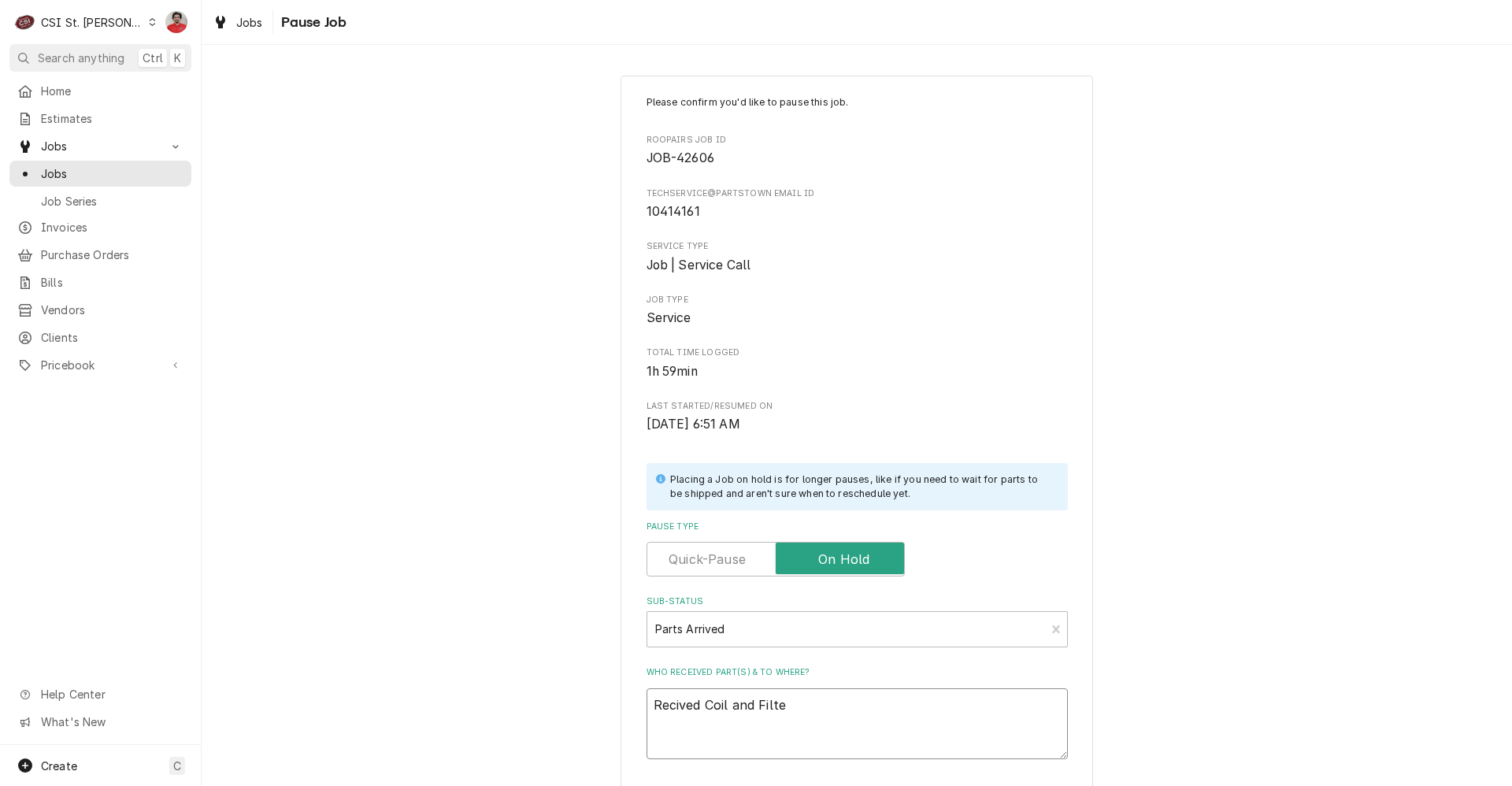
type textarea "x"
type textarea "Recived Coil and Filter"
type textarea "x"
type textarea "Recived Coil and Filter"
type textarea "x"
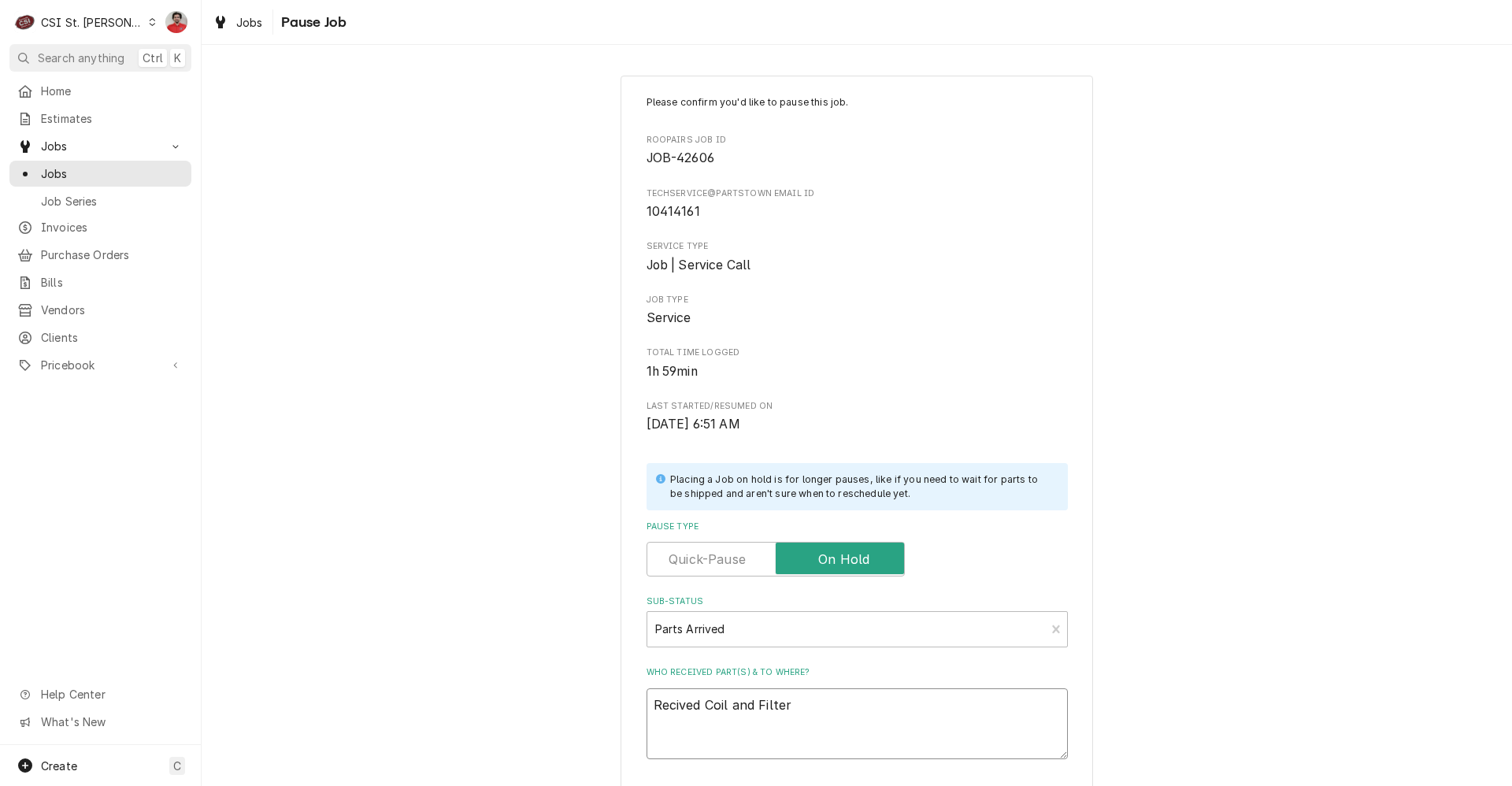
type textarea "Recived Coil and Filter D"
type textarea "x"
type textarea "Recived Coil and Filter Dr"
type textarea "x"
type textarea "Recived Coil and Filter Dri"
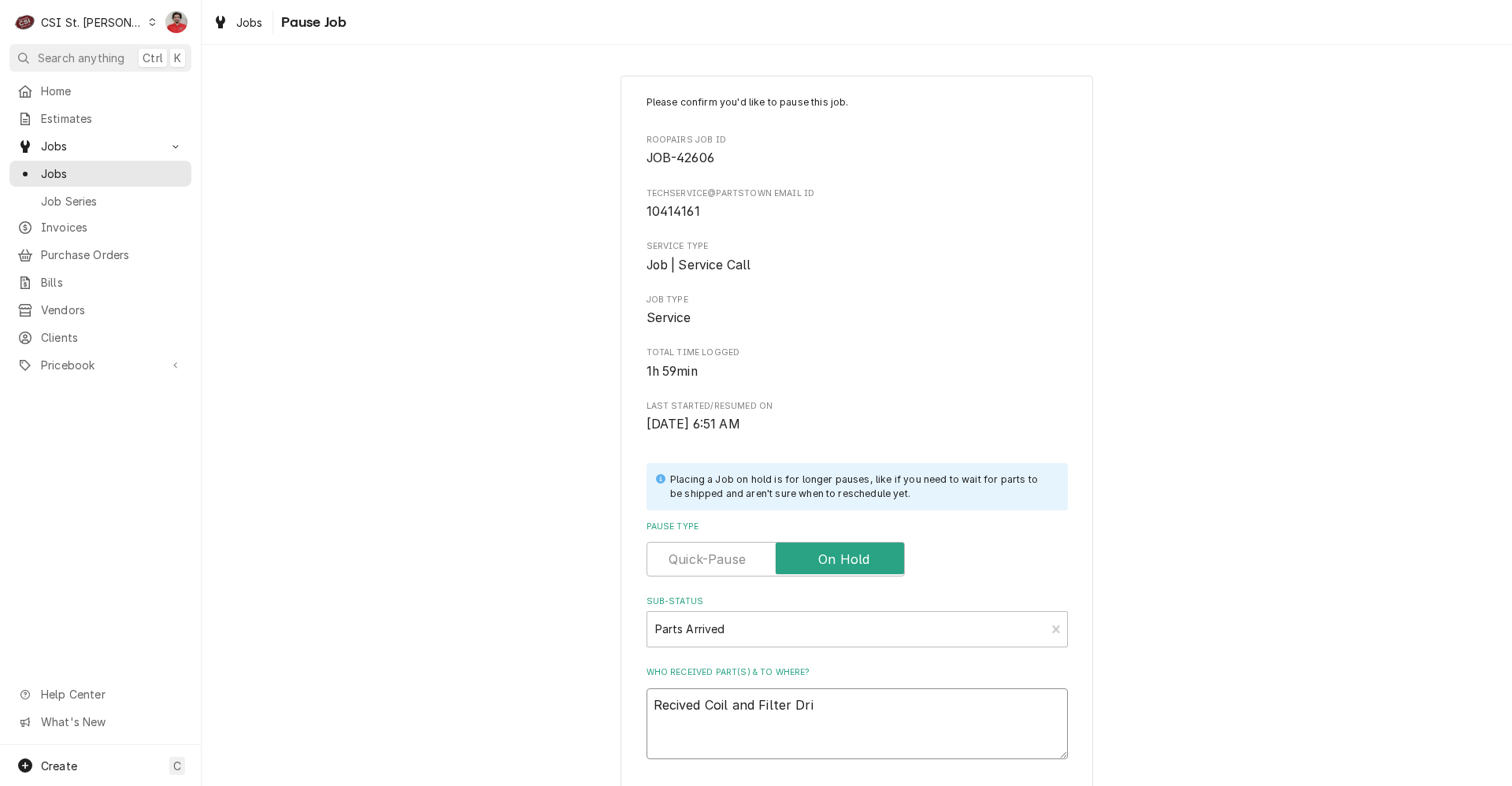
type textarea "x"
type textarea "Recived Coil and Filter Drie"
type textarea "x"
type textarea "Recived Coil and Filter Drier"
type textarea "x"
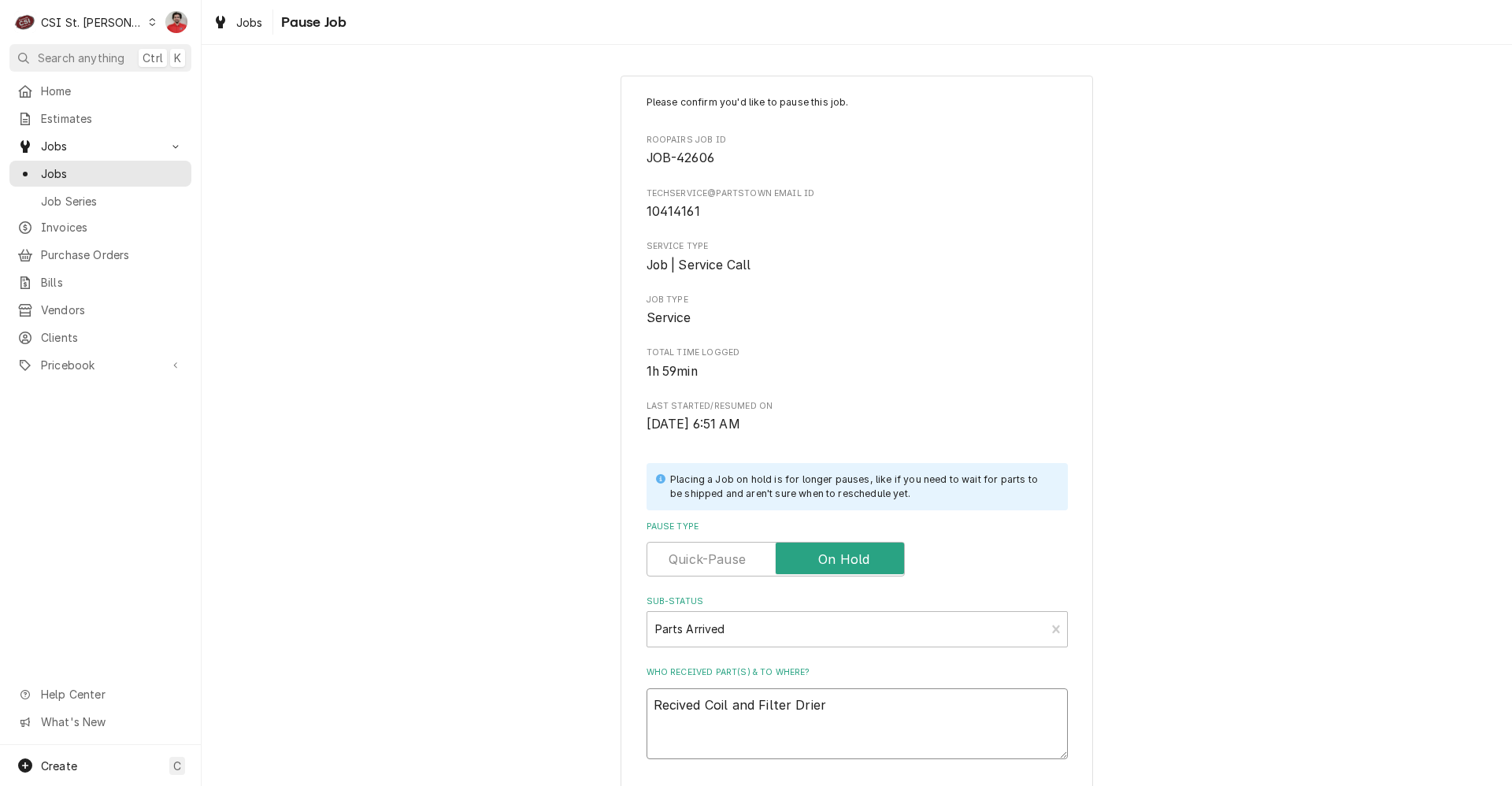
type textarea "Recived Coil and Filter Drier"
type textarea "x"
type textarea "Recived Coil and Filter Drier t"
type textarea "x"
type textarea "Recived Coil and Filter Drier to"
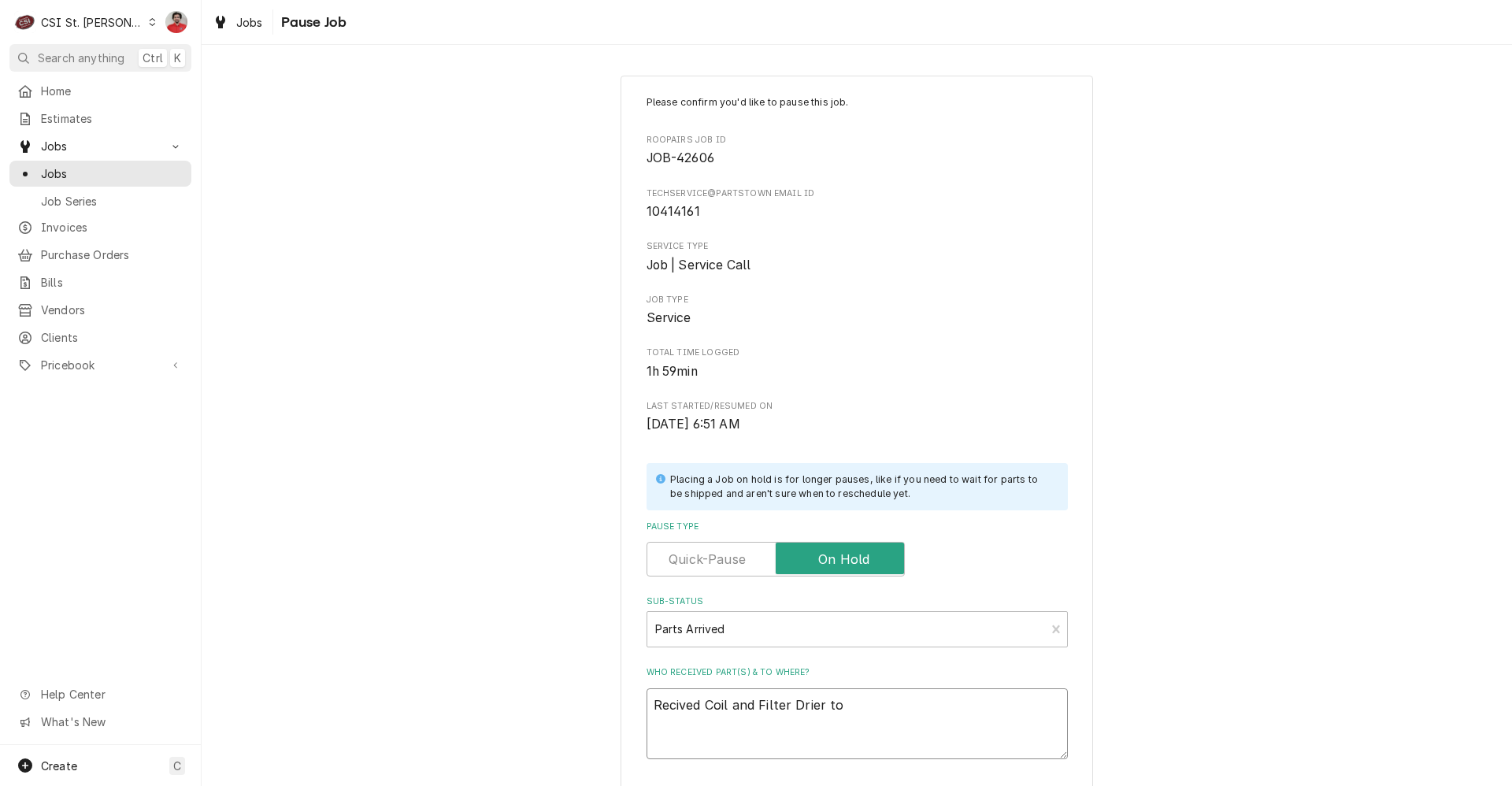
type textarea "x"
type textarea "Recived Coil and Filter Drier to"
type textarea "x"
type textarea "Recived Coil and Filter Drier to D"
type textarea "x"
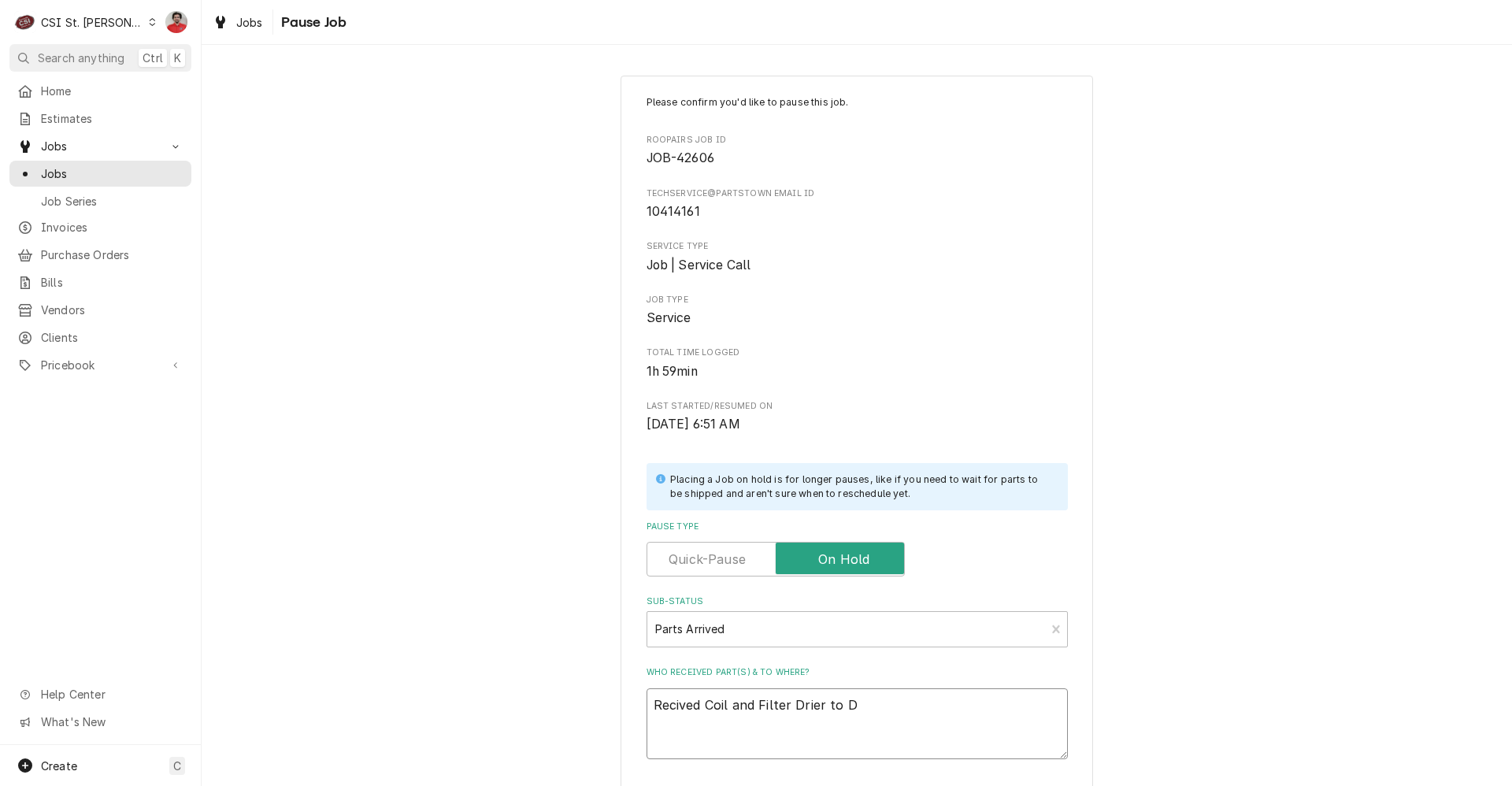
type textarea "Recived Coil and Filter Drier to Da"
type textarea "x"
type textarea "Recived Coil and Filter Drier to Dav"
type textarea "x"
type textarea "Recived Coil and Filter Drier to Davi"
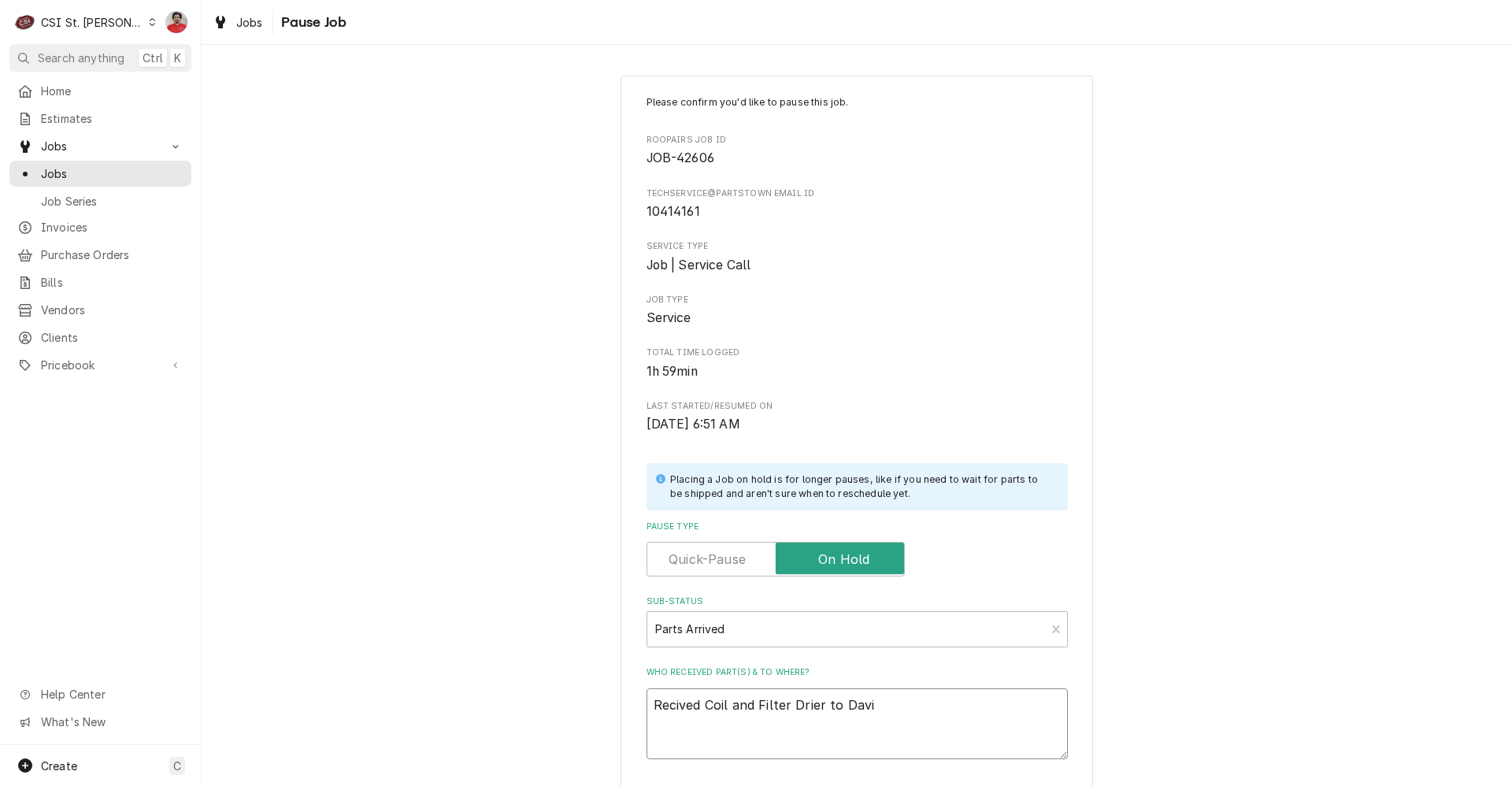
type textarea "x"
type textarea "Recived Coil and Filter Drier to [PERSON_NAME]"
type textarea "x"
type textarea "Recived Coil and Filter Drier to [PERSON_NAME]'"
type textarea "x"
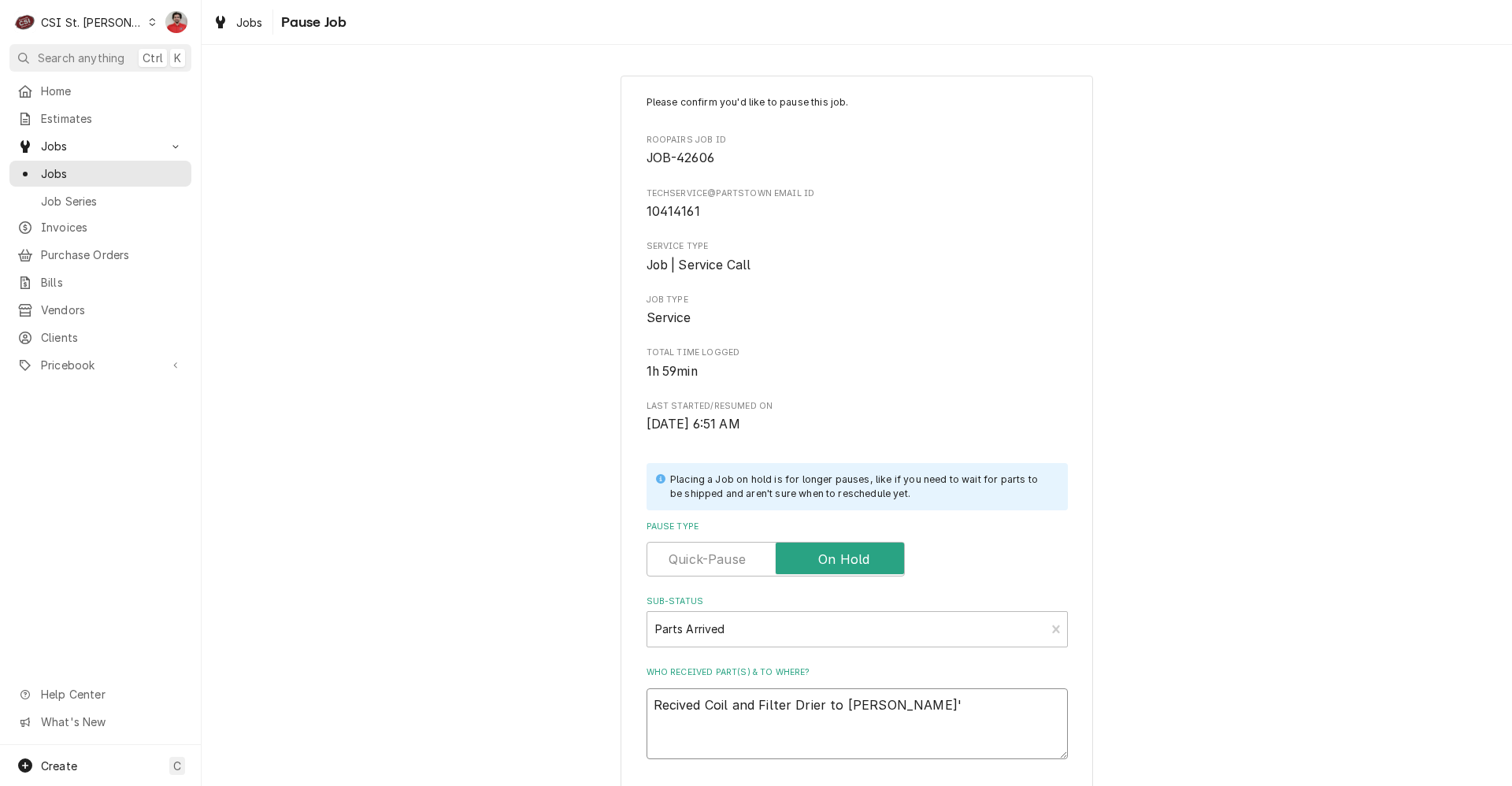
type textarea "Recived Coil and Filter Drier to [PERSON_NAME]'s"
type textarea "x"
type textarea "Recived Coil and Filter Drier to [PERSON_NAME]'s"
type textarea "x"
type textarea "Recived Coil and Filter Drier to [PERSON_NAME]'s s"
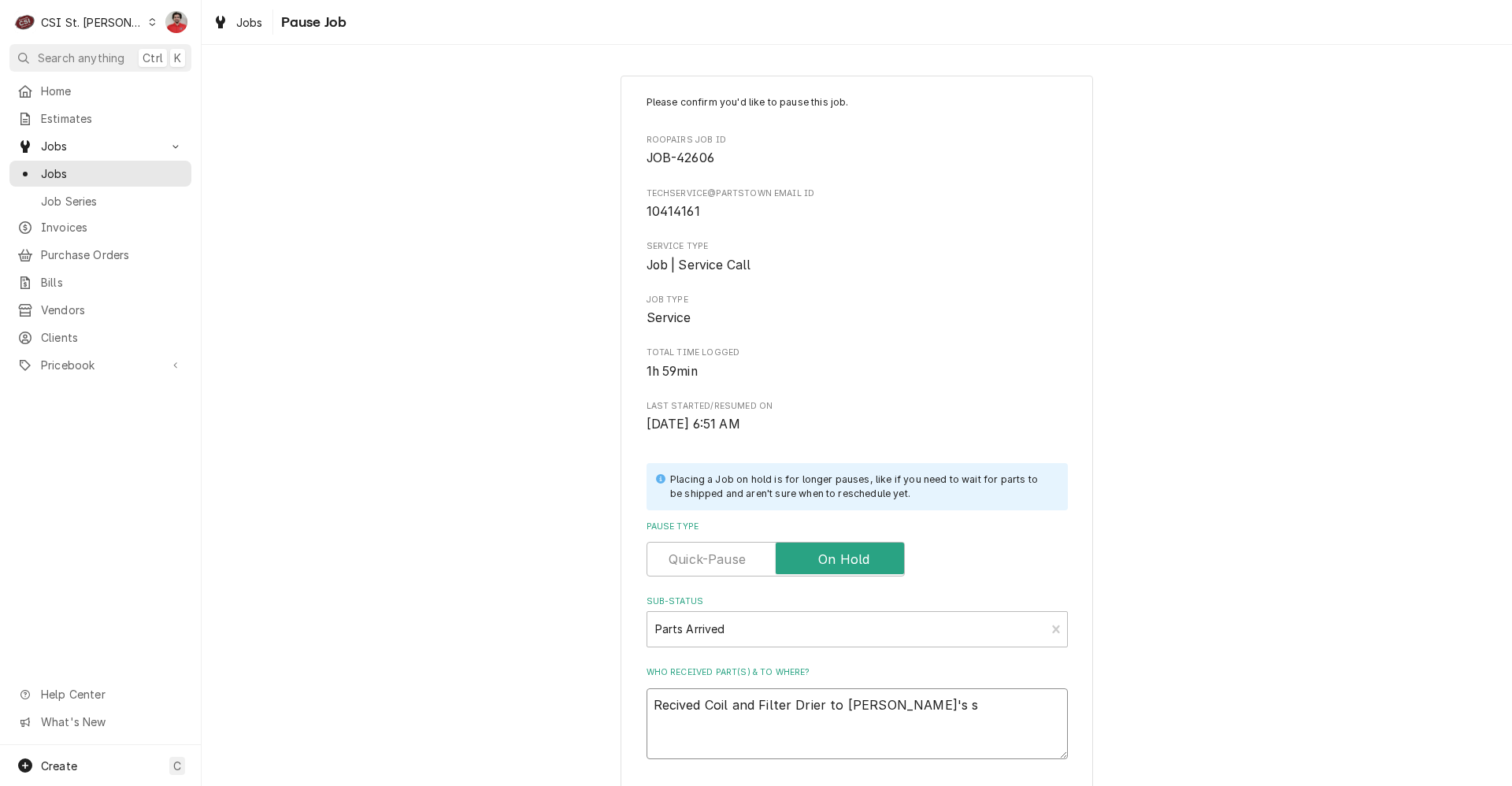
type textarea "x"
type textarea "Recived Coil and Filter Drier to [PERSON_NAME]'s sh"
type textarea "x"
type textarea "Recived Coil and Filter Drier to [PERSON_NAME]'s she"
type textarea "x"
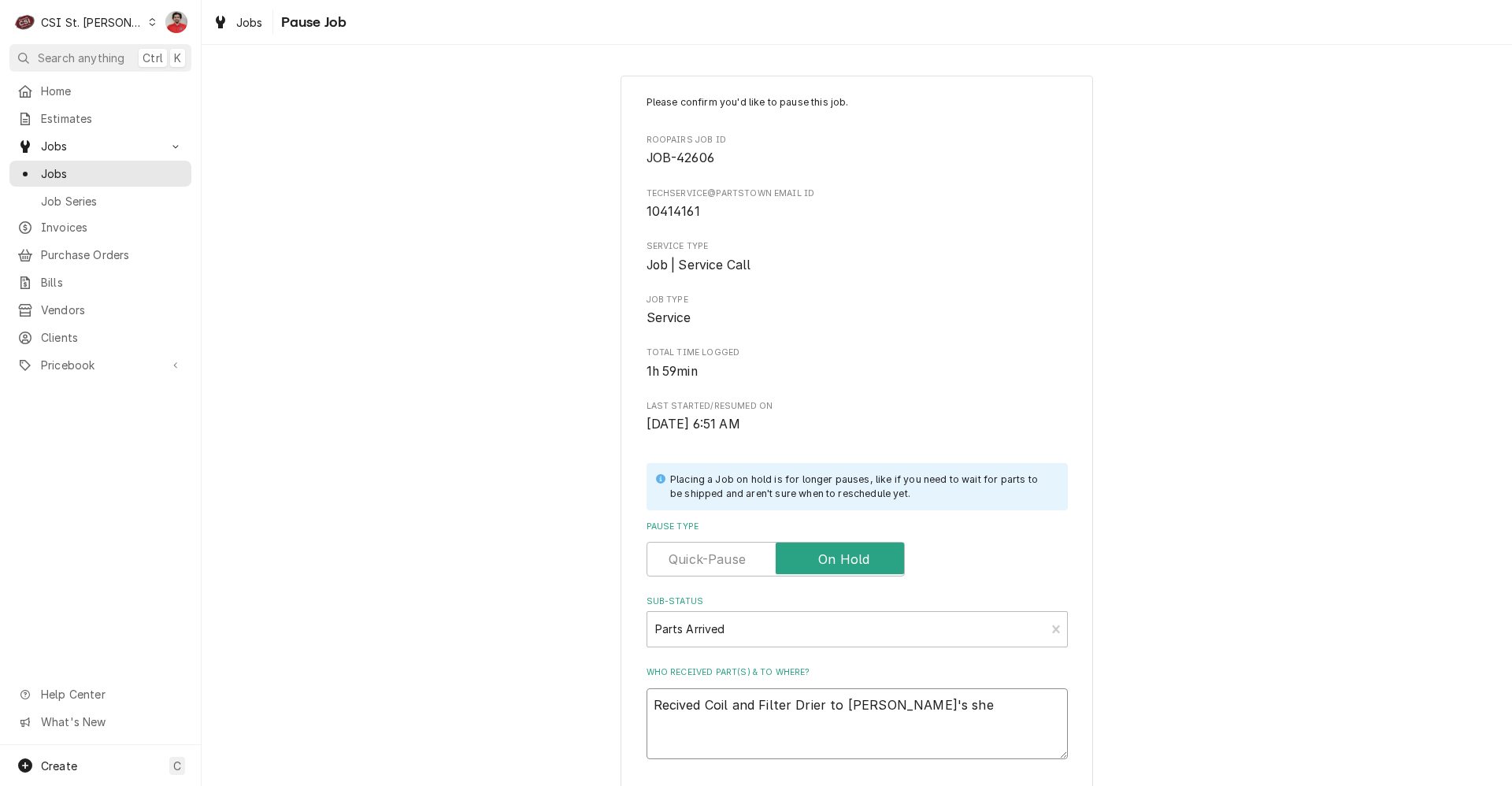
type textarea "Recived Coil and Filter Drier to David's shel"
type textarea "x"
type textarea "Recived Coil and Filter Drier to David's shelf"
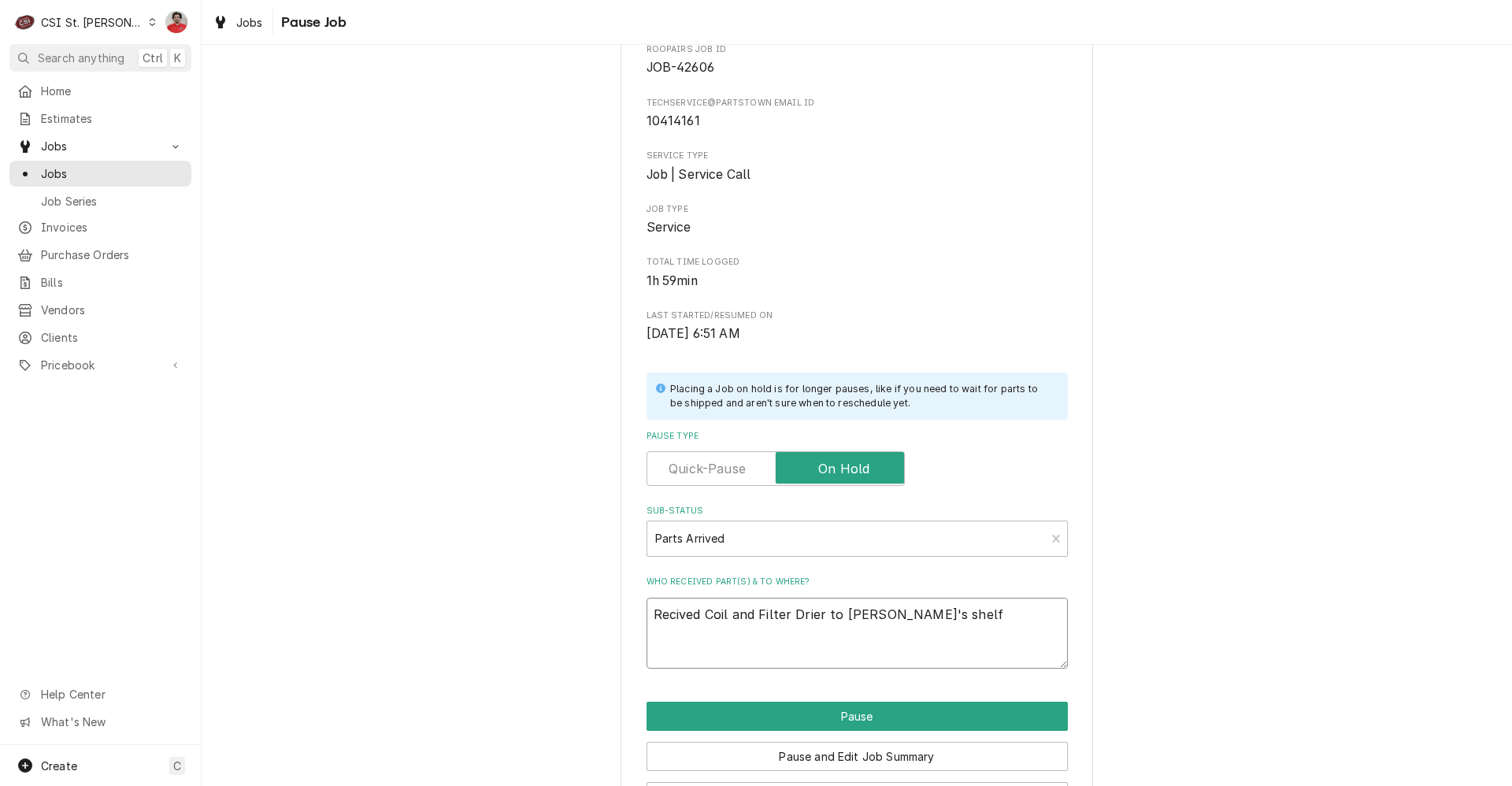
scroll to position [149, 0]
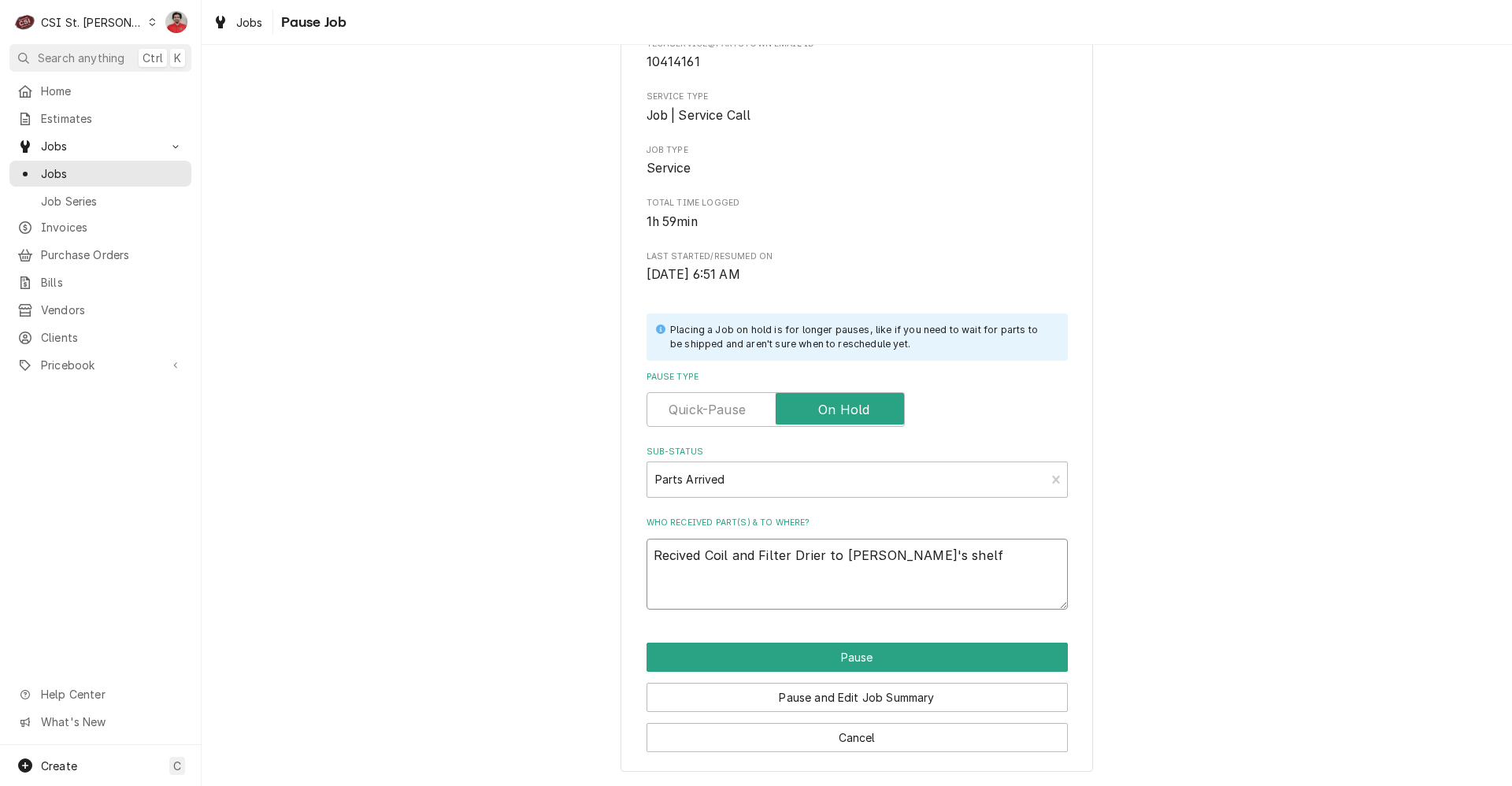
click at [836, 559] on textarea "Recived Coil and Filter Drier to David's shelf" at bounding box center [857, 574] width 421 height 71
type textarea "x"
type textarea "Recived Coil and Filter Drier to aDavid's shelf"
type textarea "x"
type textarea "Recived Coil and Filter Drier to arDavid's shelf"
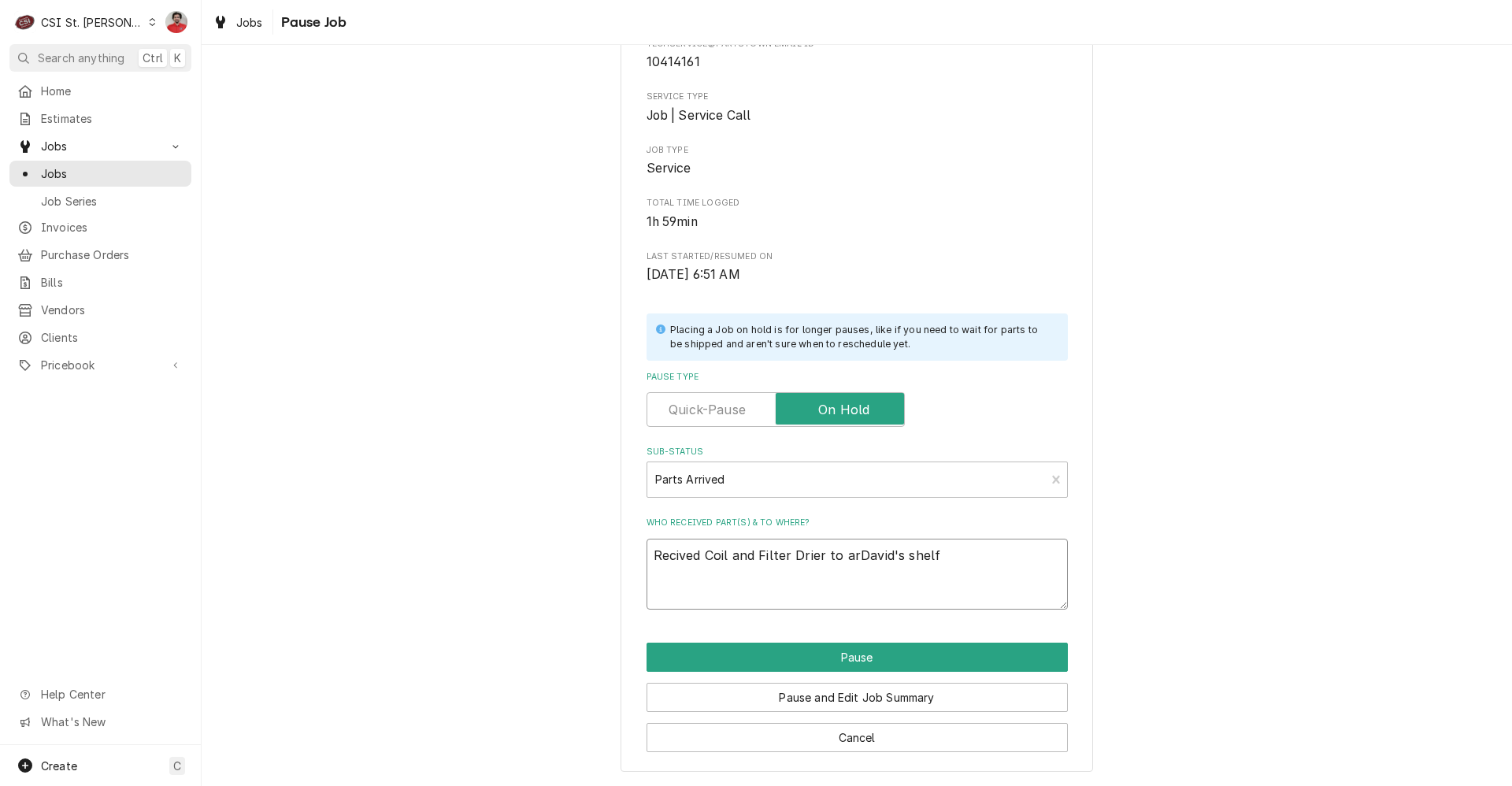
type textarea "x"
type textarea "Recived Coil and Filter Drier to areDavid's shelf"
type textarea "x"
type textarea "Recived Coil and Filter Drier to areaDavid's shelf"
type textarea "x"
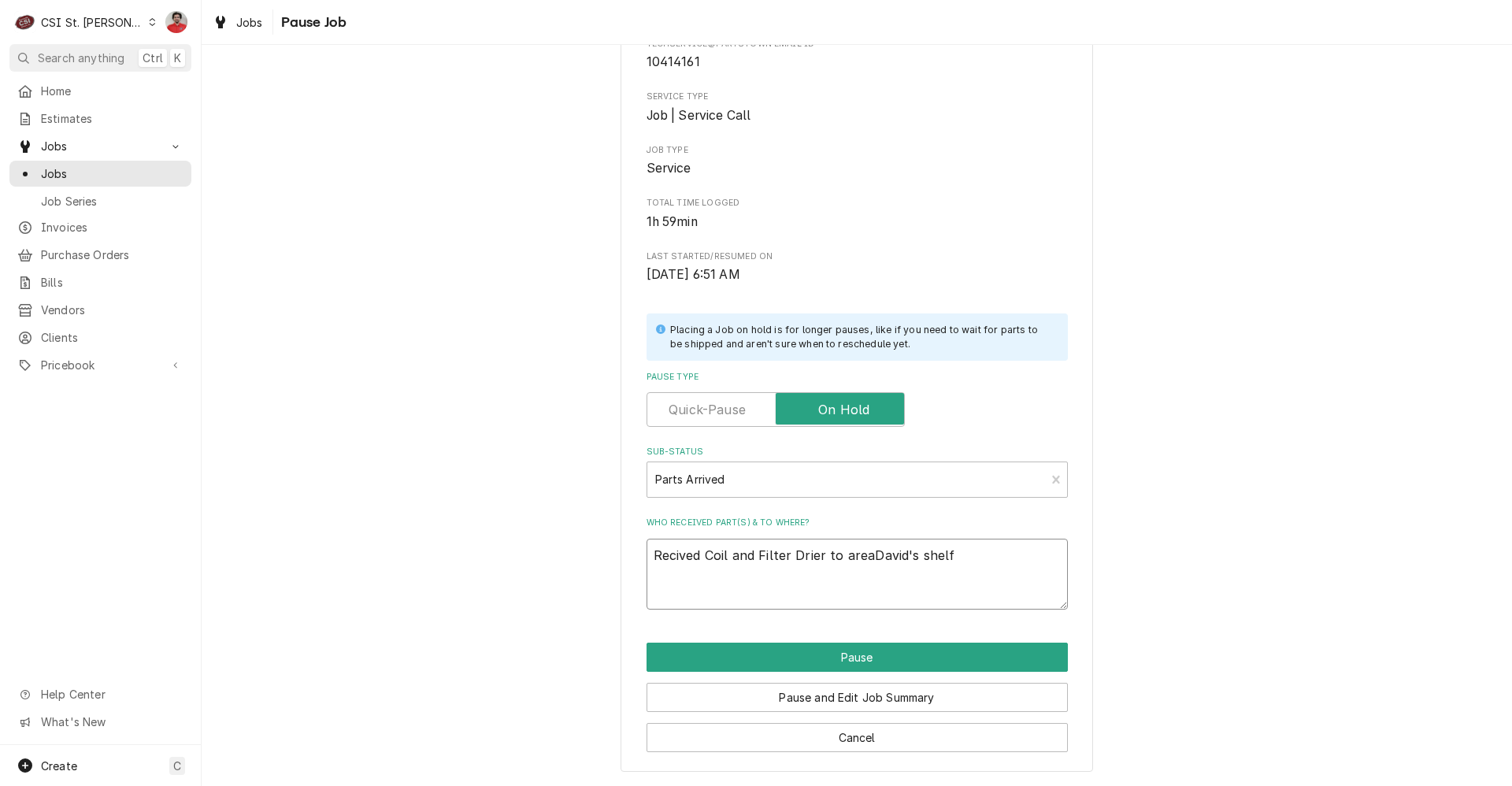
type textarea "Recived Coil and Filter Drier to area David's shelf"
type textarea "x"
type textarea "Recived Coil and Filter Drier to area iDavid's shelf"
type textarea "x"
type textarea "Recived Coil and Filter Drier to area inDavid's shelf"
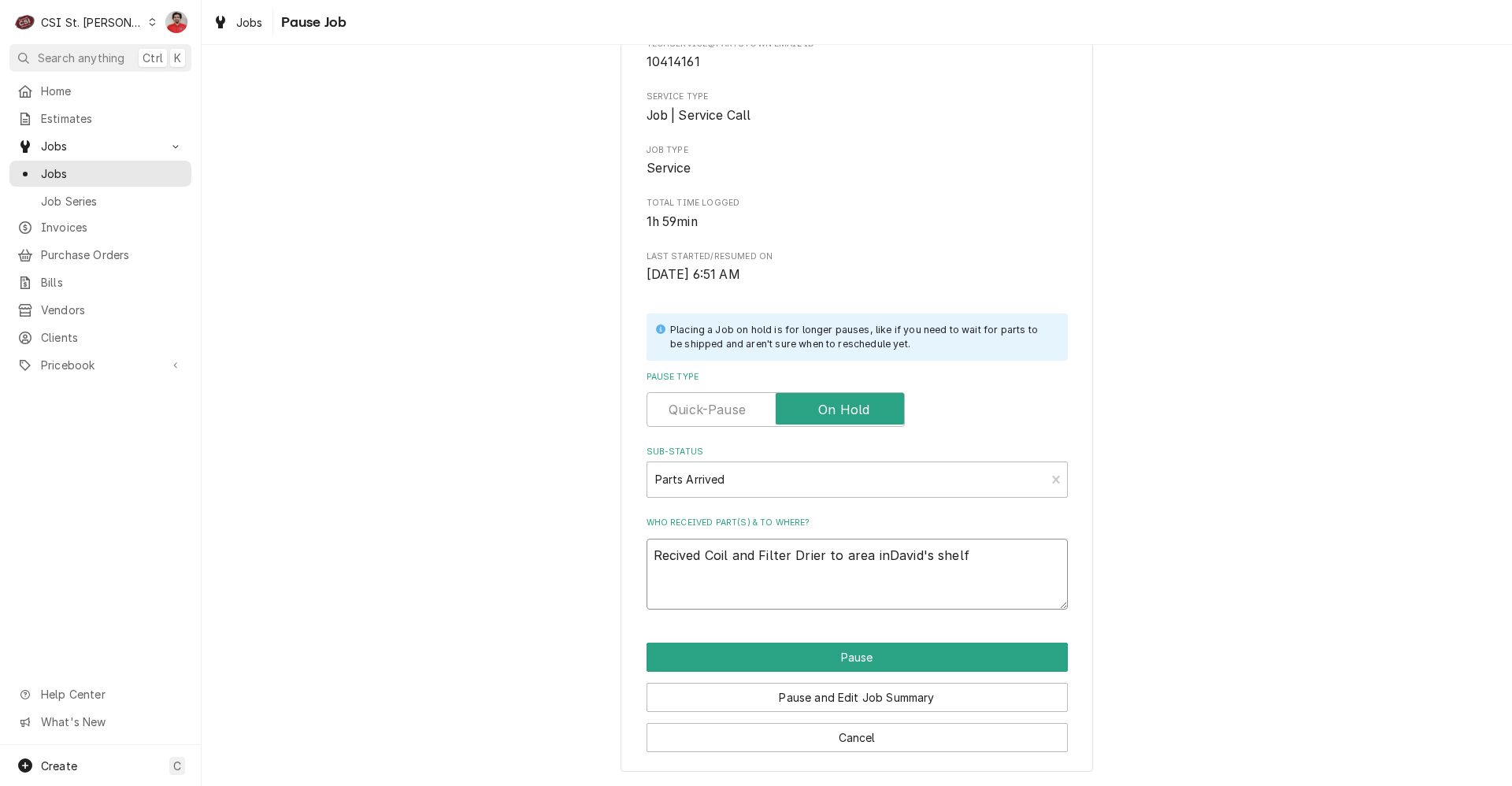
type textarea "x"
type textarea "Recived Coil and Filter Drier to area in David's shelf"
type textarea "x"
type textarea "Recived Coil and Filter Drier to area in fDavid's shelf"
type textarea "x"
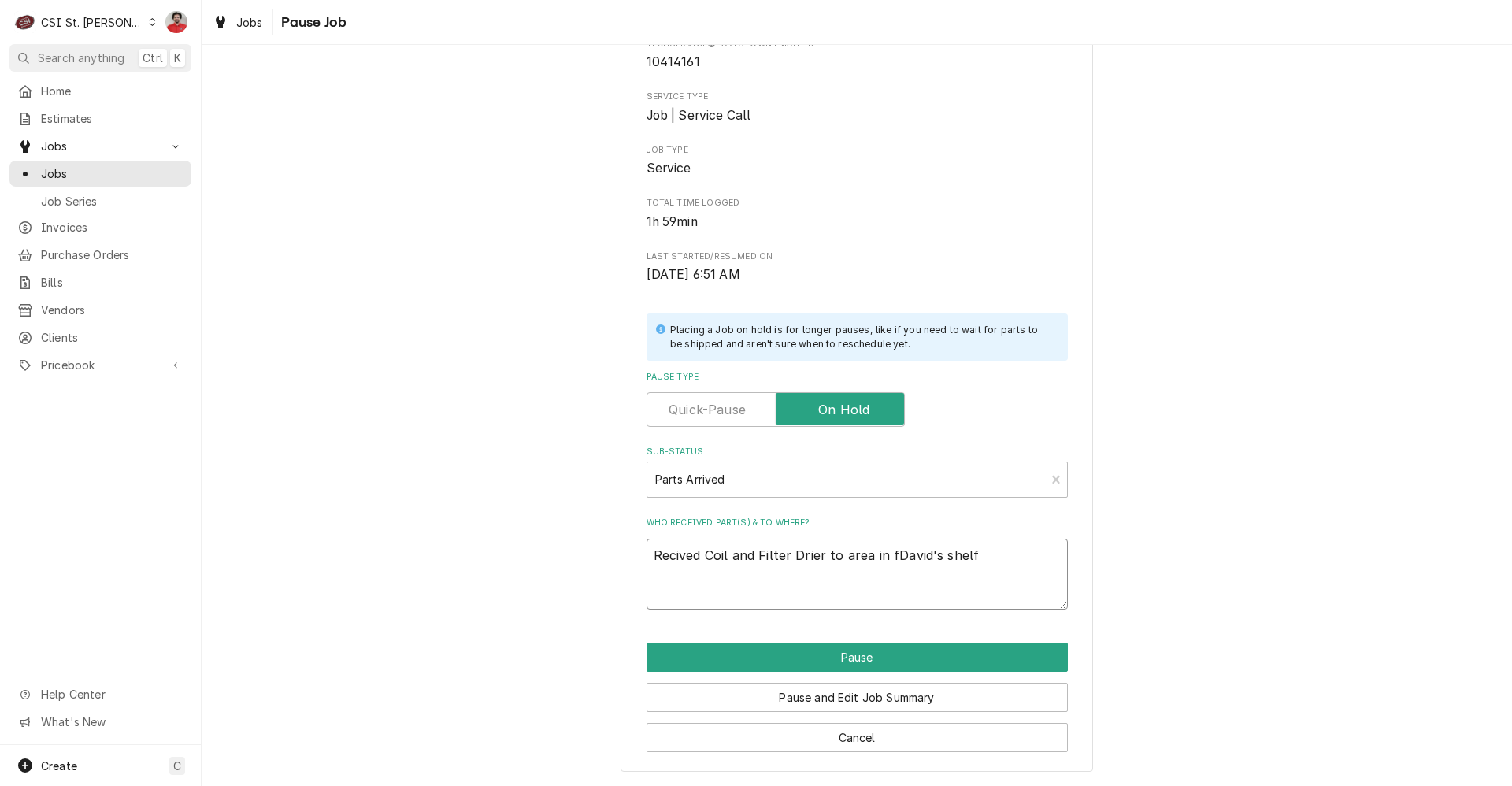
type textarea "Recived Coil and Filter Drier to area in frDavid's shelf"
type textarea "x"
type textarea "Recived Coil and Filter Drier to area in froDavid's shelf"
type textarea "x"
type textarea "Recived Coil and Filter Drier to area in fronDavid's shelf"
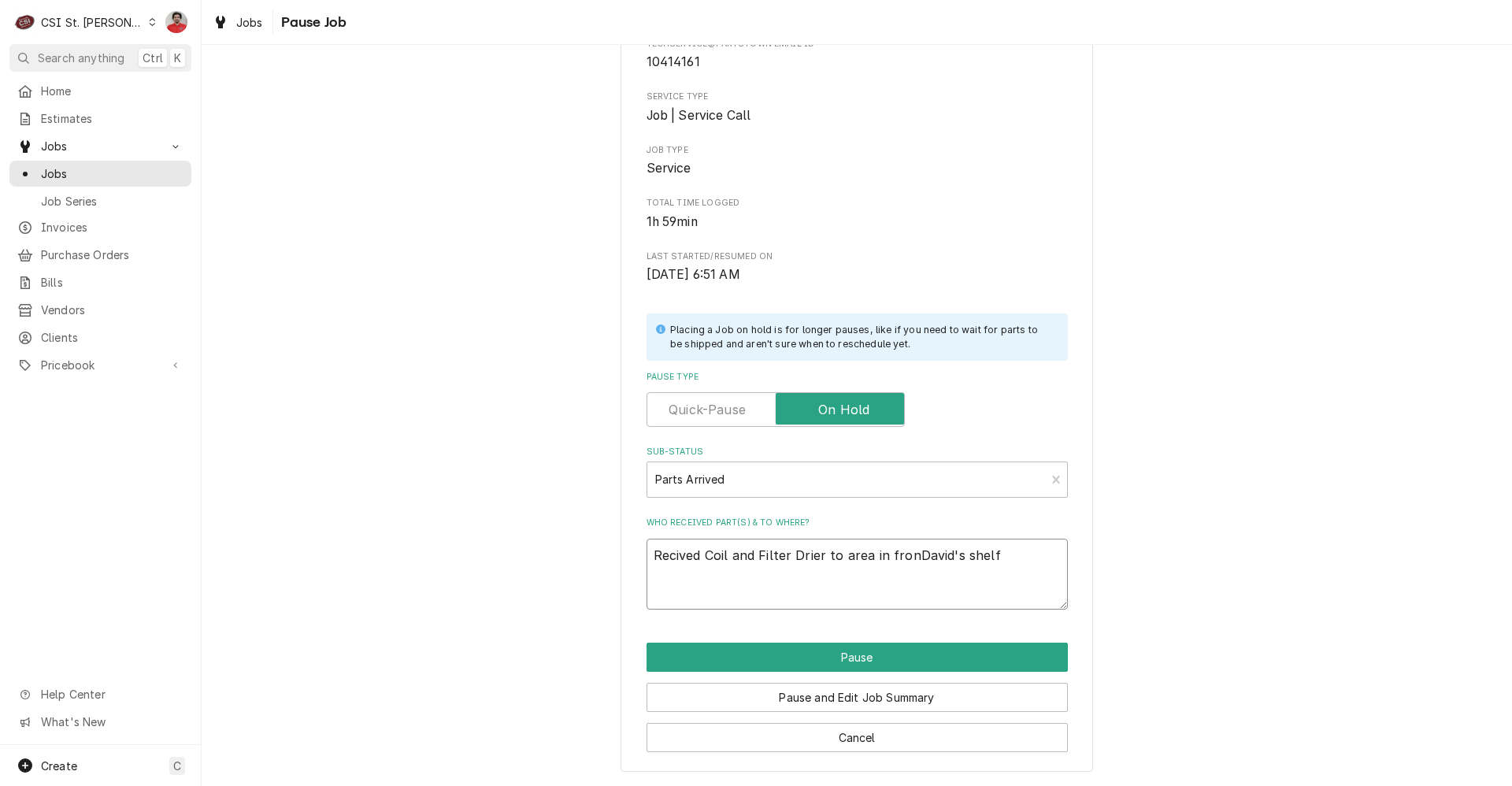
type textarea "x"
type textarea "Recived Coil and Filter Drier to area in frontDavid's shelf"
type textarea "x"
type textarea "Recived Coil and Filter Drier to area in front David's shelf"
type textarea "x"
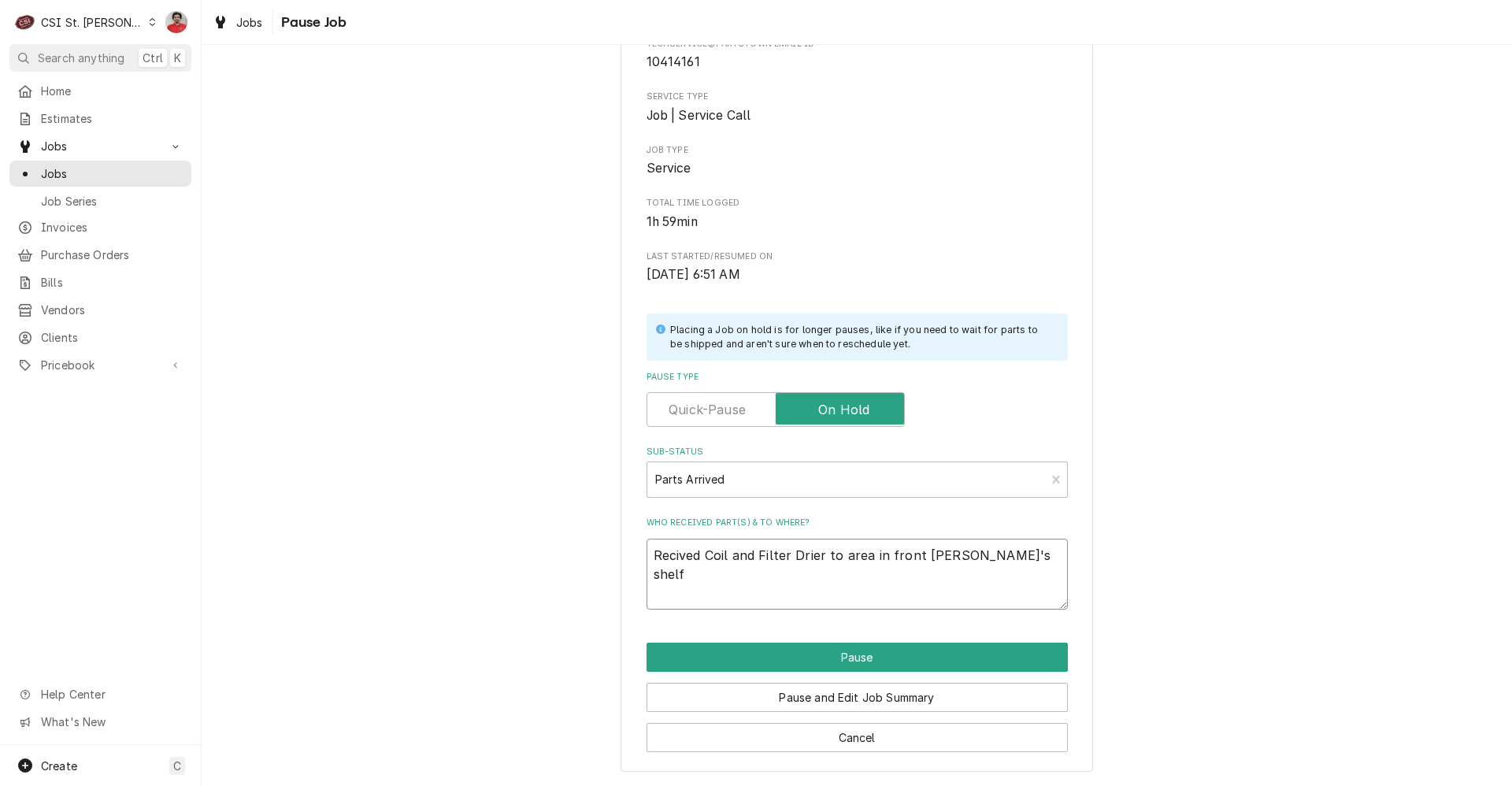
type textarea "Recived Coil and Filter Drier to area in front oDavid's shelf"
type textarea "x"
type textarea "Recived Coil and Filter Drier to area in front ofDavid's shelf"
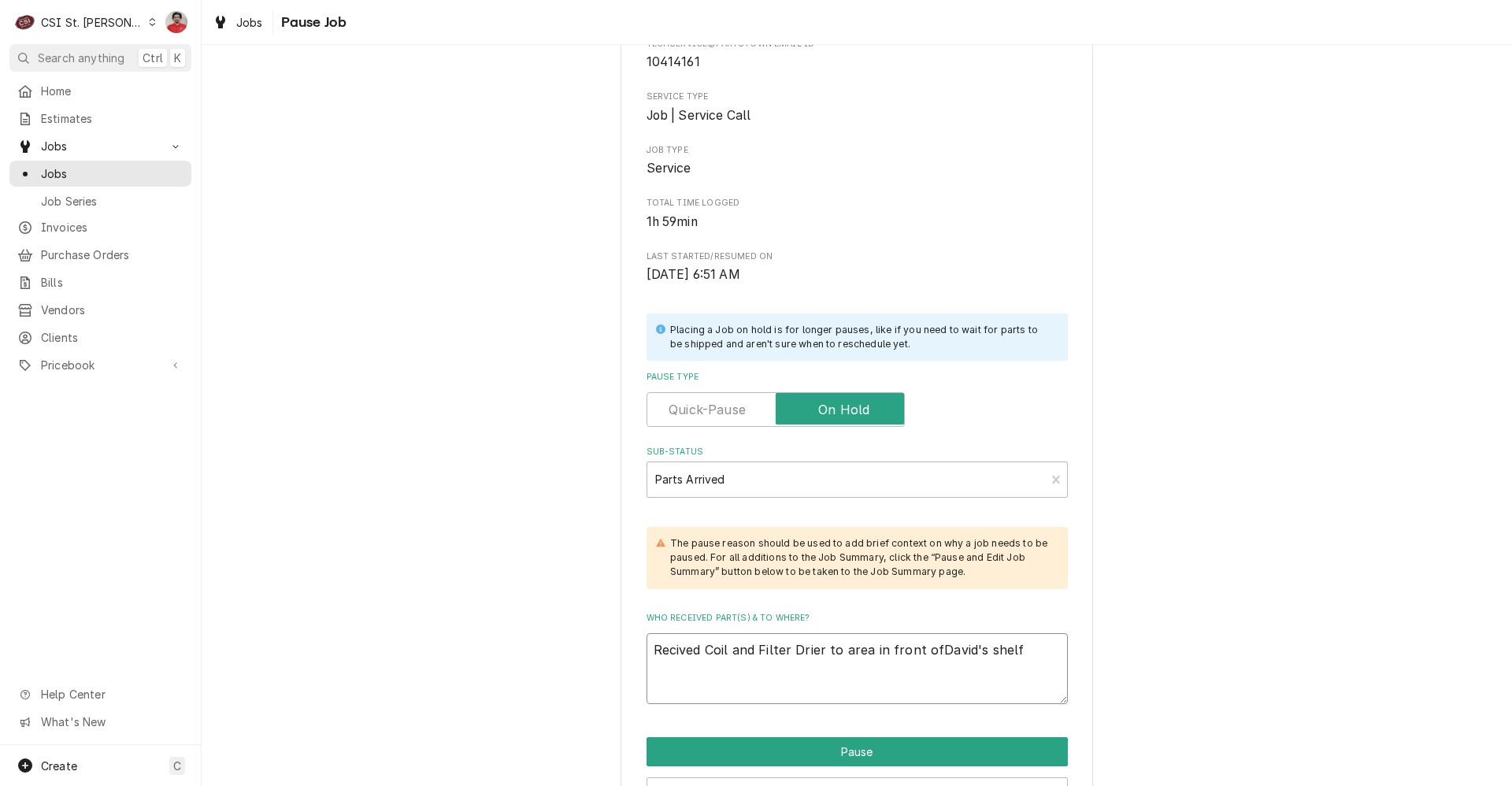
type textarea "x"
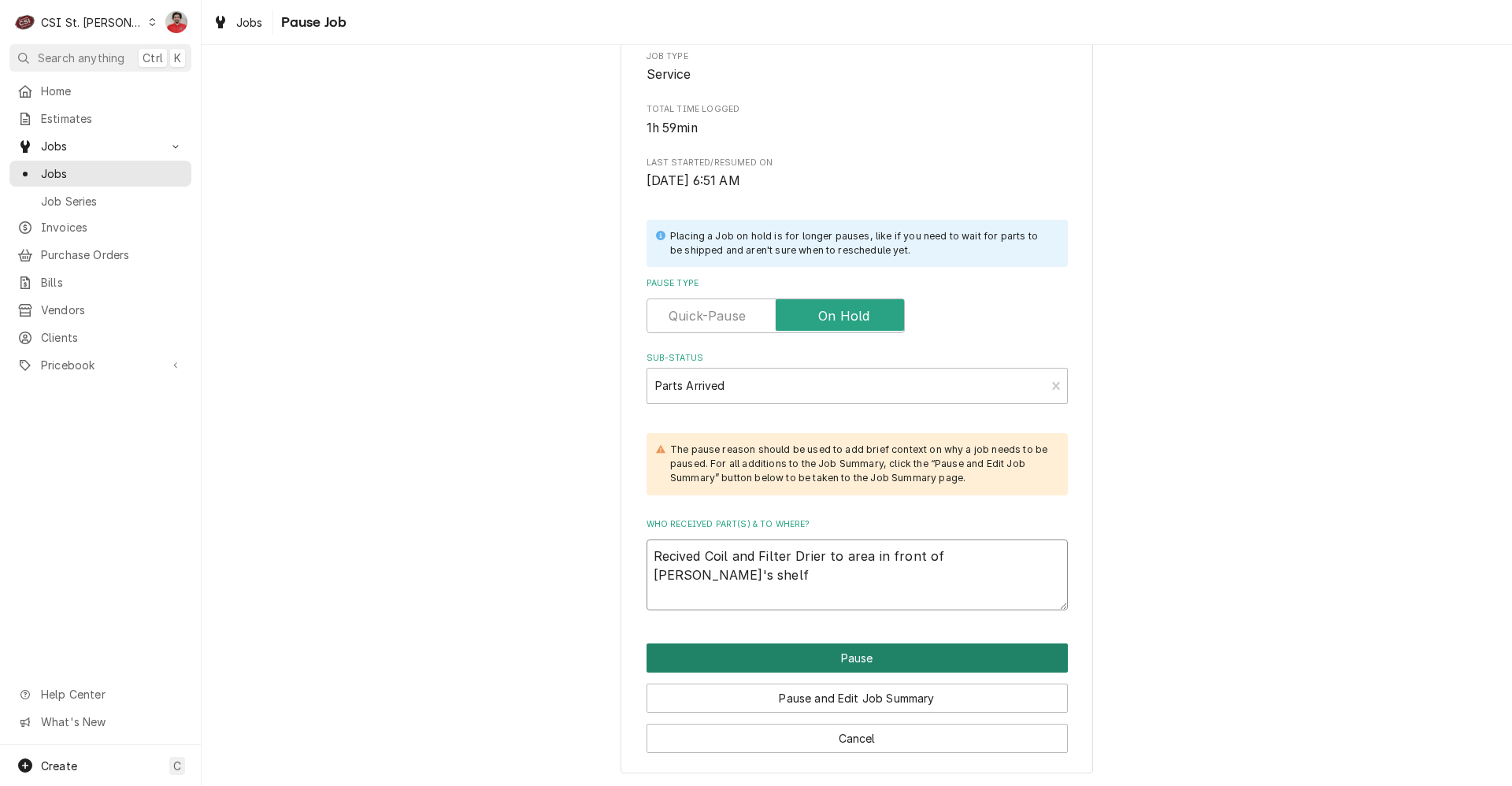
scroll to position [244, 0]
type textarea "Recived Coil and Filter Drier to area in front of [PERSON_NAME]'s shelf"
click at [877, 661] on button "Pause" at bounding box center [857, 657] width 421 height 29
type textarea "x"
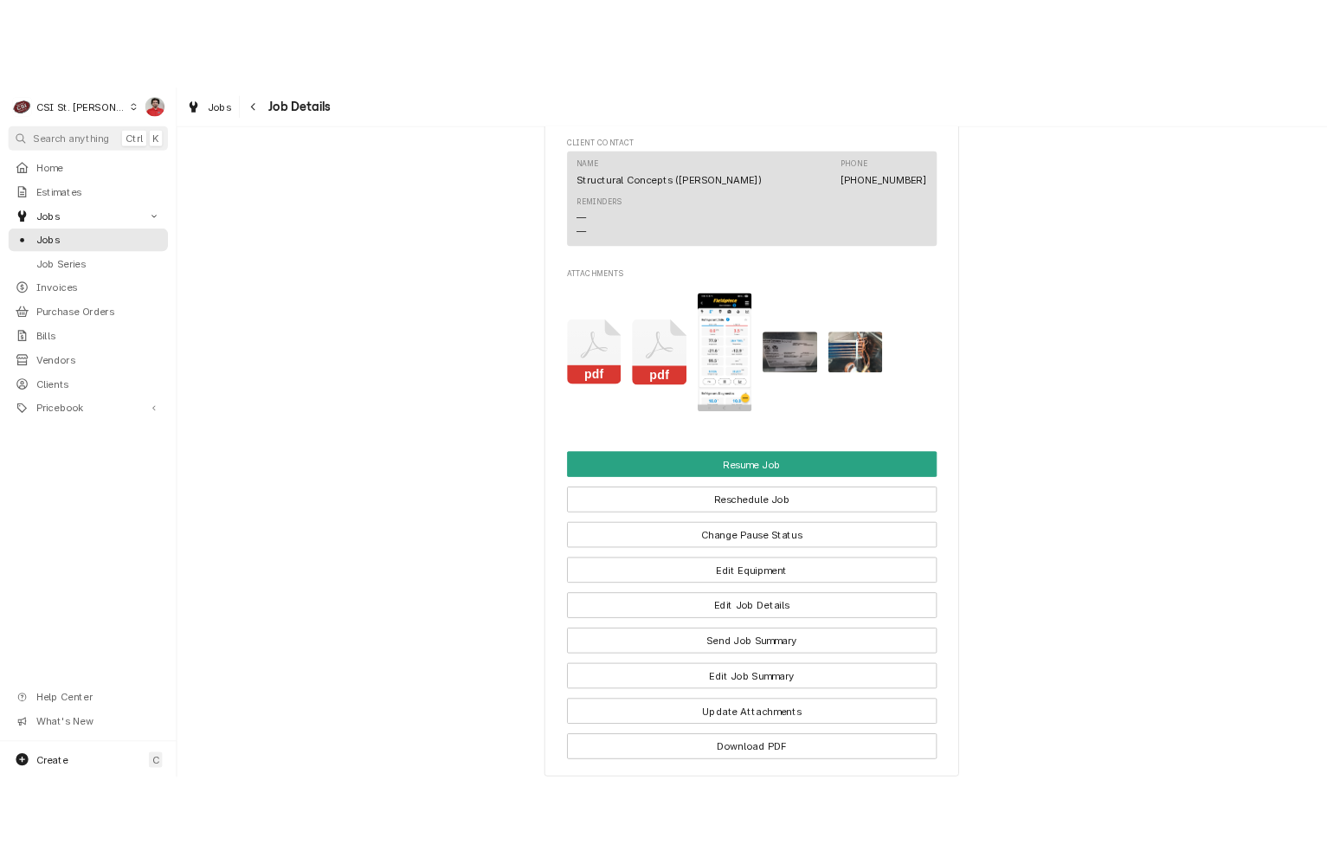
scroll to position [2164, 0]
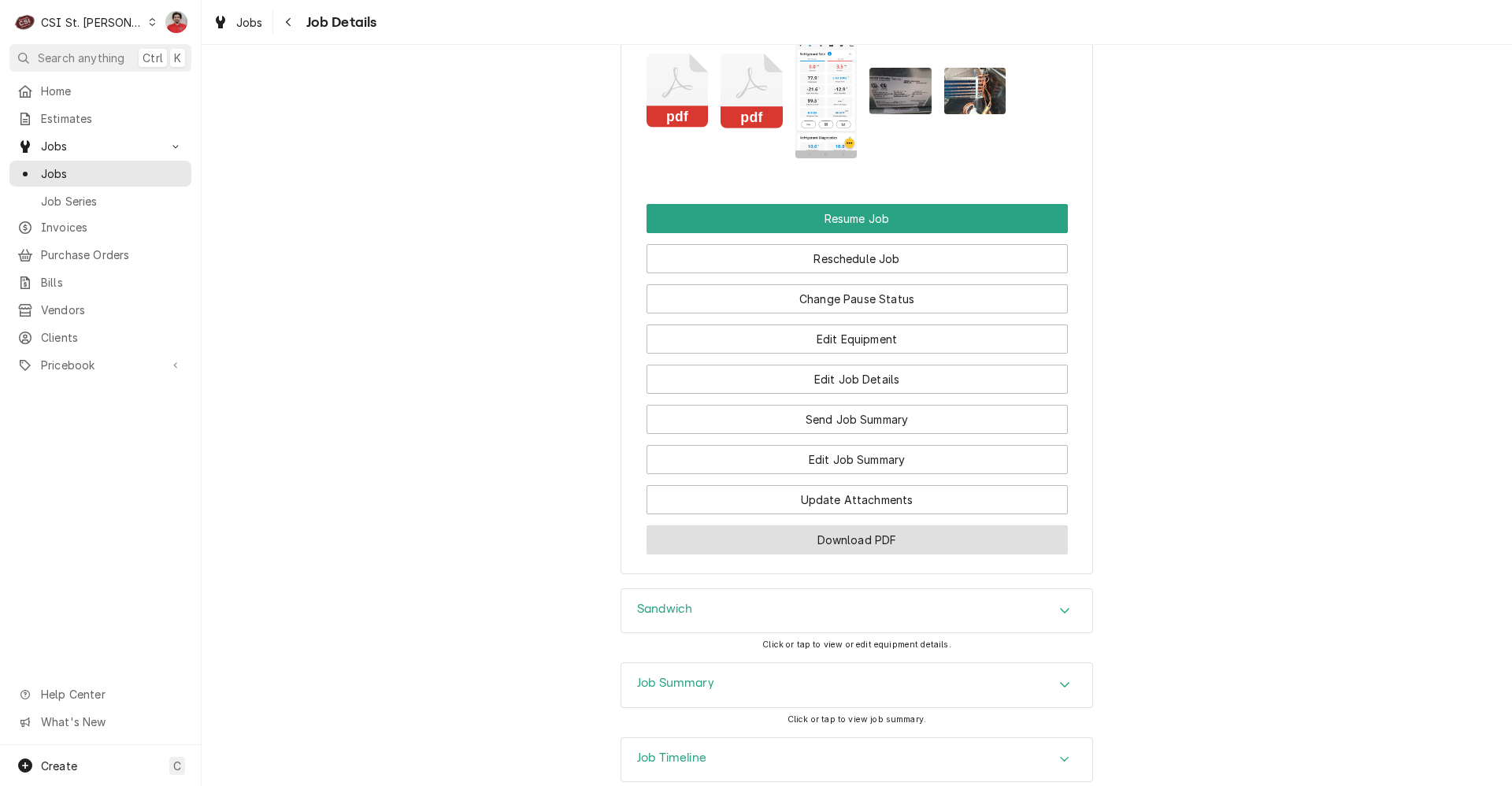
click at [814, 525] on button "Download PDF" at bounding box center [857, 539] width 421 height 29
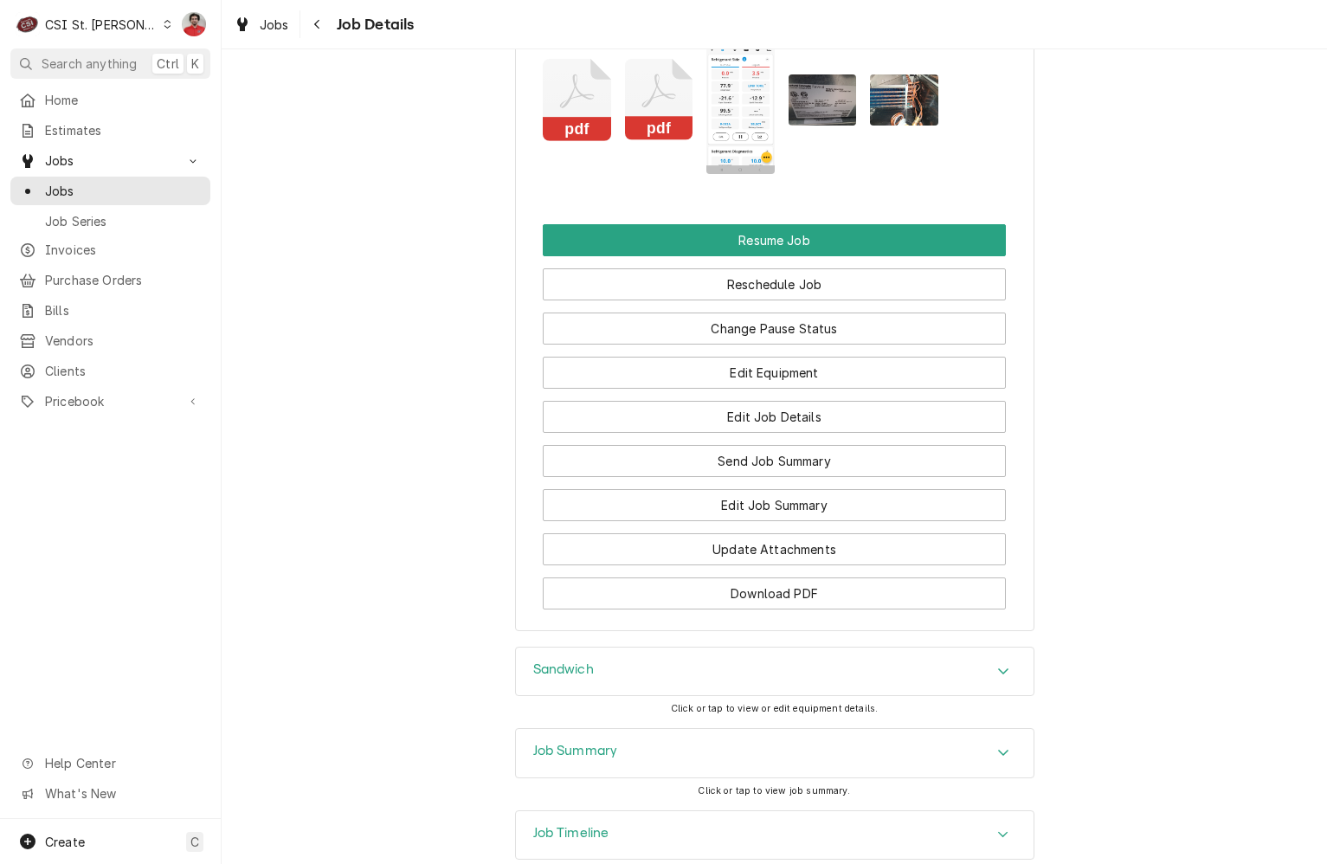
click at [120, 30] on div "CSI St. [PERSON_NAME]" at bounding box center [101, 25] width 113 height 18
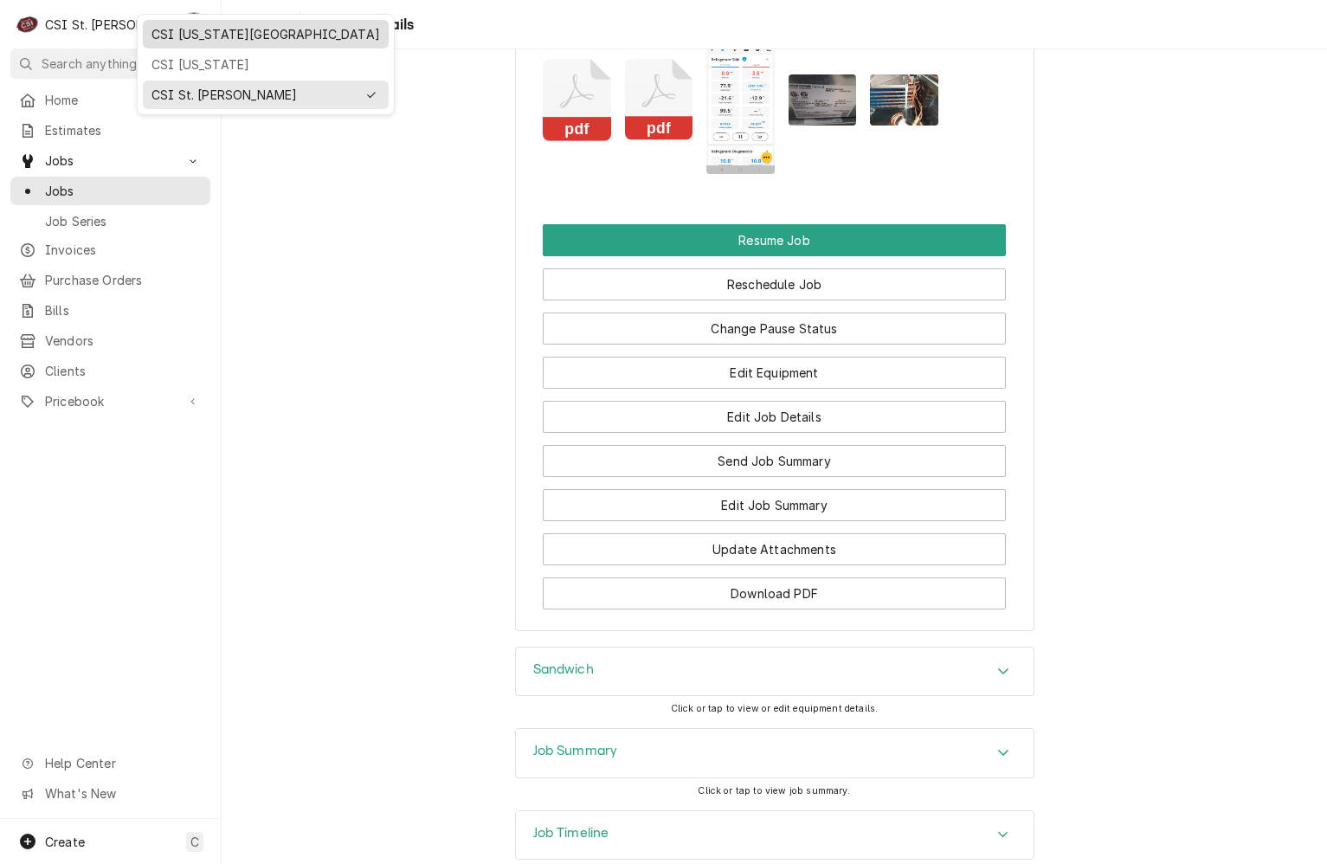
click at [198, 35] on div "CSI [US_STATE][GEOGRAPHIC_DATA]" at bounding box center [265, 34] width 229 height 18
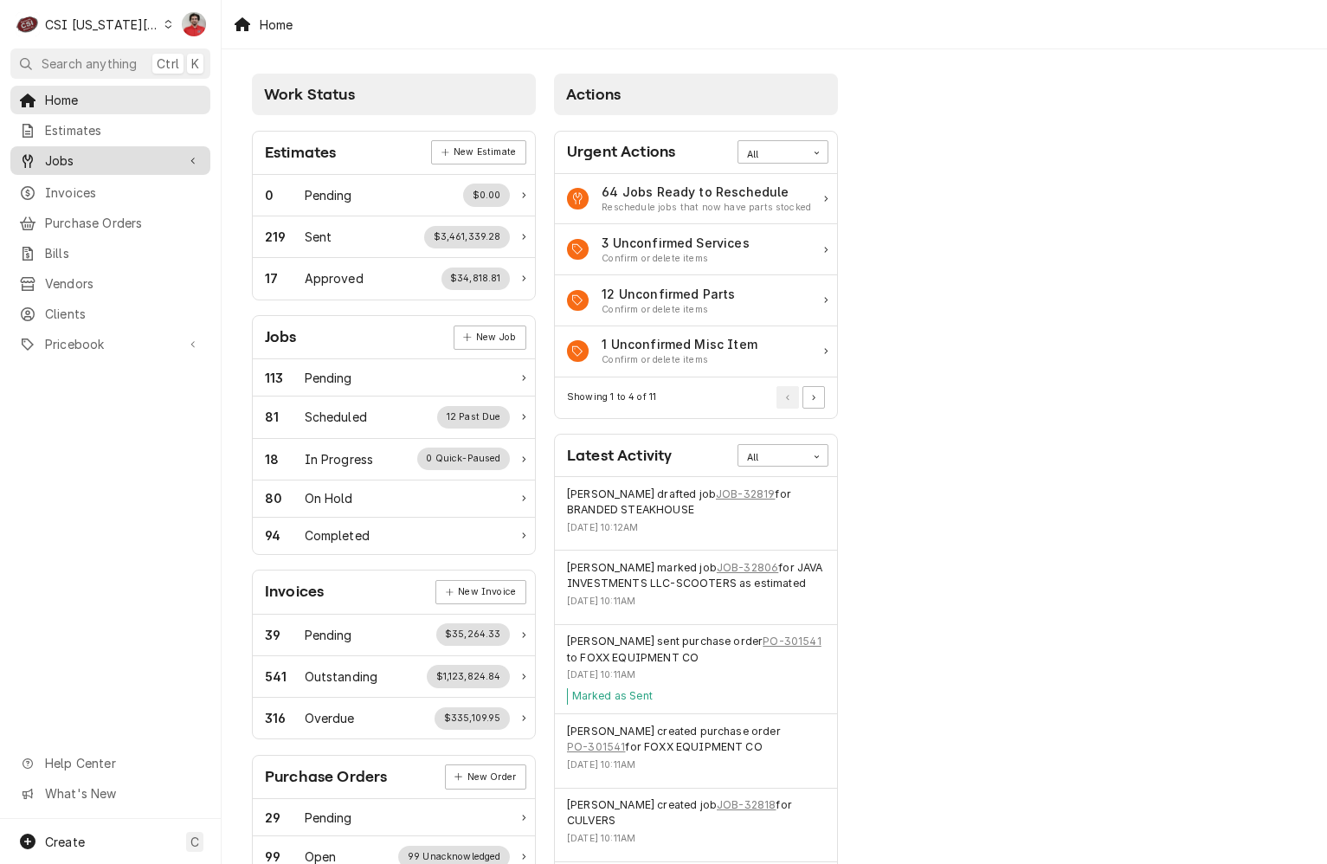
click at [96, 159] on span "Jobs" at bounding box center [110, 160] width 131 height 18
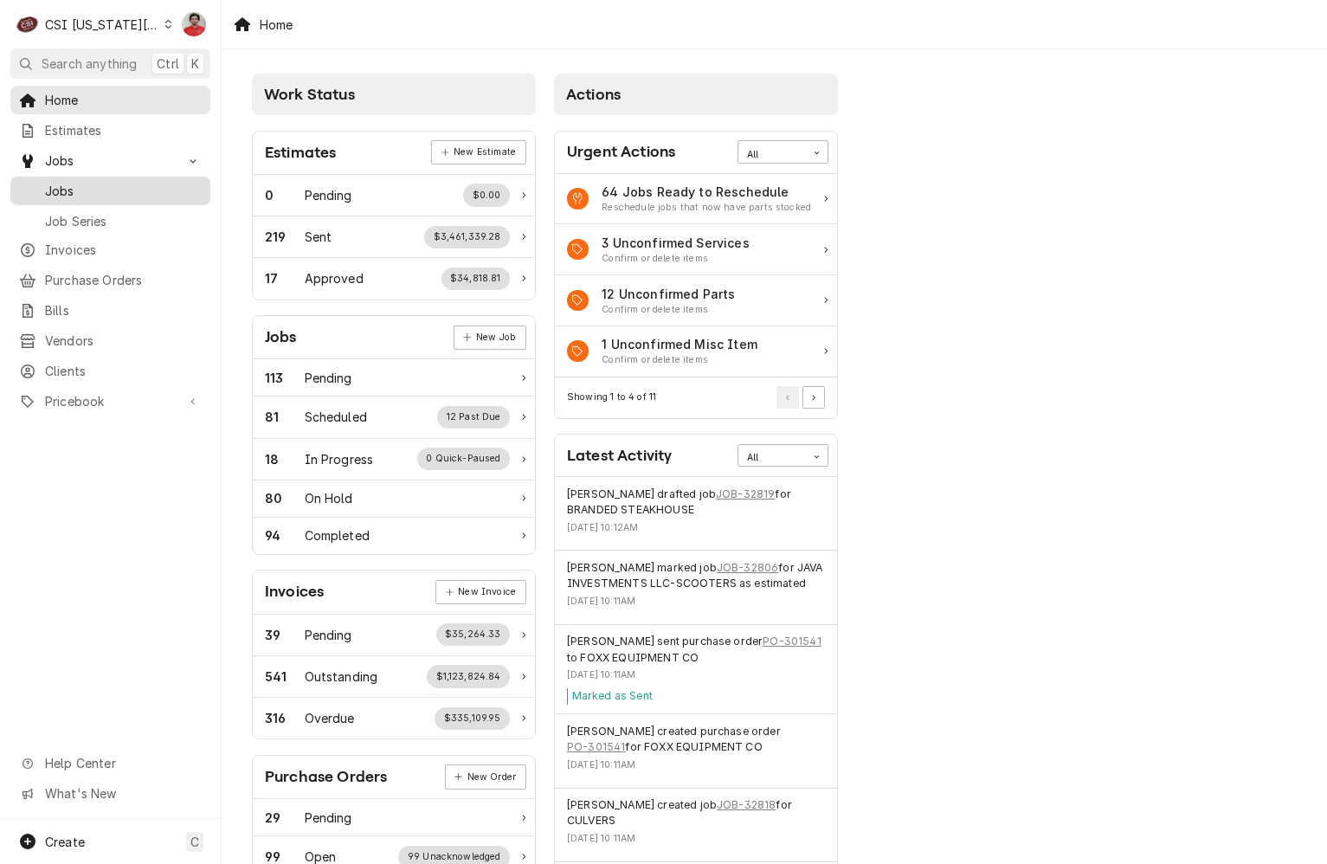
click at [99, 182] on span "Jobs" at bounding box center [123, 191] width 157 height 18
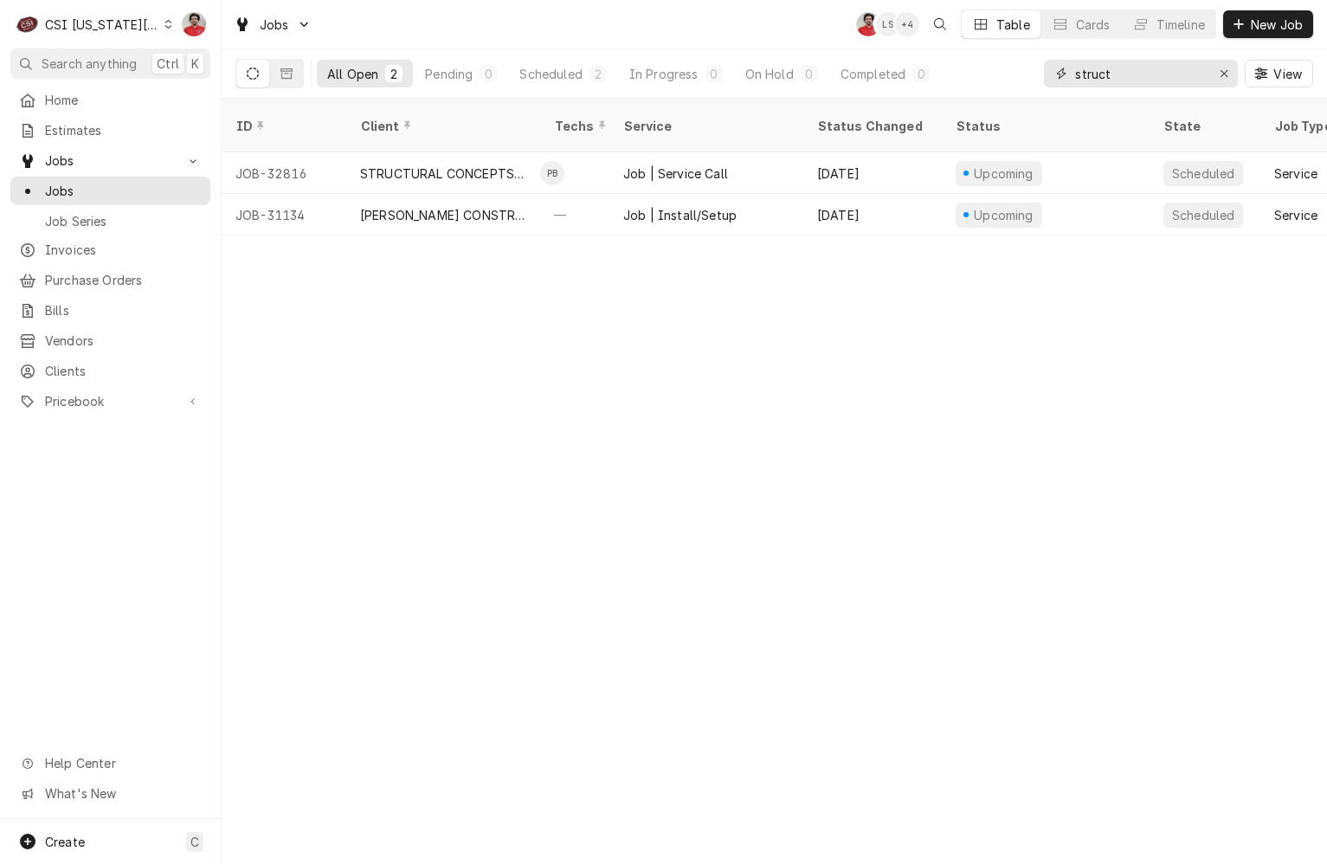
click at [1110, 62] on input "struct" at bounding box center [1140, 74] width 130 height 28
paste input "10603"
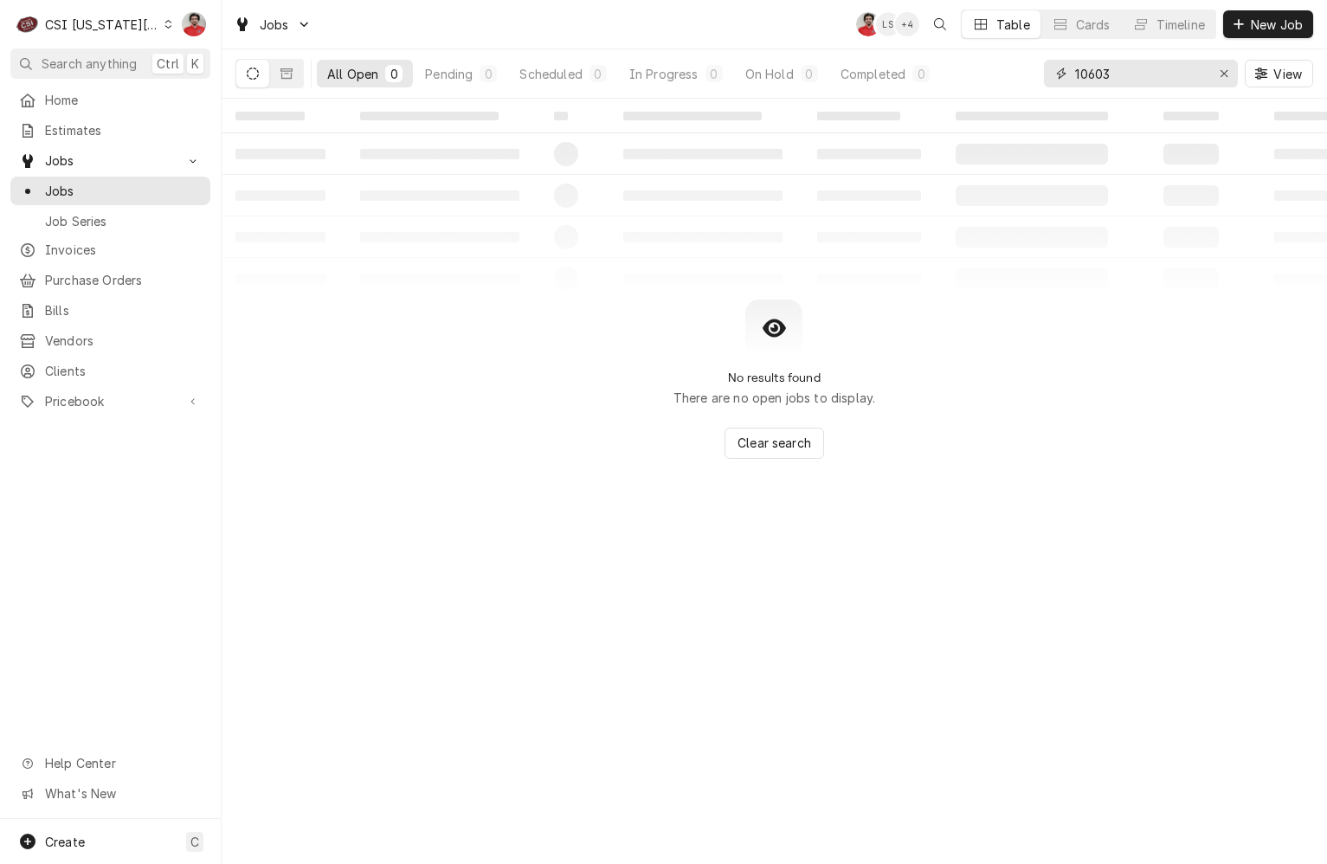
type input "10603"
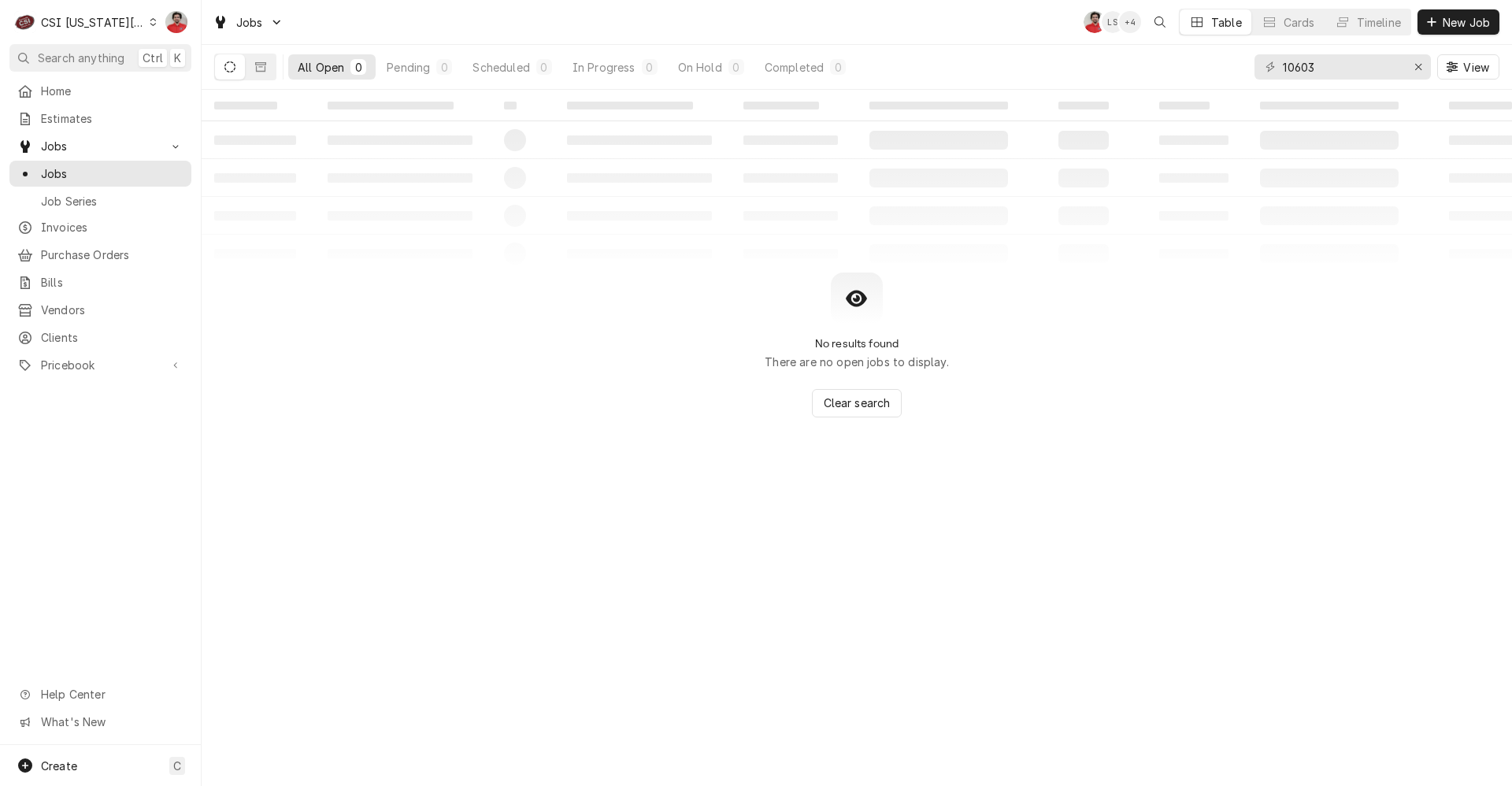
click at [112, 15] on div "CSI Kansas City" at bounding box center [93, 23] width 104 height 16
click at [189, 60] on div "CSI [US_STATE]" at bounding box center [270, 58] width 230 height 16
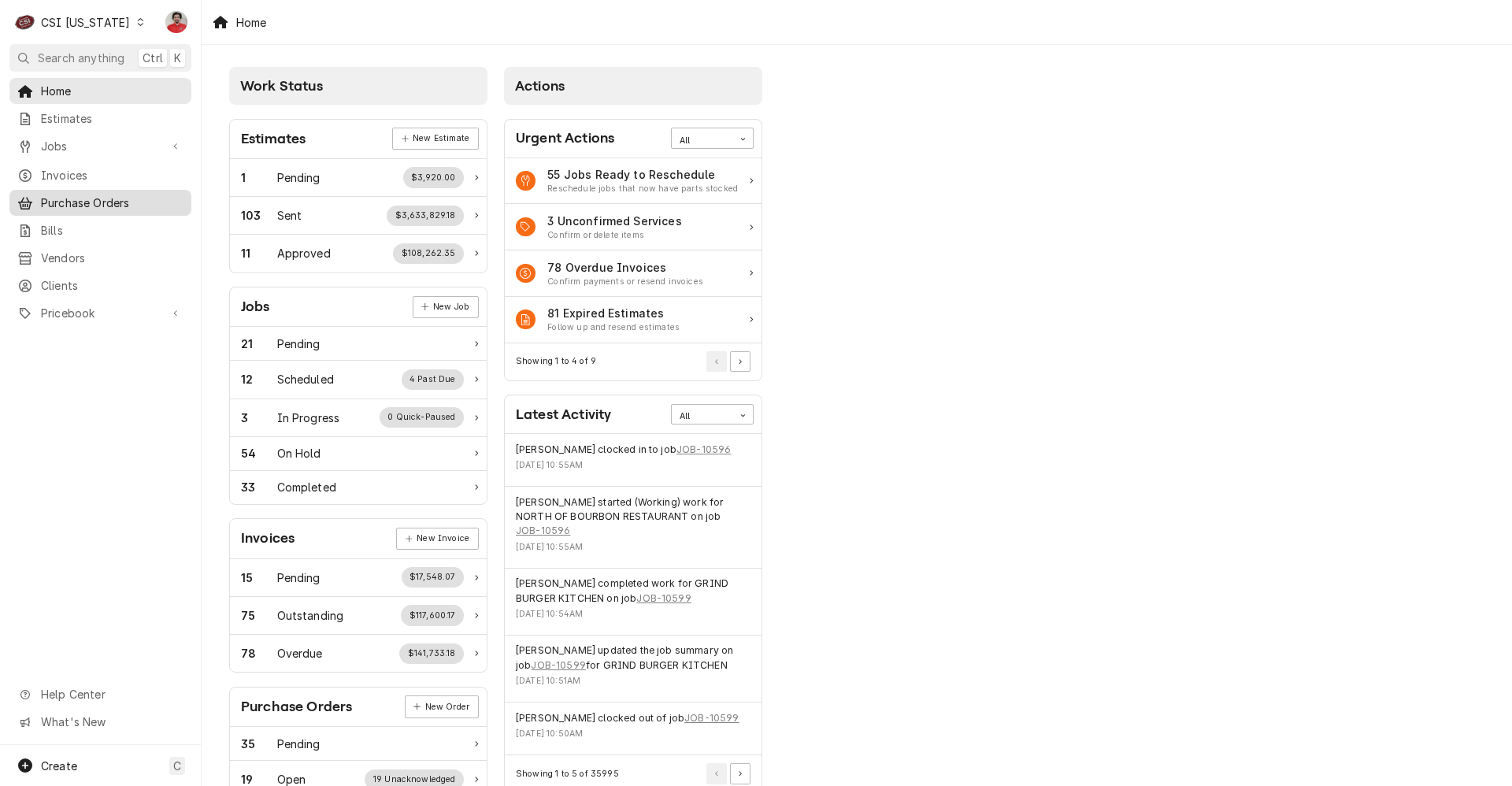
click at [126, 196] on span "Purchase Orders" at bounding box center [112, 203] width 143 height 16
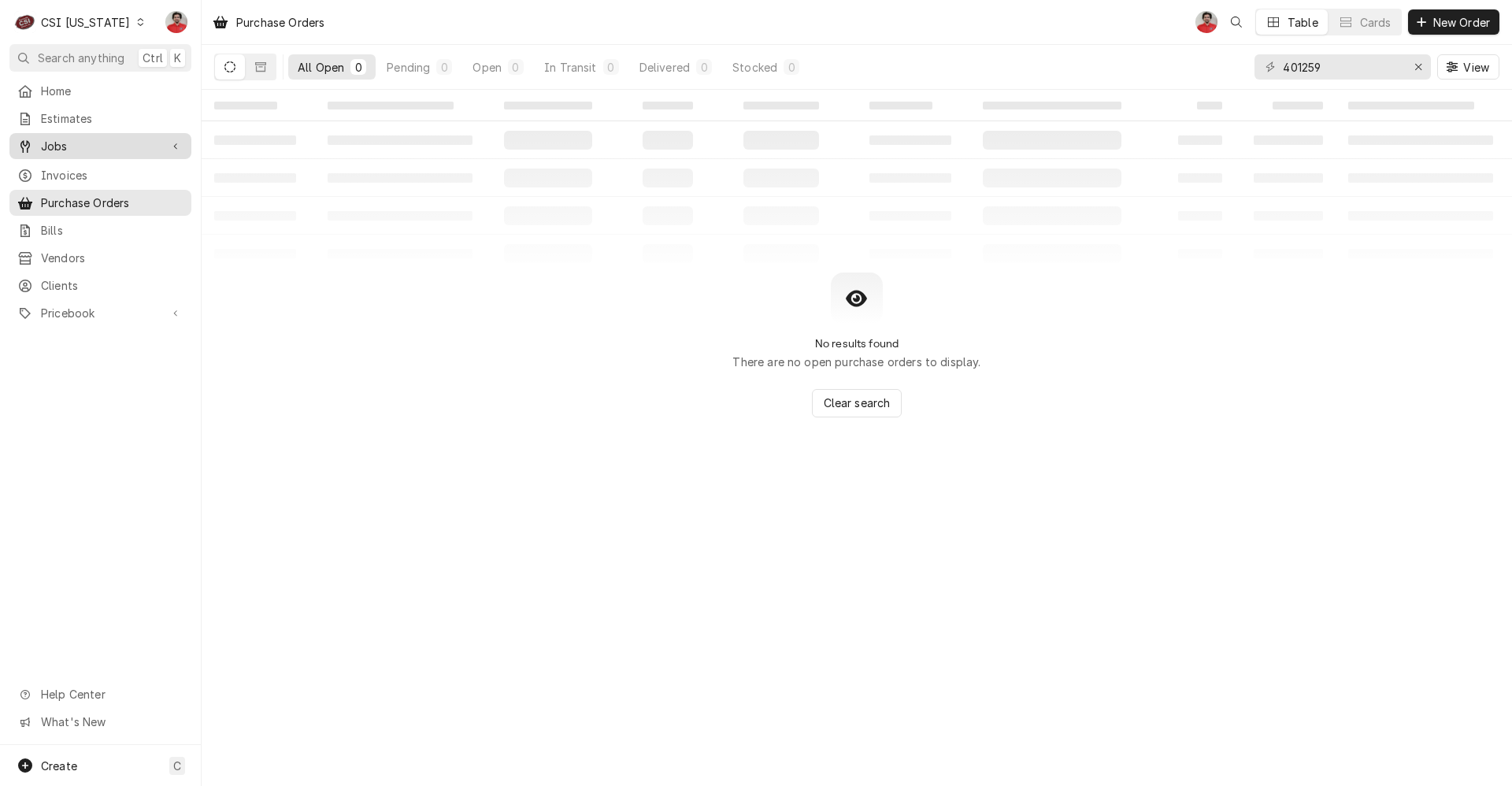
click at [105, 137] on span "Jobs" at bounding box center [100, 146] width 119 height 16
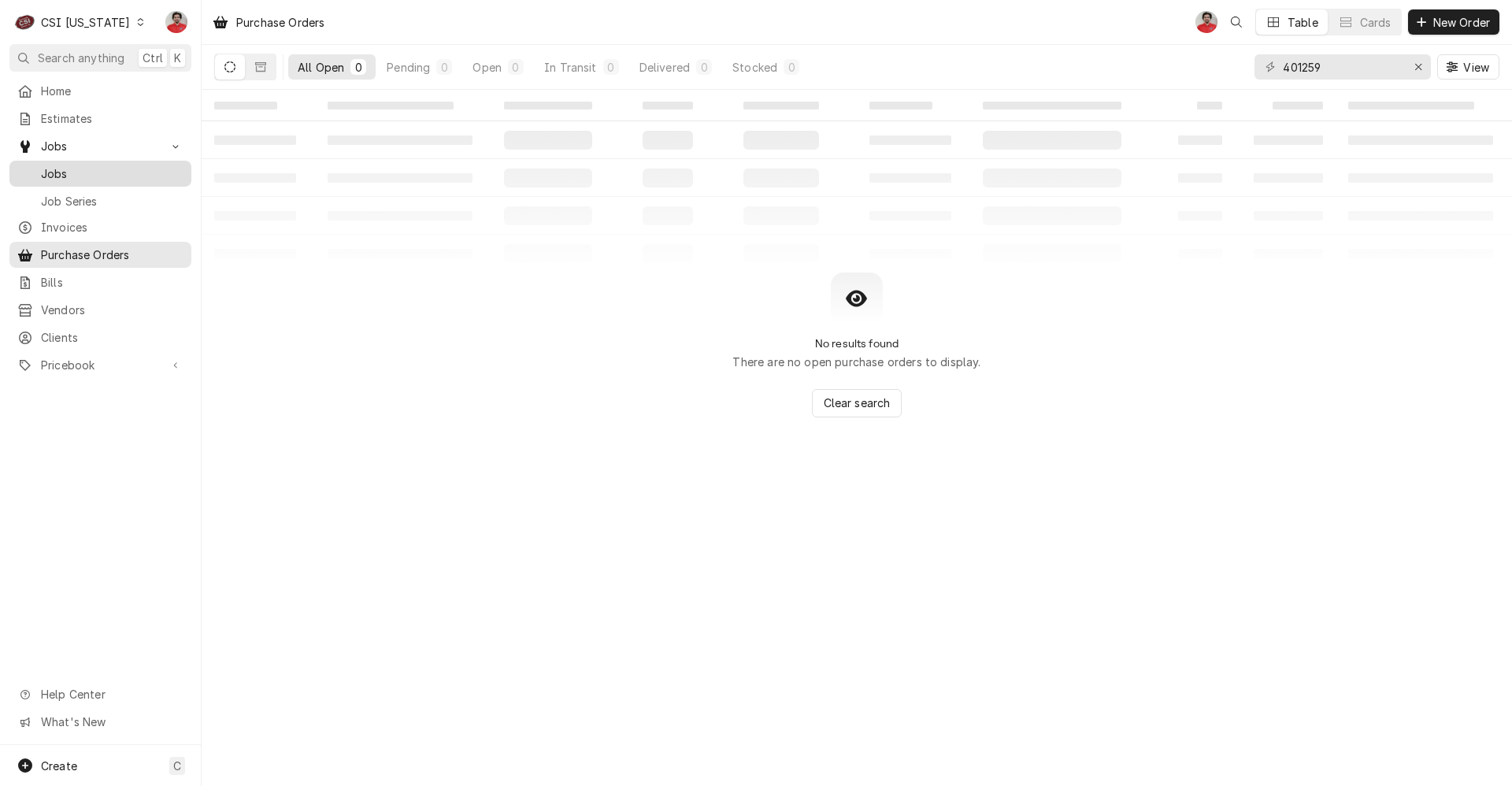
click at [100, 166] on span "Jobs" at bounding box center [112, 174] width 143 height 16
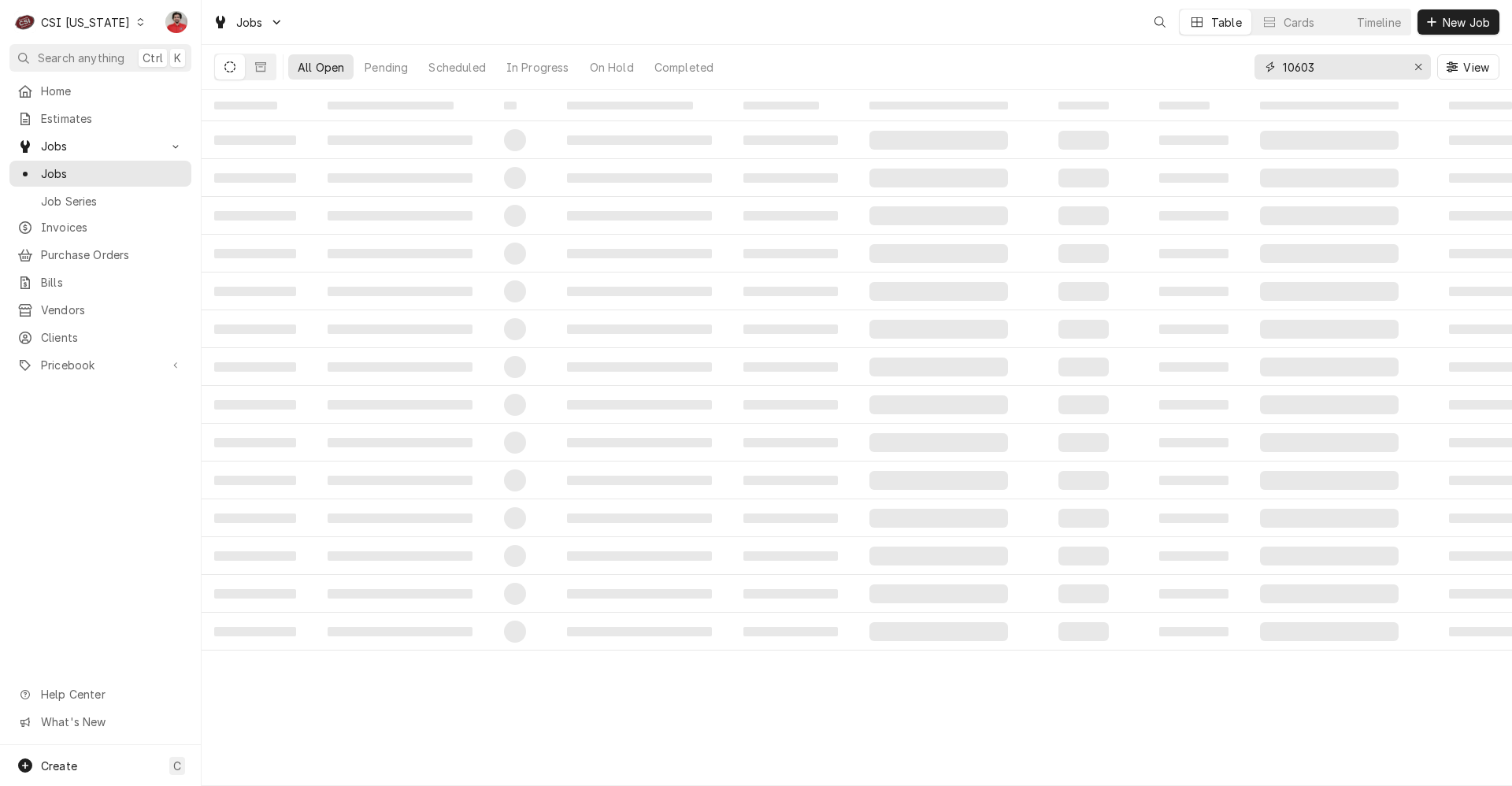
click at [1326, 67] on input "10603" at bounding box center [1342, 67] width 118 height 25
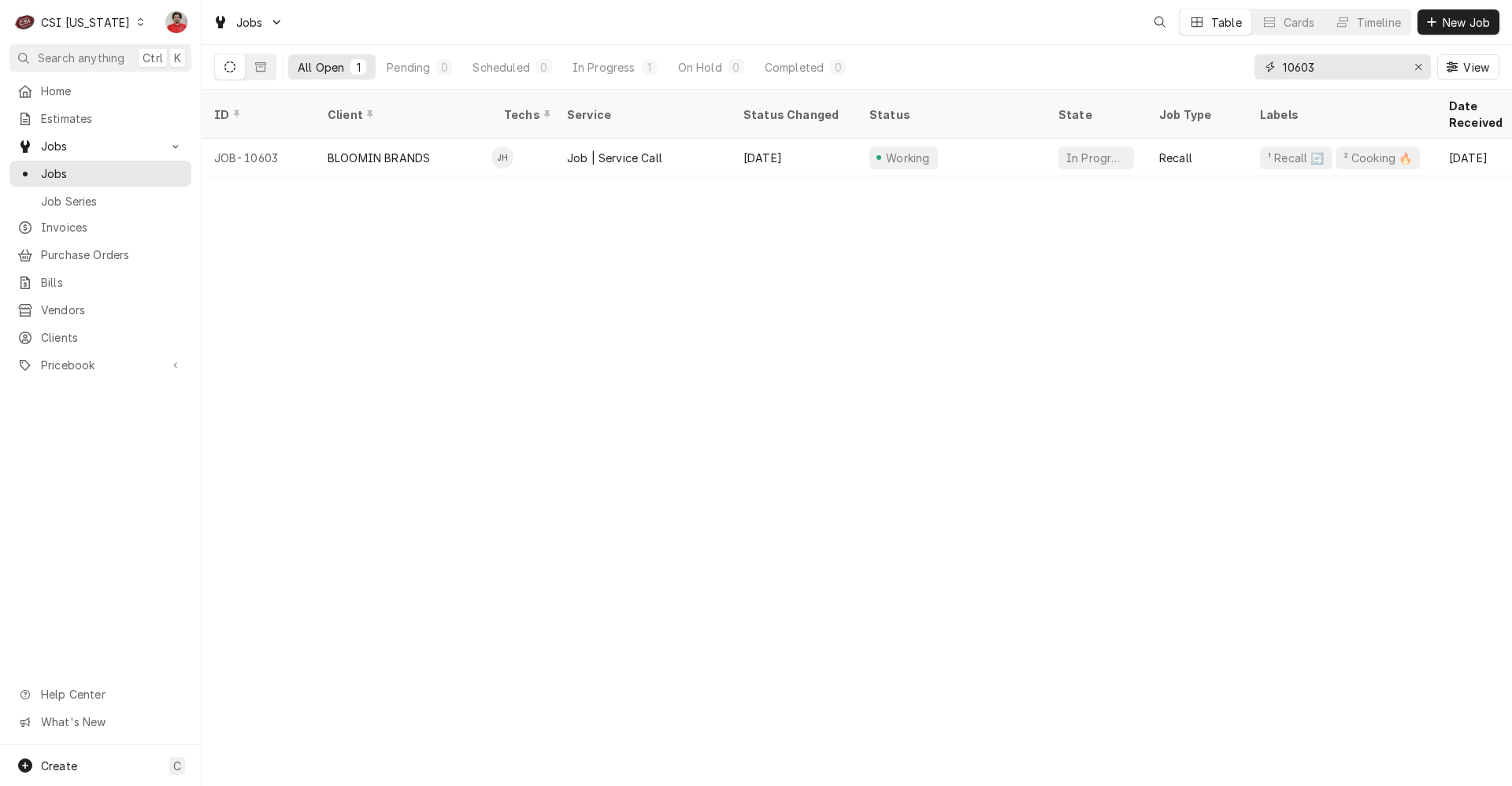
click at [1326, 67] on input "10603" at bounding box center [1342, 67] width 118 height 25
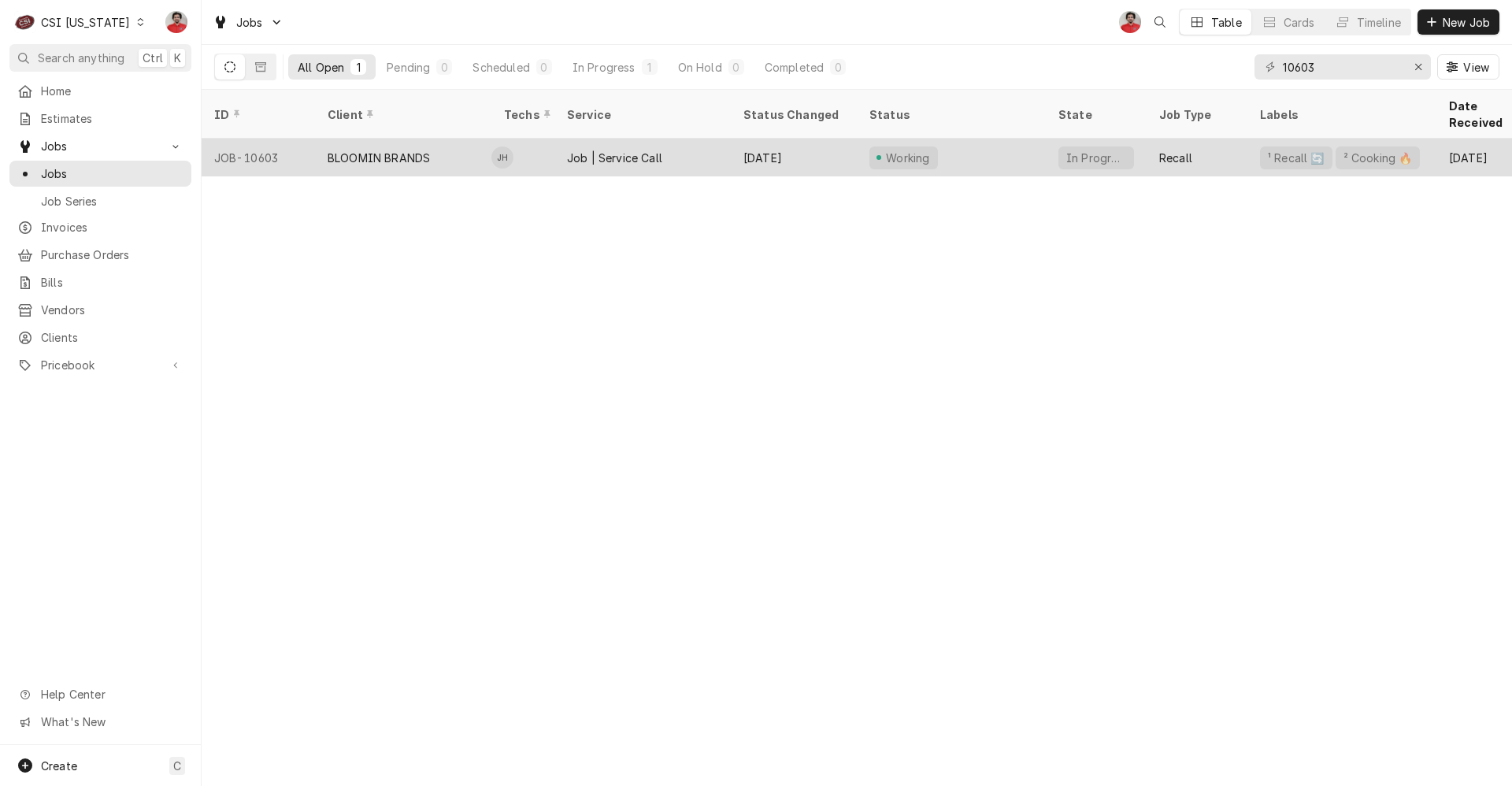
click at [833, 139] on div "[DATE]" at bounding box center [793, 157] width 126 height 38
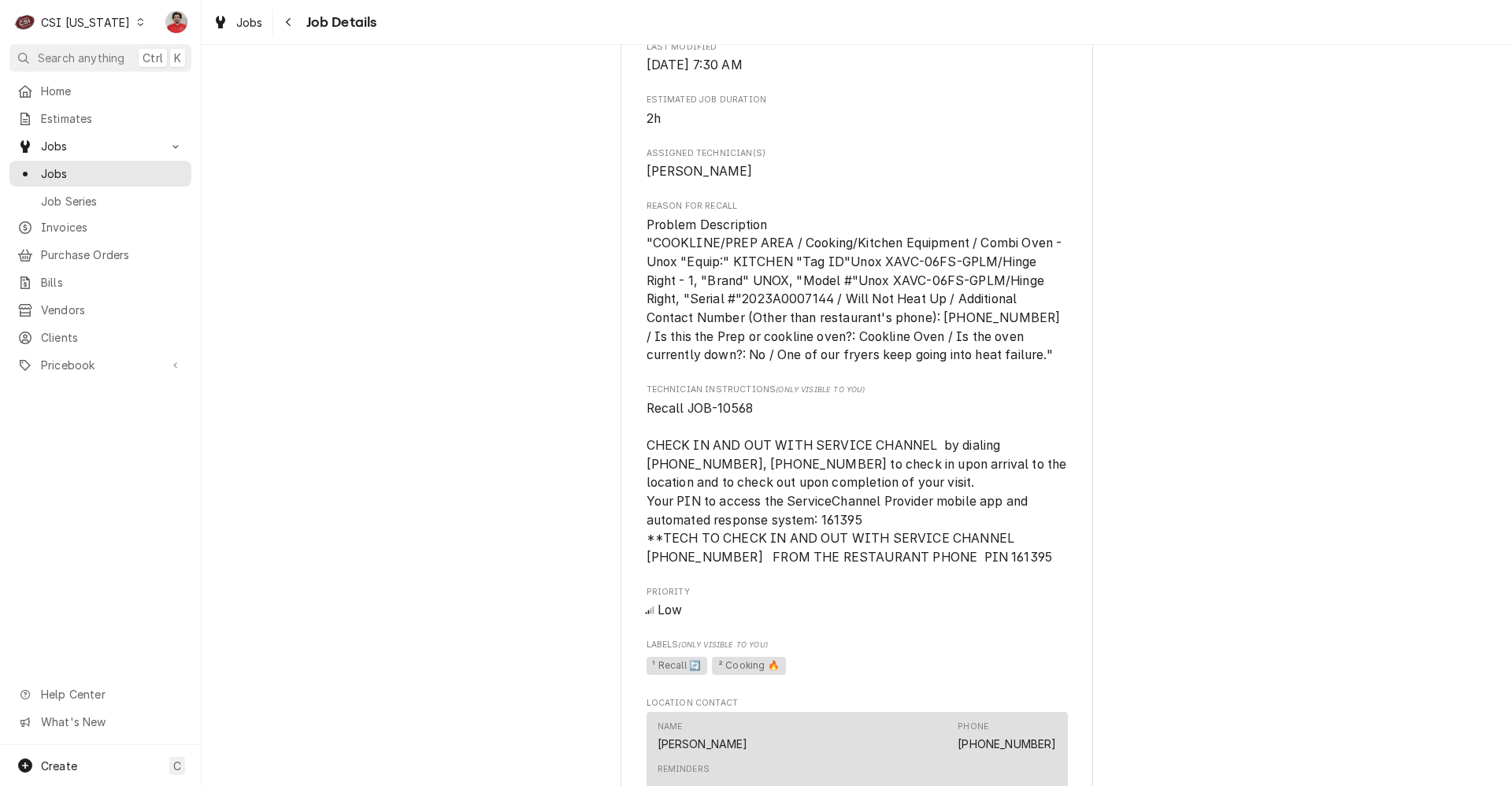
scroll to position [1969, 0]
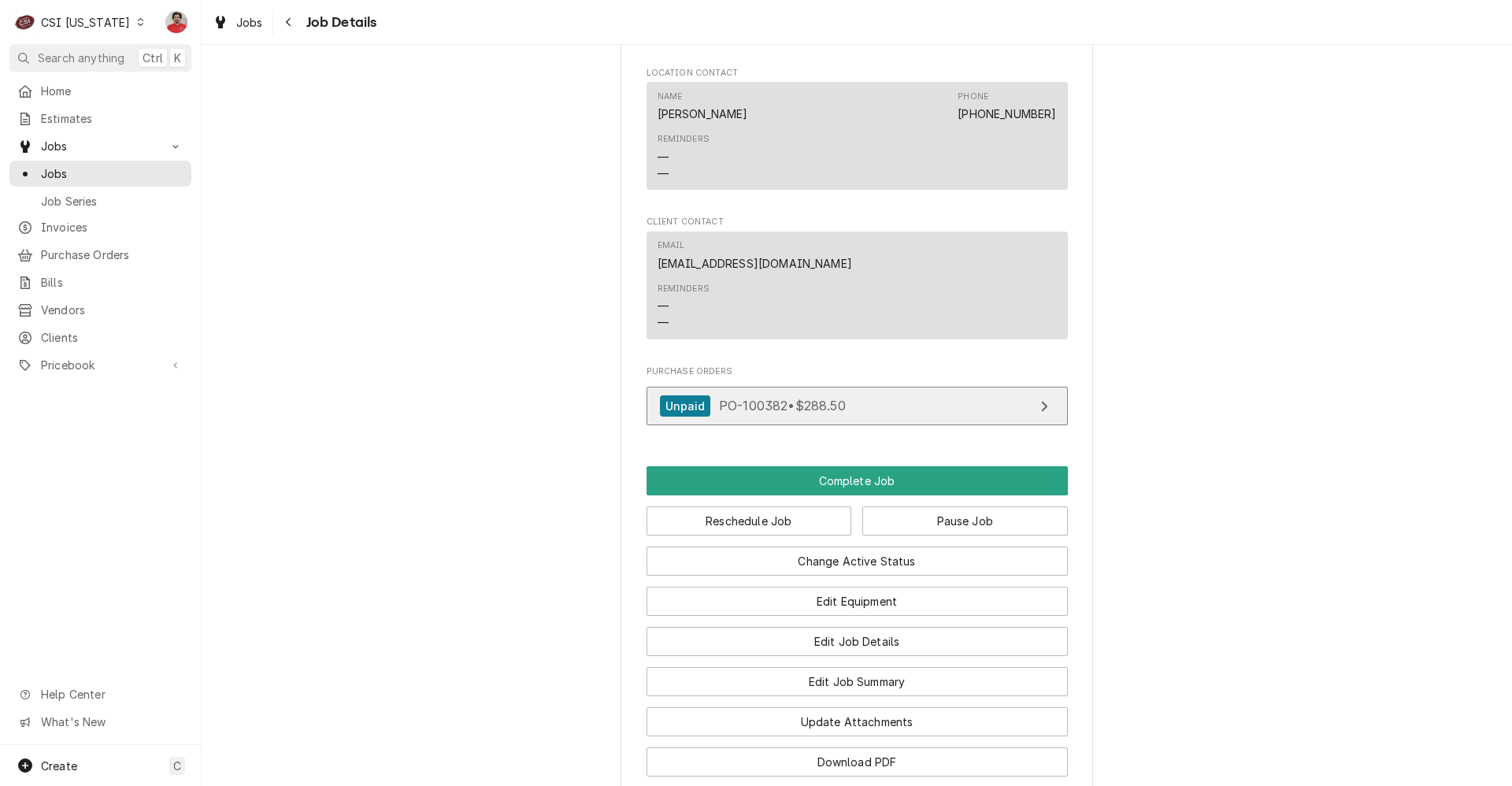
click at [795, 413] on span "PO-100382 • $288.50" at bounding box center [781, 405] width 126 height 15
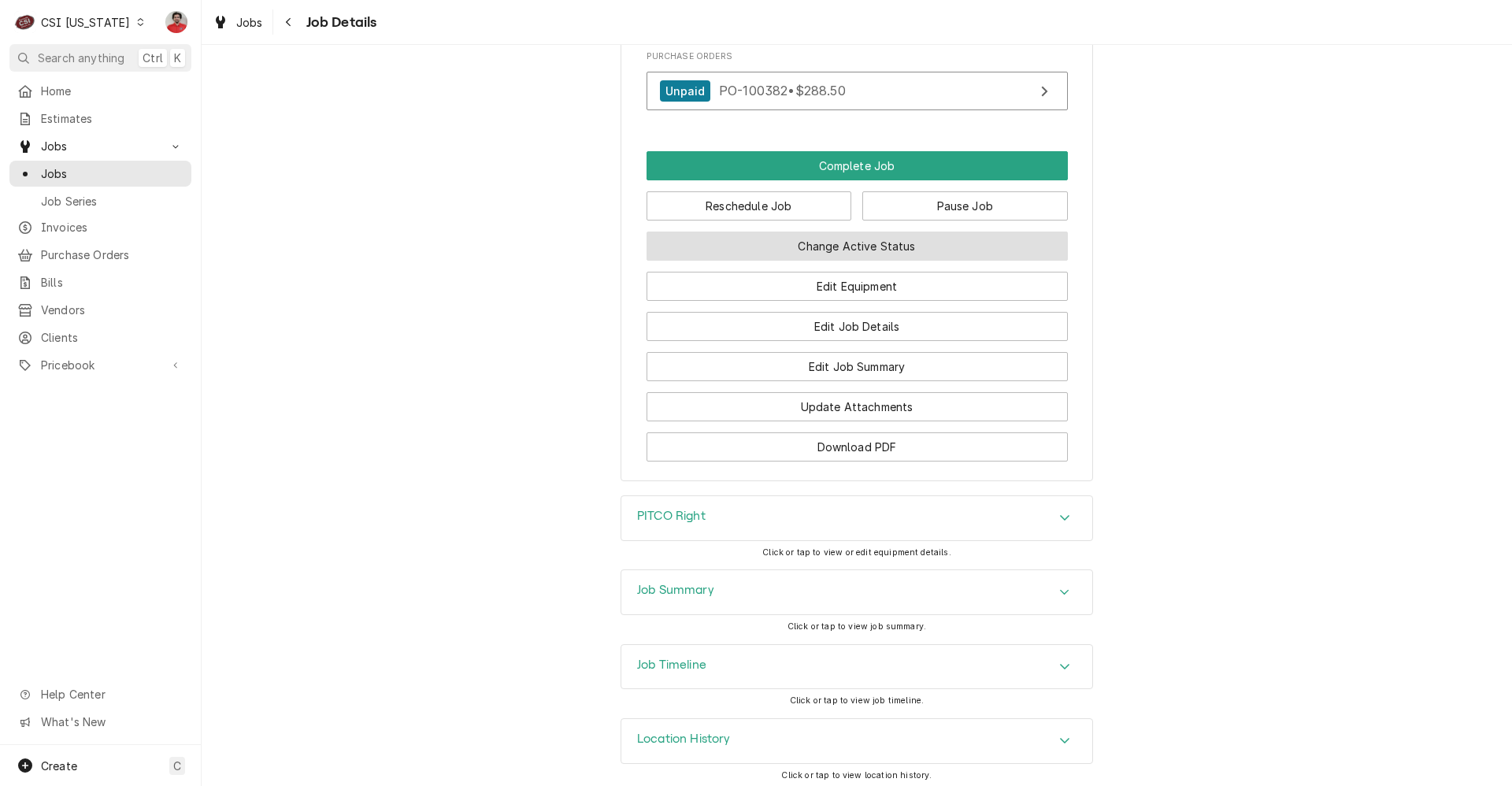
scroll to position [1890, 0]
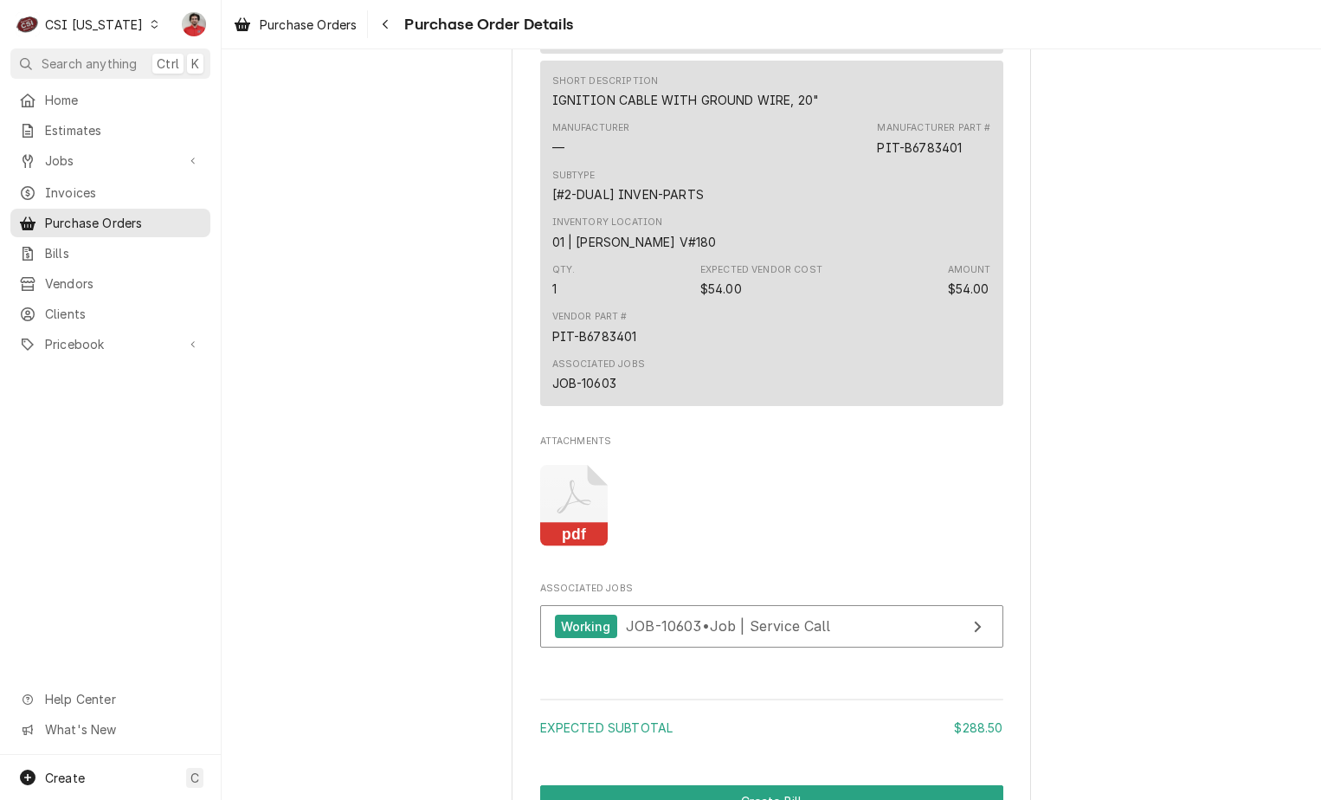
scroll to position [2078, 0]
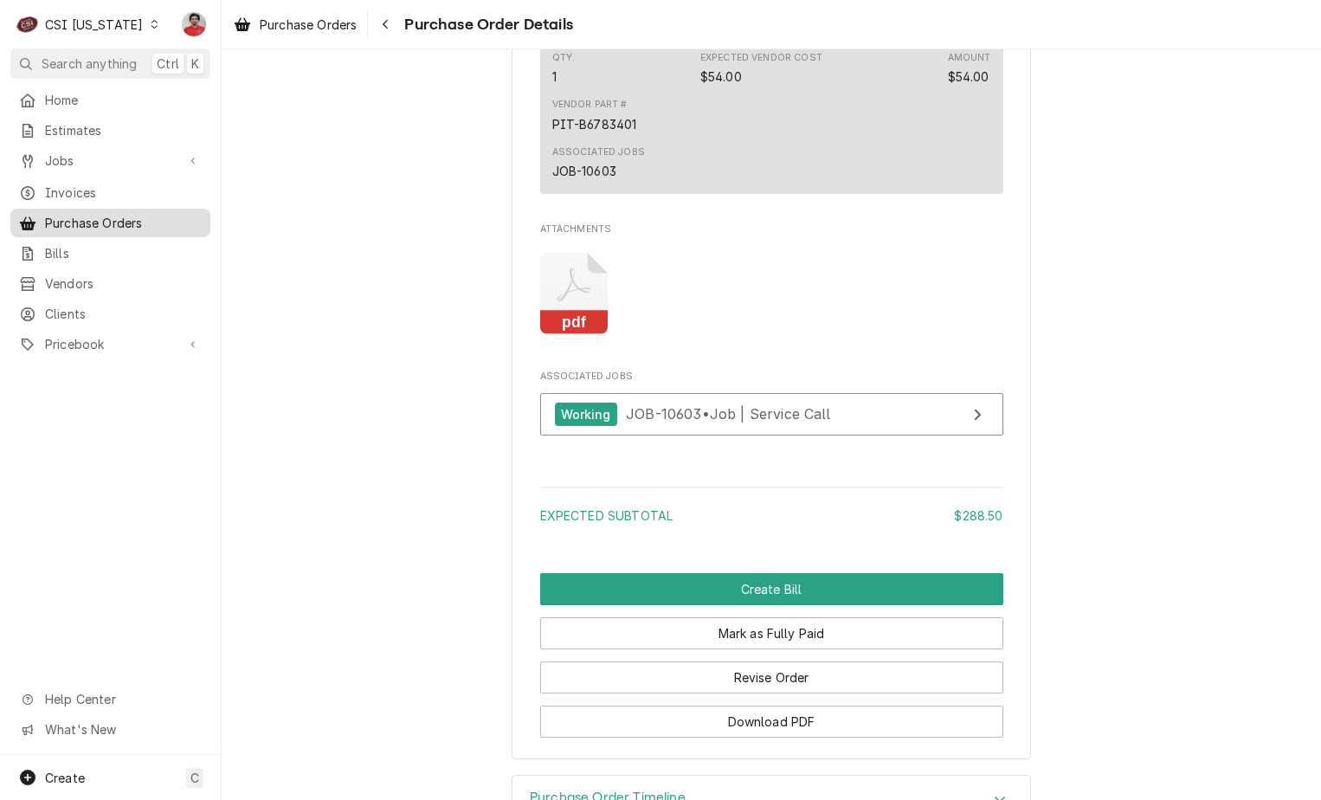
click at [79, 214] on span "Purchase Orders" at bounding box center [123, 223] width 157 height 18
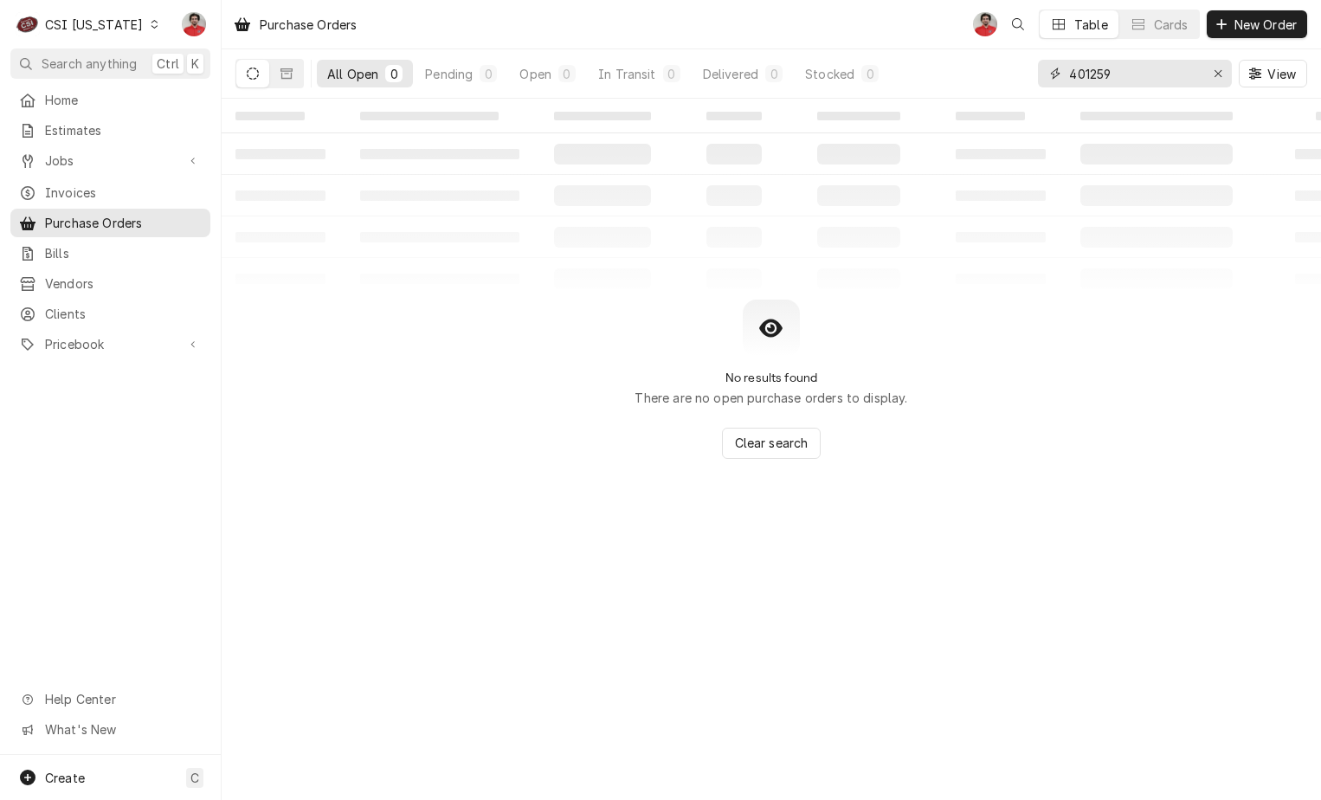
click at [1120, 70] on input "401259" at bounding box center [1134, 74] width 130 height 28
type input "s"
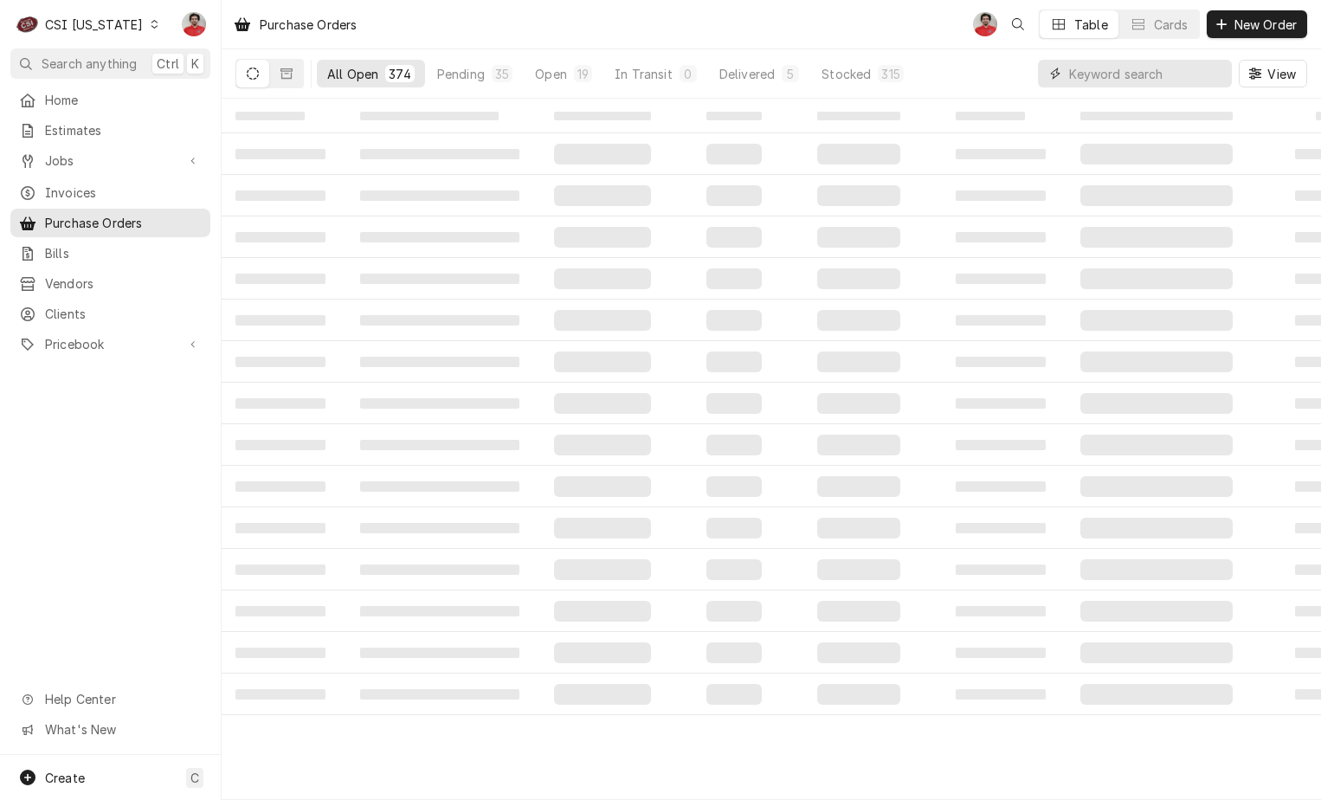
type input "h"
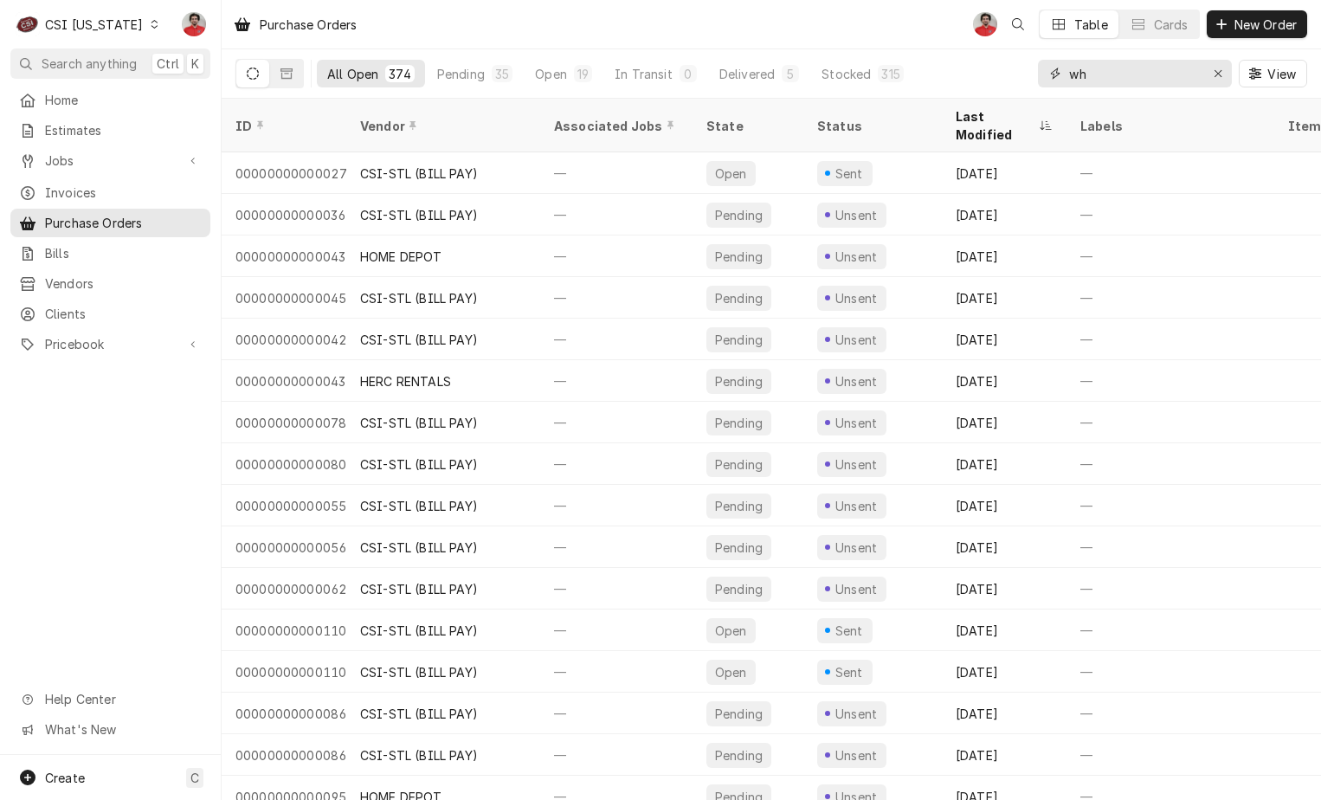
type input "w"
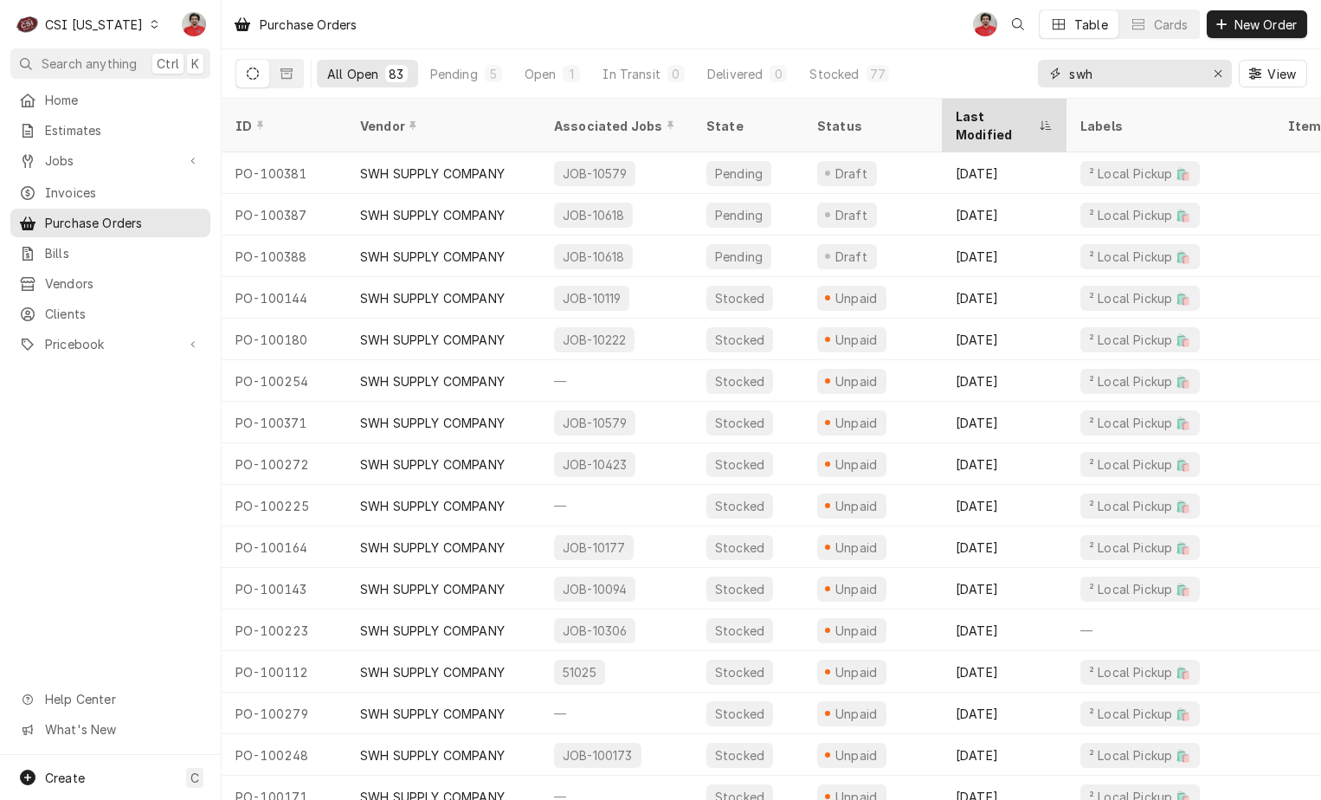
type input "swh"
click at [1004, 105] on div "Last Modified" at bounding box center [1004, 125] width 118 height 47
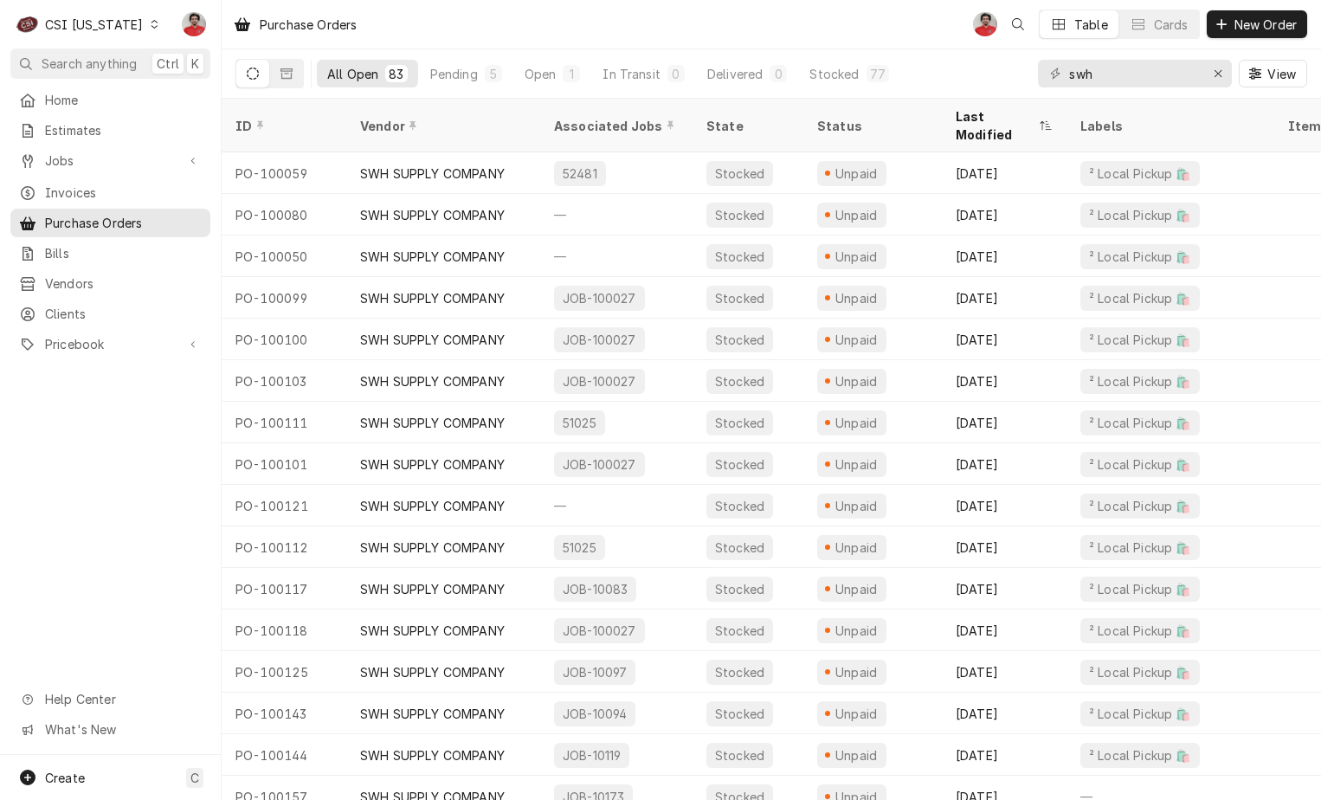
click at [1004, 105] on div "Last Modified" at bounding box center [1004, 125] width 118 height 47
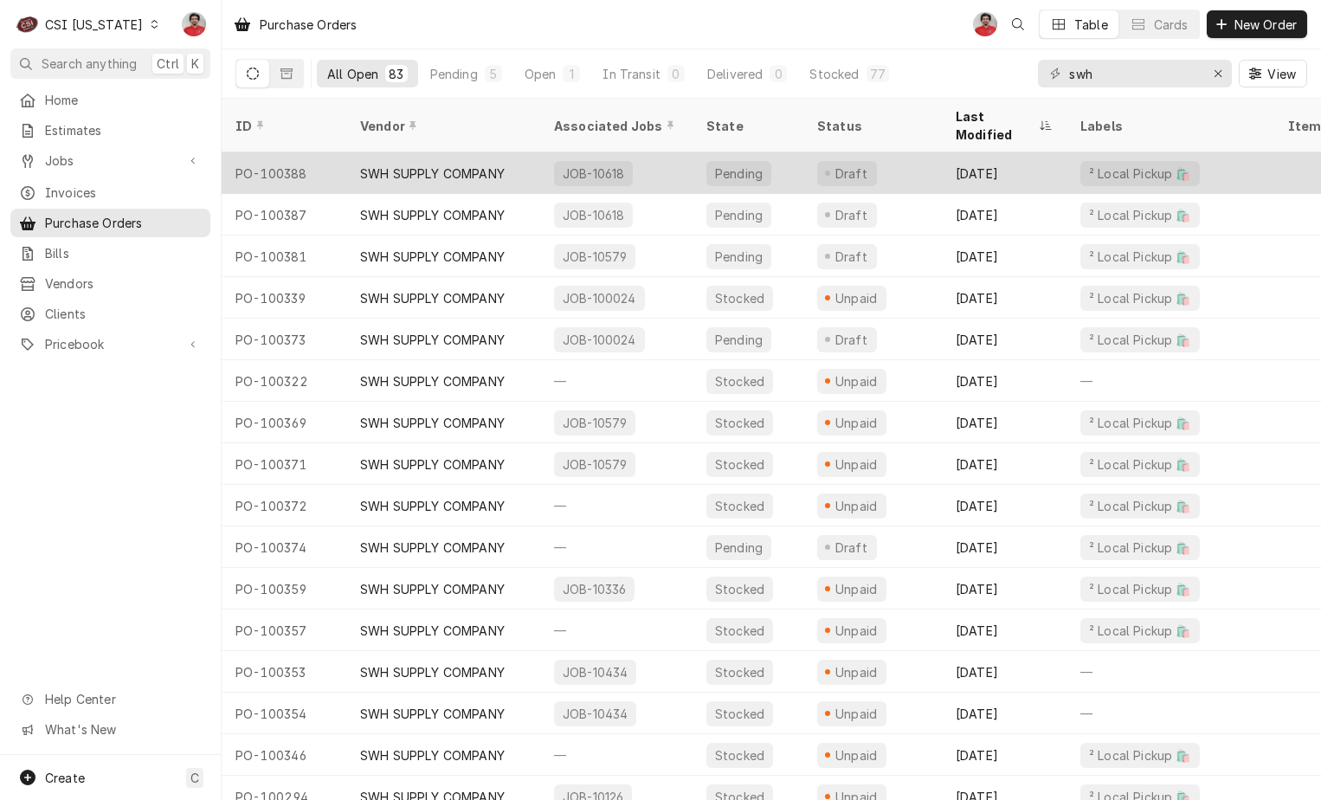
click at [942, 164] on div "Sep 17" at bounding box center [1004, 173] width 125 height 42
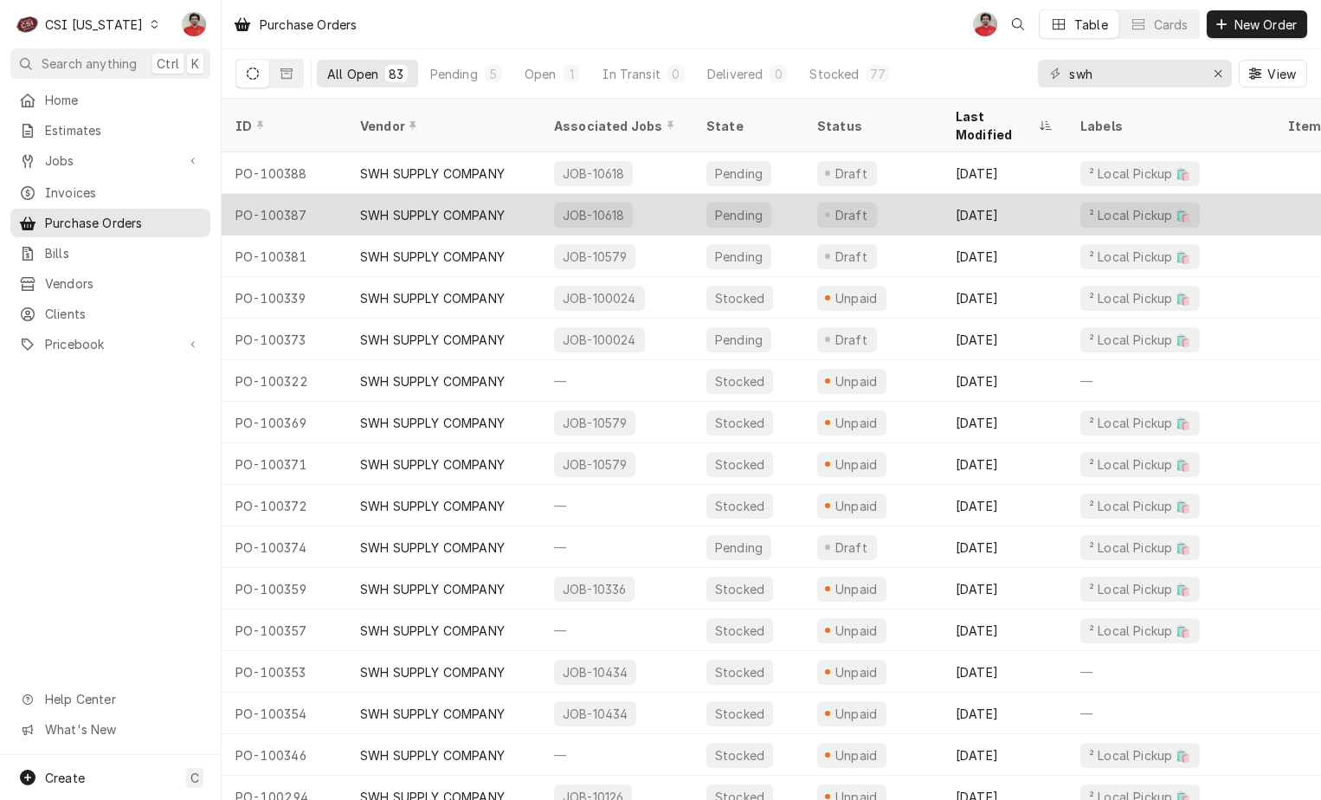
click at [841, 206] on div "Draft" at bounding box center [851, 215] width 37 height 18
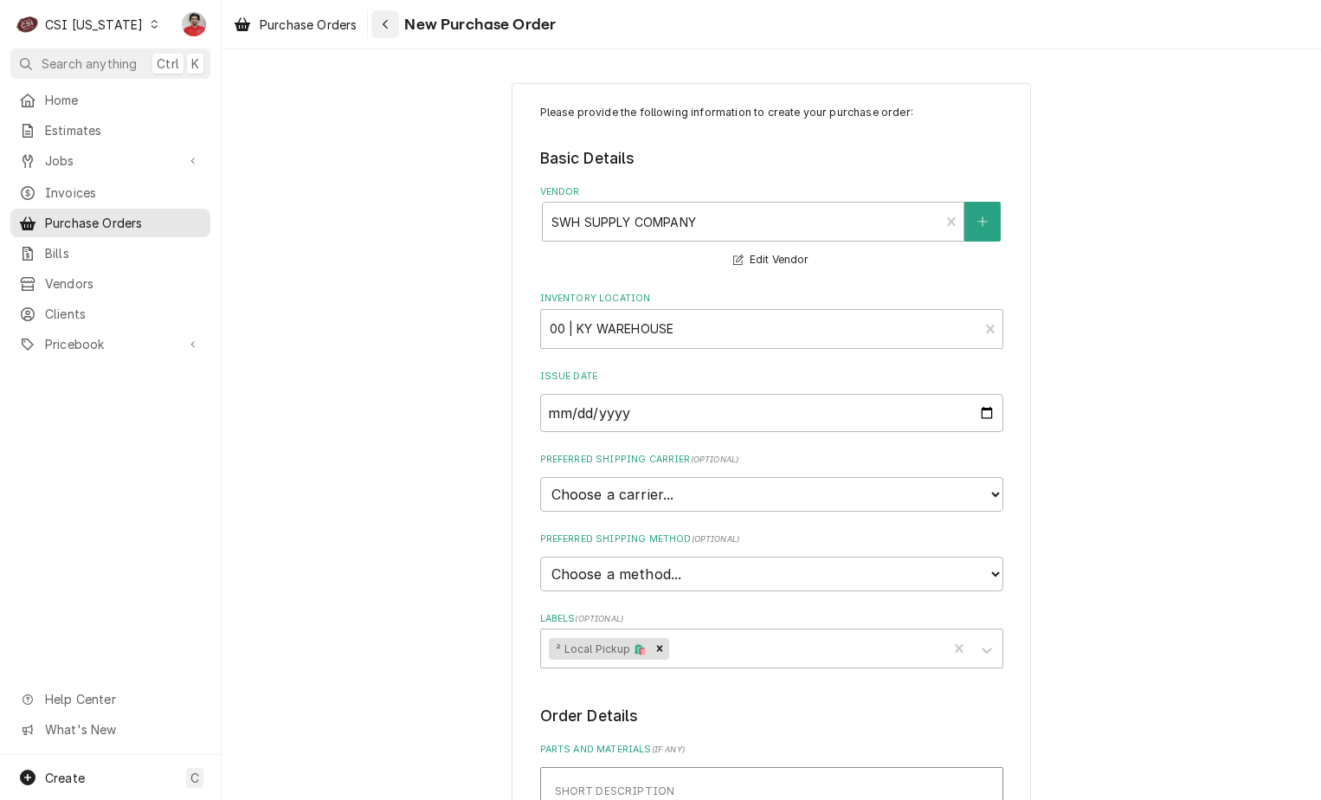
click at [380, 23] on div "Navigate back" at bounding box center [385, 24] width 17 height 17
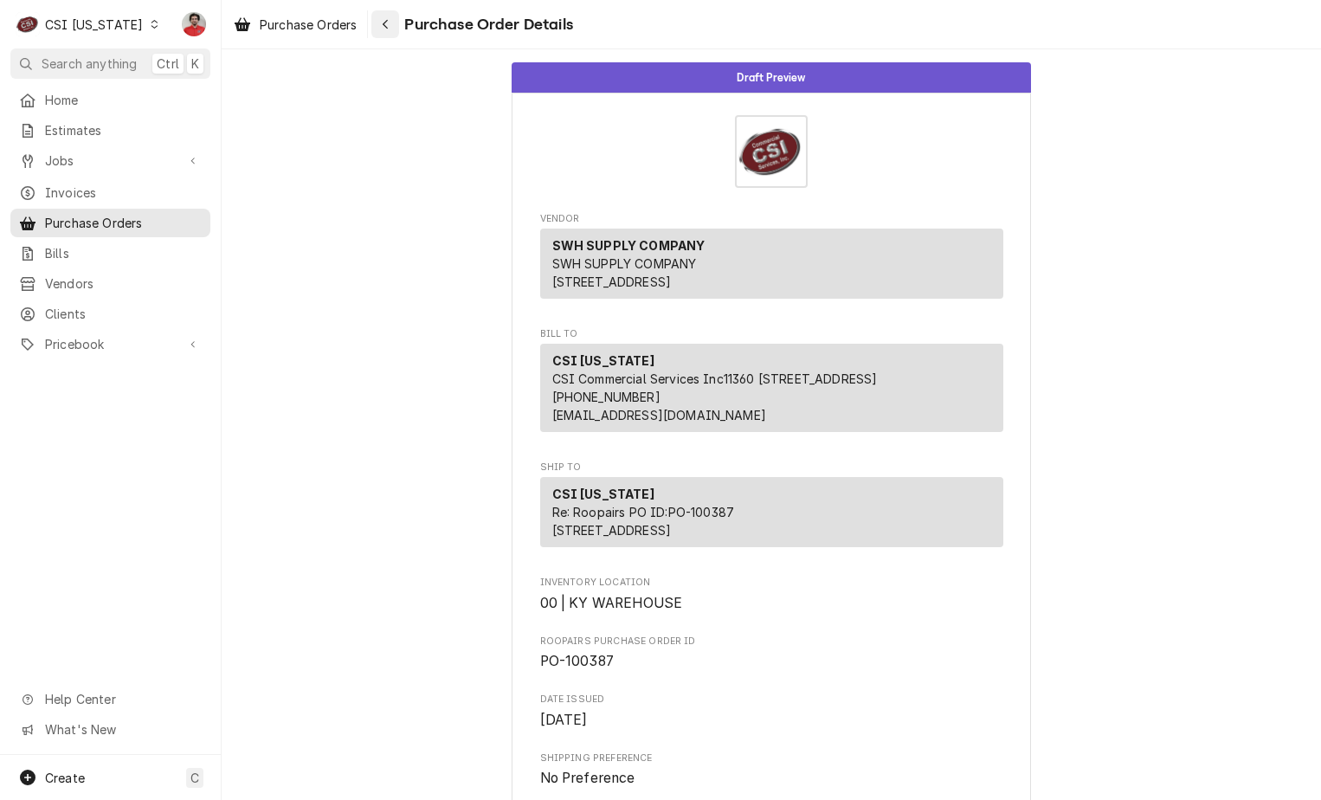
click at [387, 21] on icon "Navigate back" at bounding box center [386, 24] width 8 height 12
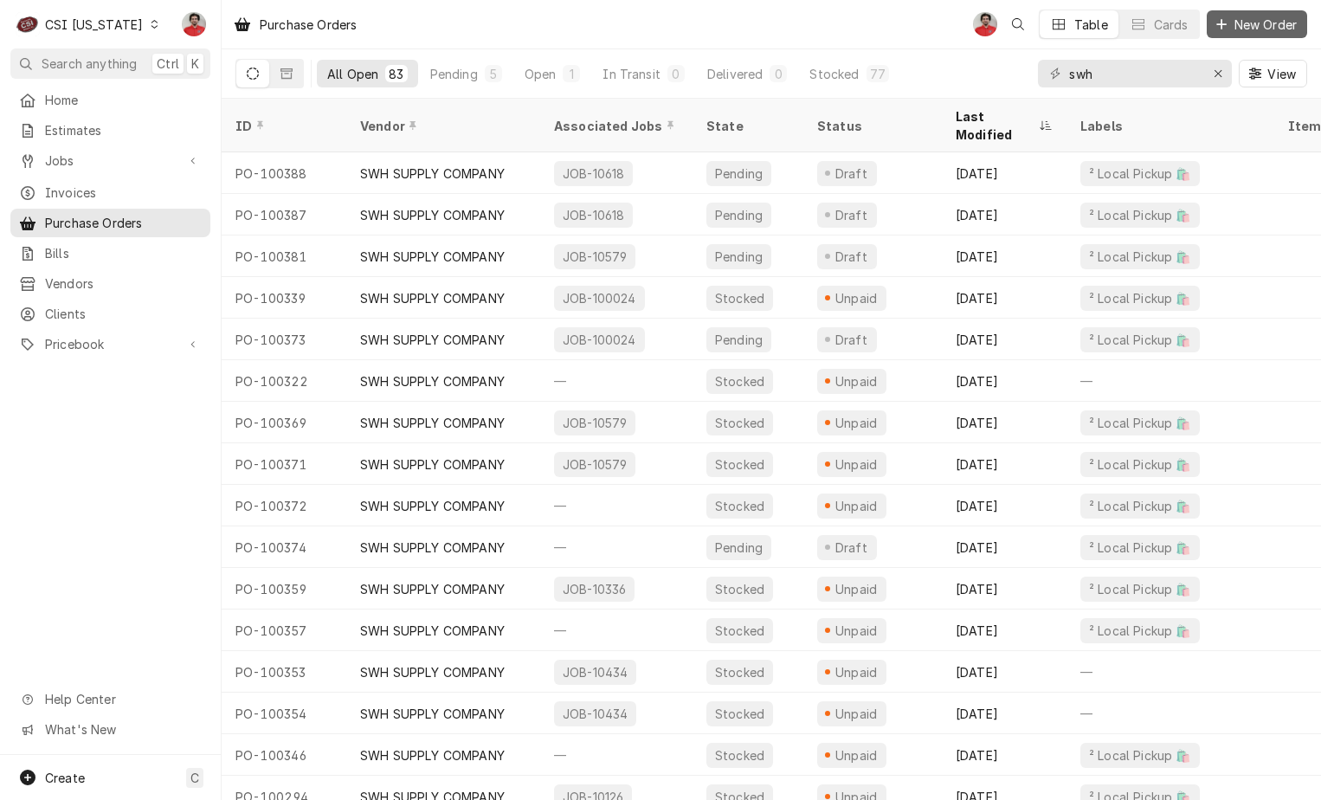
click at [1259, 29] on span "New Order" at bounding box center [1265, 25] width 69 height 18
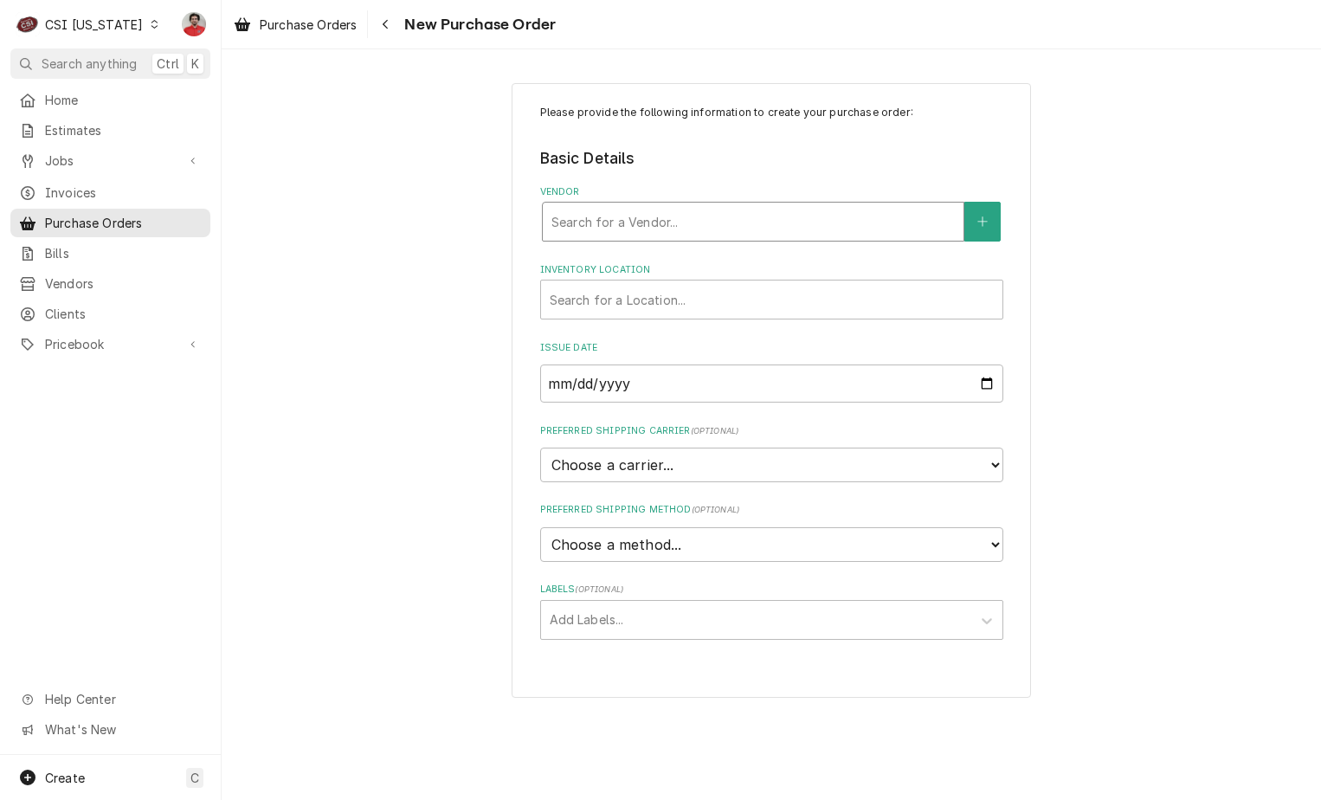
click at [816, 224] on div "Vendor" at bounding box center [752, 221] width 403 height 31
type input "swh"
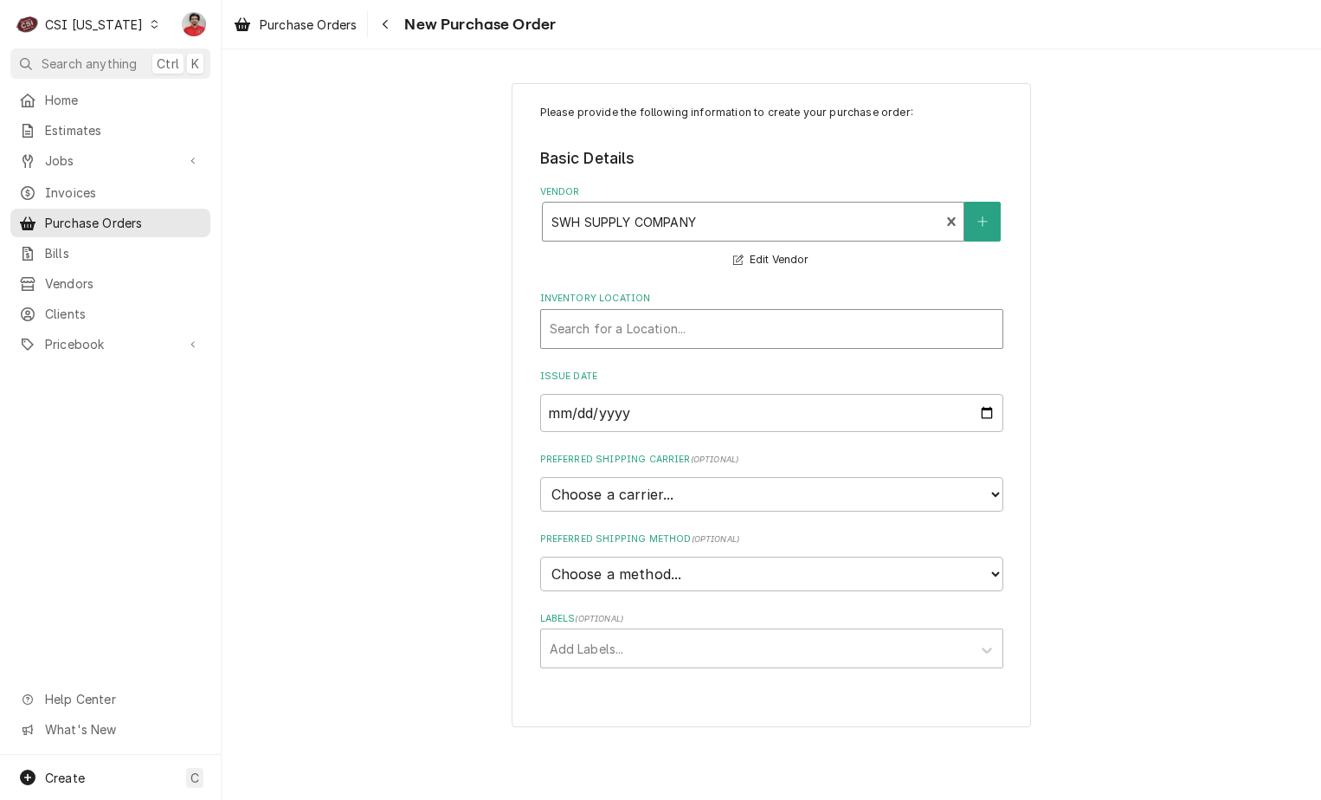
click at [757, 334] on div "Inventory Location" at bounding box center [772, 328] width 444 height 31
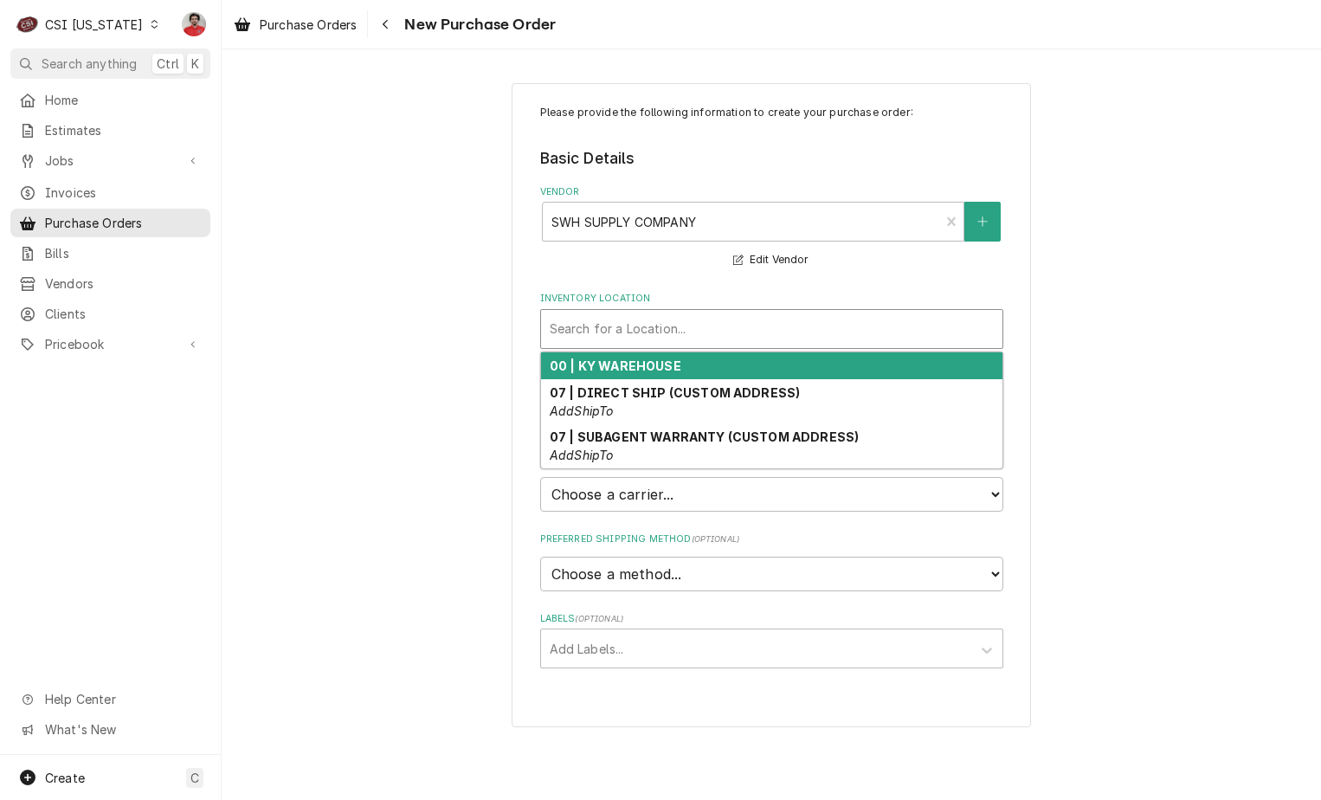
click at [747, 369] on div "00 | KY WAREHOUSE" at bounding box center [771, 365] width 461 height 27
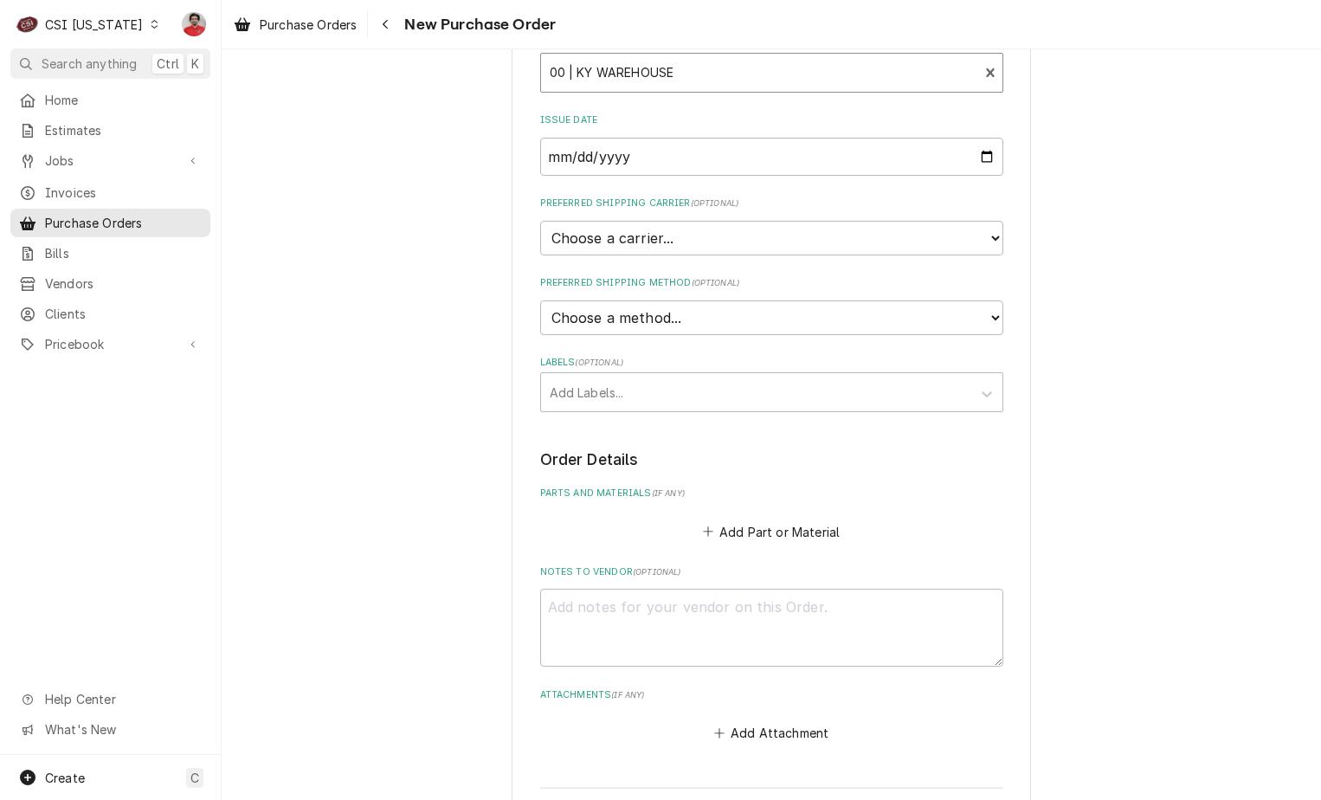
scroll to position [346, 0]
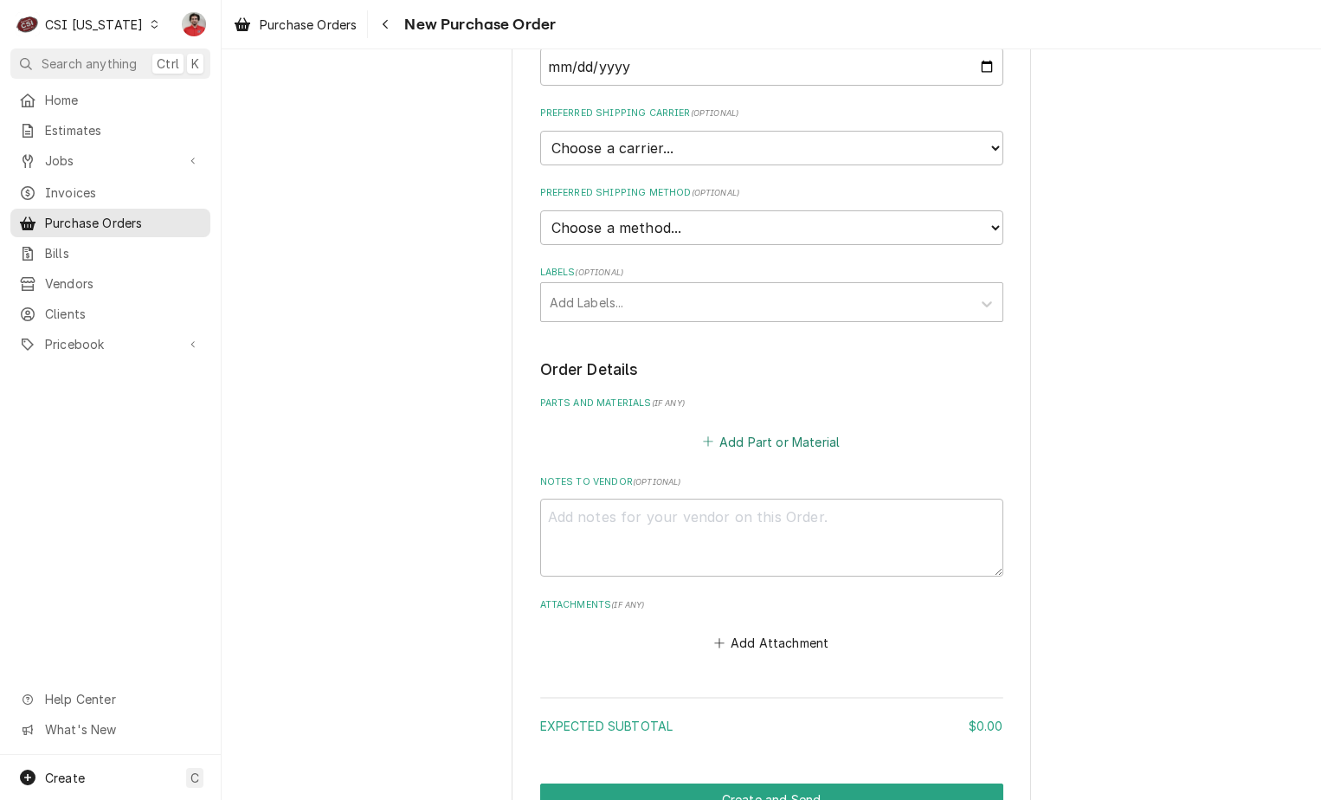
click at [703, 448] on icon "Parts and Materials" at bounding box center [708, 441] width 10 height 12
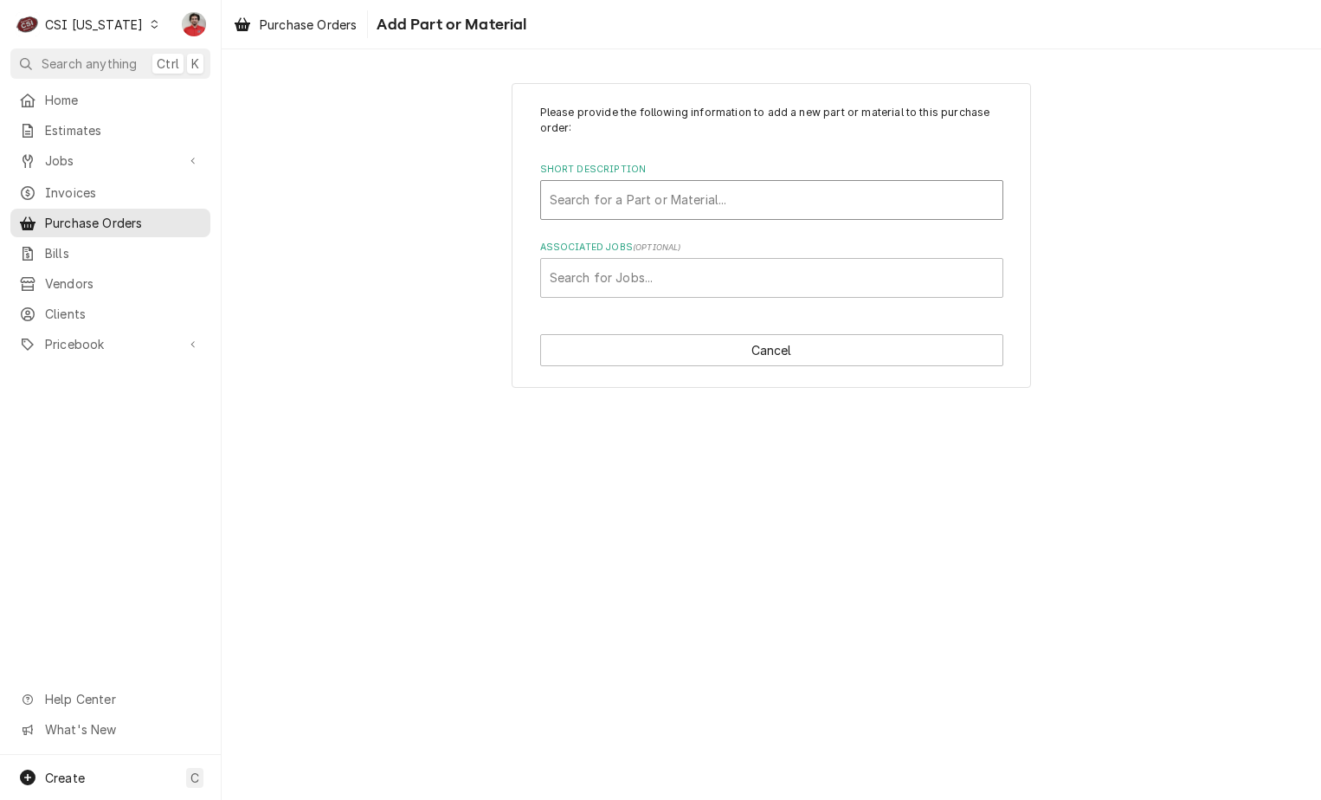
click at [672, 207] on div "Short Description" at bounding box center [772, 199] width 444 height 31
type input "MISC sup"
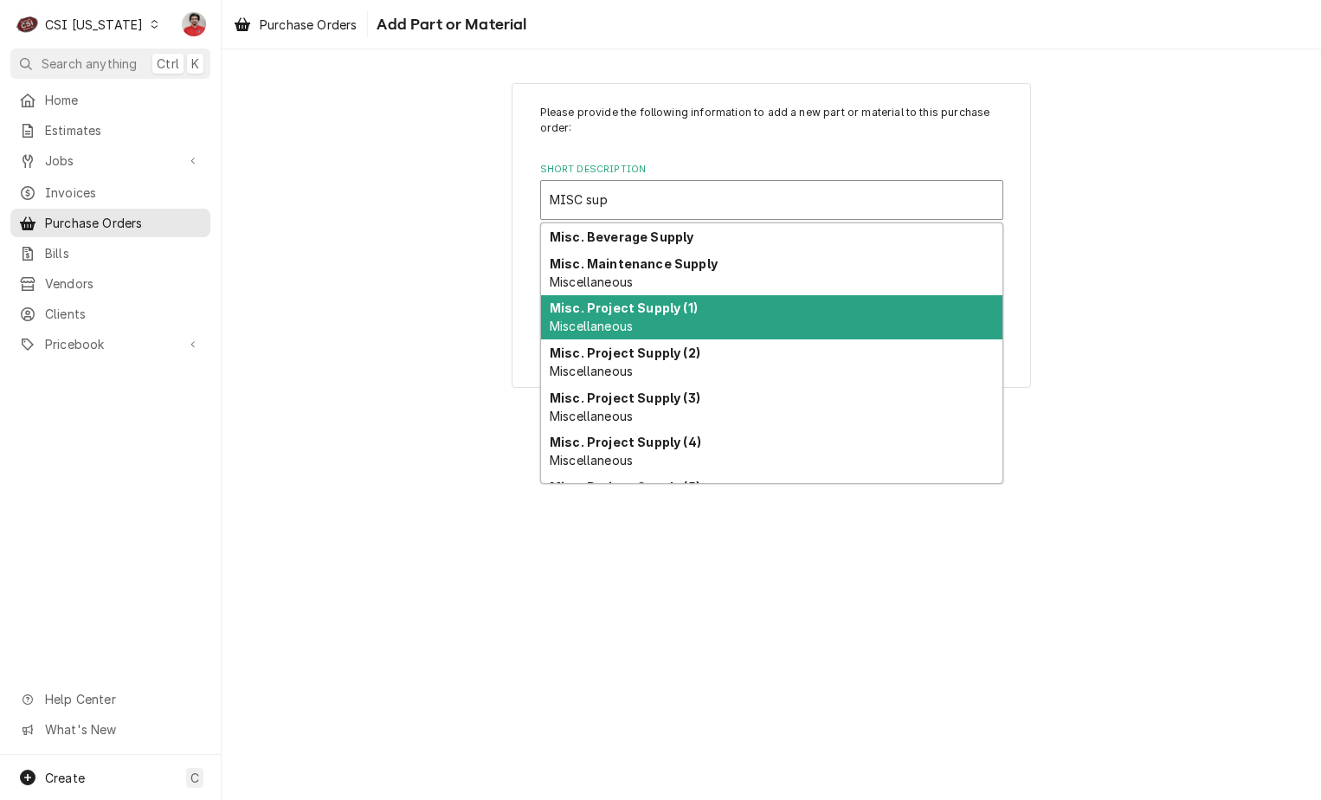
scroll to position [80, 0]
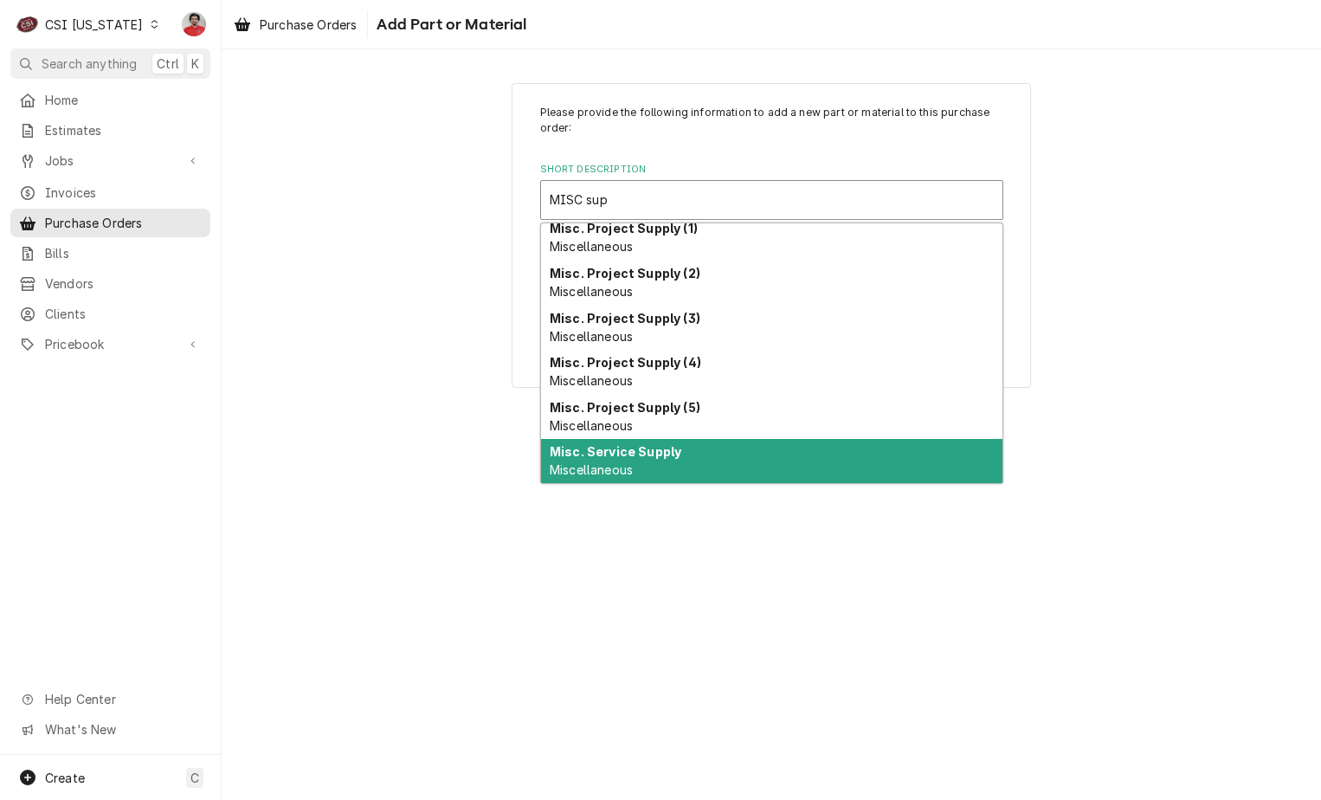
click at [648, 456] on strong "Misc. Service Supply" at bounding box center [616, 451] width 132 height 15
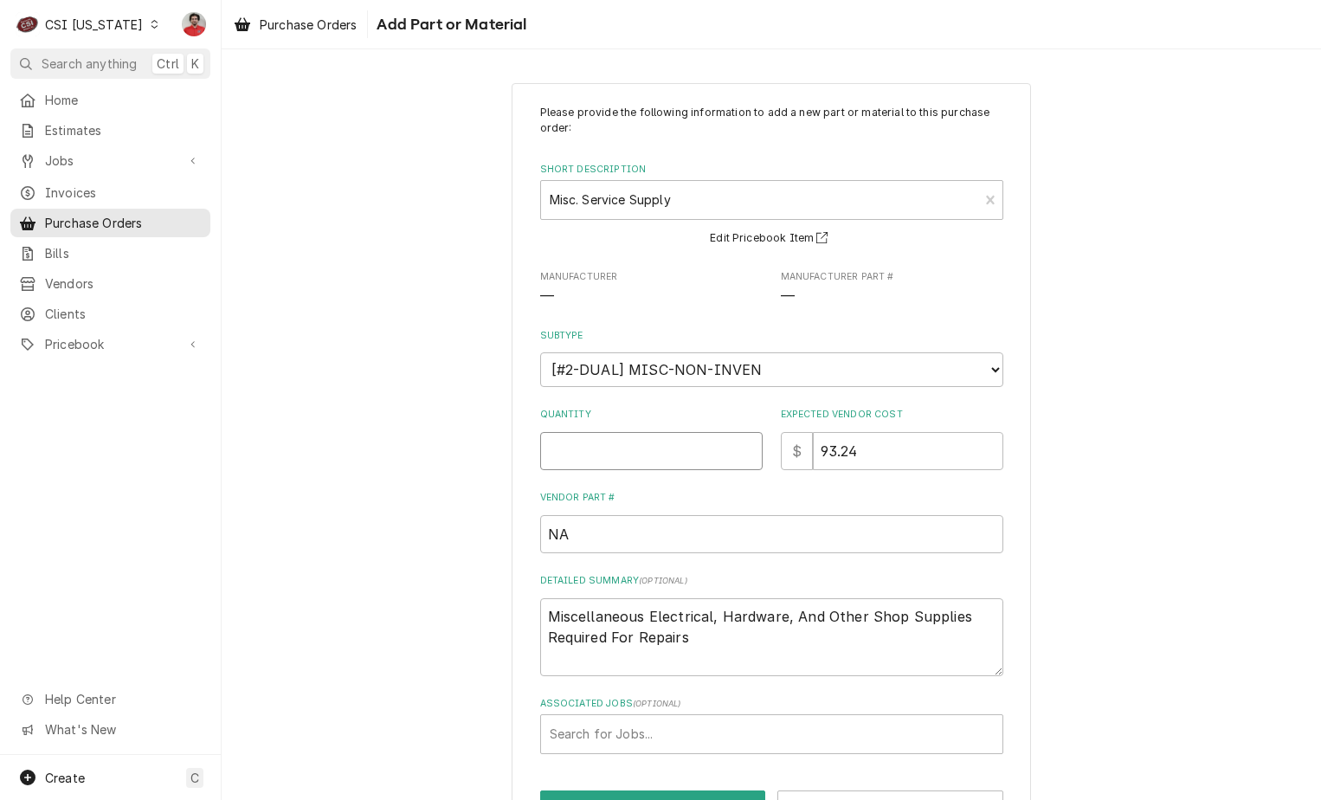
click at [681, 446] on input "Quantity" at bounding box center [651, 451] width 222 height 38
type textarea "x"
type input "1"
drag, startPoint x: 898, startPoint y: 452, endPoint x: 692, endPoint y: 468, distance: 206.7
click at [692, 468] on div "Quantity 1 Expected Vendor Cost $ 93.24" at bounding box center [771, 438] width 463 height 61
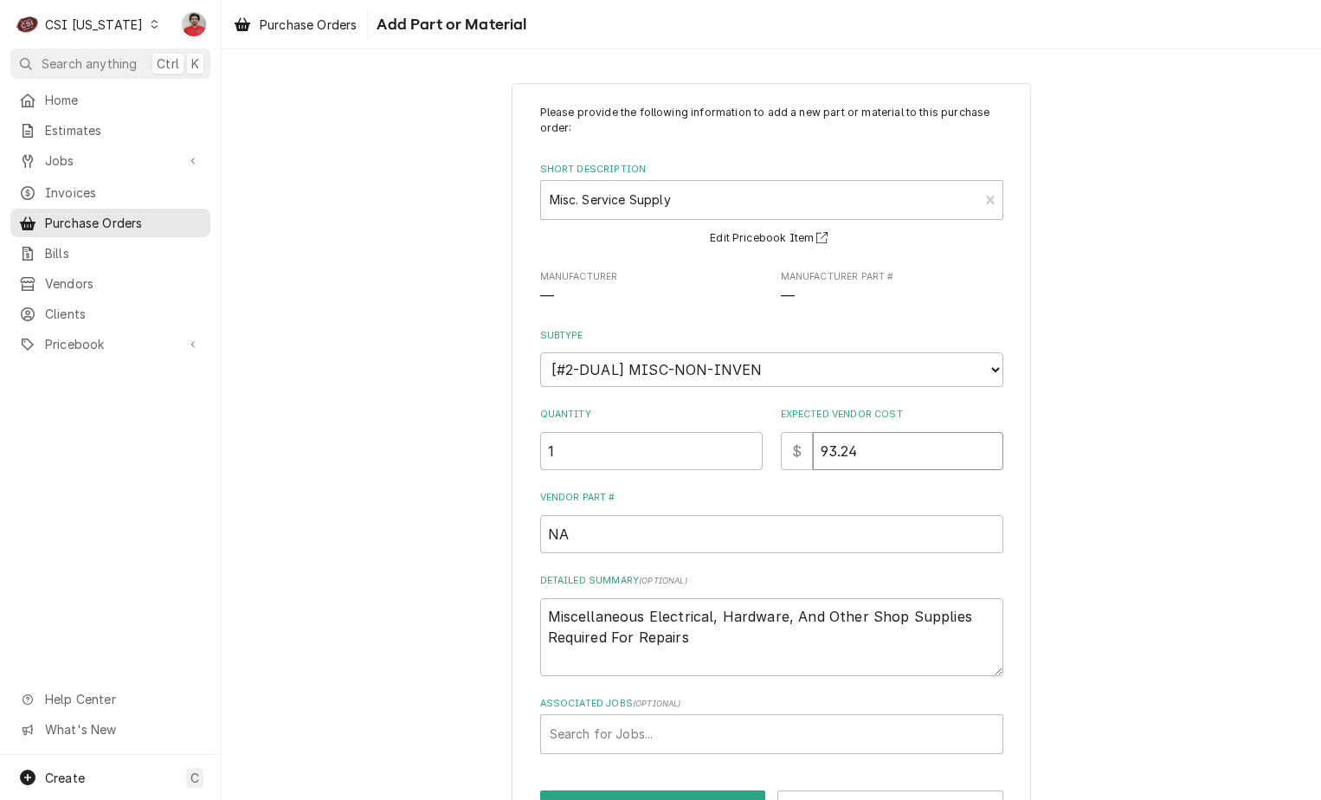
type textarea "x"
type input "0"
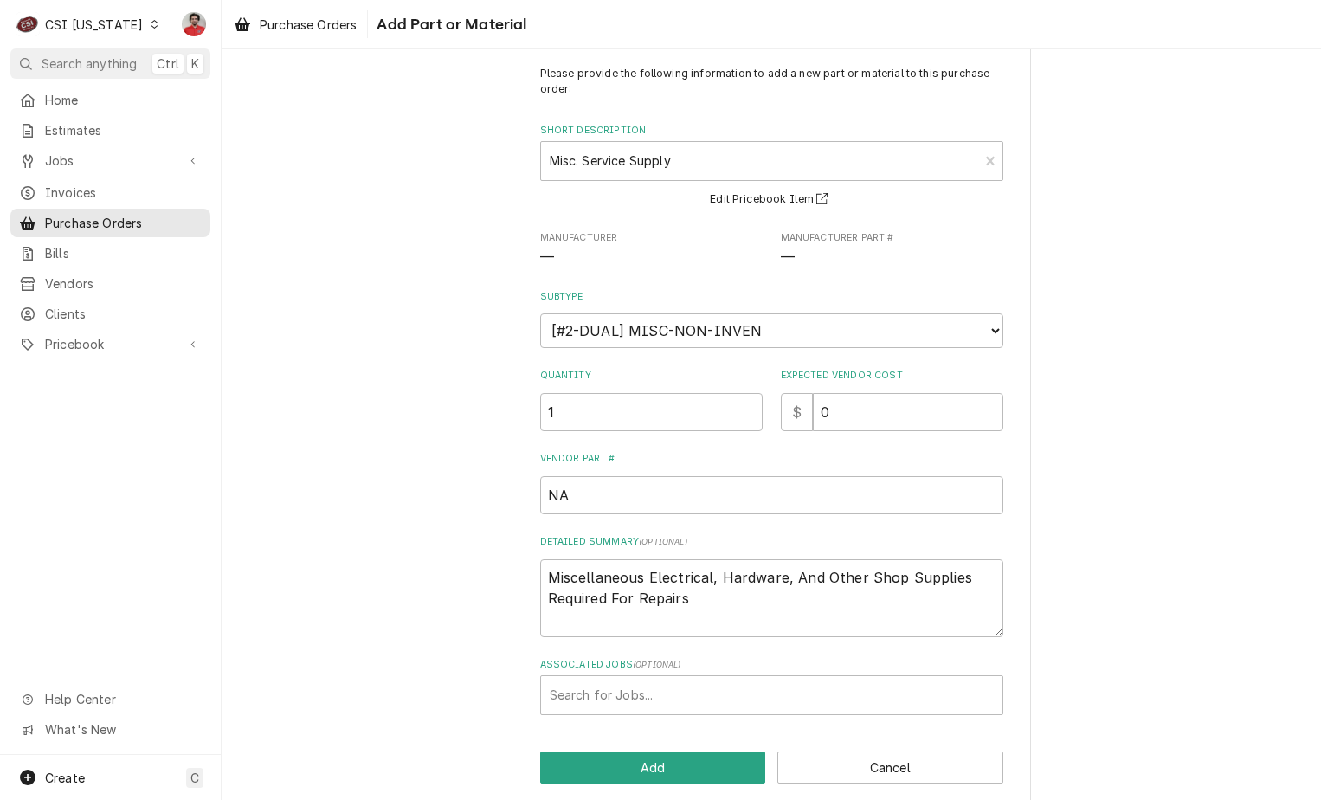
scroll to position [60, 0]
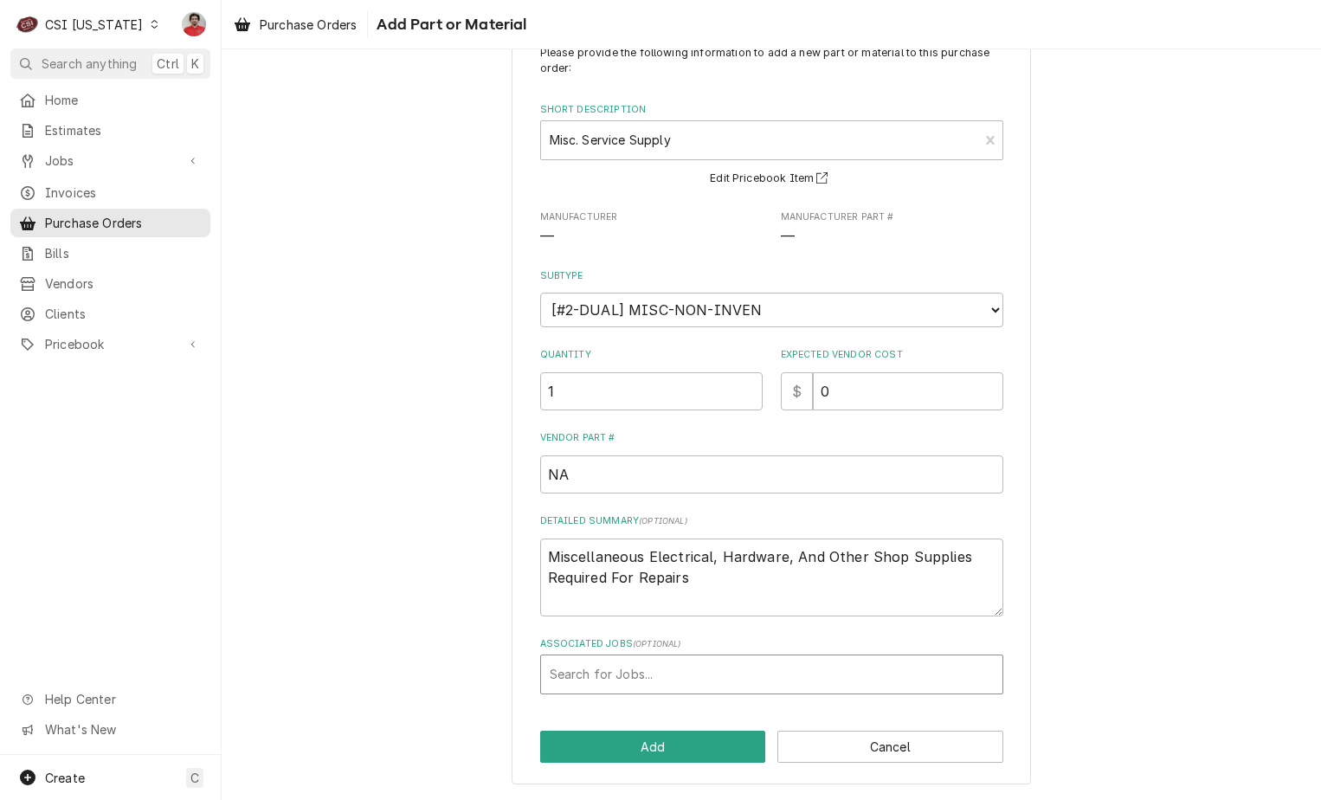
click at [644, 678] on div "Associated Jobs" at bounding box center [772, 674] width 444 height 31
type input "10603"
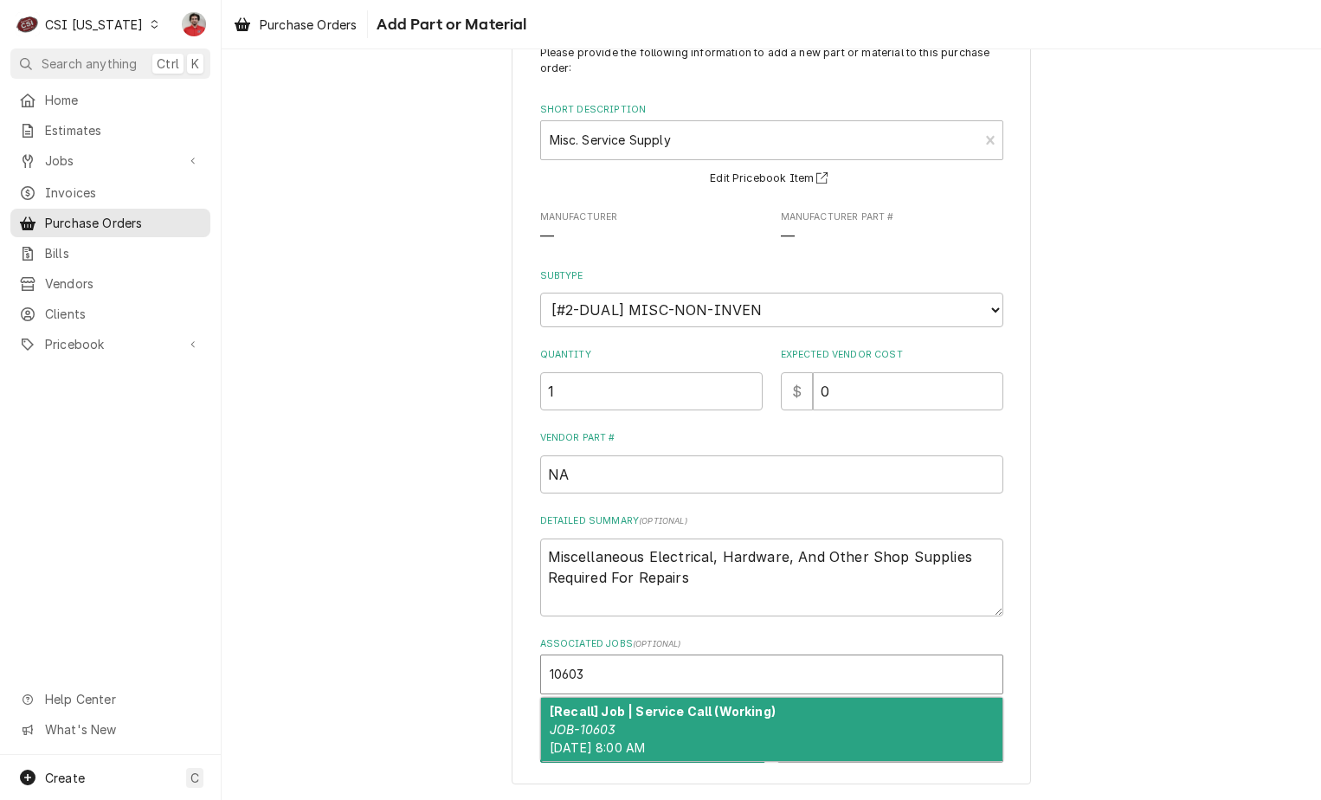
click at [638, 723] on div "[Recall] Job | Service Call (Working) JOB-10603 Wed, Sep 17th, 2025 - 8:00 AM" at bounding box center [771, 729] width 461 height 63
type textarea "x"
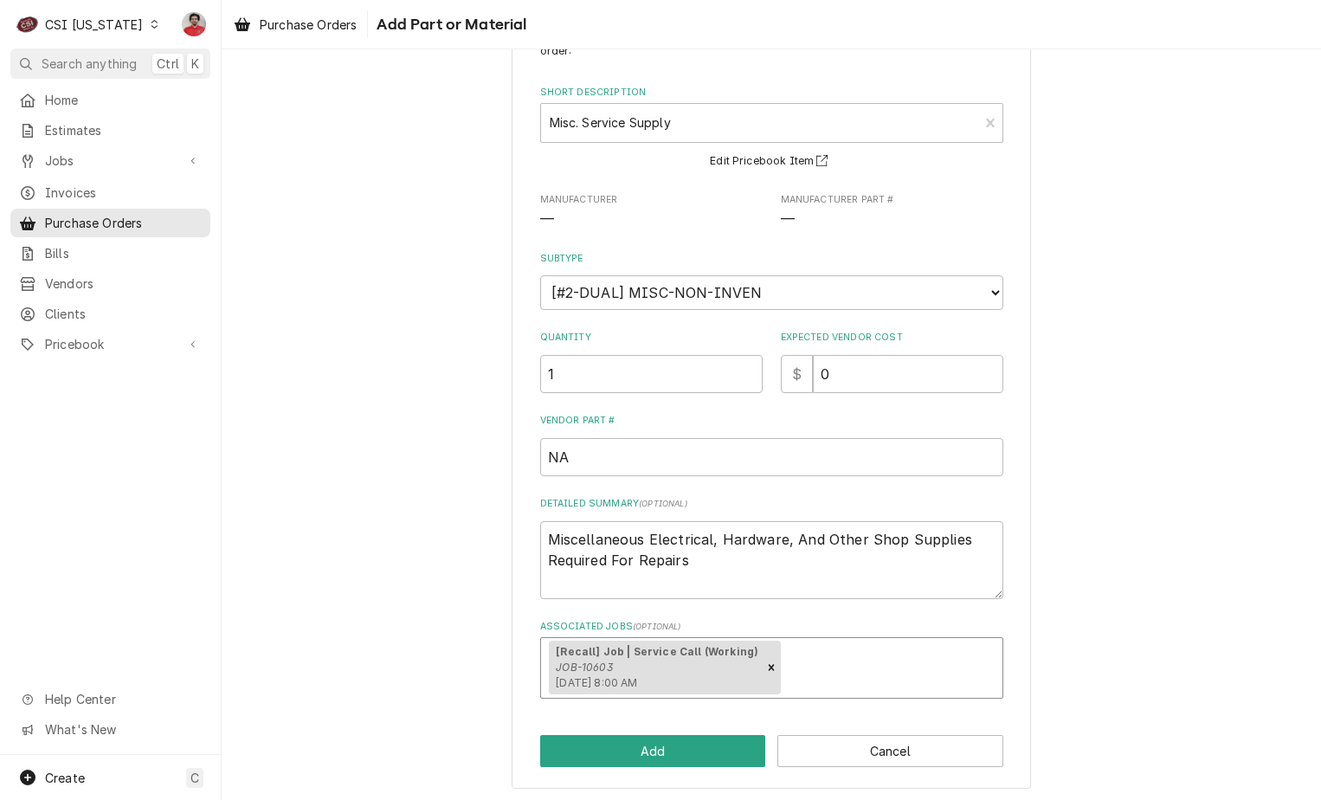
scroll to position [81, 0]
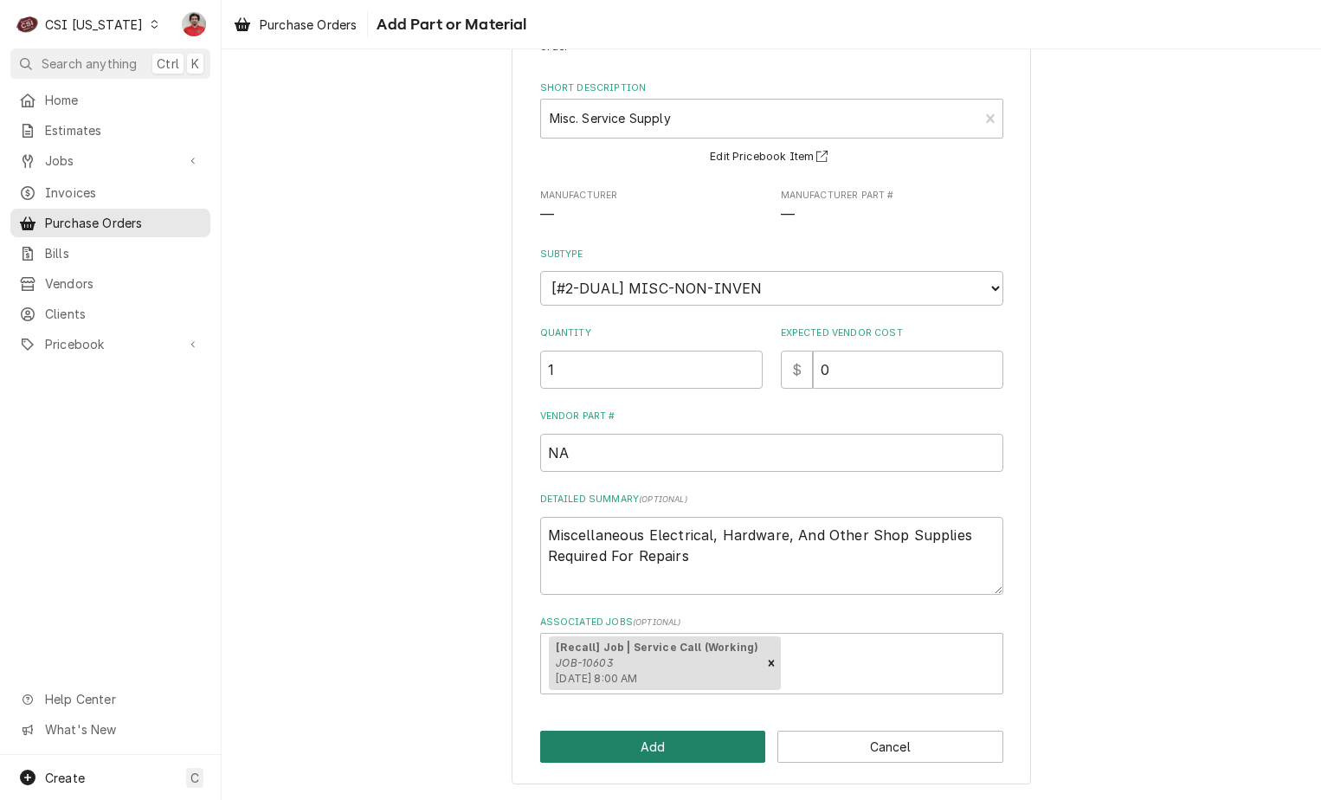
click at [721, 757] on button "Add" at bounding box center [653, 747] width 226 height 32
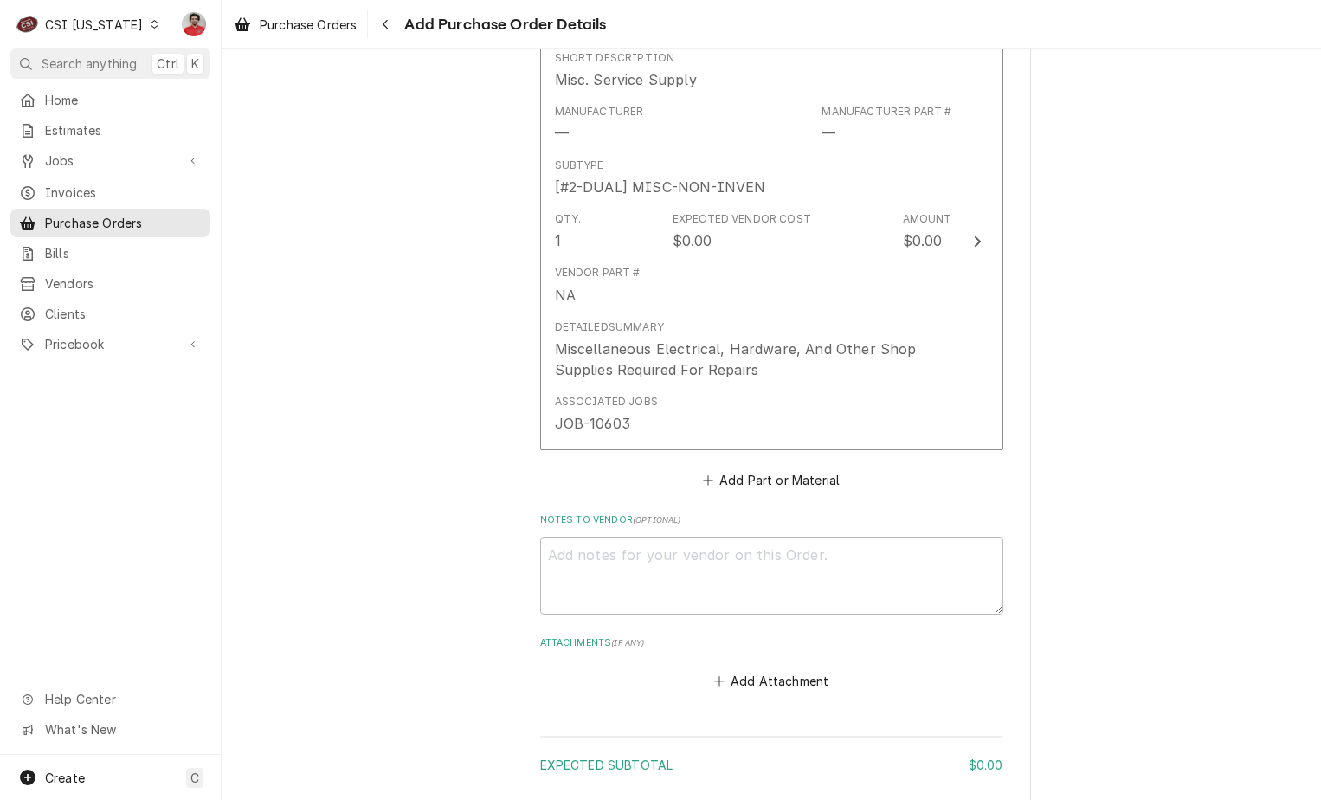
scroll to position [869, 0]
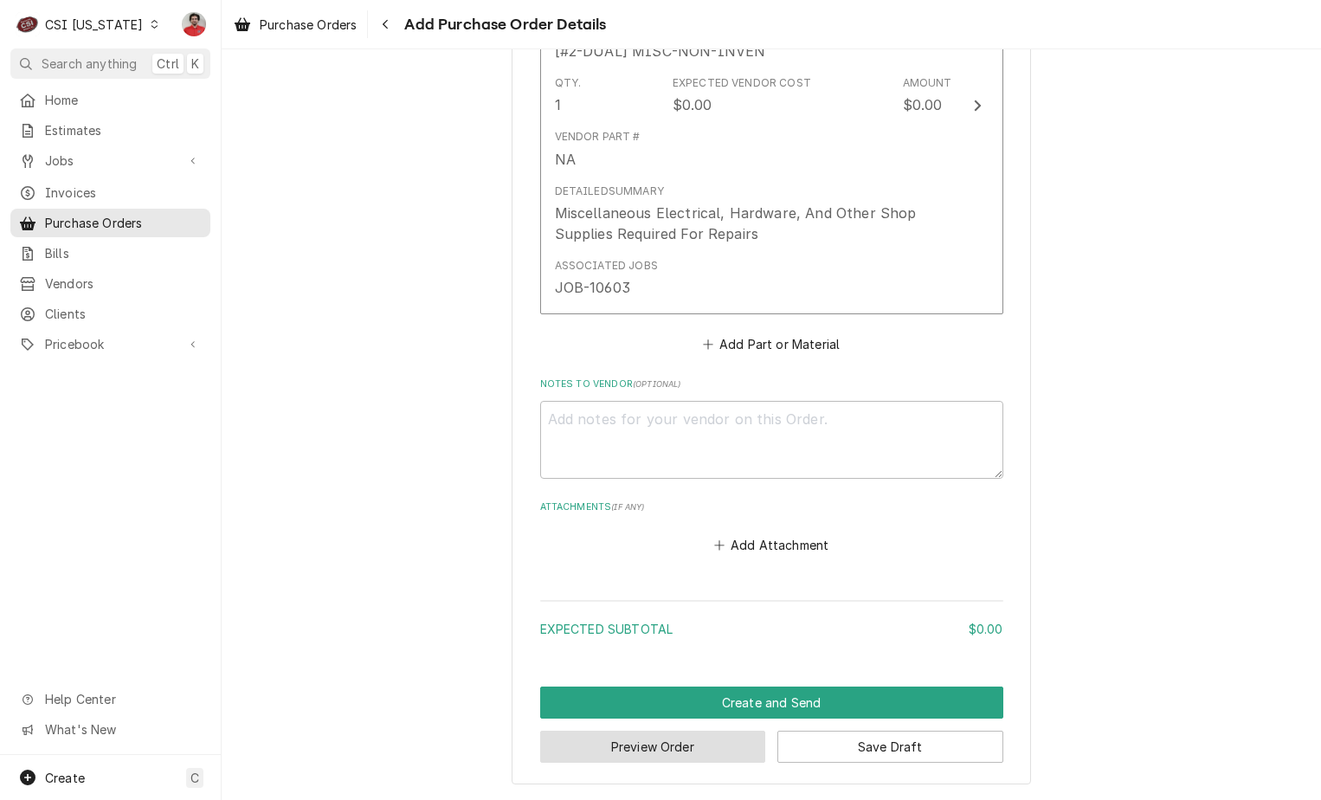
click at [712, 751] on button "Preview Order" at bounding box center [653, 747] width 226 height 32
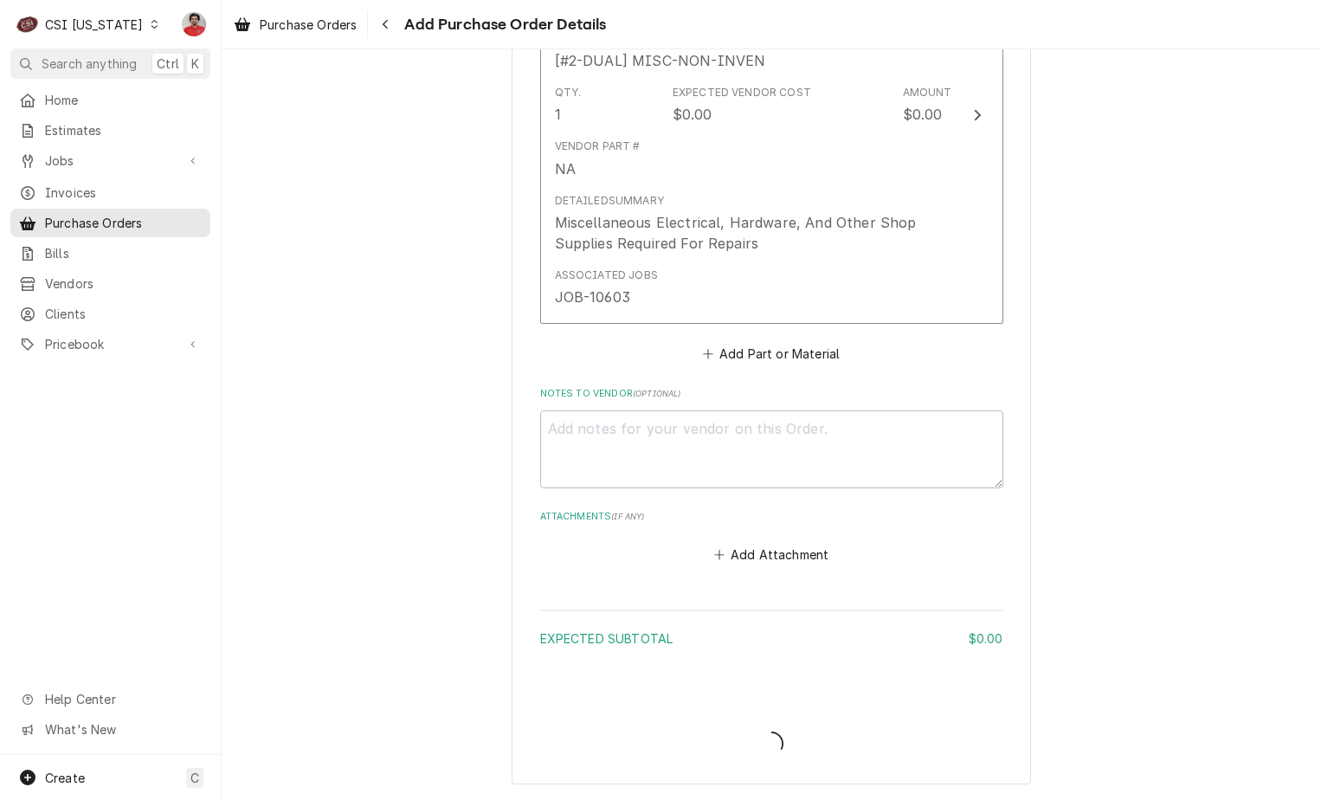
type textarea "x"
